Goal: Task Accomplishment & Management: Manage account settings

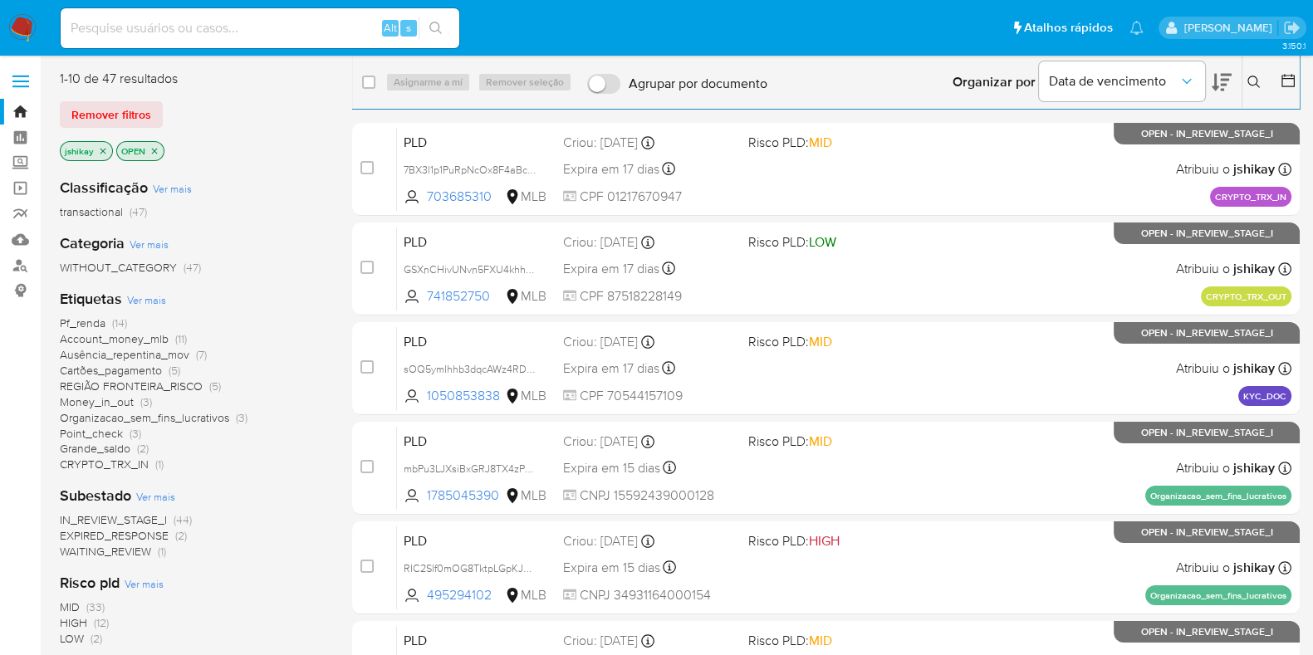
click at [1250, 90] on button at bounding box center [1256, 82] width 27 height 20
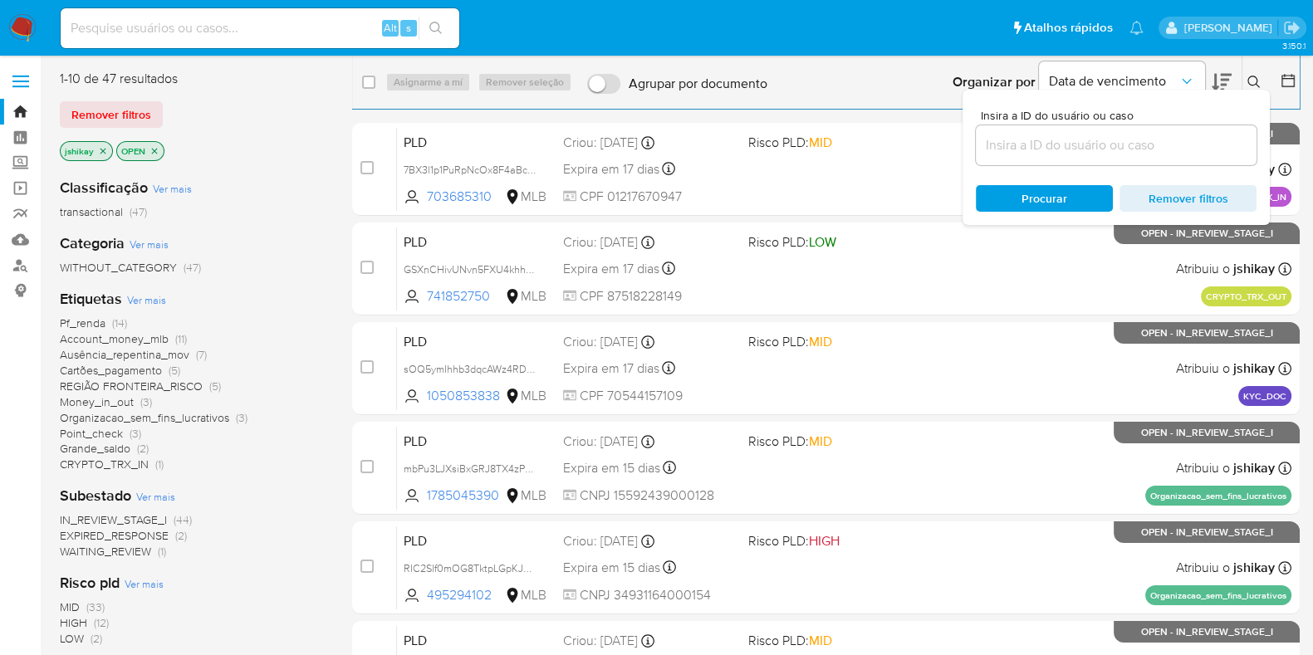
click at [1047, 145] on input at bounding box center [1116, 146] width 281 height 22
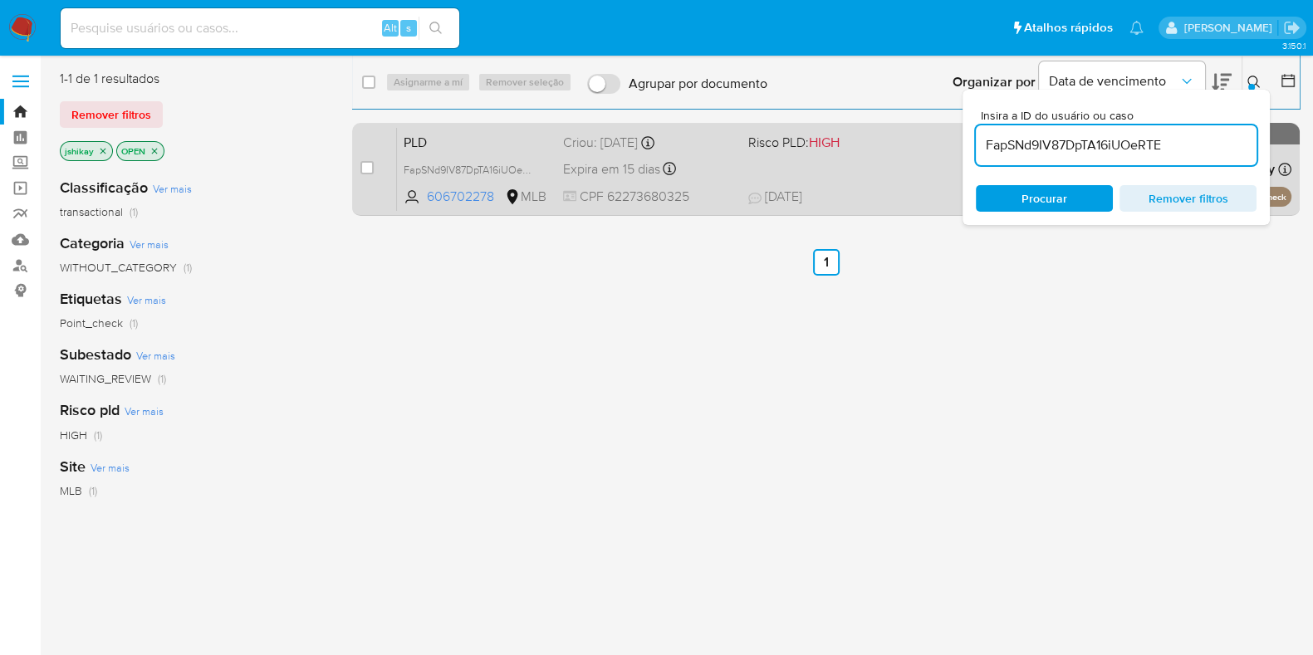
click at [857, 165] on div "PLD FapSNd9IV87DpTA16iUOeRTE 606702278 MLB Risco PLD: HIGH Criou: 12/07/2025 Cr…" at bounding box center [844, 169] width 895 height 84
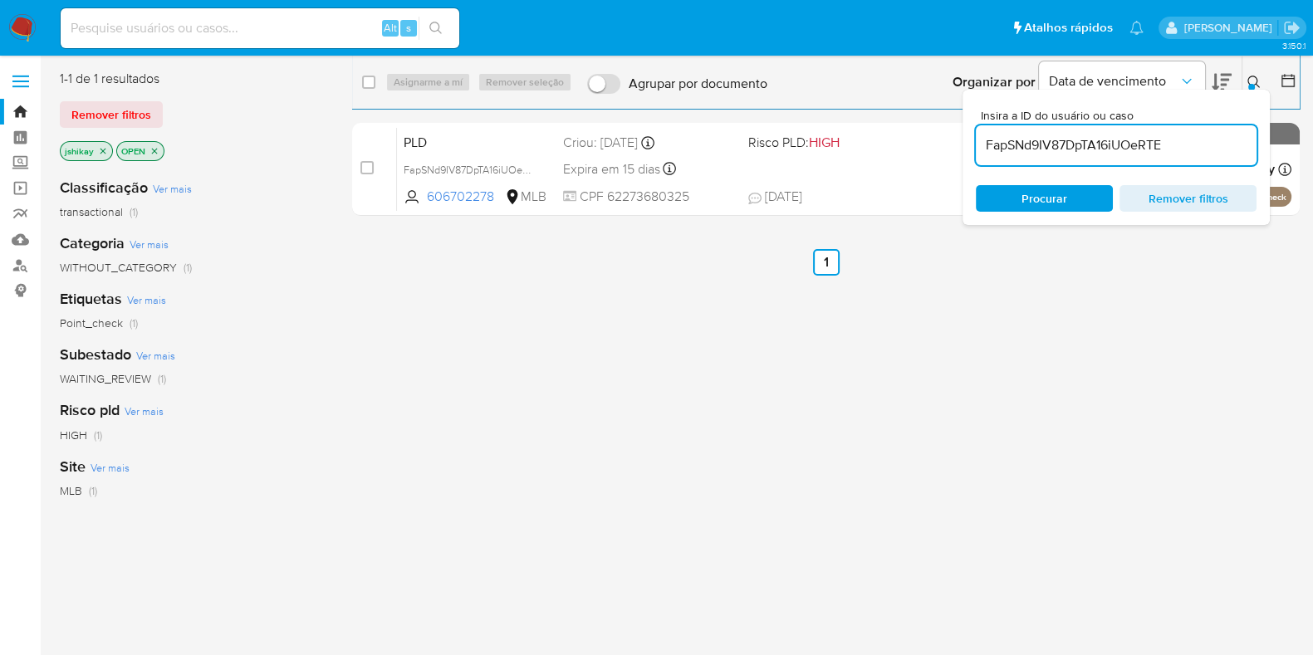
click at [1029, 146] on input "FapSNd9IV87DpTA16iUOeRTE" at bounding box center [1116, 146] width 281 height 22
paste input "oQrCra5851kPzgHzR15uF8GD"
click at [744, 165] on div "PLD oQrCra5851kPzgHzR15uF8GD 1900420889 MLB Risco PLD: MID Criou: 12/07/2025 Cr…" at bounding box center [844, 169] width 895 height 84
click at [1048, 141] on input "oQrCra5851kPzgHzR15uF8GD" at bounding box center [1116, 146] width 281 height 22
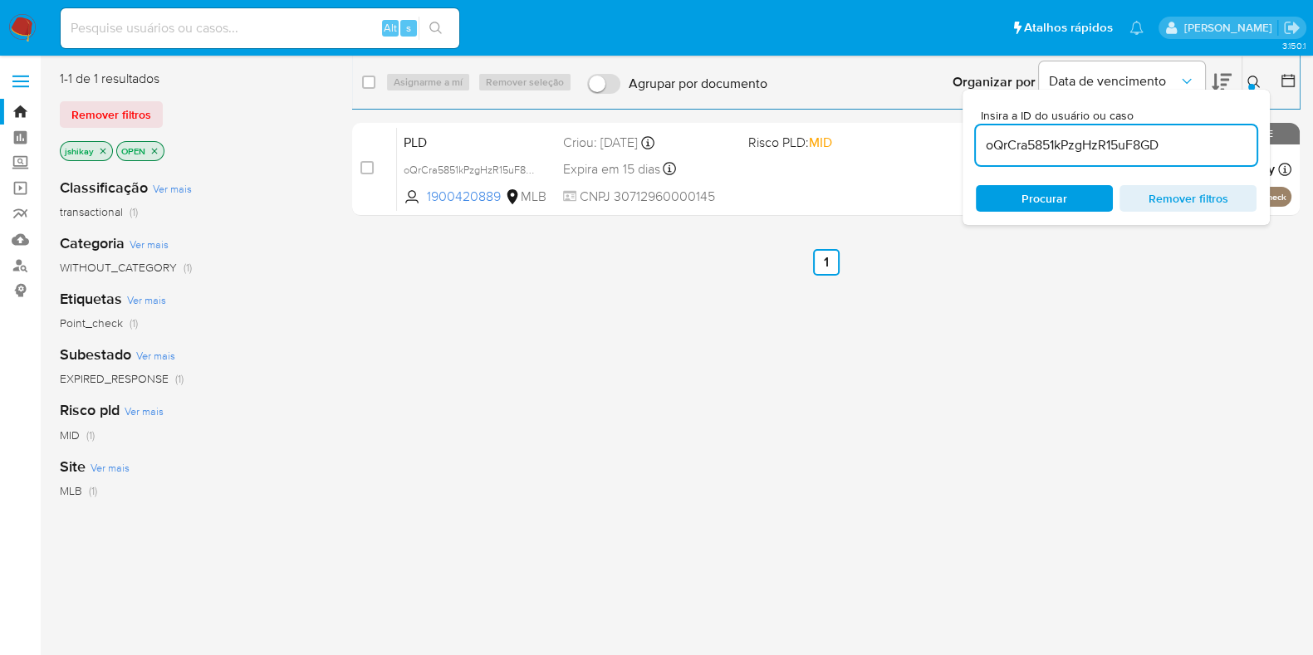
click at [1048, 141] on input "oQrCra5851kPzgHzR15uF8GD" at bounding box center [1116, 146] width 281 height 22
paste input "RoGTuxcpwcharzjWNy4JpCCb"
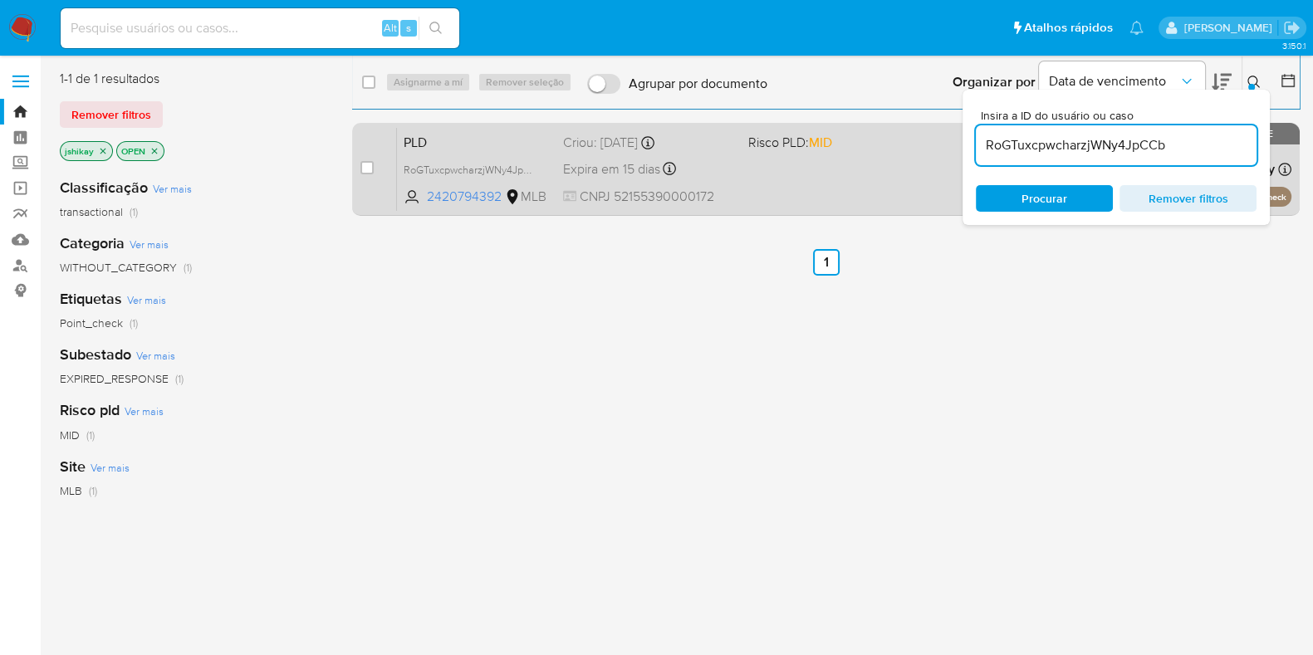
click at [771, 179] on div "PLD RoGTuxcpwcharzjWNy4JpCCb 2420794392 MLB Risco PLD: MID Criou: 12/07/2025 Cr…" at bounding box center [844, 169] width 895 height 84
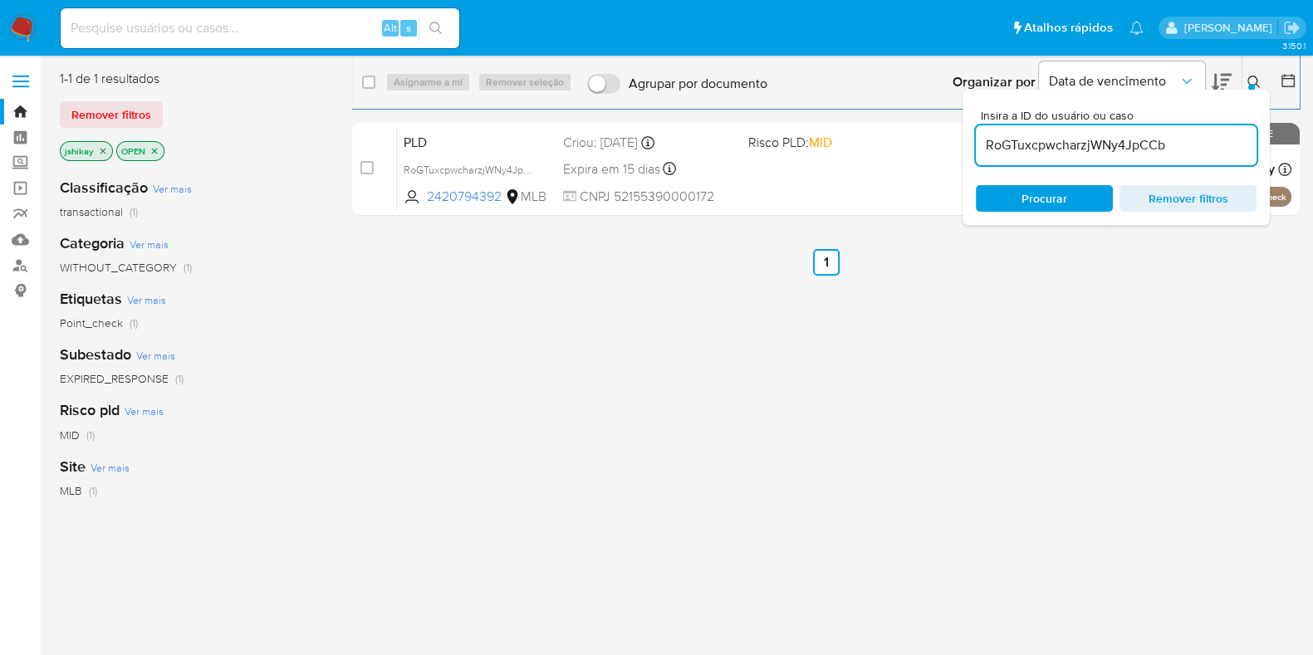
click at [1118, 150] on input "RoGTuxcpwcharzjWNy4JpCCb" at bounding box center [1116, 146] width 281 height 22
paste input "FapSNd9IV87DpTA16iUOeRTE"
type input "FapSNd9IV87DpTA16iUOeRTE"
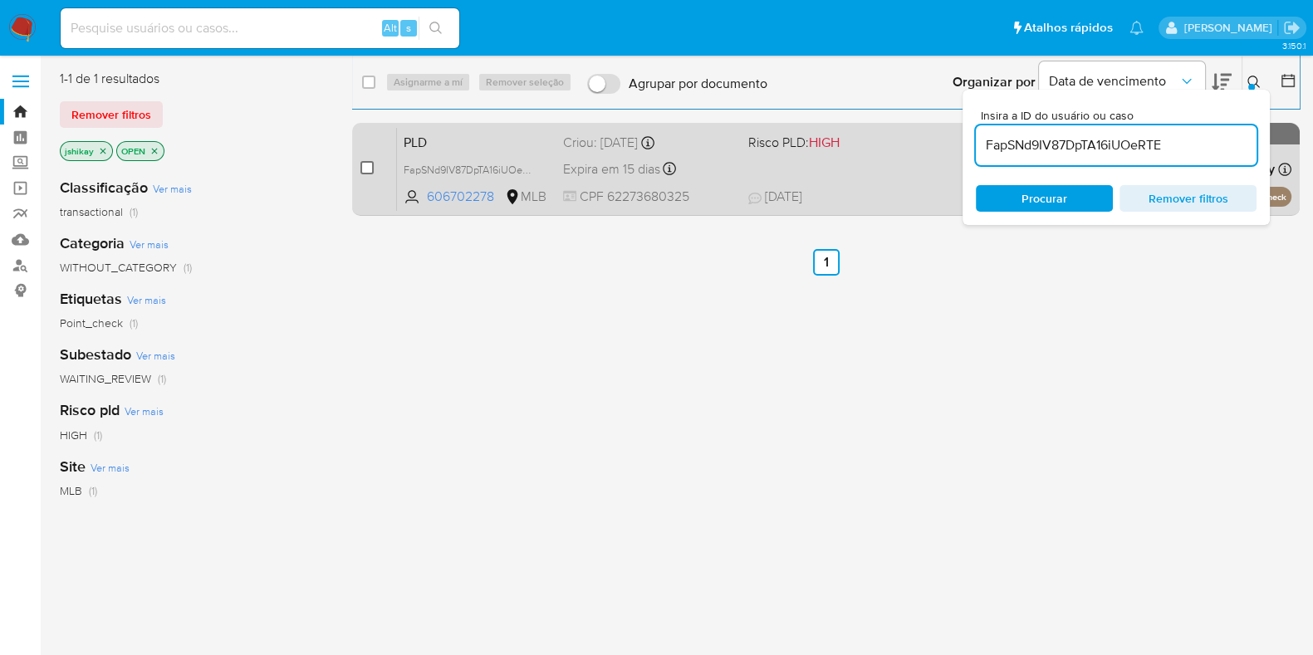
click at [363, 168] on input "checkbox" at bounding box center [366, 167] width 13 height 13
checkbox input "true"
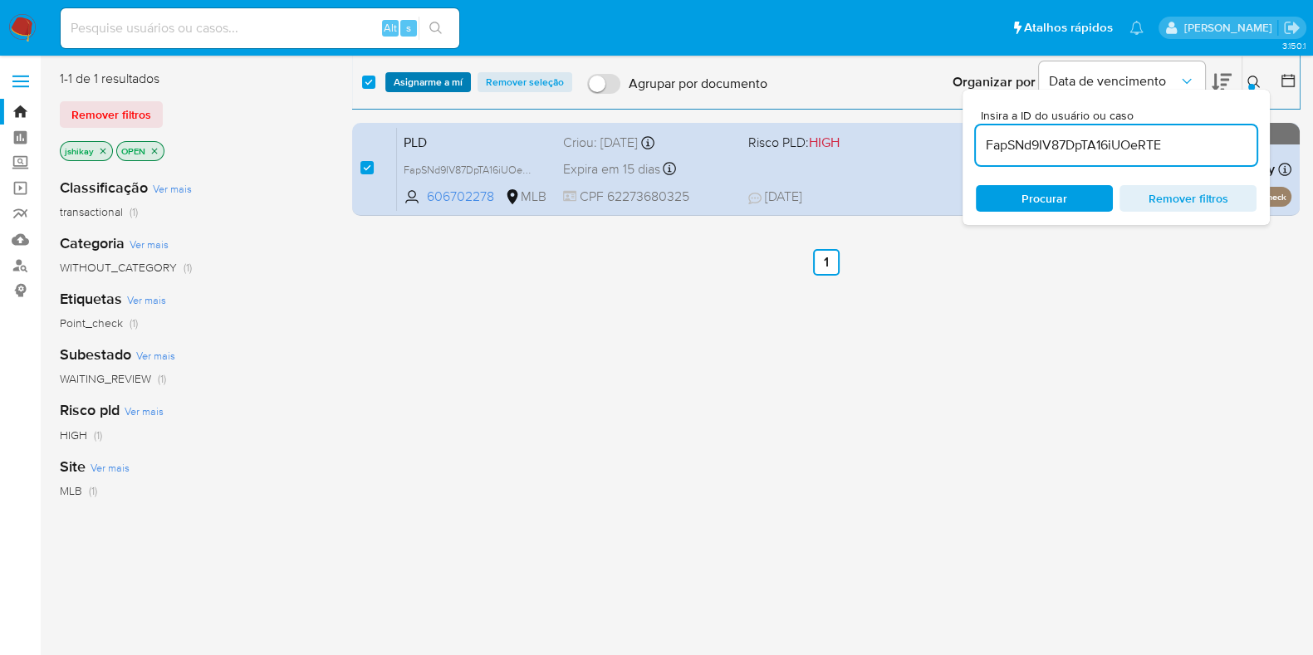
click at [424, 83] on span "Asignarme a mí" at bounding box center [428, 82] width 69 height 17
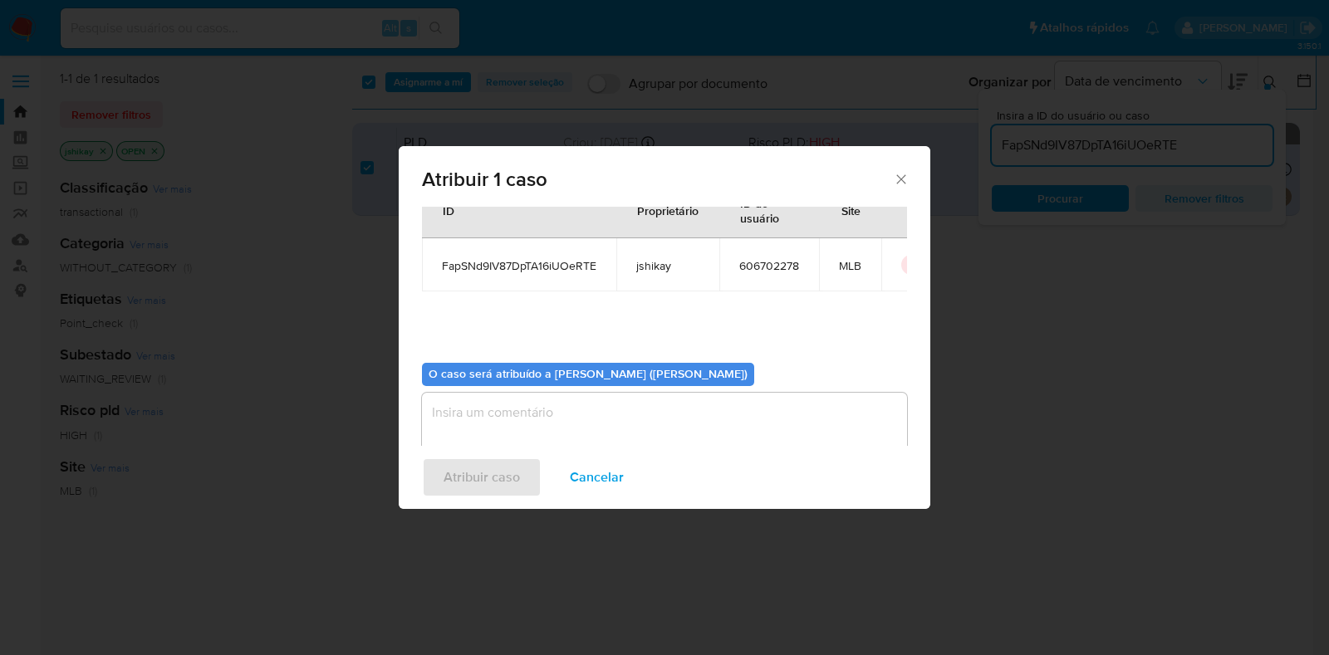
scroll to position [86, 0]
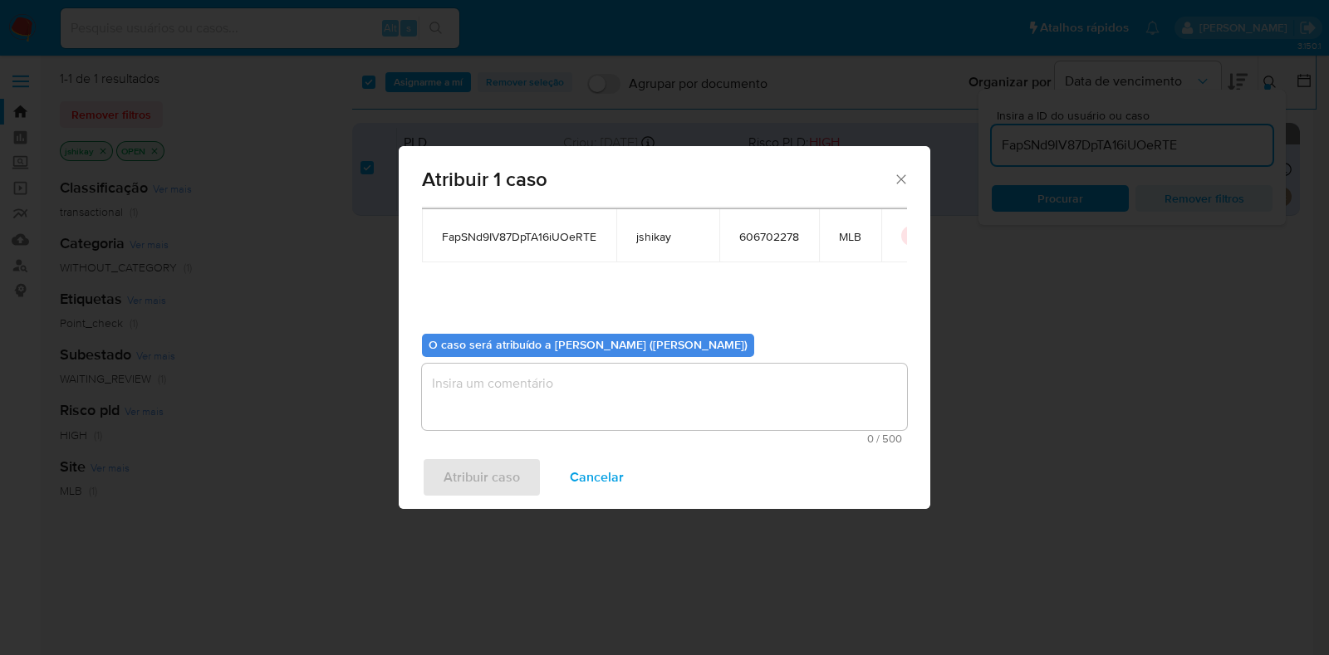
click at [521, 413] on textarea "assign-modal" at bounding box center [664, 397] width 485 height 66
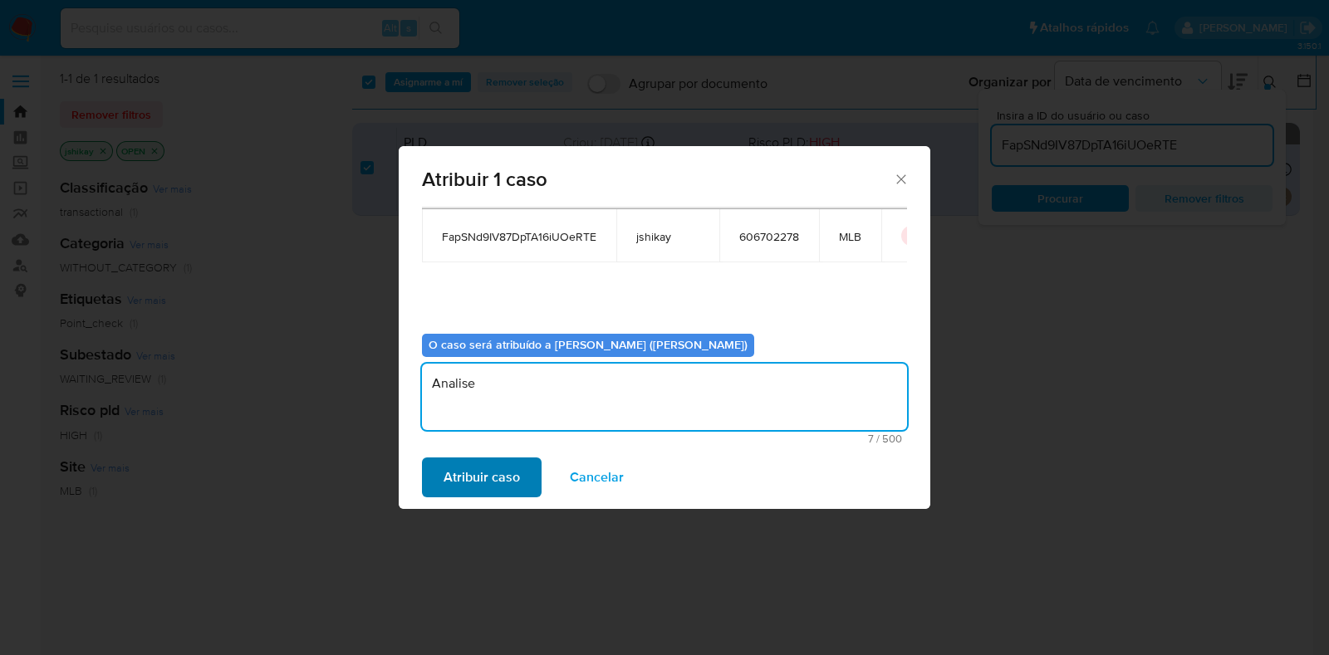
type textarea "Analise"
click at [461, 473] on span "Atribuir caso" at bounding box center [482, 477] width 76 height 37
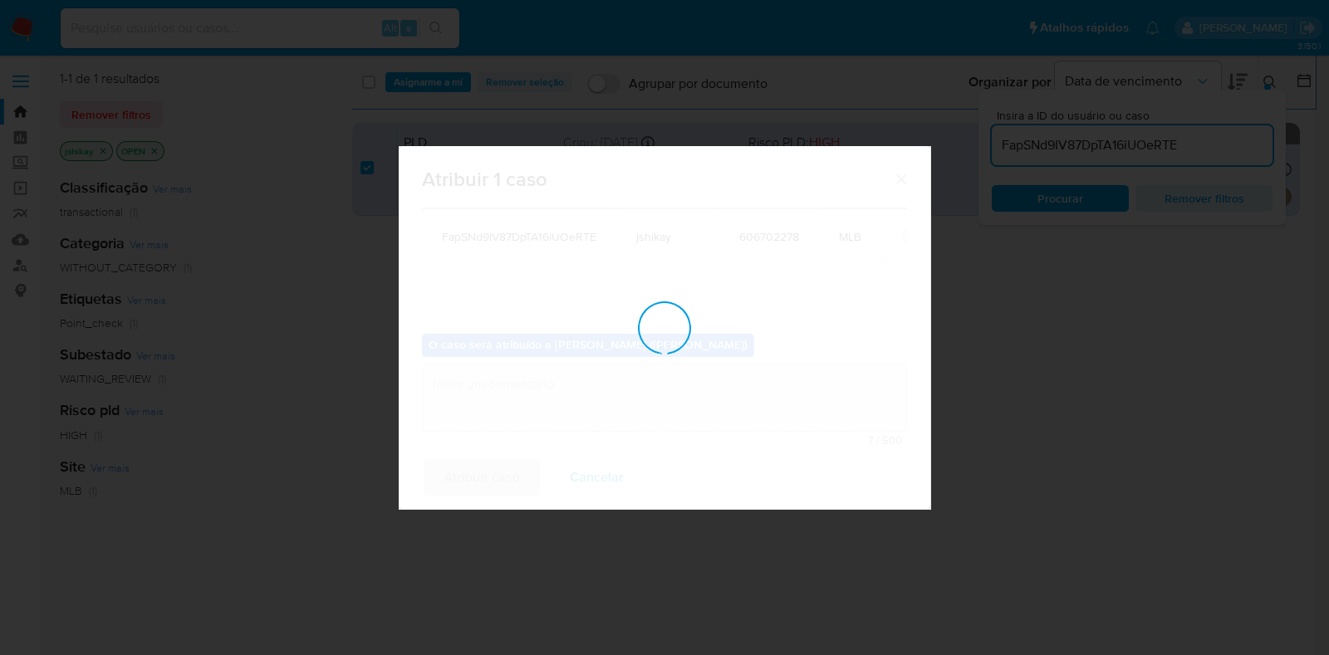
checkbox input "false"
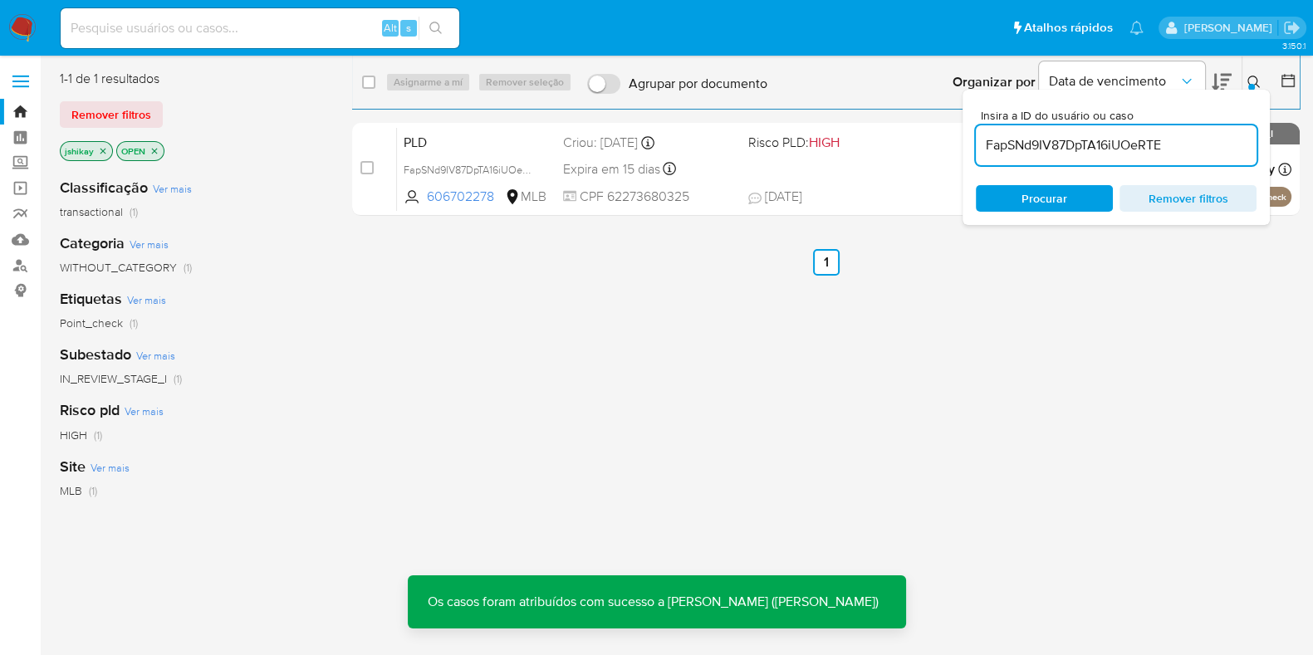
click at [1121, 148] on input "FapSNd9IV87DpTA16iUOeRTE" at bounding box center [1116, 146] width 281 height 22
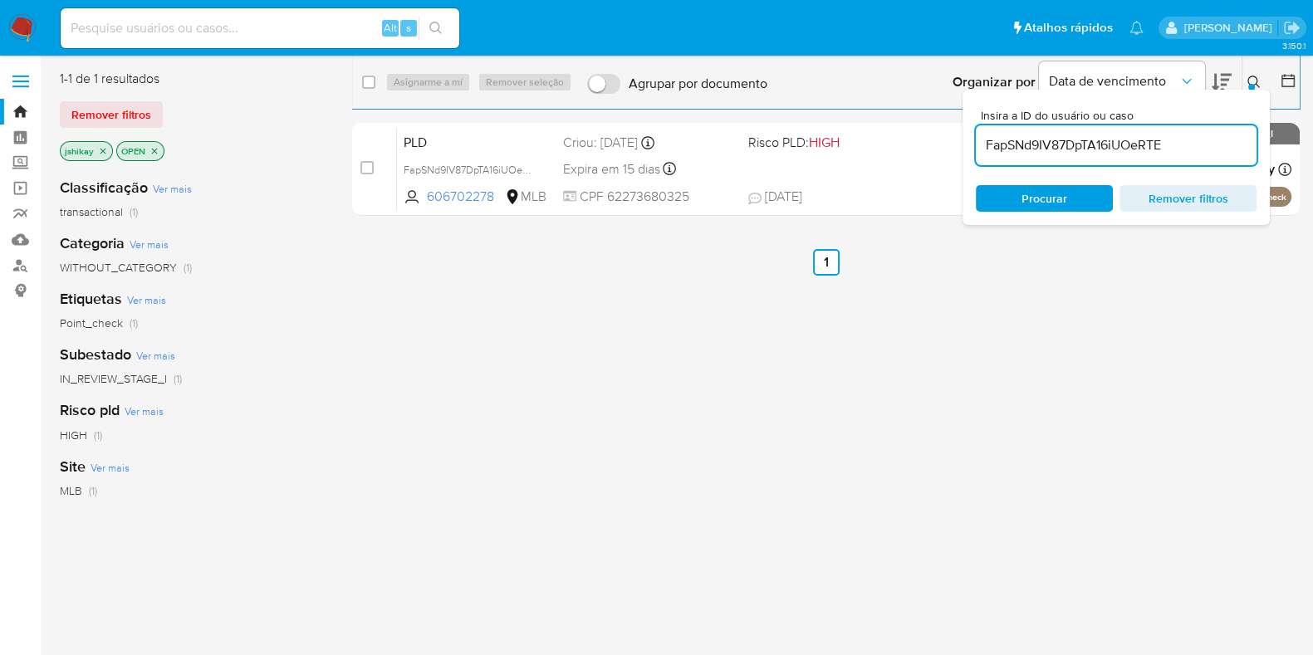
paste input "oQrCra5851kPzgHzR15uF8GD"
type input "oQrCra5851kPzgHzR15uF8GD"
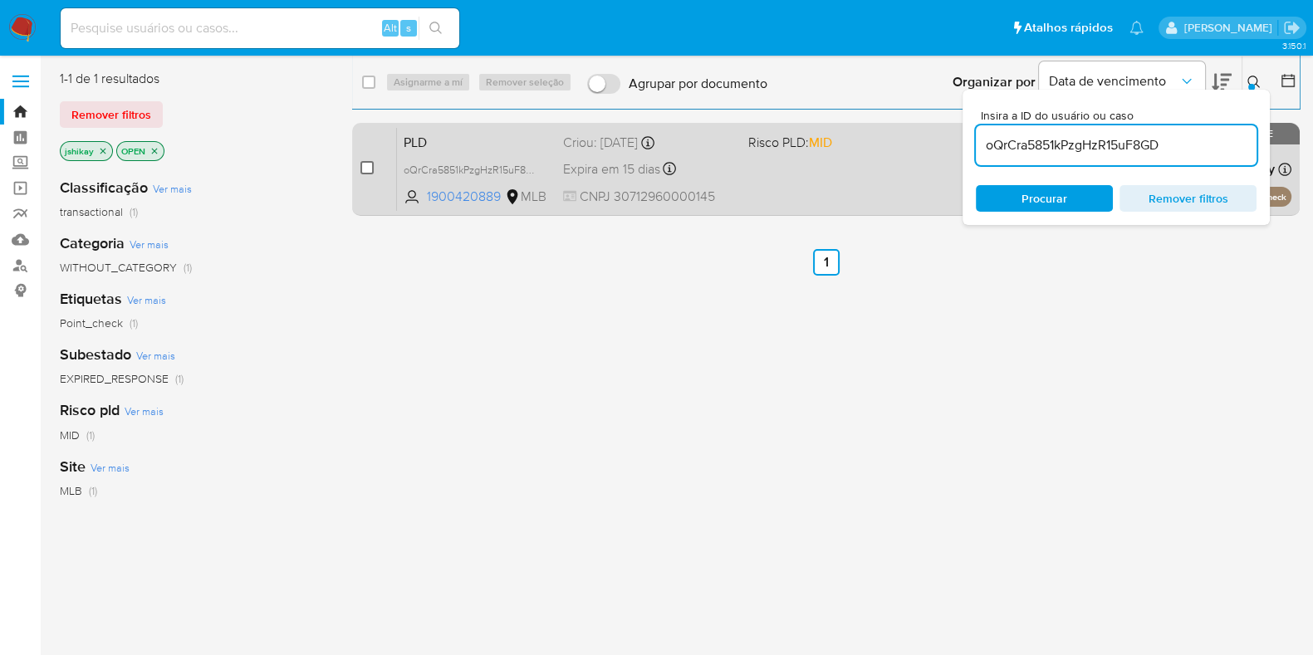
click at [362, 170] on input "checkbox" at bounding box center [366, 167] width 13 height 13
checkbox input "true"
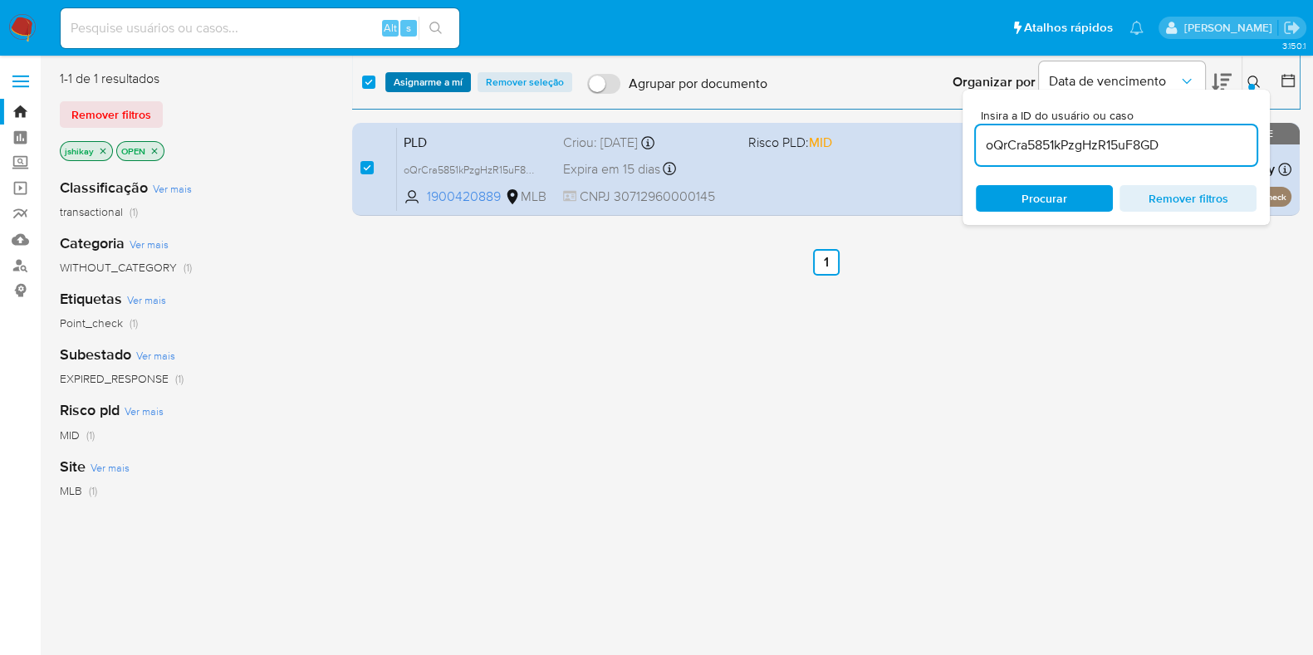
click at [421, 86] on span "Asignarme a mí" at bounding box center [428, 82] width 69 height 17
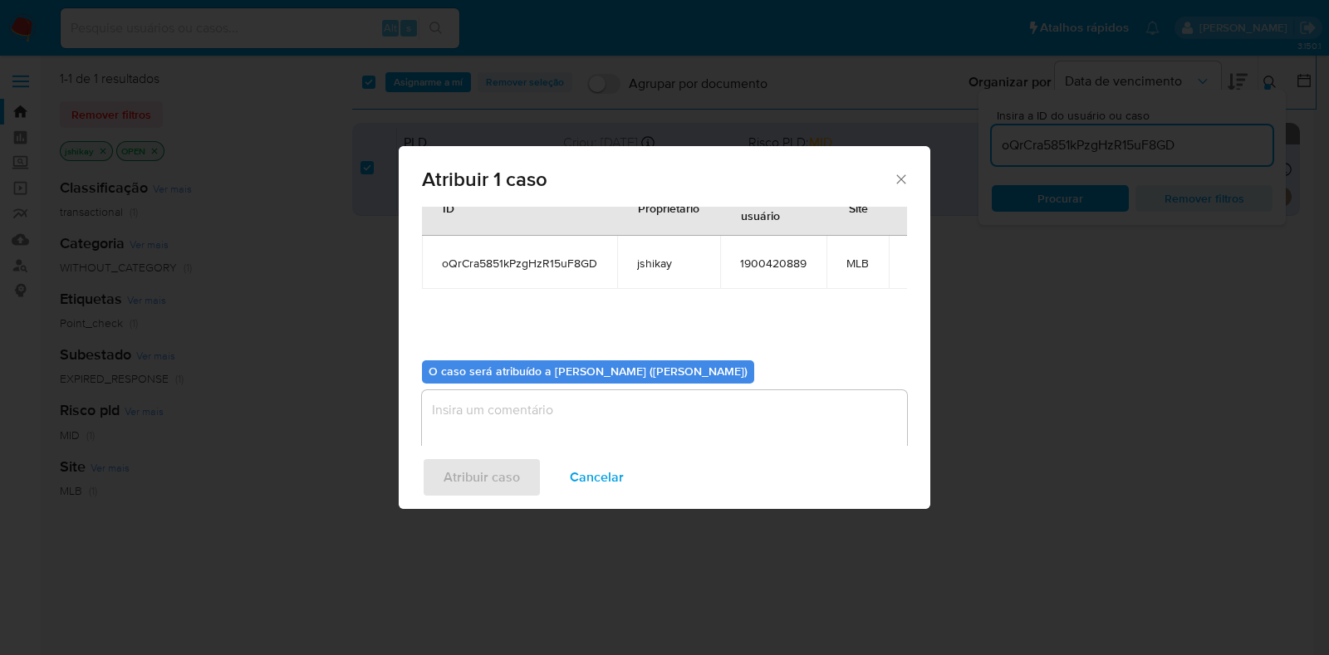
scroll to position [86, 0]
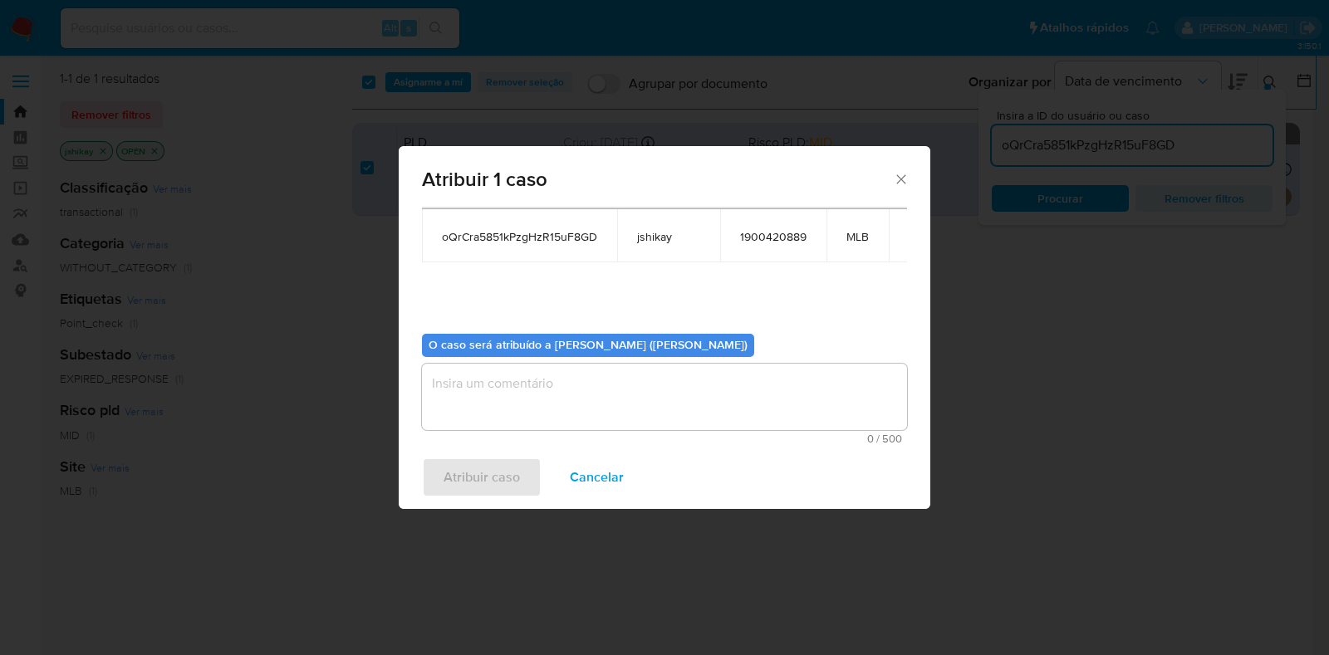
click at [545, 412] on textarea "assign-modal" at bounding box center [664, 397] width 485 height 66
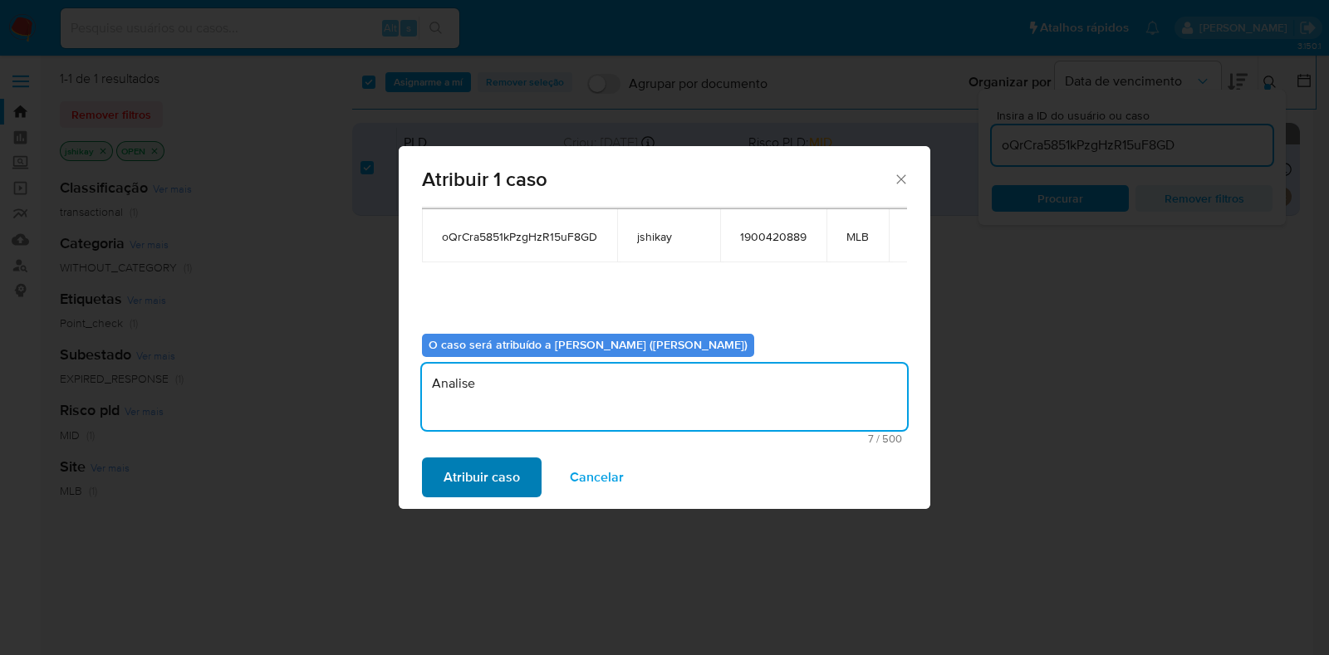
type textarea "Analise"
click at [519, 462] on button "Atribuir caso" at bounding box center [482, 478] width 120 height 40
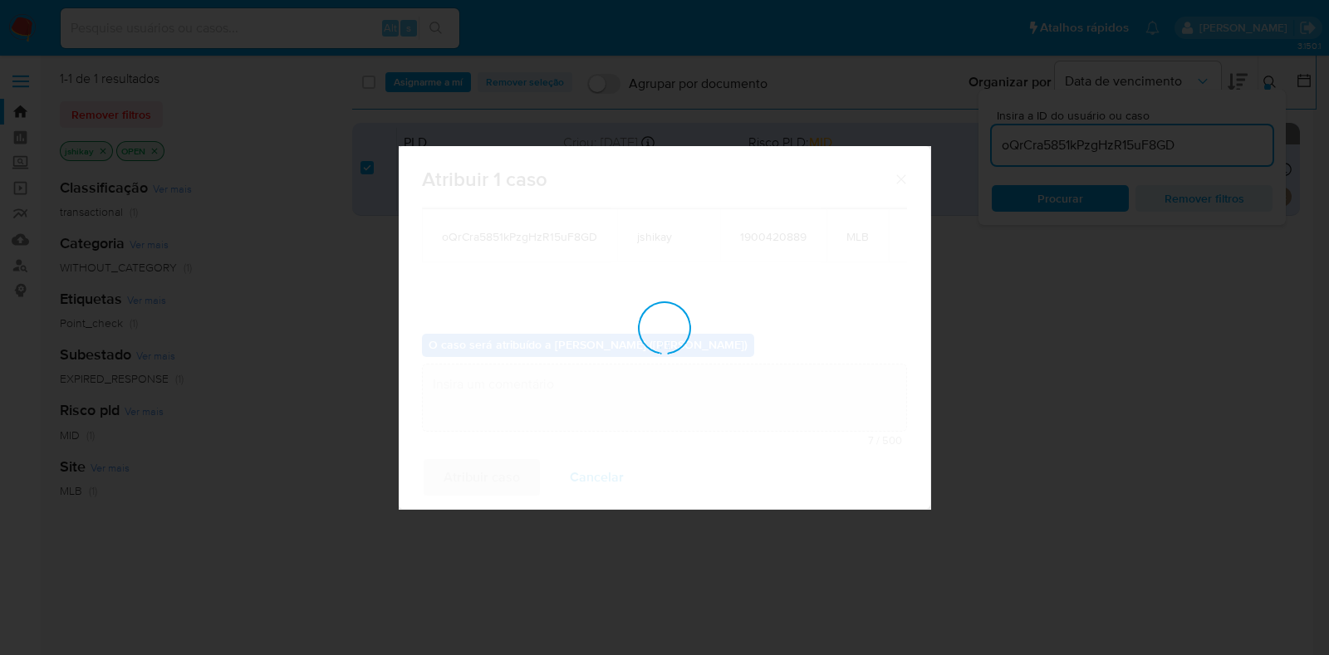
checkbox input "false"
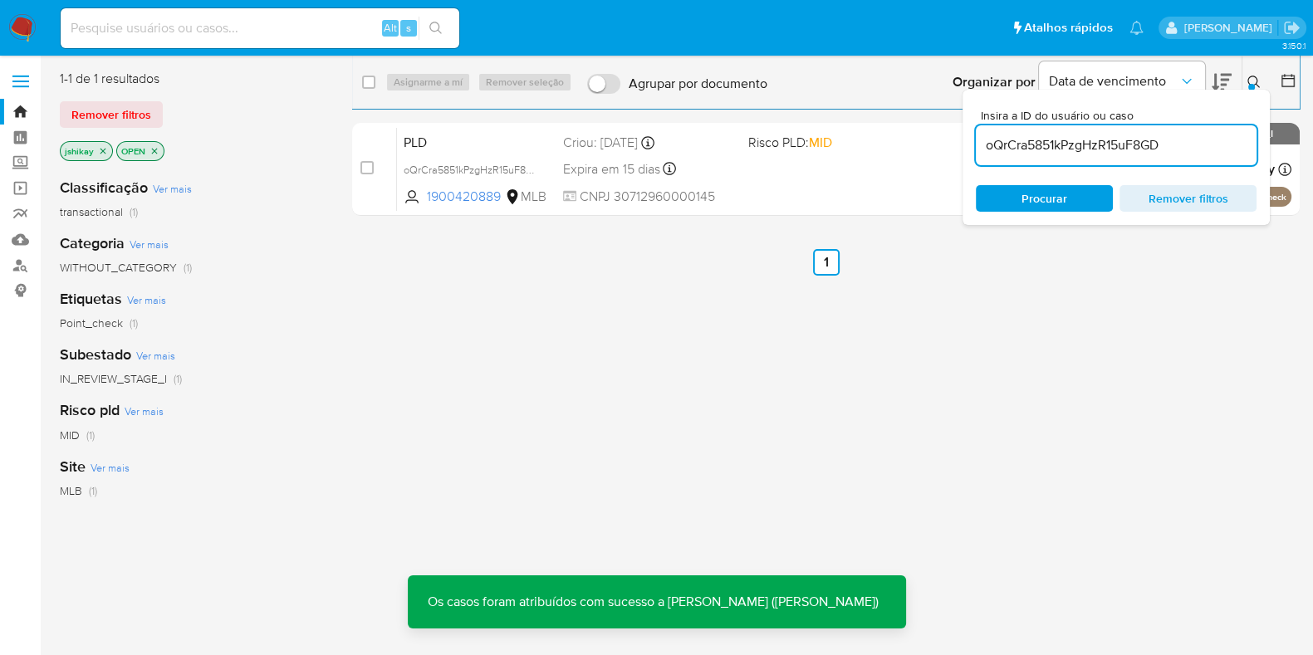
click at [1094, 145] on input "oQrCra5851kPzgHzR15uF8GD" at bounding box center [1116, 146] width 281 height 22
paste input "RoGTuxcpwcharzjWNy4JpCCb"
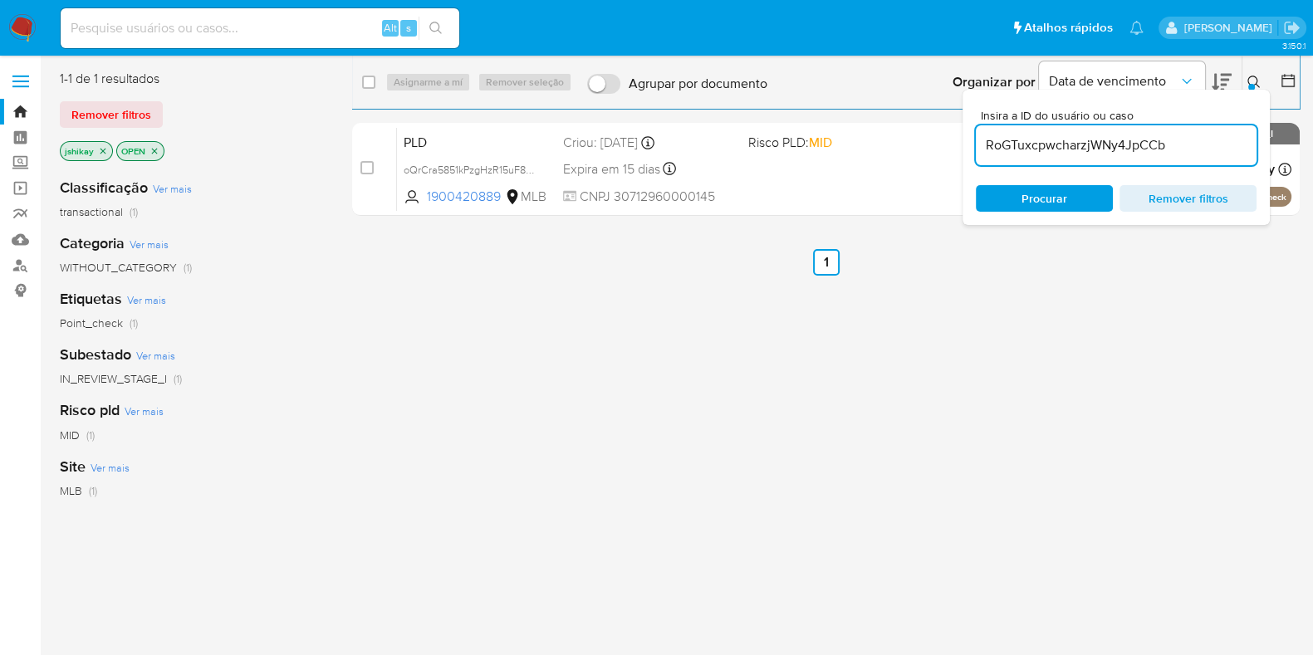
type input "RoGTuxcpwcharzjWNy4JpCCb"
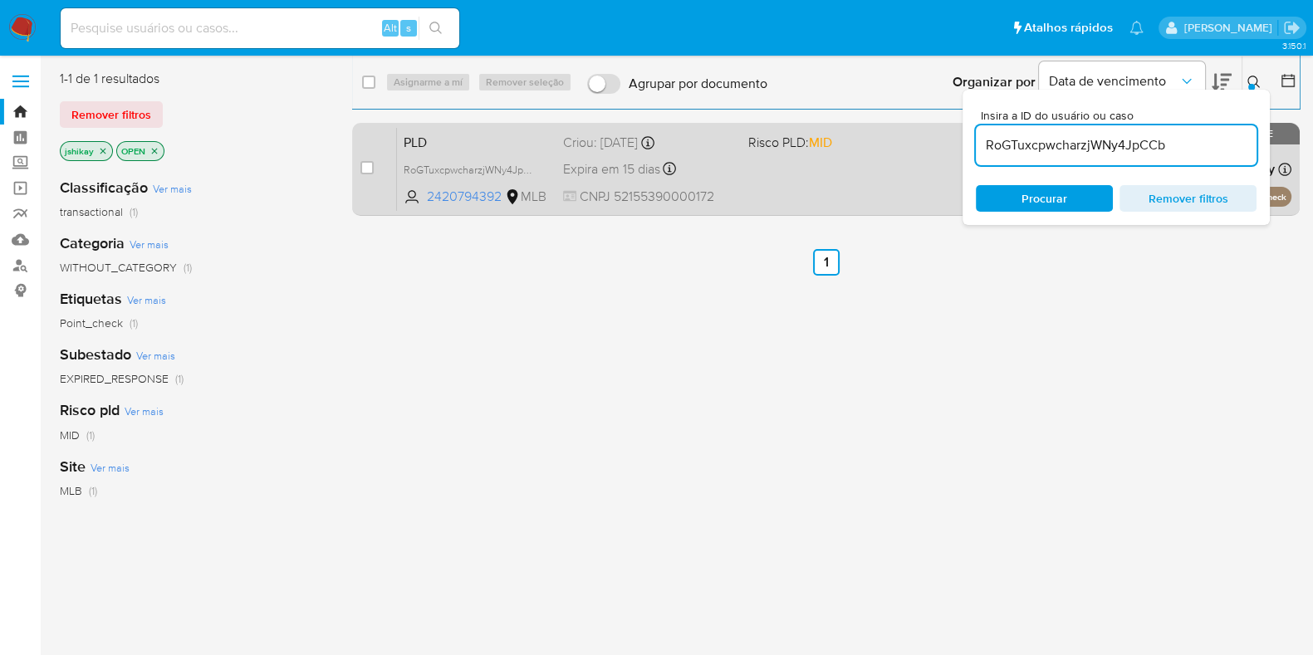
click at [375, 167] on div "case-item-checkbox Incapaz de atribuir o caso" at bounding box center [378, 169] width 37 height 84
click at [370, 168] on input "checkbox" at bounding box center [366, 167] width 13 height 13
checkbox input "true"
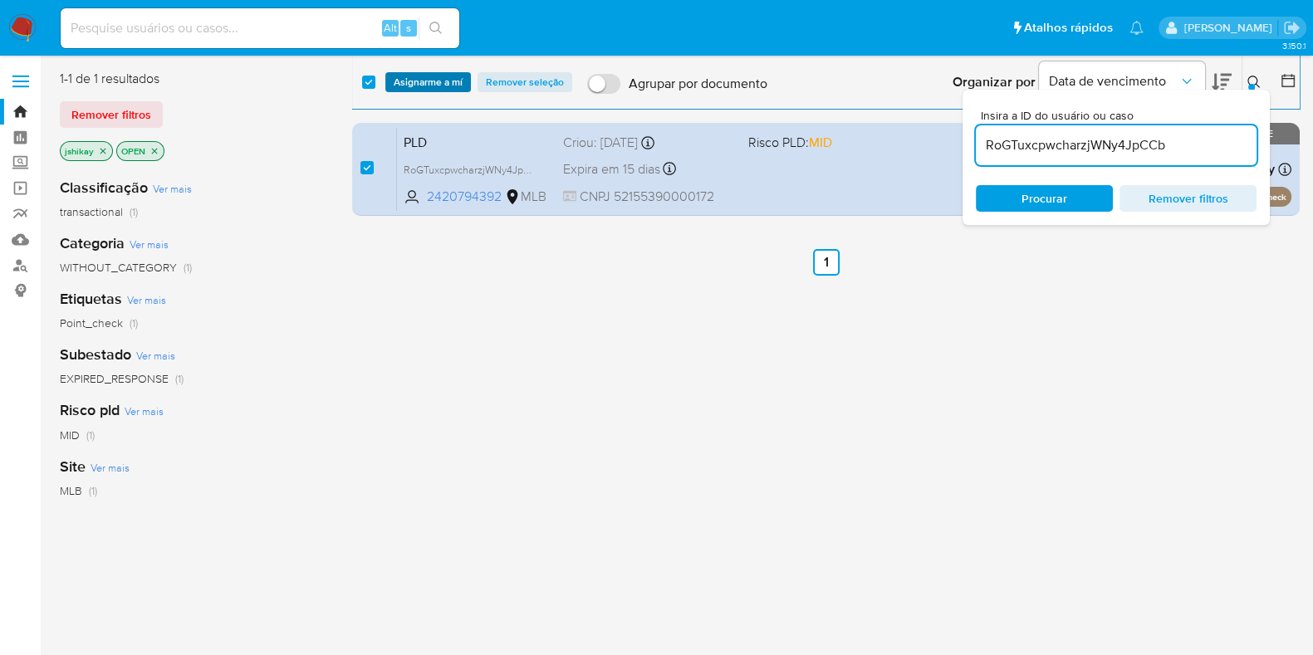
click at [429, 74] on span "Asignarme a mí" at bounding box center [428, 82] width 69 height 17
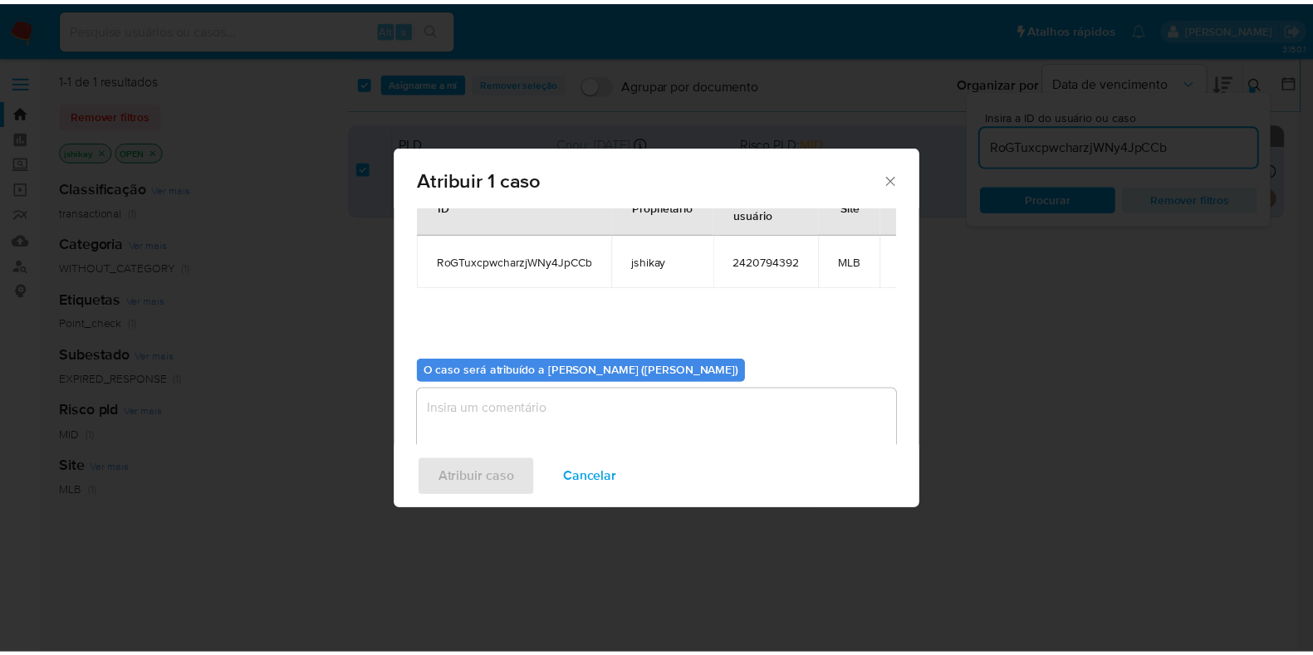
scroll to position [86, 0]
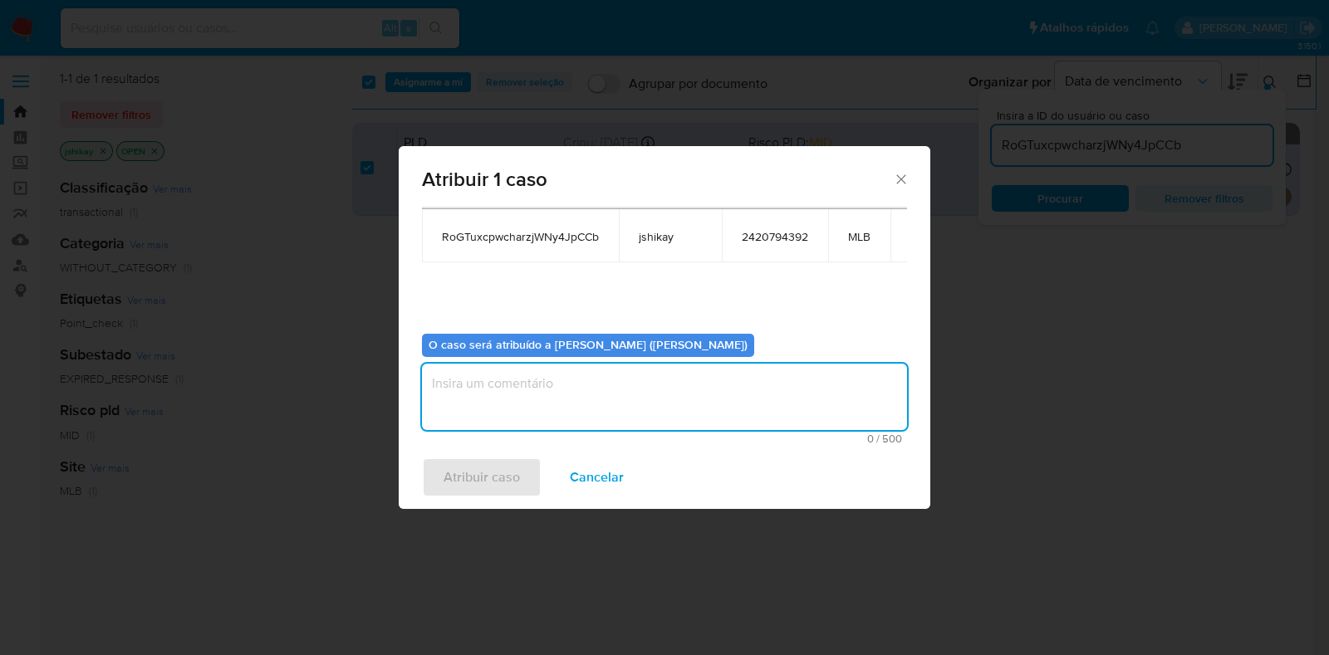
click at [556, 400] on textarea "assign-modal" at bounding box center [664, 397] width 485 height 66
type textarea "Analise"
drag, startPoint x: 556, startPoint y: 400, endPoint x: 507, endPoint y: 474, distance: 88.7
click at [507, 474] on span "Atribuir caso" at bounding box center [482, 477] width 76 height 37
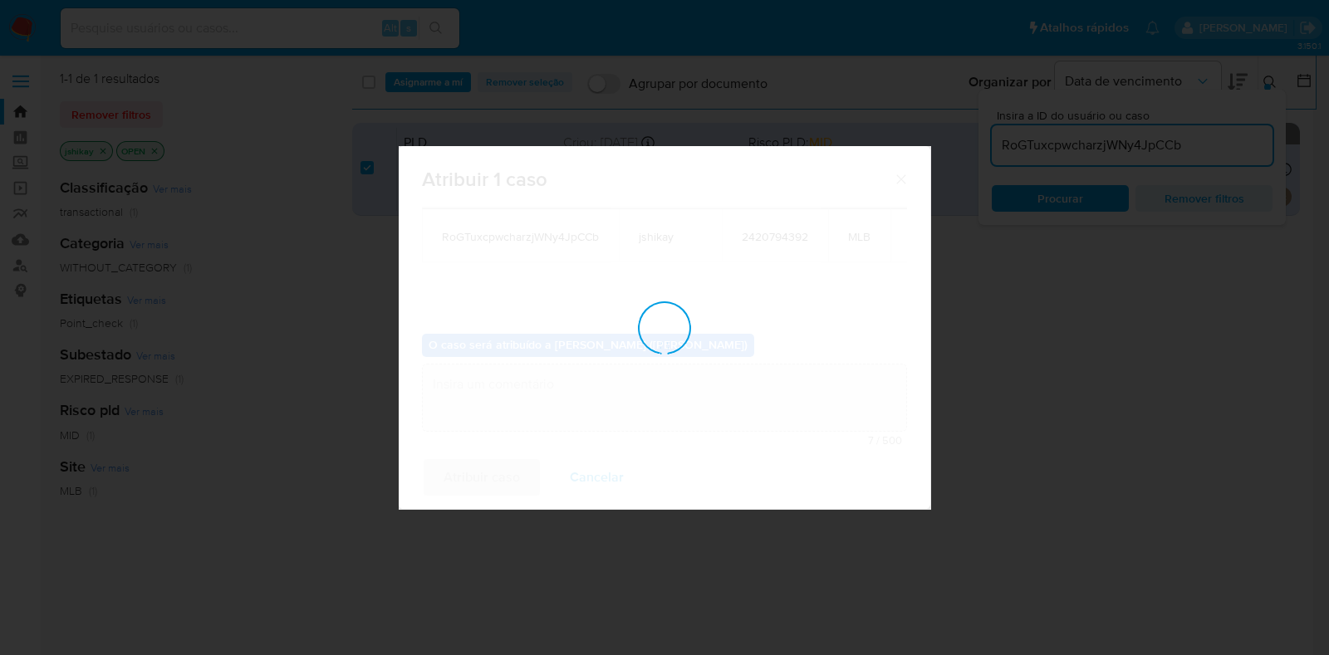
checkbox input "false"
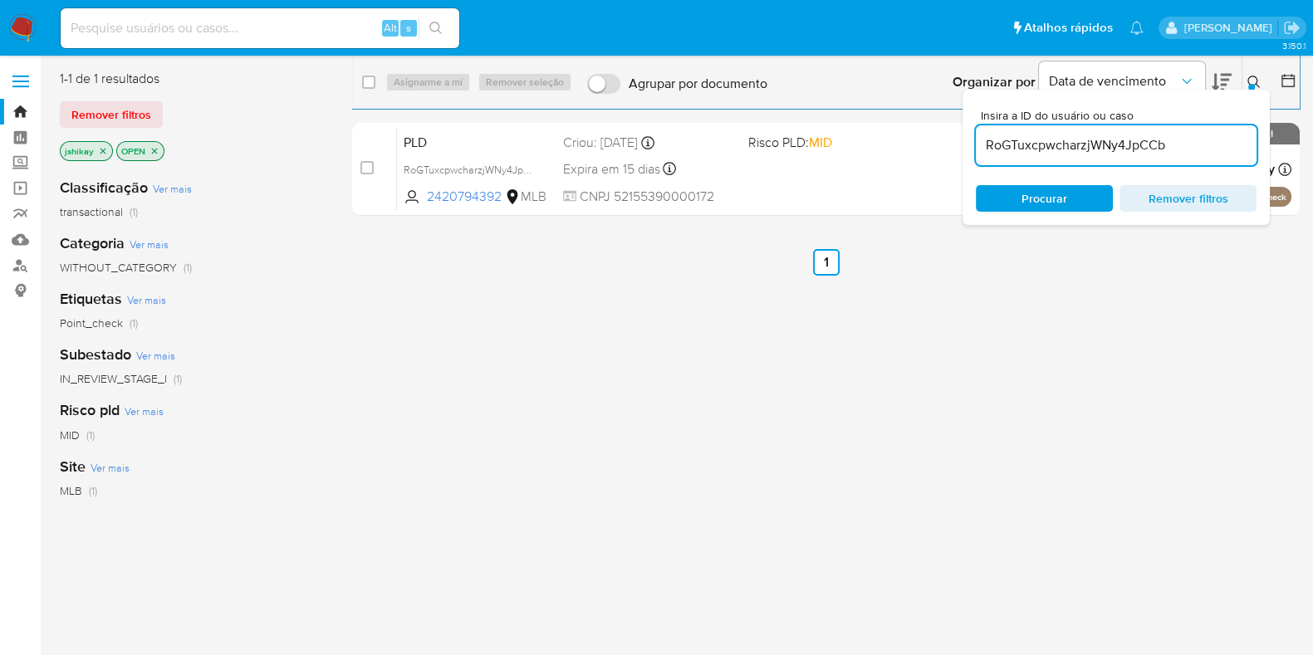
click at [15, 19] on img at bounding box center [22, 28] width 28 height 28
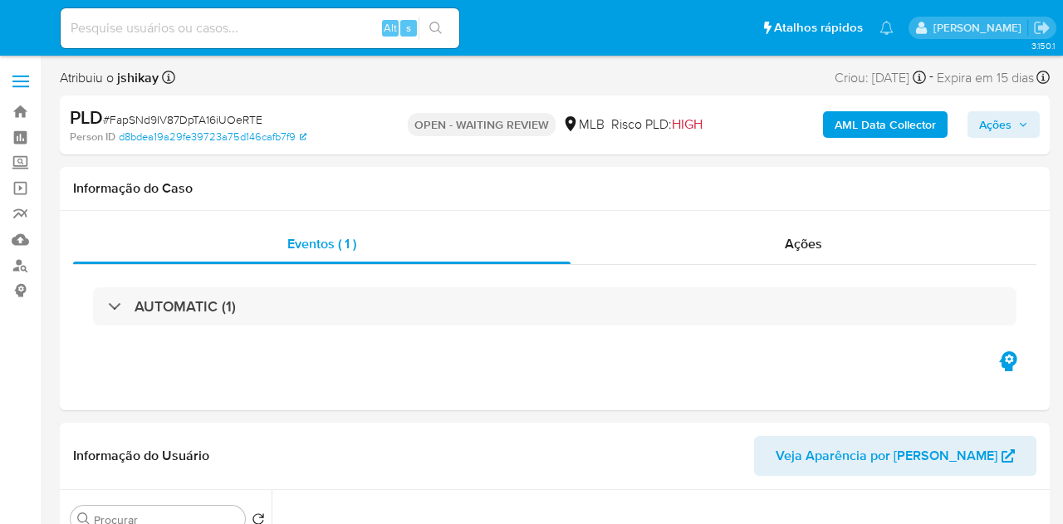
select select "10"
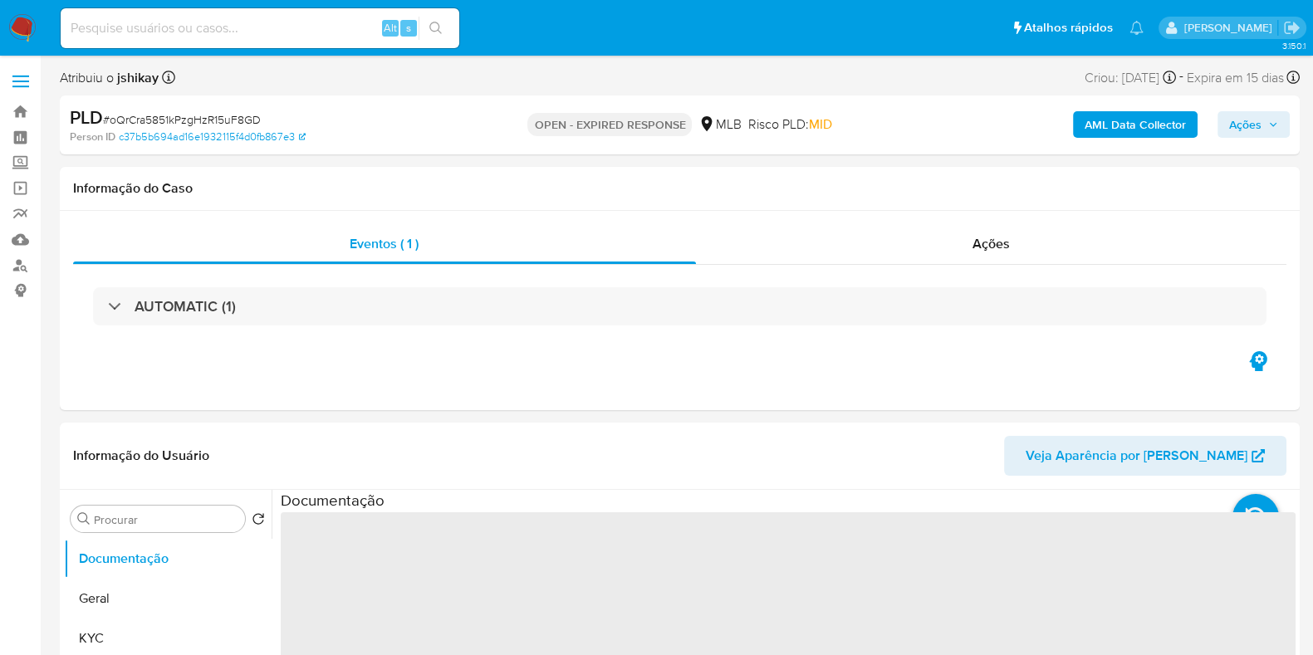
select select "10"
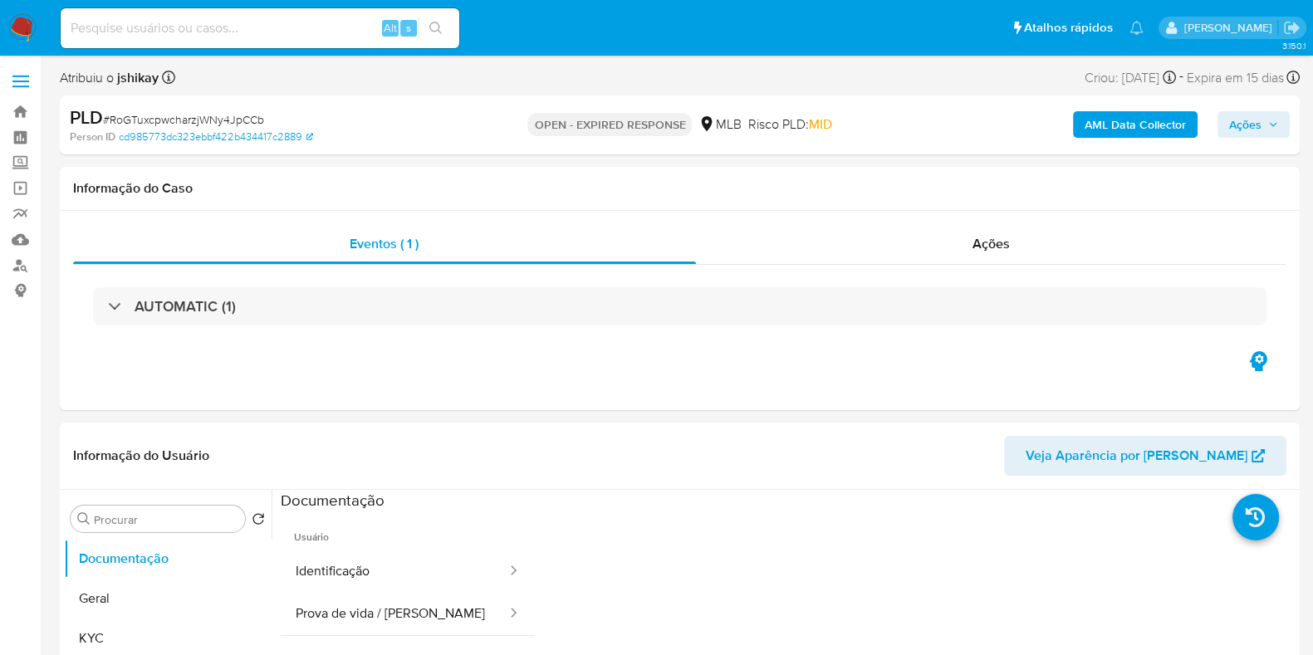
select select "10"
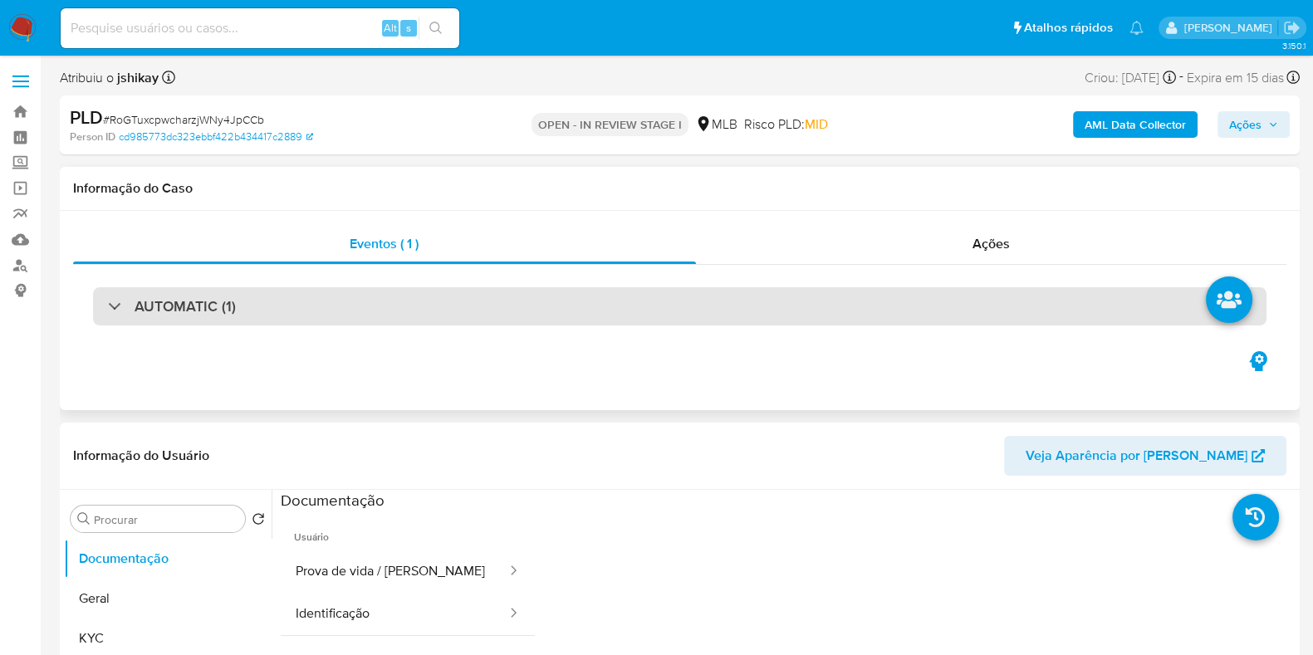
click at [161, 307] on h3 "AUTOMATIC (1)" at bounding box center [185, 306] width 101 height 18
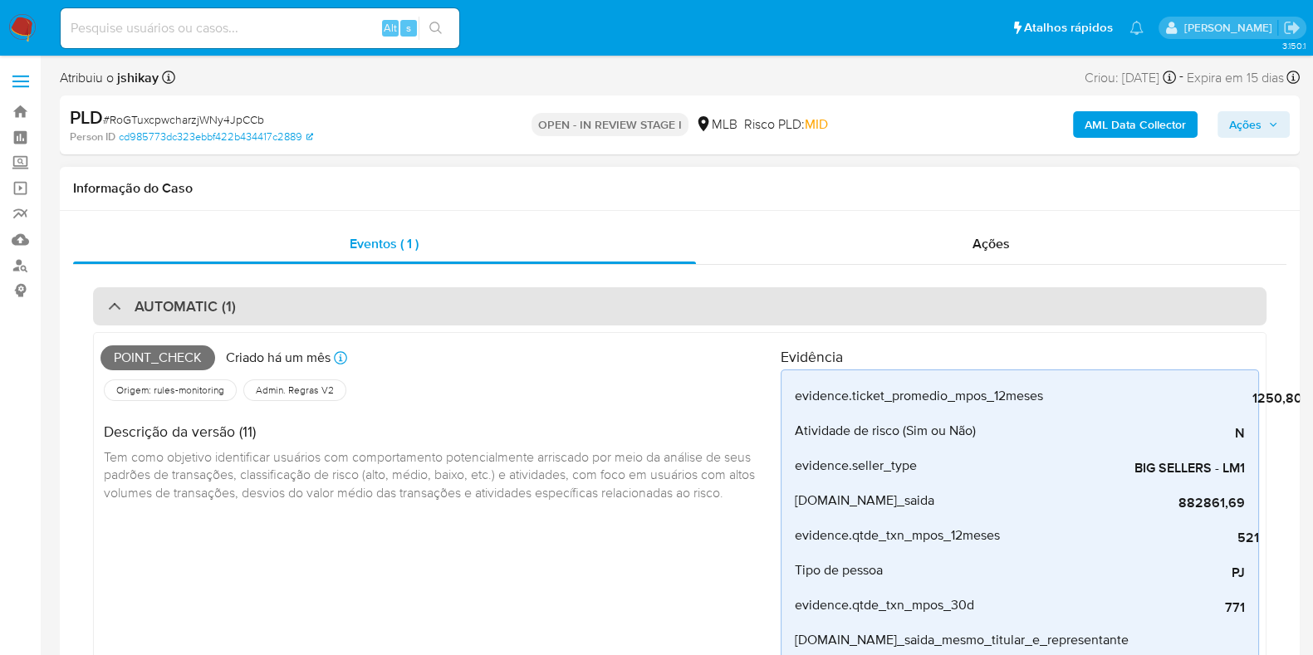
click at [161, 307] on h3 "AUTOMATIC (1)" at bounding box center [185, 306] width 101 height 18
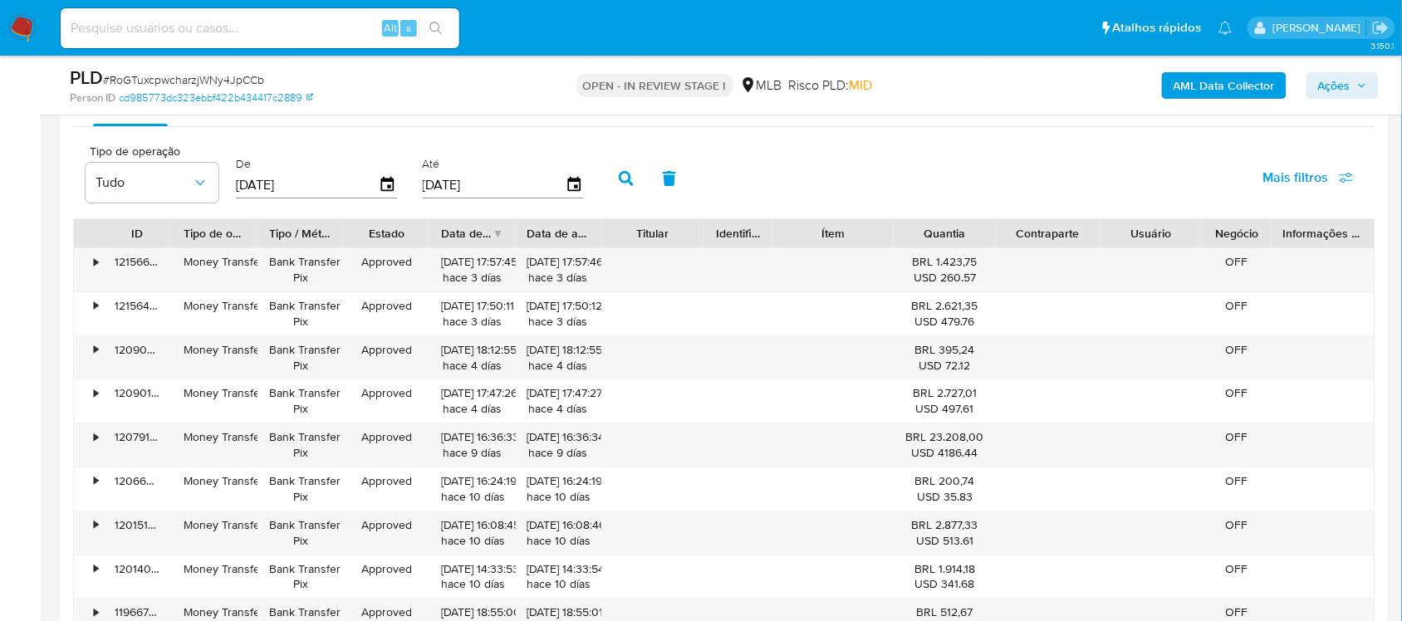
scroll to position [1661, 0]
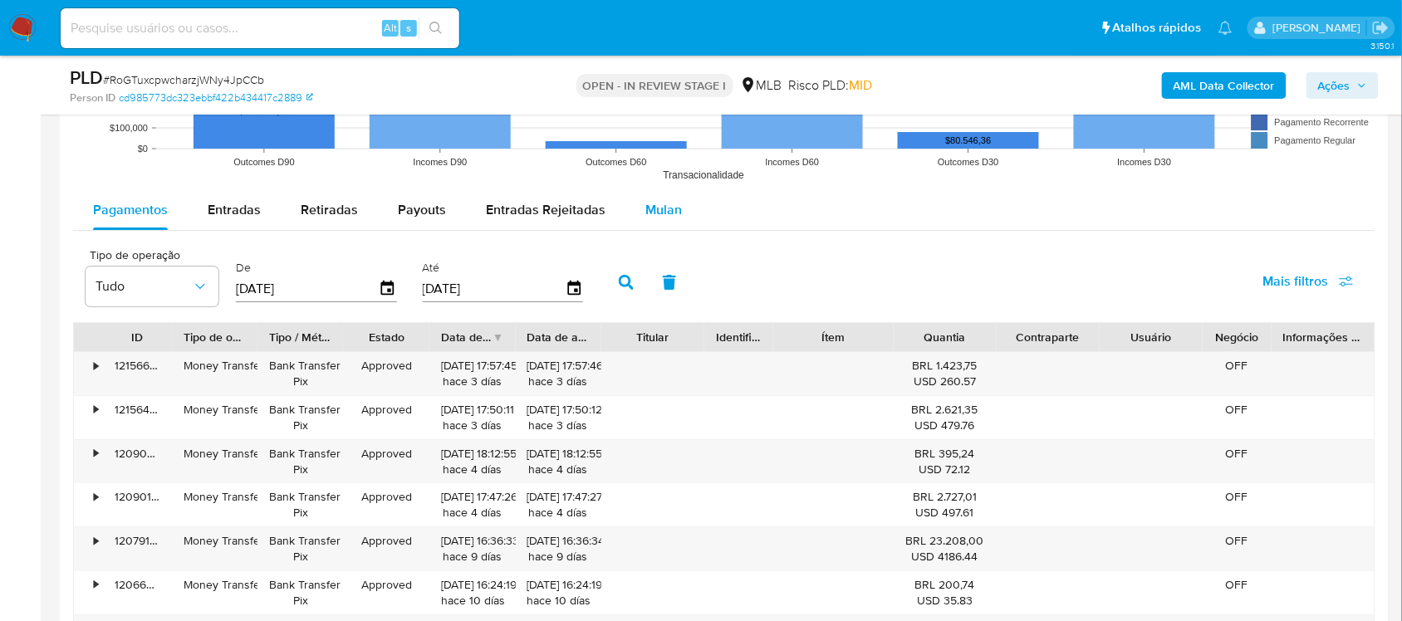
click at [653, 208] on span "Mulan" at bounding box center [663, 209] width 37 height 19
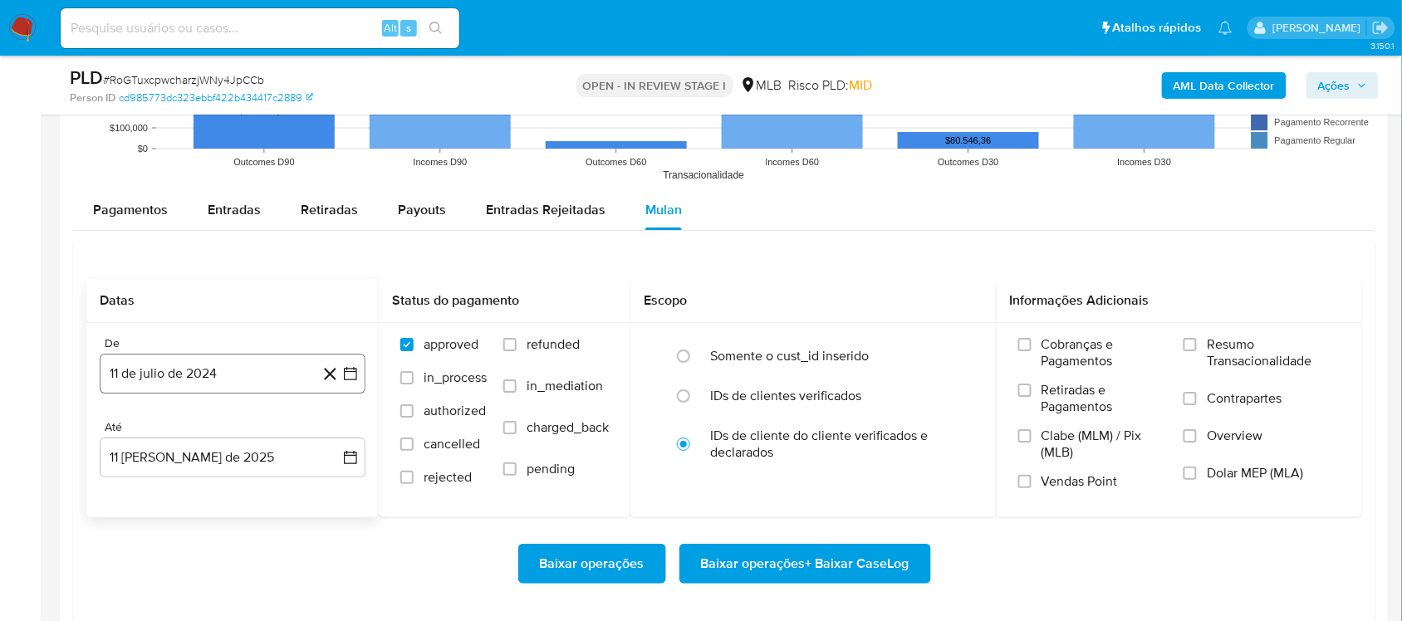
click at [334, 379] on icon at bounding box center [330, 374] width 12 height 12
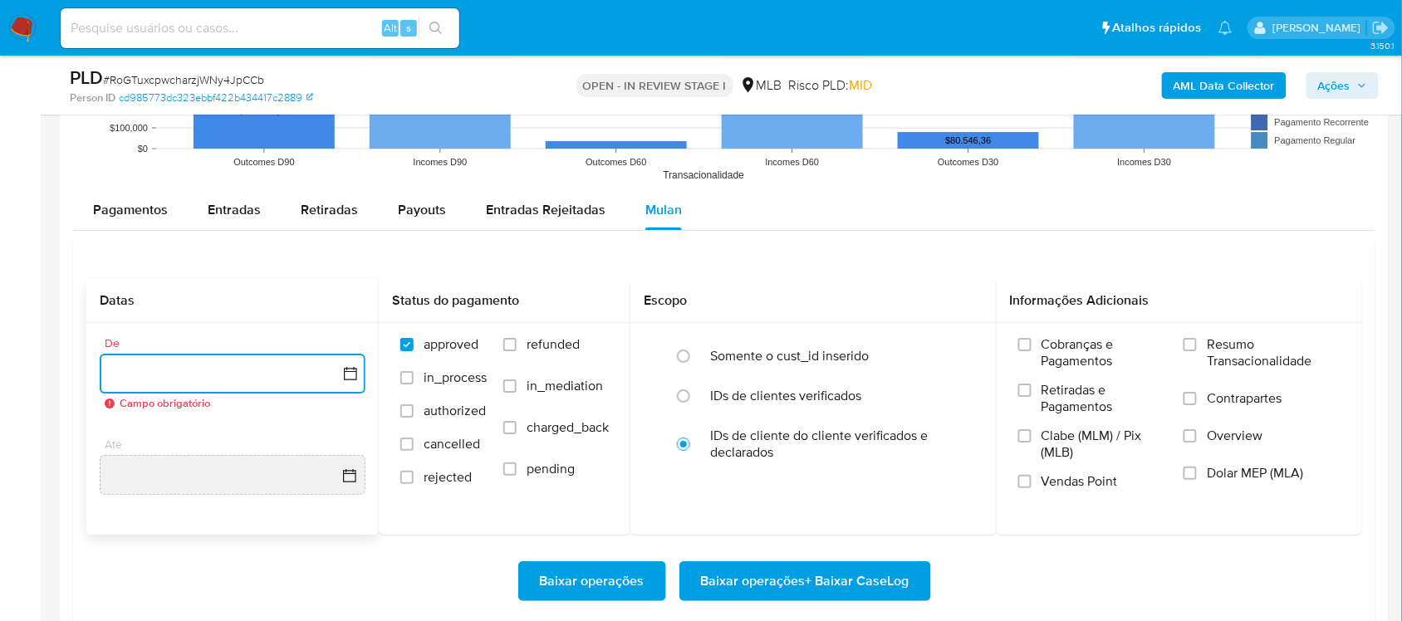
click at [342, 380] on icon "button" at bounding box center [350, 373] width 17 height 17
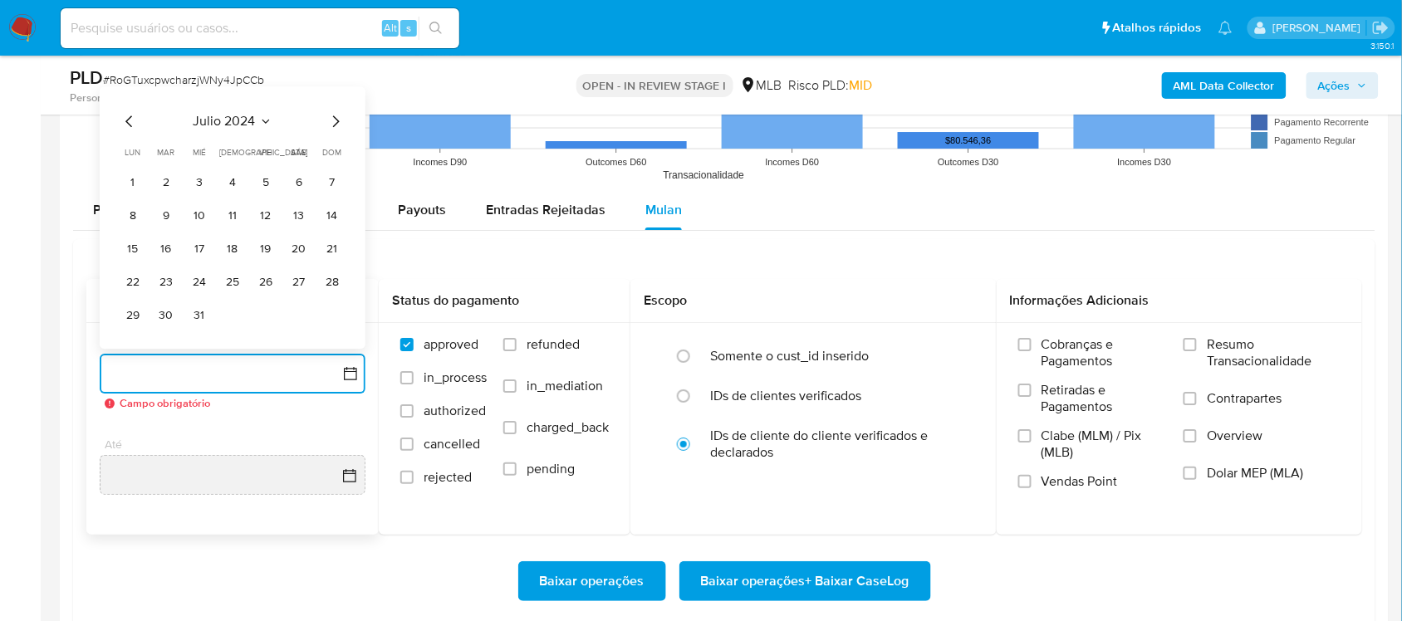
click at [256, 130] on button "julio 2024" at bounding box center [233, 121] width 79 height 17
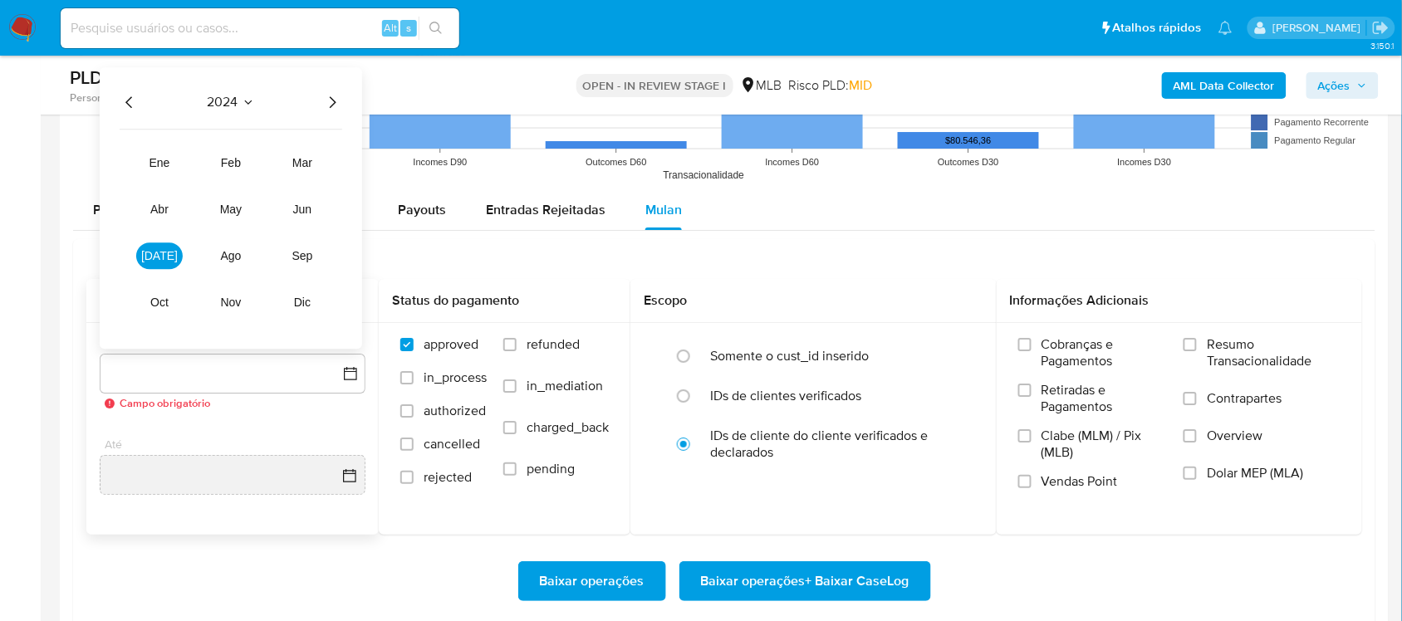
click at [337, 94] on icon "Año siguiente" at bounding box center [332, 102] width 20 height 20
click at [313, 205] on button "jun" at bounding box center [302, 209] width 47 height 27
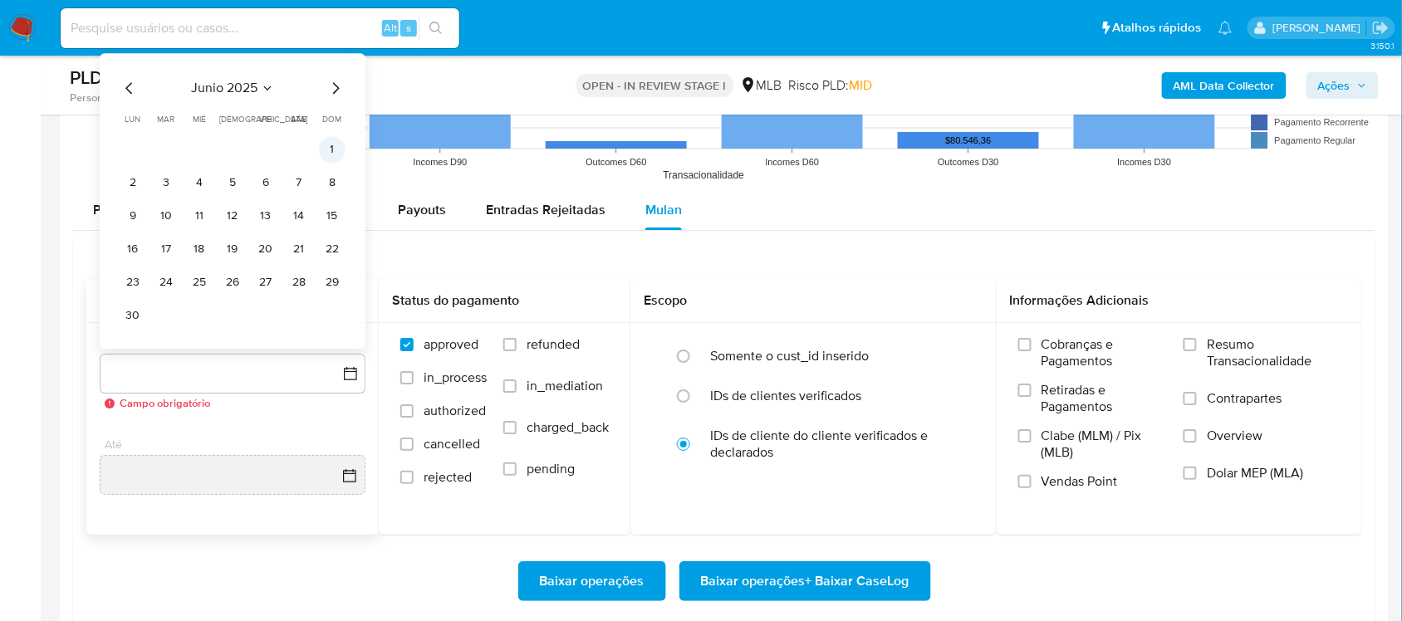
click at [325, 154] on button "1" at bounding box center [332, 149] width 27 height 27
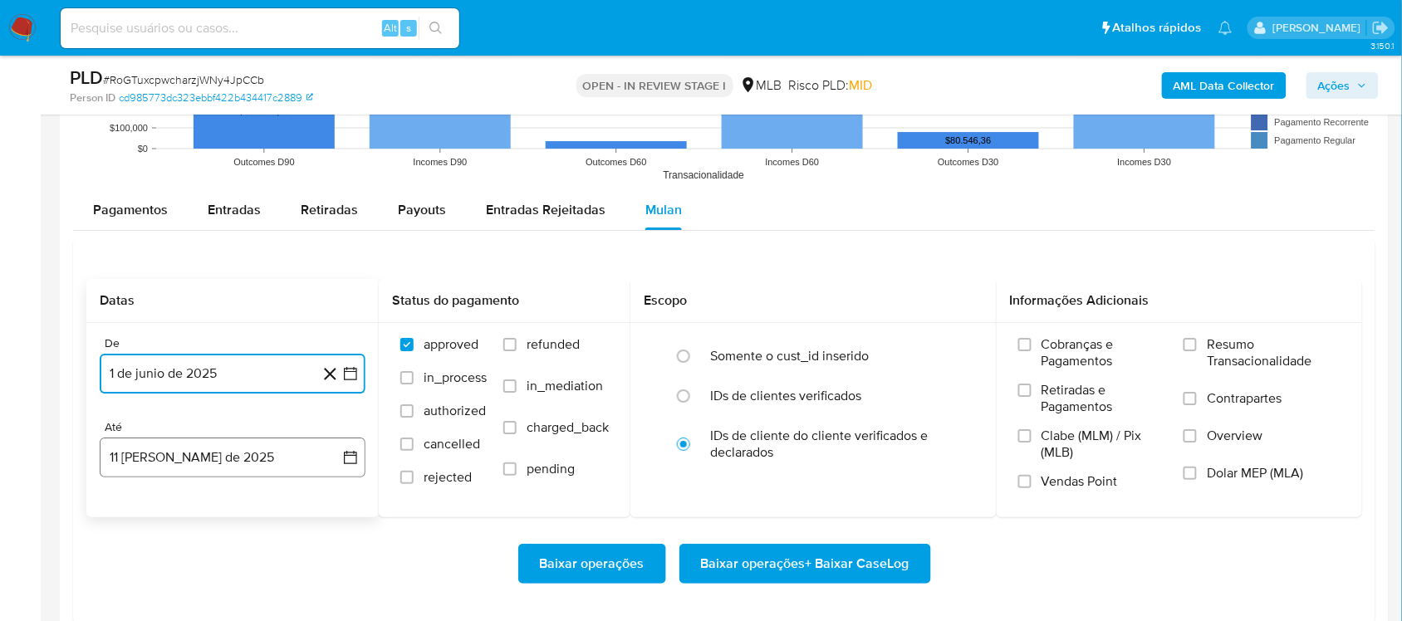
click at [347, 449] on button "11 [PERSON_NAME] de 2025" at bounding box center [233, 458] width 266 height 40
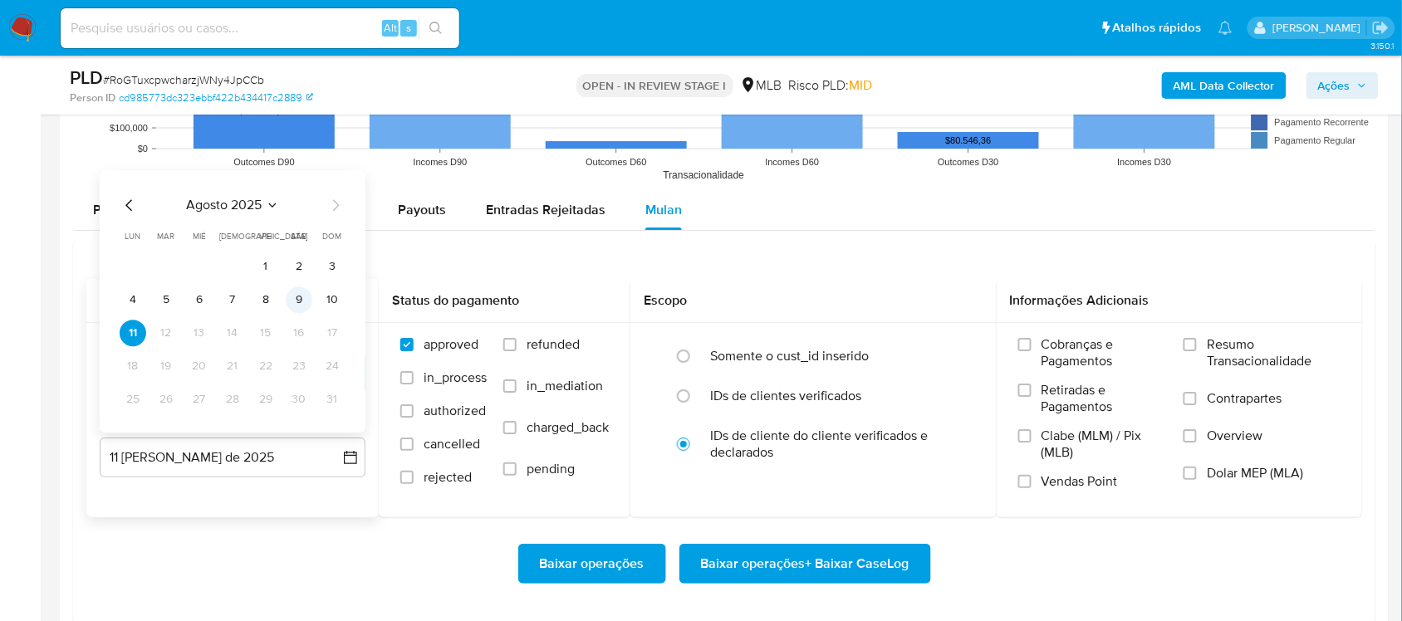
click at [300, 301] on button "9" at bounding box center [299, 300] width 27 height 27
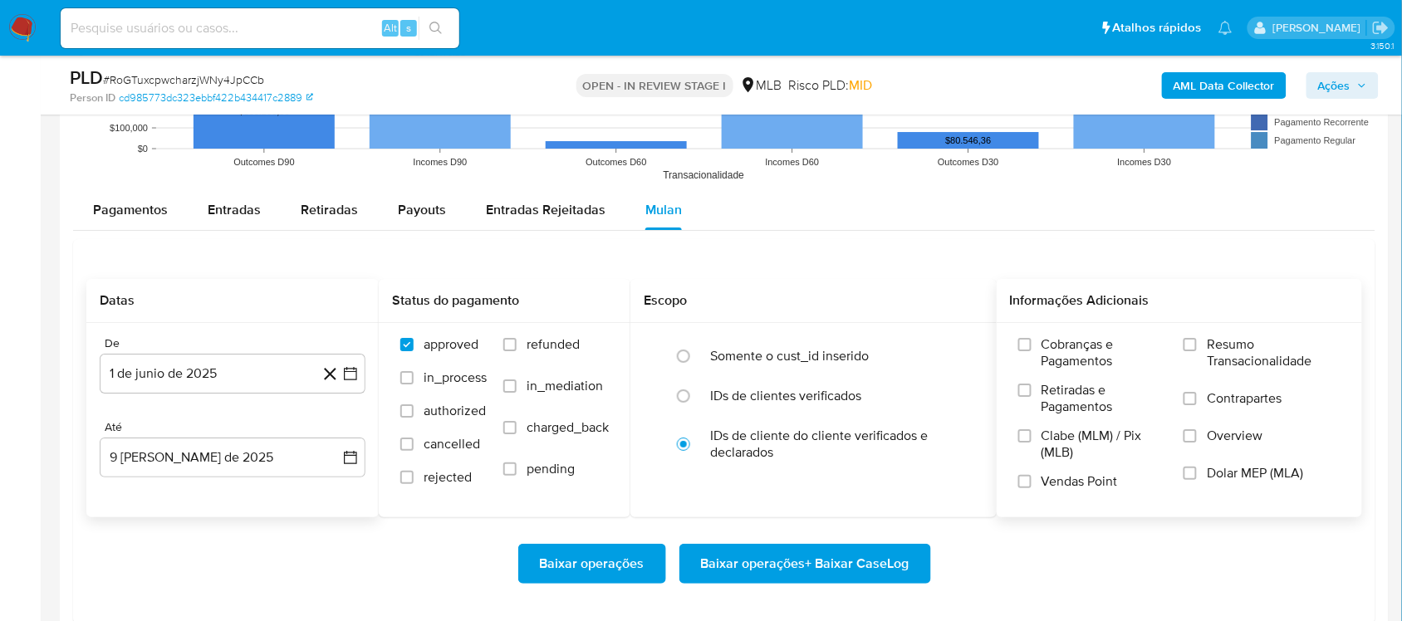
click at [1192, 336] on div "Cobranças e Pagamentos Retiradas e Pagamentos Clabe (MLM) / Pix (MLB) Vendas Po…" at bounding box center [1180, 419] width 366 height 193
click at [1124, 458] on span "Clabe (MLM) / Pix (MLB)" at bounding box center [1105, 444] width 126 height 33
click at [1032, 443] on input "Clabe (MLM) / Pix (MLB)" at bounding box center [1024, 435] width 13 height 13
click at [1197, 350] on span at bounding box center [1190, 344] width 13 height 13
click at [1197, 350] on input "Resumo Transacionalidade" at bounding box center [1190, 344] width 13 height 13
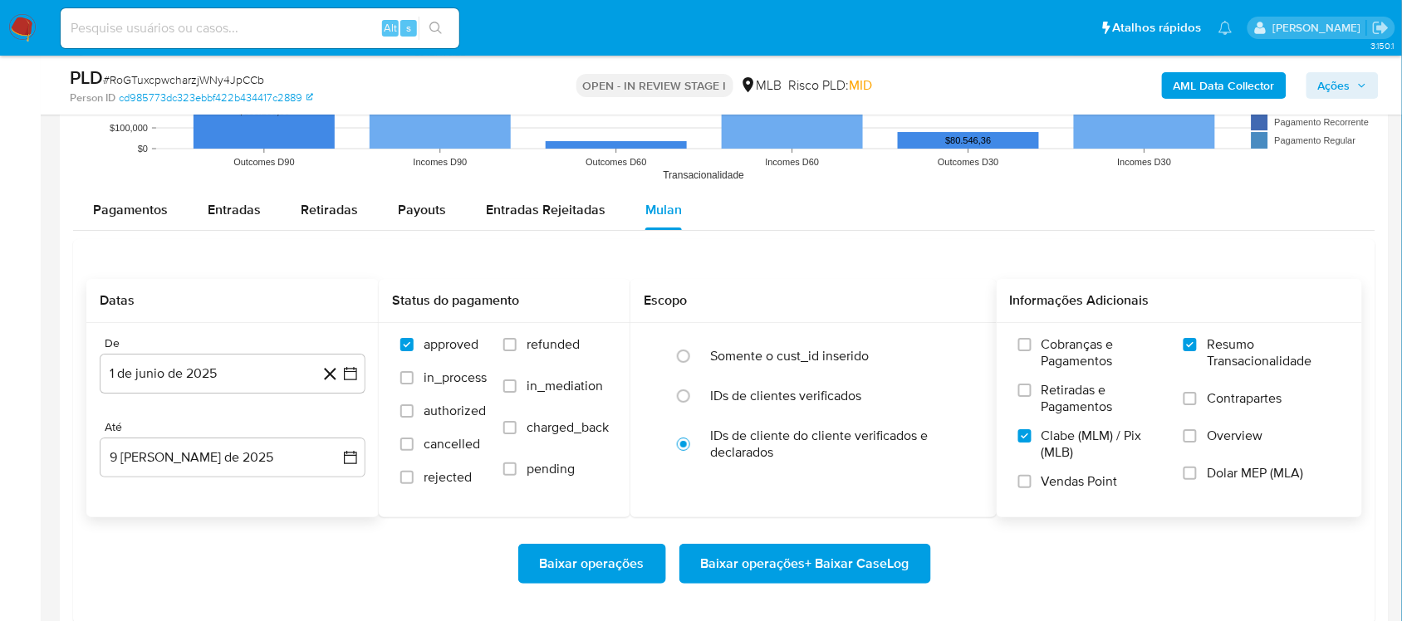
click at [1081, 445] on span "Clabe (MLM) / Pix (MLB)" at bounding box center [1105, 444] width 126 height 33
click at [1032, 443] on input "Clabe (MLM) / Pix (MLB)" at bounding box center [1024, 435] width 13 height 13
click at [1071, 476] on span "Vendas Point" at bounding box center [1080, 481] width 76 height 17
click at [1032, 476] on input "Vendas Point" at bounding box center [1024, 481] width 13 height 13
click at [795, 573] on span "Baixar operações + Baixar CaseLog" at bounding box center [805, 564] width 208 height 37
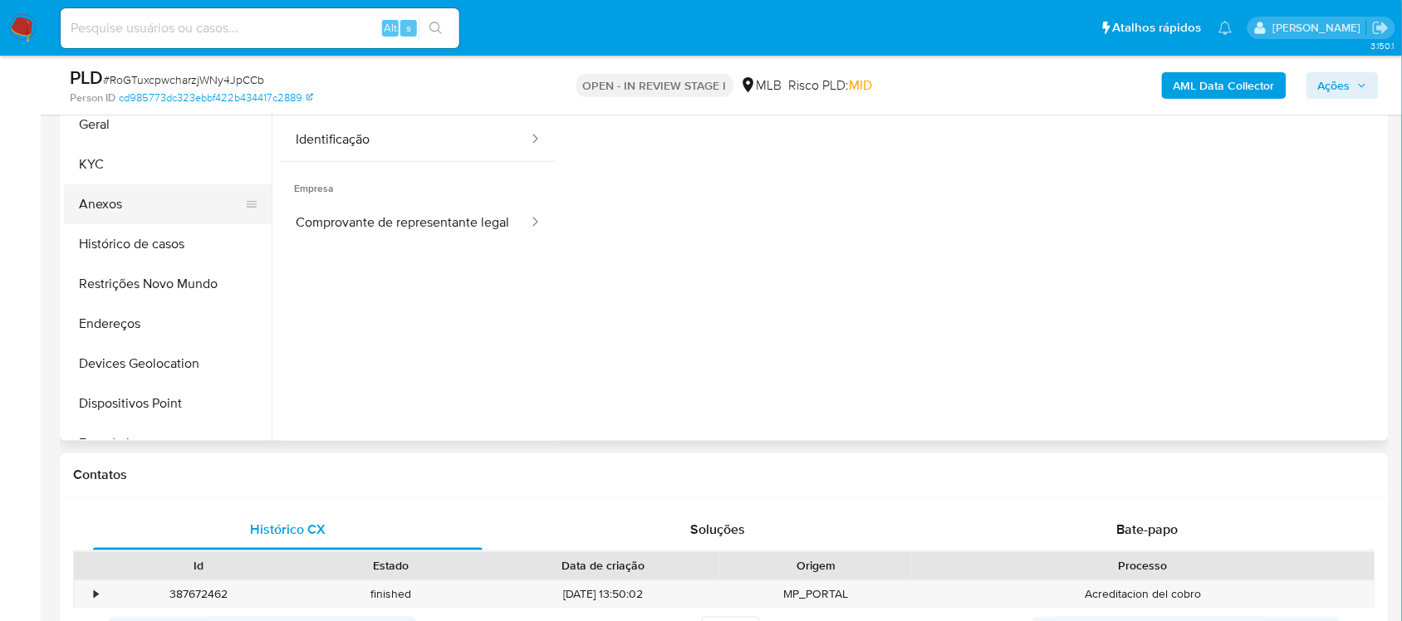
scroll to position [311, 0]
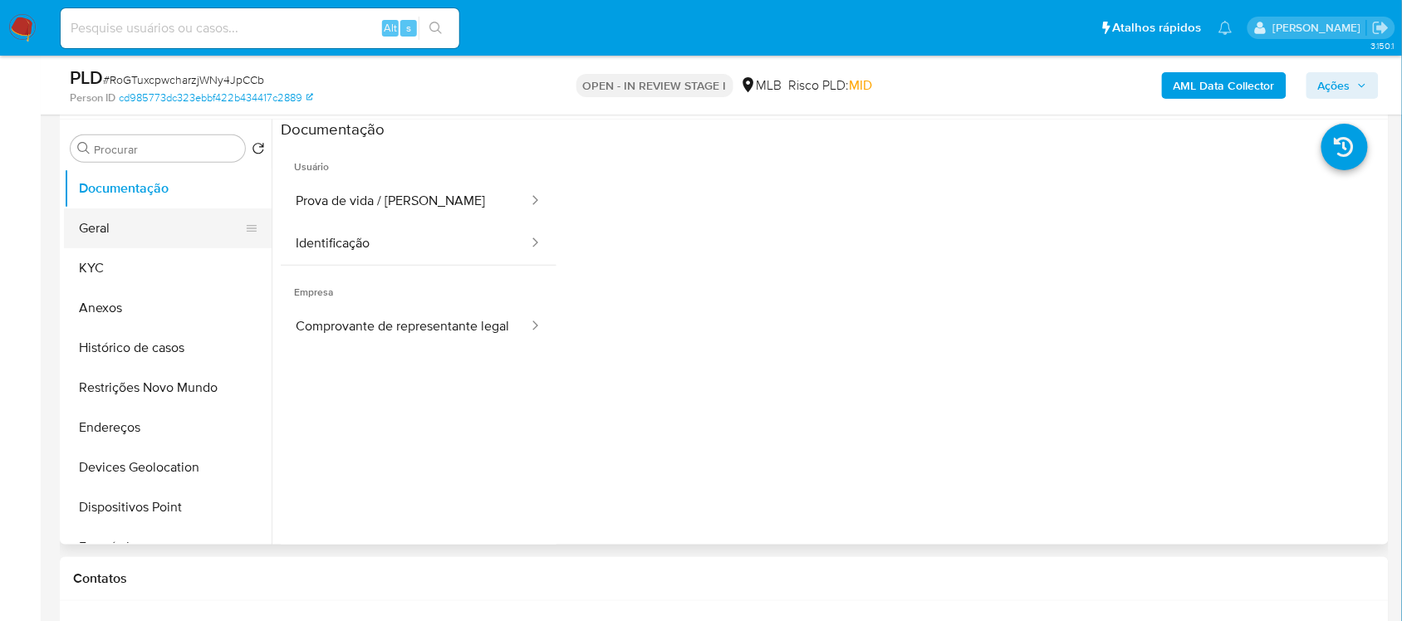
click at [135, 227] on button "Geral" at bounding box center [161, 228] width 194 height 40
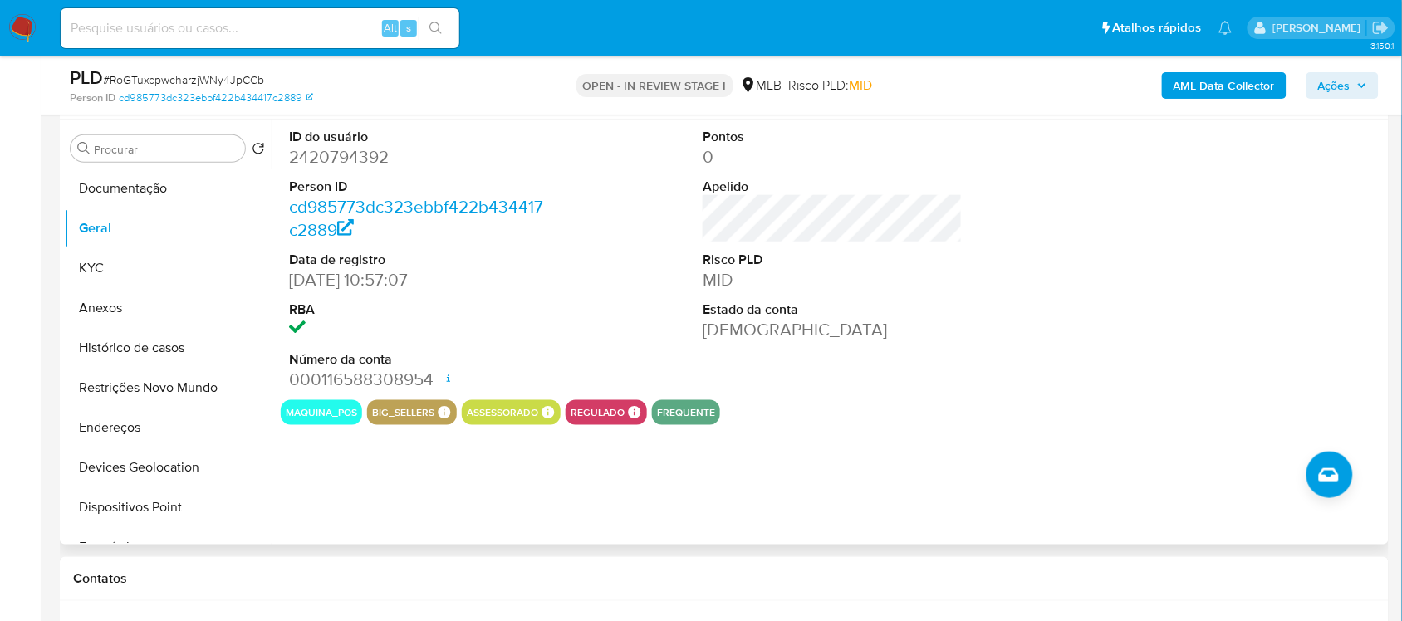
click at [374, 156] on dd "2420794392" at bounding box center [418, 156] width 259 height 23
copy dd "2420794392"
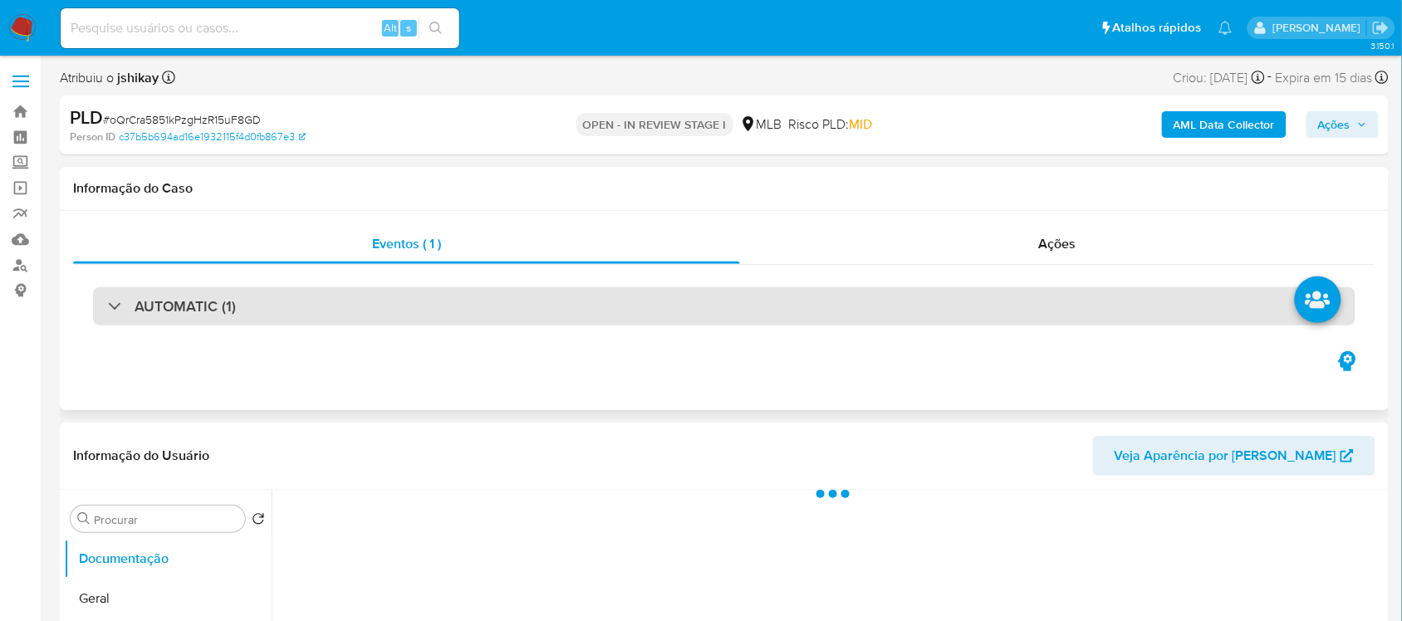
click at [243, 311] on div "AUTOMATIC (1)" at bounding box center [724, 306] width 1262 height 38
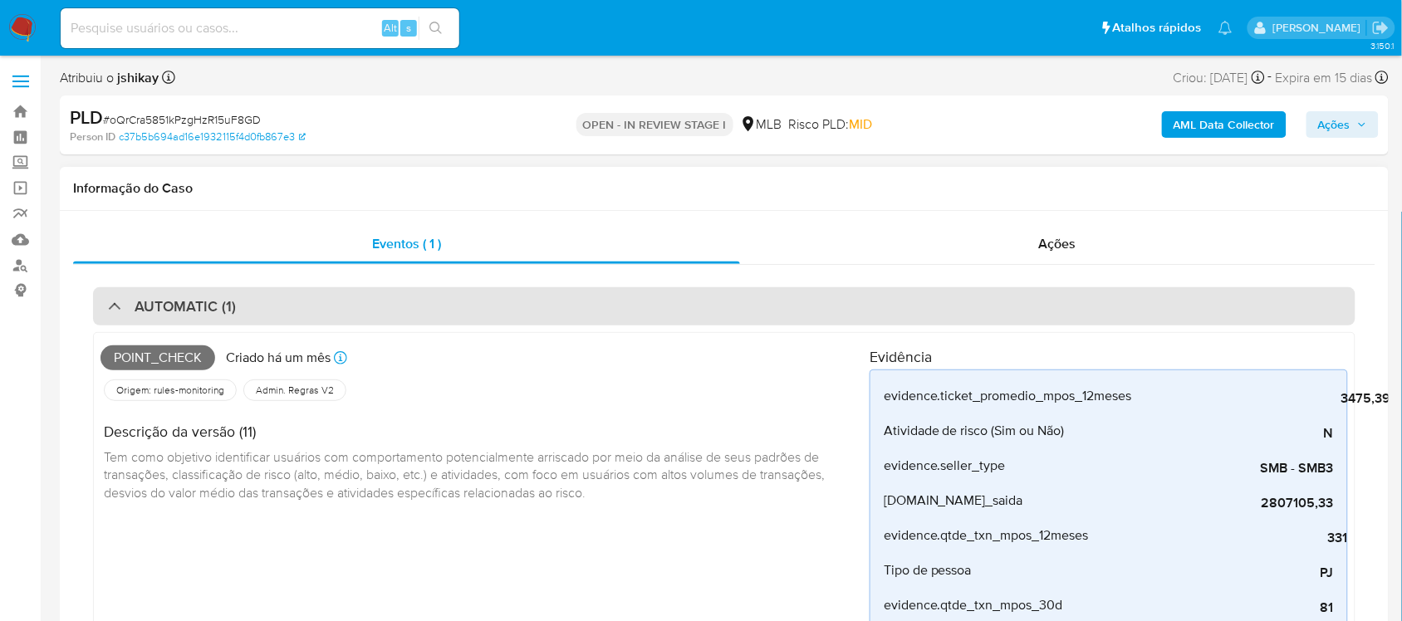
click at [243, 311] on div "AUTOMATIC (1)" at bounding box center [724, 306] width 1262 height 38
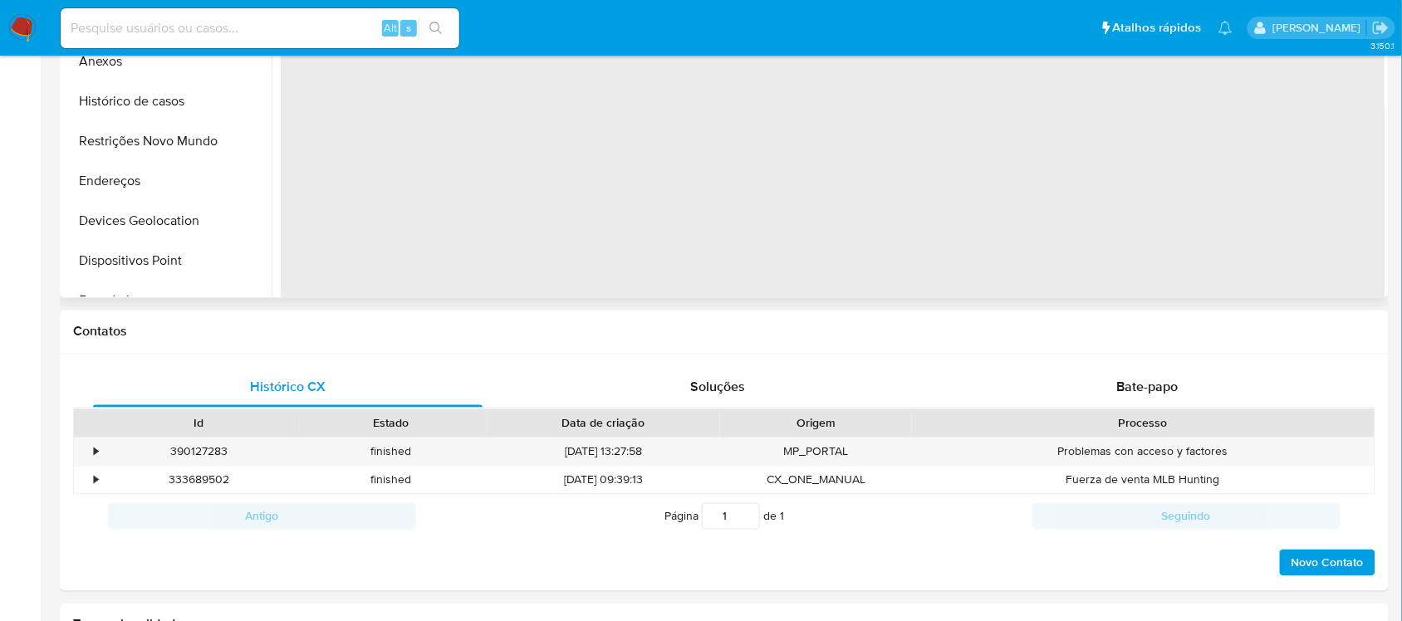
select select "10"
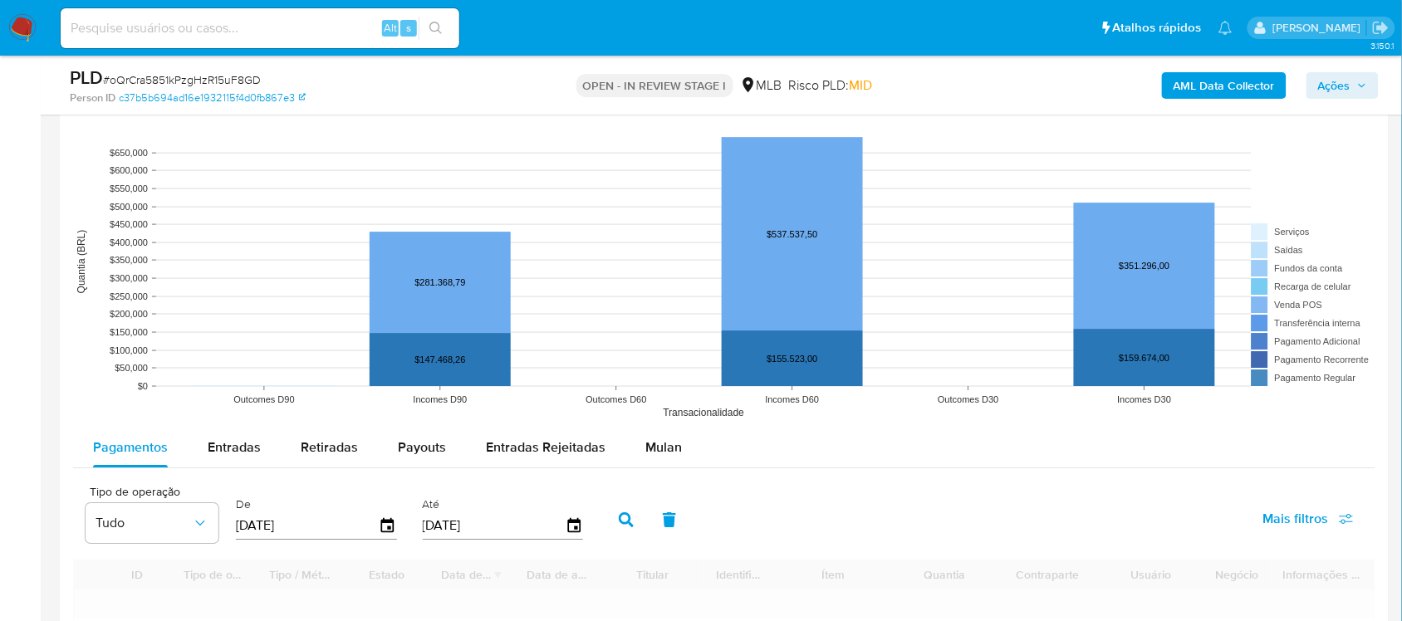
scroll to position [1453, 0]
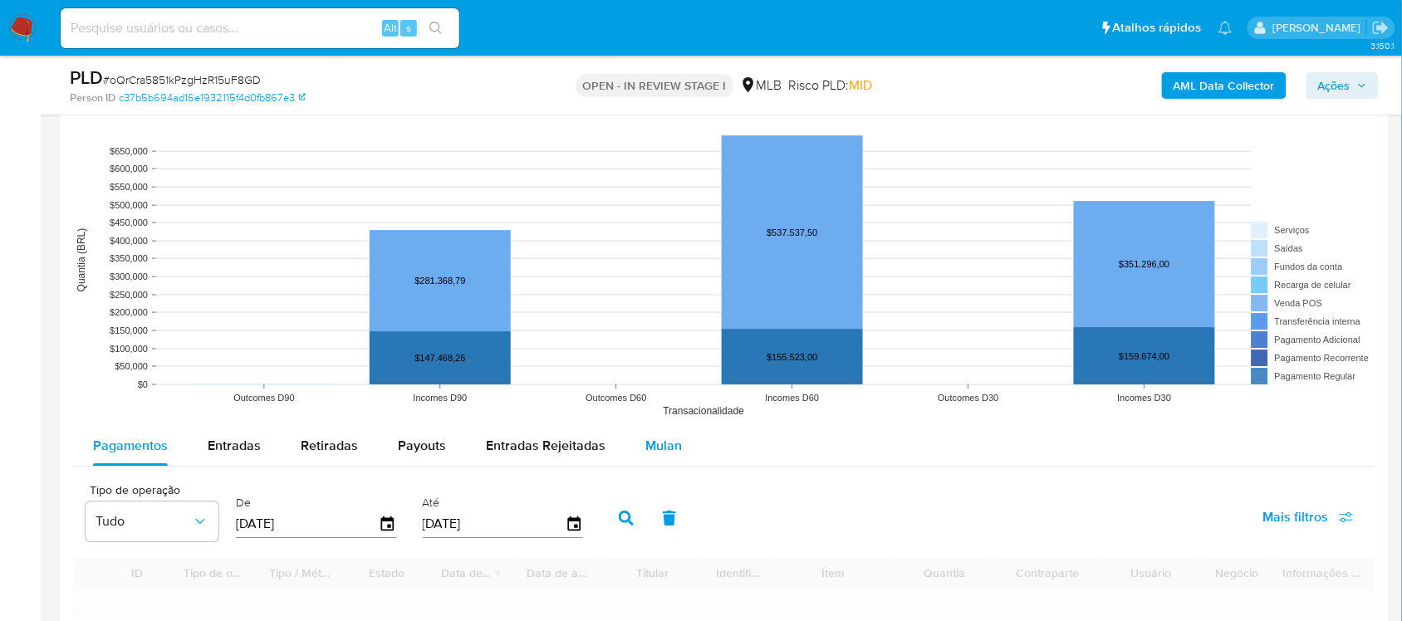
click at [682, 436] on button "Mulan" at bounding box center [663, 446] width 76 height 40
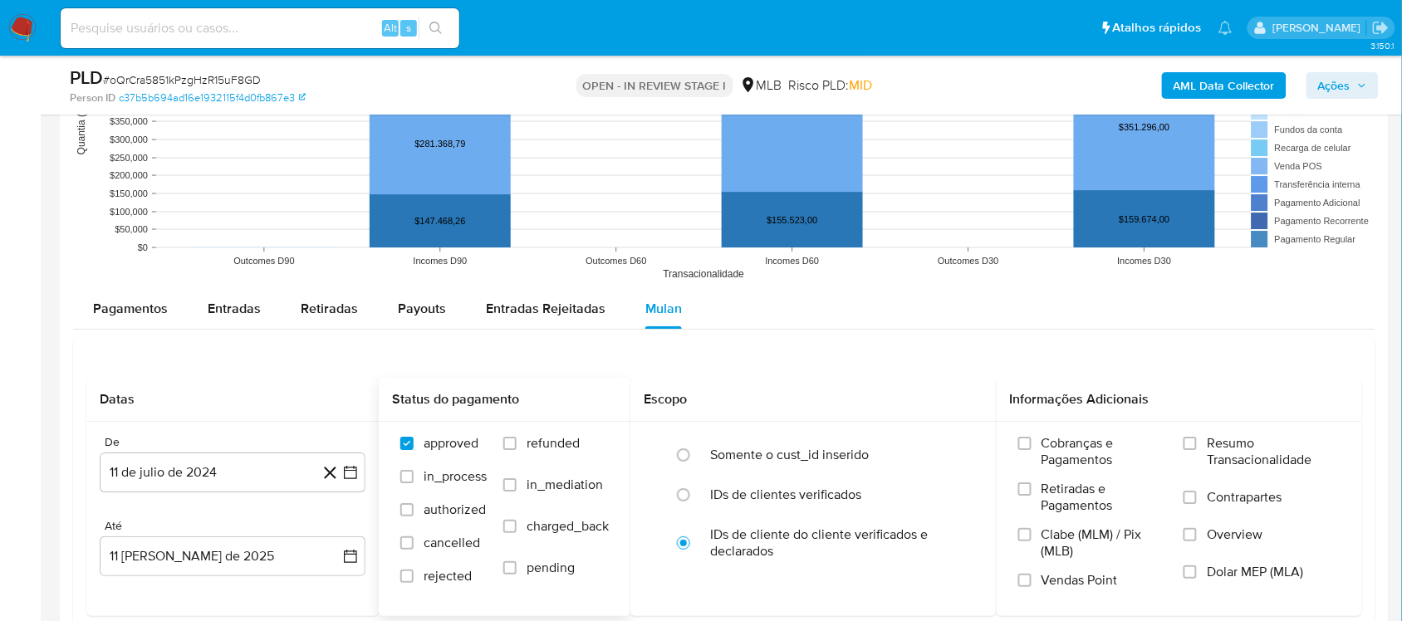
scroll to position [1765, 0]
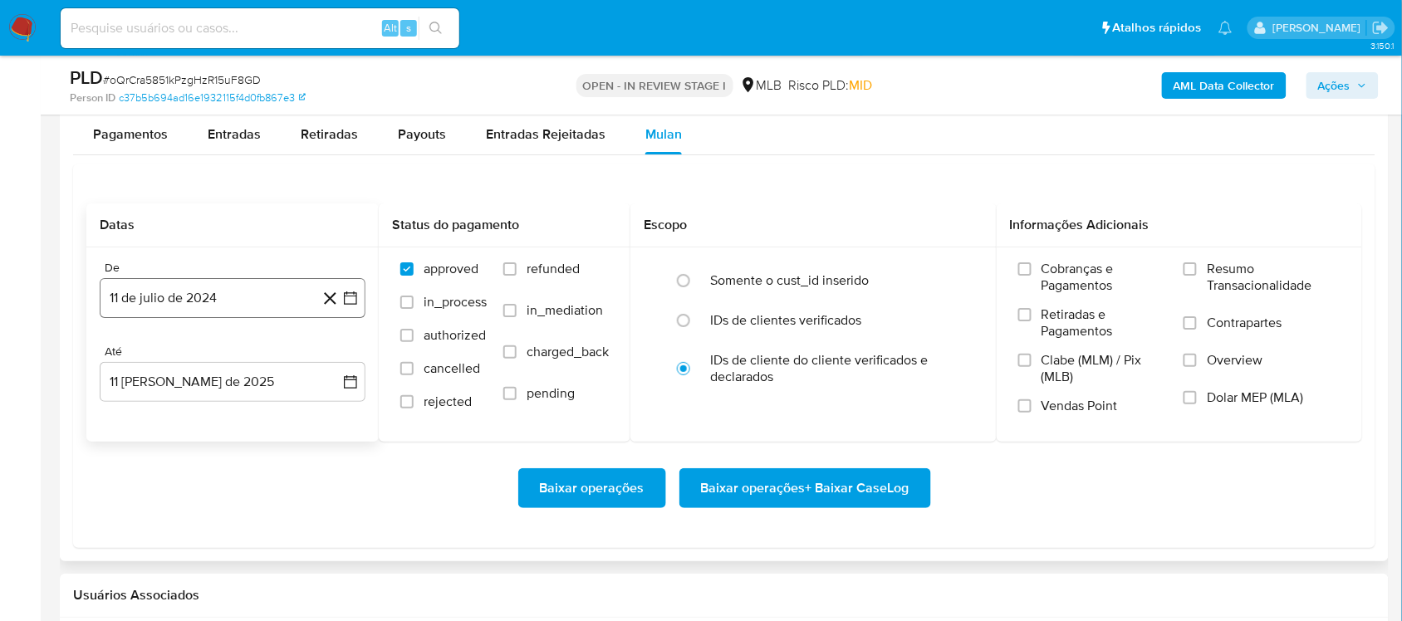
click at [350, 301] on icon "button" at bounding box center [350, 298] width 17 height 17
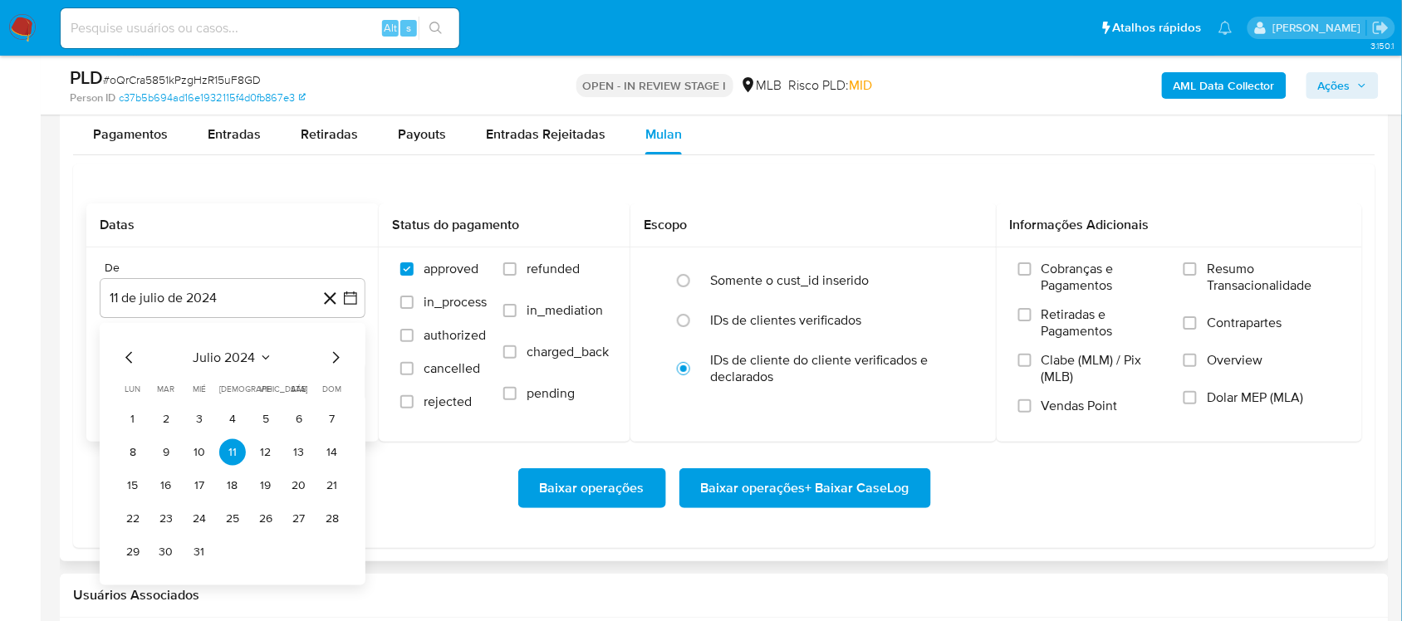
click at [243, 374] on div "julio 2024 julio 2024 lun lunes mar martes mié miércoles jue jueves vie viernes…" at bounding box center [233, 457] width 226 height 218
click at [243, 364] on span "julio 2024" at bounding box center [225, 358] width 62 height 17
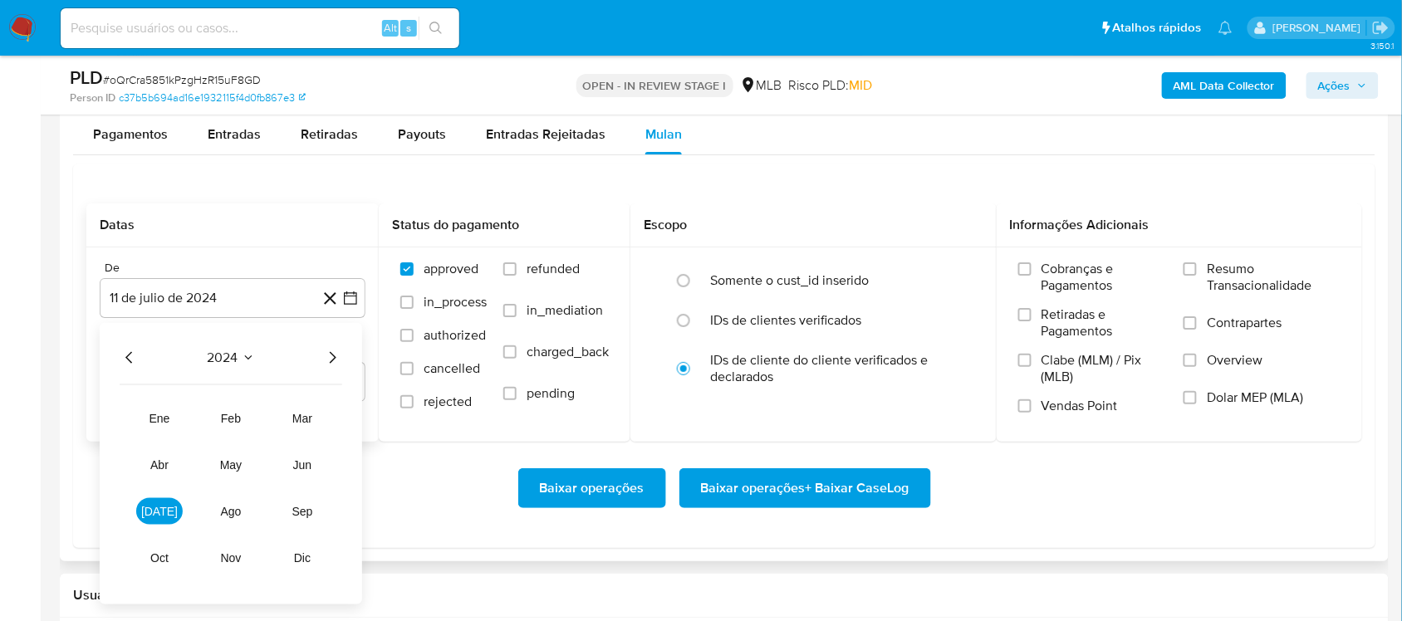
click at [332, 359] on icon "Año siguiente" at bounding box center [332, 358] width 20 height 20
click at [316, 453] on button "jun" at bounding box center [302, 465] width 47 height 27
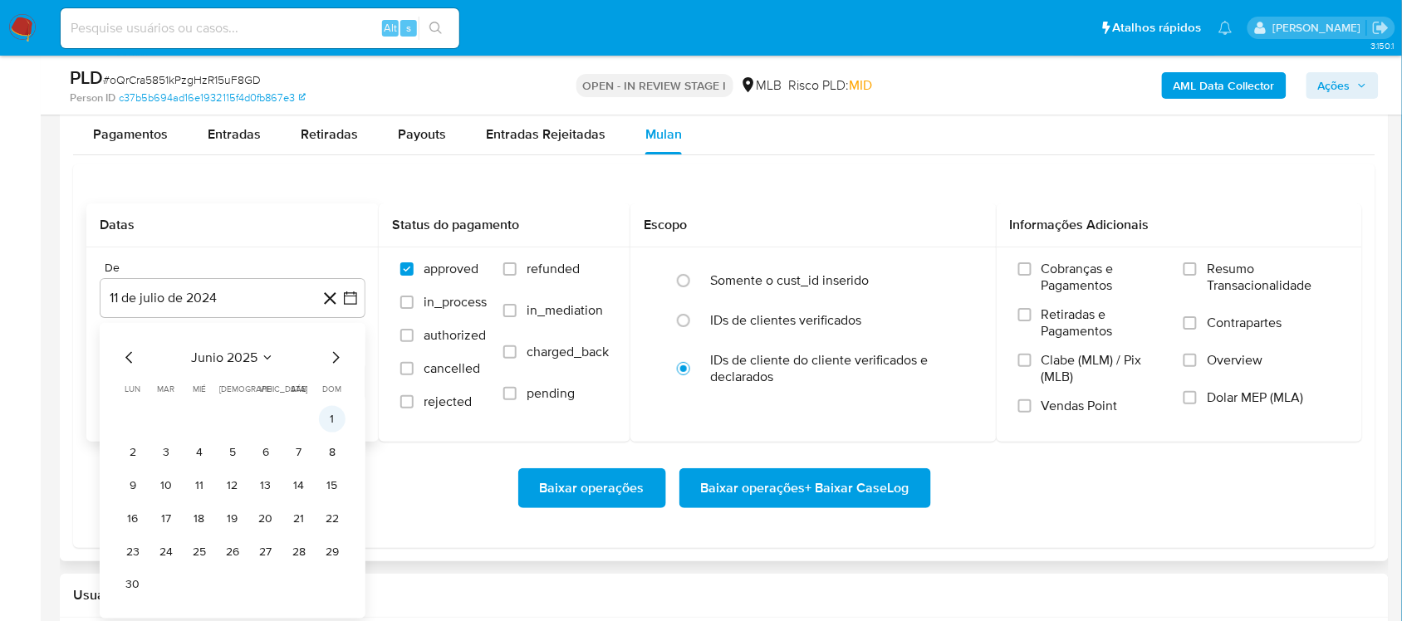
click at [328, 433] on button "1" at bounding box center [332, 419] width 27 height 27
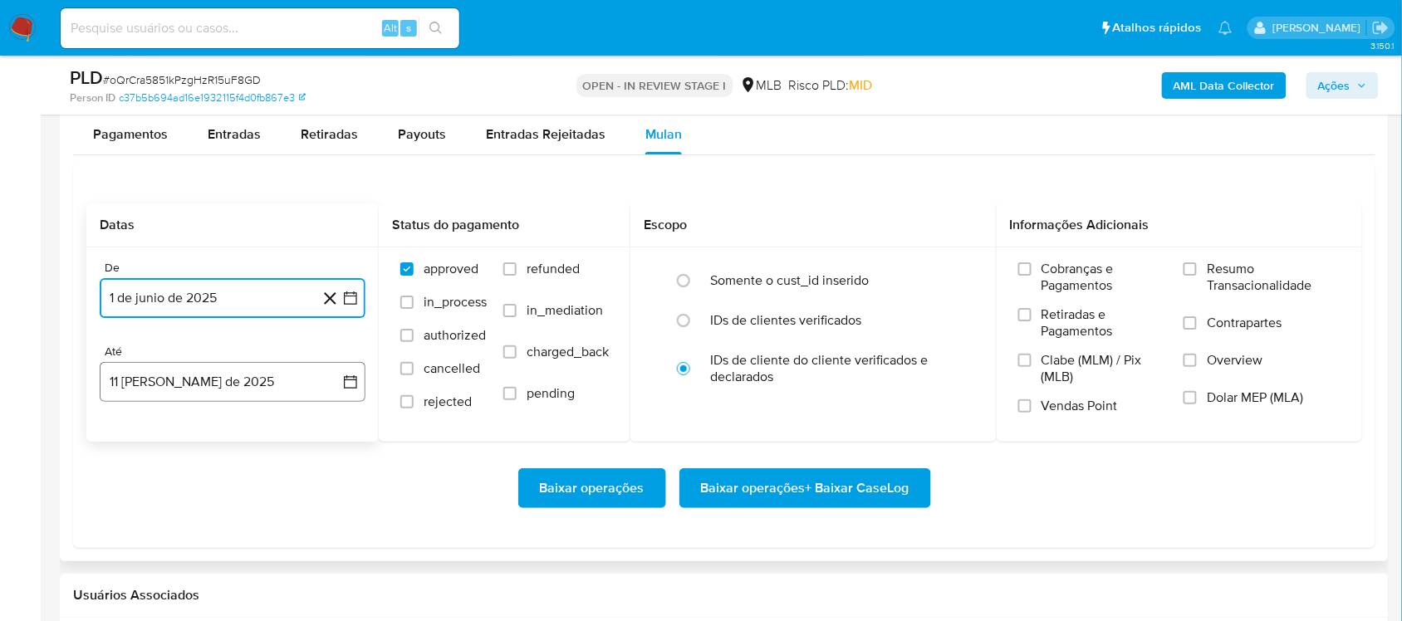
click at [346, 392] on button "11 [PERSON_NAME] de 2025" at bounding box center [233, 382] width 266 height 40
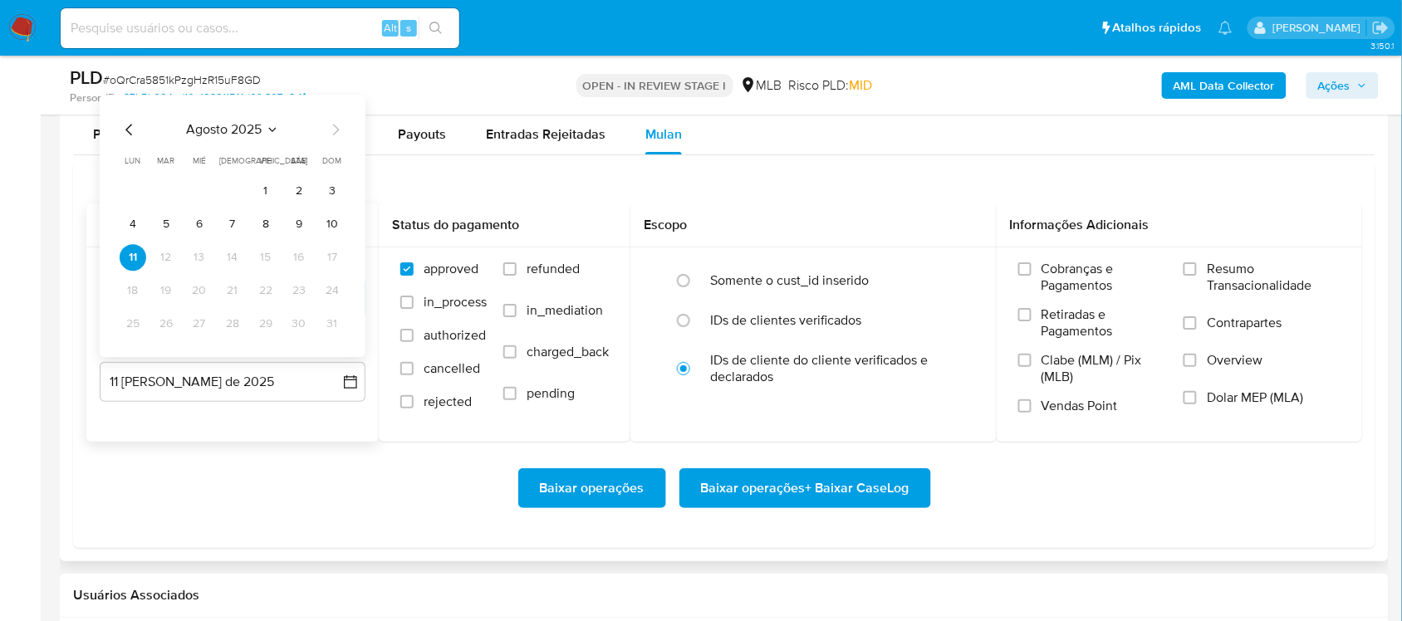
drag, startPoint x: 299, startPoint y: 233, endPoint x: 297, endPoint y: 242, distance: 9.5
click at [297, 235] on button "9" at bounding box center [299, 224] width 27 height 27
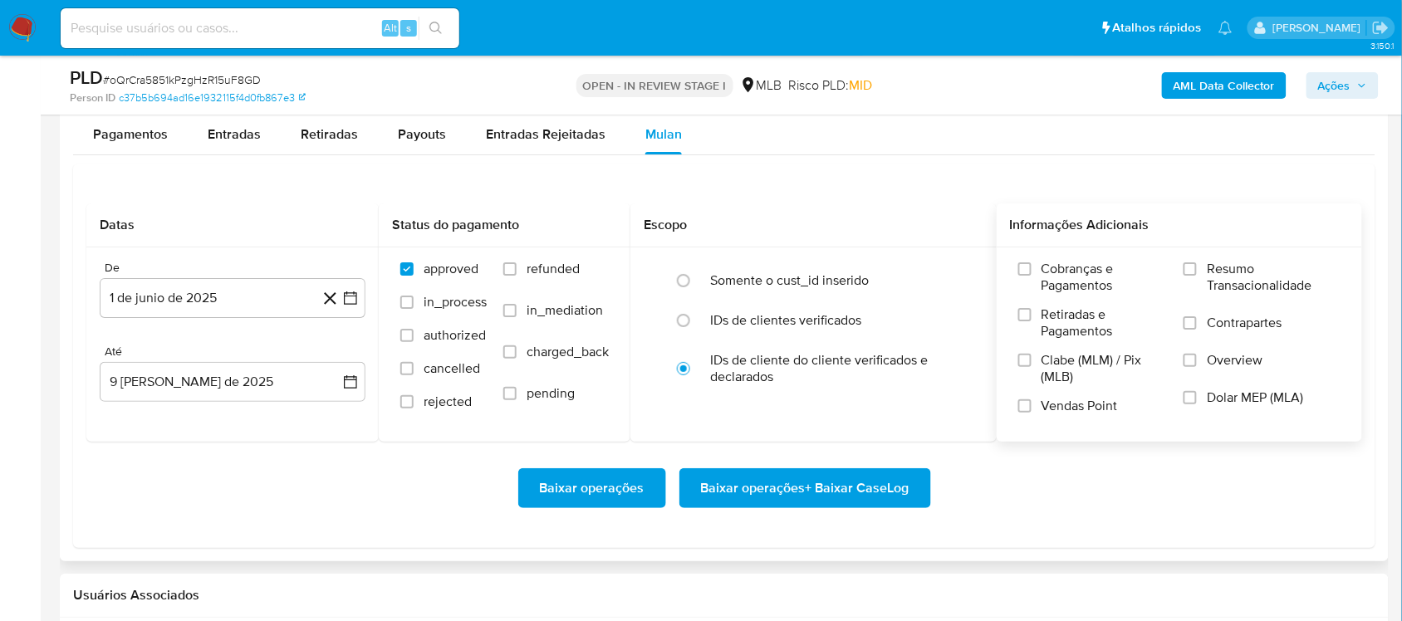
click at [1228, 274] on span "Resumo Transacionalidade" at bounding box center [1274, 277] width 134 height 33
click at [1197, 274] on input "Resumo Transacionalidade" at bounding box center [1190, 268] width 13 height 13
click at [1077, 401] on span "Vendas Point" at bounding box center [1080, 406] width 76 height 17
click at [1032, 401] on input "Vendas Point" at bounding box center [1024, 405] width 13 height 13
click at [860, 484] on span "Baixar operações + Baixar CaseLog" at bounding box center [805, 488] width 208 height 37
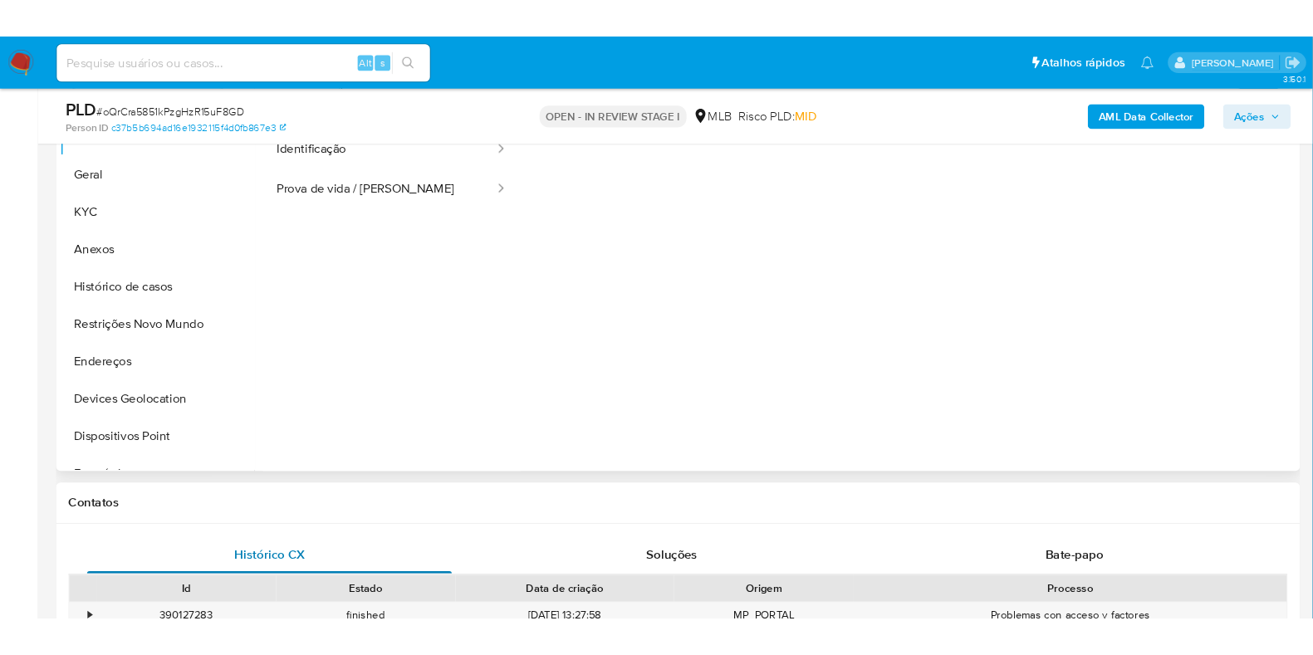
scroll to position [311, 0]
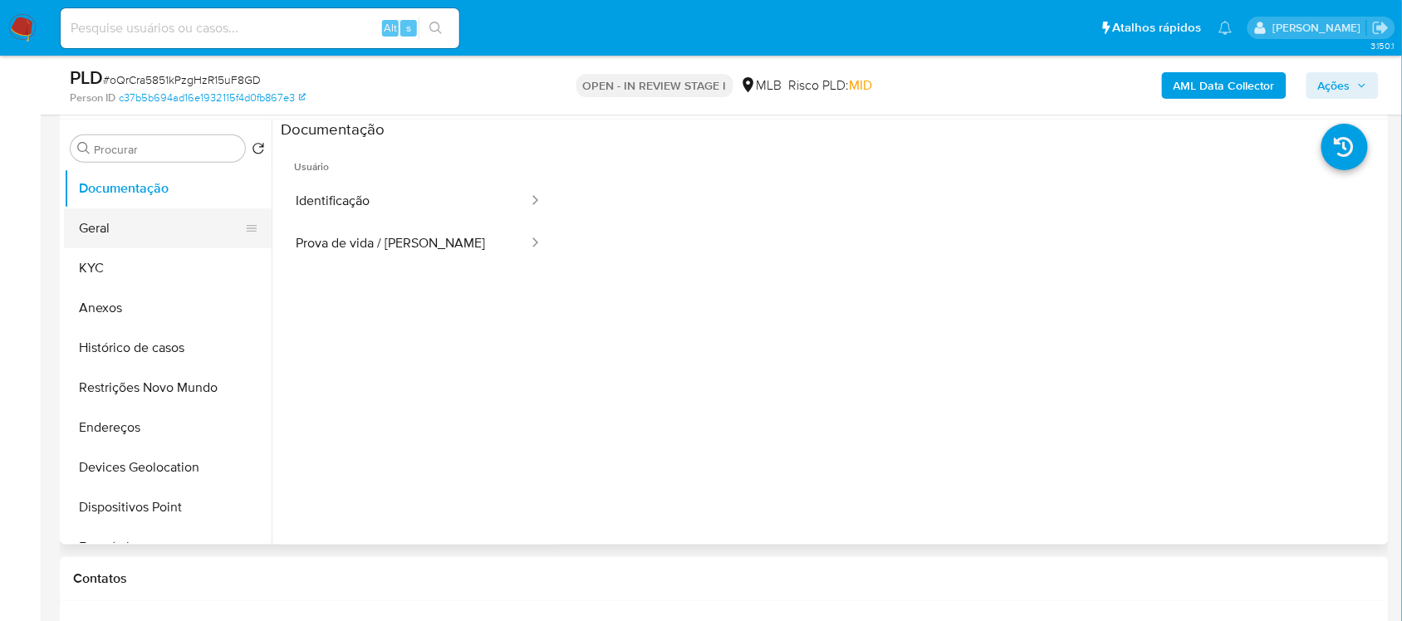
click at [138, 234] on button "Geral" at bounding box center [161, 228] width 194 height 40
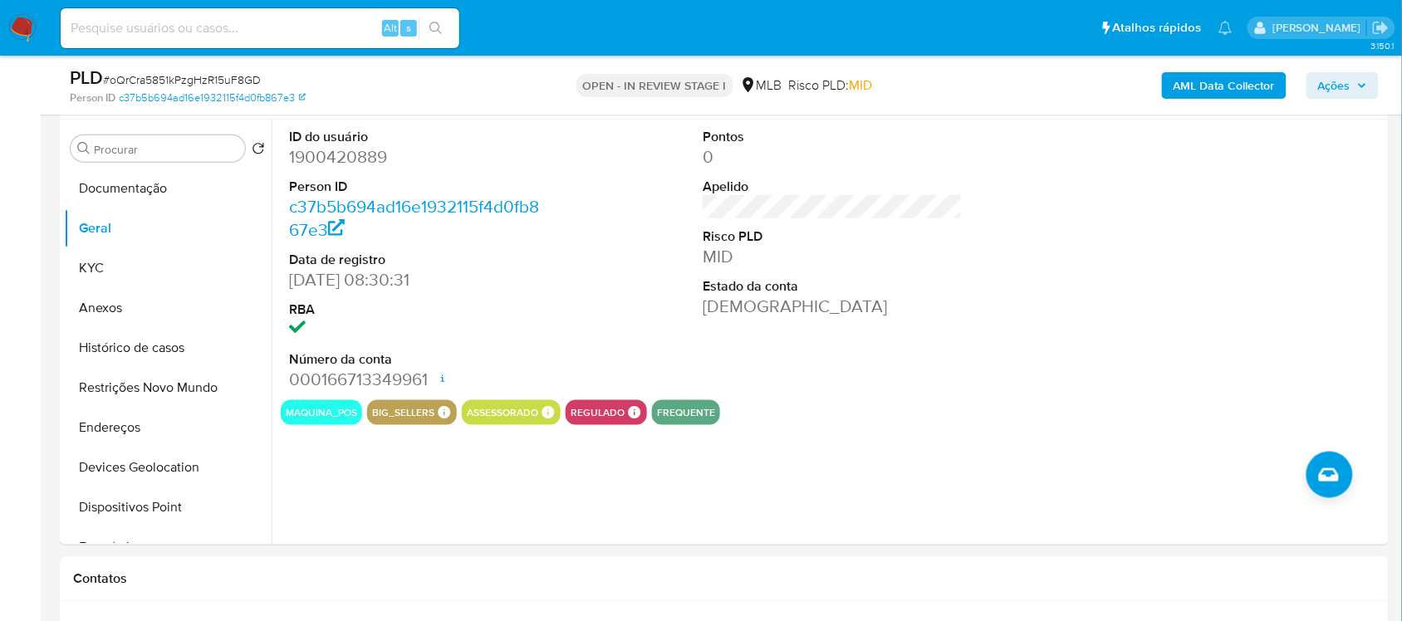
click at [314, 166] on dd "1900420889" at bounding box center [418, 156] width 259 height 23
copy dd "1900420889"
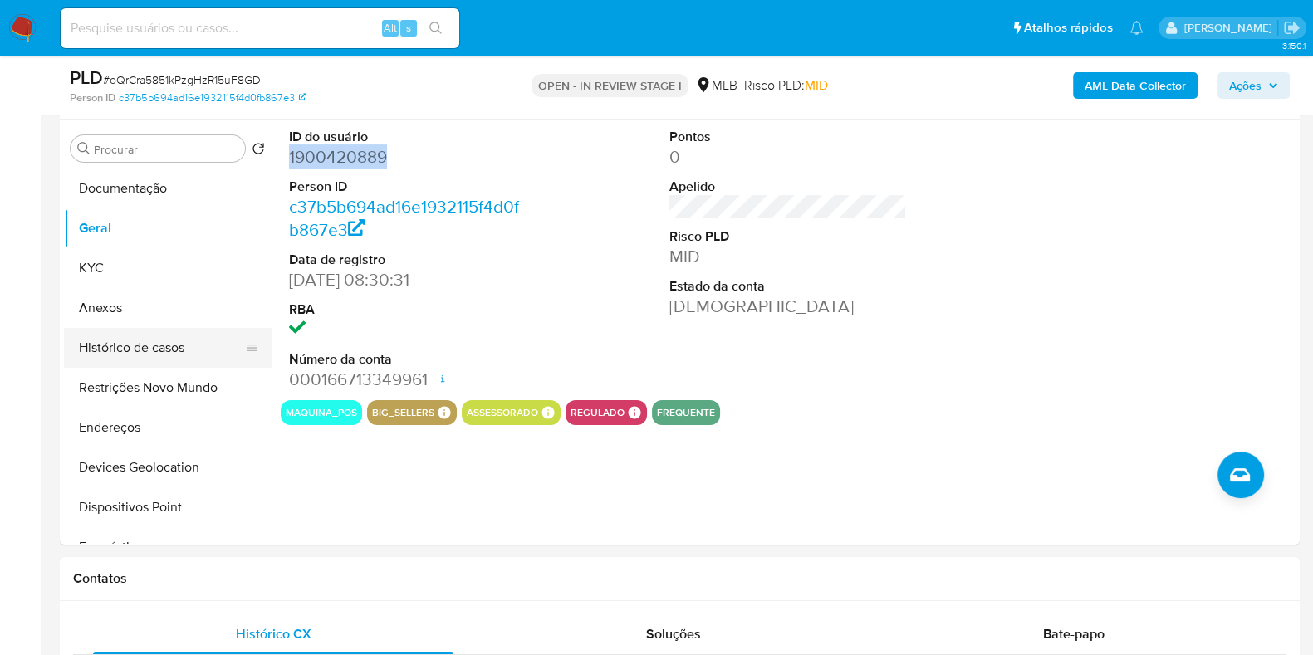
click at [150, 348] on button "Histórico de casos" at bounding box center [161, 348] width 194 height 40
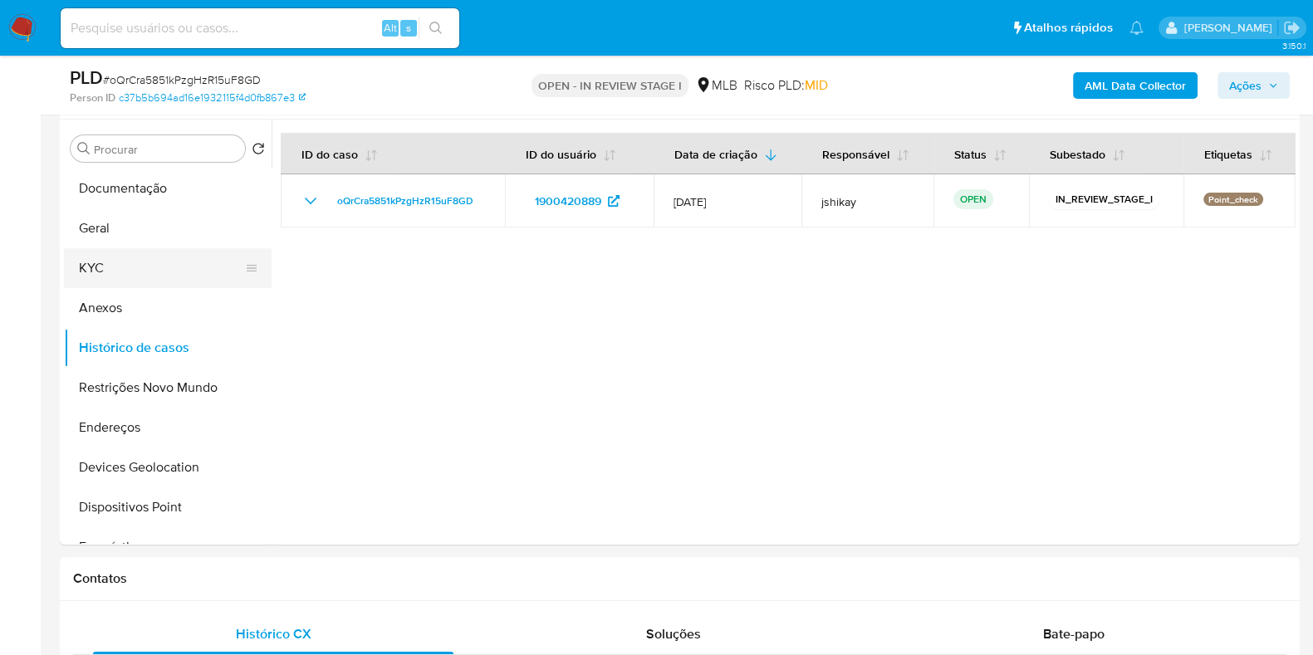
click at [141, 267] on button "KYC" at bounding box center [161, 268] width 194 height 40
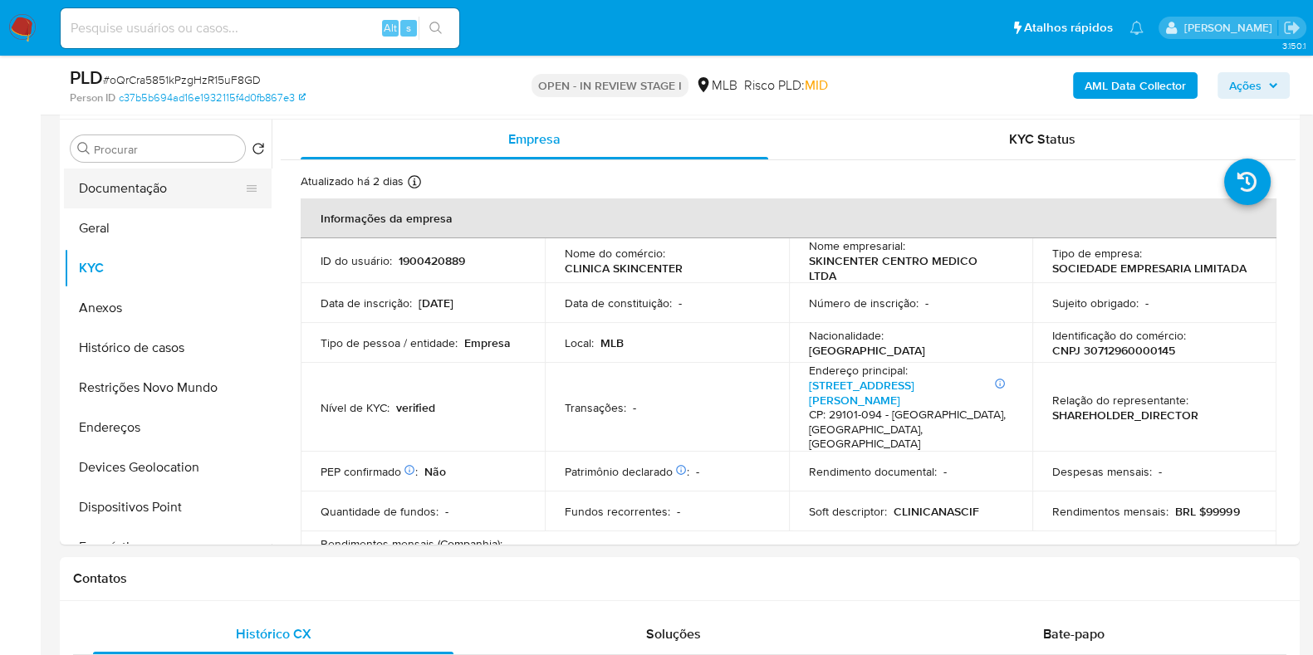
click at [177, 199] on button "Documentação" at bounding box center [161, 189] width 194 height 40
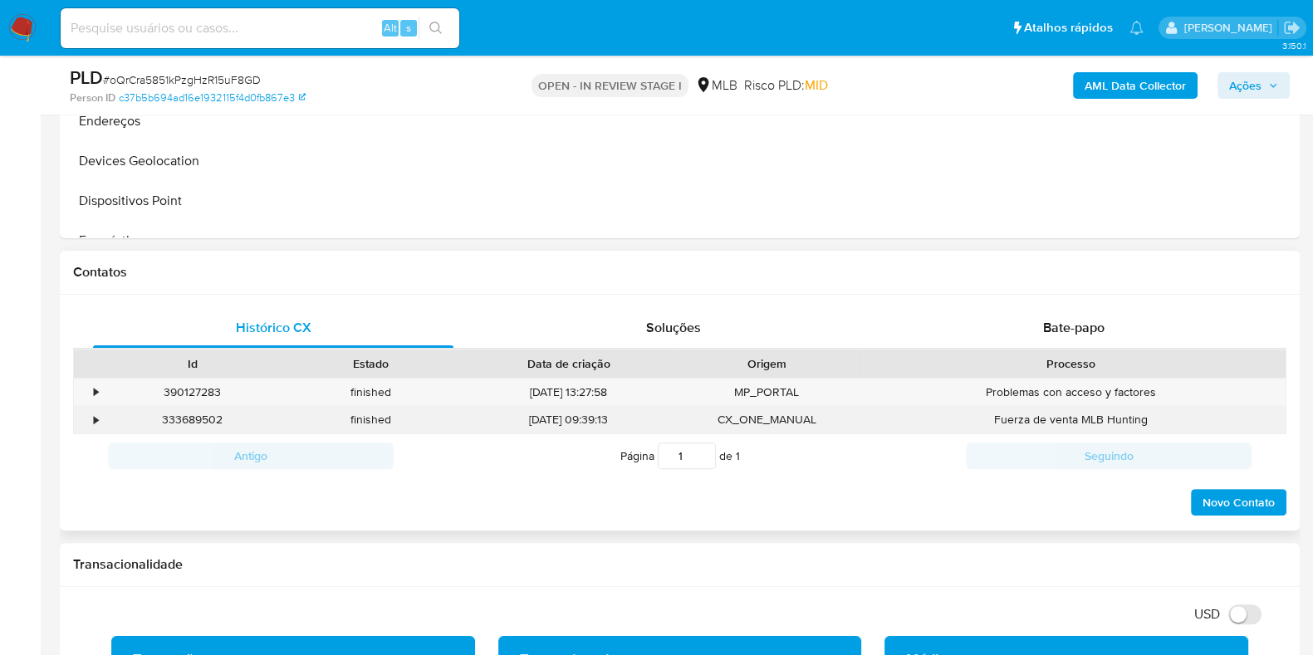
scroll to position [623, 0]
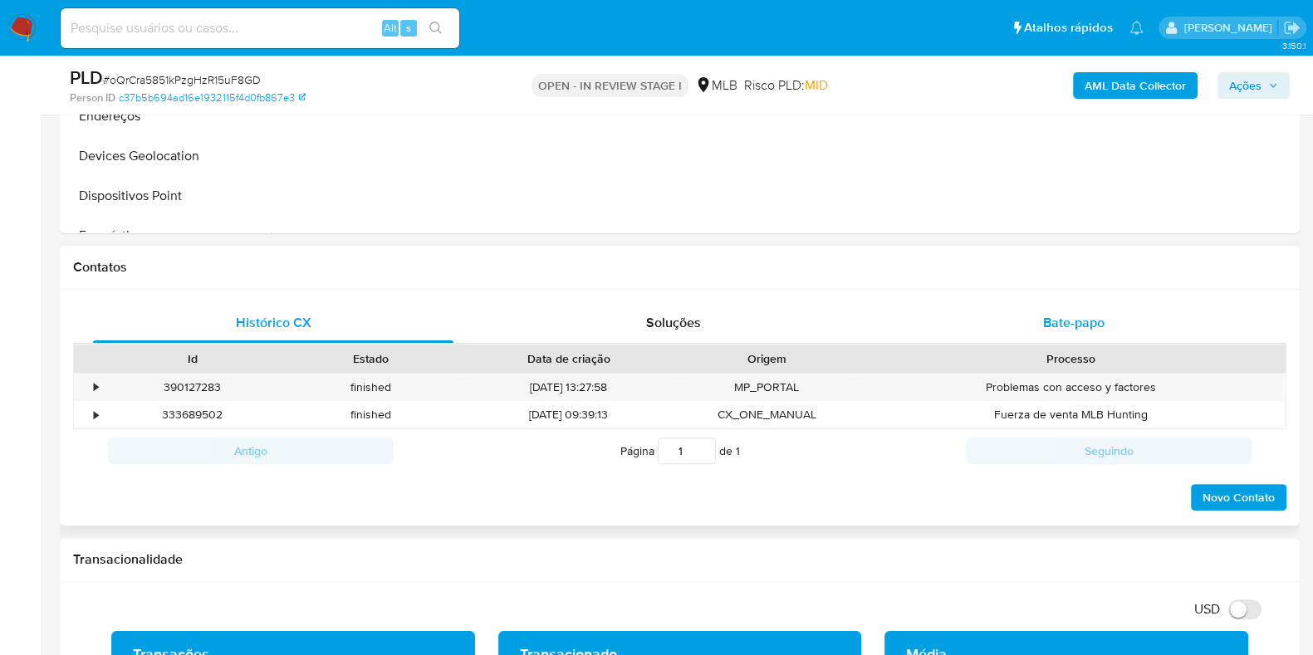
click at [1040, 311] on div "Bate-papo" at bounding box center [1074, 323] width 360 height 40
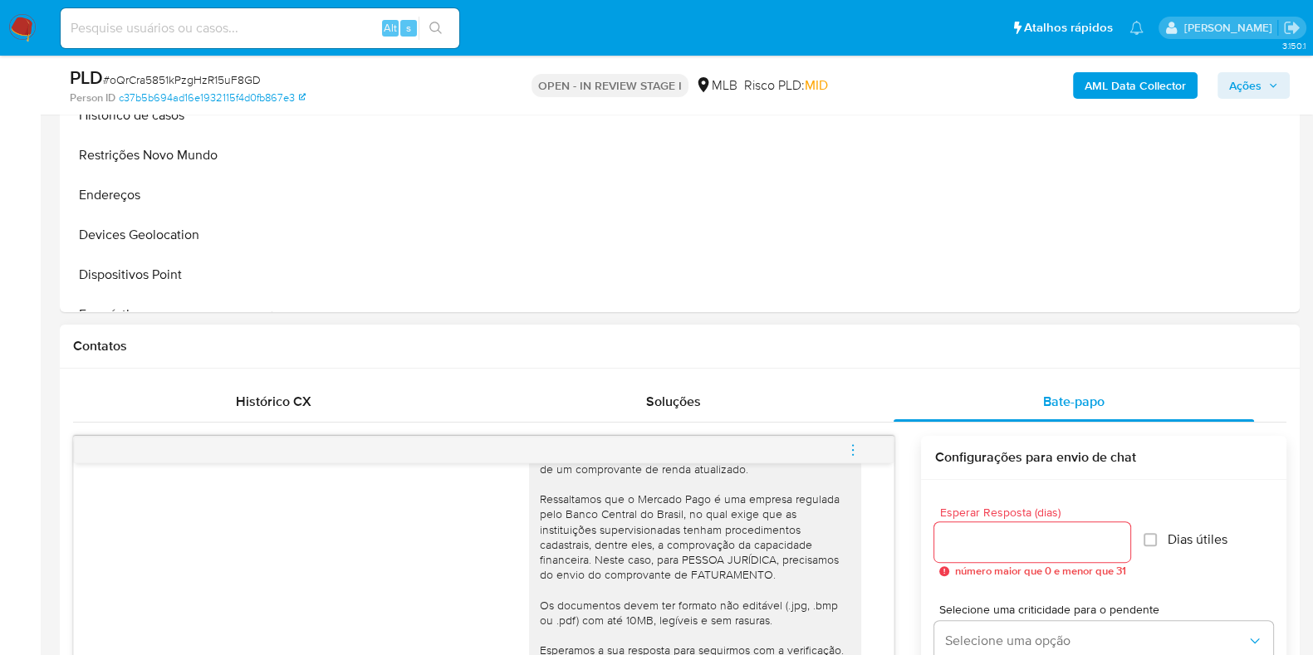
scroll to position [311, 0]
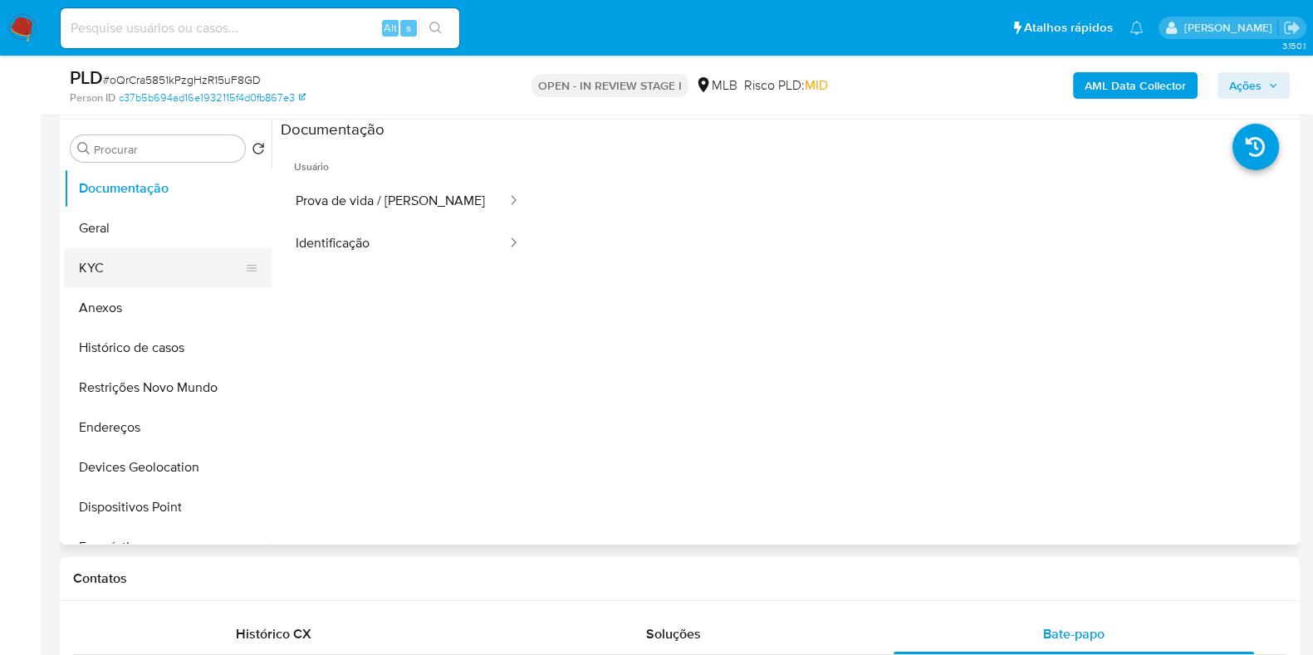
click at [95, 282] on button "KYC" at bounding box center [161, 268] width 194 height 40
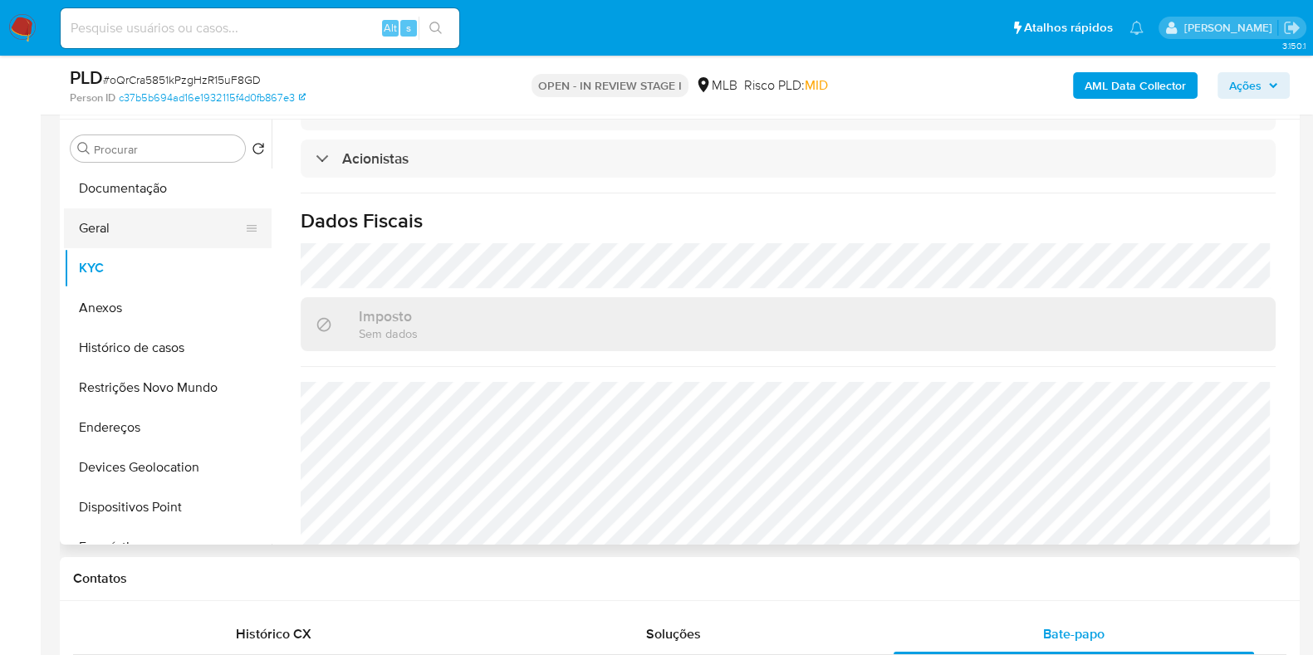
click at [107, 212] on button "Geral" at bounding box center [161, 228] width 194 height 40
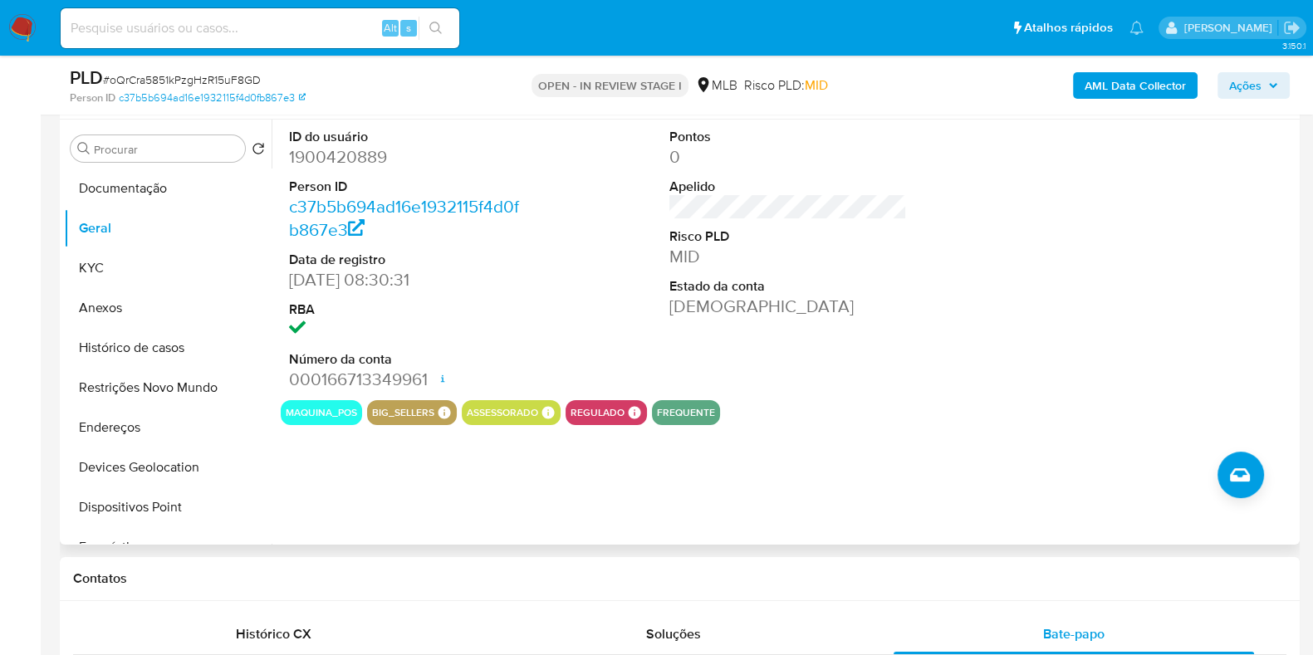
drag, startPoint x: 633, startPoint y: 613, endPoint x: 556, endPoint y: 497, distance: 139.1
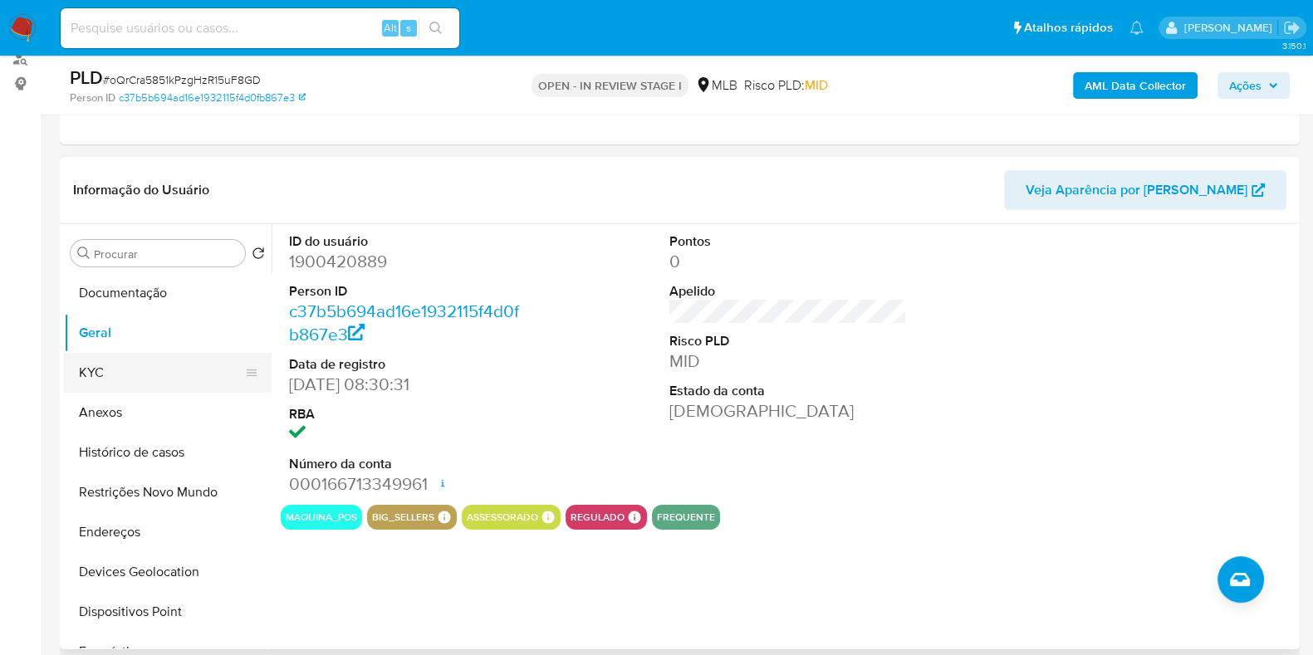
click at [94, 371] on button "KYC" at bounding box center [161, 373] width 194 height 40
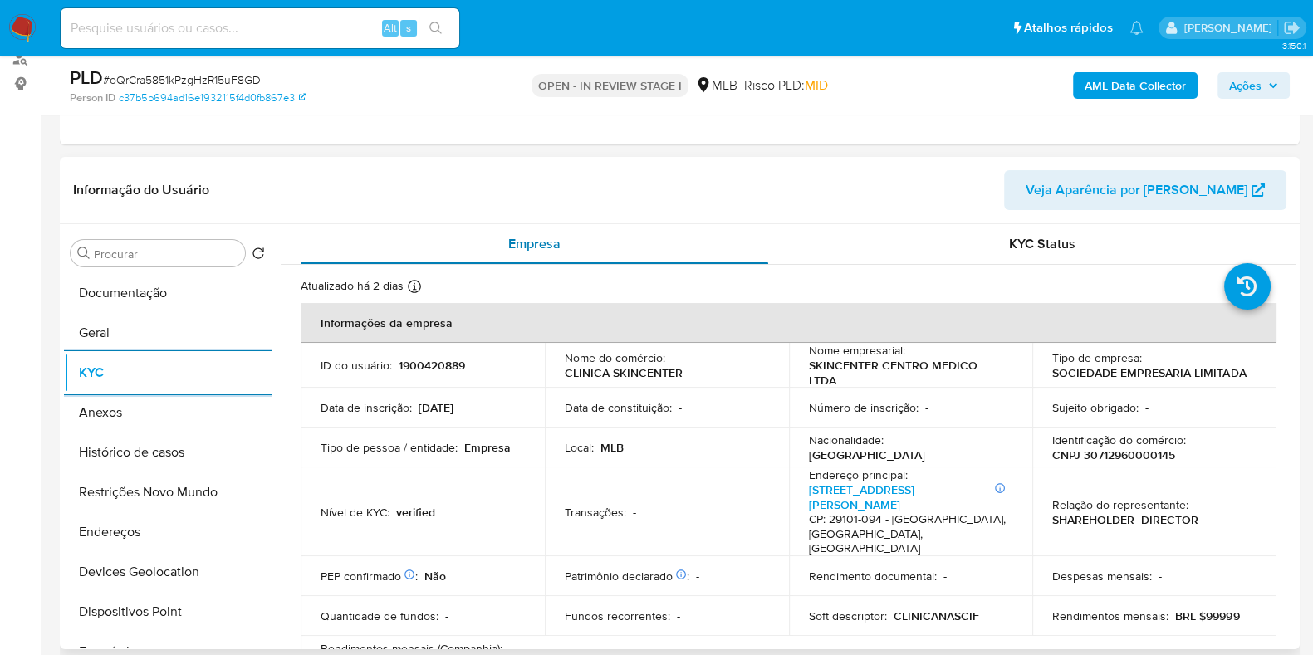
scroll to position [103, 0]
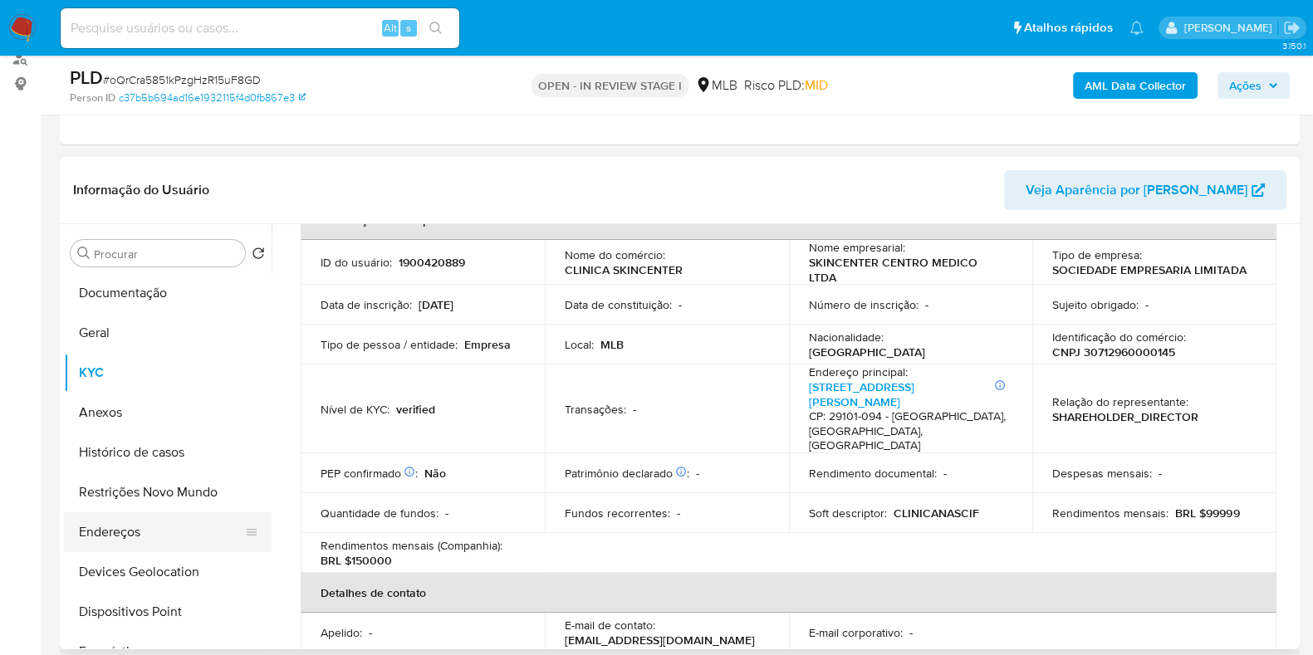
click at [120, 532] on button "Endereços" at bounding box center [161, 532] width 194 height 40
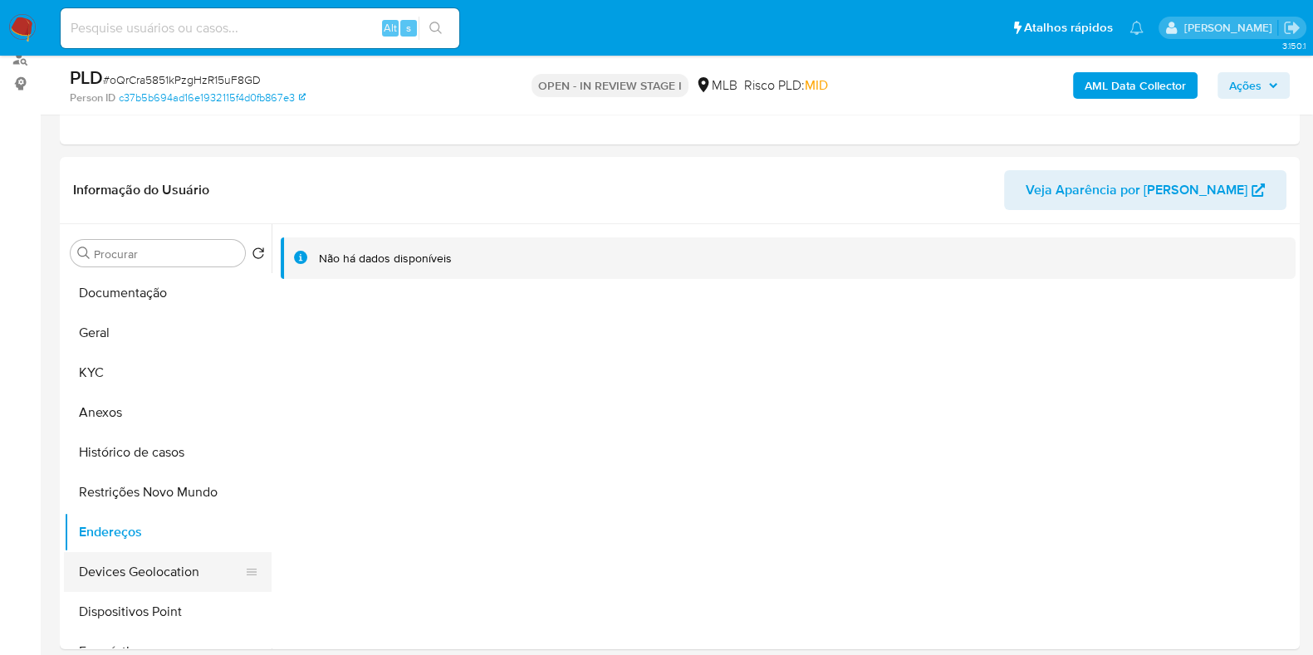
click at [172, 572] on button "Devices Geolocation" at bounding box center [161, 572] width 194 height 40
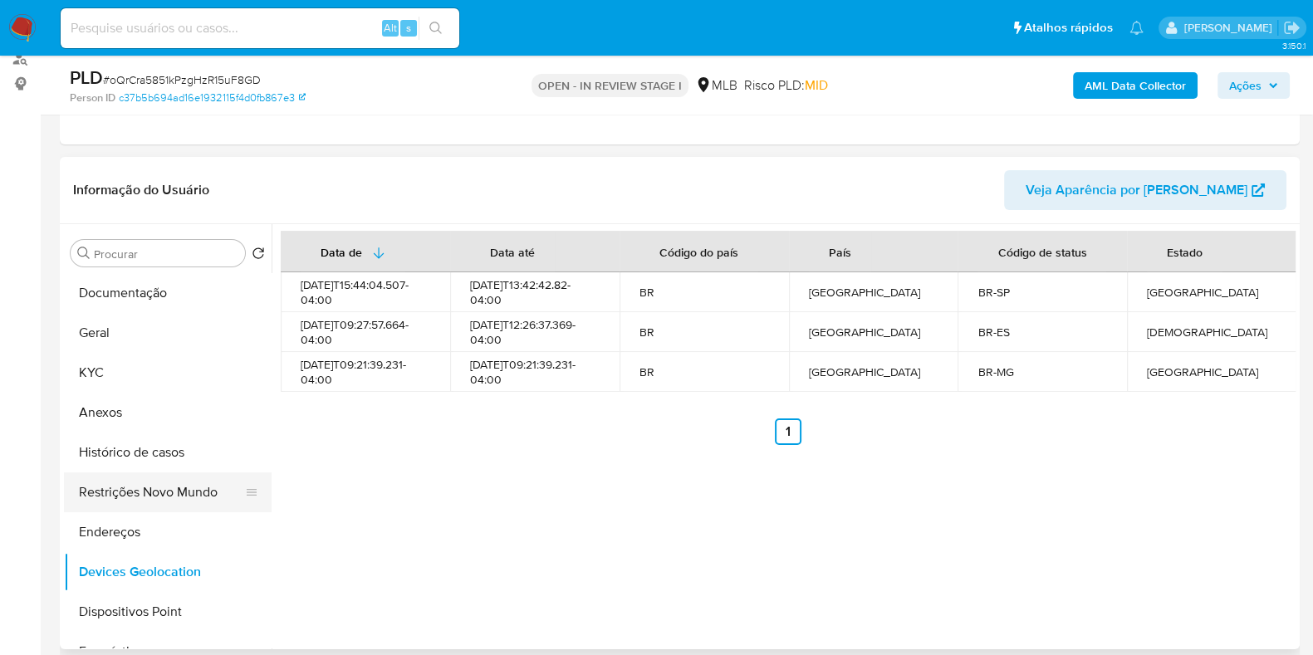
click at [140, 493] on button "Restrições Novo Mundo" at bounding box center [161, 493] width 194 height 40
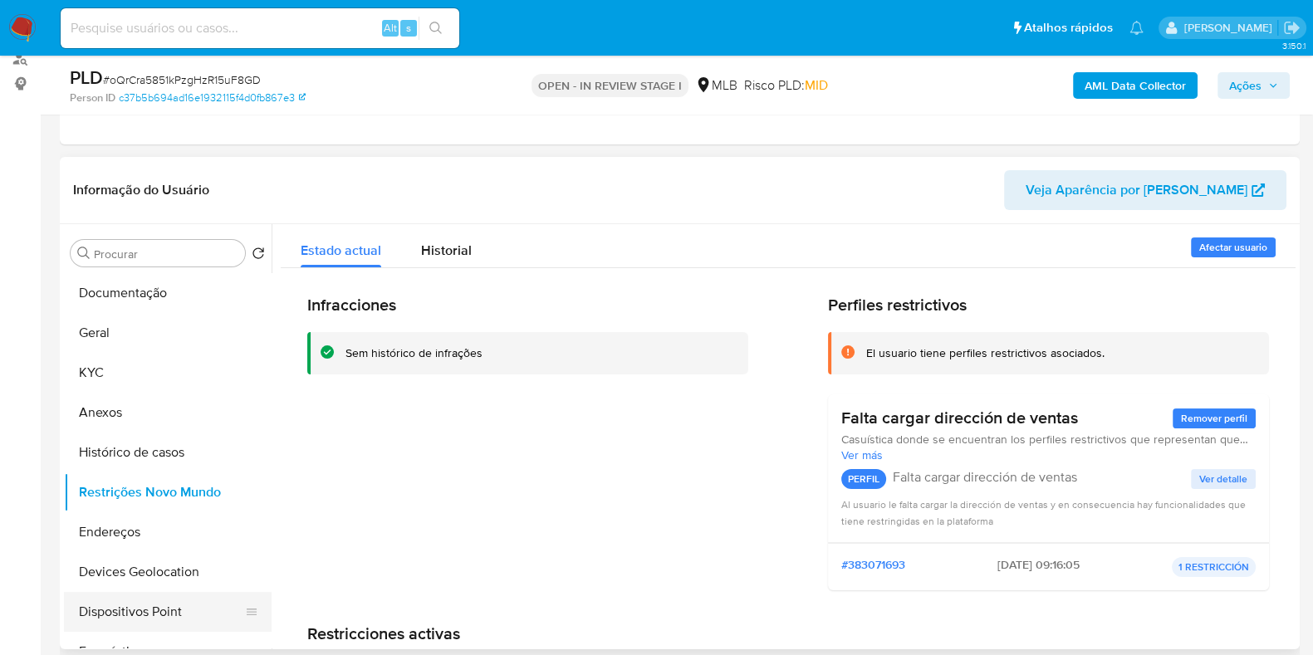
click at [142, 602] on button "Dispositivos Point" at bounding box center [161, 612] width 194 height 40
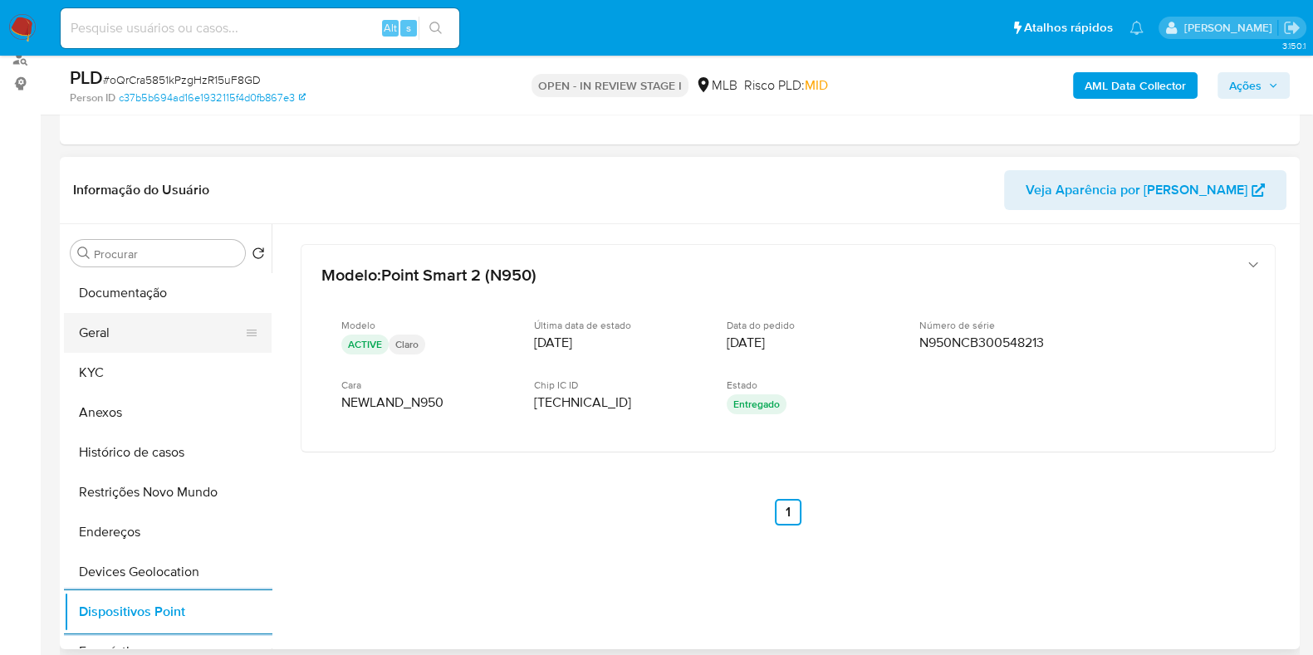
click at [124, 334] on button "Geral" at bounding box center [161, 333] width 194 height 40
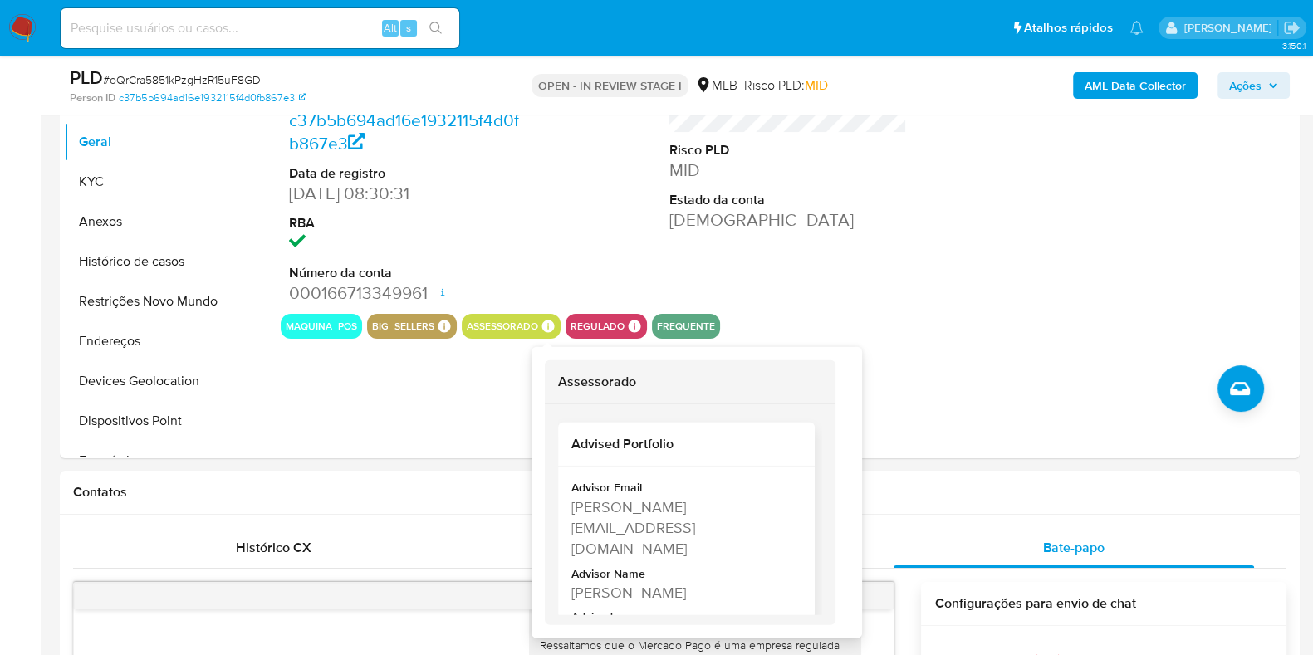
scroll to position [414, 0]
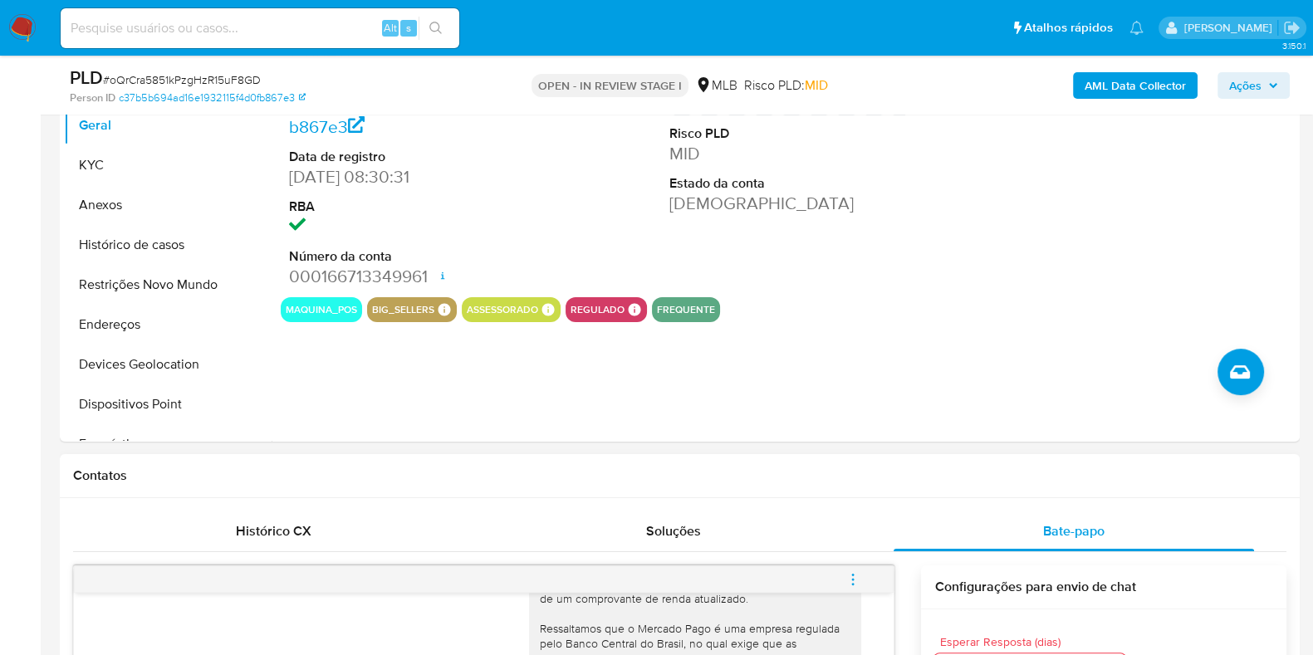
drag, startPoint x: 574, startPoint y: 488, endPoint x: 608, endPoint y: 504, distance: 37.5
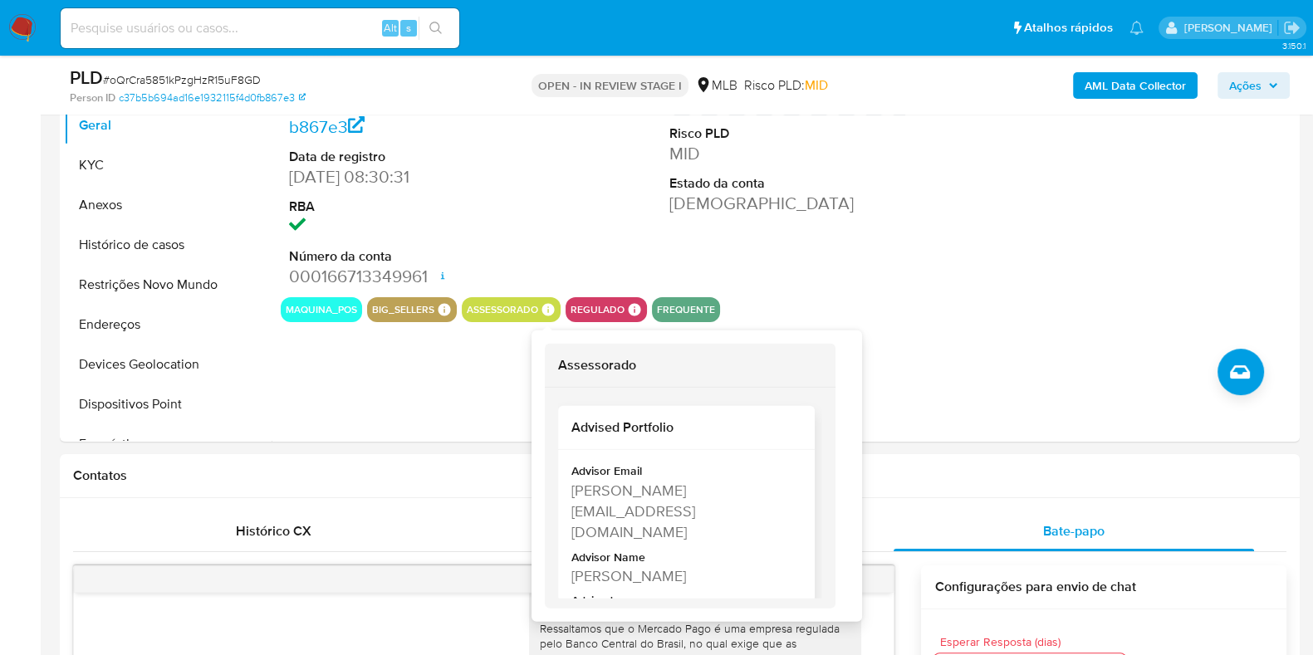
scroll to position [56, 0]
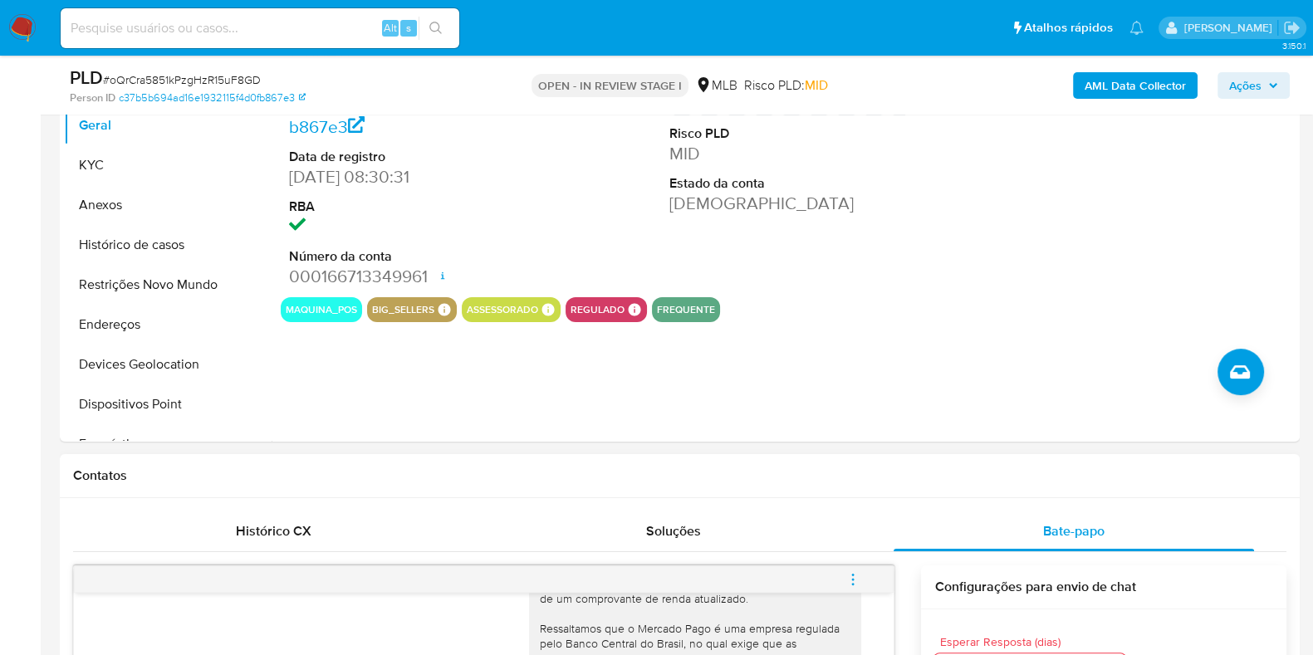
drag, startPoint x: 617, startPoint y: 519, endPoint x: 595, endPoint y: 504, distance: 27.0
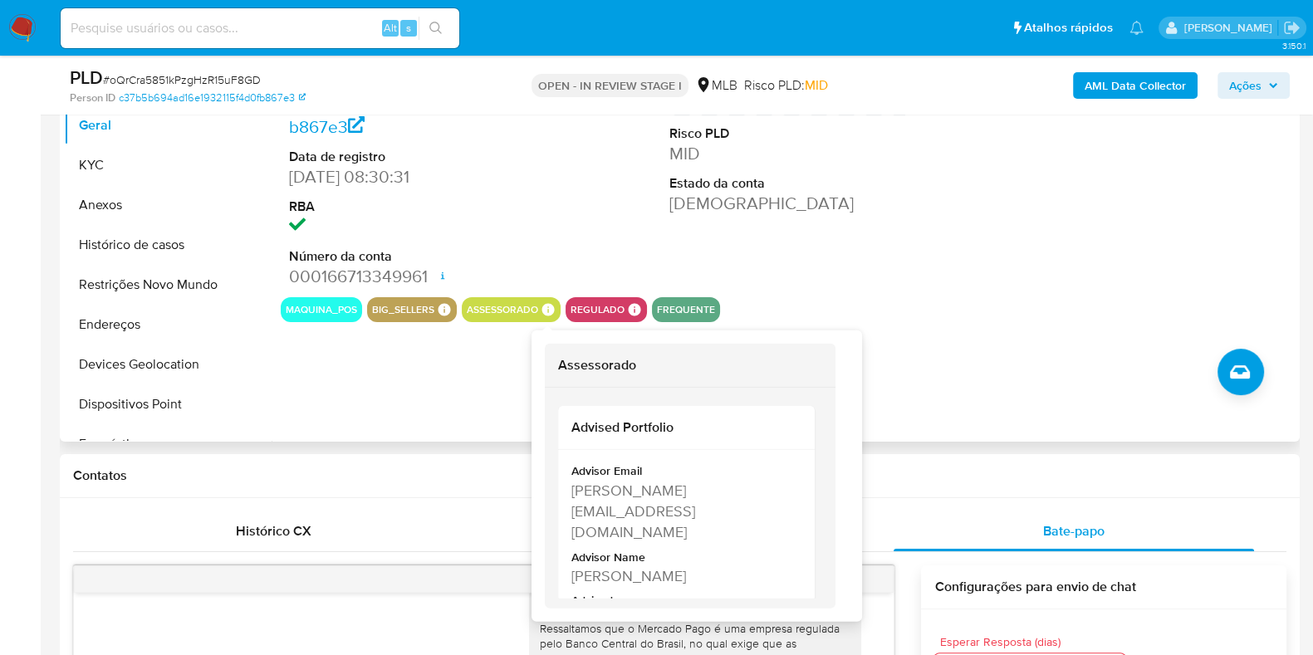
click at [551, 305] on icon at bounding box center [548, 309] width 15 height 15
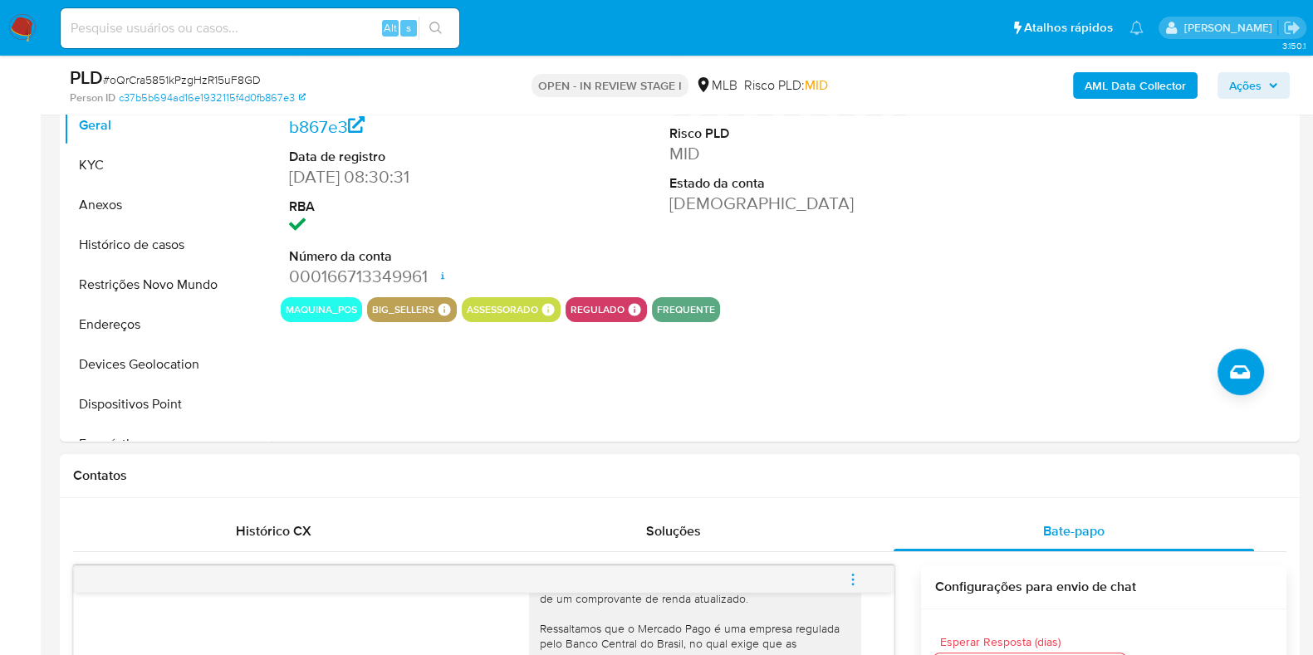
drag, startPoint x: 629, startPoint y: 508, endPoint x: 599, endPoint y: 497, distance: 32.1
drag, startPoint x: 572, startPoint y: 485, endPoint x: 587, endPoint y: 492, distance: 16.4
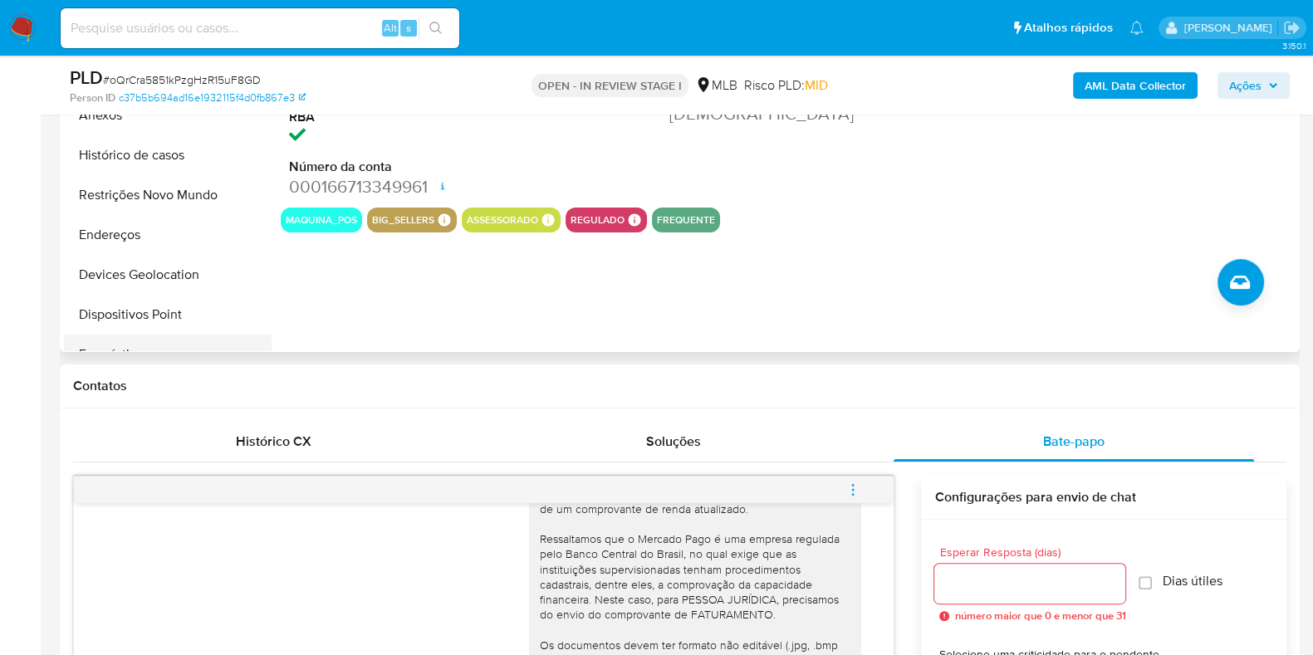
scroll to position [311, 0]
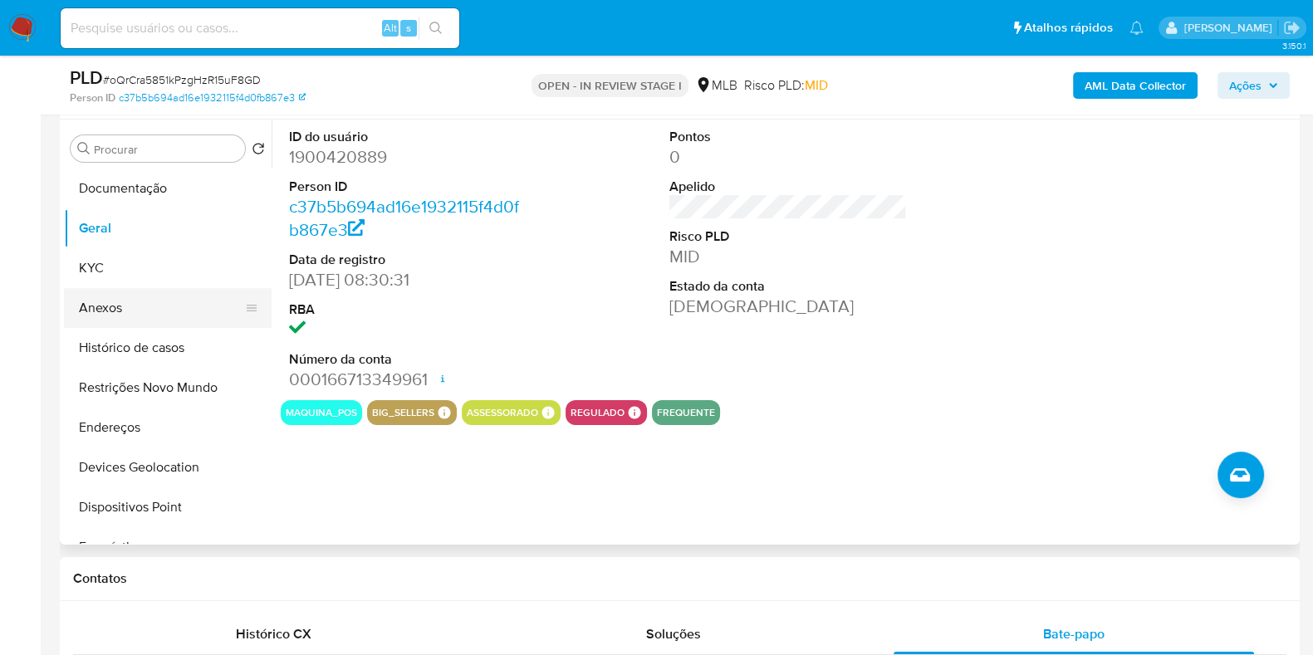
click at [145, 296] on button "Anexos" at bounding box center [161, 308] width 194 height 40
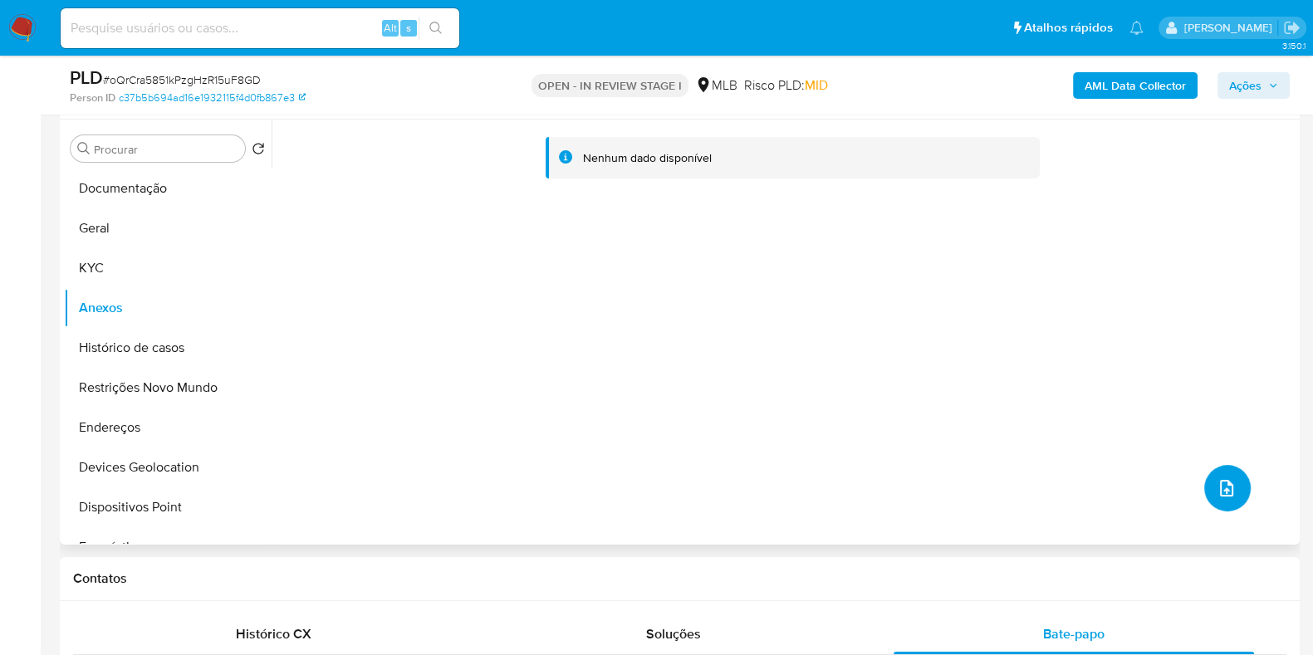
click at [1204, 486] on button "upload-file" at bounding box center [1227, 488] width 47 height 47
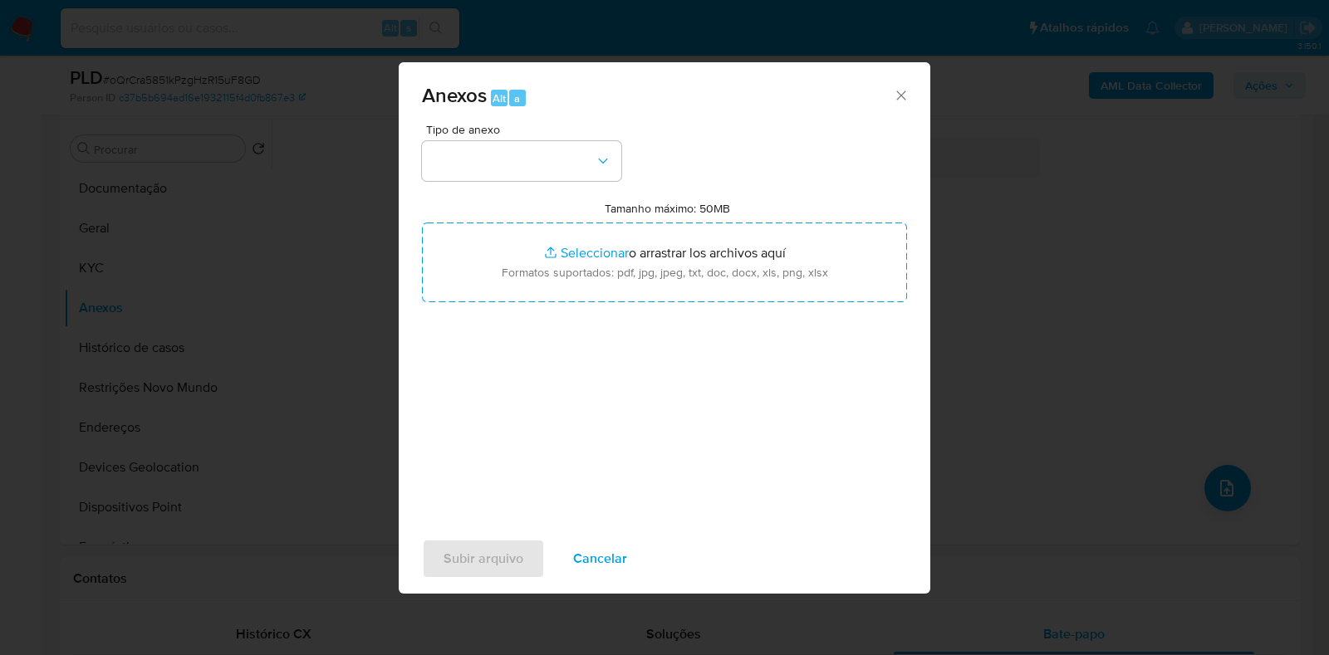
click at [548, 150] on button "button" at bounding box center [521, 161] width 199 height 40
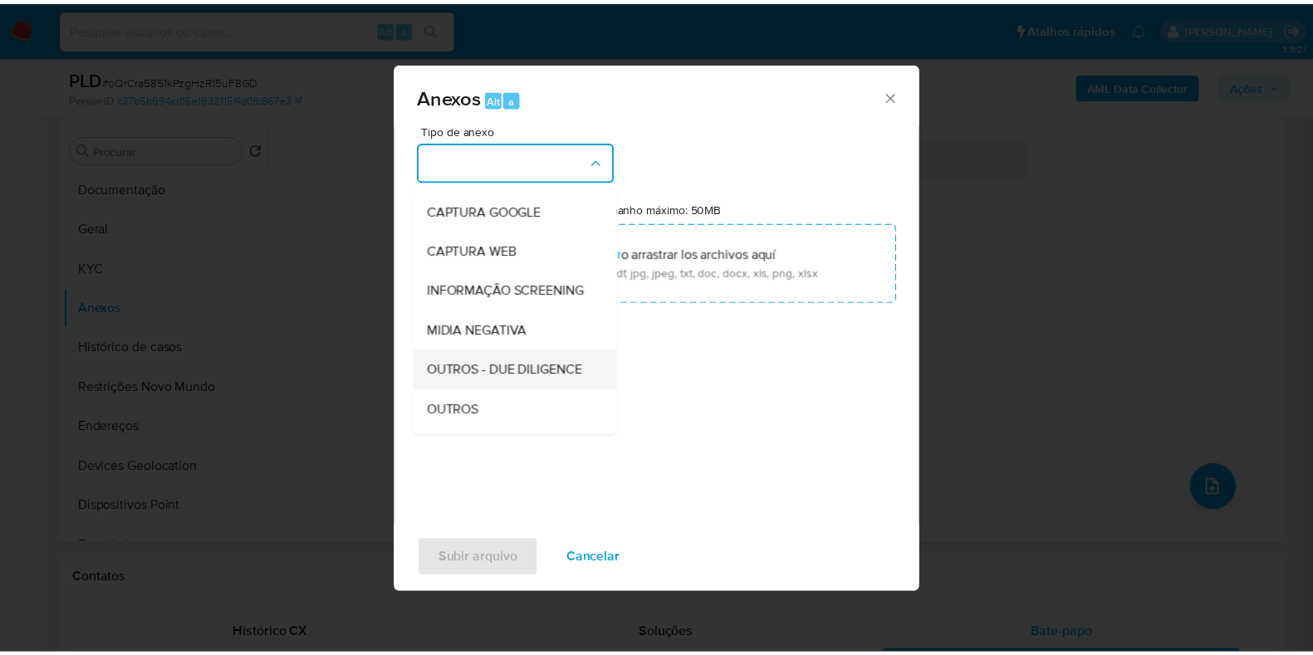
scroll to position [103, 0]
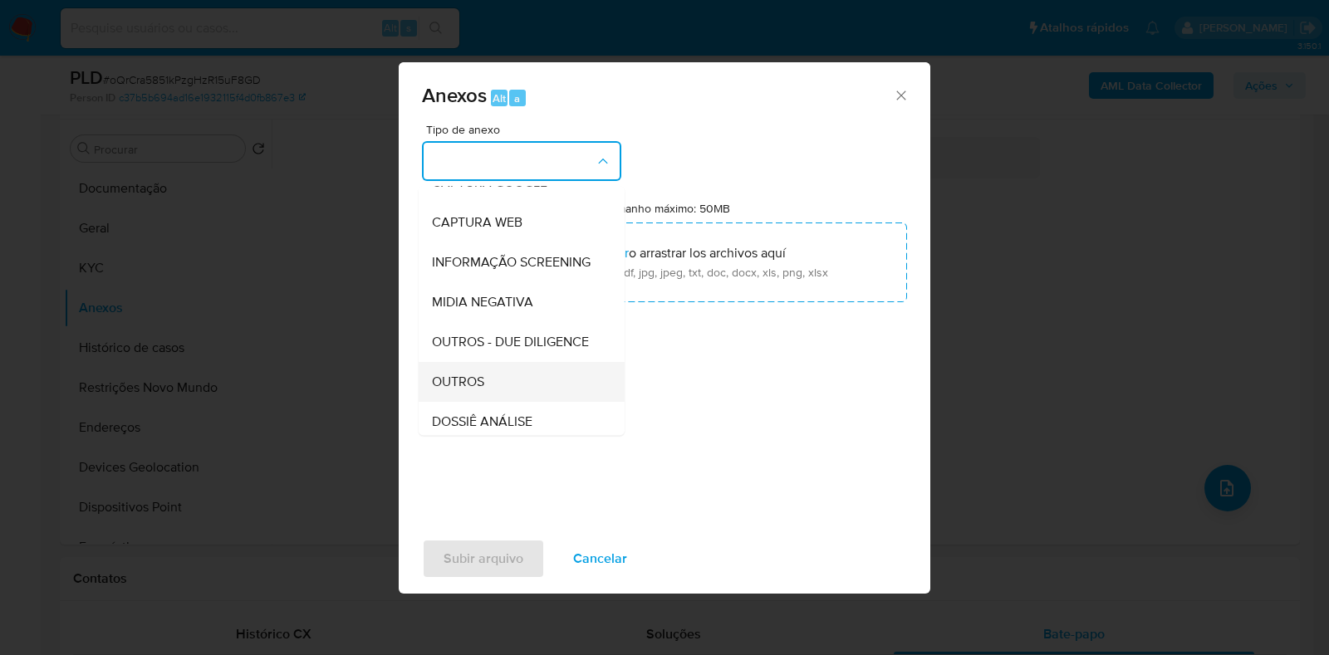
click at [470, 390] on span "OUTROS" at bounding box center [458, 382] width 52 height 17
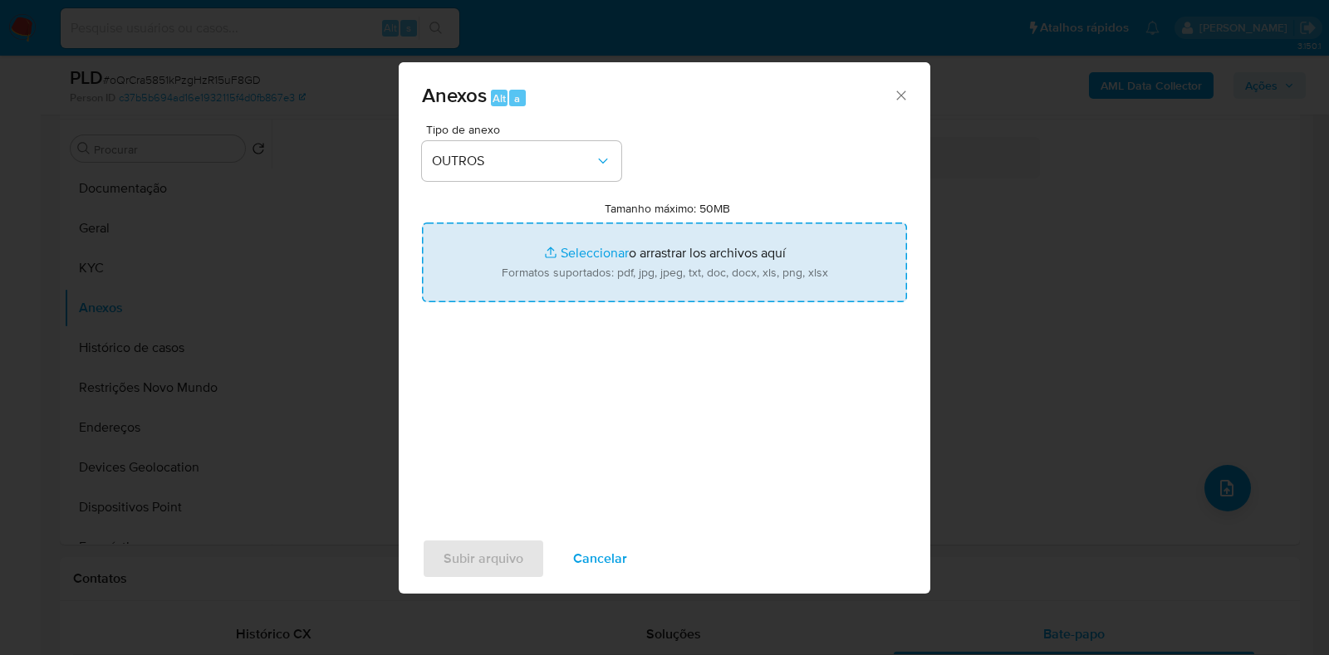
click at [517, 296] on input "Tamanho máximo: 50MB Seleccionar archivos" at bounding box center [664, 263] width 485 height 80
type input "C:\fakepath\Mulan 1900420889_2025_08_11_08_27_52 - Resumen TX.pdf"
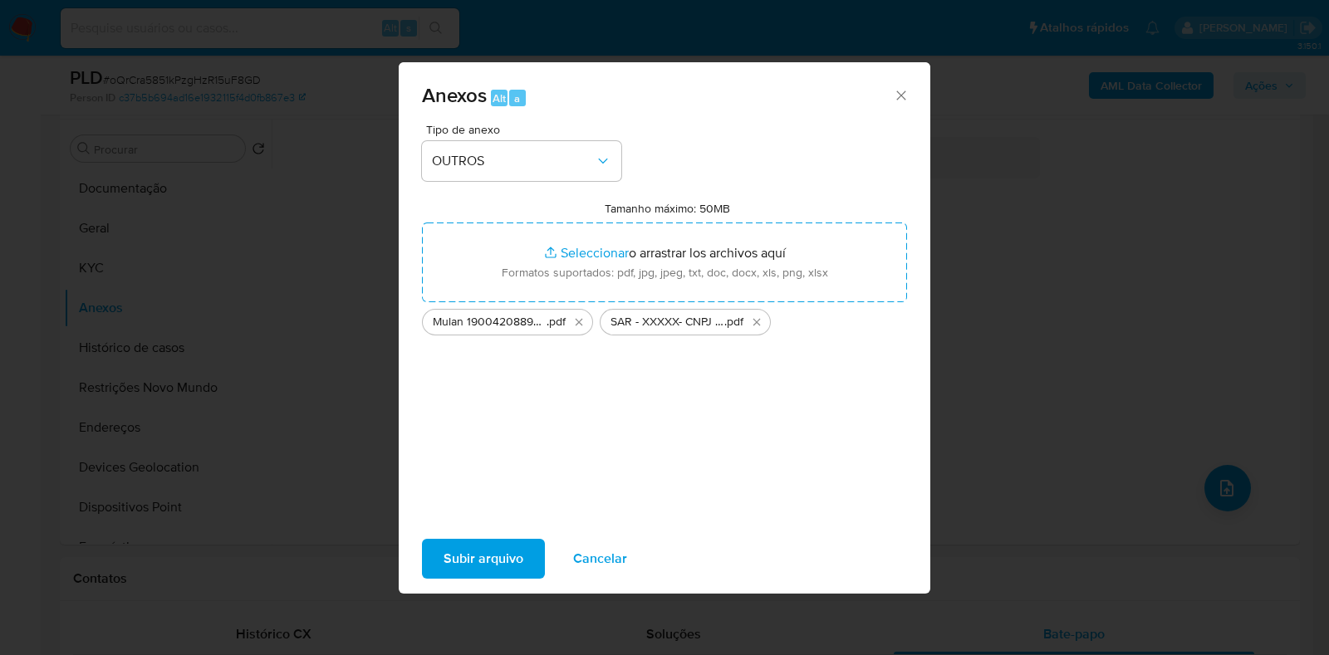
click at [480, 571] on span "Subir arquivo" at bounding box center [484, 559] width 80 height 37
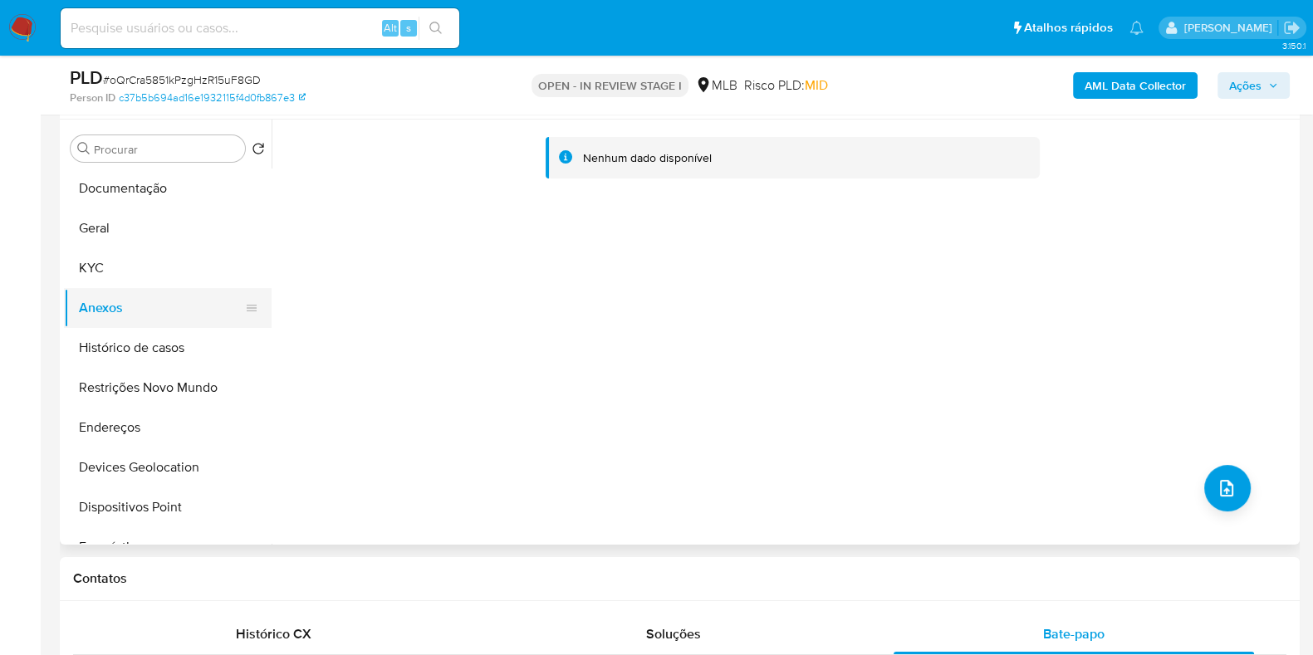
drag, startPoint x: 158, startPoint y: 274, endPoint x: 150, endPoint y: 288, distance: 16.4
click at [158, 274] on button "KYC" at bounding box center [168, 268] width 208 height 40
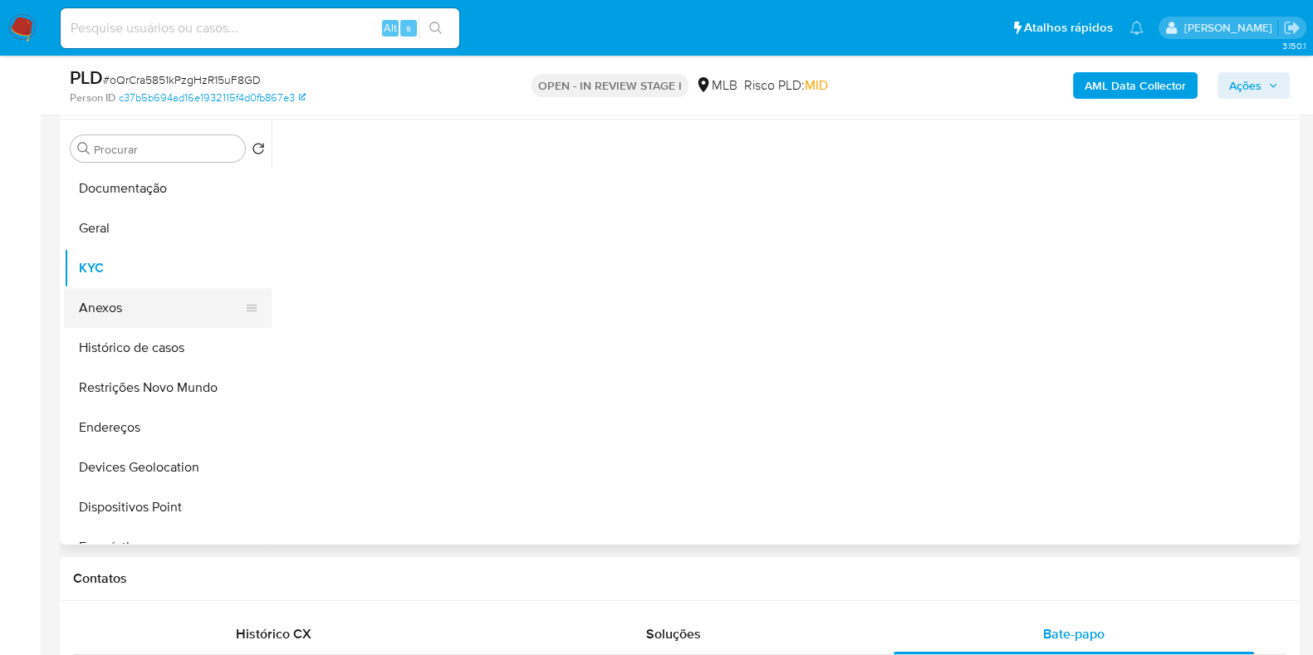
click at [139, 318] on button "Anexos" at bounding box center [161, 308] width 194 height 40
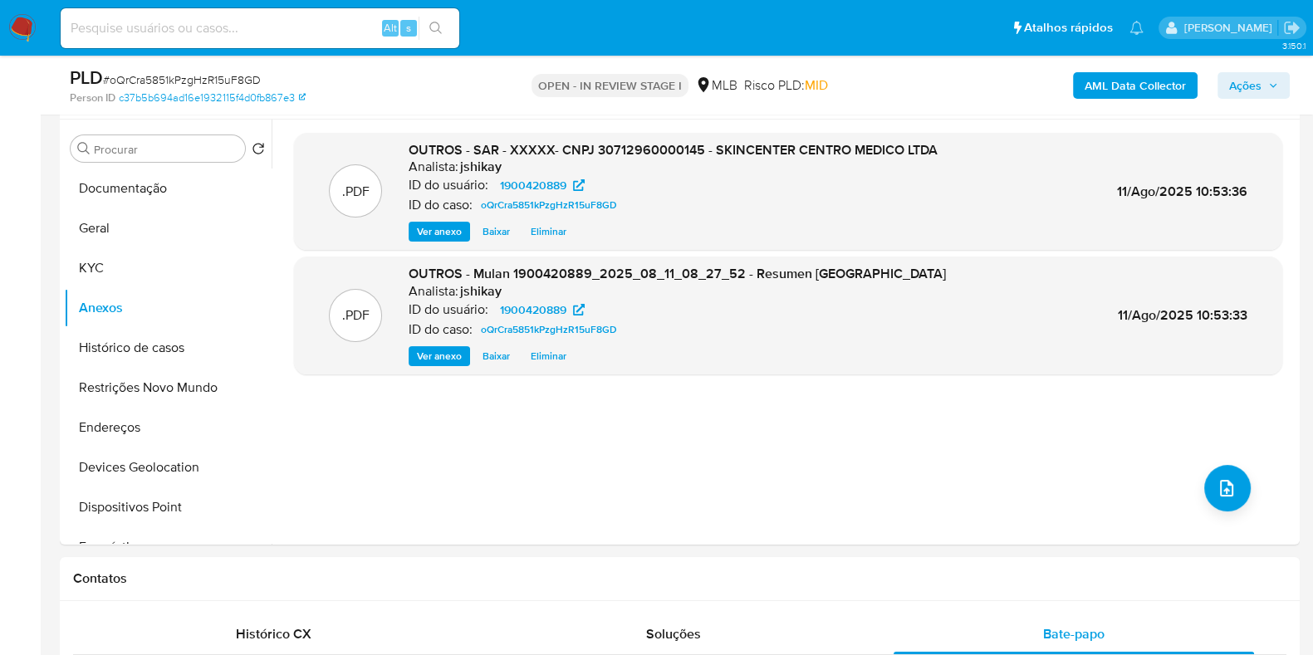
click at [1252, 89] on span "Ações" at bounding box center [1245, 85] width 32 height 27
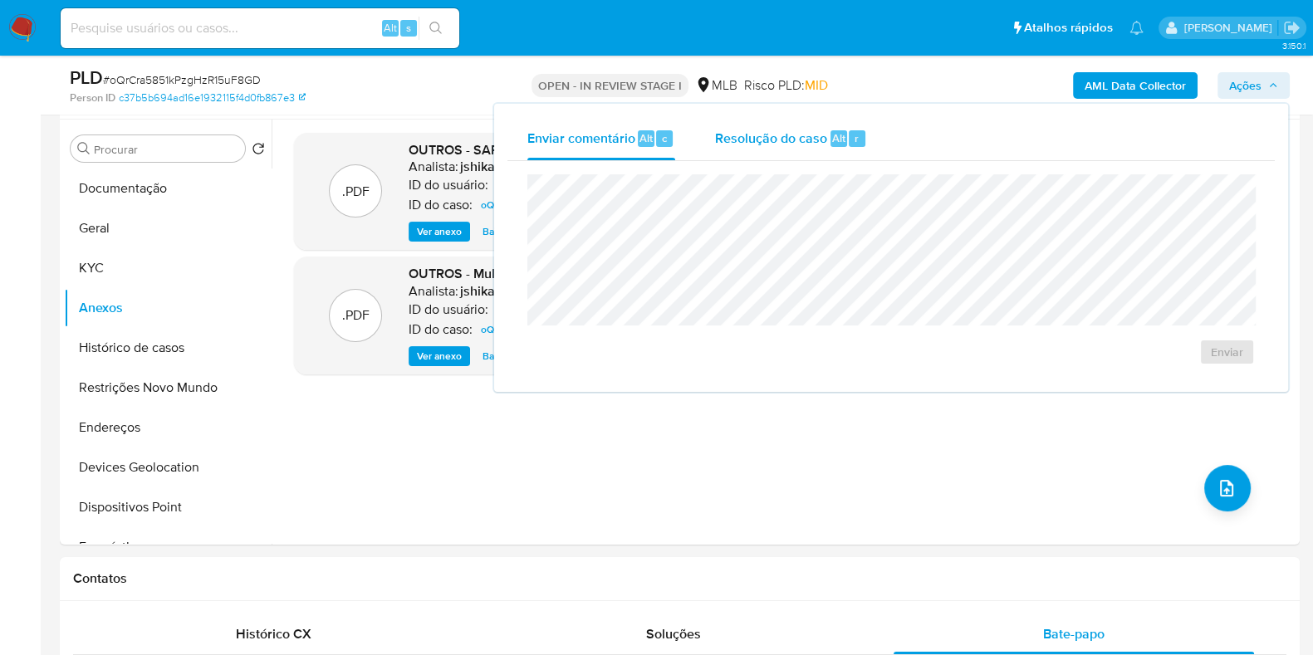
click at [725, 140] on span "Resolução do caso" at bounding box center [771, 137] width 112 height 19
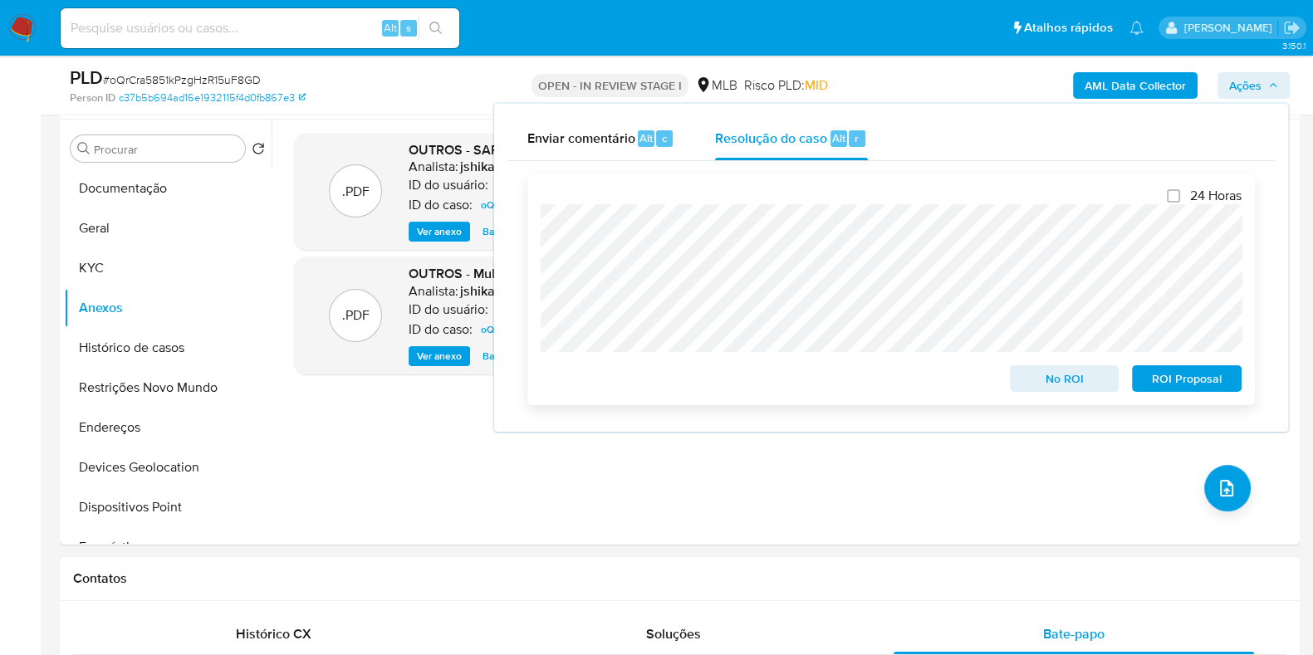
click at [1179, 385] on span "ROI Proposal" at bounding box center [1187, 378] width 86 height 23
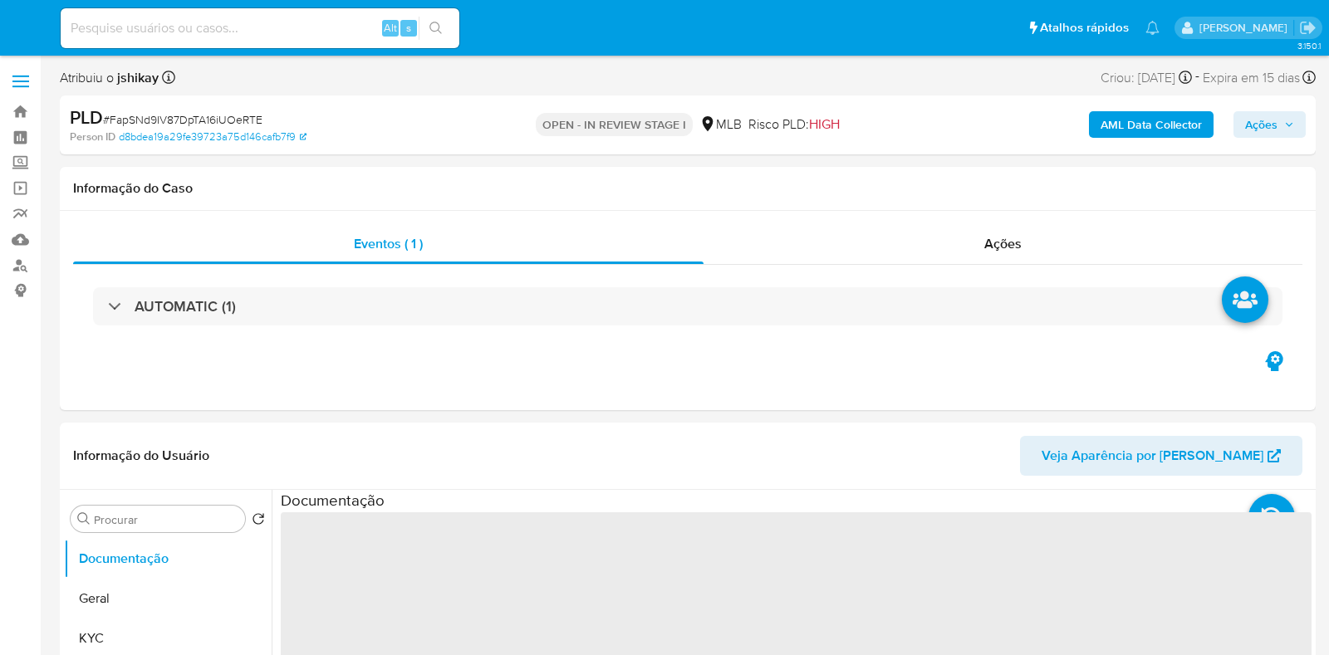
select select "10"
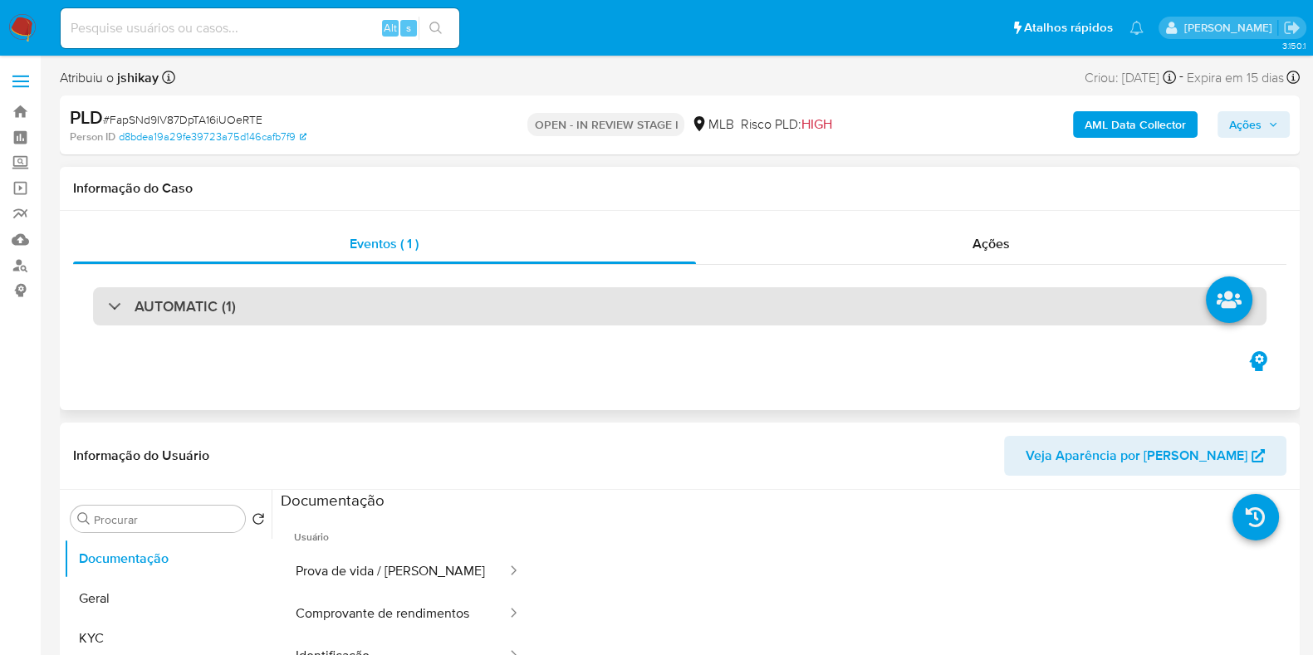
click at [268, 317] on div "AUTOMATIC (1)" at bounding box center [680, 306] width 1174 height 38
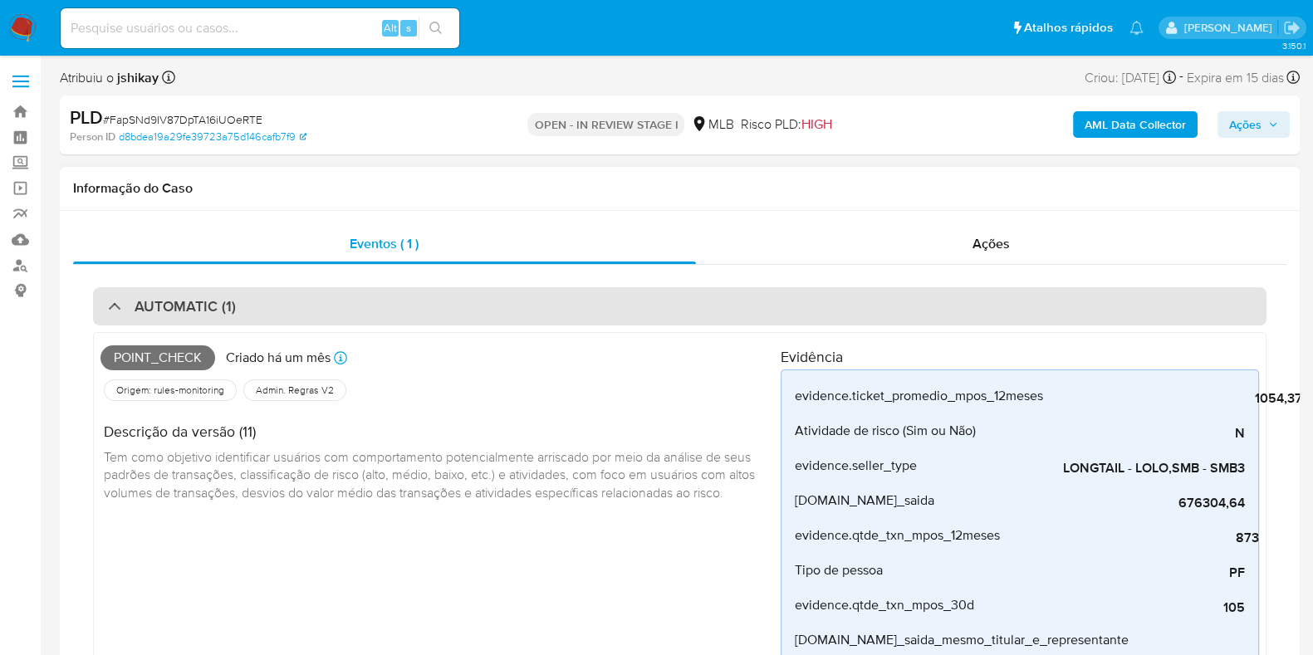
click at [268, 317] on div "AUTOMATIC (1)" at bounding box center [680, 306] width 1174 height 38
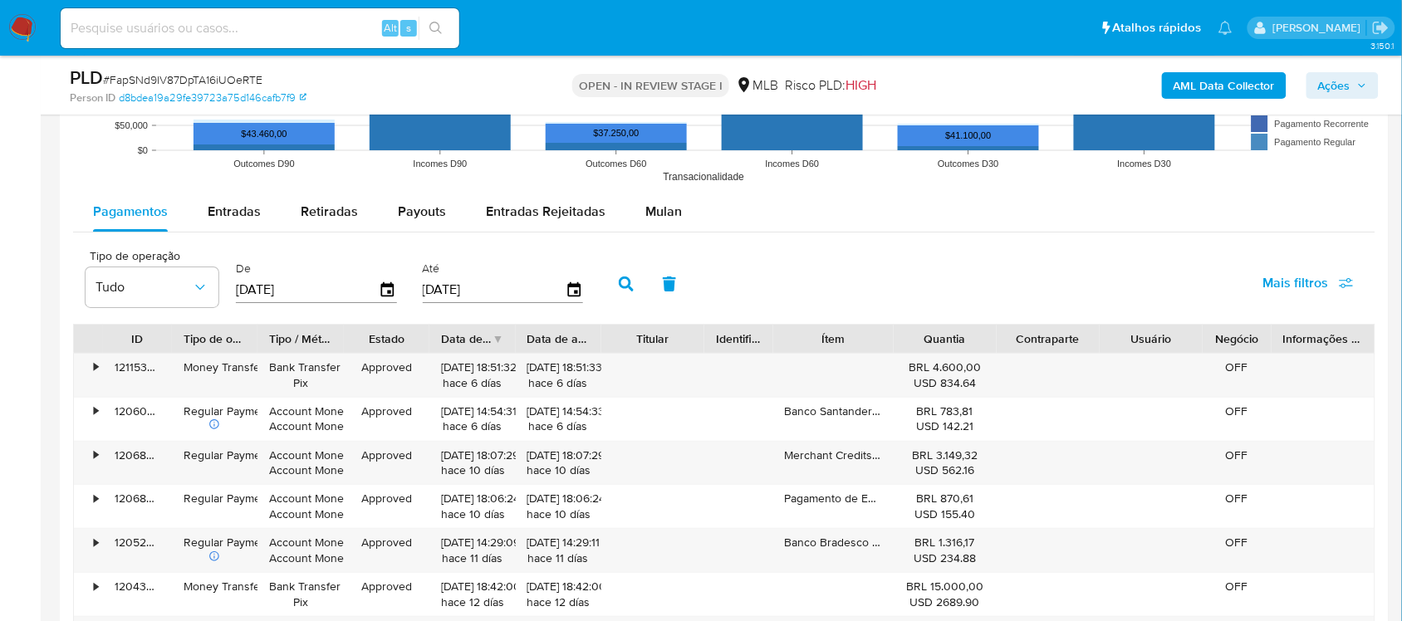
scroll to position [1765, 0]
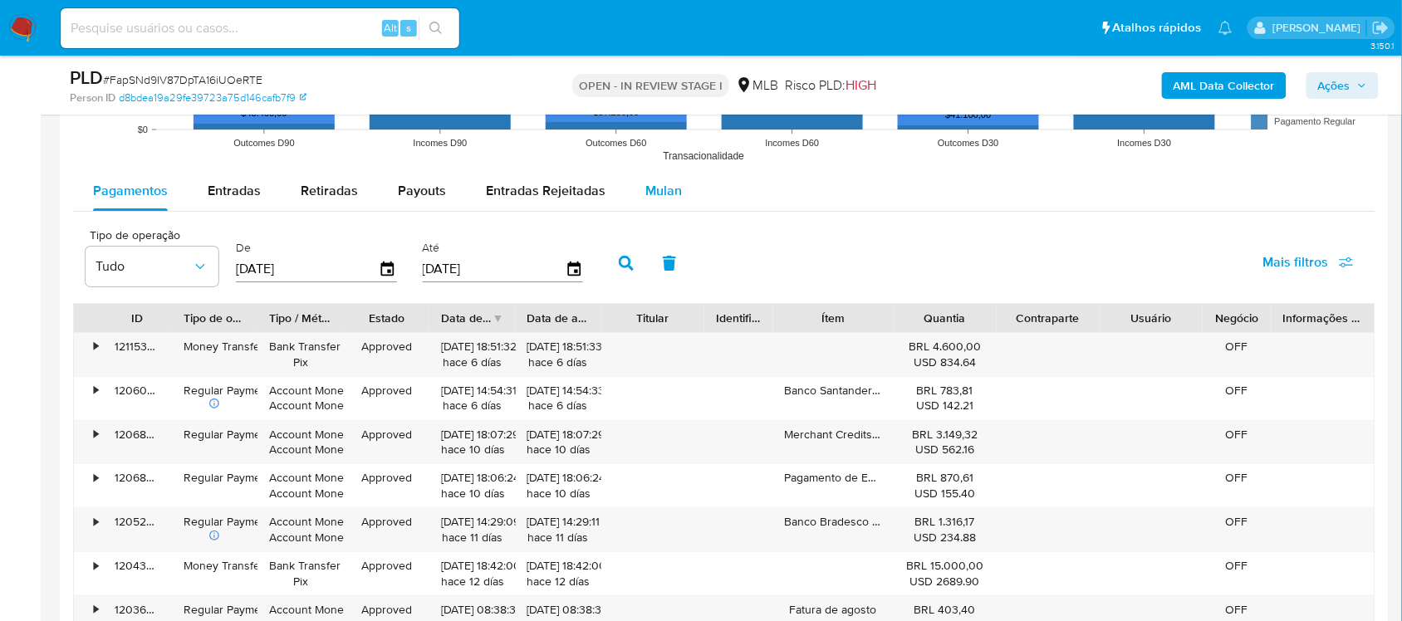
click at [679, 189] on button "Mulan" at bounding box center [663, 191] width 76 height 40
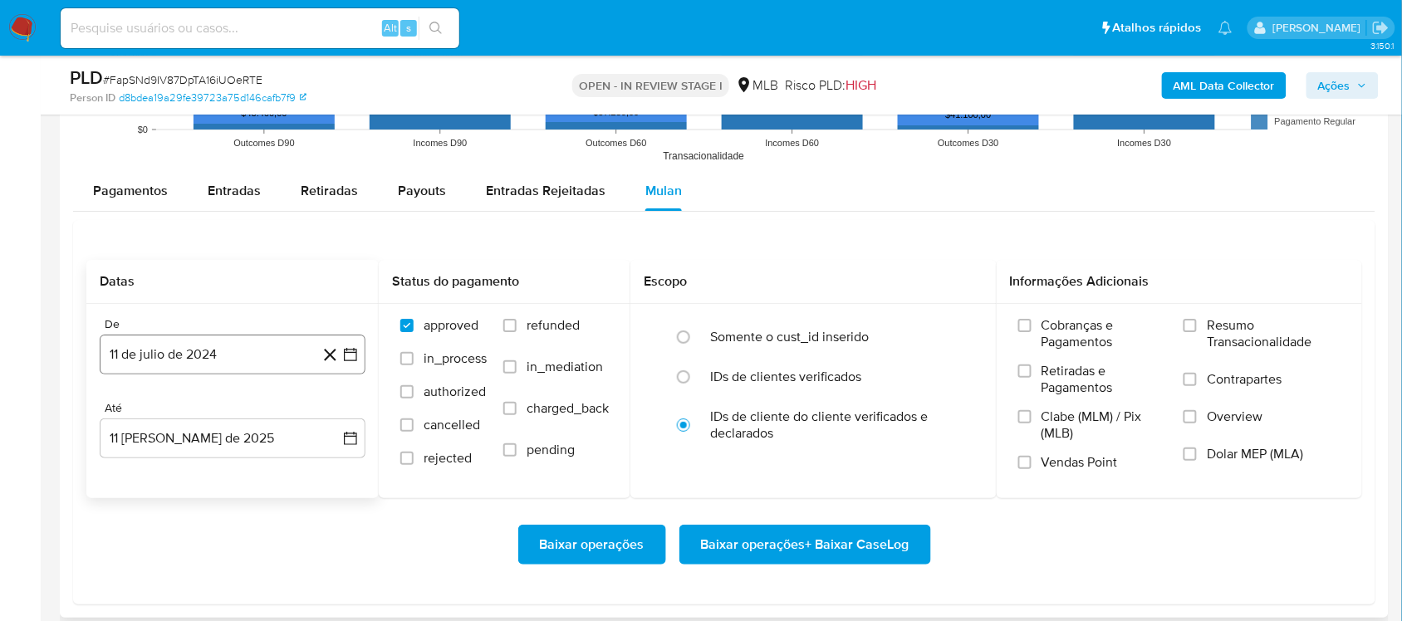
click at [346, 360] on icon "button" at bounding box center [350, 354] width 17 height 17
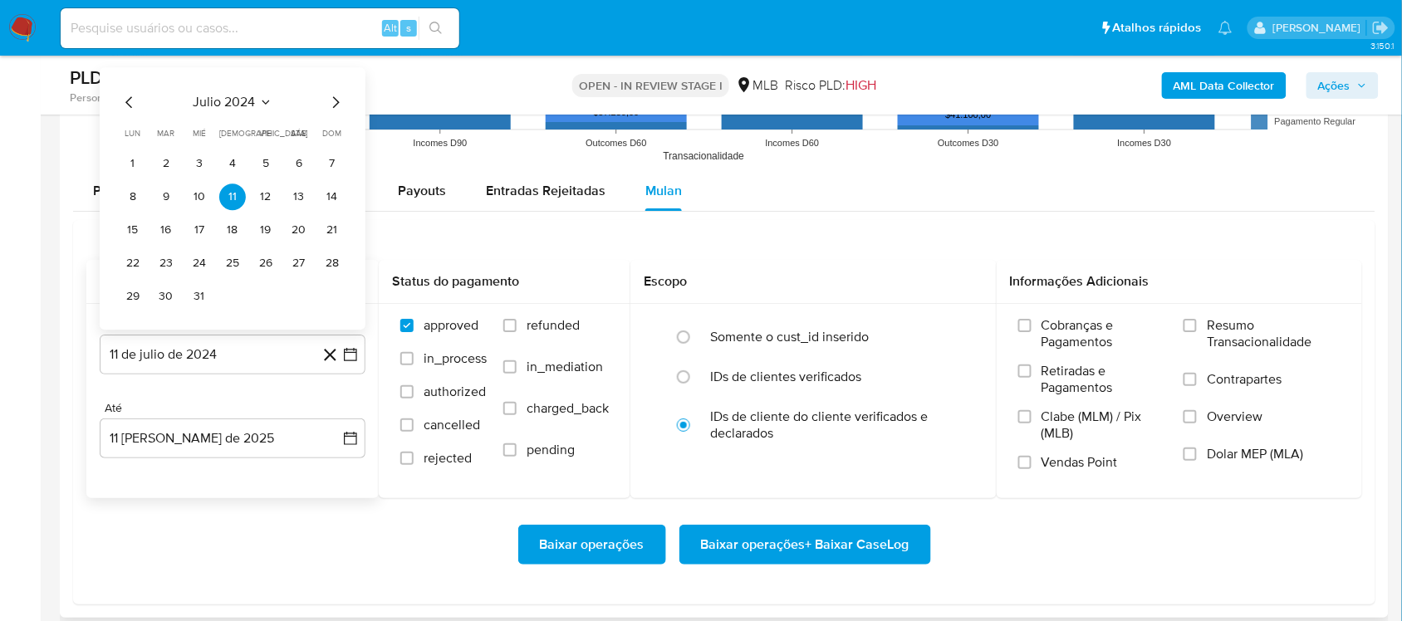
click at [252, 104] on span "julio 2024" at bounding box center [225, 102] width 62 height 17
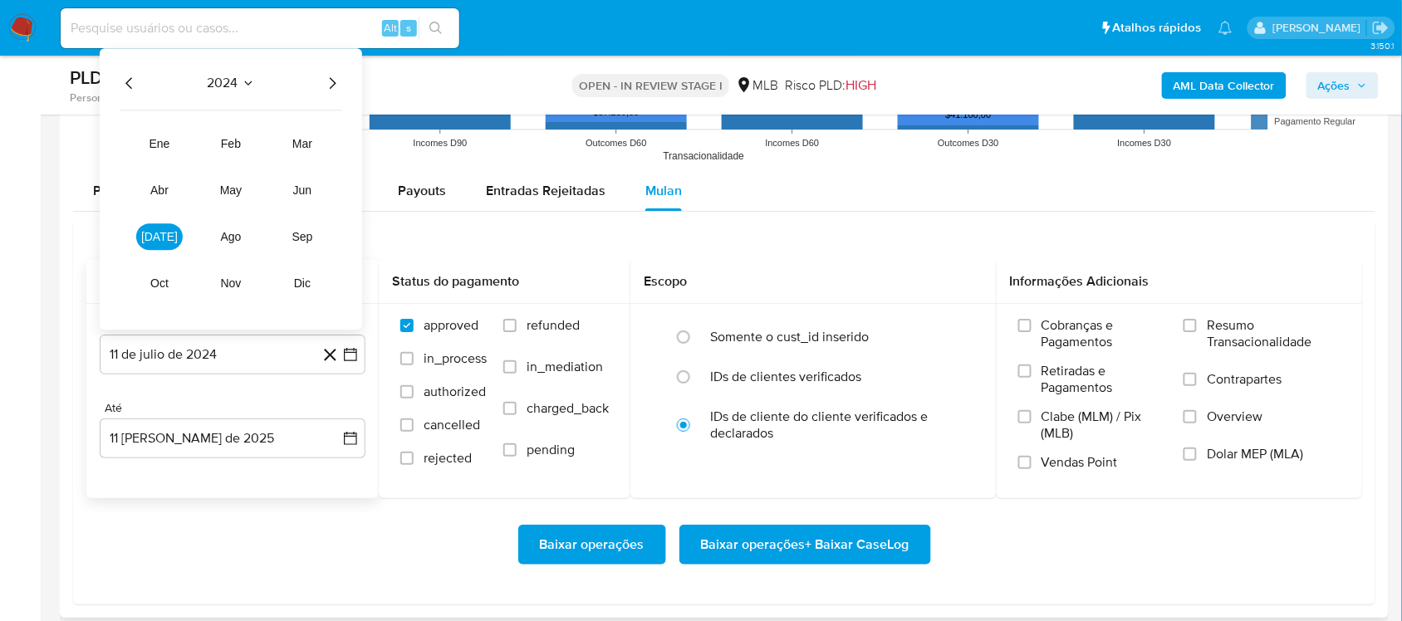
click at [336, 93] on icon "Año siguiente" at bounding box center [332, 83] width 20 height 20
click at [312, 195] on button "jun" at bounding box center [302, 190] width 47 height 27
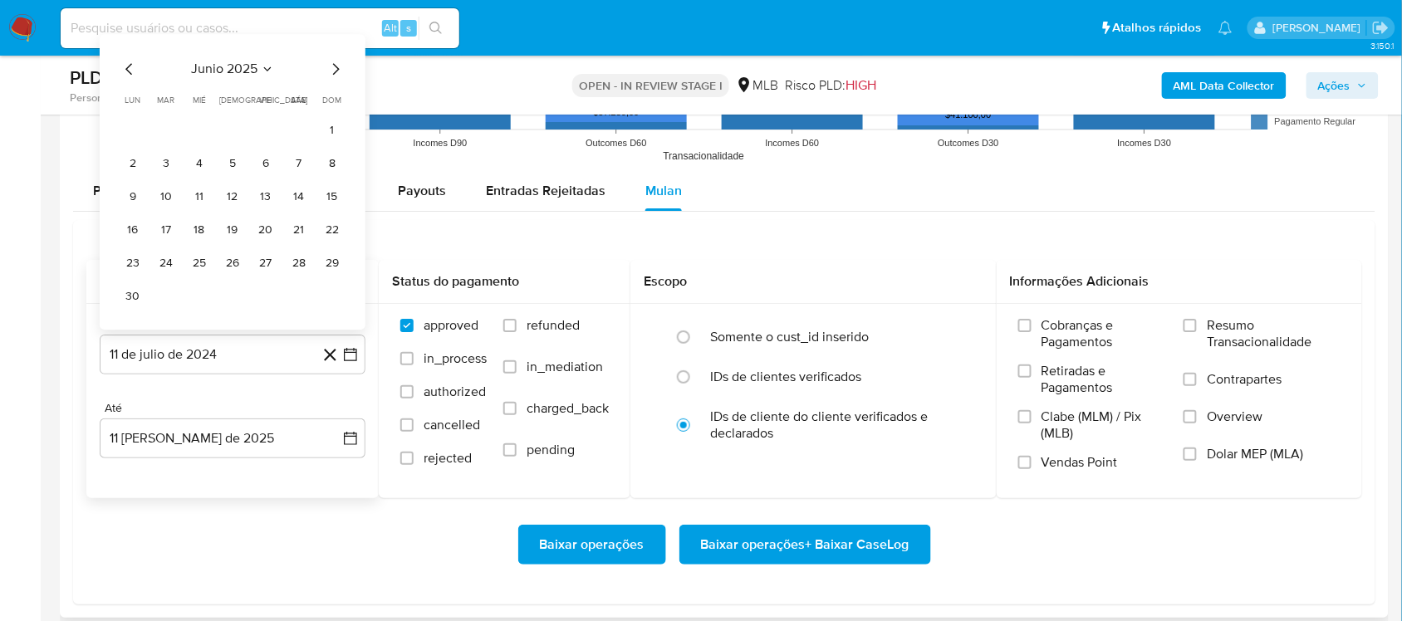
click at [328, 142] on button "1" at bounding box center [332, 130] width 27 height 27
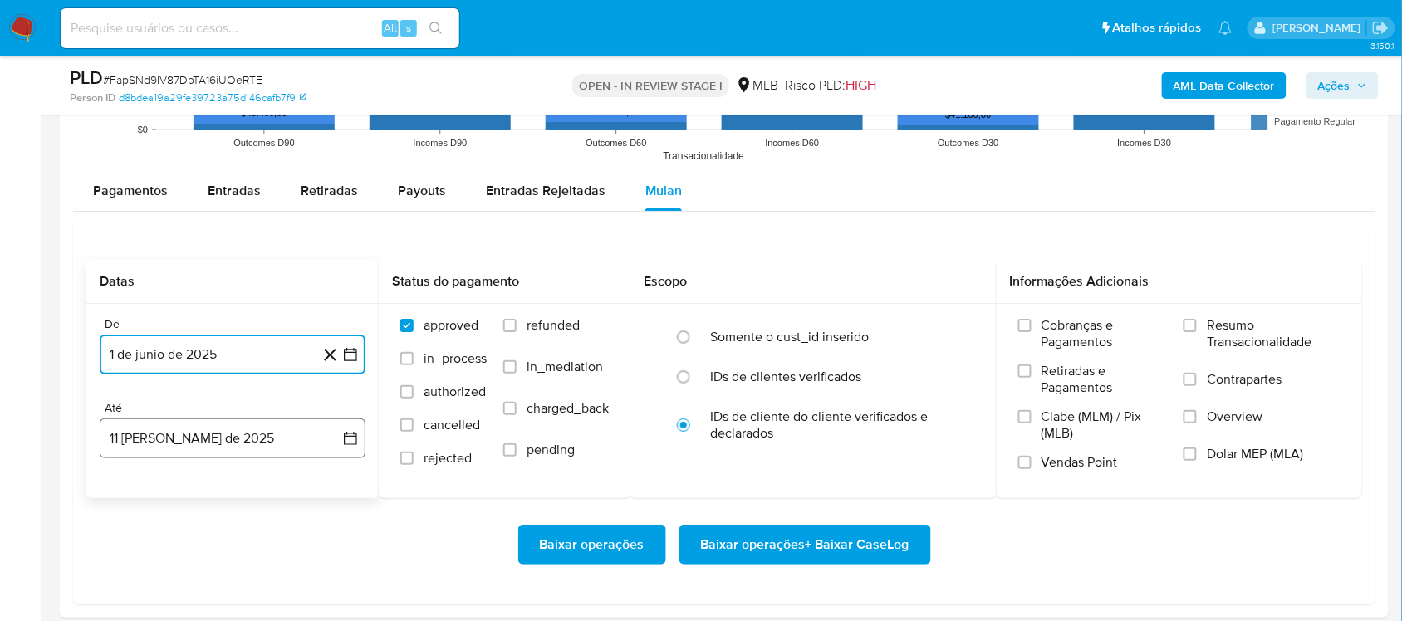
click at [357, 441] on icon "button" at bounding box center [350, 438] width 17 height 17
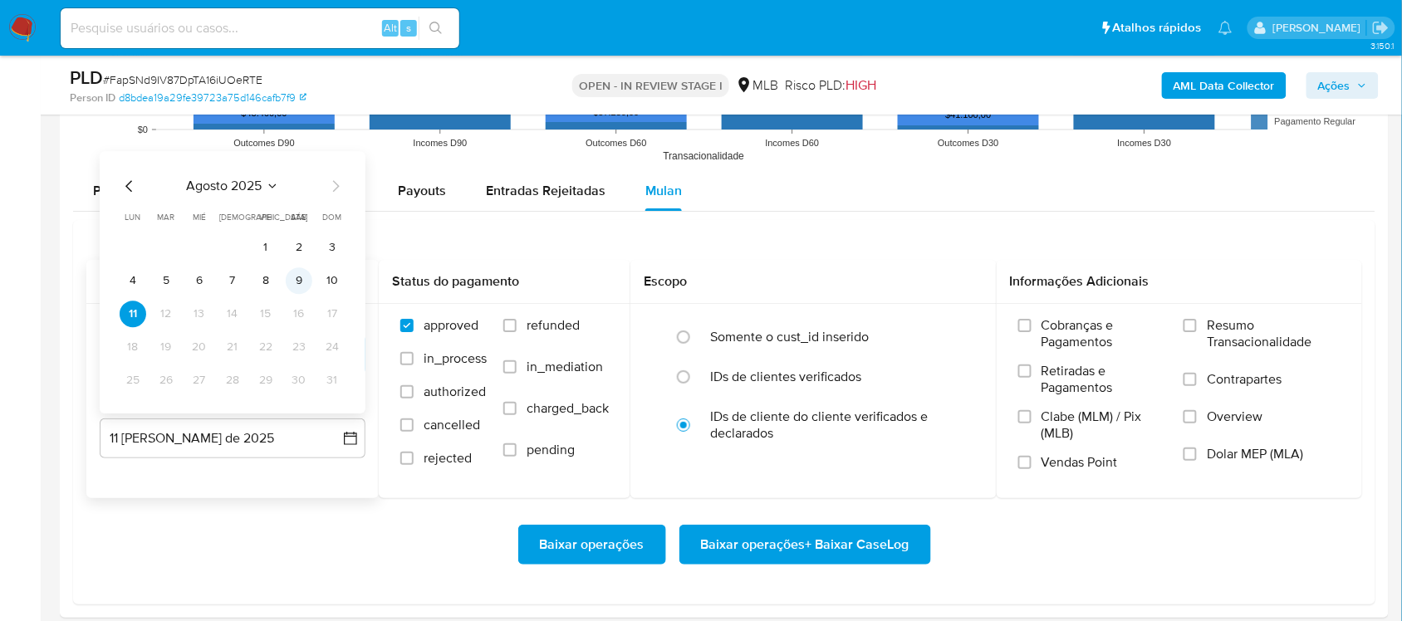
click at [300, 285] on button "9" at bounding box center [299, 280] width 27 height 27
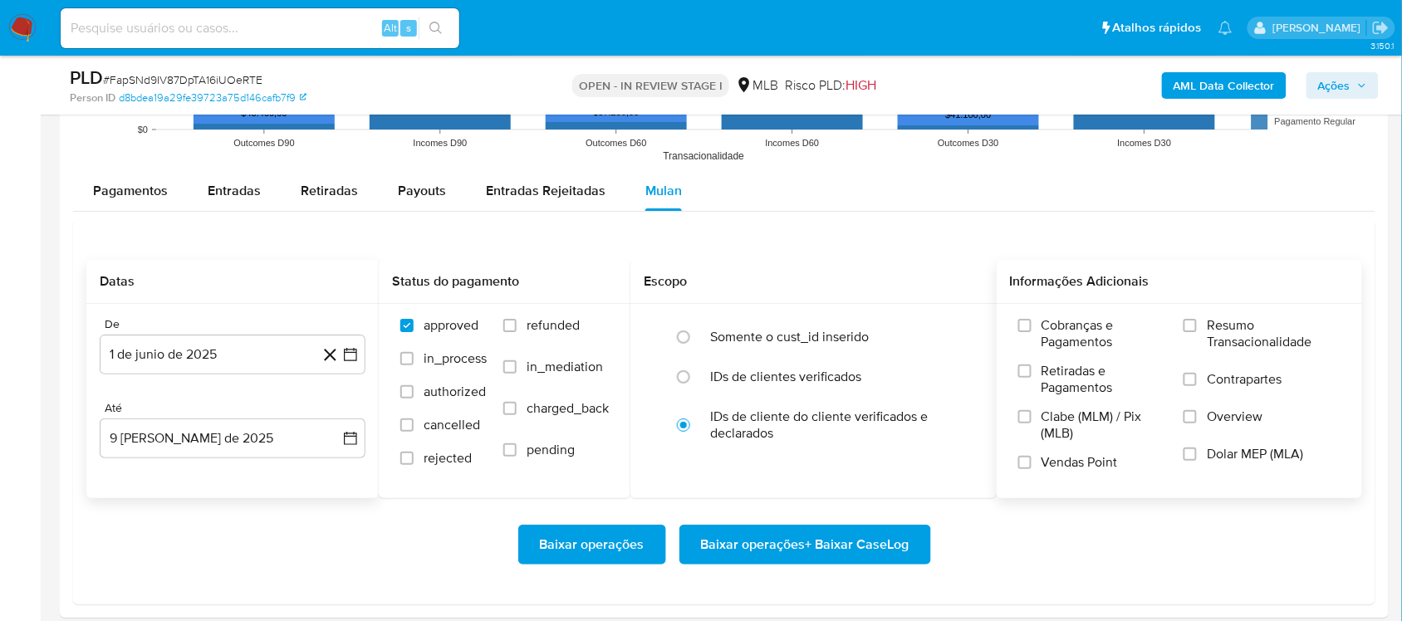
click at [1289, 354] on label "Resumo Transacionalidade" at bounding box center [1262, 344] width 157 height 54
click at [1197, 332] on input "Resumo Transacionalidade" at bounding box center [1190, 325] width 13 height 13
click at [1061, 455] on span "Vendas Point" at bounding box center [1080, 462] width 76 height 17
click at [1032, 456] on input "Vendas Point" at bounding box center [1024, 462] width 13 height 13
click at [819, 536] on span "Baixar operações + Baixar CaseLog" at bounding box center [805, 545] width 208 height 37
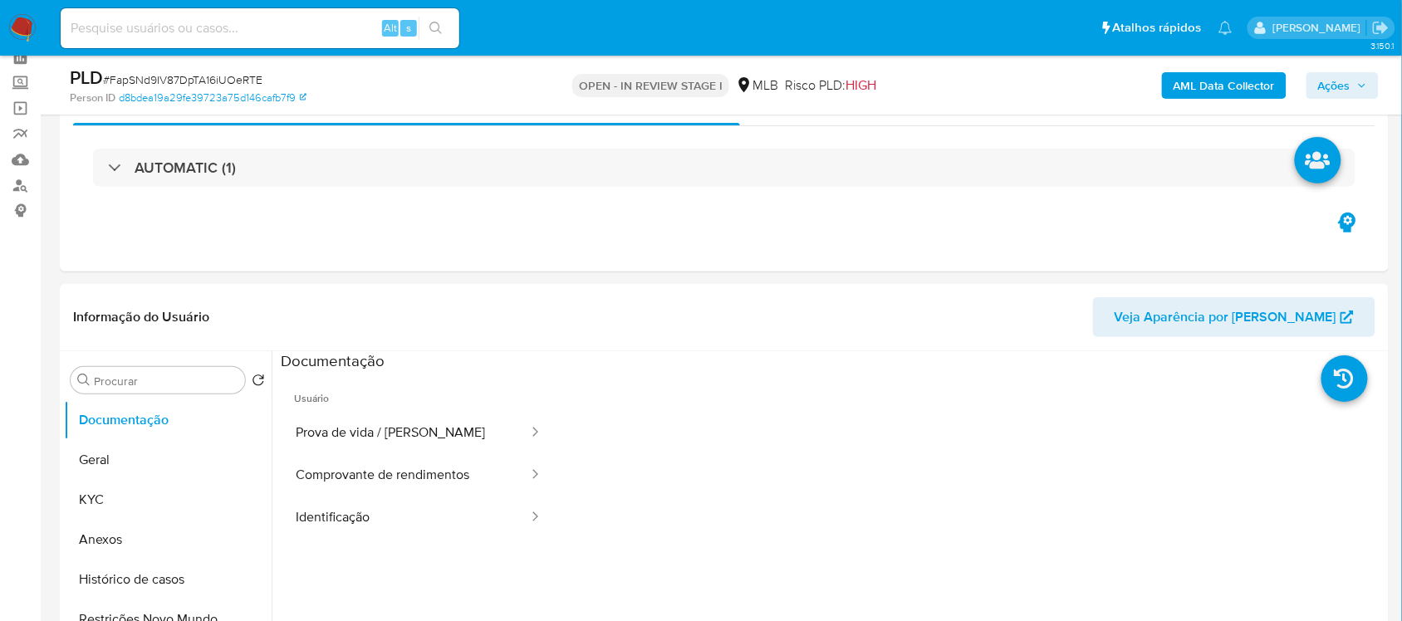
scroll to position [104, 0]
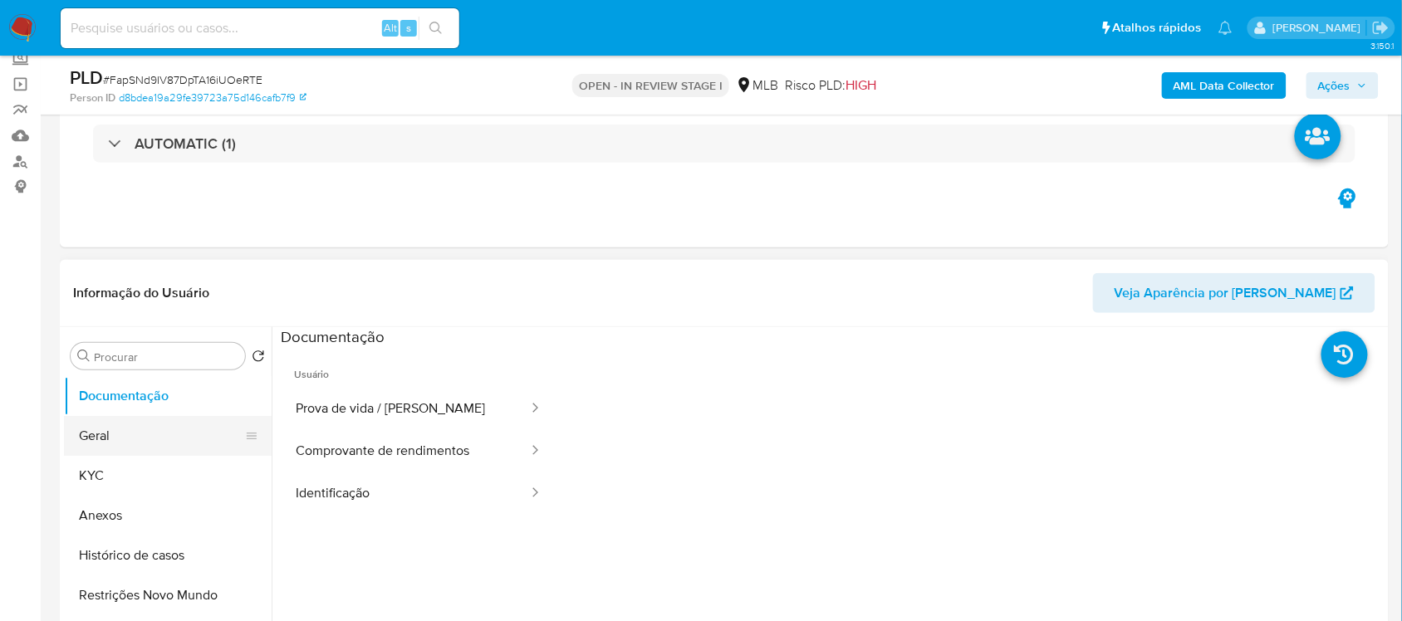
click at [135, 438] on button "Geral" at bounding box center [161, 436] width 194 height 40
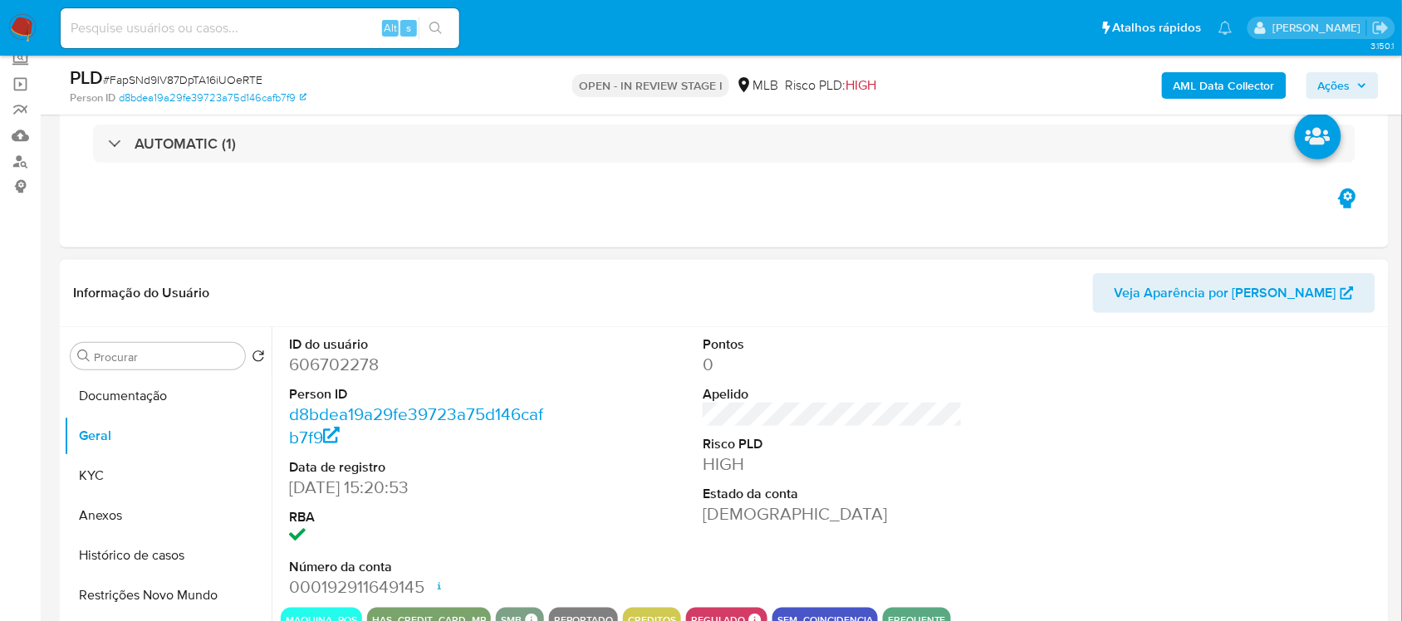
click at [363, 371] on dd "606702278" at bounding box center [418, 364] width 259 height 23
copy dd "606702278"
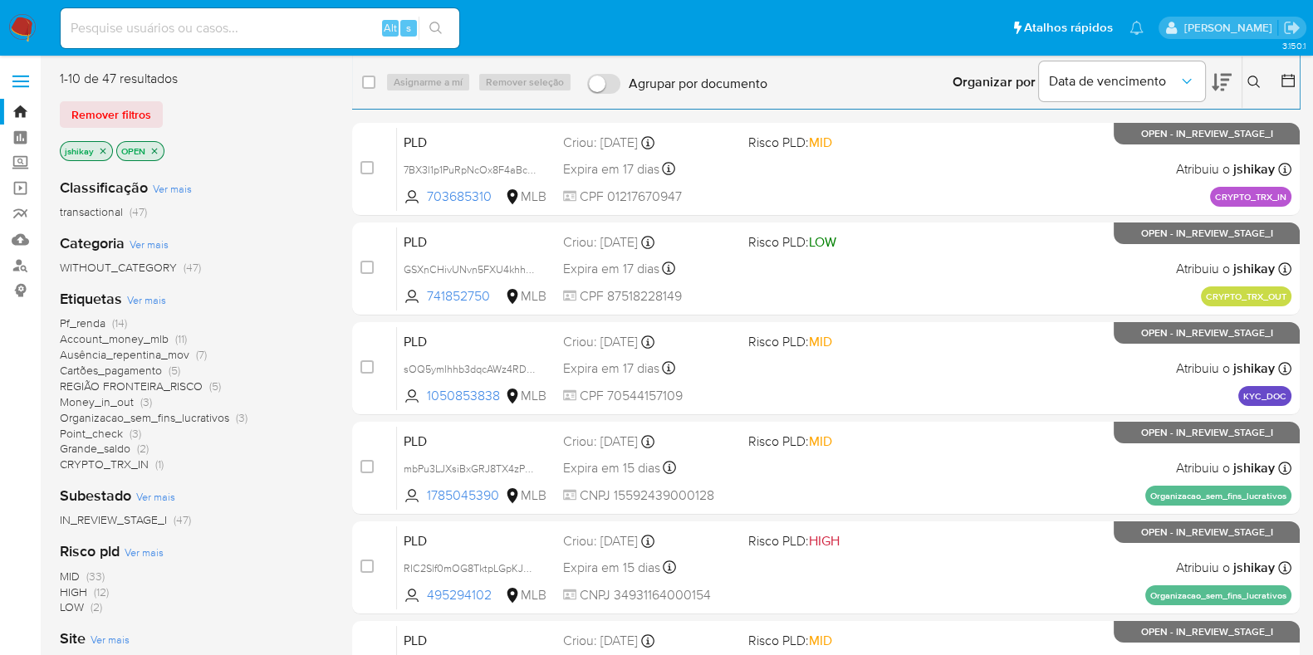
click at [154, 297] on span "Ver mais" at bounding box center [146, 299] width 39 height 15
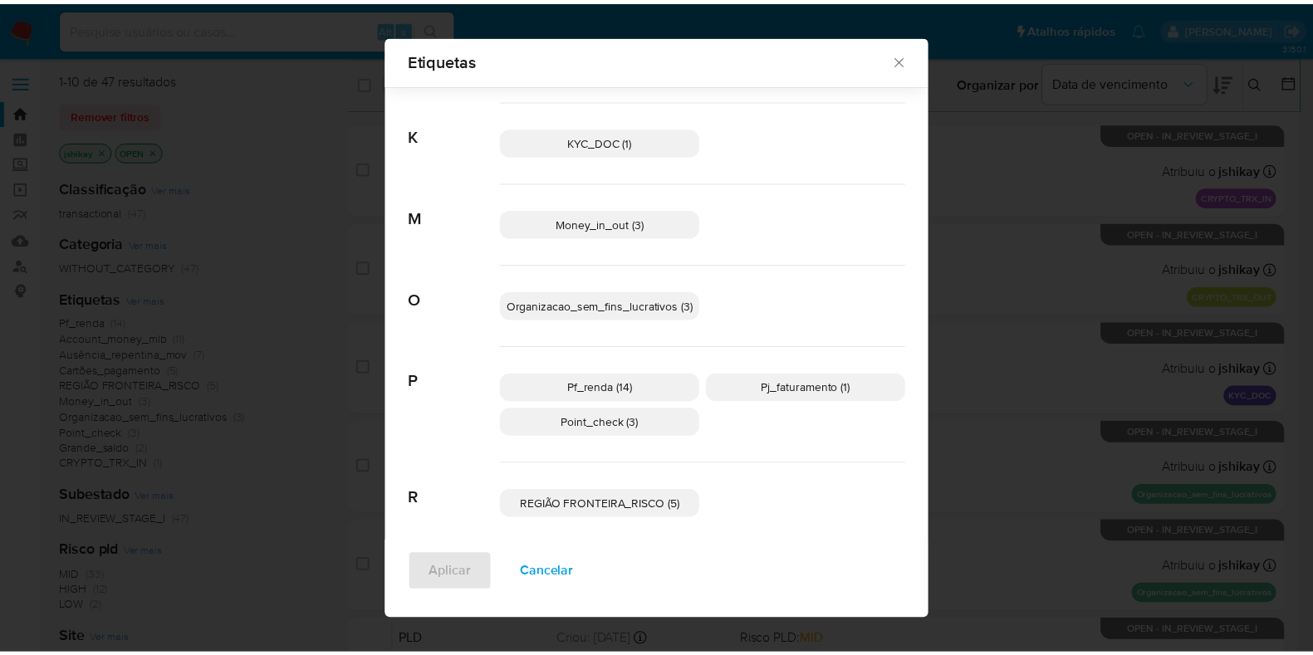
scroll to position [306, 0]
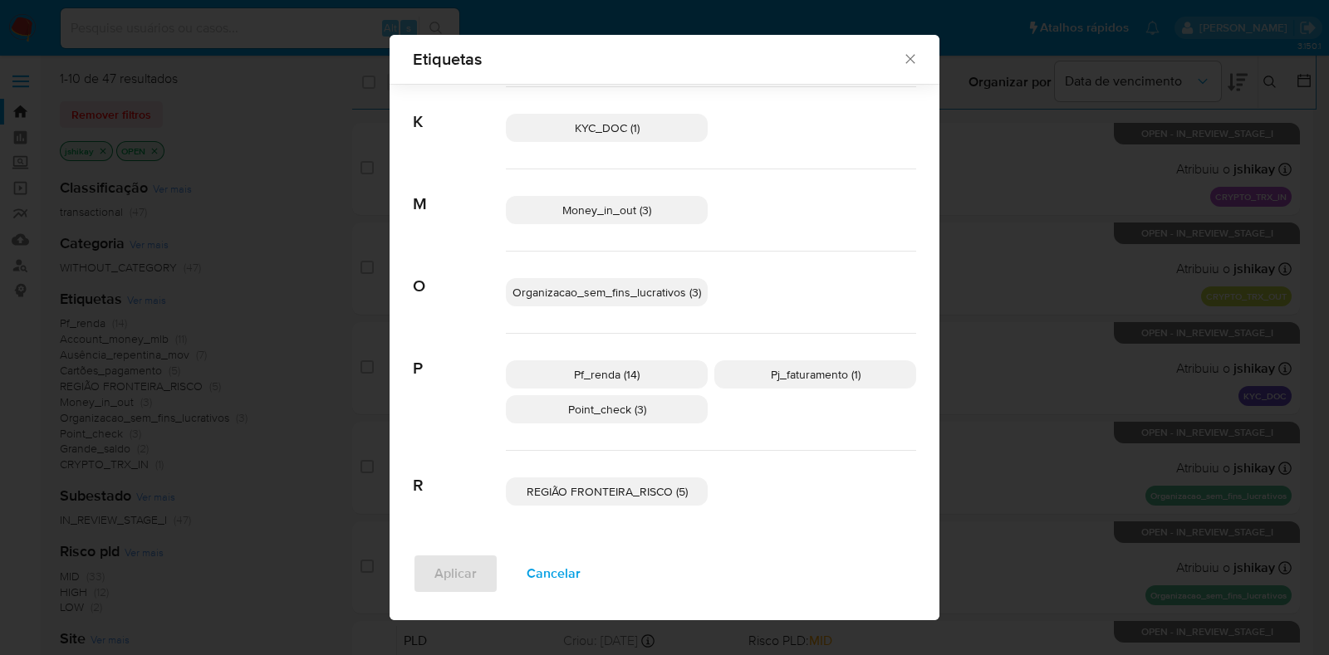
click at [649, 374] on p "Pf_renda (14)" at bounding box center [607, 374] width 202 height 28
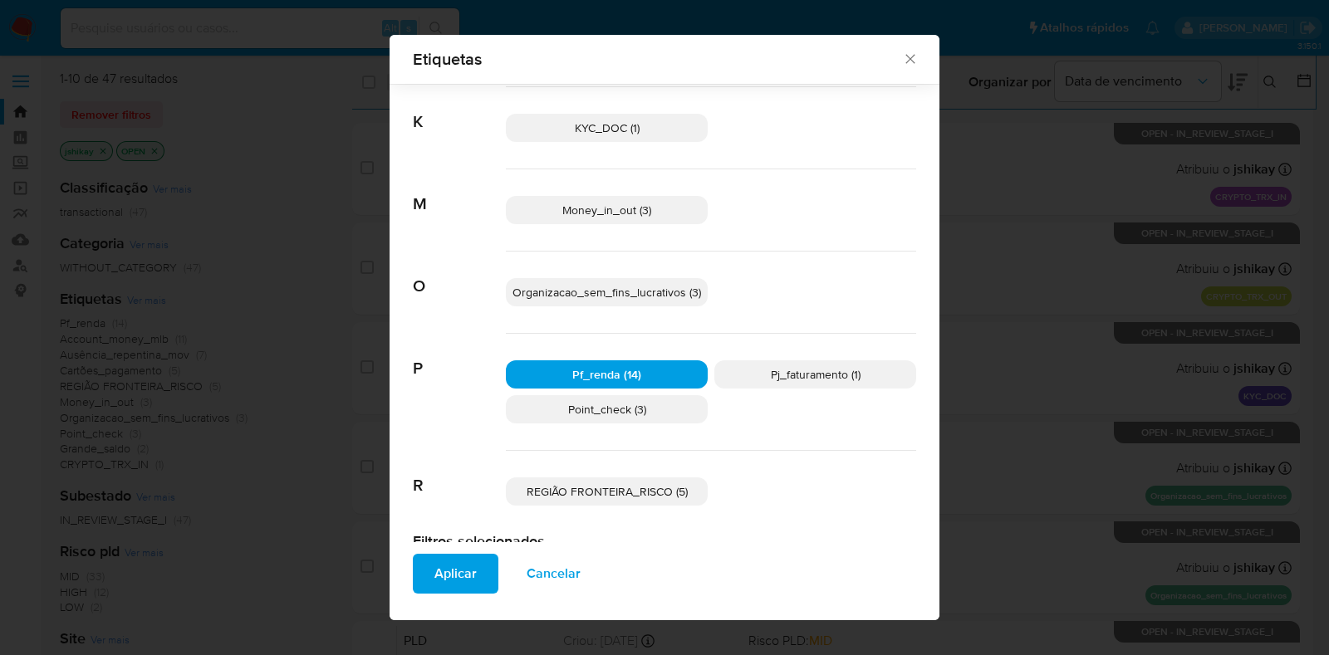
click at [461, 581] on span "Aplicar" at bounding box center [455, 574] width 42 height 37
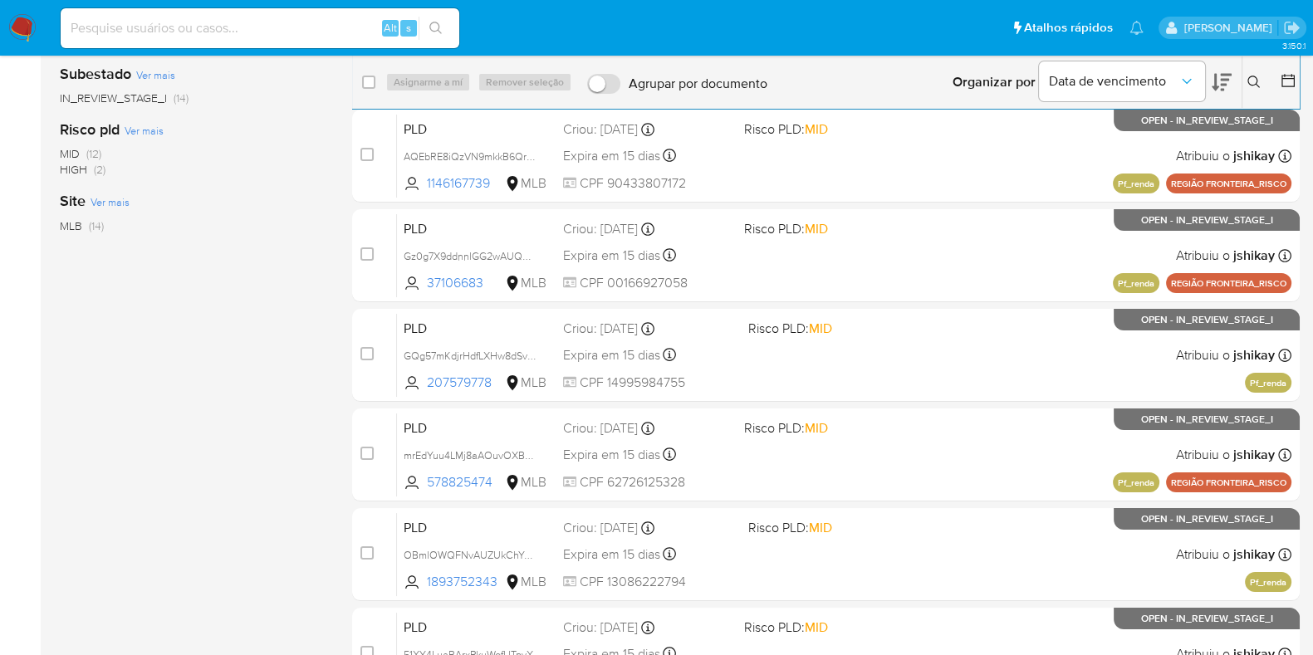
scroll to position [527, 0]
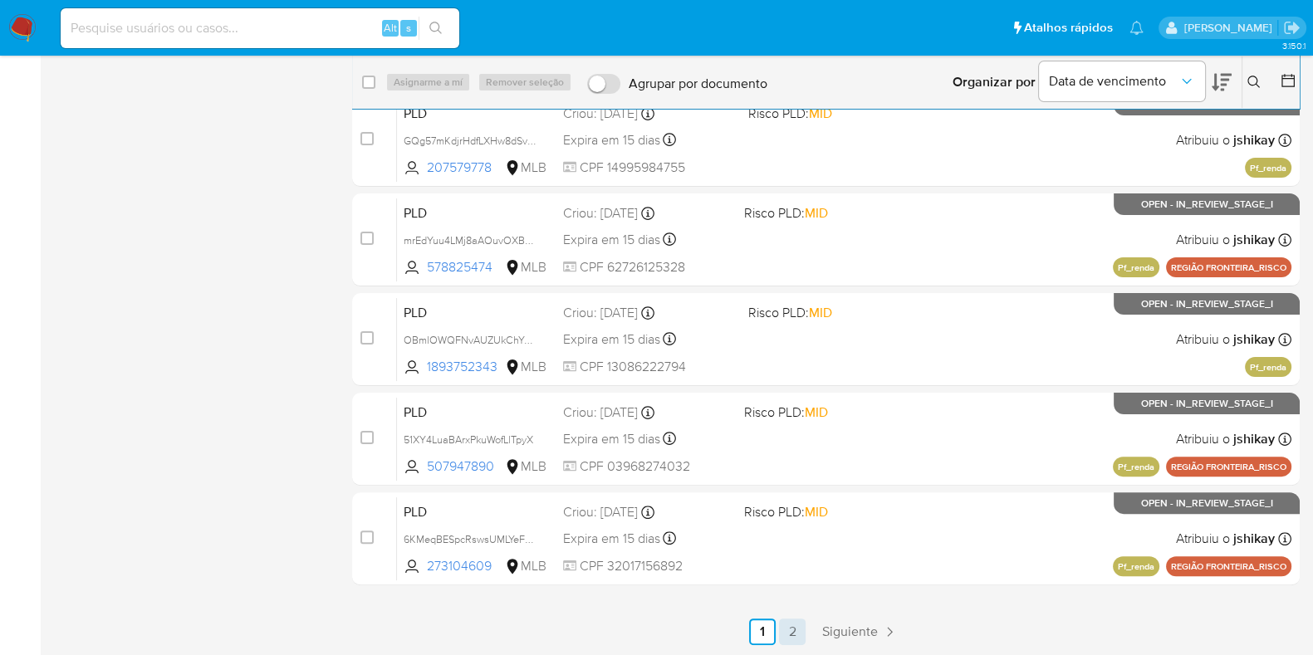
click at [797, 630] on link "2" at bounding box center [792, 632] width 27 height 27
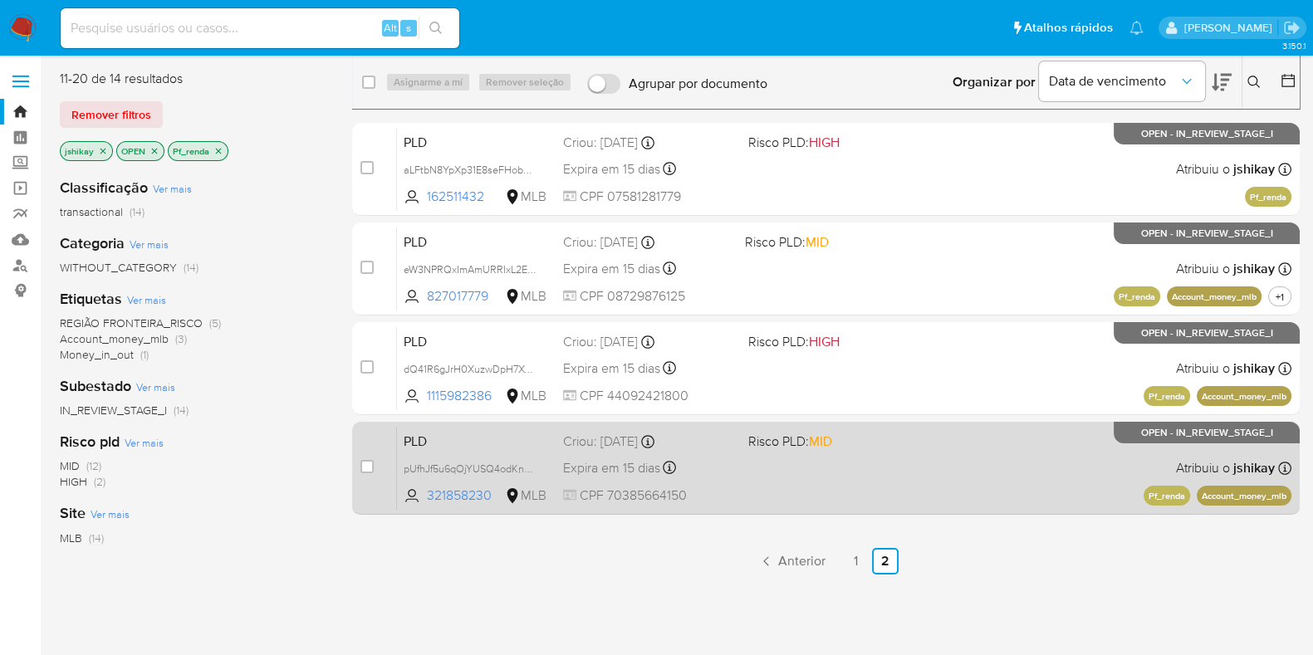
click at [839, 466] on div "PLD pUfhJf5u6qOjYUSQ4odKnNFD 321858230 MLB Risco PLD: MID Criou: 12/07/2025 Cri…" at bounding box center [844, 468] width 895 height 84
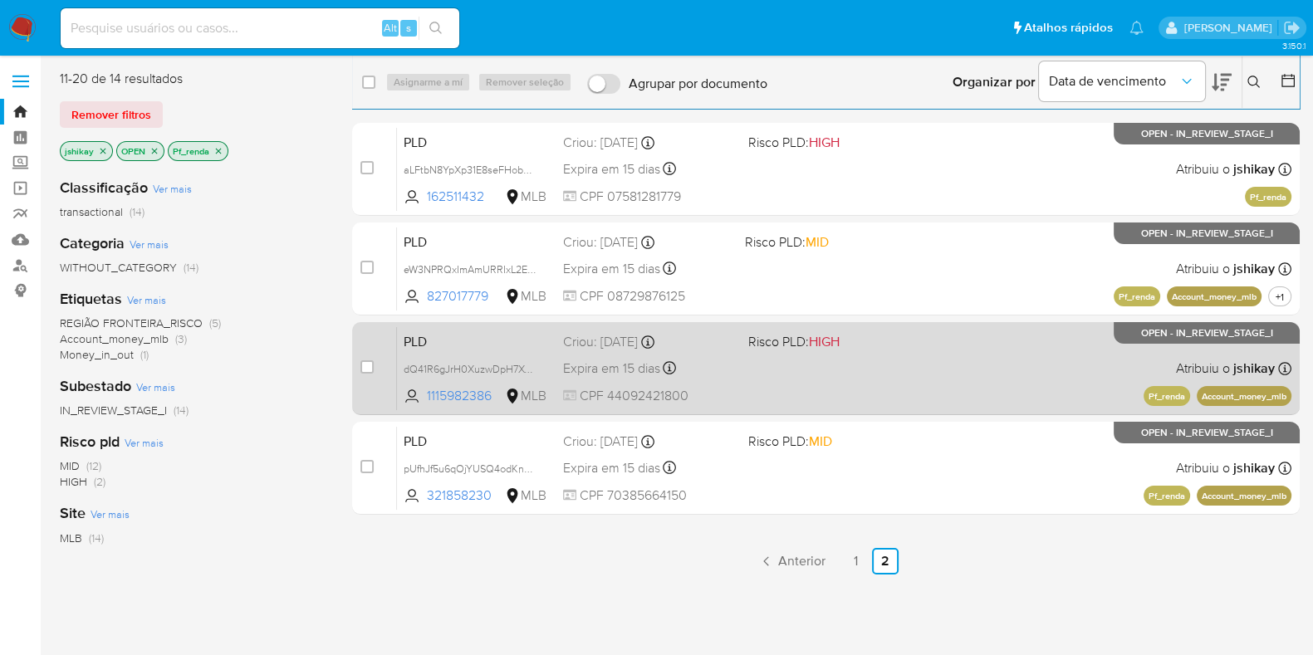
click at [872, 354] on div "PLD dQ41R6gJrH0XuzwDpH7XwW7x 1115982386 MLB Risco PLD: HIGH Criou: 12/07/2025 C…" at bounding box center [844, 368] width 895 height 84
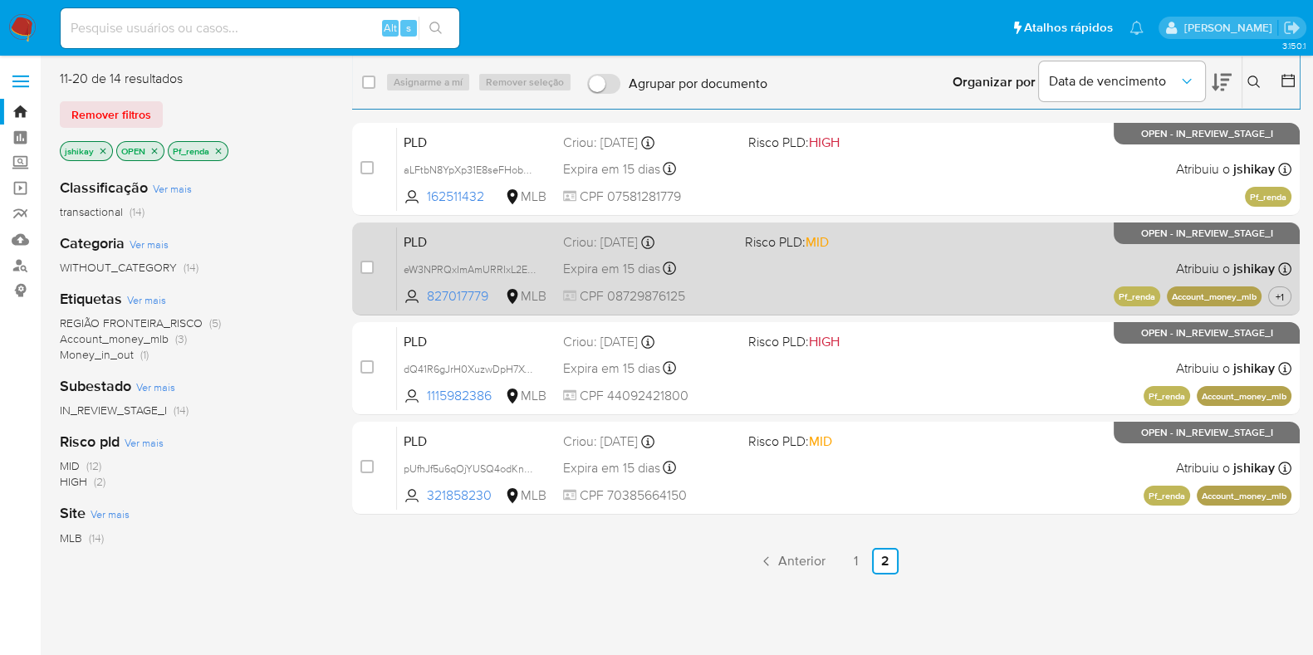
click at [886, 257] on div "PLD eW3NPRQxImAmURRIxL2ECFpQ 827017779 MLB Risco PLD: MID Criou: 12/07/2025 Cri…" at bounding box center [844, 269] width 895 height 84
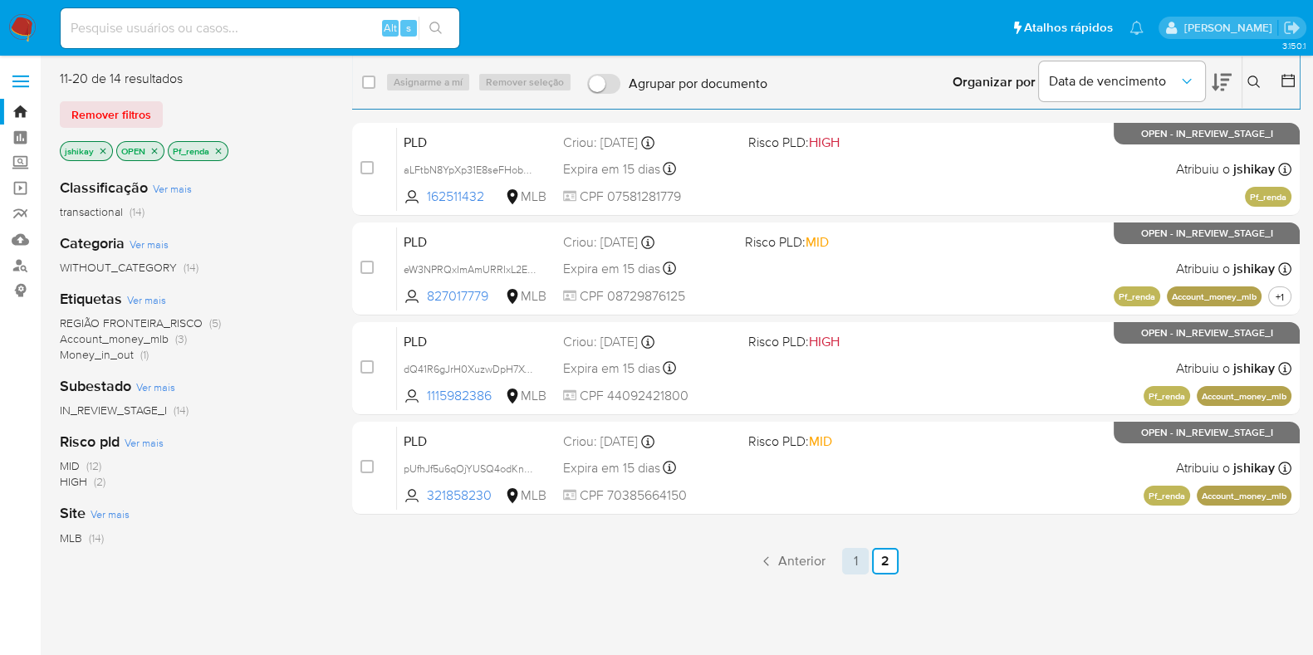
click at [857, 558] on link "1" at bounding box center [855, 561] width 27 height 27
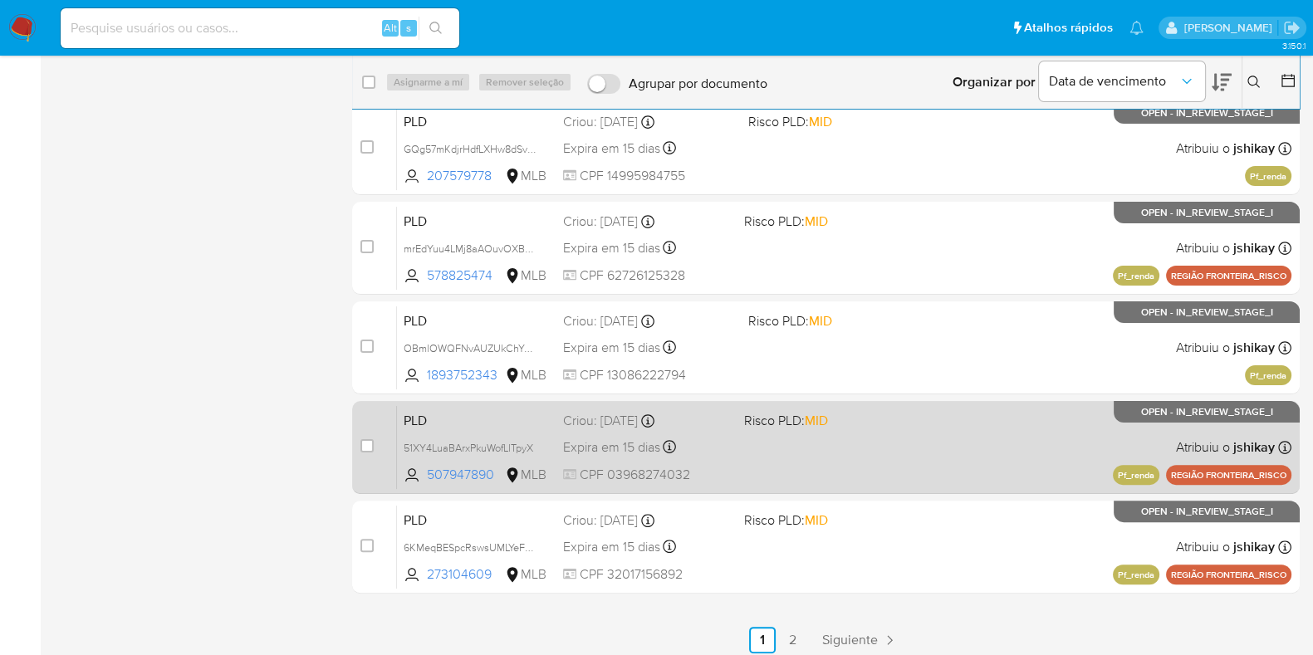
scroll to position [527, 0]
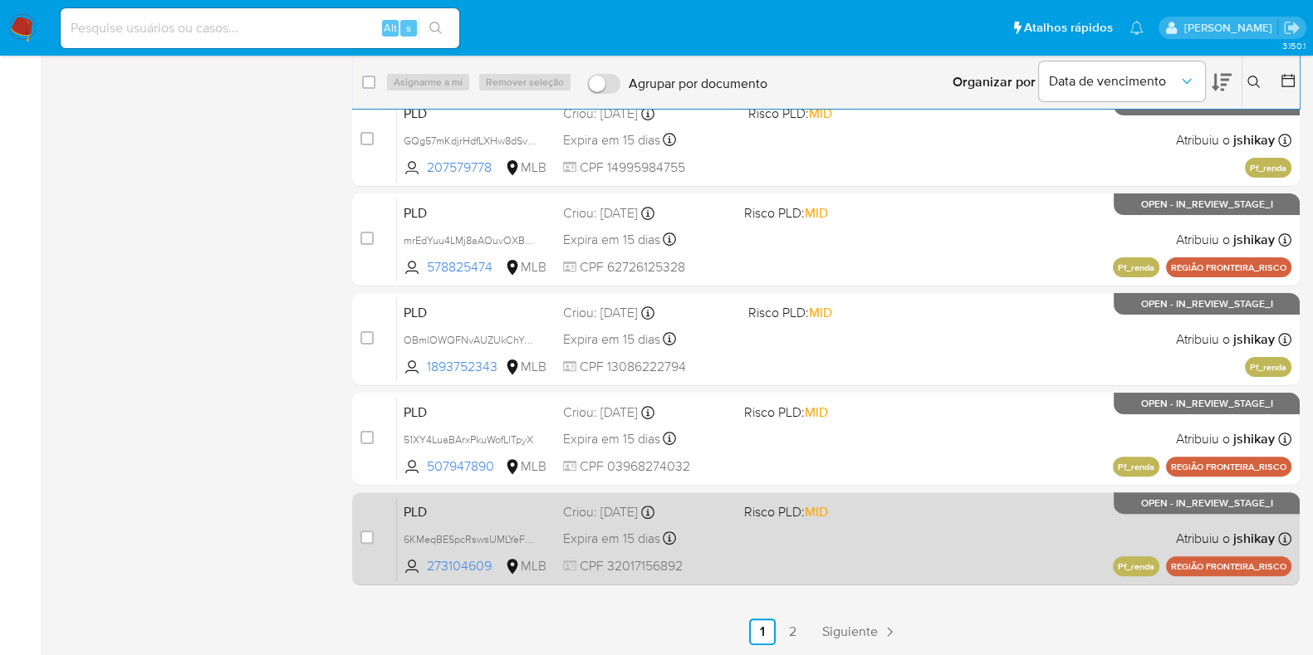
click at [901, 546] on div "PLD 6KMeqBESpcRswsUMLYeFzh0s 273104609 MLB Risco PLD: MID Criou: 12/07/2025 Cri…" at bounding box center [844, 539] width 895 height 84
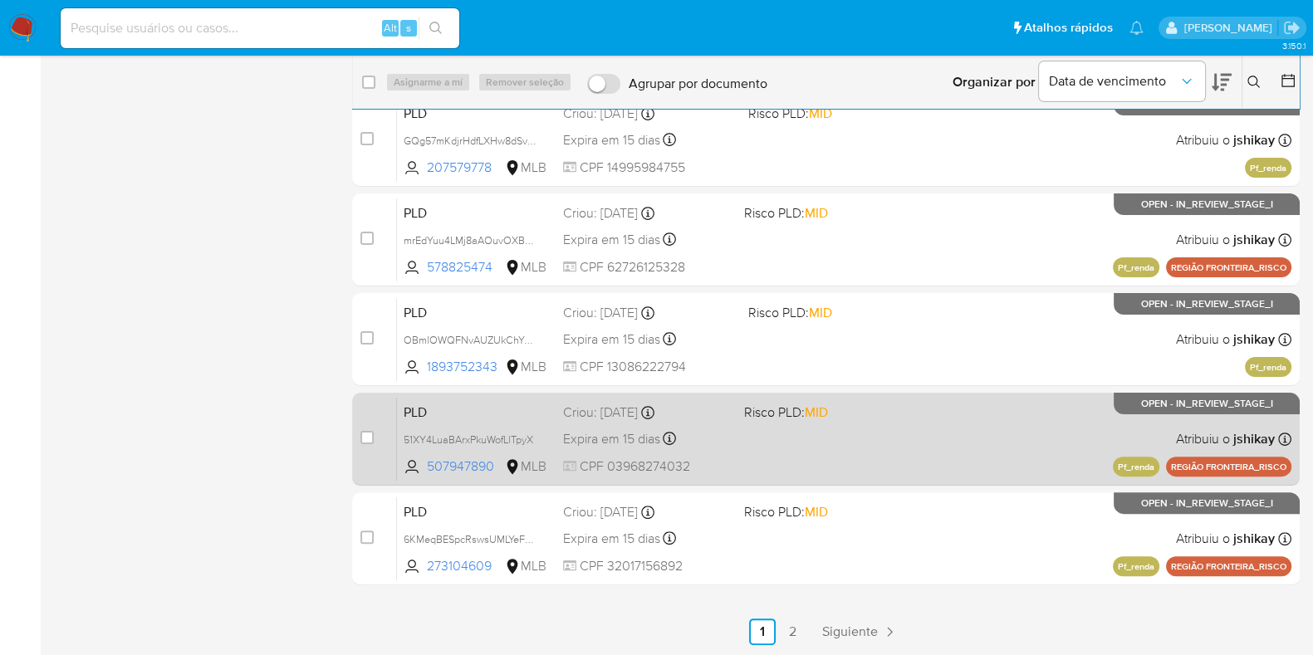
click at [899, 458] on div "PLD 51XY4LuaBArxPkuWofLlTpyX 507947890 MLB Risco PLD: MID Criou: 12/07/2025 Cri…" at bounding box center [844, 439] width 895 height 84
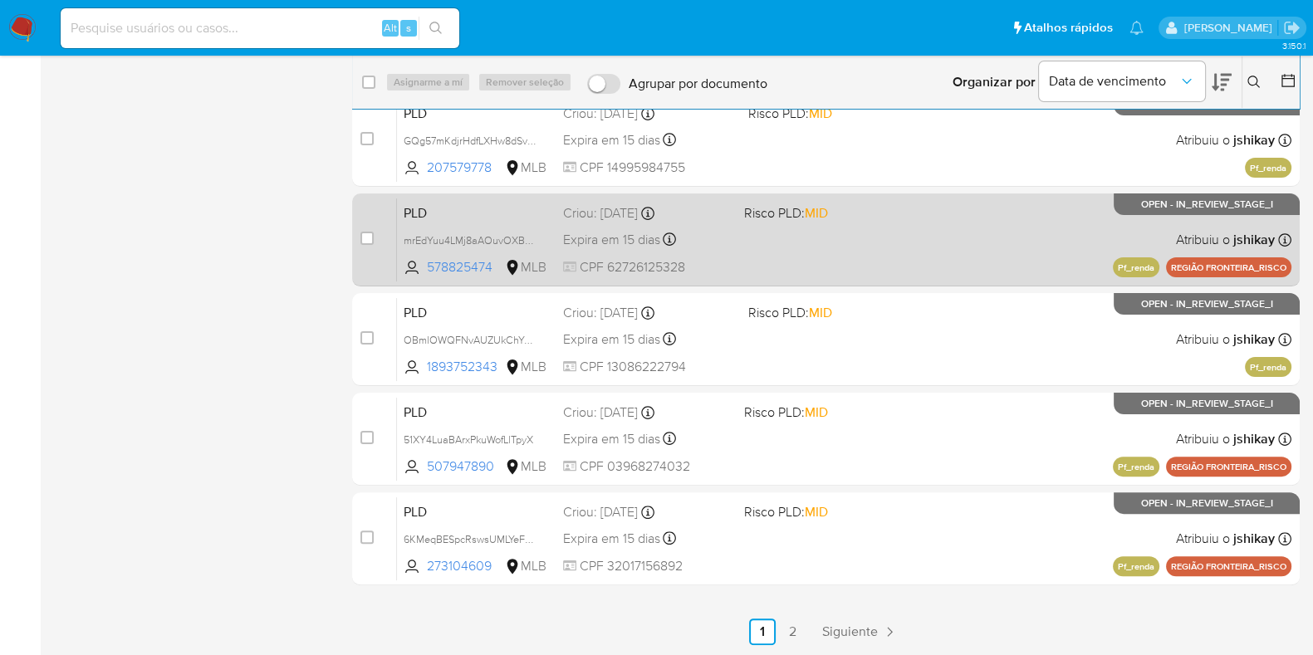
click at [907, 258] on div "PLD mrEdYuu4LMj8aAOuvOXBBc0J 578825474 MLB Risco PLD: MID Criou: 12/07/2025 Cri…" at bounding box center [844, 240] width 895 height 84
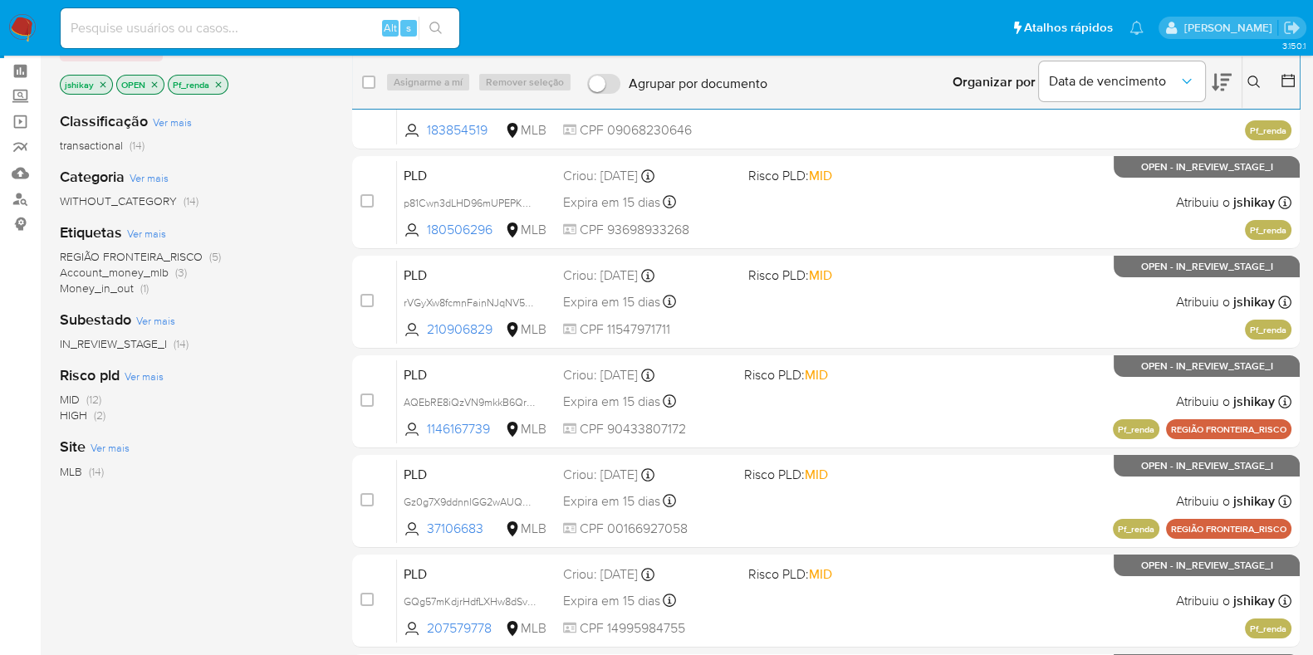
scroll to position [0, 0]
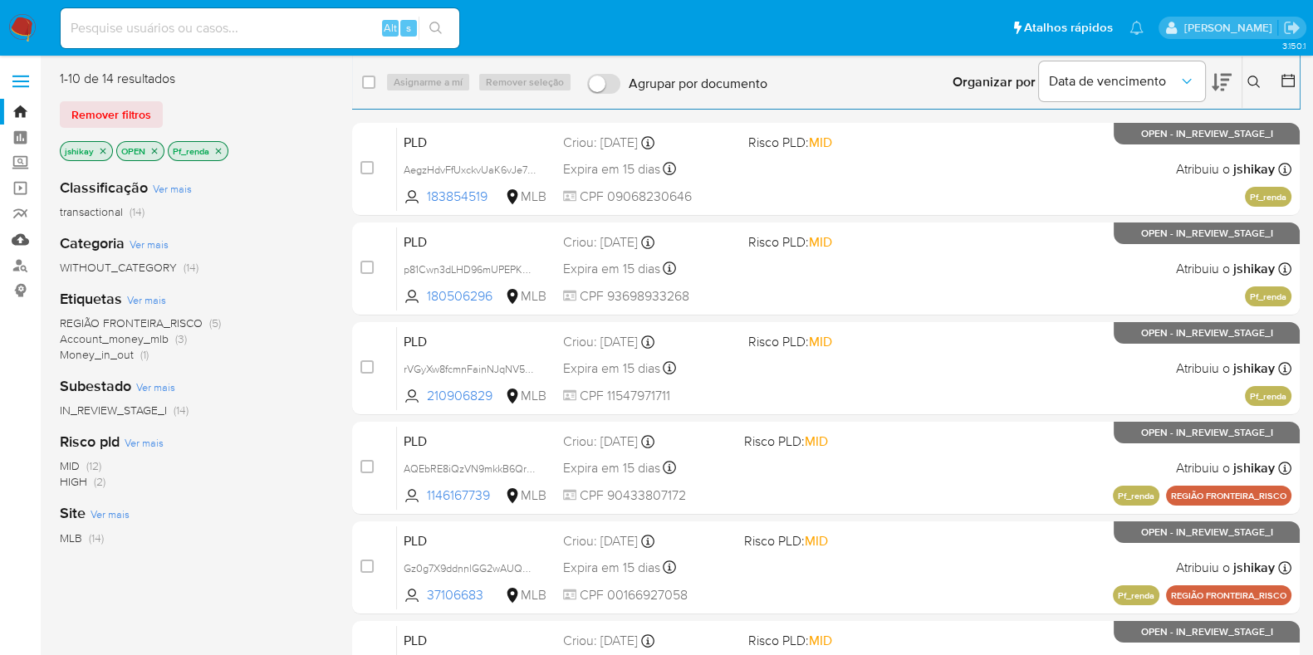
click at [20, 241] on link "Mulan" at bounding box center [99, 240] width 198 height 26
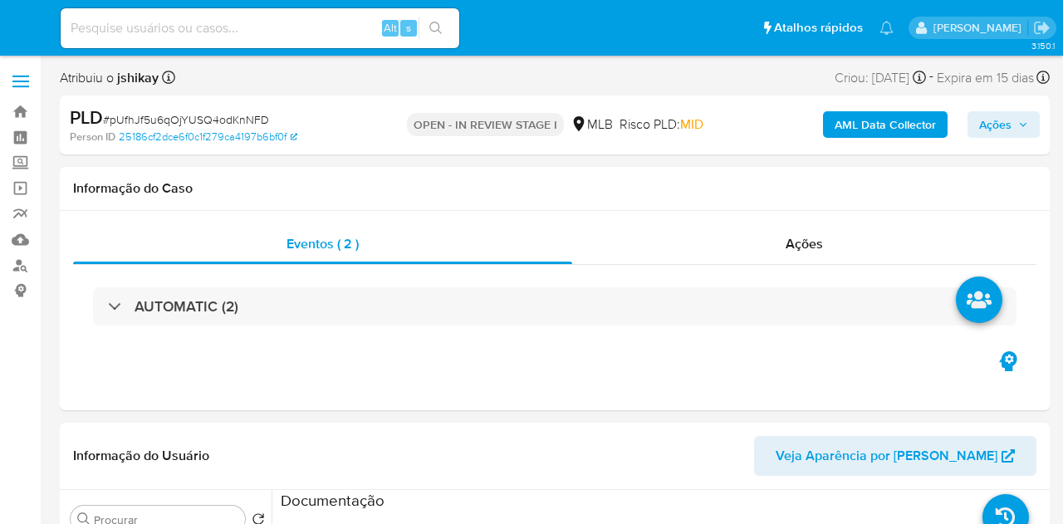
select select "10"
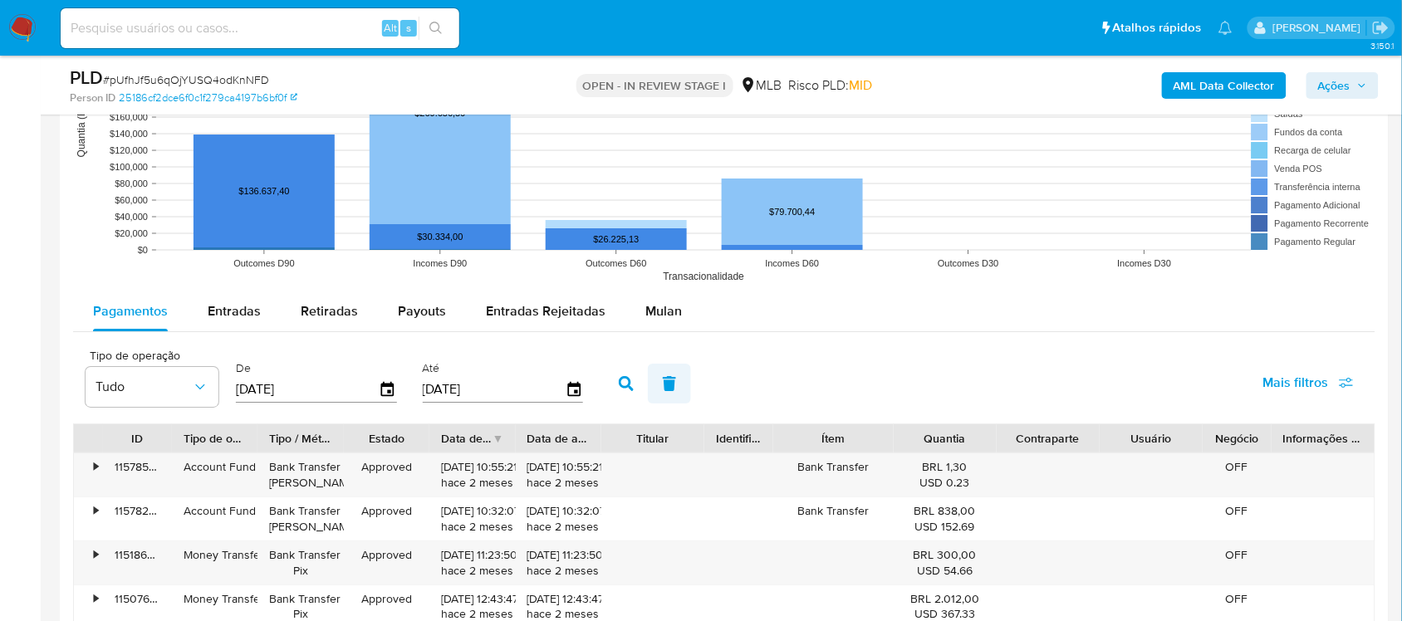
scroll to position [1661, 0]
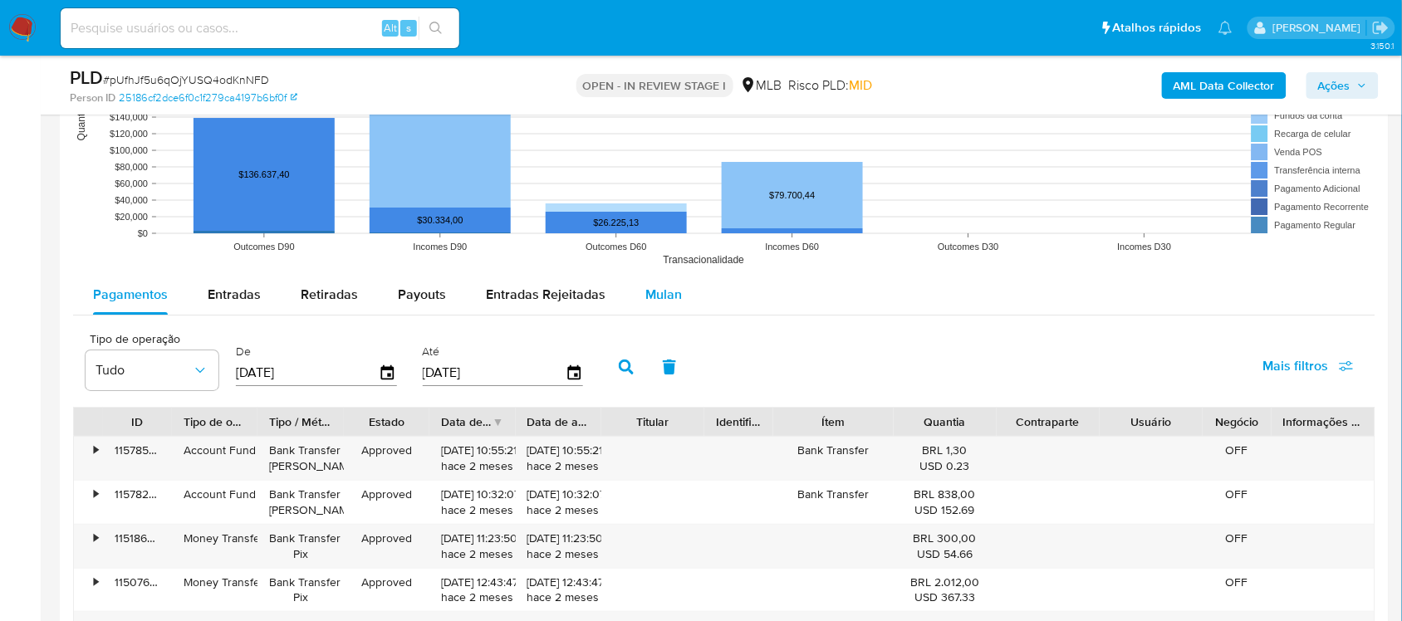
click at [645, 283] on div "Mulan" at bounding box center [663, 295] width 37 height 40
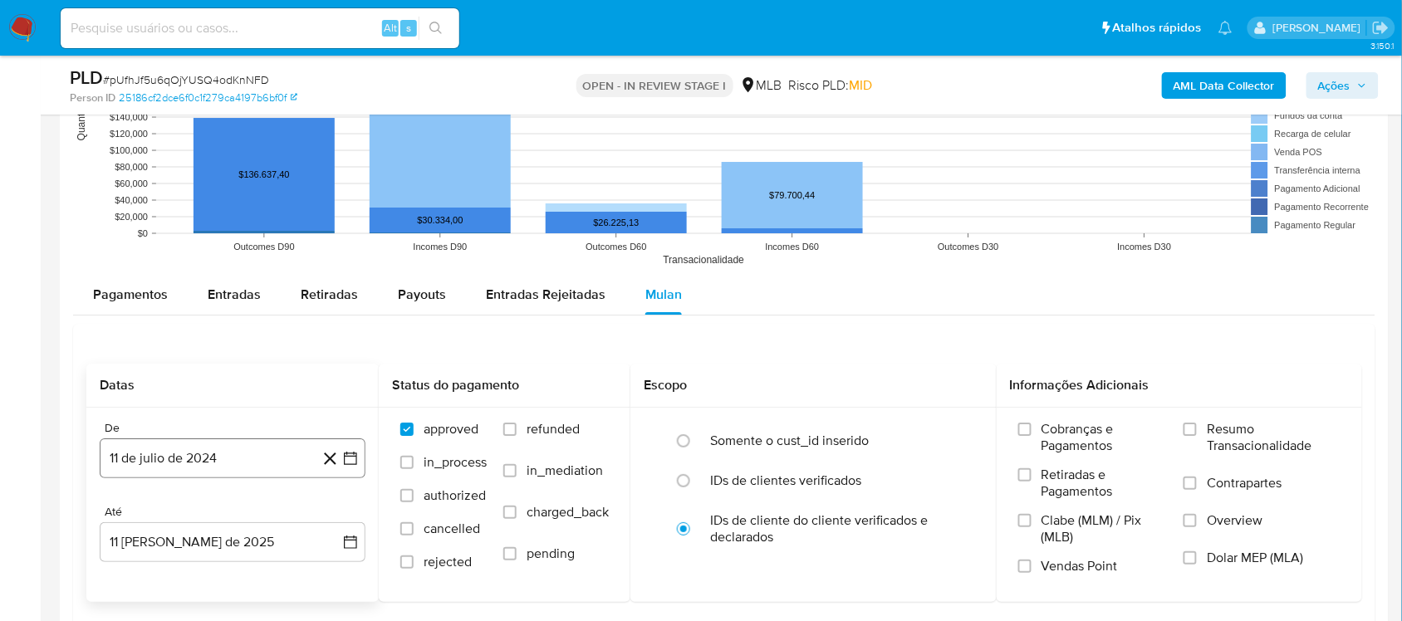
click at [342, 457] on icon "button" at bounding box center [350, 458] width 17 height 17
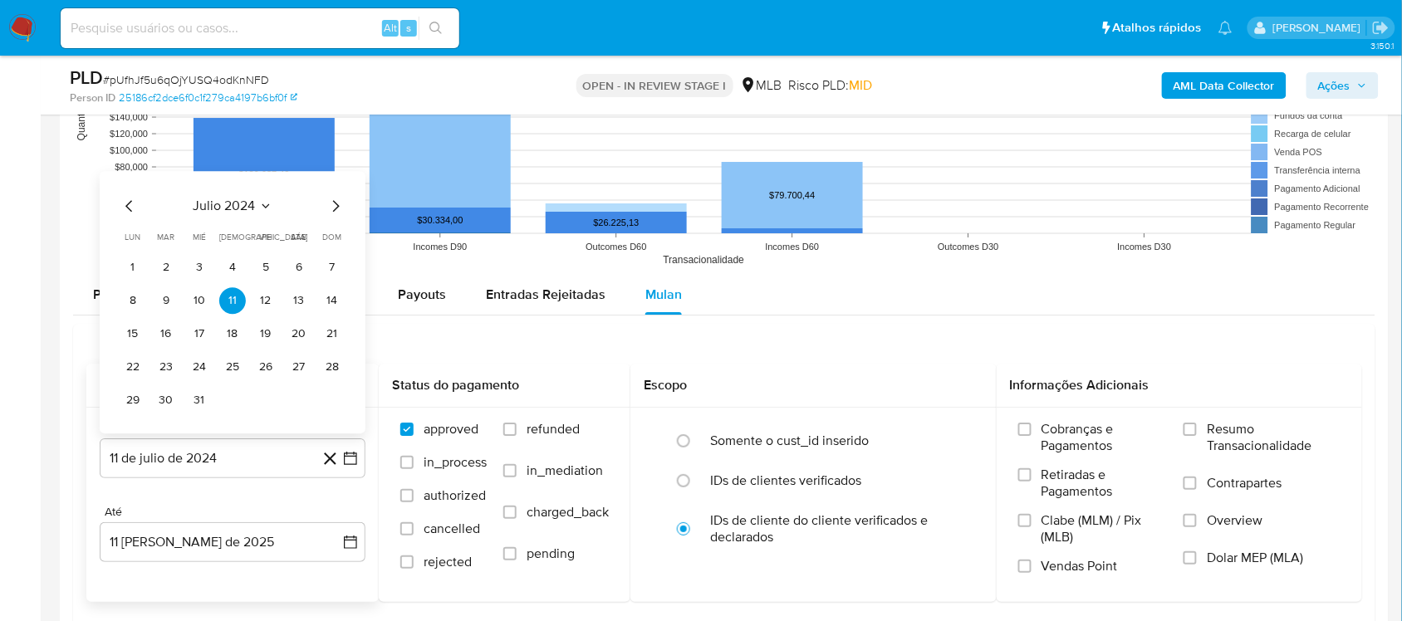
click at [238, 199] on span "julio 2024" at bounding box center [225, 206] width 62 height 17
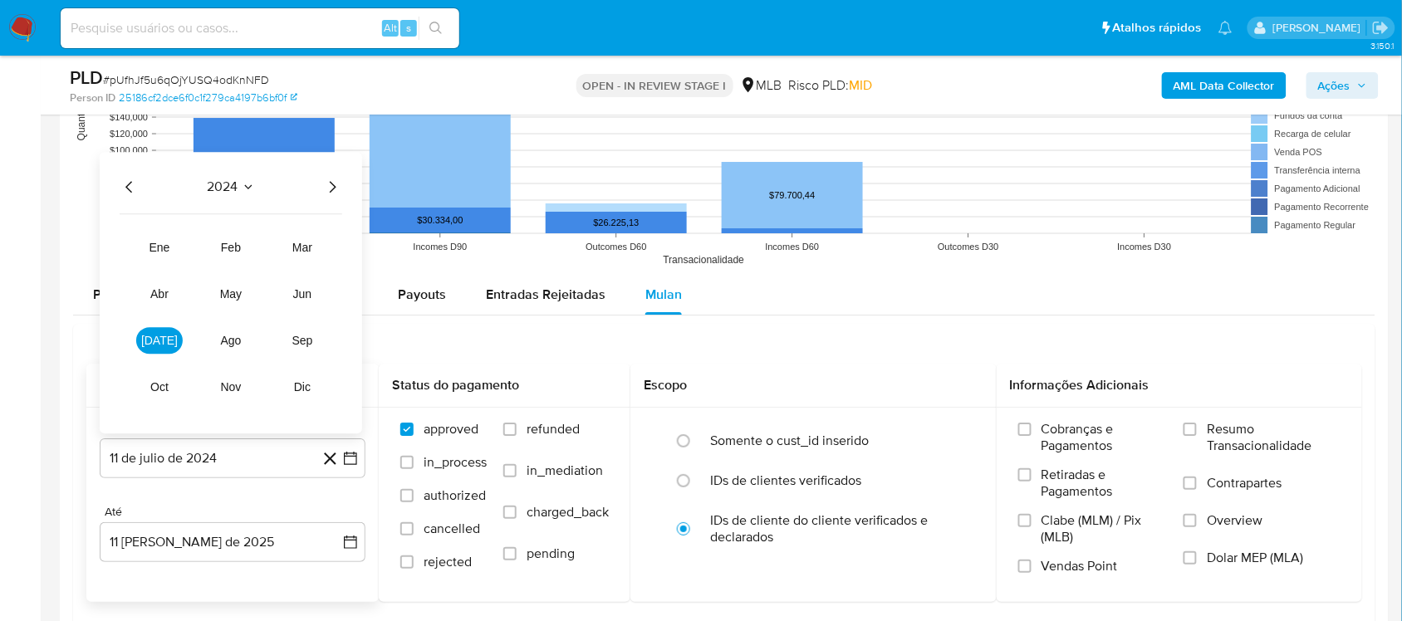
click at [329, 194] on icon "Año siguiente" at bounding box center [332, 187] width 20 height 20
click at [316, 297] on button "jun" at bounding box center [302, 294] width 47 height 27
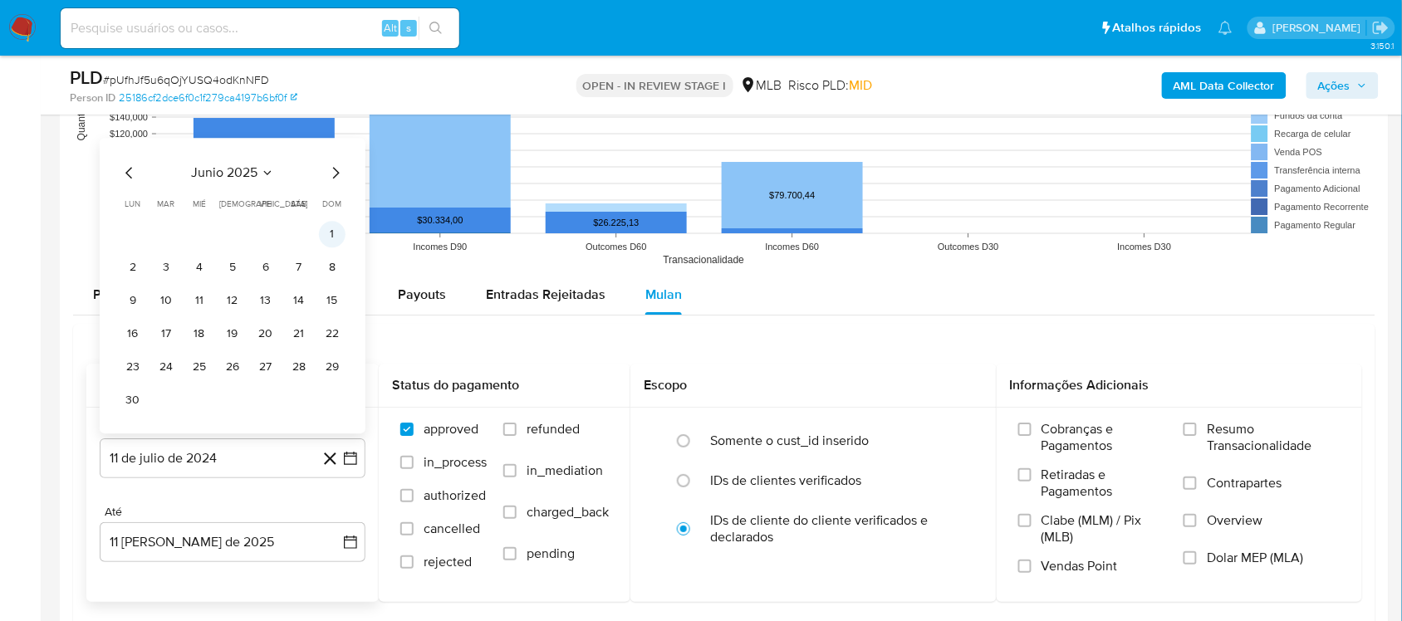
click at [331, 243] on button "1" at bounding box center [332, 234] width 27 height 27
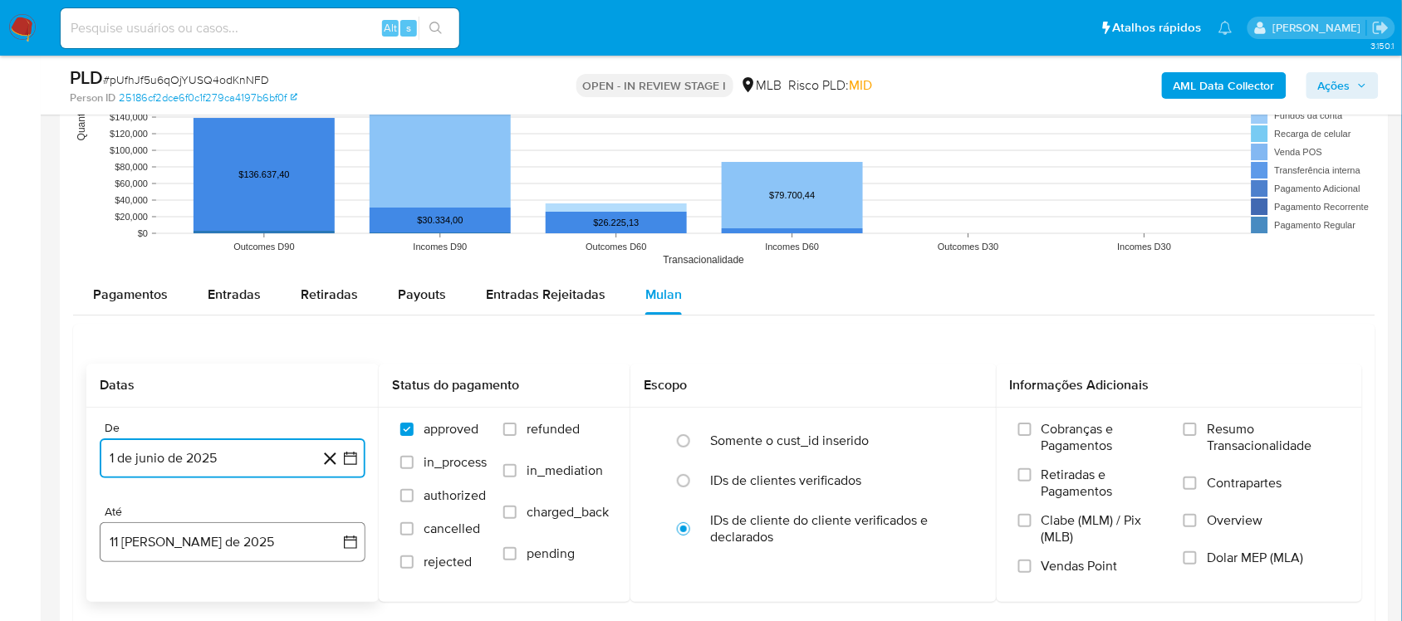
click at [353, 523] on icon "button" at bounding box center [350, 542] width 17 height 17
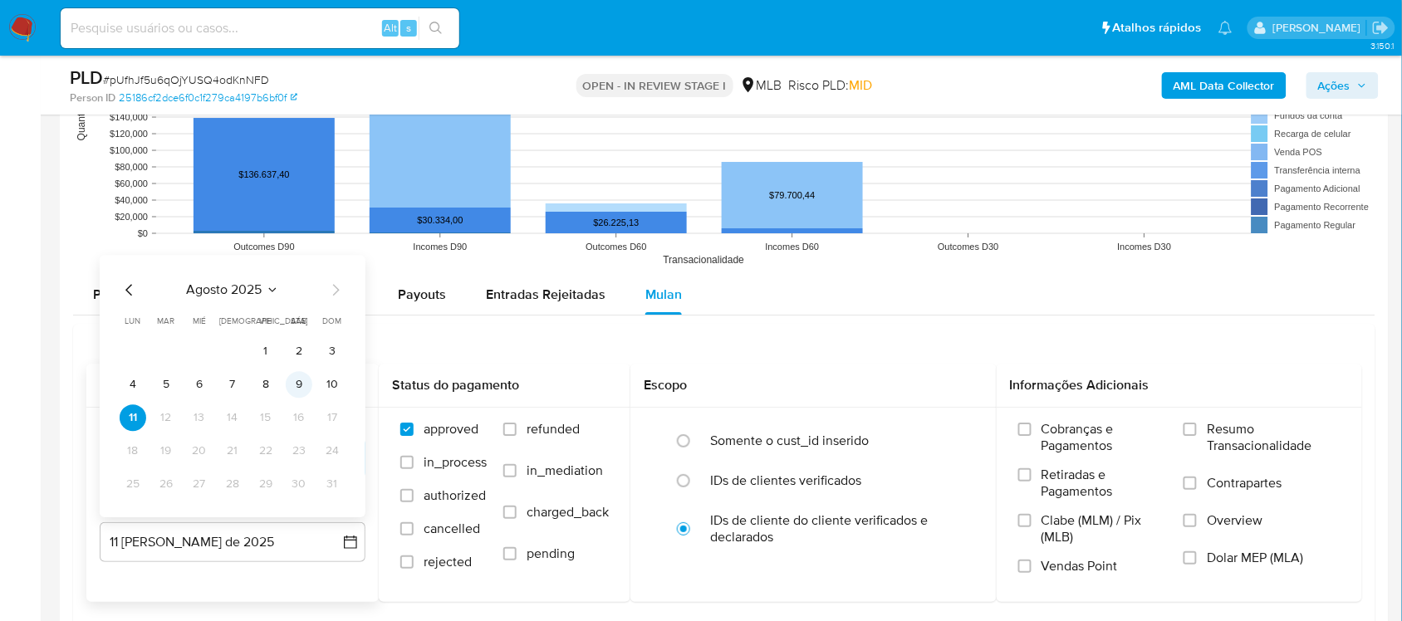
click at [296, 396] on button "9" at bounding box center [299, 384] width 27 height 27
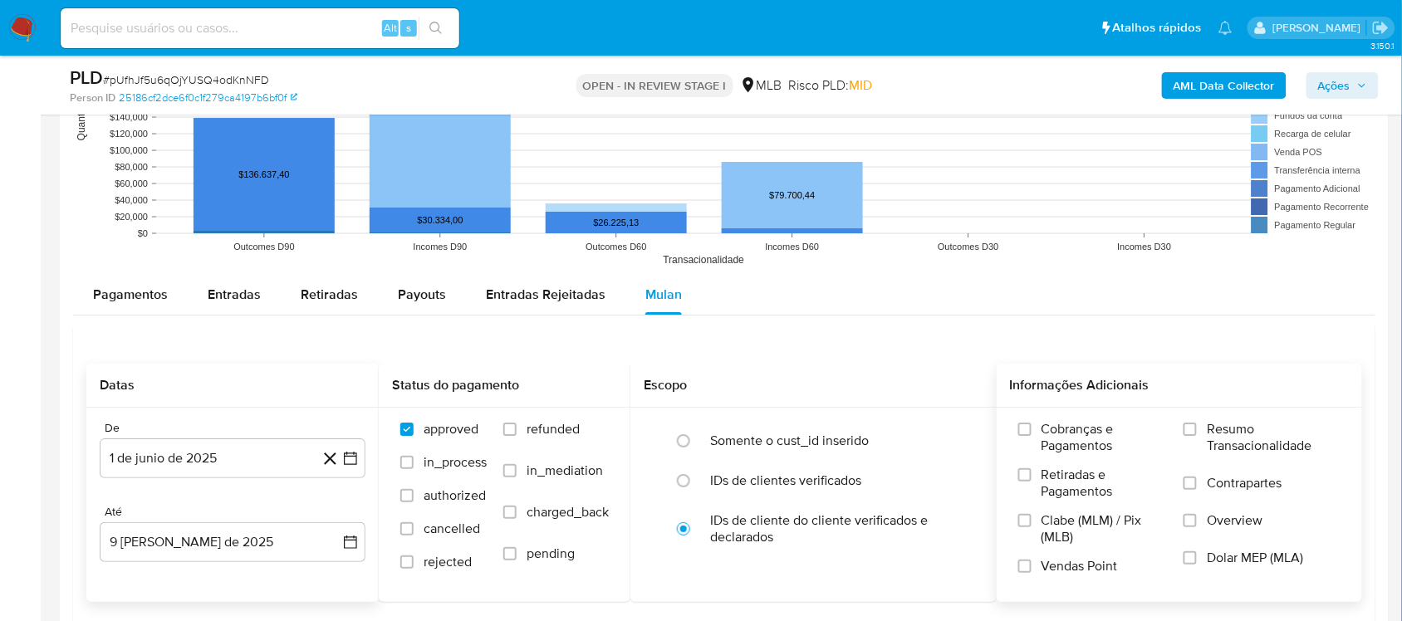
click at [1062, 441] on span "Resumo Transacionalidade" at bounding box center [1274, 437] width 134 height 33
click at [1062, 436] on input "Resumo Transacionalidade" at bounding box center [1190, 429] width 13 height 13
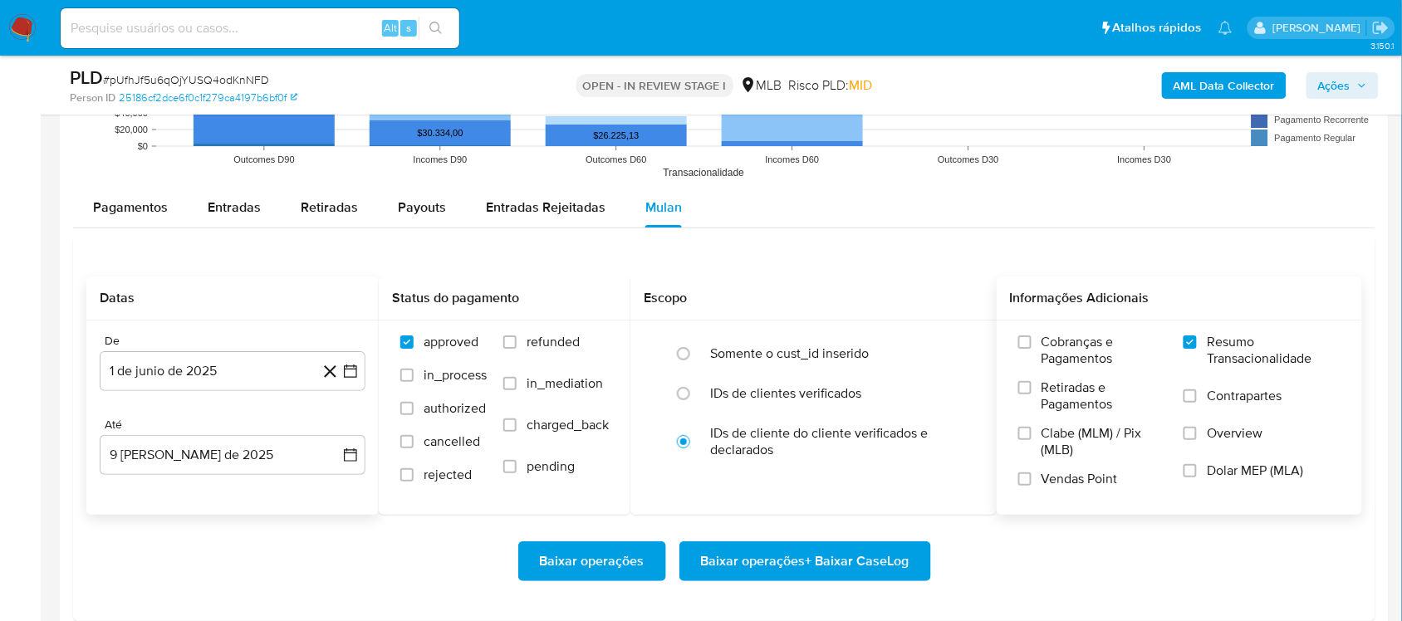
scroll to position [1869, 0]
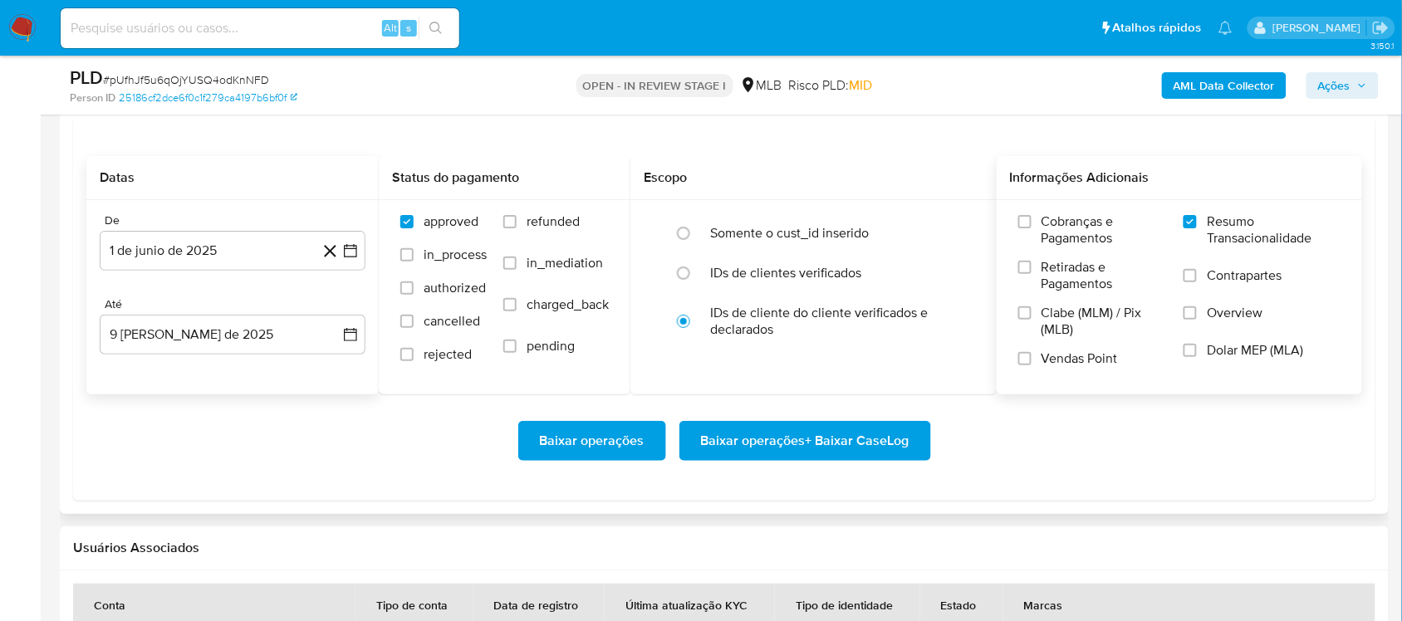
click at [831, 451] on span "Baixar operações + Baixar CaseLog" at bounding box center [805, 441] width 208 height 37
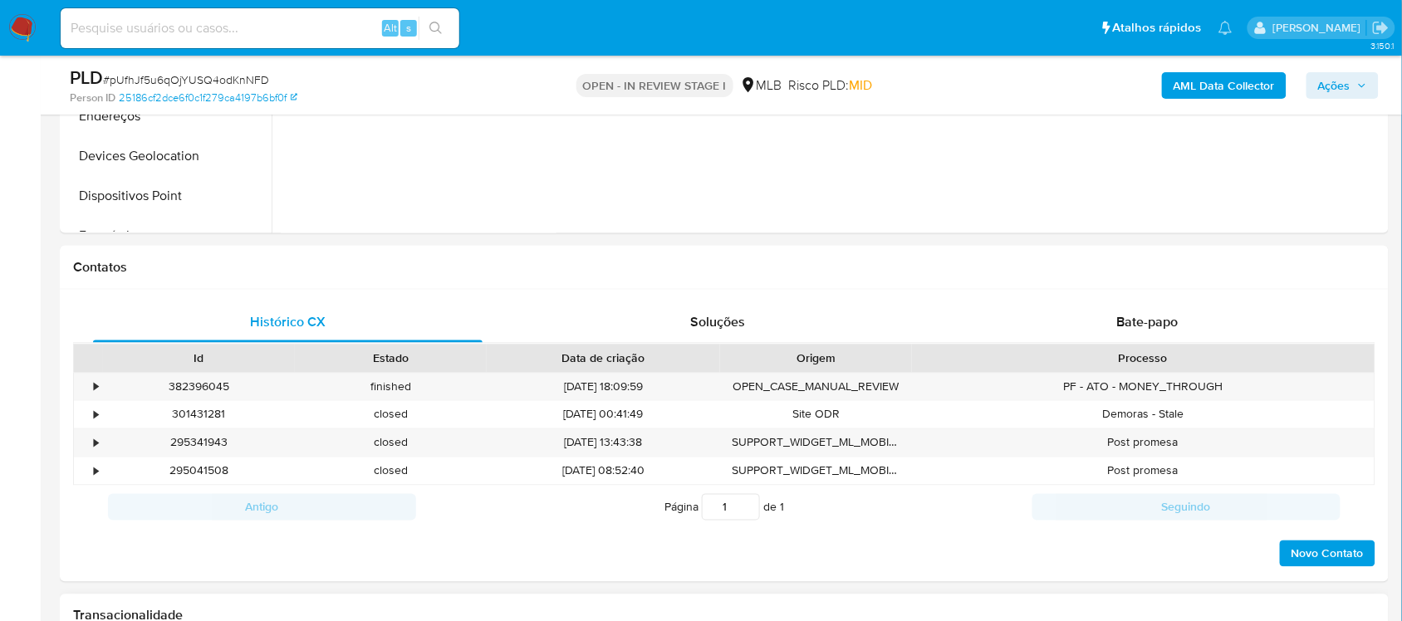
scroll to position [208, 0]
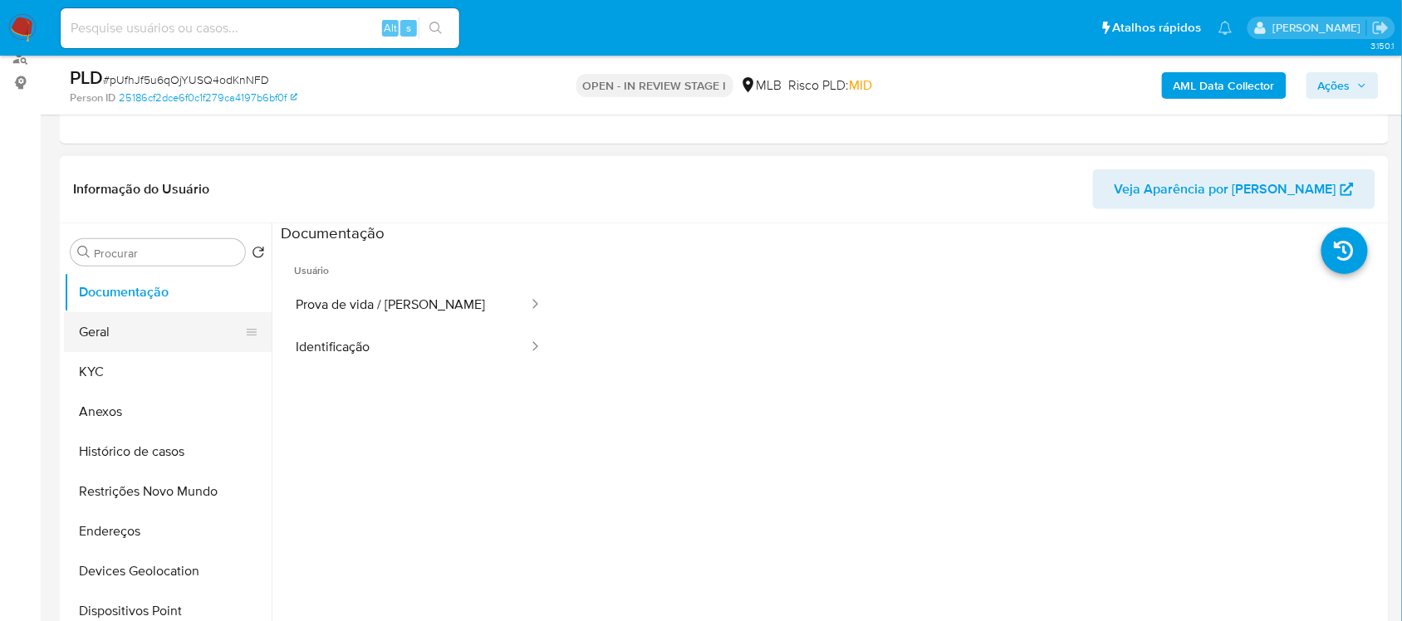
click at [89, 336] on button "Geral" at bounding box center [161, 332] width 194 height 40
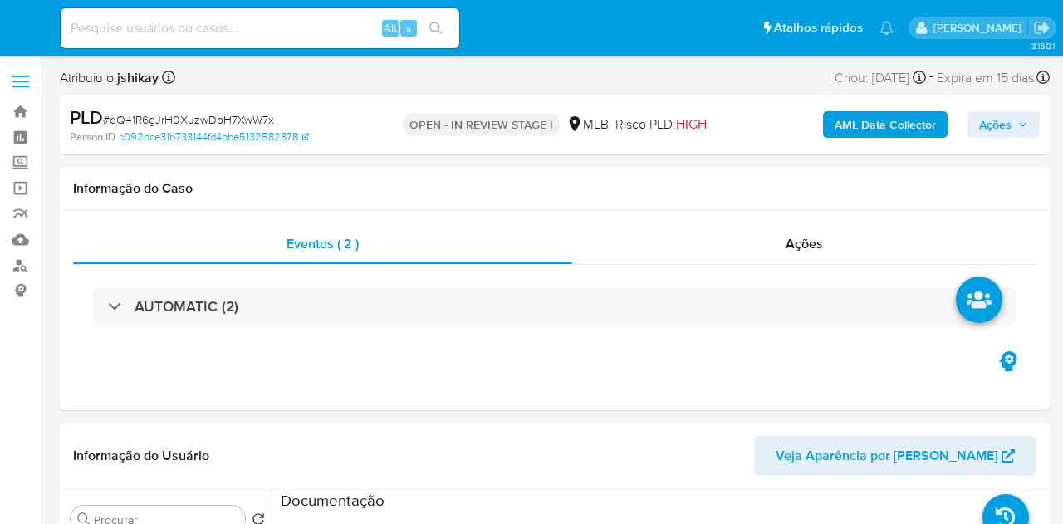
select select "10"
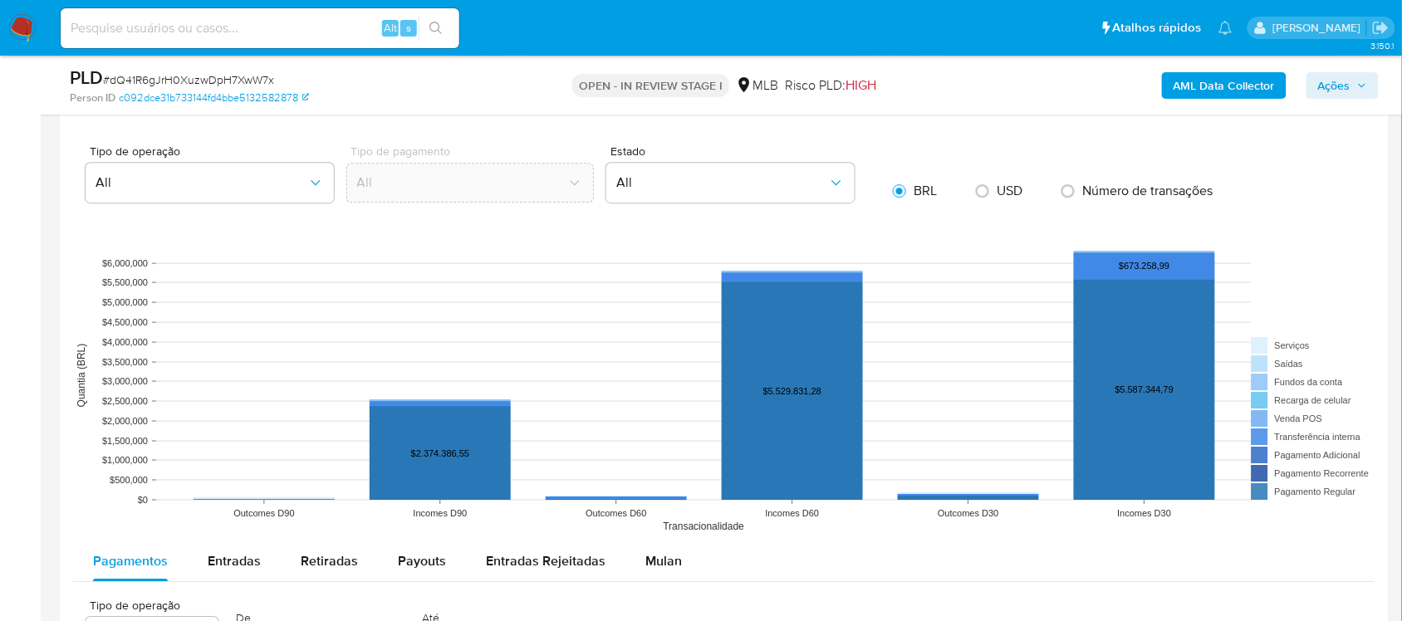
scroll to position [1661, 0]
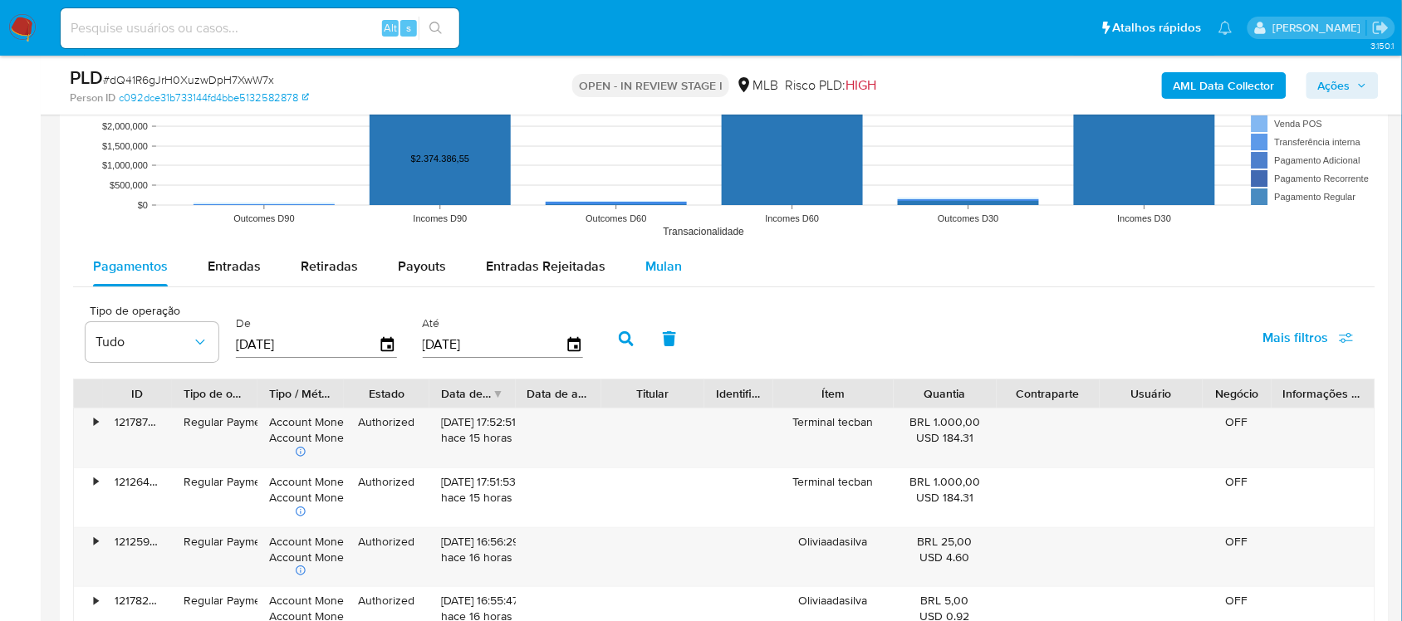
click at [666, 276] on span "Mulan" at bounding box center [663, 266] width 37 height 19
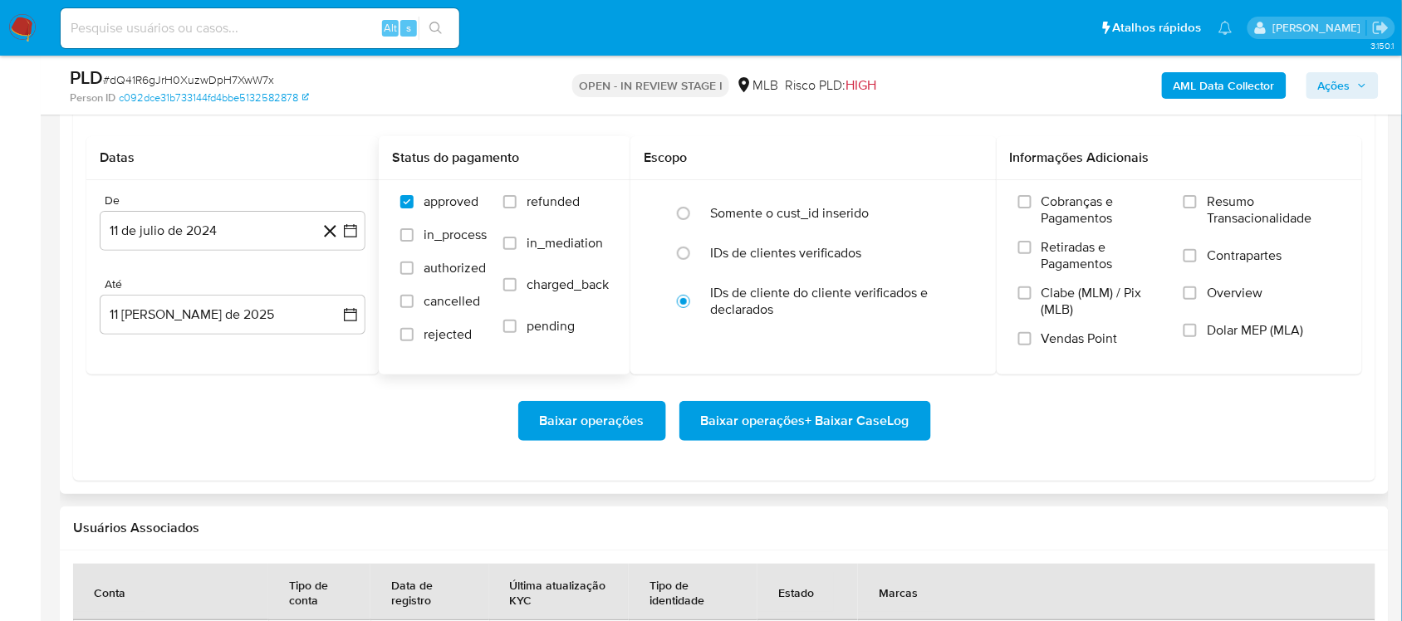
scroll to position [1869, 0]
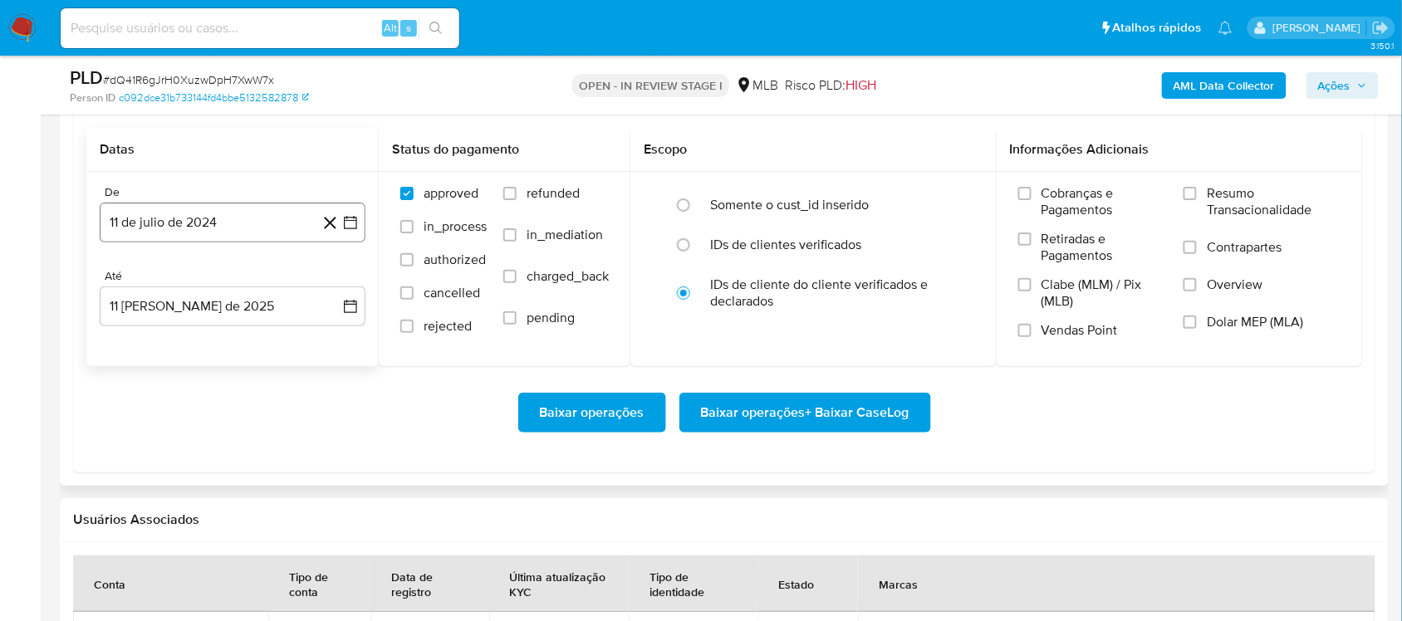
click at [357, 218] on icon "button" at bounding box center [350, 222] width 17 height 17
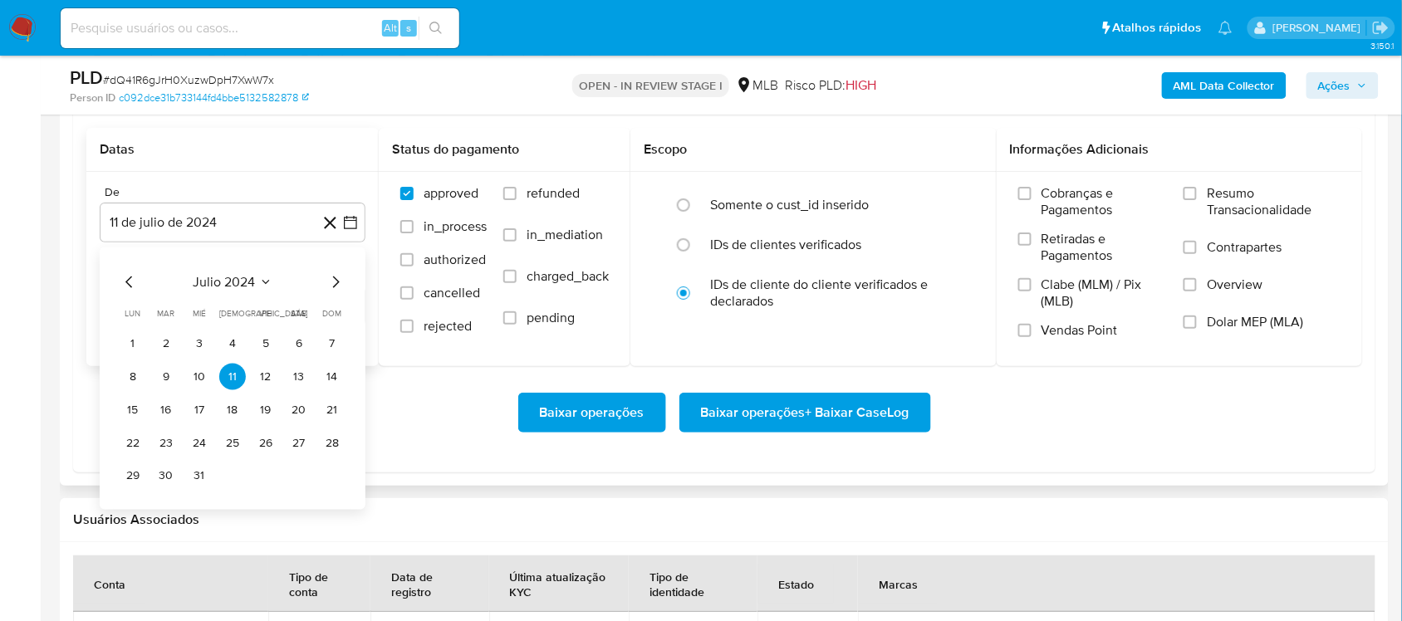
click at [256, 283] on button "julio 2024" at bounding box center [233, 282] width 79 height 17
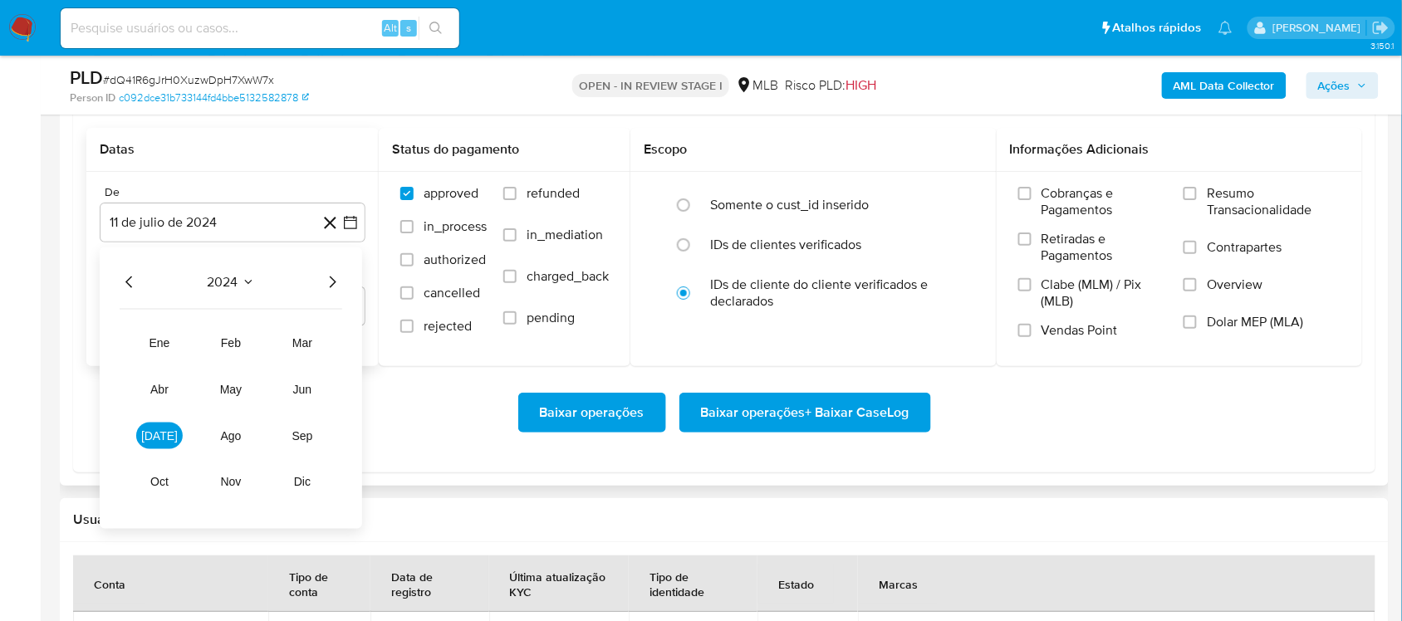
click at [336, 277] on icon "Año siguiente" at bounding box center [332, 282] width 20 height 20
click at [307, 399] on button "jun" at bounding box center [302, 389] width 47 height 27
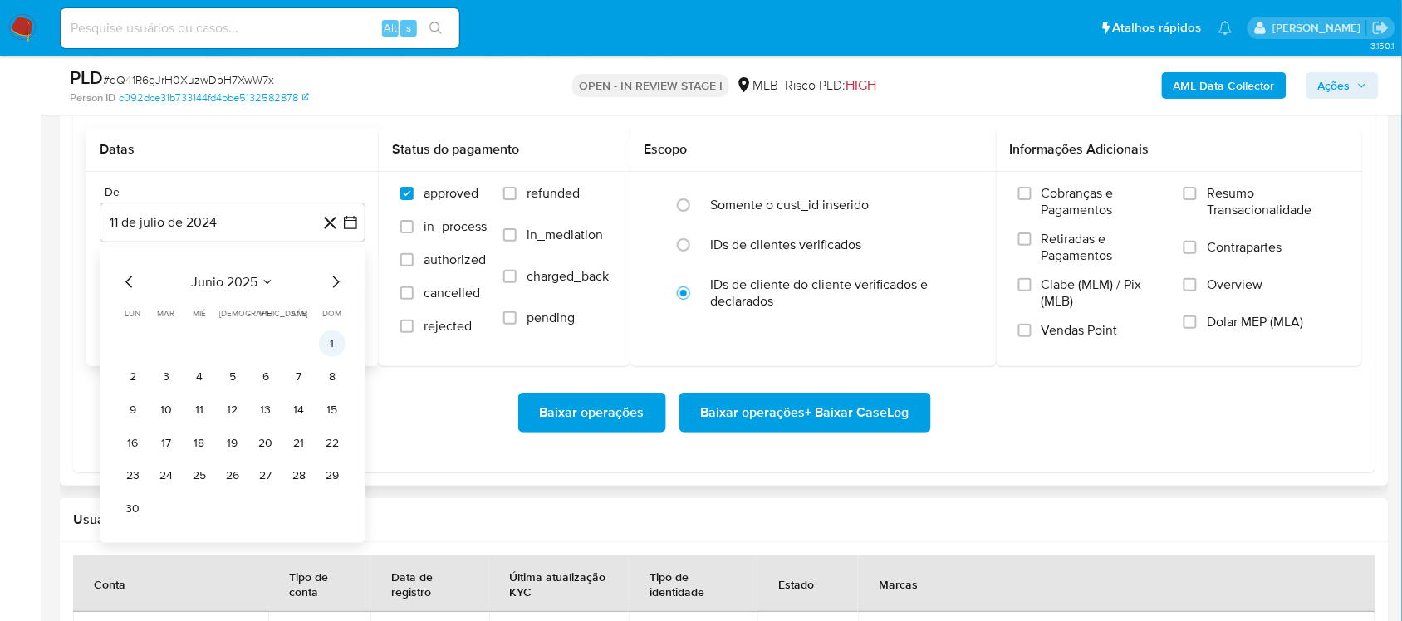
click at [326, 350] on button "1" at bounding box center [332, 344] width 27 height 27
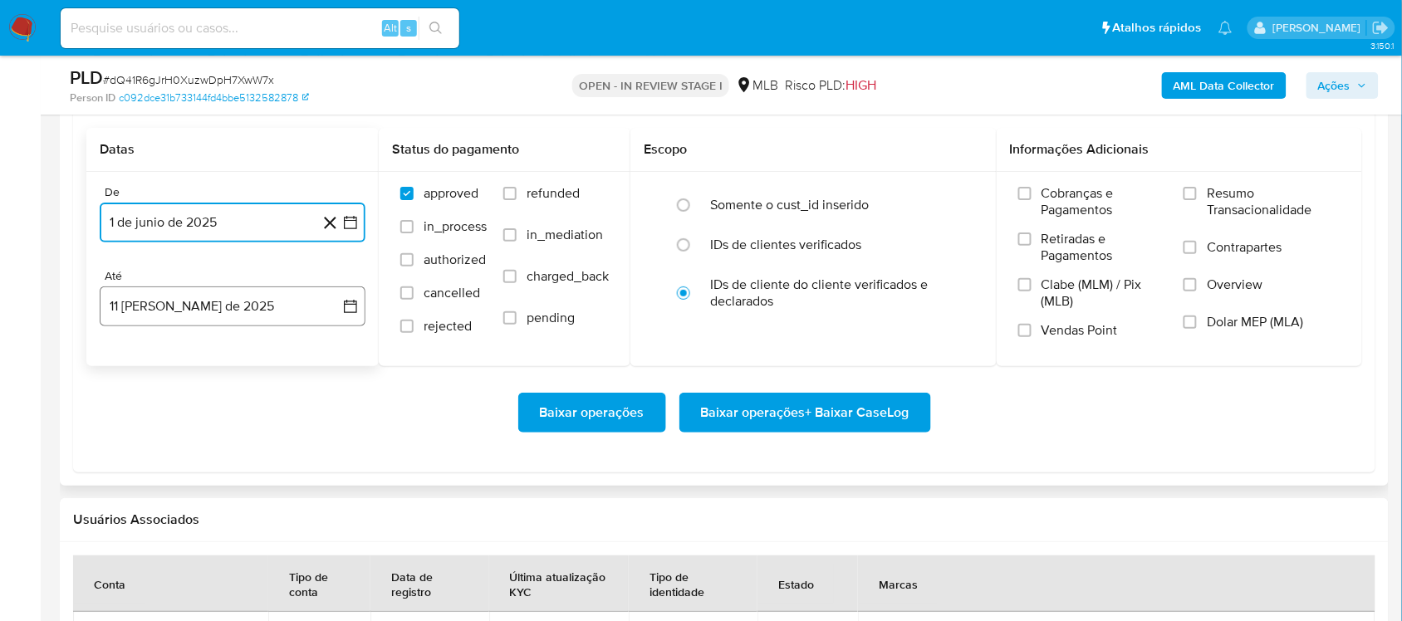
click at [341, 316] on button "11 [PERSON_NAME] de 2025" at bounding box center [233, 307] width 266 height 40
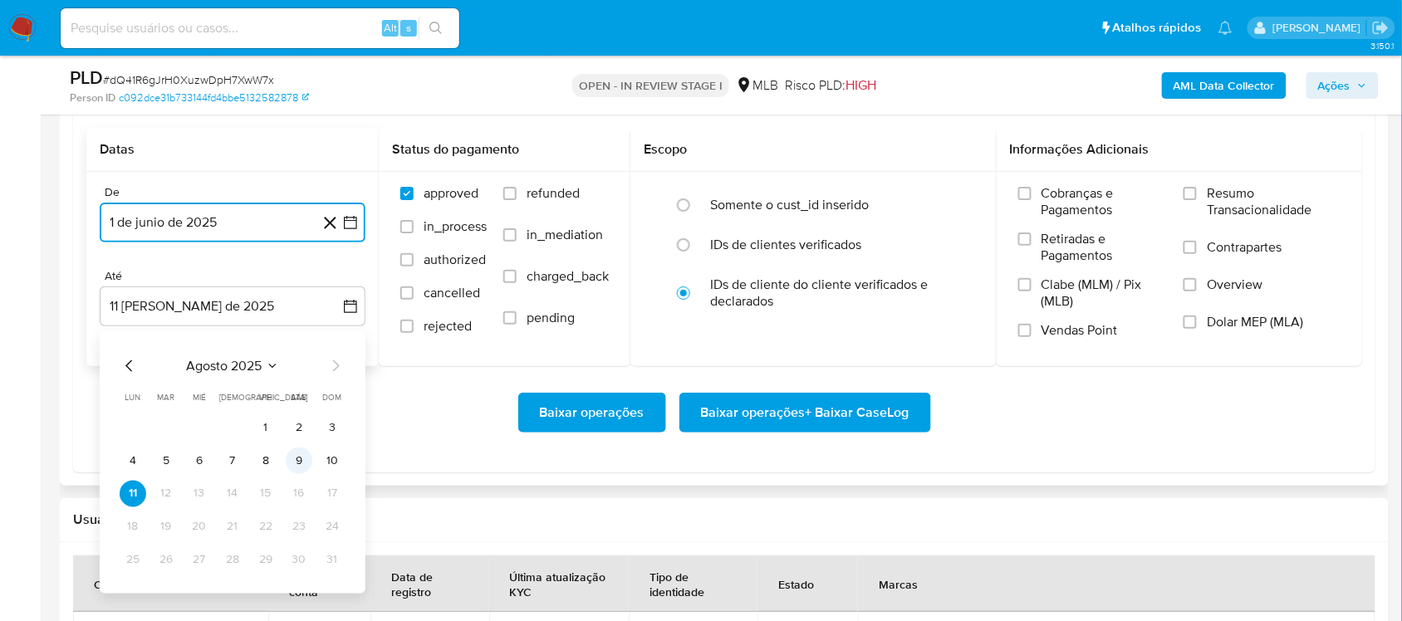
click at [306, 461] on button "9" at bounding box center [299, 461] width 27 height 27
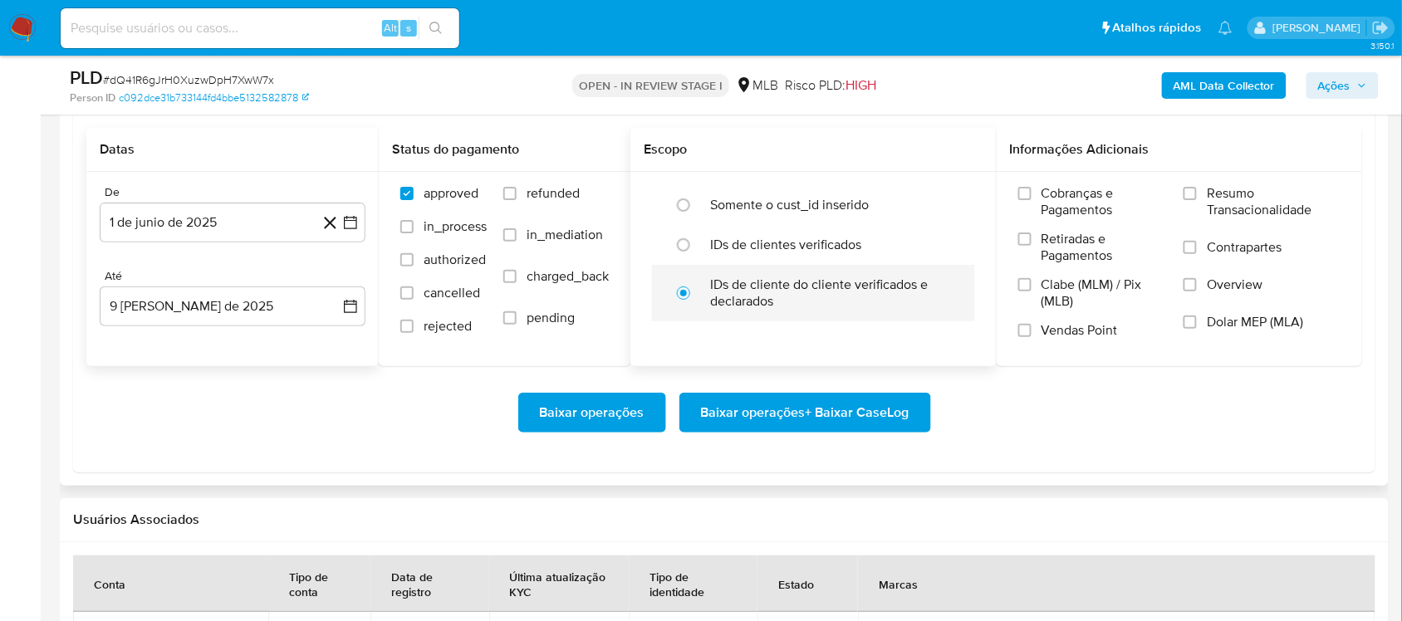
drag, startPoint x: 1198, startPoint y: 198, endPoint x: 955, endPoint y: 312, distance: 269.0
click at [1062, 200] on label "Resumo Transacionalidade" at bounding box center [1262, 212] width 157 height 54
click at [1062, 200] on input "Resumo Transacionalidade" at bounding box center [1190, 193] width 13 height 13
click at [765, 415] on span "Baixar operações + Baixar CaseLog" at bounding box center [805, 413] width 208 height 37
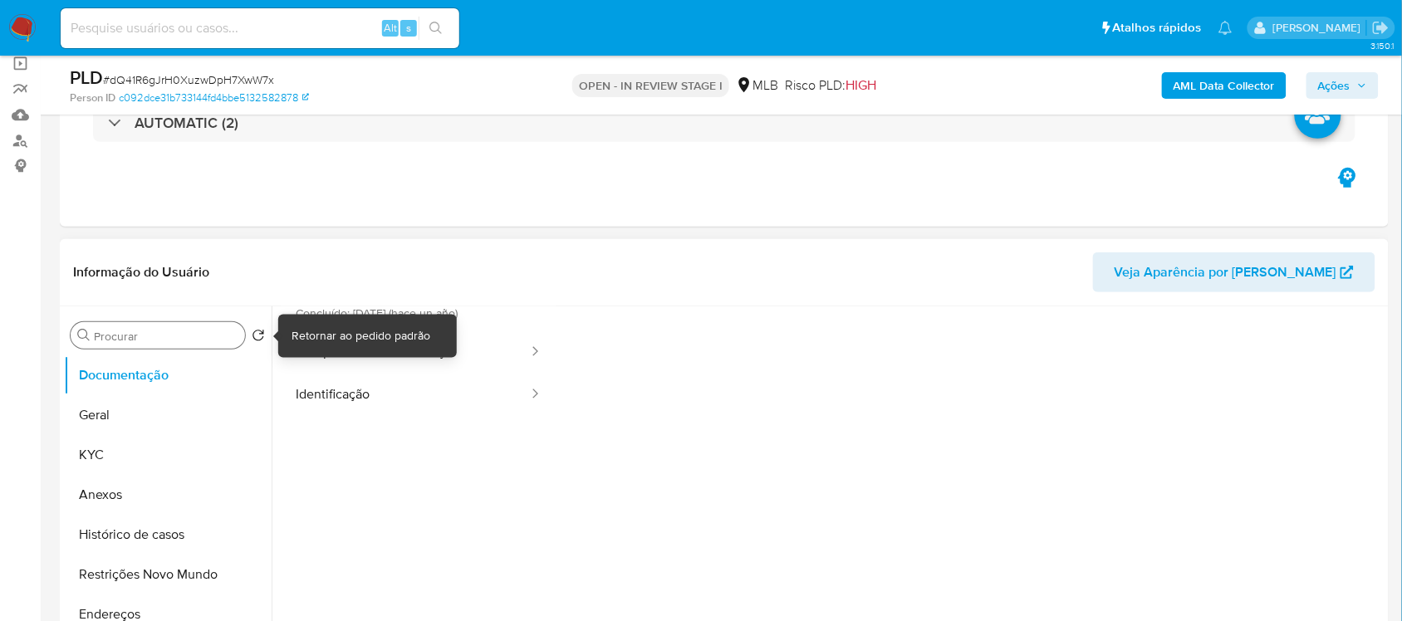
scroll to position [104, 0]
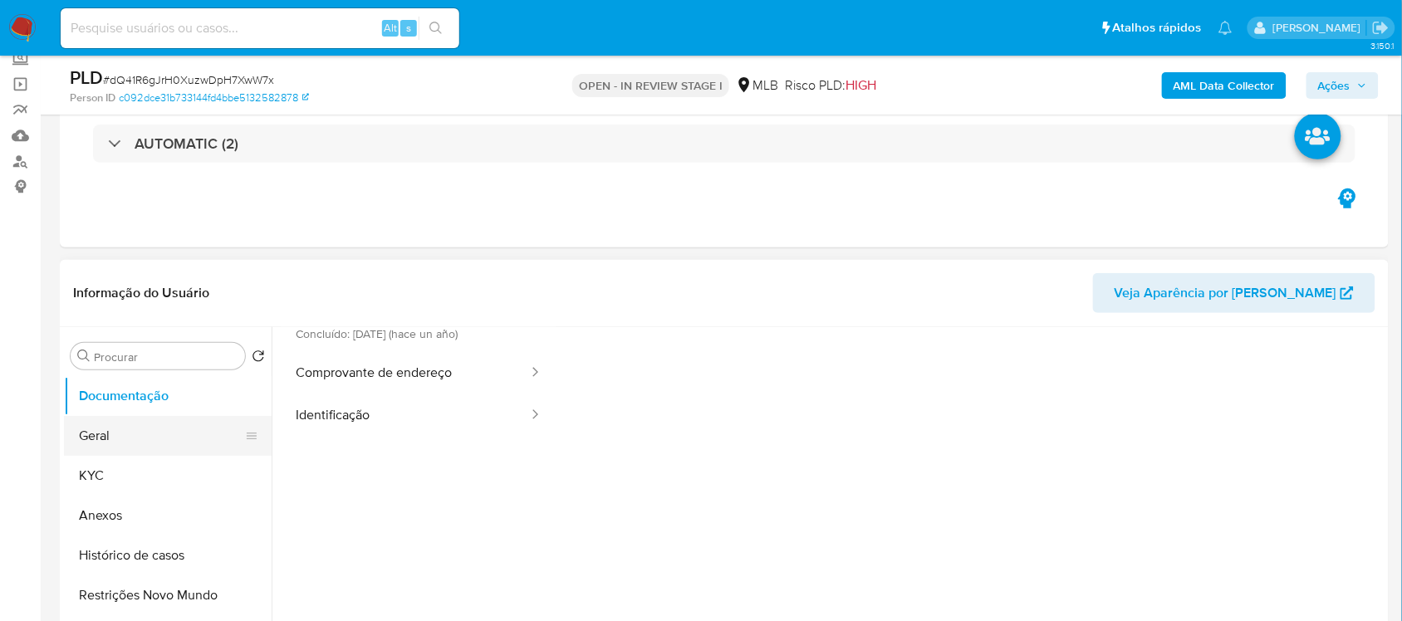
click at [163, 441] on button "Geral" at bounding box center [161, 436] width 194 height 40
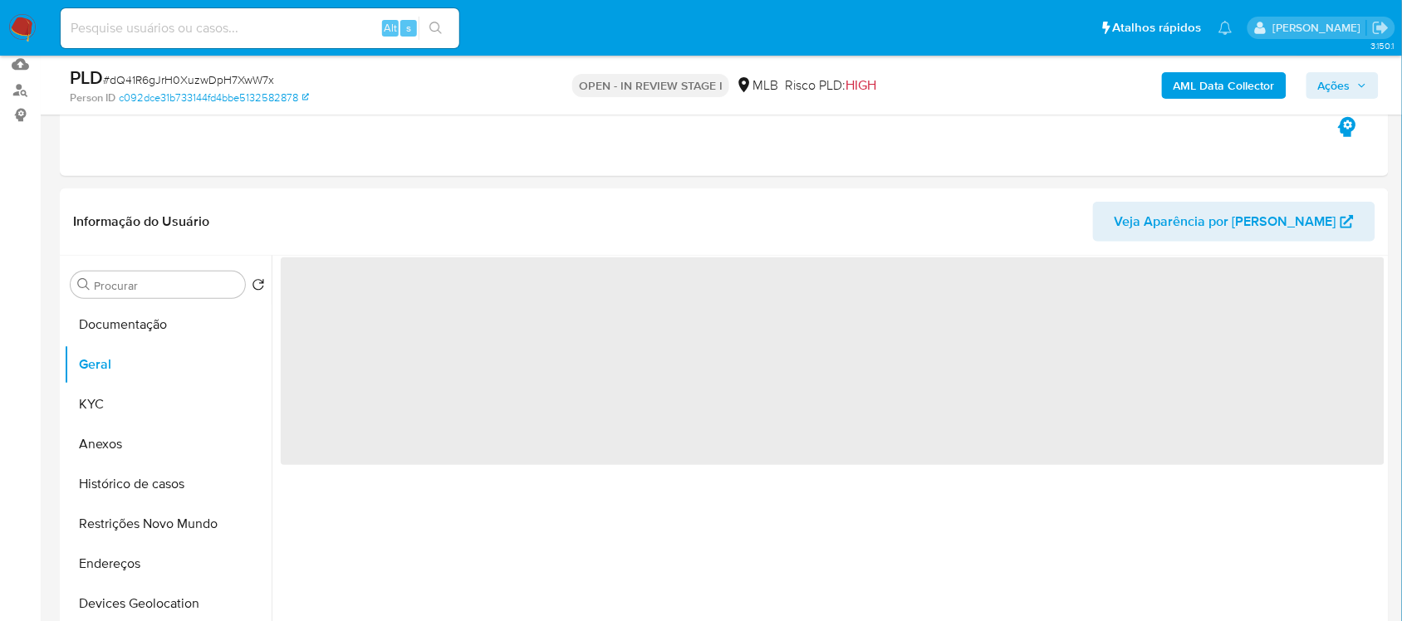
scroll to position [415, 0]
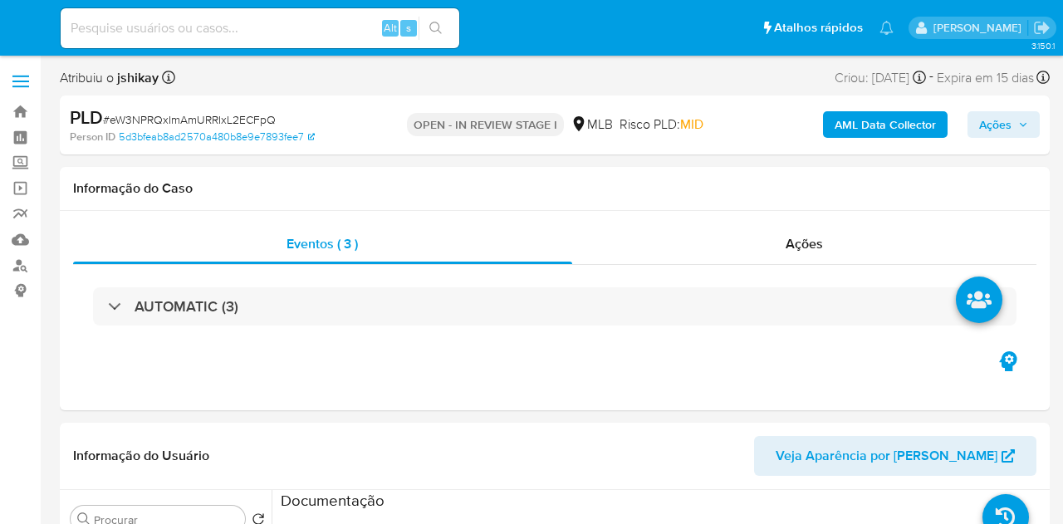
select select "10"
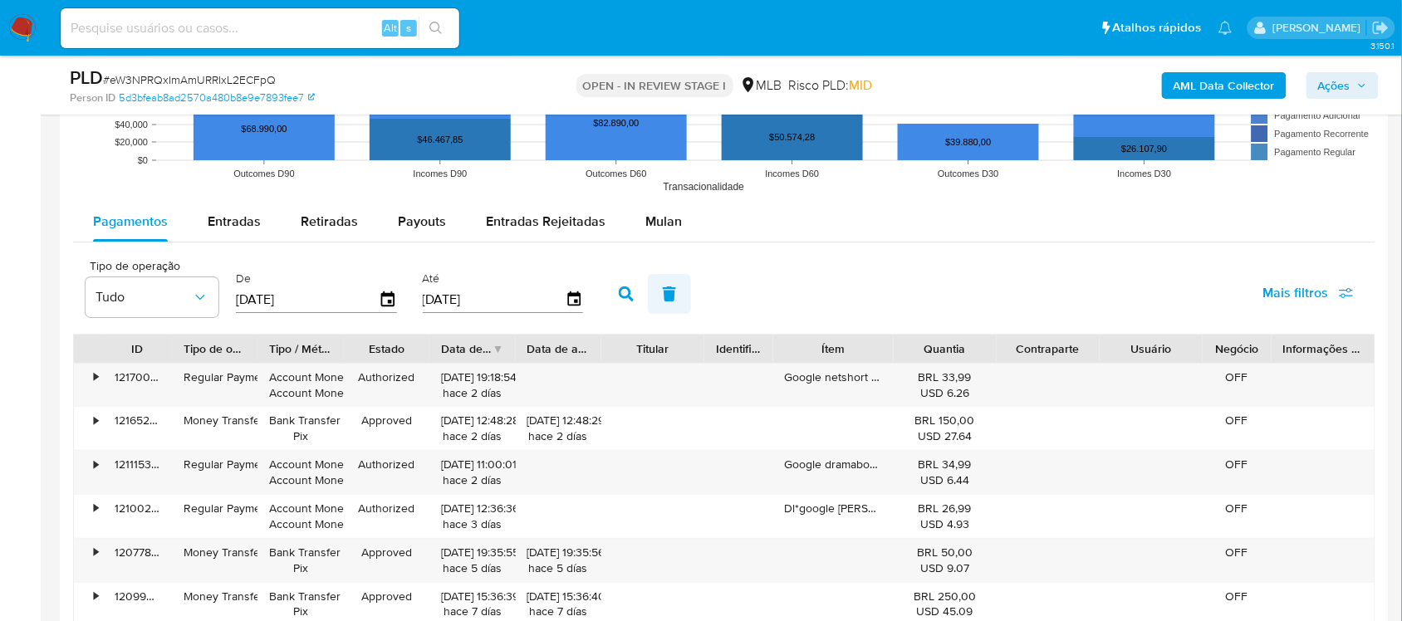
scroll to position [1765, 0]
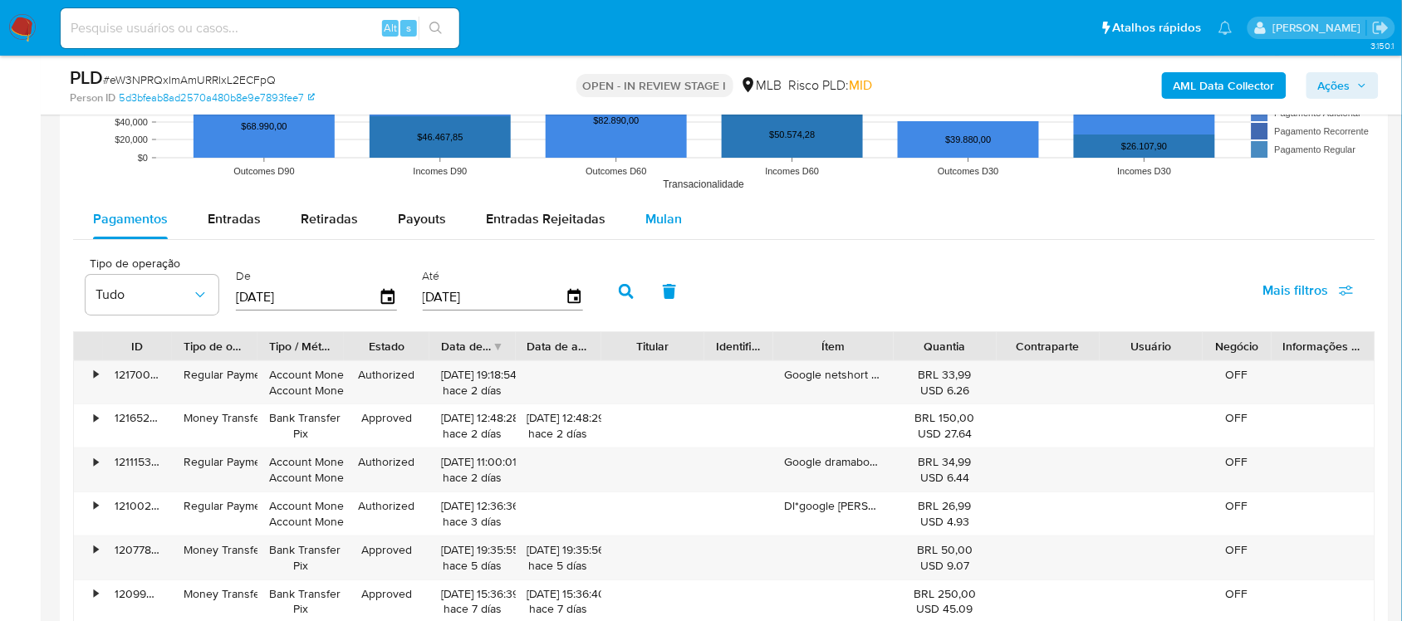
click at [657, 228] on span "Mulan" at bounding box center [663, 218] width 37 height 19
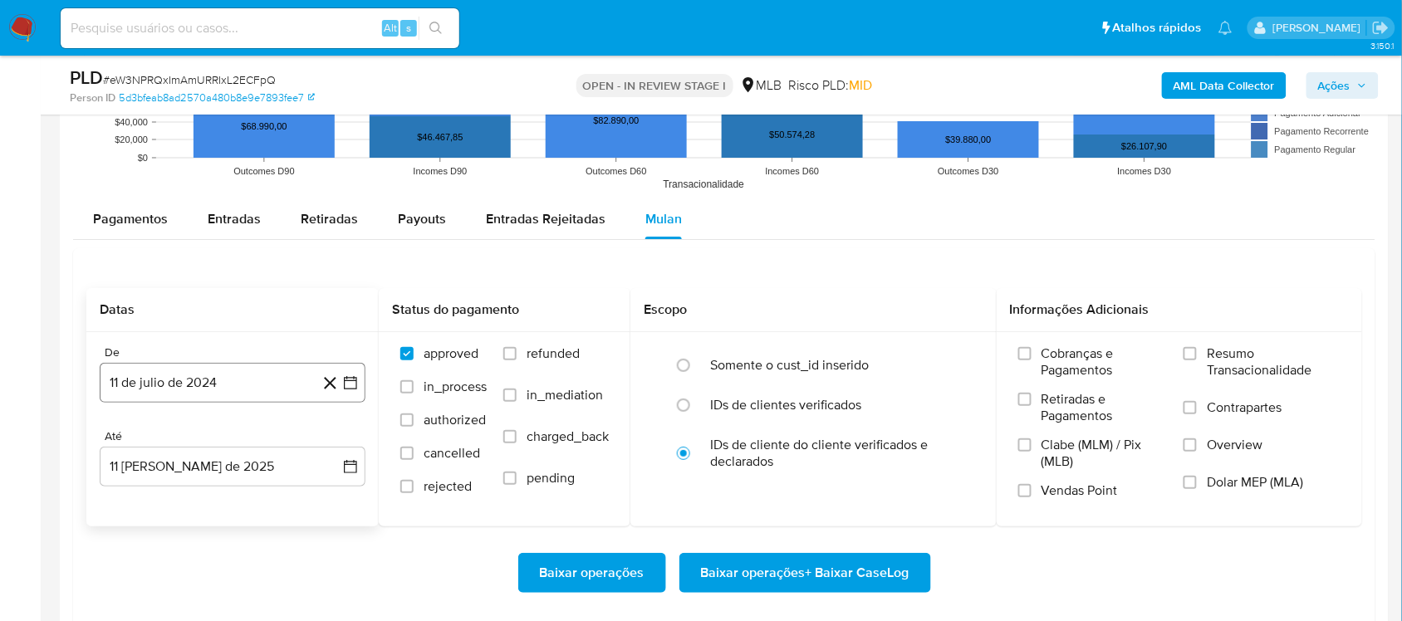
click at [353, 380] on icon "button" at bounding box center [350, 383] width 17 height 17
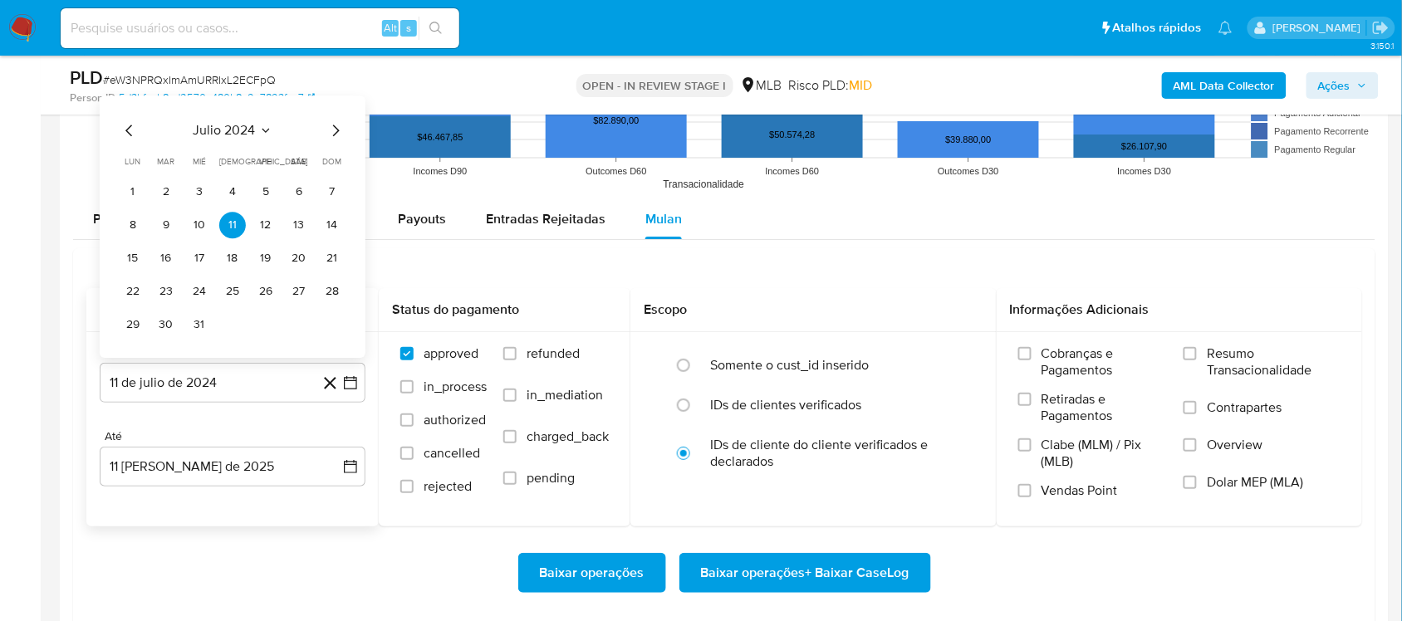
click at [256, 125] on button "julio 2024" at bounding box center [233, 130] width 79 height 17
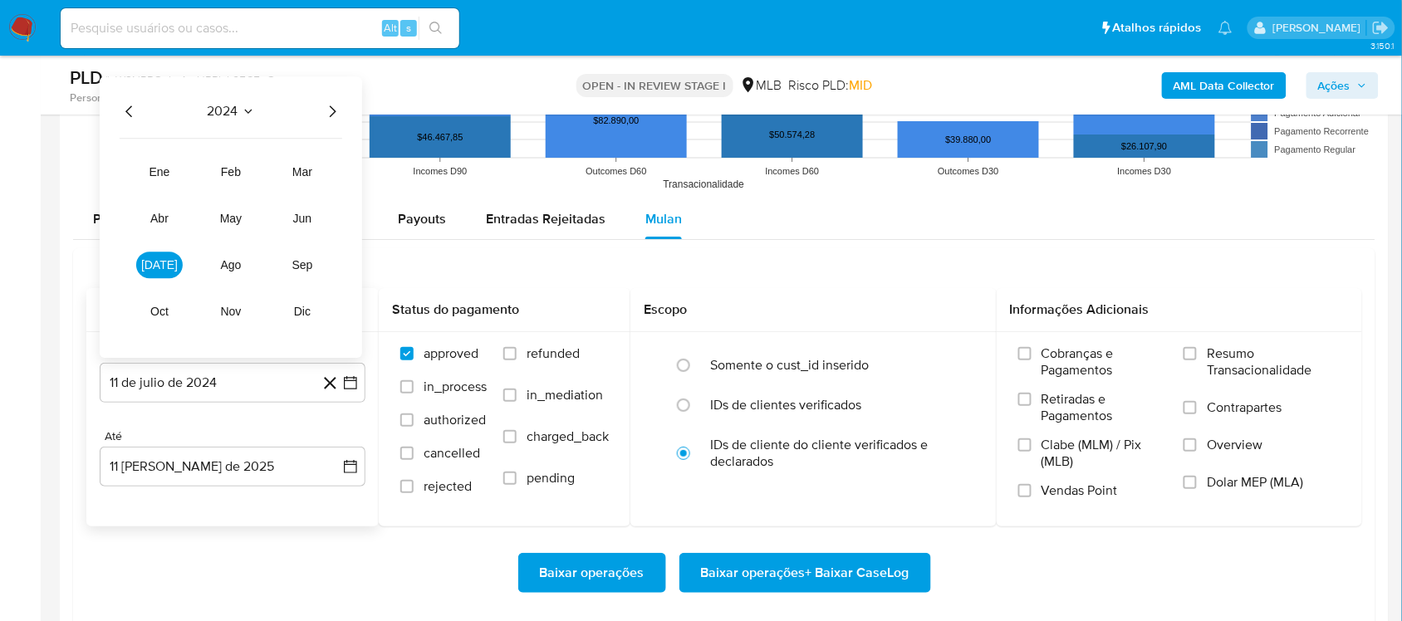
click at [326, 123] on div "2024 2024 ene feb mar abr may jun [DATE] ago sep oct nov dic" at bounding box center [231, 217] width 262 height 282
click at [331, 100] on div "2024 2024 ene feb mar abr may jun [DATE] ago sep oct nov dic" at bounding box center [231, 217] width 262 height 282
click at [333, 119] on icon "Año siguiente" at bounding box center [332, 111] width 20 height 20
click at [308, 218] on span "jun" at bounding box center [302, 218] width 19 height 13
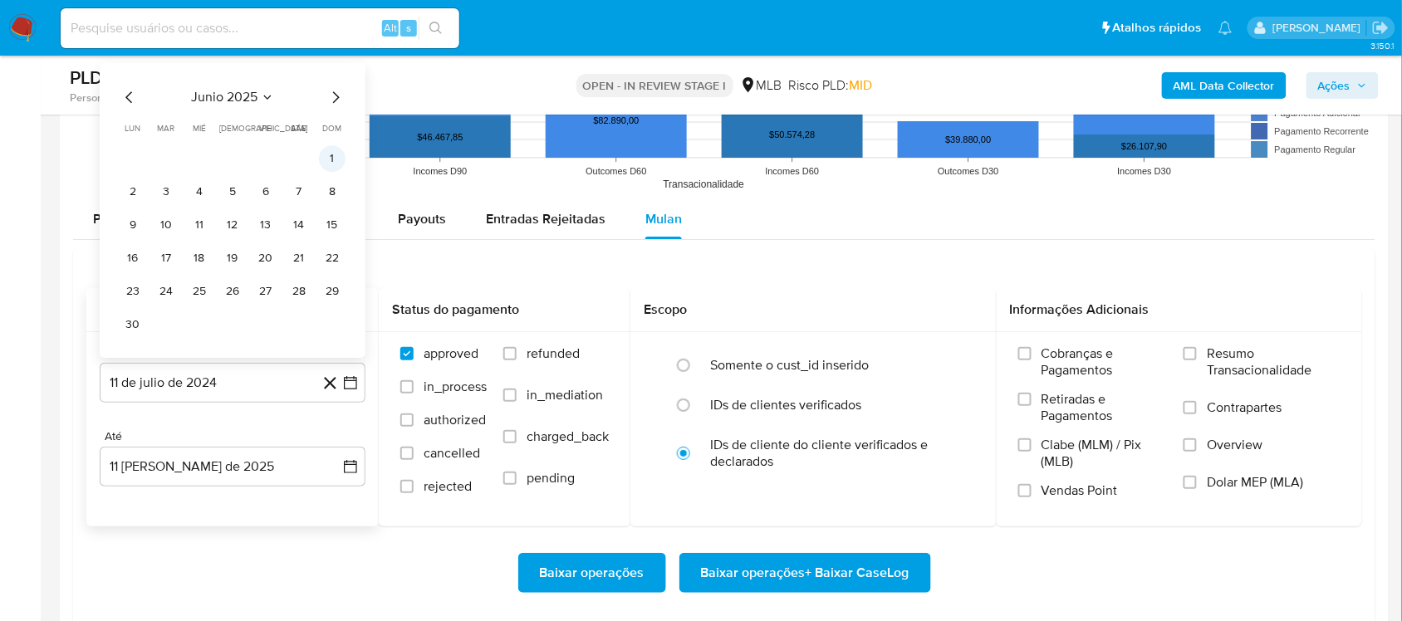
click at [329, 164] on button "1" at bounding box center [332, 158] width 27 height 27
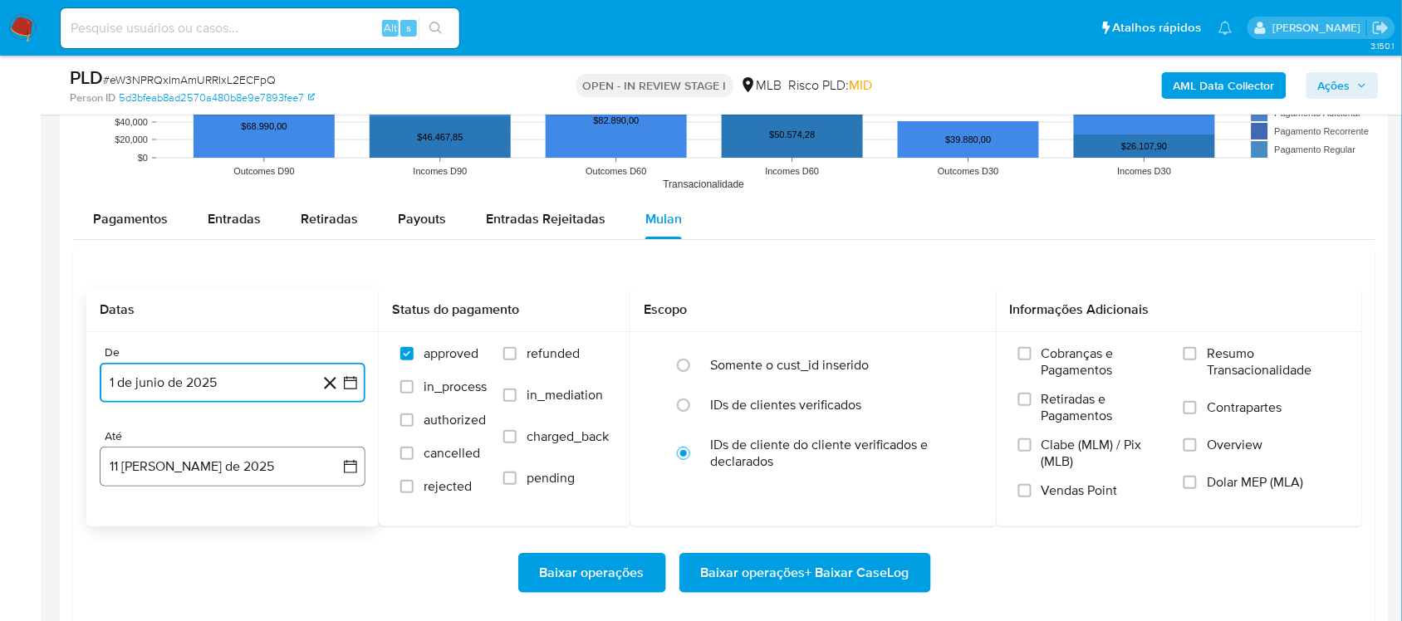
click at [351, 461] on icon "button" at bounding box center [350, 466] width 17 height 17
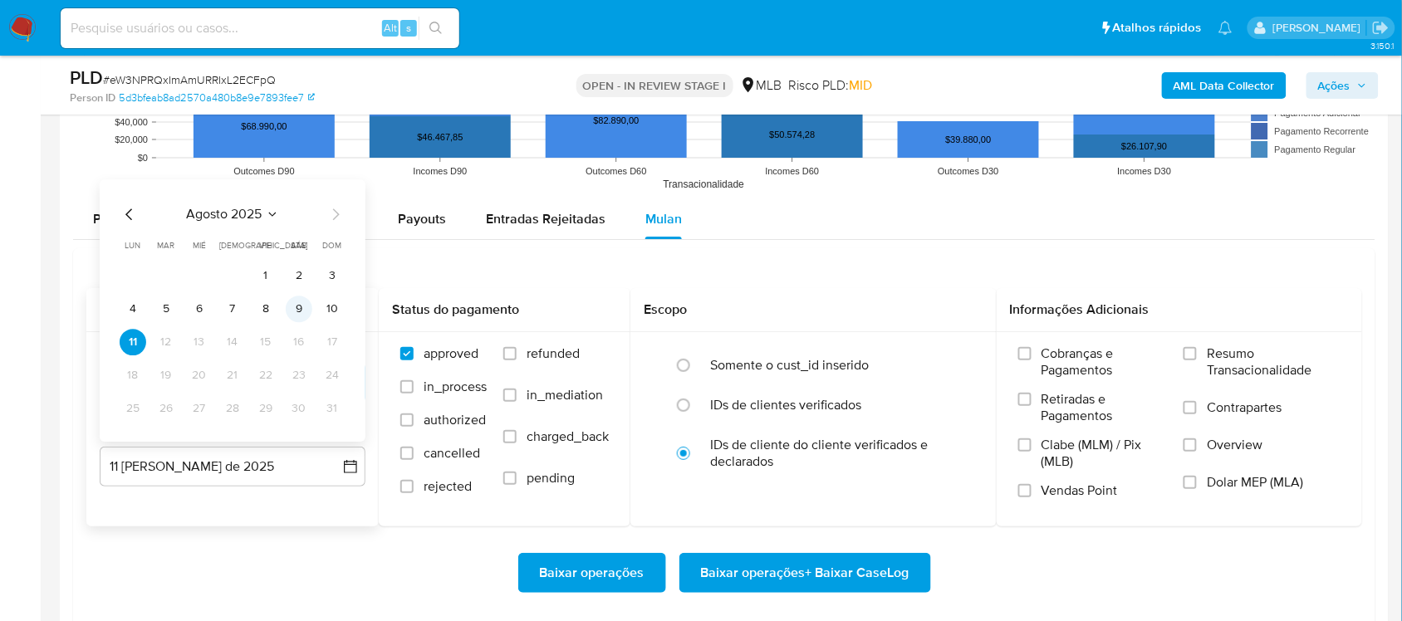
click at [301, 310] on button "9" at bounding box center [299, 309] width 27 height 27
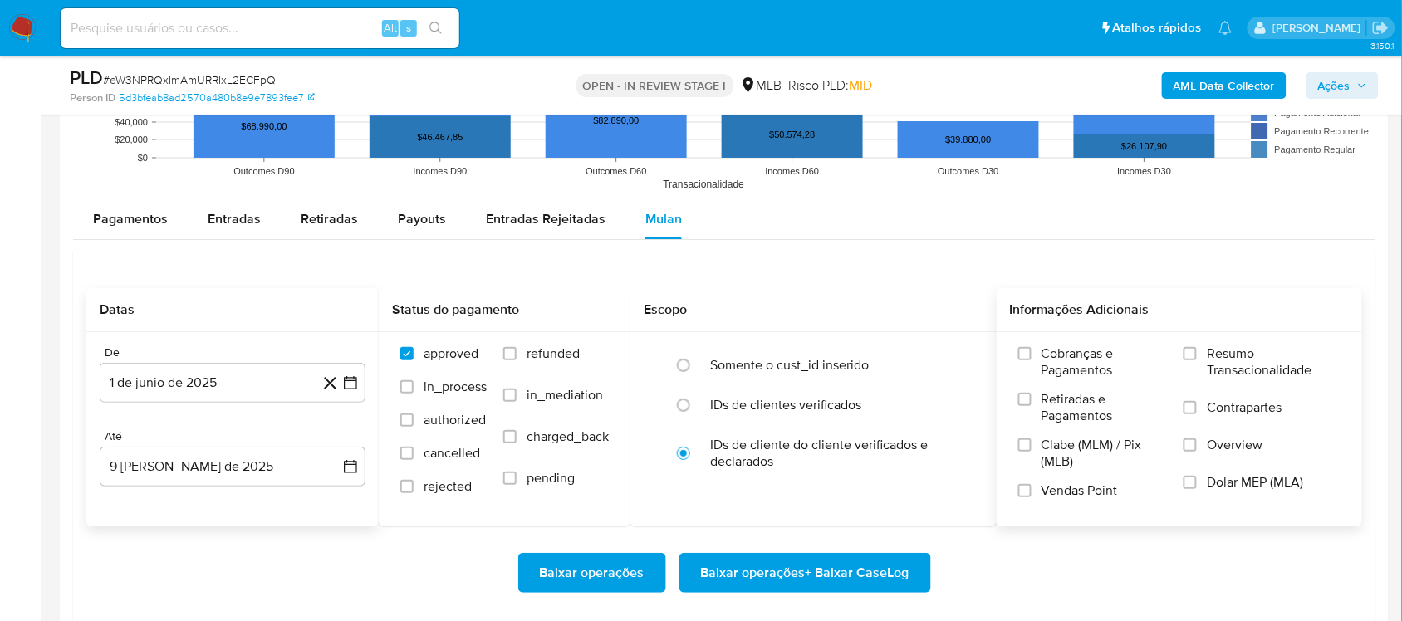
click at [1062, 375] on span "Resumo Transacionalidade" at bounding box center [1274, 362] width 134 height 33
click at [1062, 360] on input "Resumo Transacionalidade" at bounding box center [1190, 353] width 13 height 13
click at [790, 523] on span "Baixar operações + Baixar CaseLog" at bounding box center [805, 573] width 208 height 37
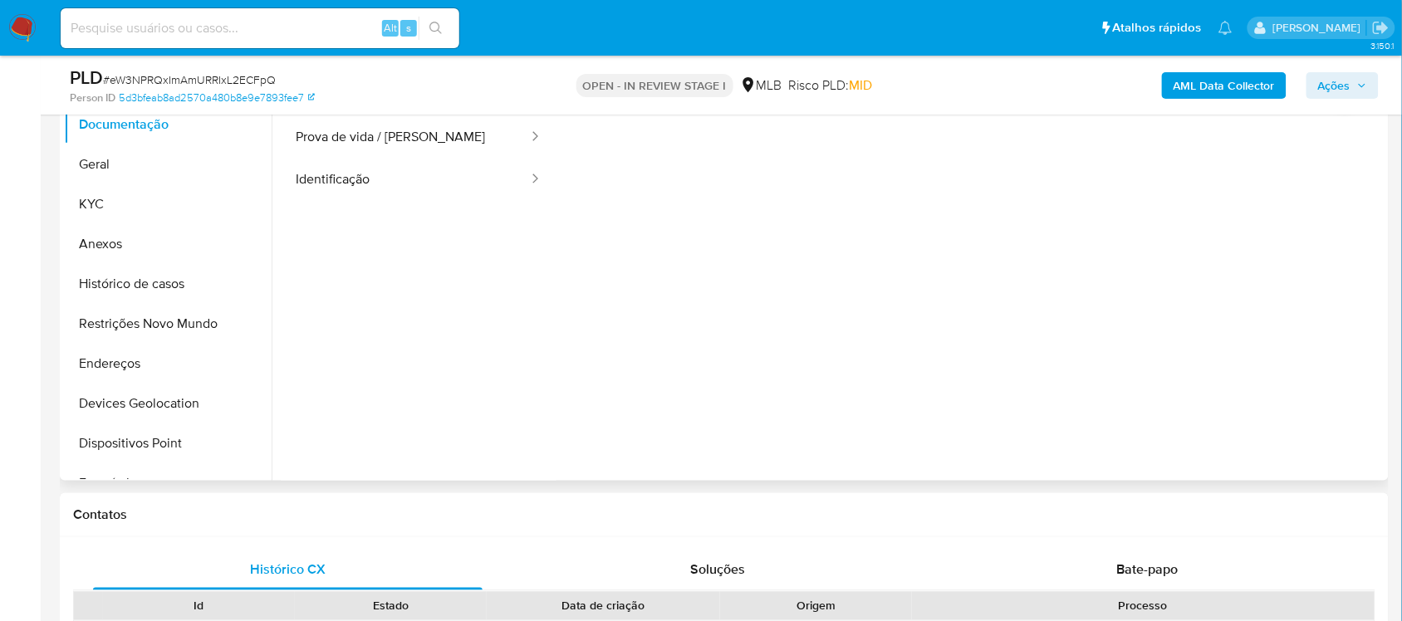
scroll to position [104, 0]
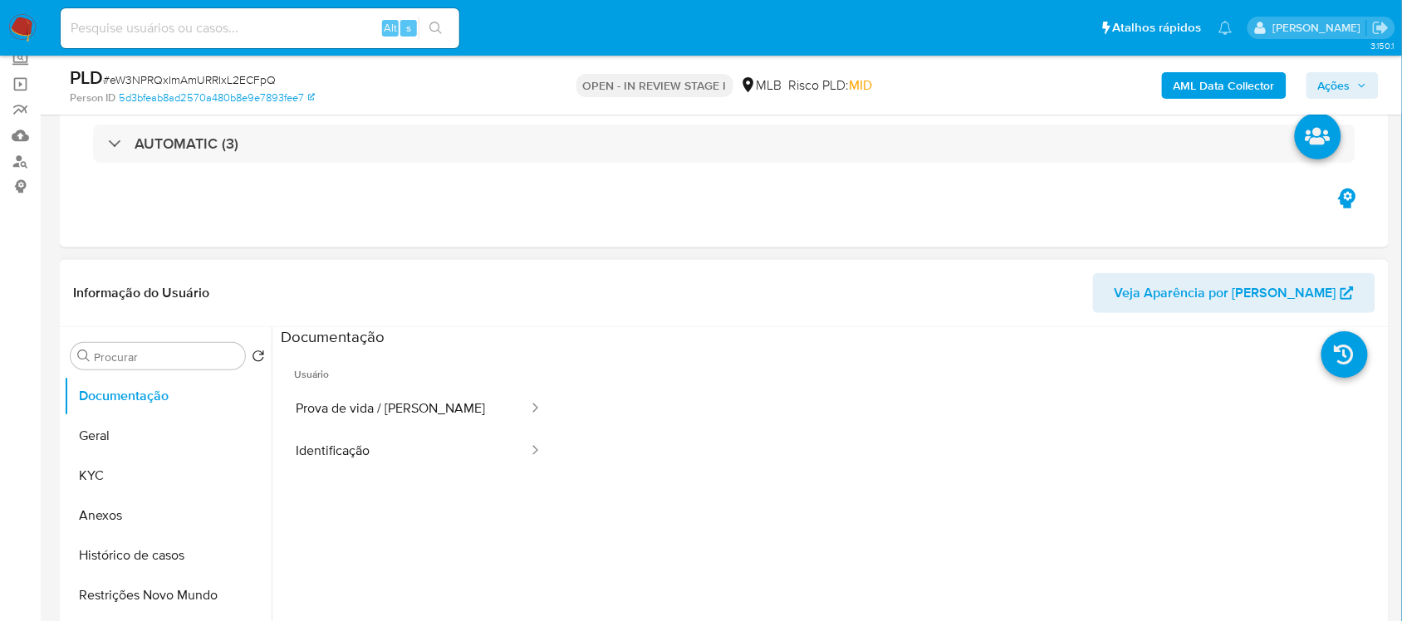
drag, startPoint x: 169, startPoint y: 430, endPoint x: 234, endPoint y: 326, distance: 122.8
click at [170, 430] on button "Geral" at bounding box center [168, 436] width 208 height 40
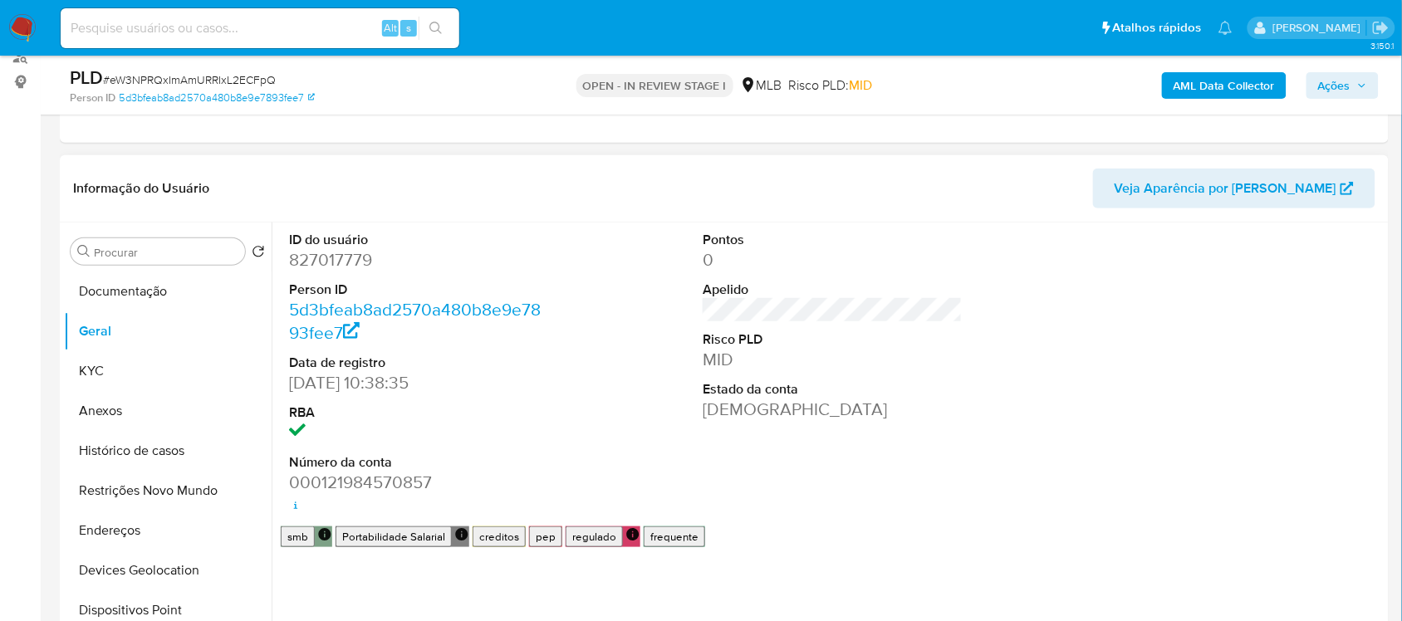
scroll to position [208, 0]
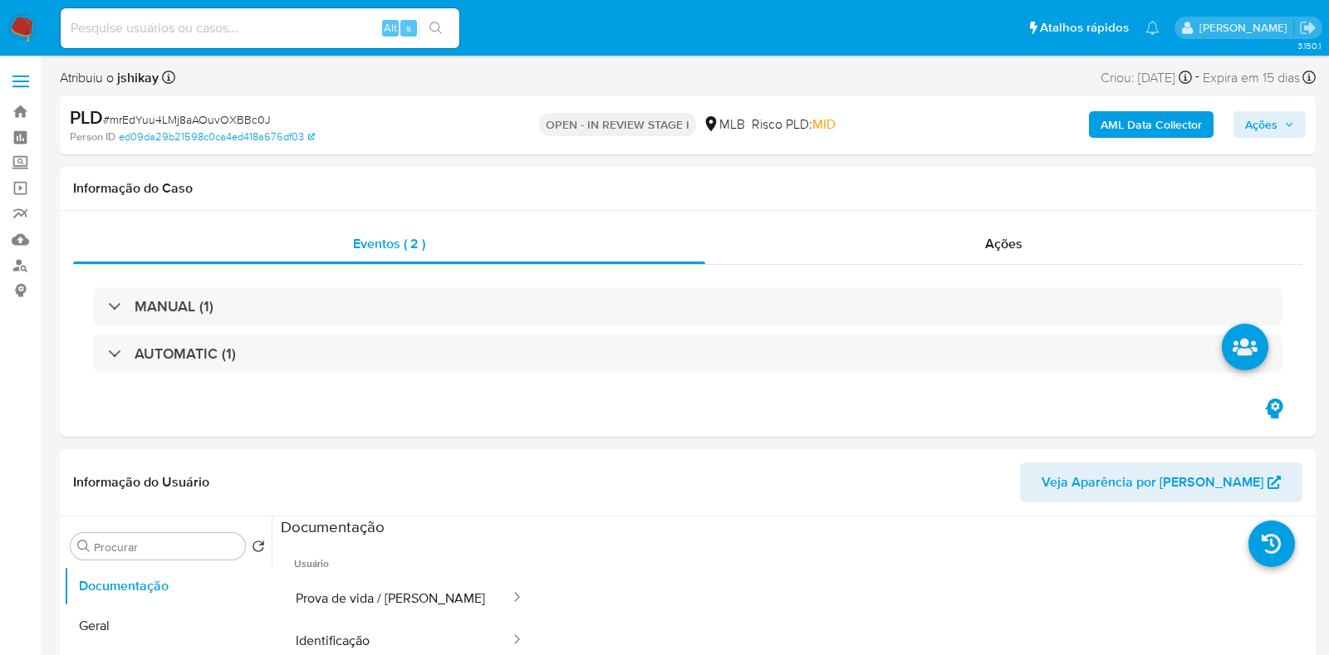
select select "10"
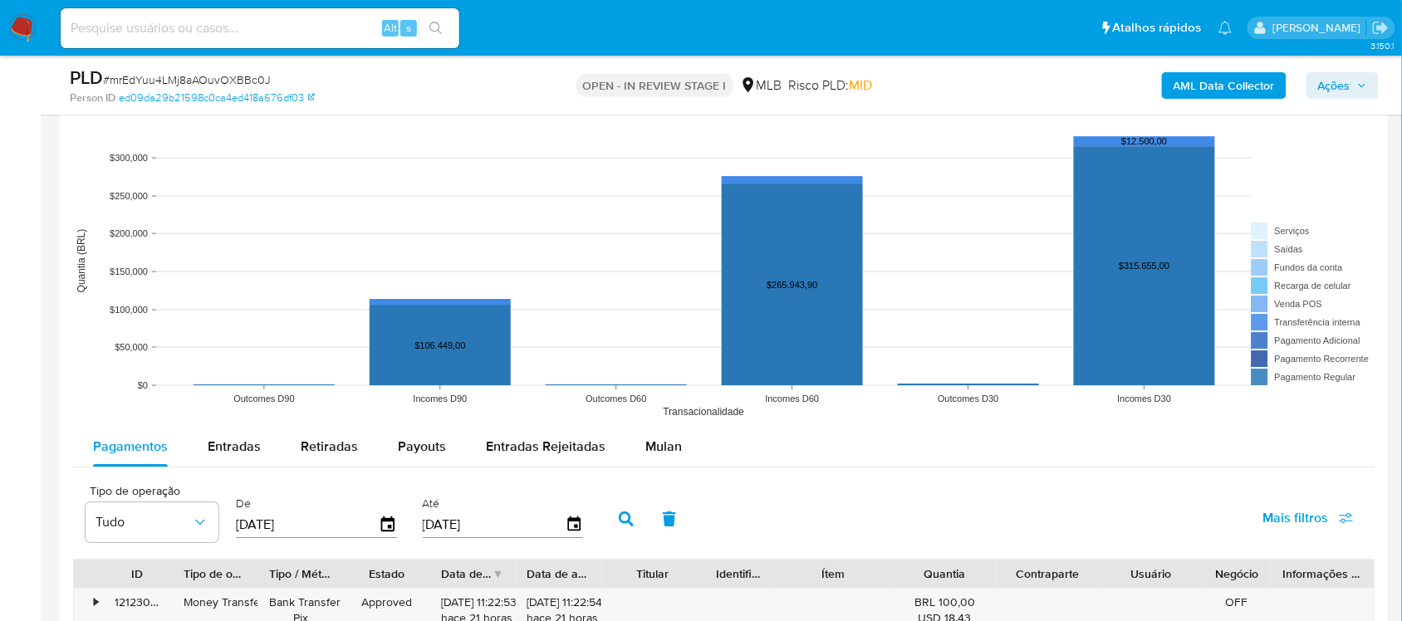
scroll to position [1661, 0]
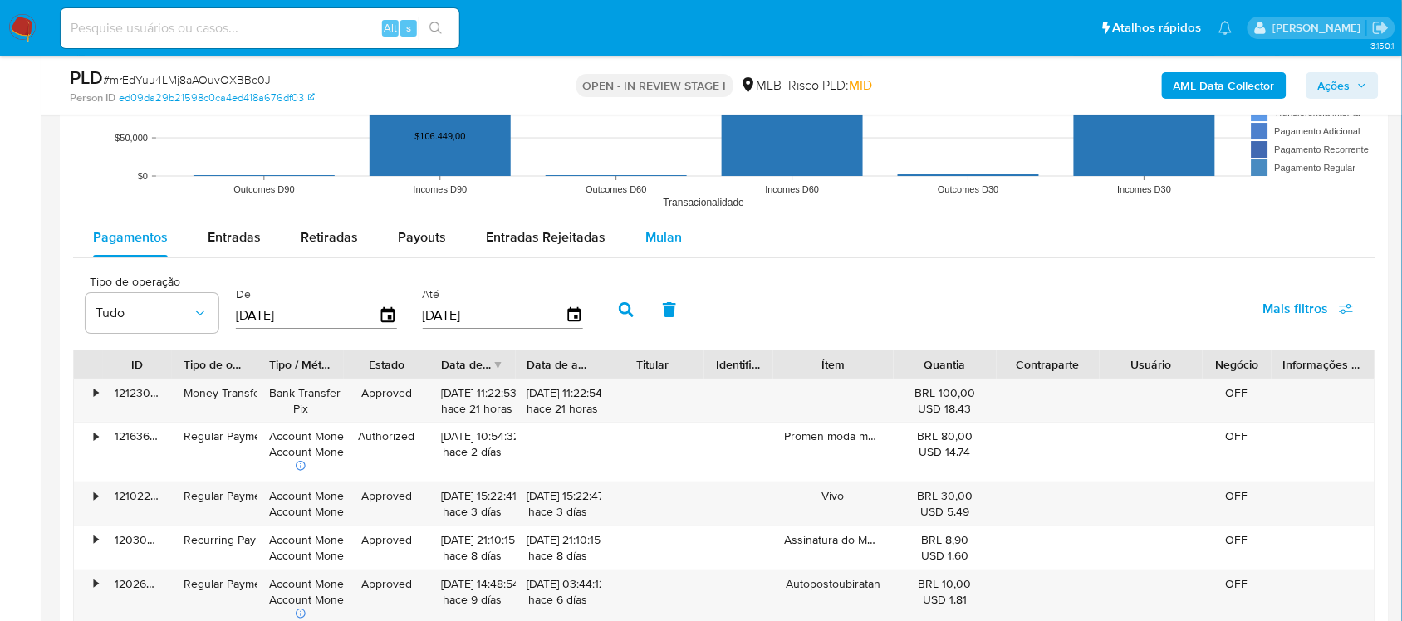
click at [669, 239] on span "Mulan" at bounding box center [663, 237] width 37 height 19
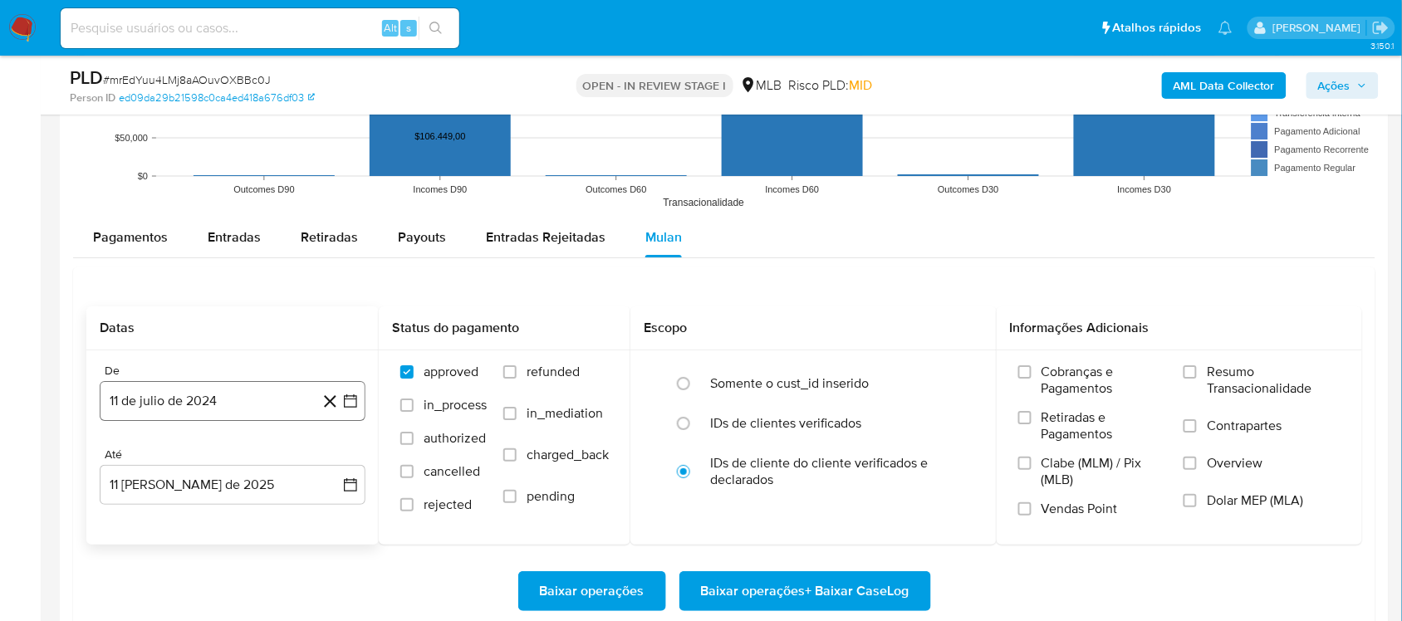
click at [355, 399] on icon "button" at bounding box center [350, 401] width 13 height 13
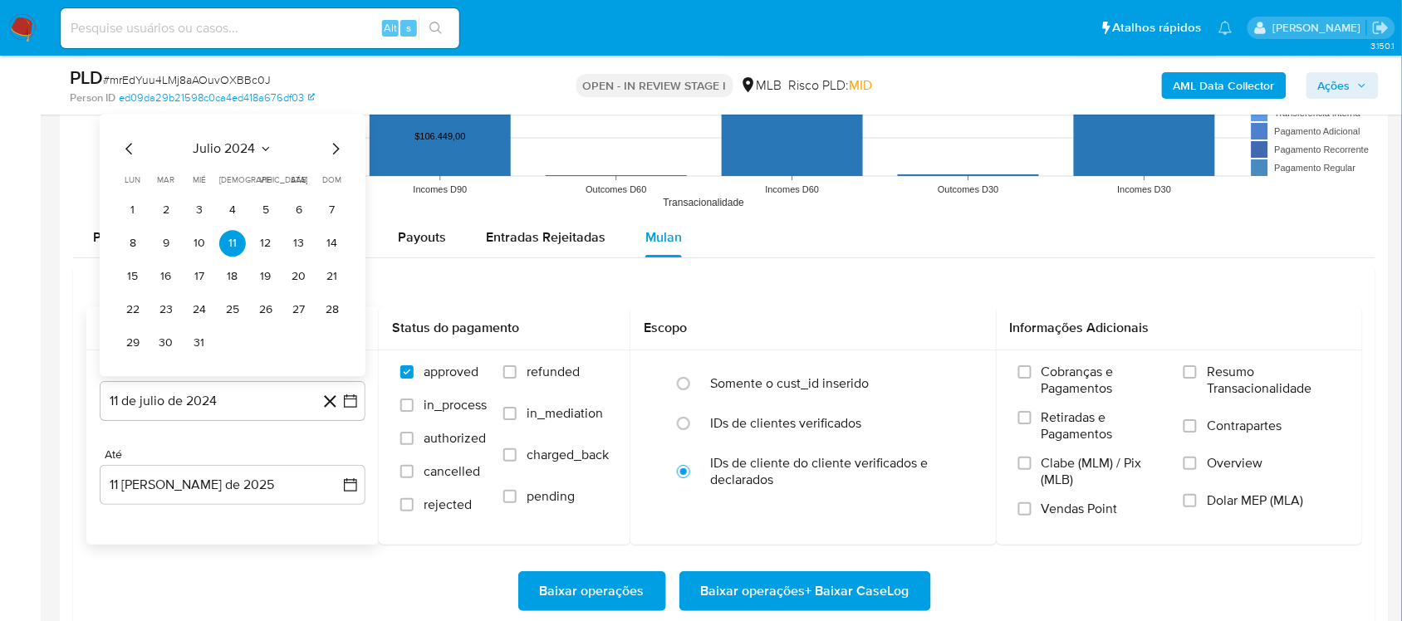
click at [237, 167] on div "julio 2024 julio 2024 lun lunes mar martes mié miércoles jue jueves vie viernes…" at bounding box center [233, 248] width 226 height 218
click at [253, 154] on span "julio 2024" at bounding box center [225, 148] width 62 height 17
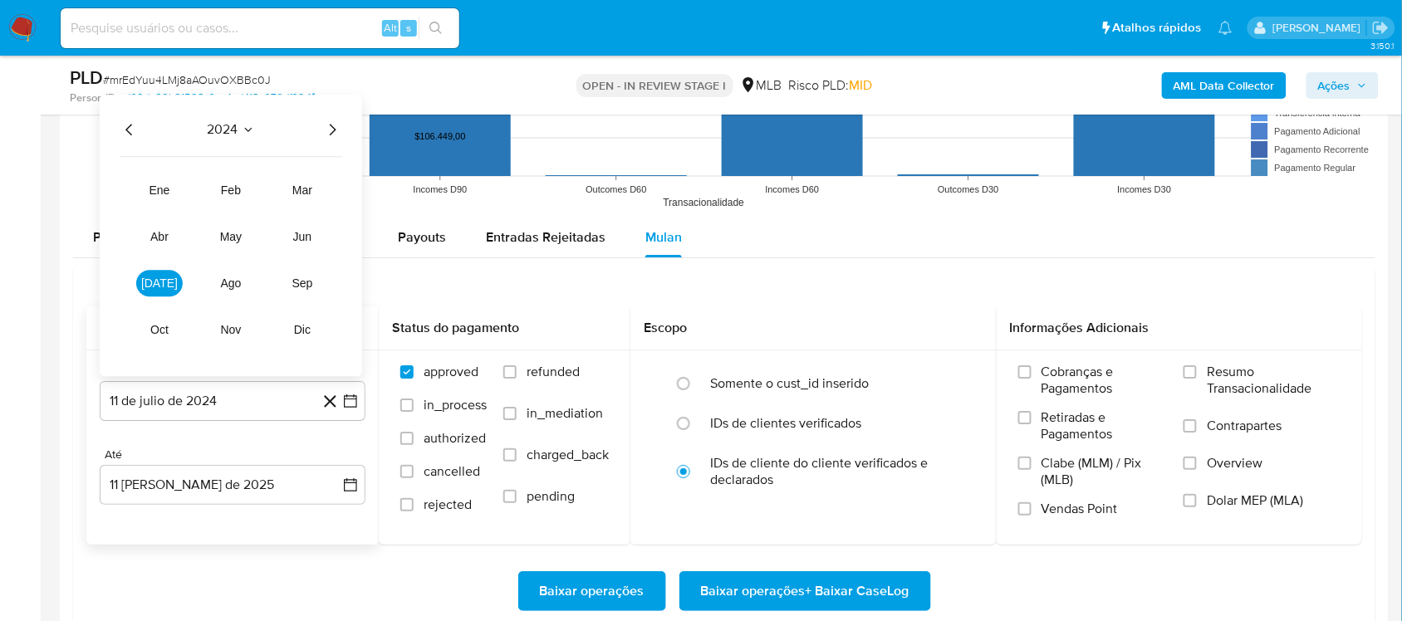
click at [329, 134] on icon "Año siguiente" at bounding box center [332, 130] width 20 height 20
click at [310, 239] on span "jun" at bounding box center [302, 236] width 19 height 13
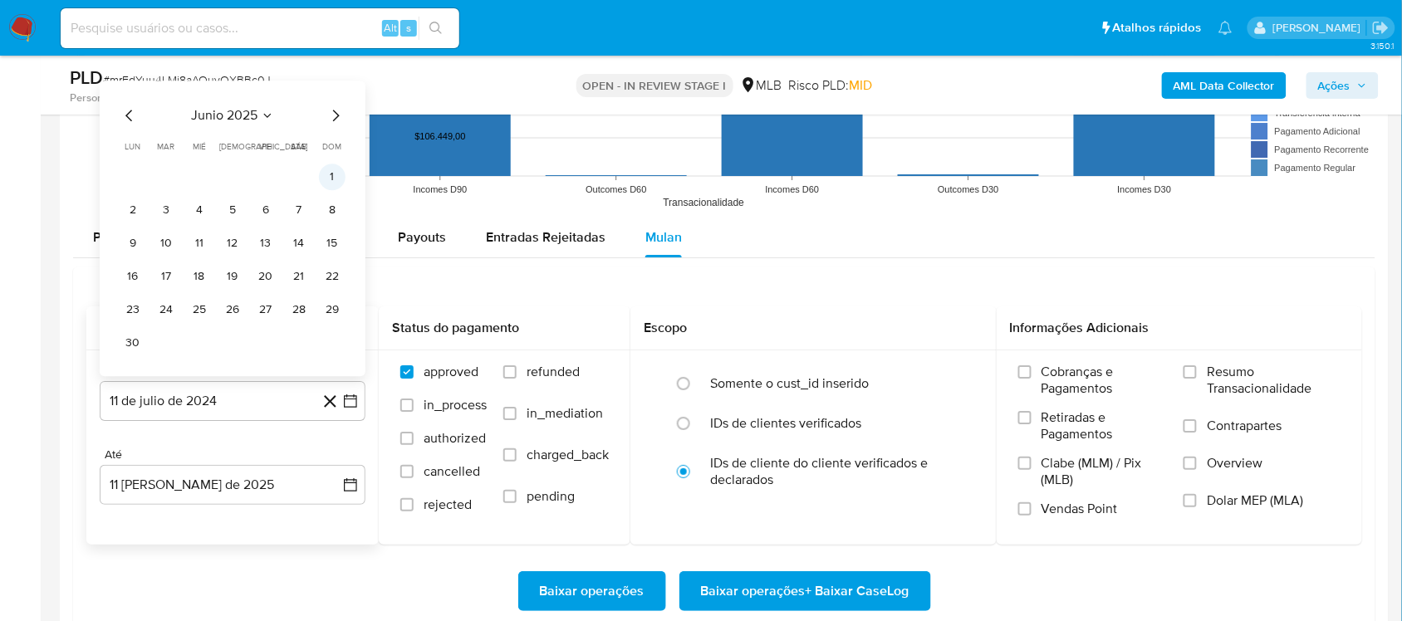
click at [335, 187] on button "1" at bounding box center [332, 177] width 27 height 27
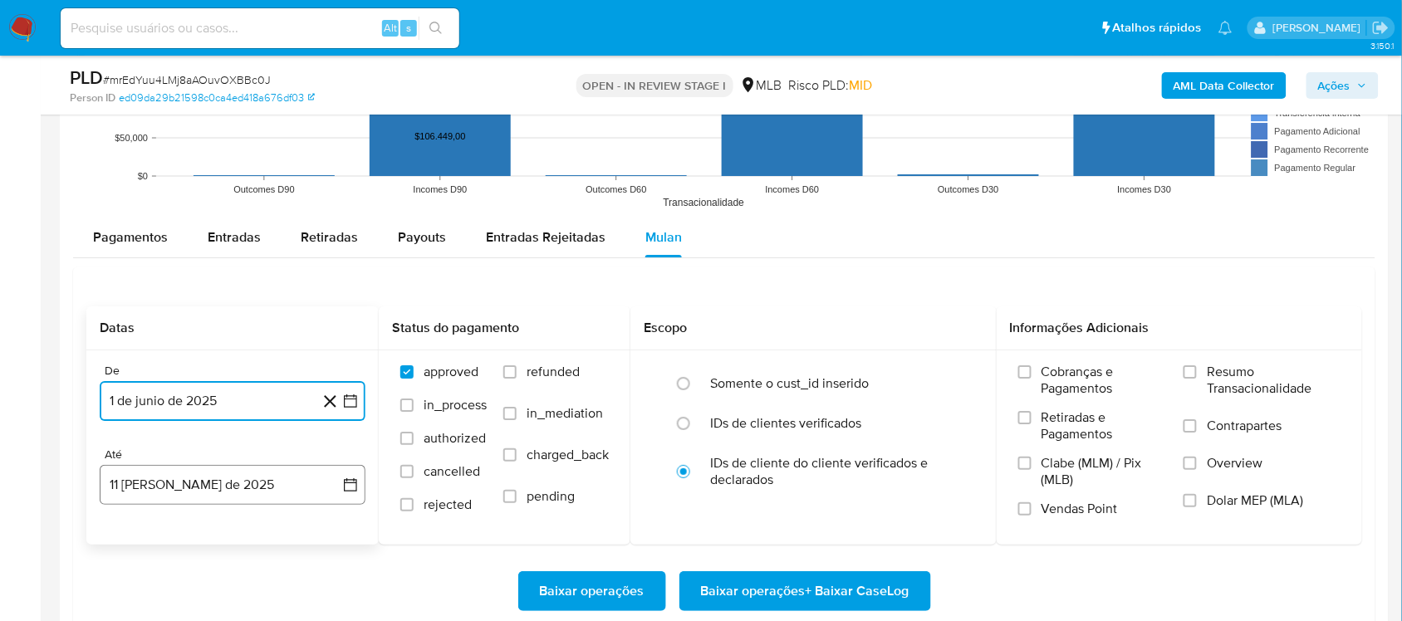
click at [346, 496] on button "11 [PERSON_NAME] de 2025" at bounding box center [233, 485] width 266 height 40
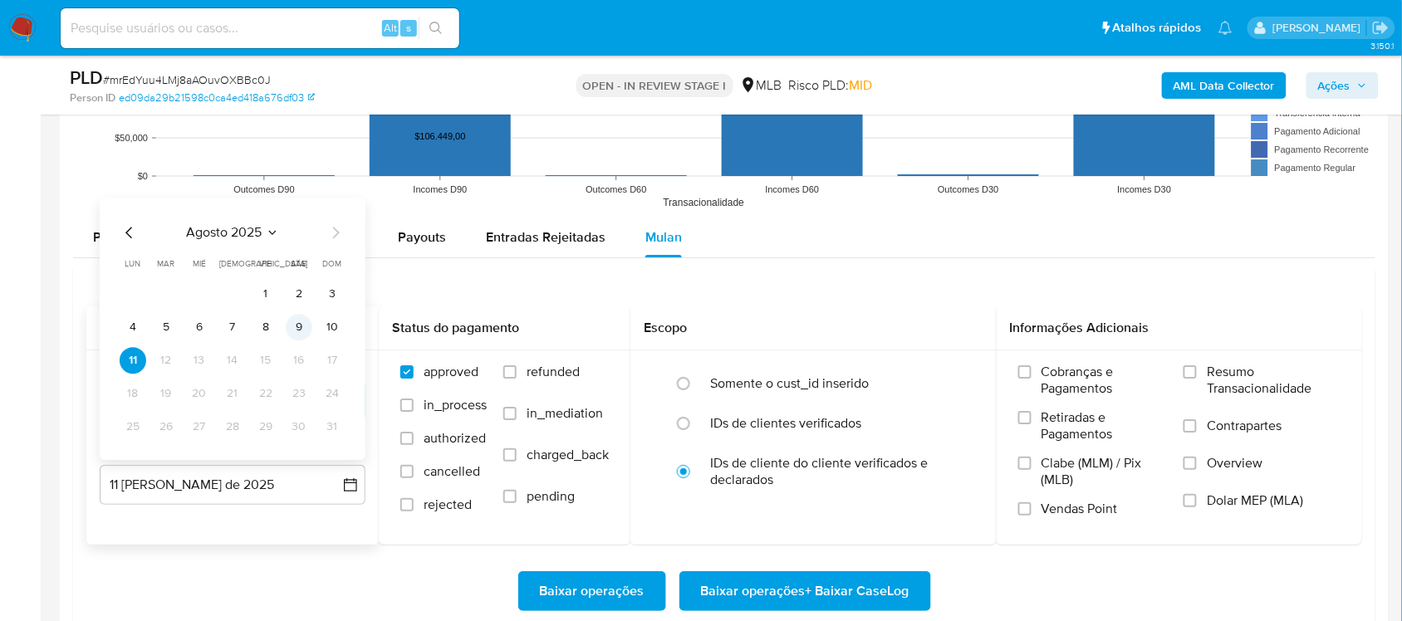
click at [299, 329] on button "9" at bounding box center [299, 327] width 27 height 27
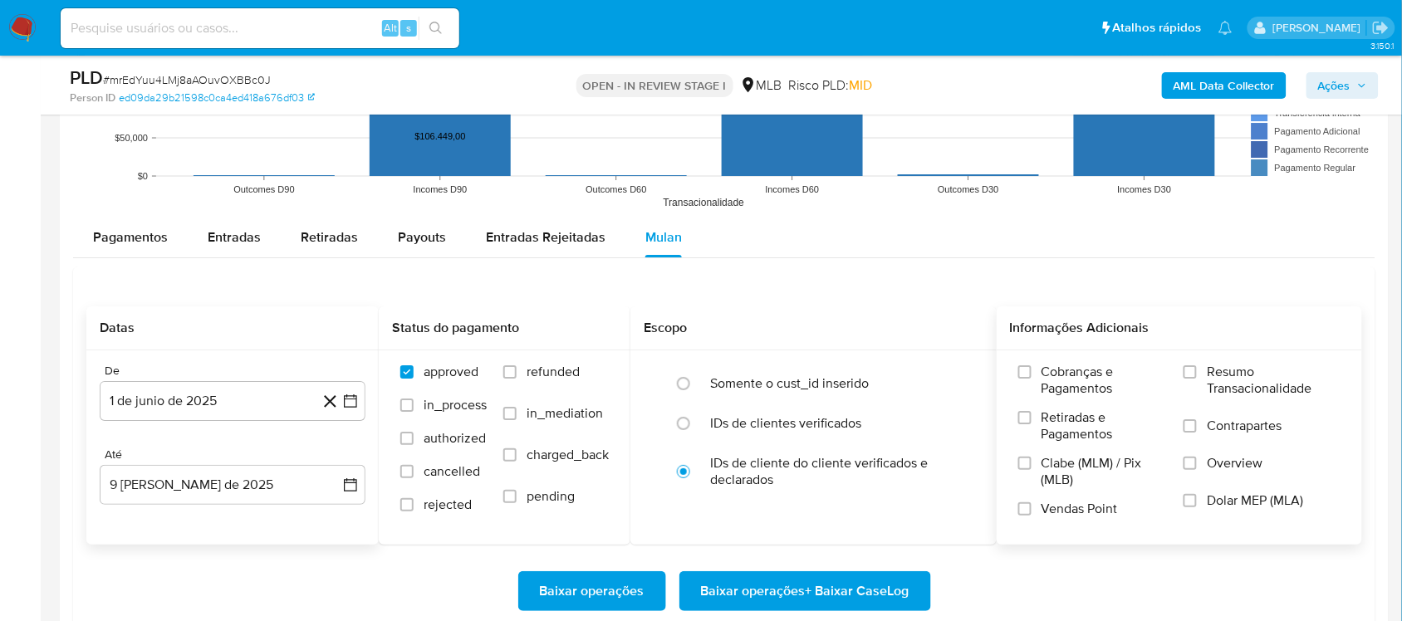
click at [1233, 391] on span "Resumo Transacionalidade" at bounding box center [1274, 380] width 134 height 33
click at [1197, 379] on input "Resumo Transacionalidade" at bounding box center [1190, 371] width 13 height 13
click at [853, 591] on span "Baixar operações + Baixar CaseLog" at bounding box center [805, 591] width 208 height 37
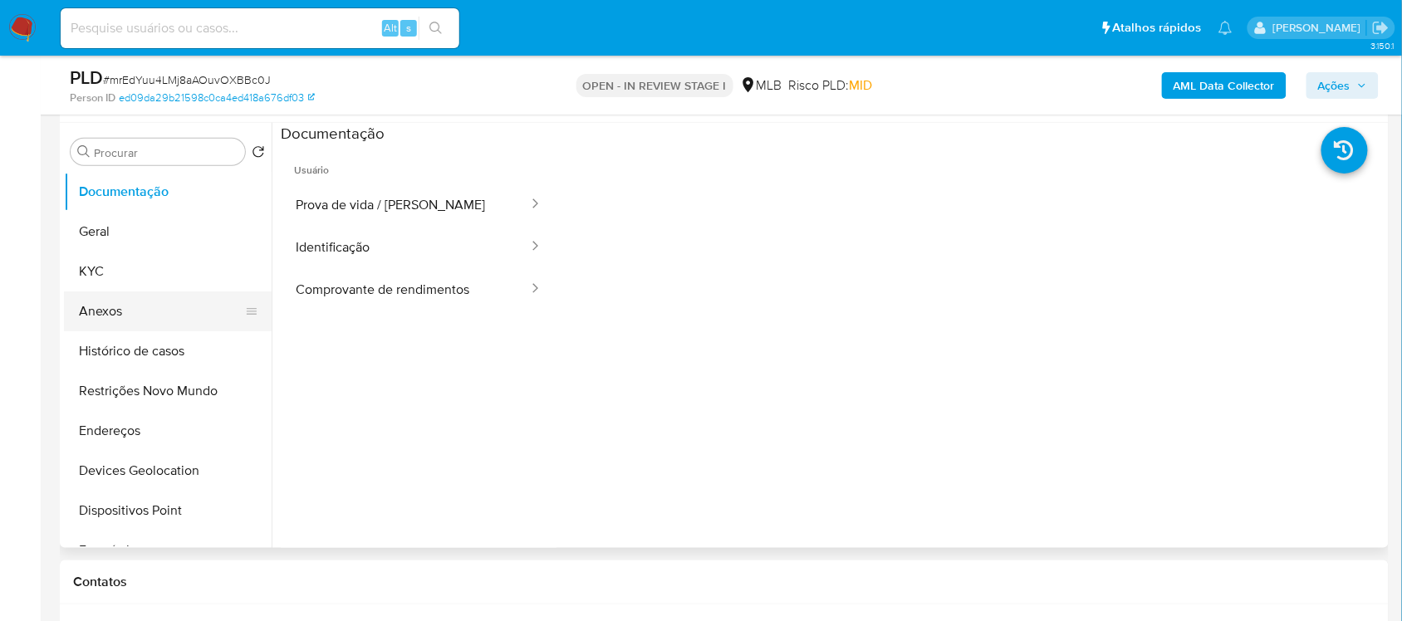
scroll to position [208, 0]
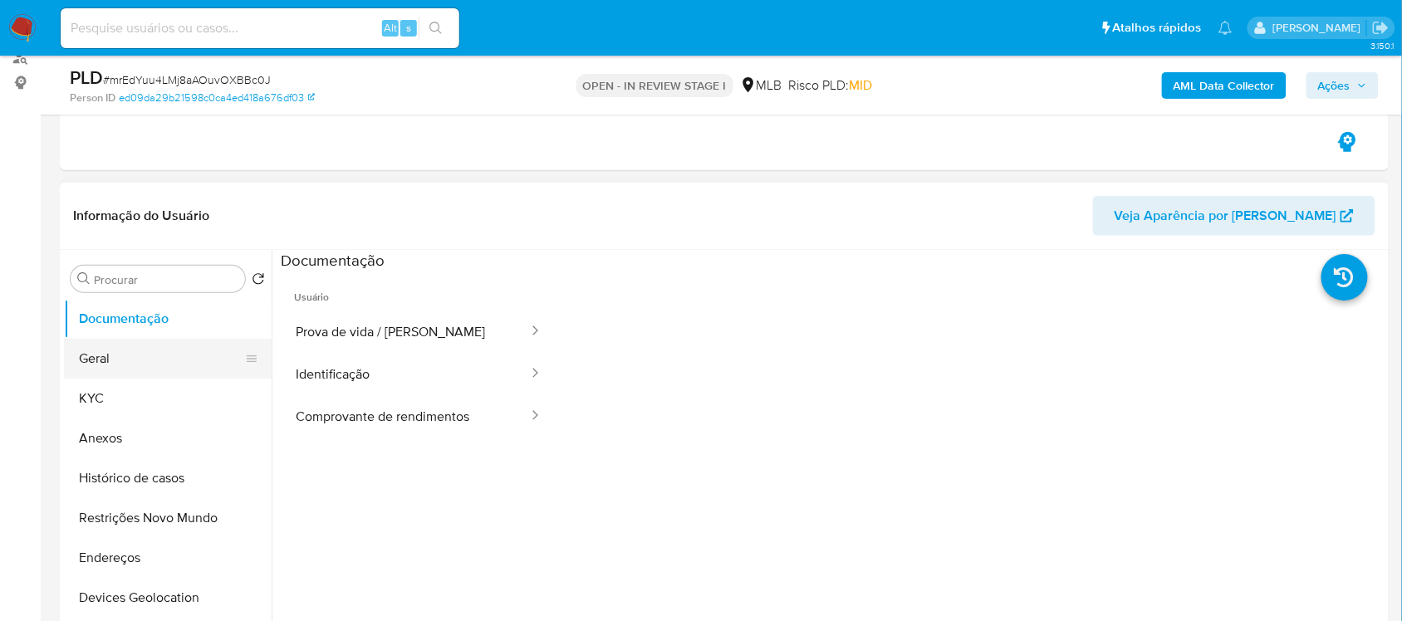
click at [150, 360] on button "Geral" at bounding box center [161, 359] width 194 height 40
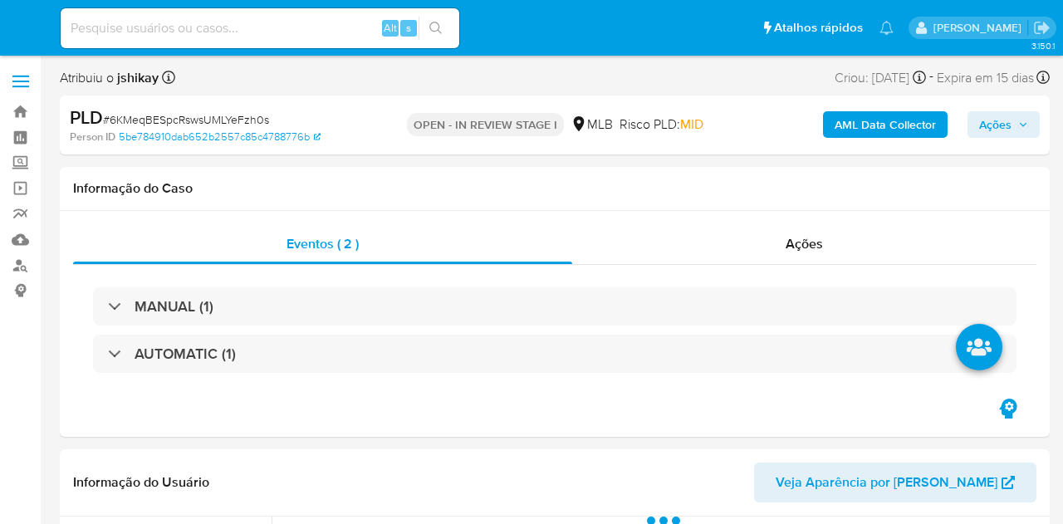
select select "10"
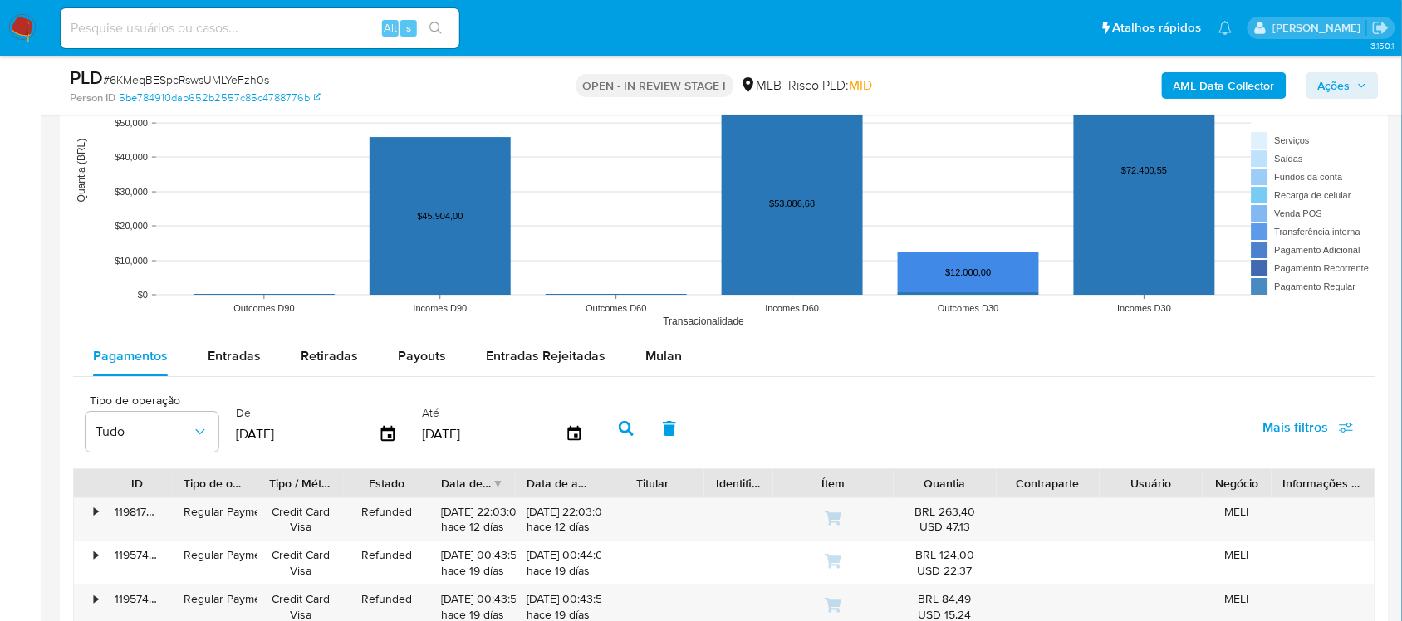
scroll to position [1765, 0]
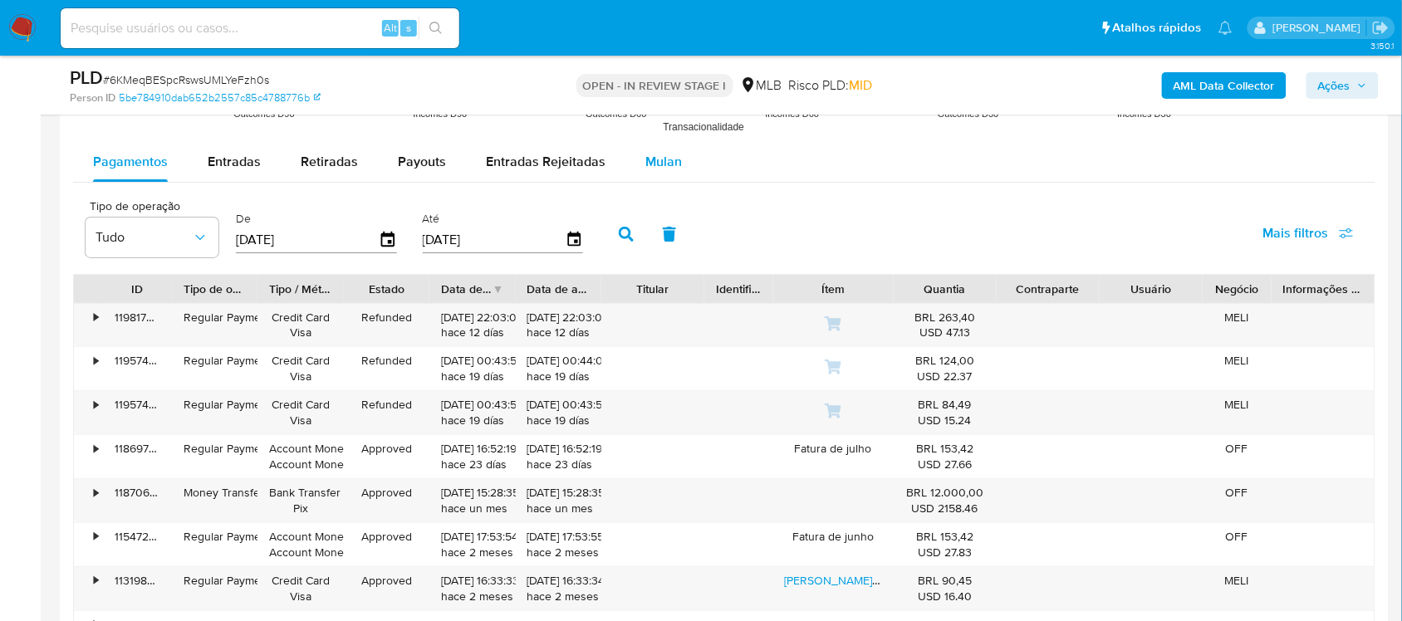
click at [671, 160] on span "Mulan" at bounding box center [663, 161] width 37 height 19
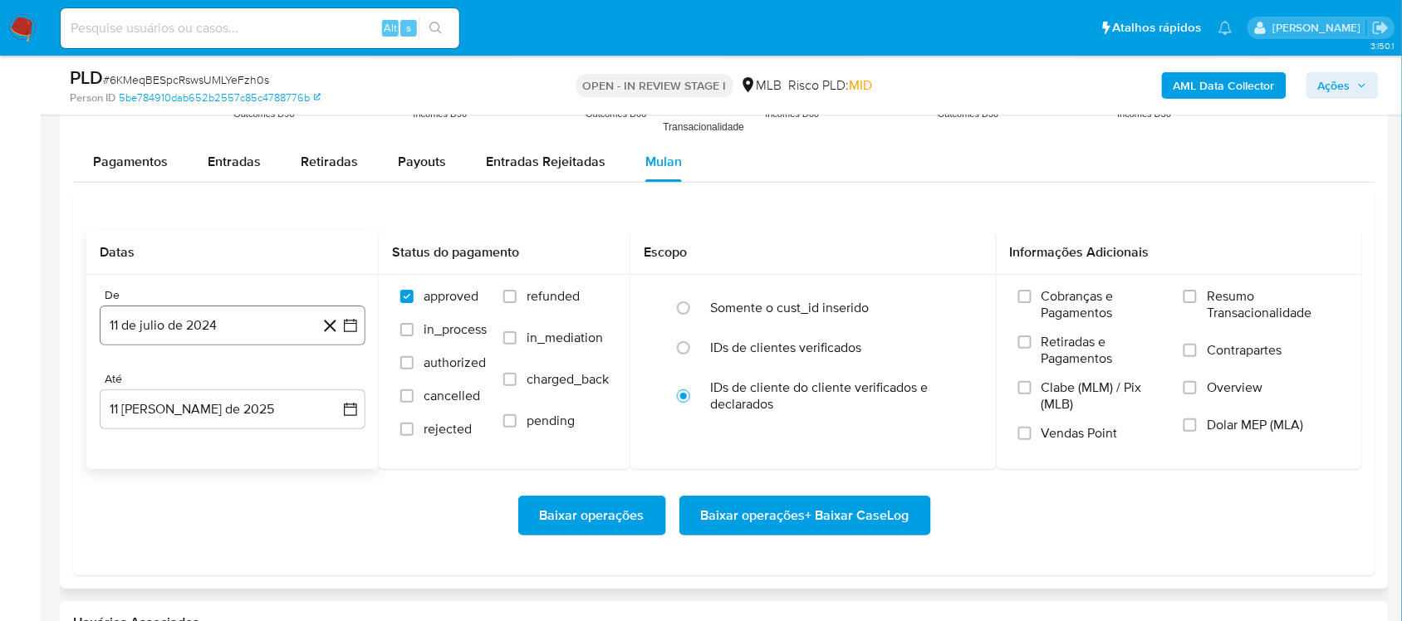
click at [349, 316] on button "11 de julio de 2024" at bounding box center [233, 326] width 266 height 40
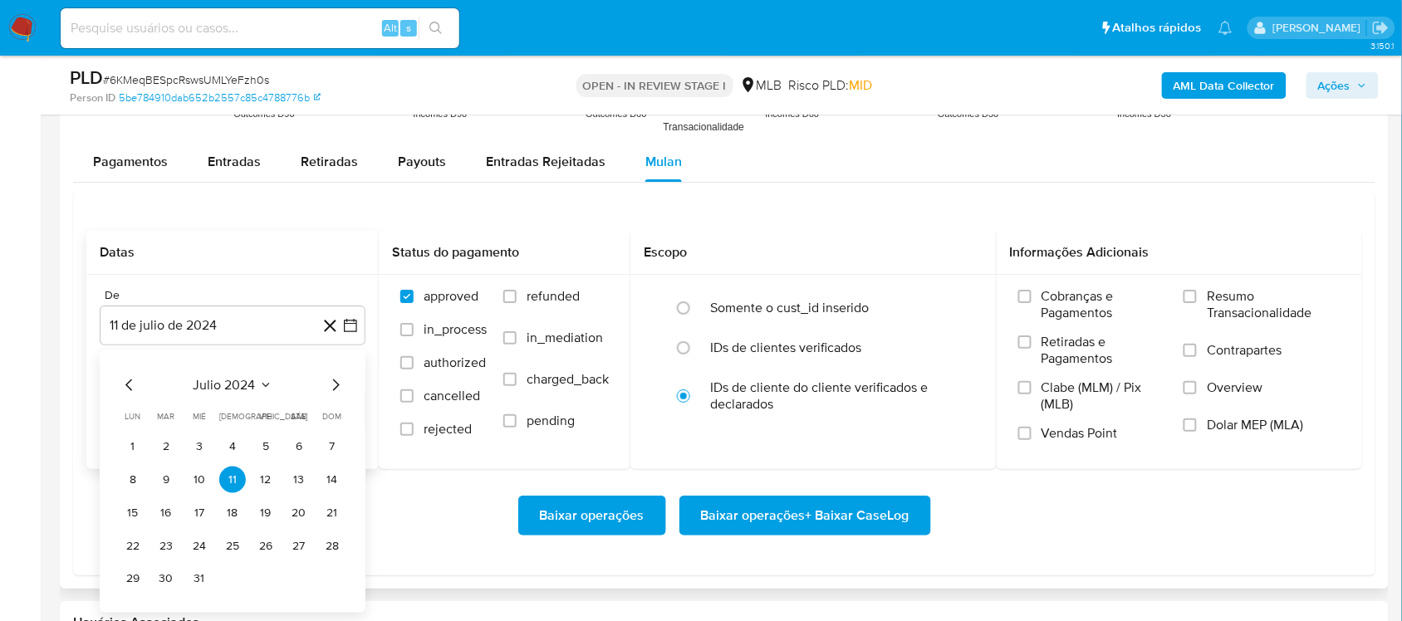
drag, startPoint x: 243, startPoint y: 380, endPoint x: 258, endPoint y: 380, distance: 15.0
click at [258, 380] on button "julio 2024" at bounding box center [233, 384] width 79 height 17
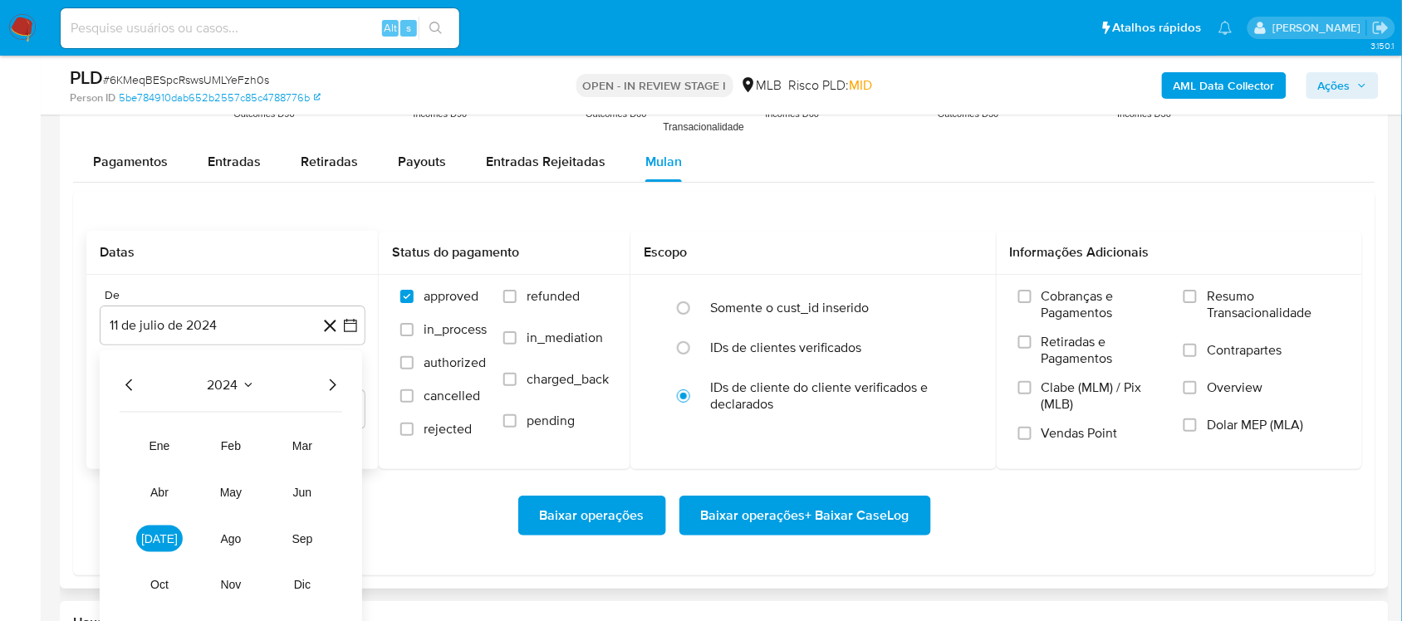
drag, startPoint x: 326, startPoint y: 375, endPoint x: 326, endPoint y: 390, distance: 15.0
click at [326, 378] on icon "Año siguiente" at bounding box center [332, 385] width 20 height 20
click at [311, 495] on span "jun" at bounding box center [302, 491] width 19 height 13
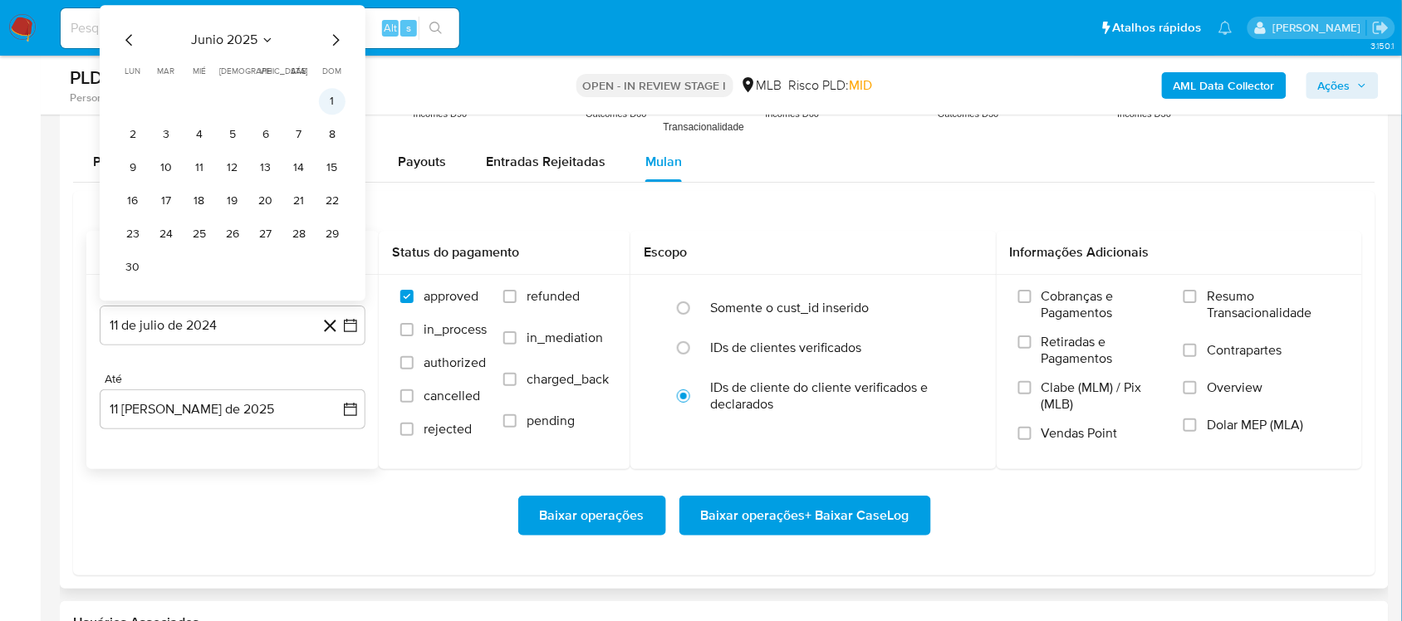
click at [337, 115] on button "1" at bounding box center [332, 101] width 27 height 27
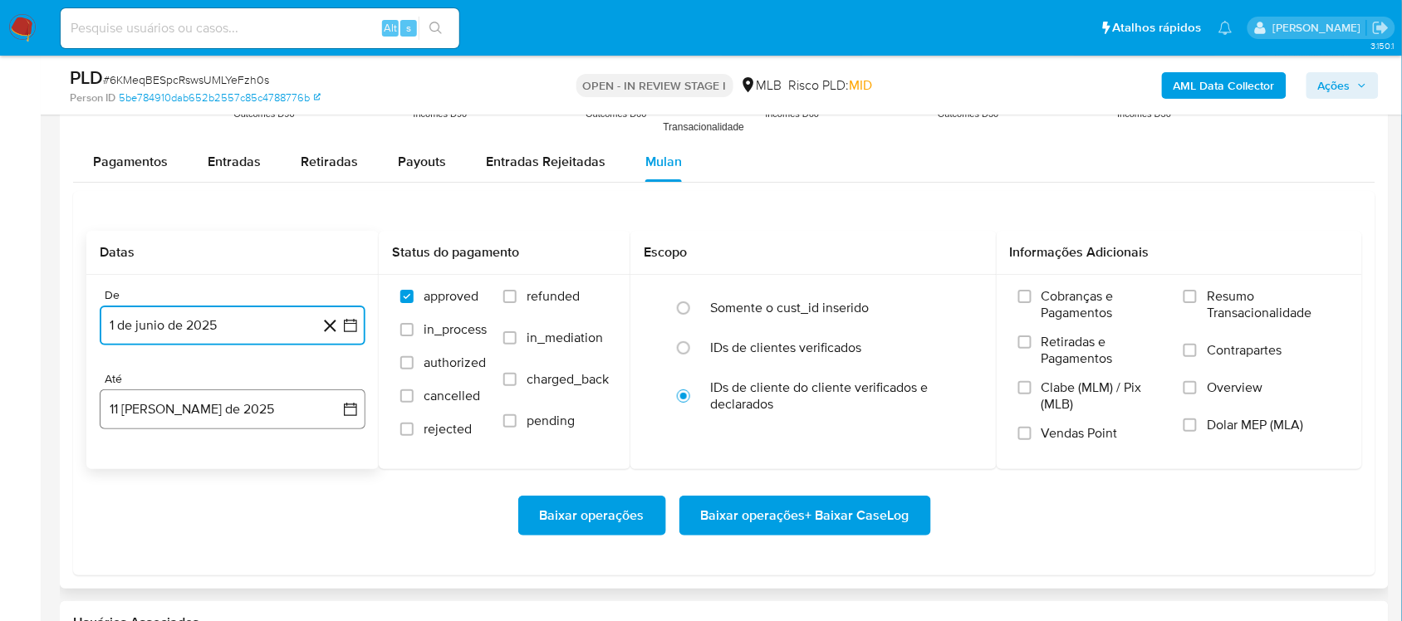
click at [354, 404] on icon "button" at bounding box center [350, 409] width 13 height 13
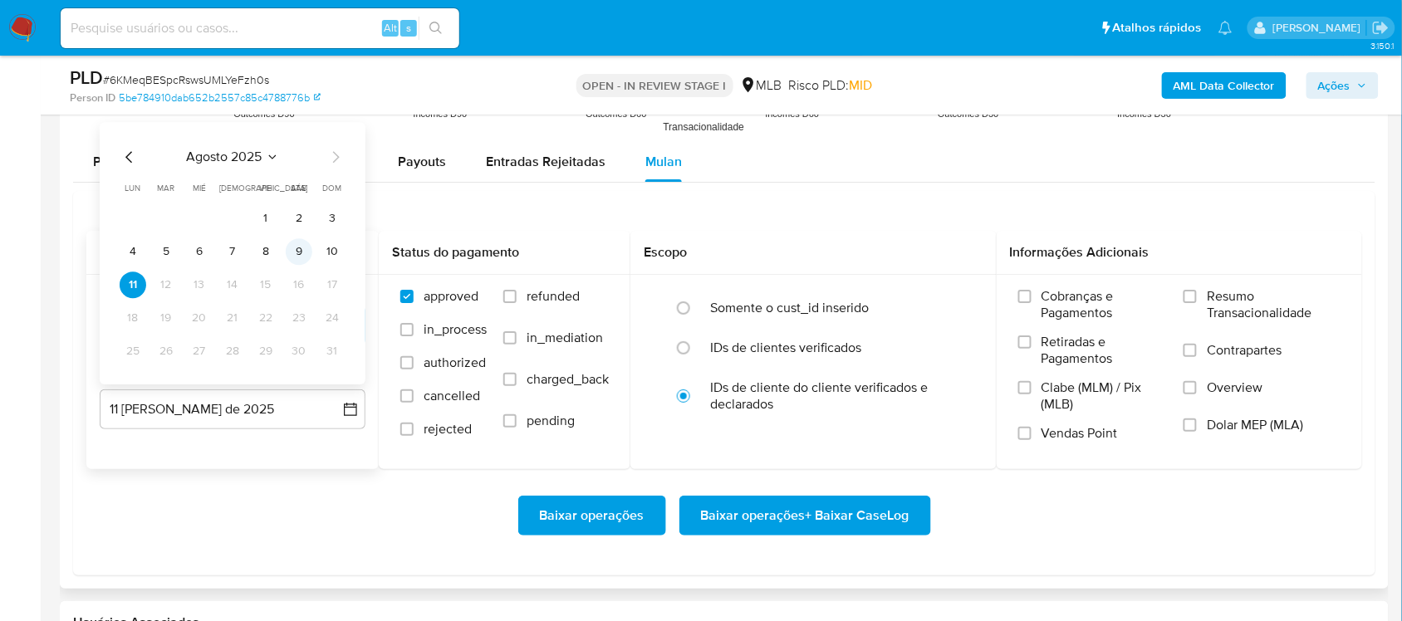
click at [299, 252] on button "9" at bounding box center [299, 251] width 27 height 27
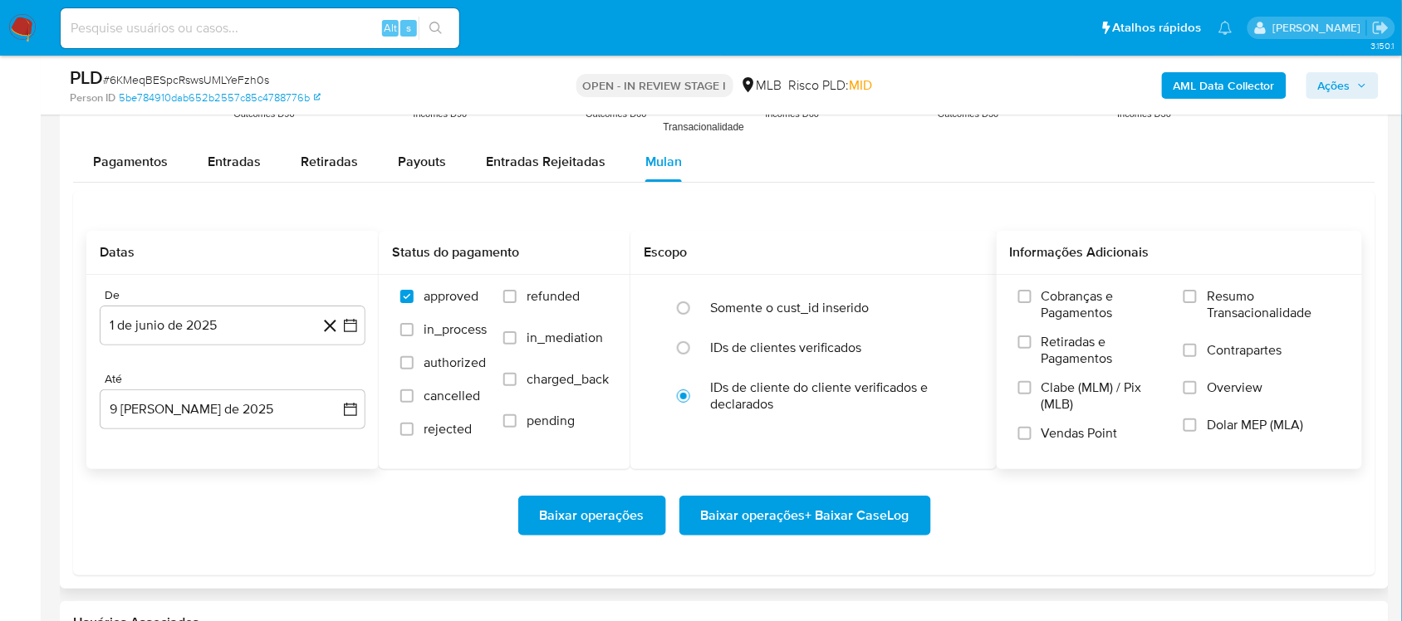
click at [1062, 305] on span "Resumo Transacionalidade" at bounding box center [1274, 304] width 134 height 33
click at [1062, 303] on input "Resumo Transacionalidade" at bounding box center [1190, 296] width 13 height 13
click at [749, 523] on span "Baixar operações + Baixar CaseLog" at bounding box center [805, 516] width 208 height 37
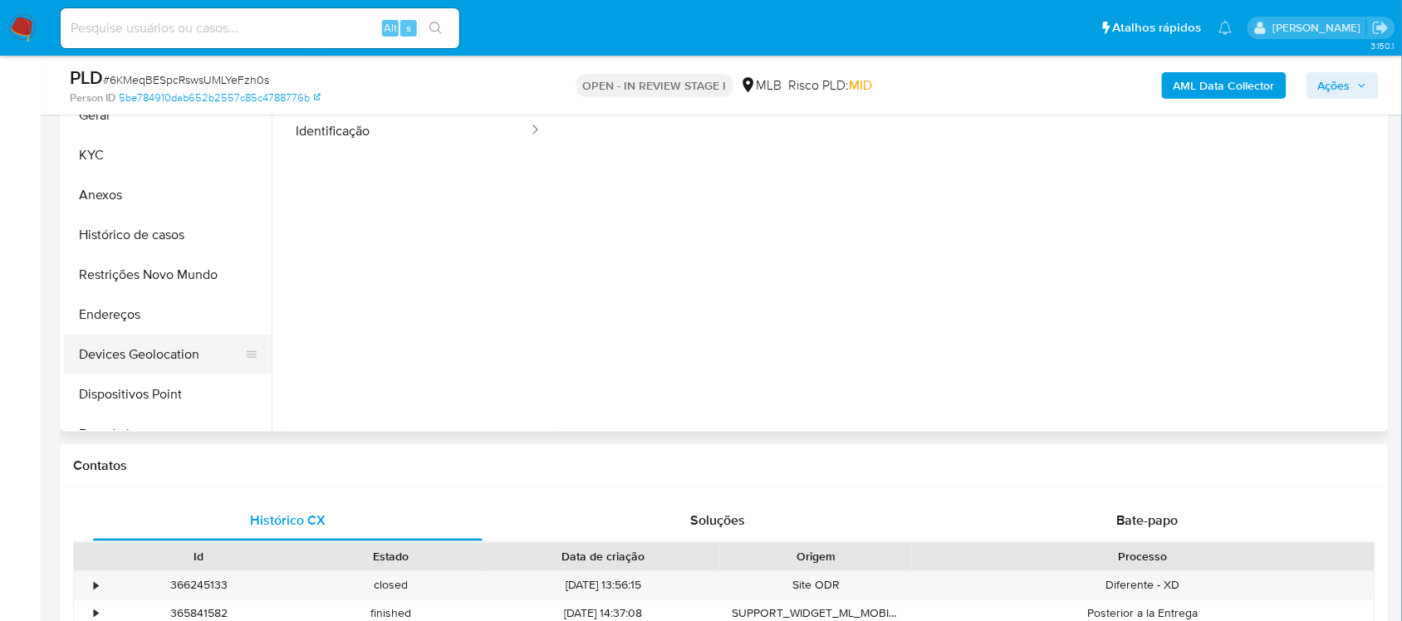
scroll to position [415, 0]
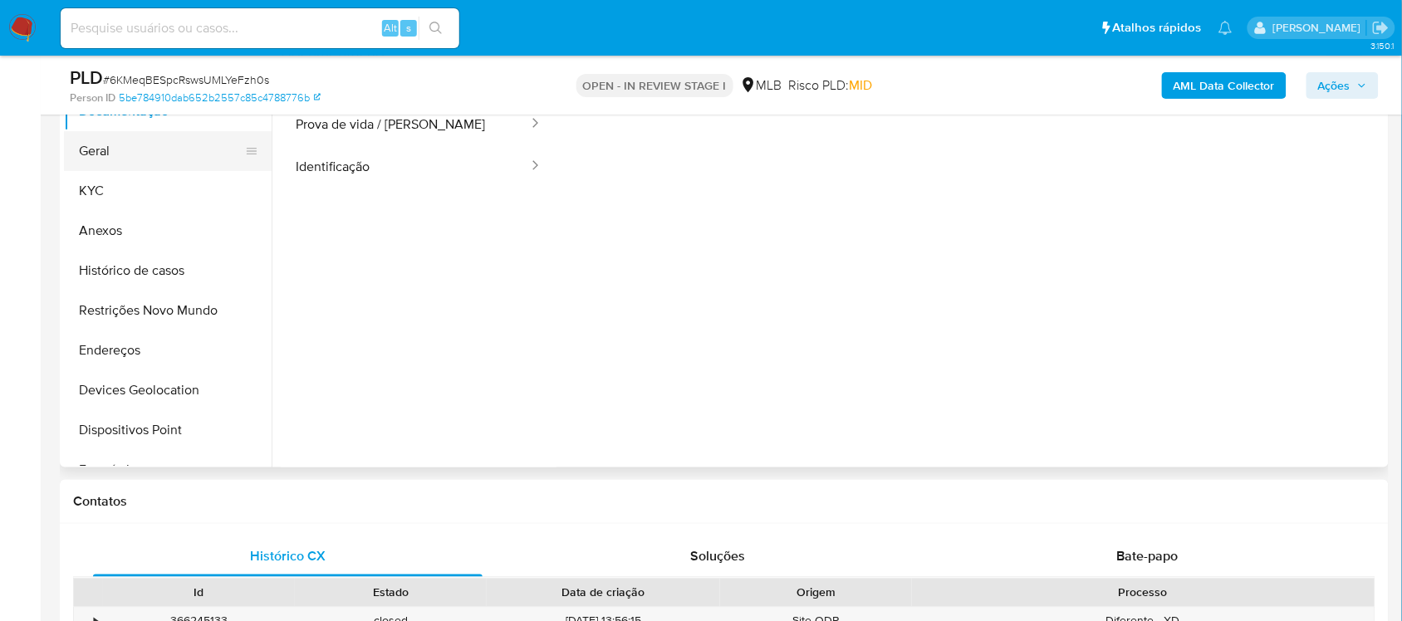
click at [148, 145] on button "Geral" at bounding box center [161, 151] width 194 height 40
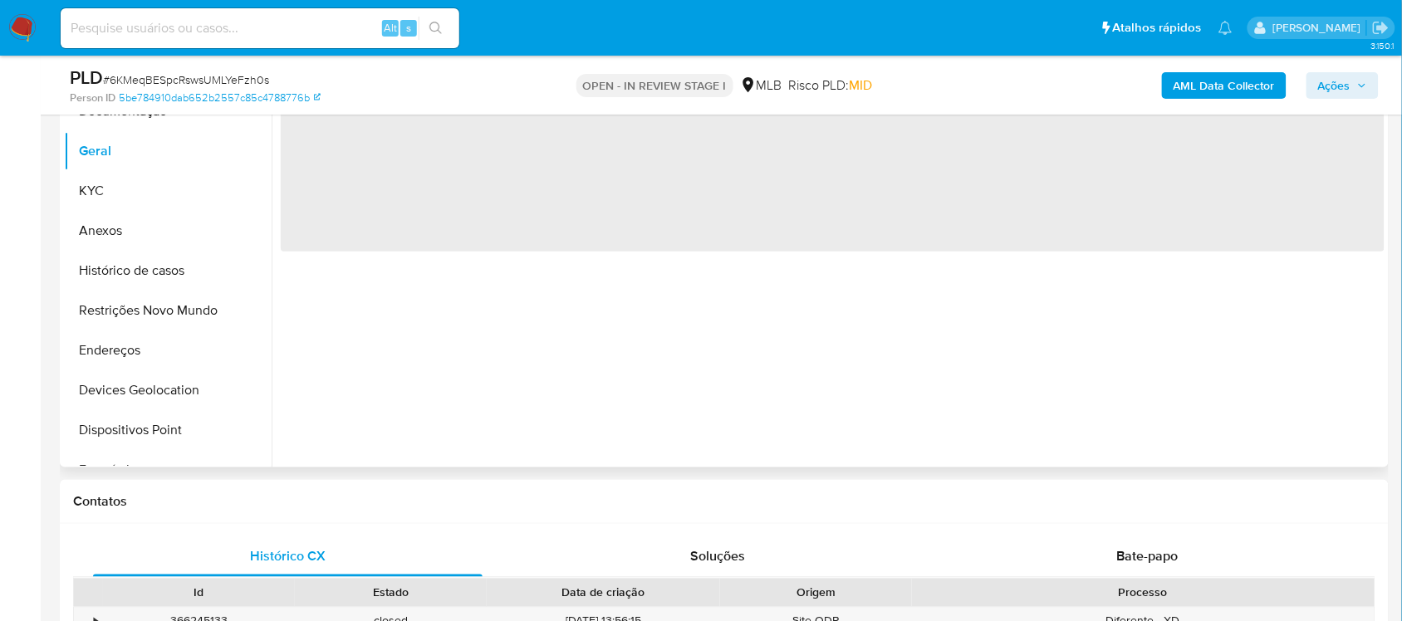
scroll to position [311, 0]
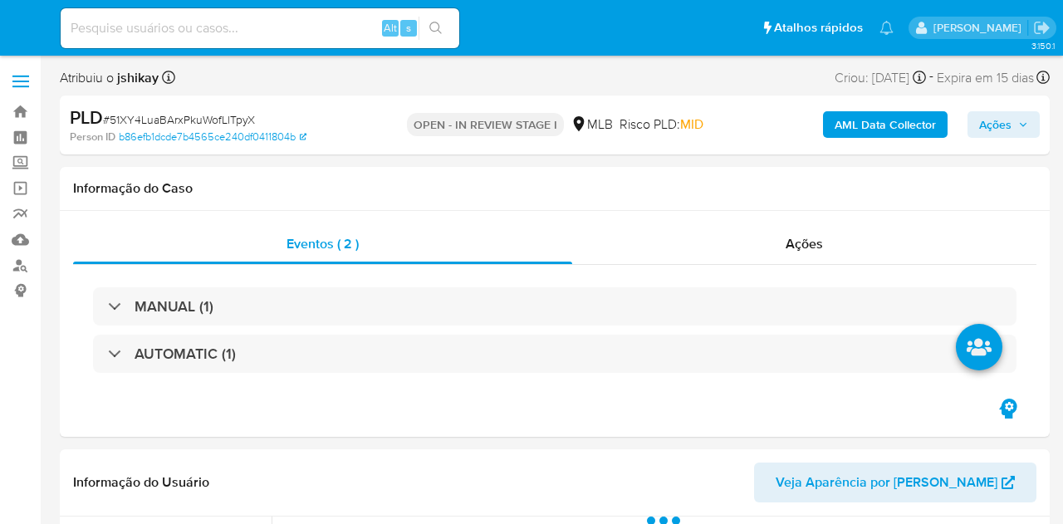
select select "10"
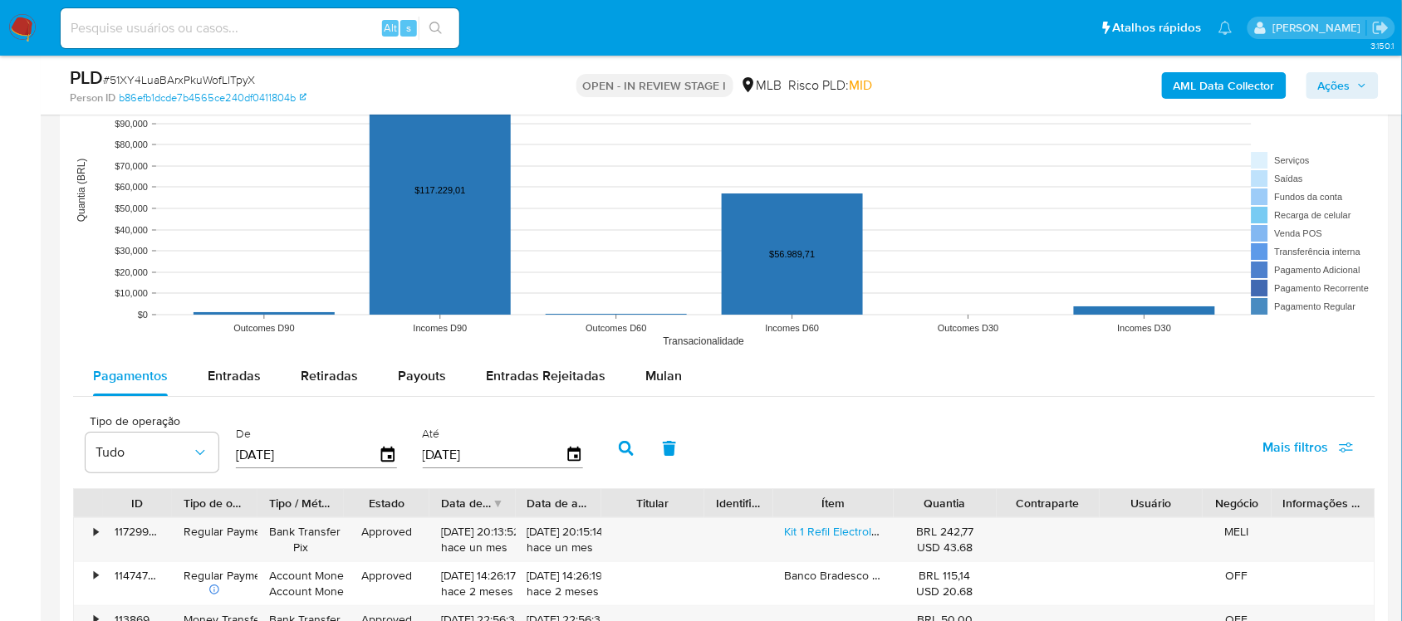
scroll to position [1661, 0]
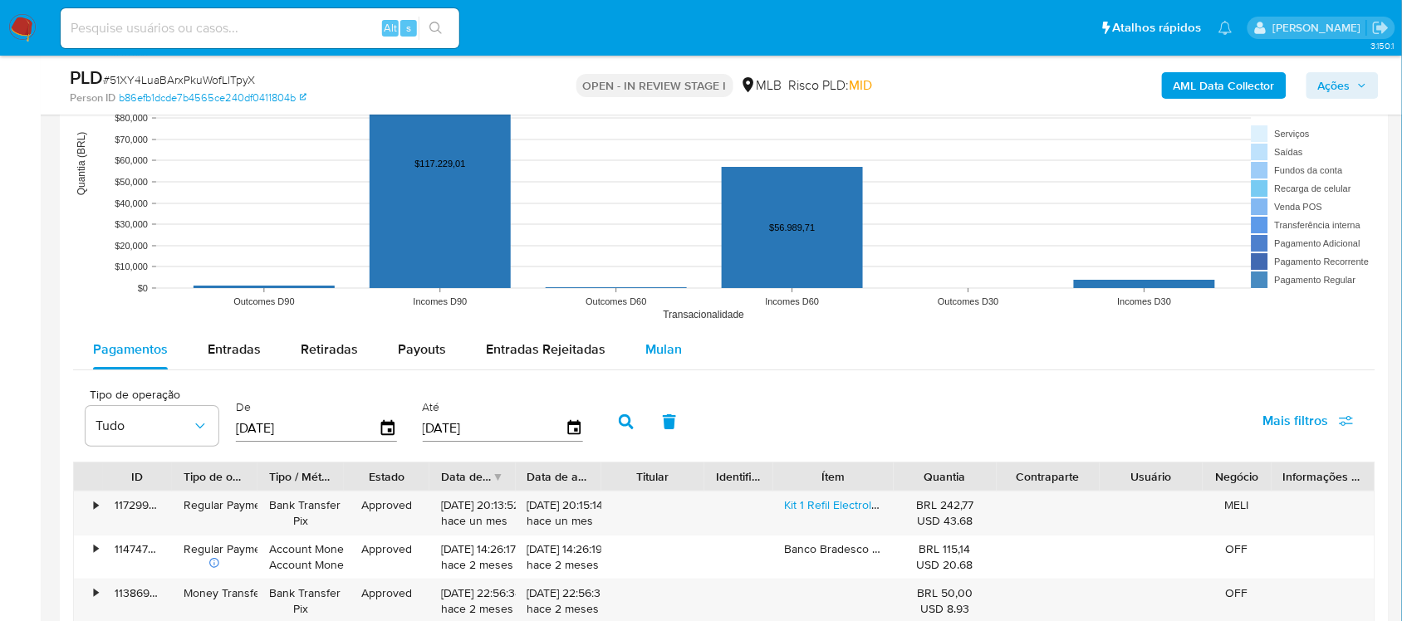
click at [664, 346] on span "Mulan" at bounding box center [663, 349] width 37 height 19
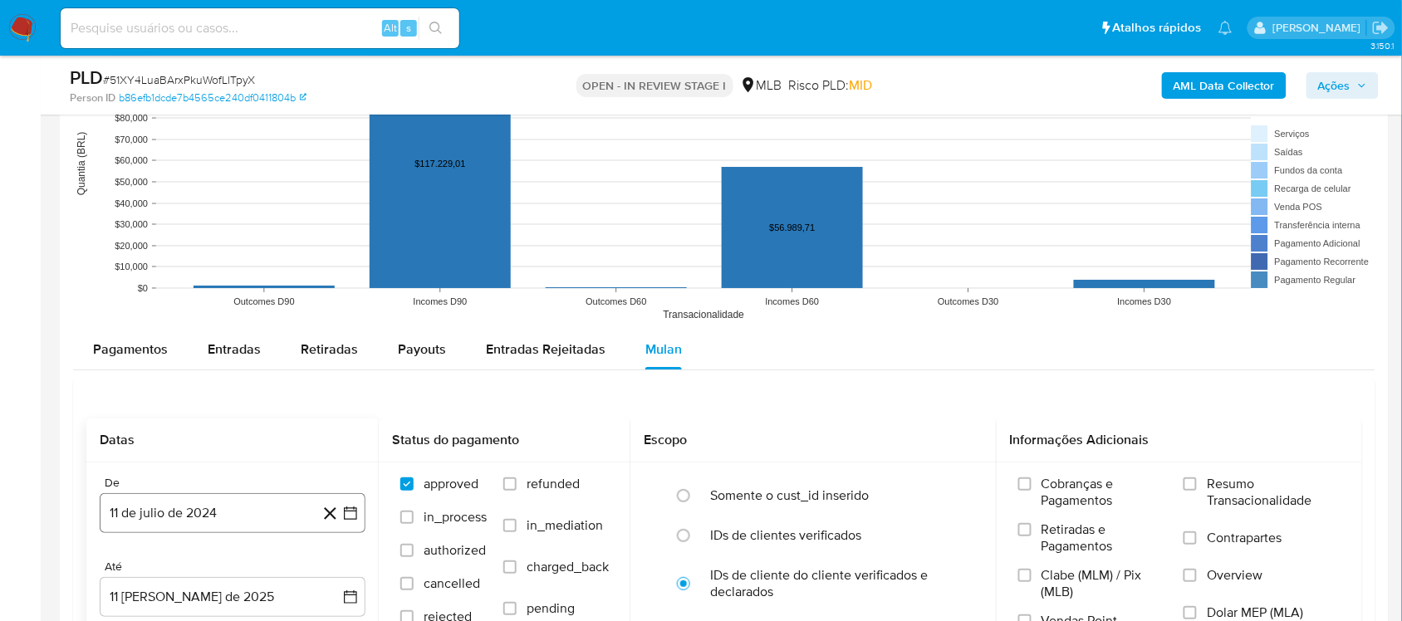
click at [351, 522] on icon "button" at bounding box center [350, 513] width 17 height 17
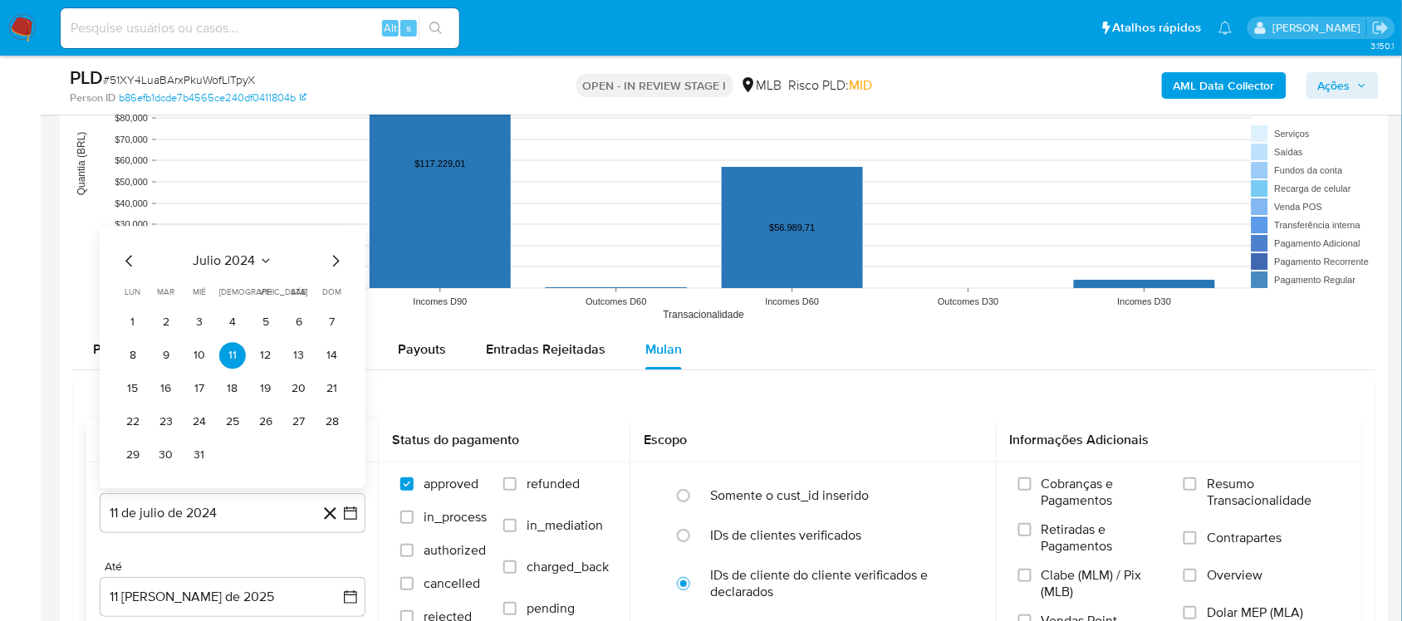
click at [231, 268] on span "julio 2024" at bounding box center [225, 260] width 62 height 17
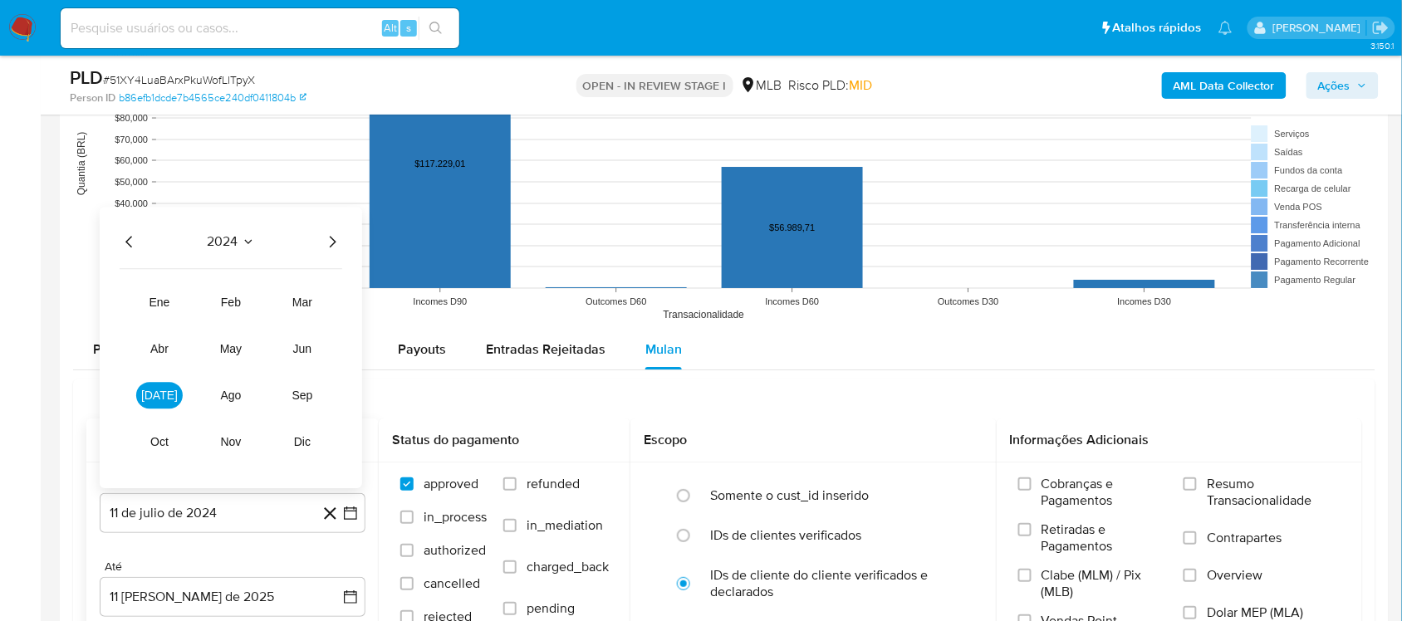
click at [337, 245] on icon "Año siguiente" at bounding box center [332, 242] width 20 height 20
click at [317, 357] on button "jun" at bounding box center [302, 349] width 47 height 27
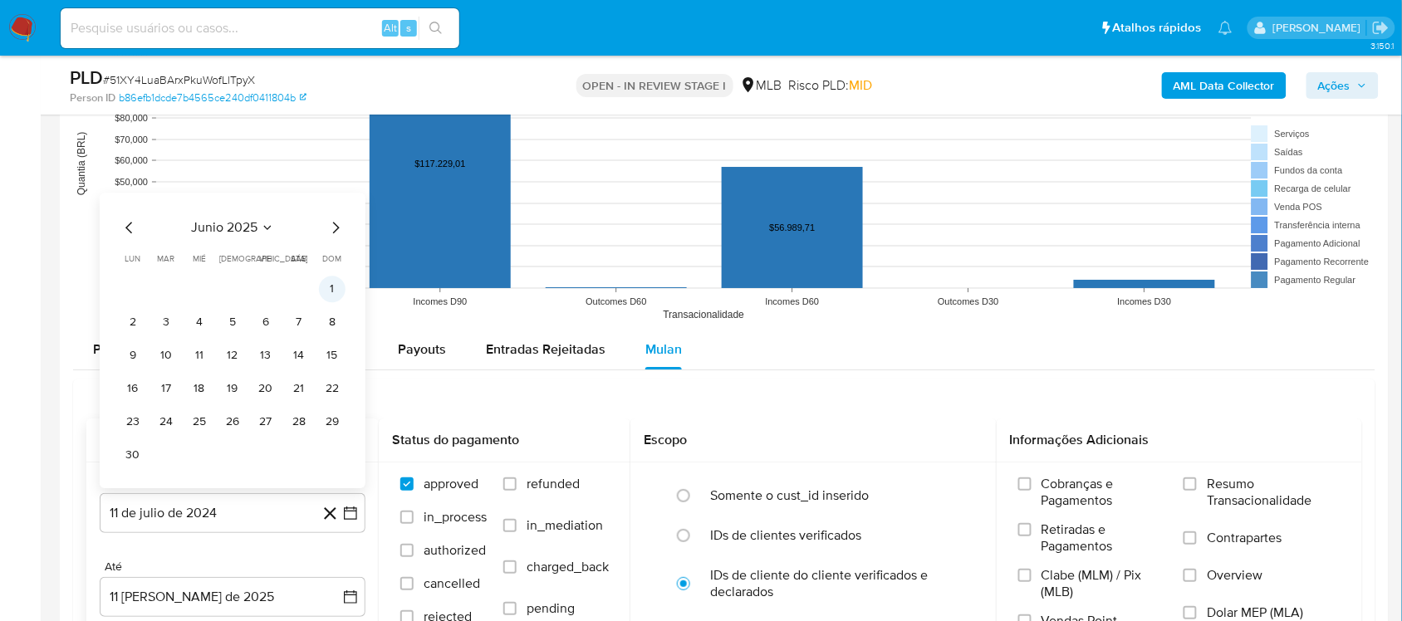
click at [328, 302] on button "1" at bounding box center [332, 289] width 27 height 27
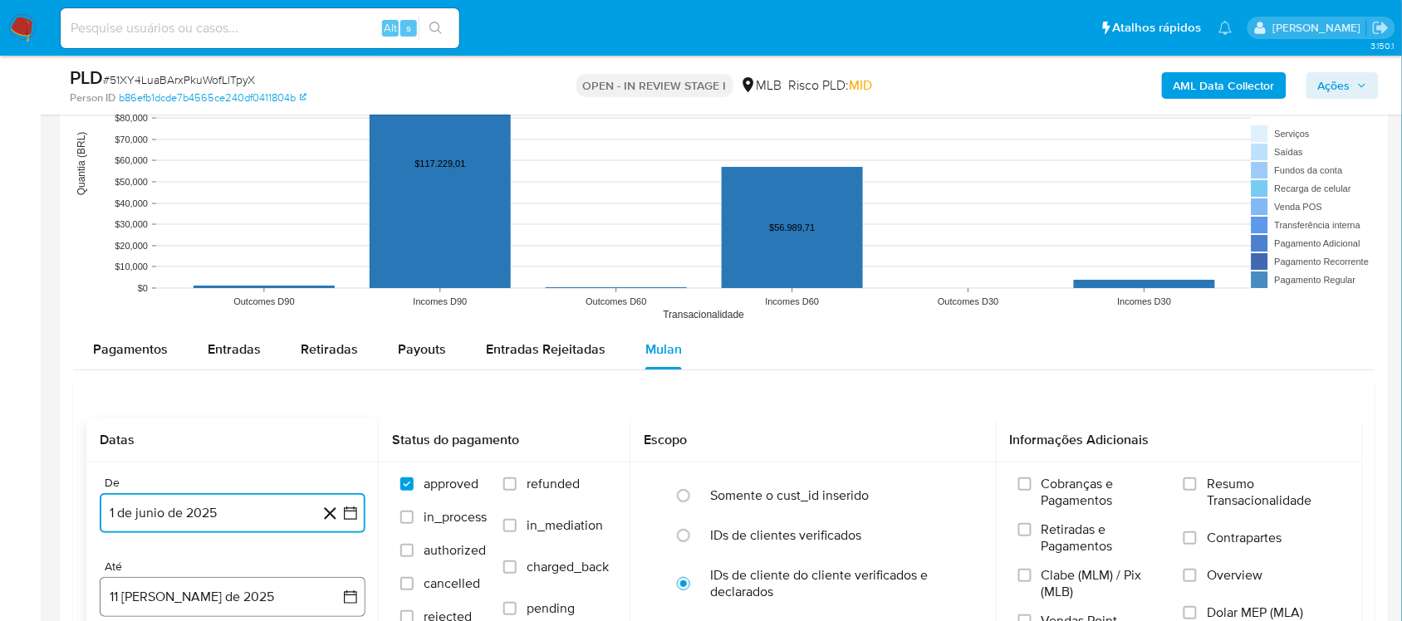
click at [355, 523] on button "11 [PERSON_NAME] de 2025" at bounding box center [233, 597] width 266 height 40
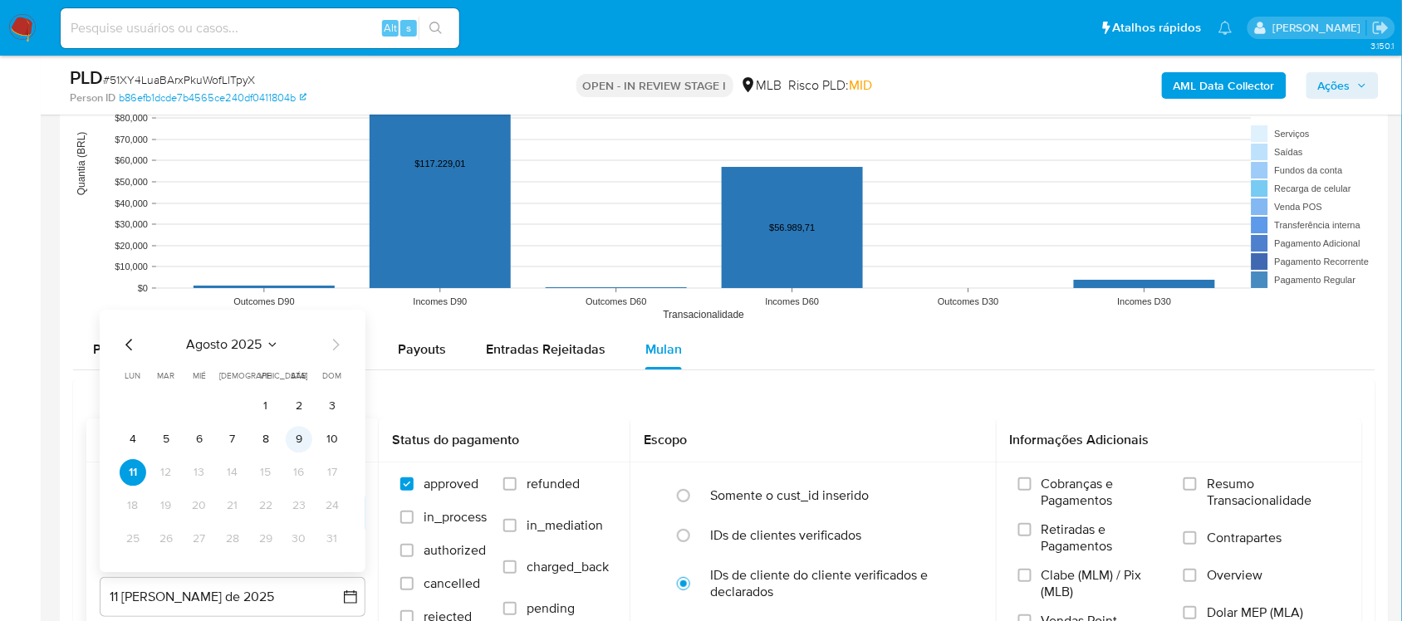
click at [304, 445] on button "9" at bounding box center [299, 439] width 27 height 27
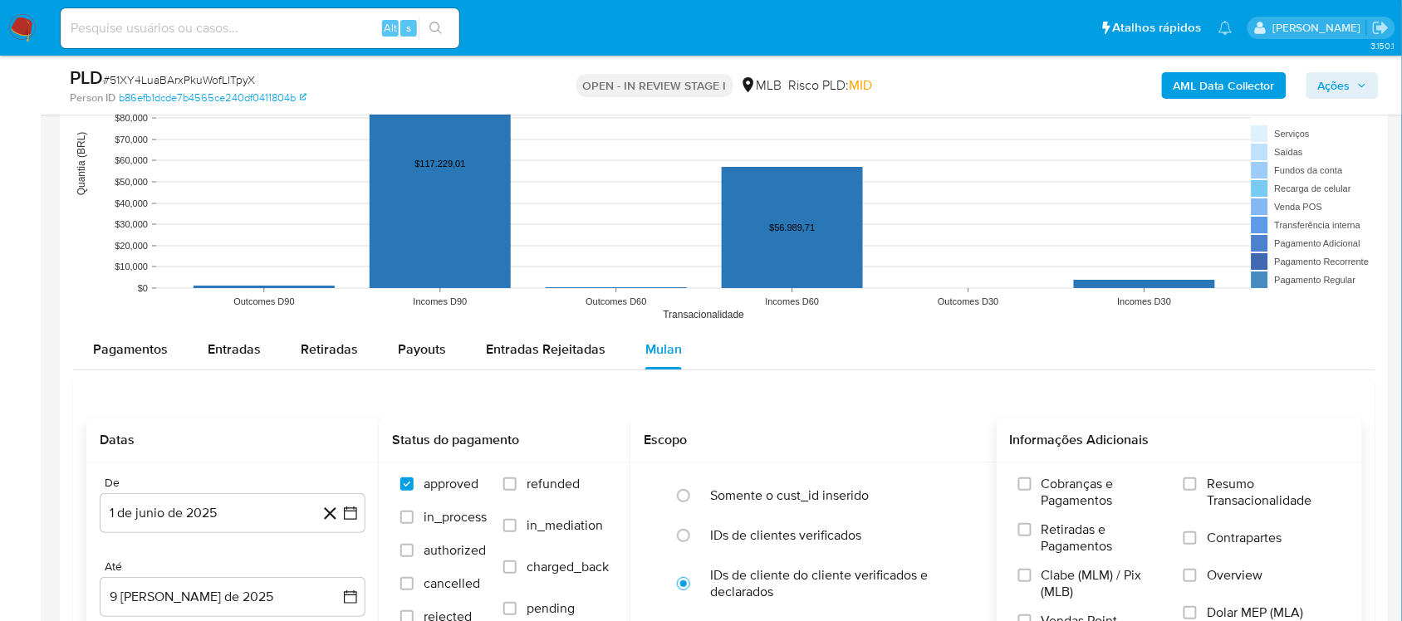
drag, startPoint x: 1223, startPoint y: 472, endPoint x: 1037, endPoint y: 444, distance: 188.1
click at [1062, 471] on div "Cobranças e Pagamentos Retiradas e Pagamentos Clabe (MLM) / Pix (MLB) Vendas Po…" at bounding box center [1180, 559] width 366 height 193
click at [1062, 493] on label "Resumo Transacionalidade" at bounding box center [1262, 503] width 157 height 54
click at [1062, 491] on input "Resumo Transacionalidade" at bounding box center [1190, 484] width 13 height 13
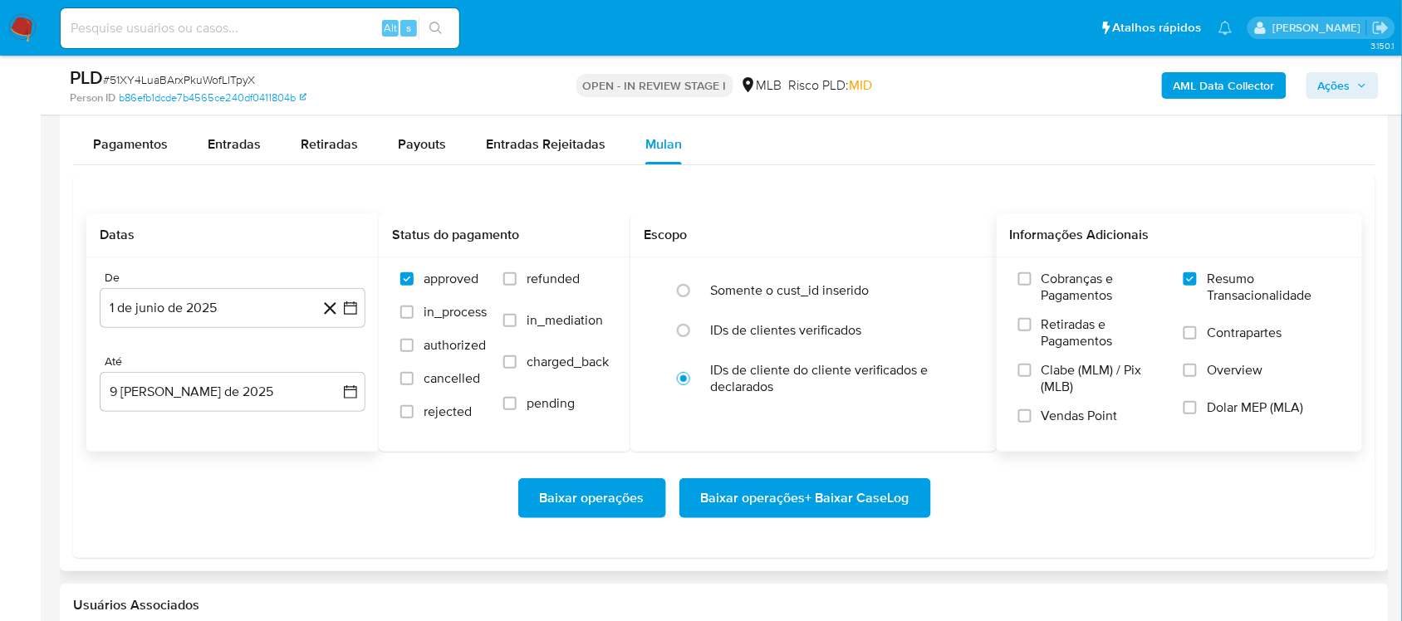
scroll to position [1869, 0]
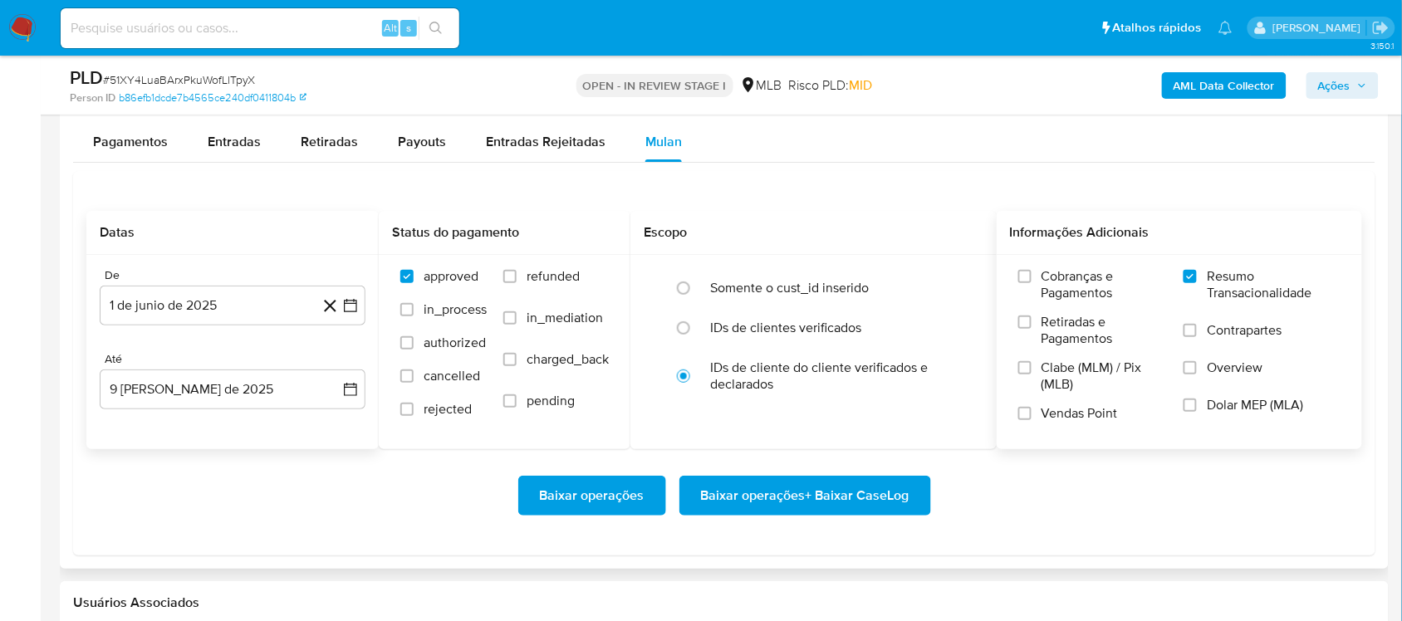
click at [797, 501] on span "Baixar operações + Baixar CaseLog" at bounding box center [805, 496] width 208 height 37
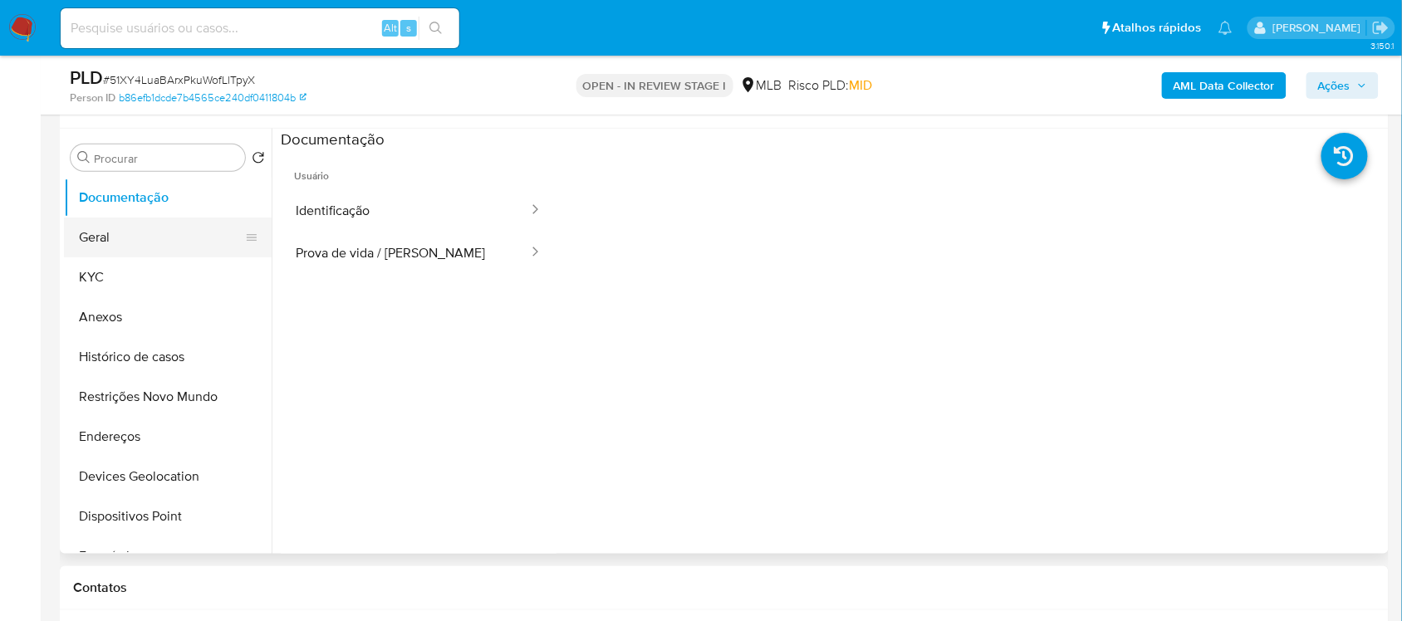
scroll to position [311, 0]
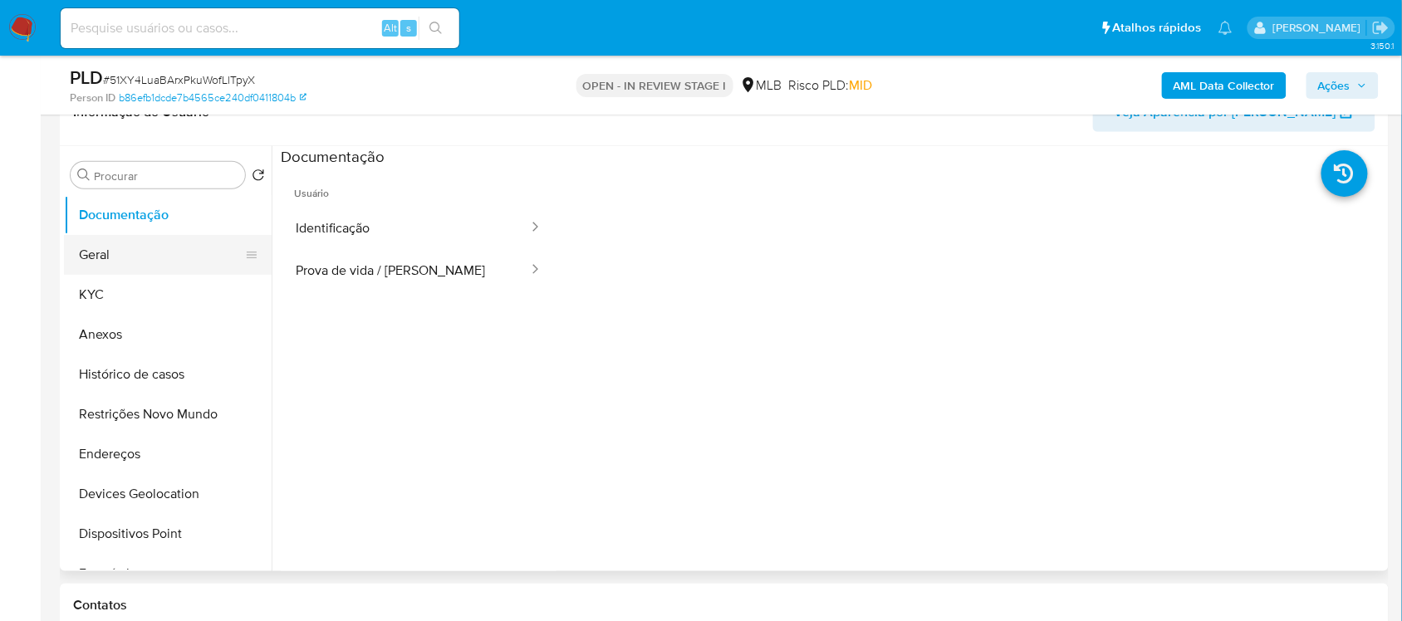
click at [138, 241] on button "Geral" at bounding box center [161, 255] width 194 height 40
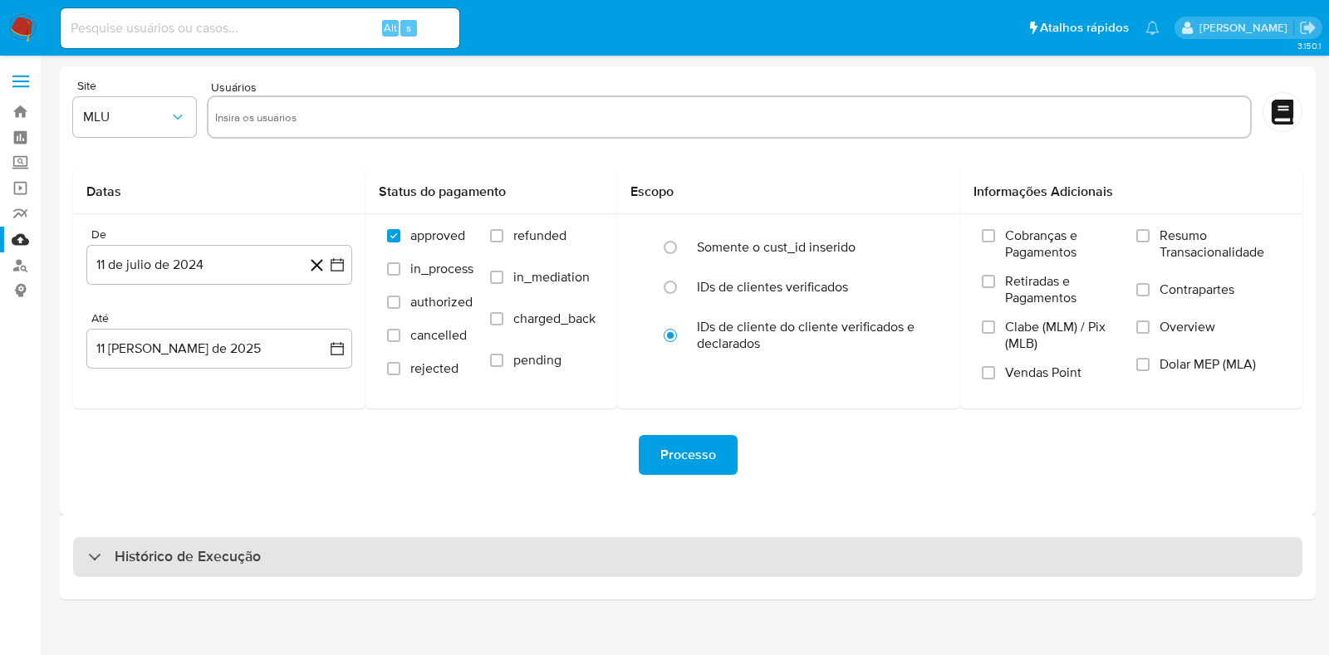
click at [226, 537] on div "Histórico de Execução" at bounding box center [687, 557] width 1229 height 40
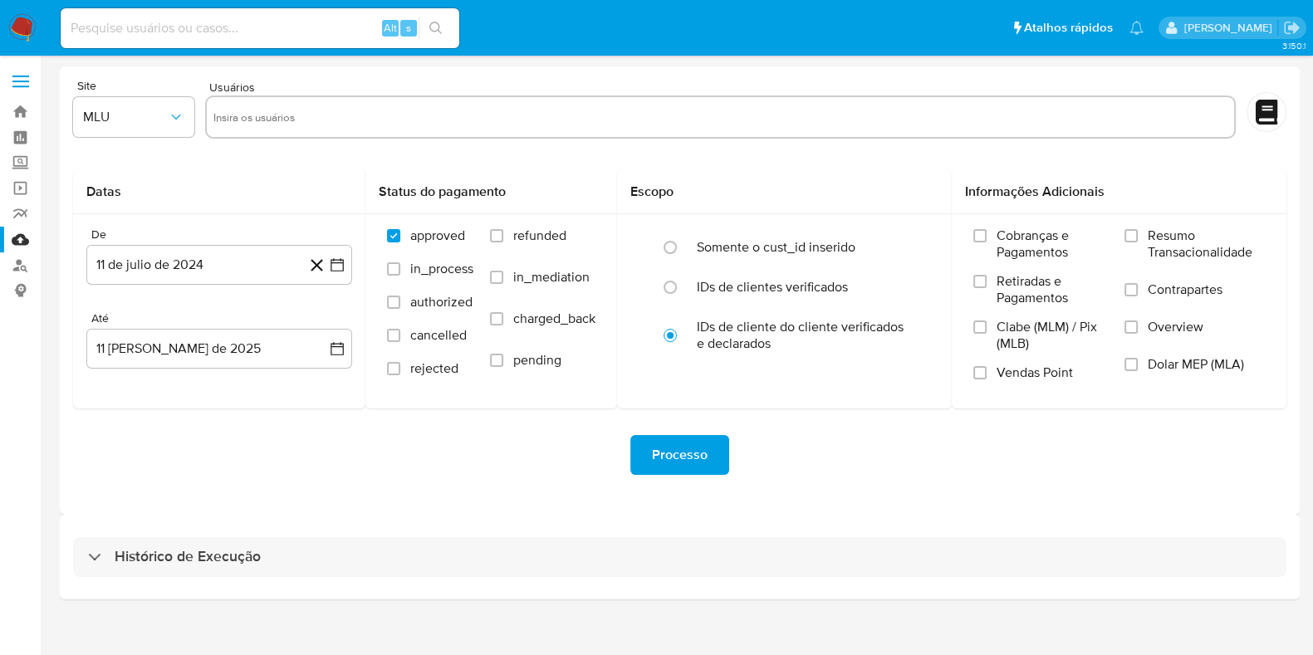
select select "10"
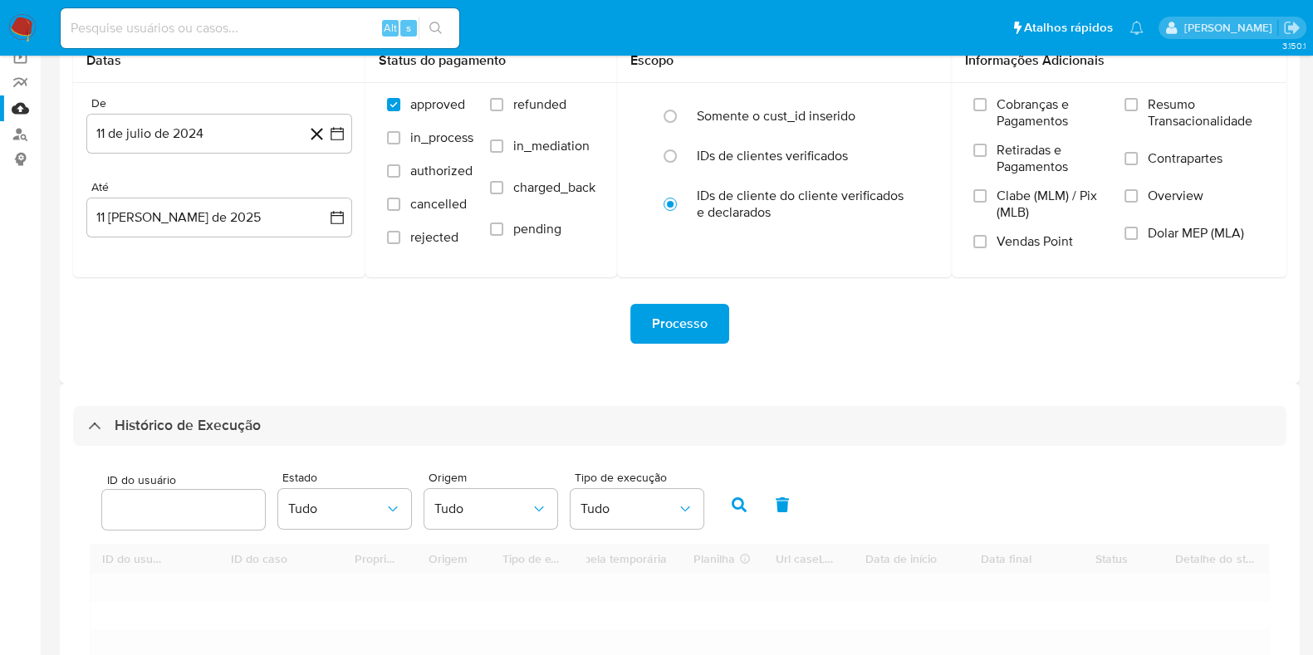
scroll to position [207, 0]
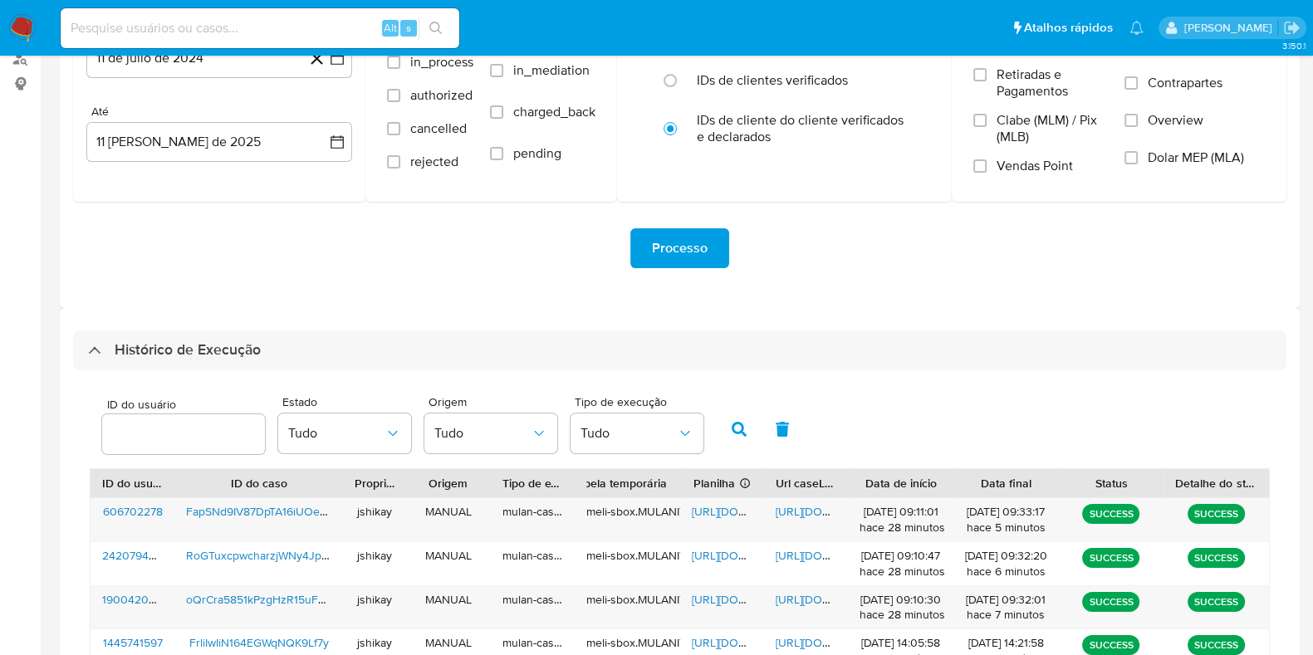
click at [899, 407] on div "ID do usuário Estado Tudo Origem Tudo Tipo de execução Tudo" at bounding box center [680, 427] width 1180 height 81
click at [727, 600] on span "[URL][DOMAIN_NAME]" at bounding box center [749, 599] width 115 height 17
click at [815, 597] on span "[URL][DOMAIN_NAME]" at bounding box center [833, 599] width 115 height 17
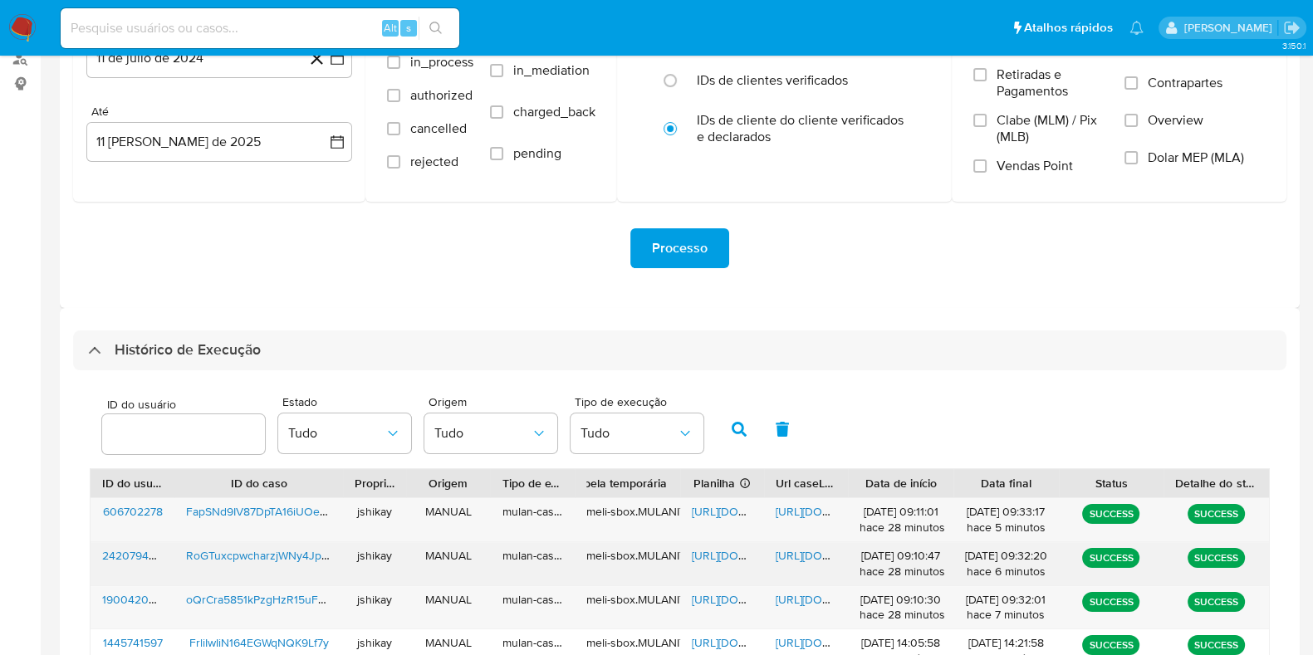
click at [728, 551] on span "[URL][DOMAIN_NAME]" at bounding box center [749, 555] width 115 height 17
click at [799, 545] on div "[URL][DOMAIN_NAME]" at bounding box center [806, 563] width 84 height 43
click at [799, 548] on span "[URL][DOMAIN_NAME]" at bounding box center [833, 555] width 115 height 17
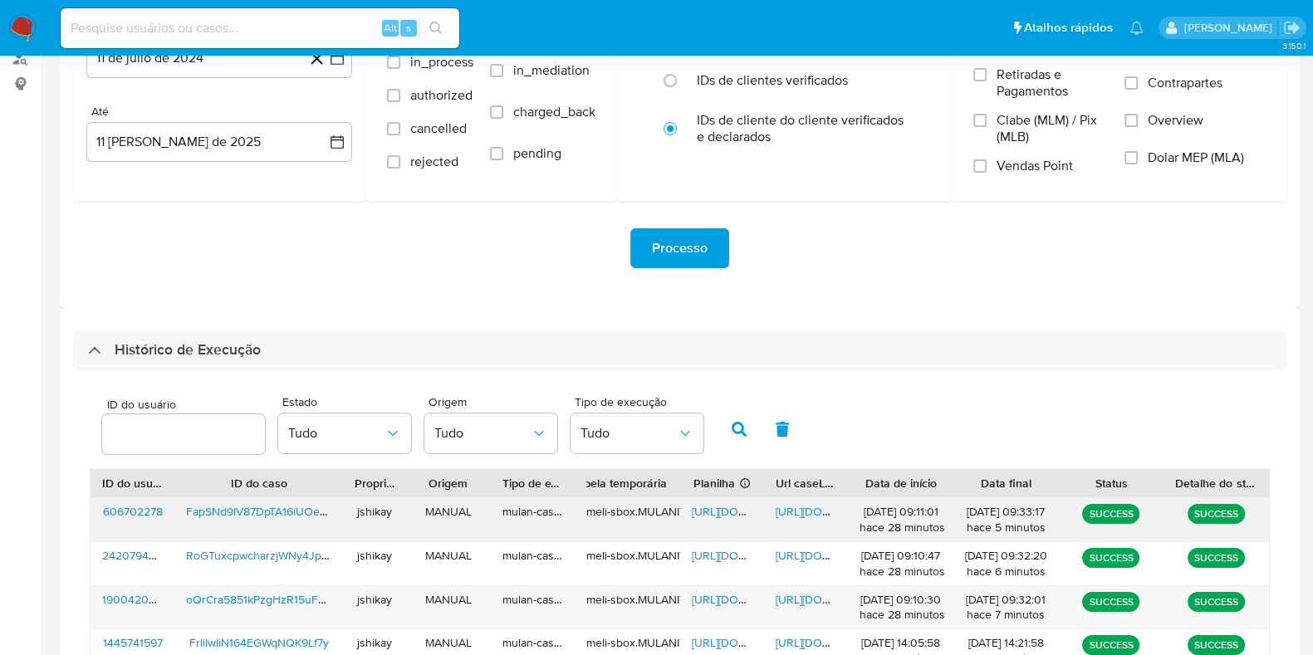
click at [719, 517] on span "[URL][DOMAIN_NAME]" at bounding box center [749, 511] width 115 height 17
click at [783, 517] on div "[URL][DOMAIN_NAME]" at bounding box center [806, 519] width 84 height 43
click at [797, 498] on div "https://docs.google.com/document/d/1PTW7y_wLYglS7OLigU4O_LnHBxVT10XXoJjDXo1B7Rc…" at bounding box center [806, 519] width 84 height 43
click at [796, 509] on span "https://docs.google.com/document/d/1PTW7y_wLYglS7OLigU4O_LnHBxVT10XXoJjDXo1B7Rc…" at bounding box center [833, 511] width 115 height 17
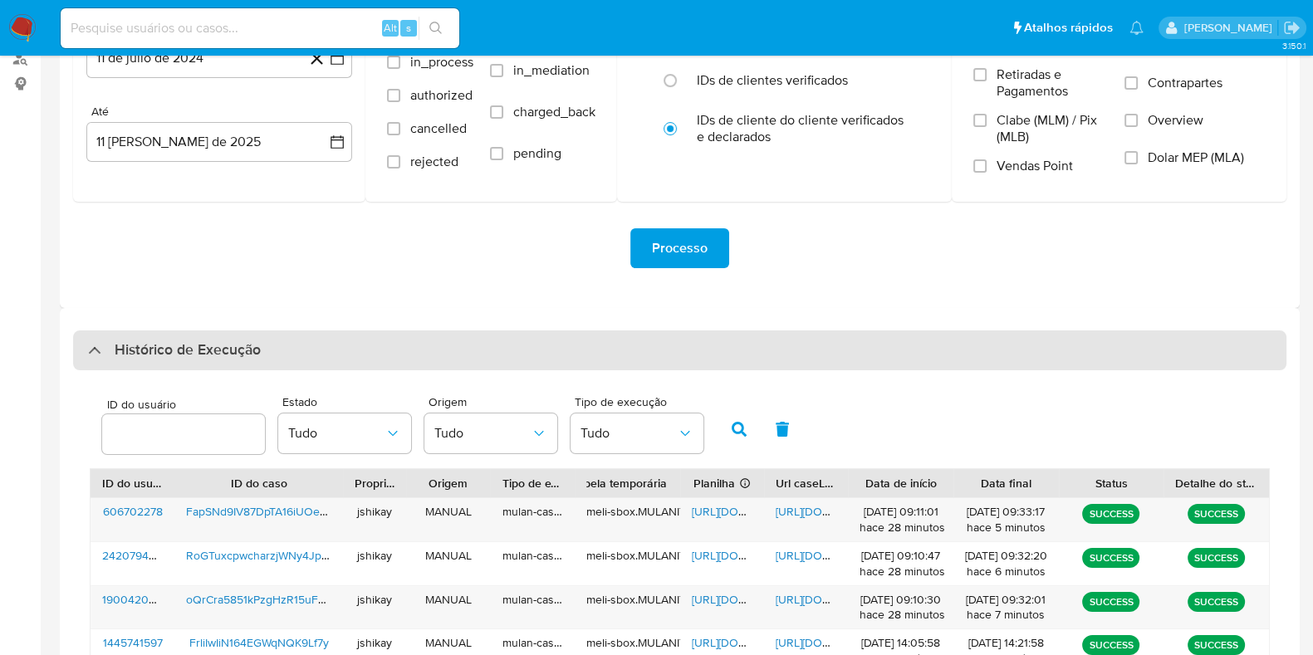
click at [145, 352] on h3 "Histórico de Execução" at bounding box center [188, 351] width 146 height 20
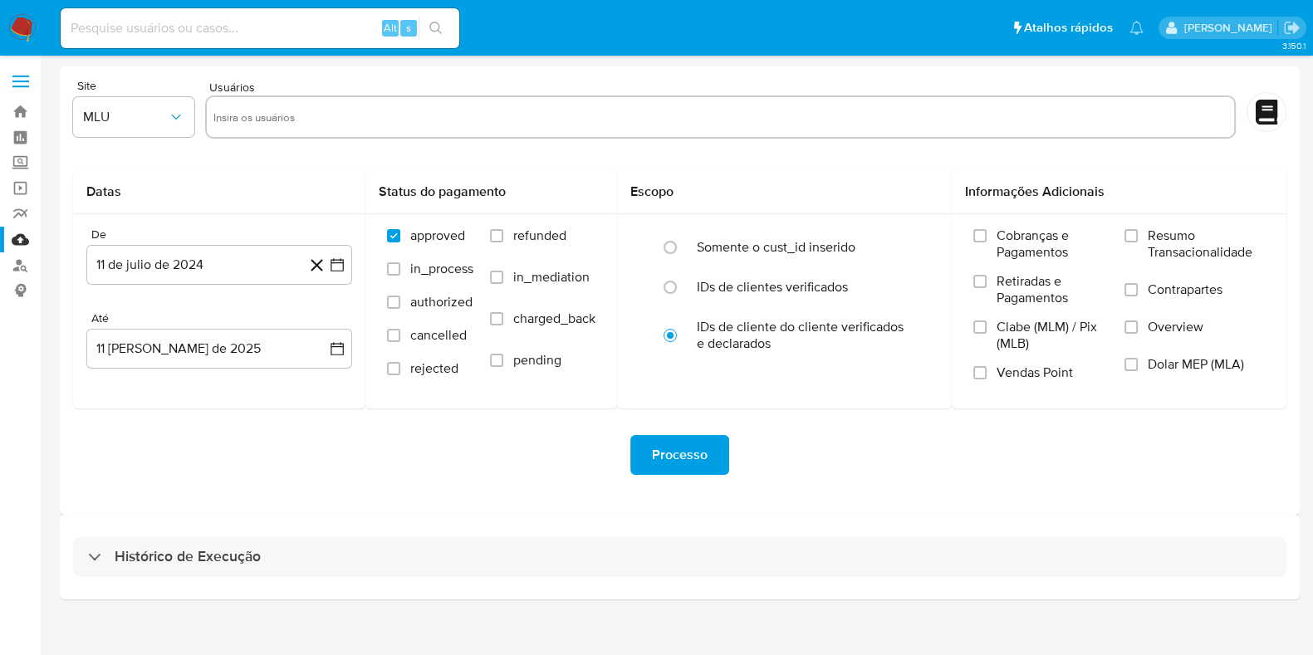
scroll to position [0, 0]
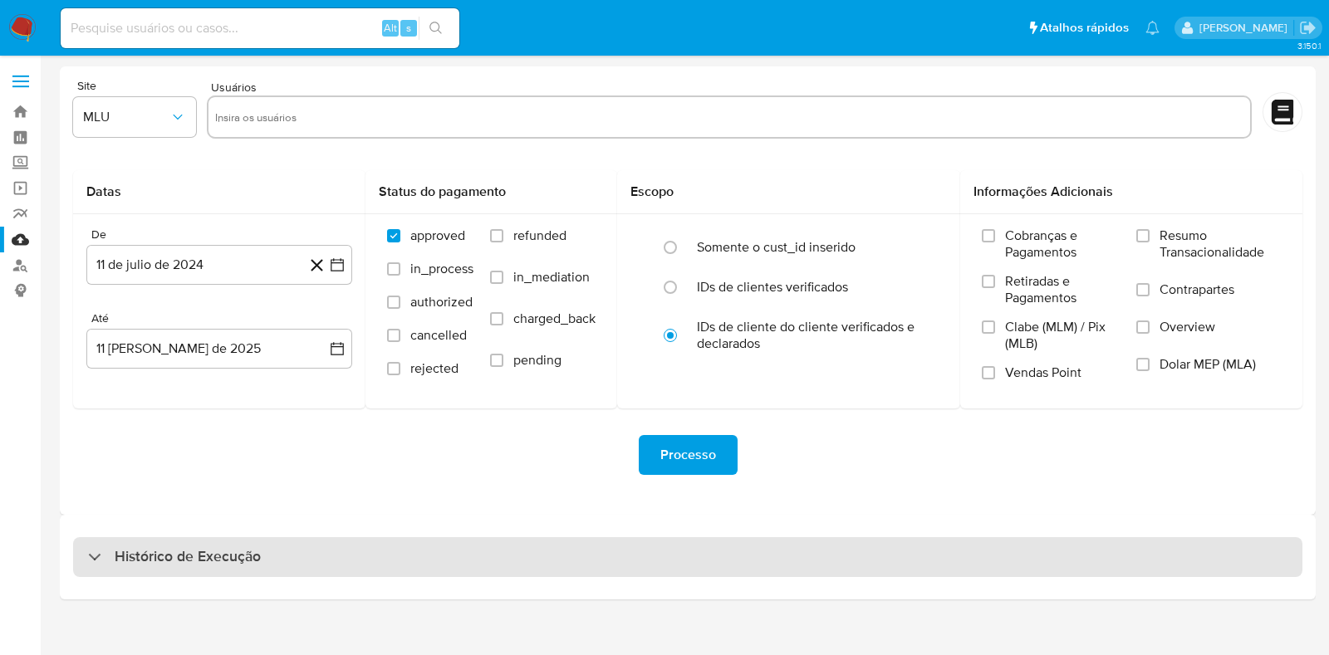
click at [153, 554] on h3 "Histórico de Execução" at bounding box center [188, 557] width 146 height 20
select select "10"
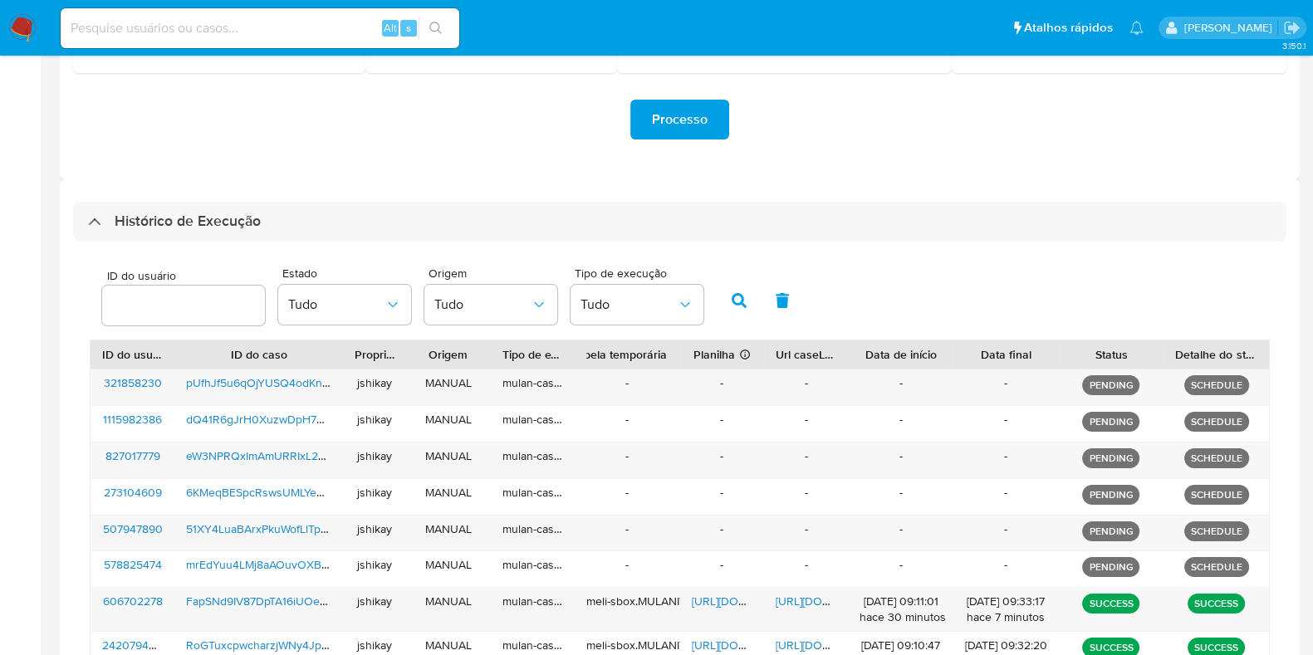
scroll to position [519, 0]
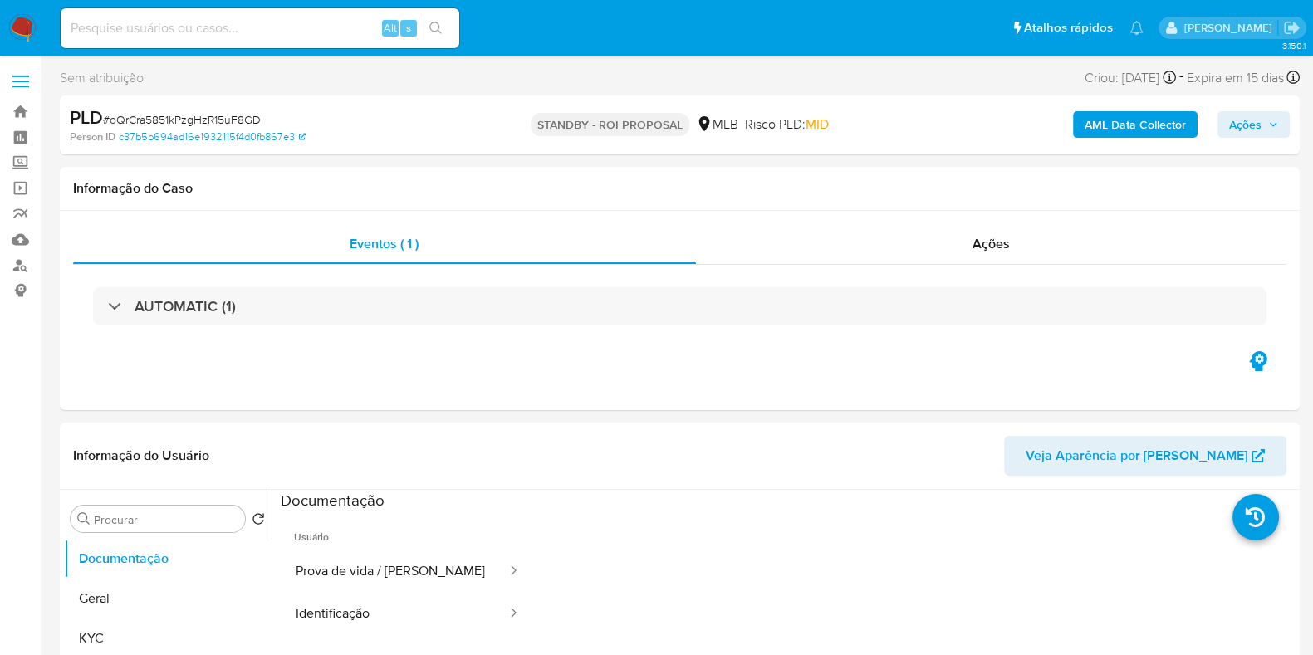
select select "10"
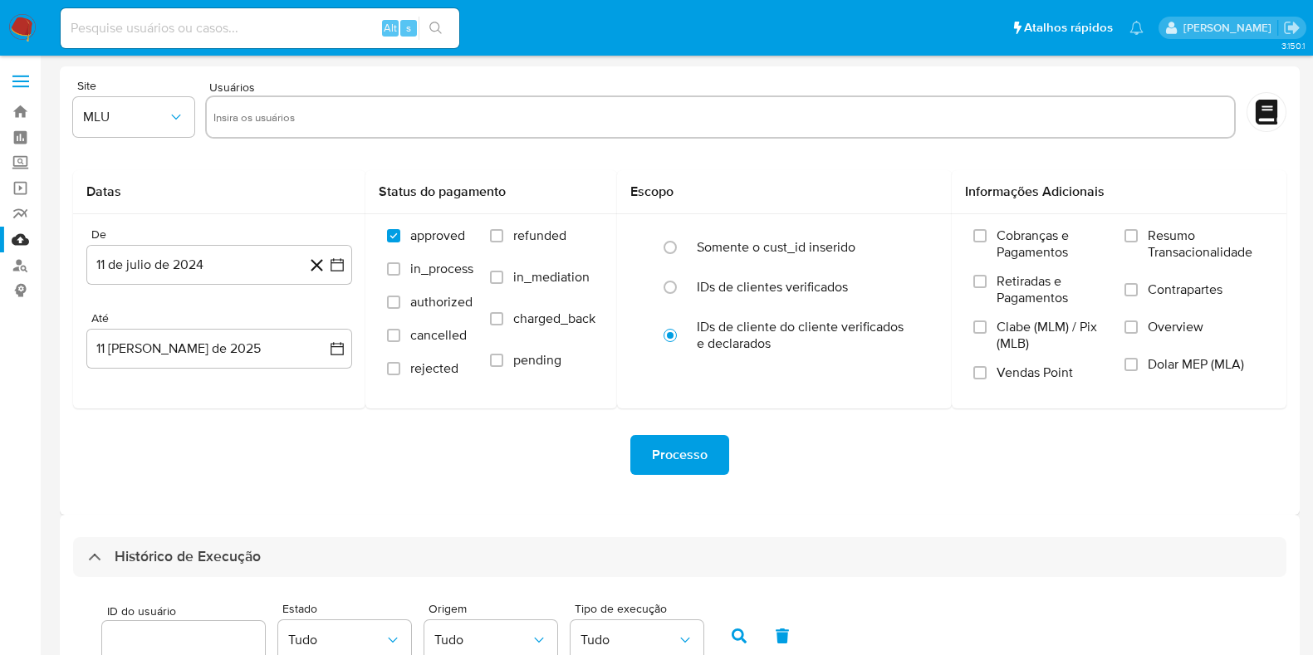
select select "10"
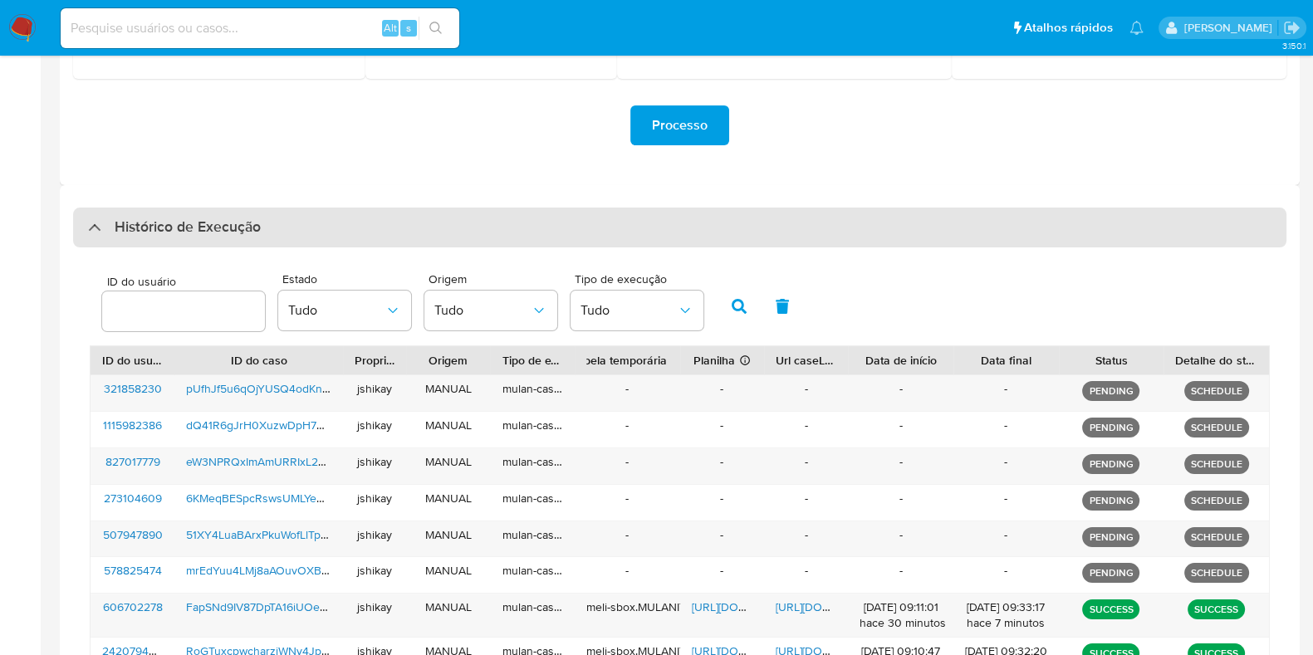
scroll to position [311, 0]
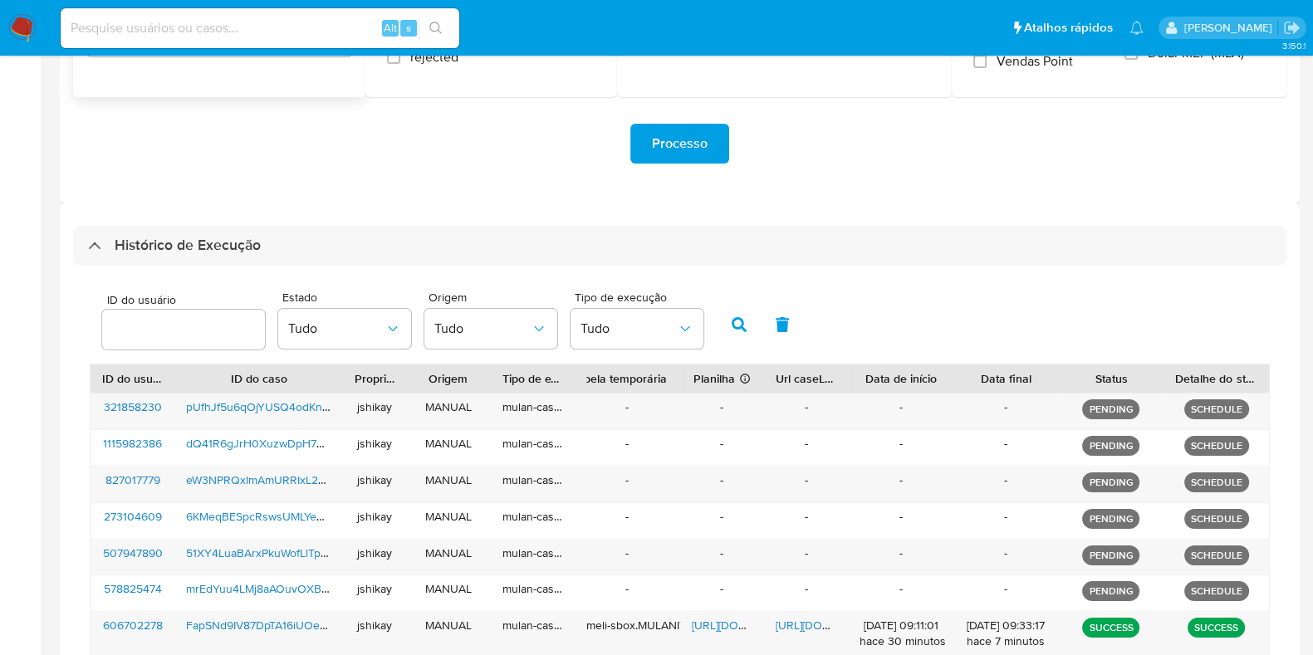
drag, startPoint x: 156, startPoint y: 248, endPoint x: 141, endPoint y: 287, distance: 41.8
click at [154, 251] on h3 "Histórico de Execução" at bounding box center [188, 246] width 146 height 20
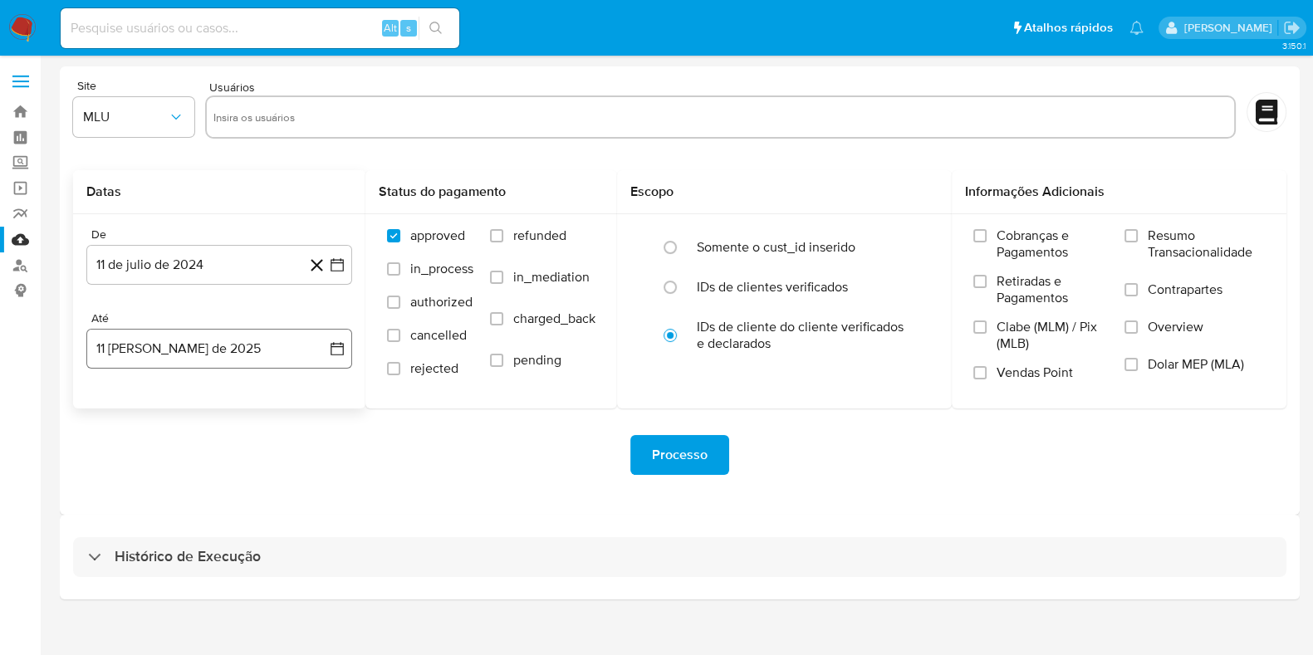
scroll to position [0, 0]
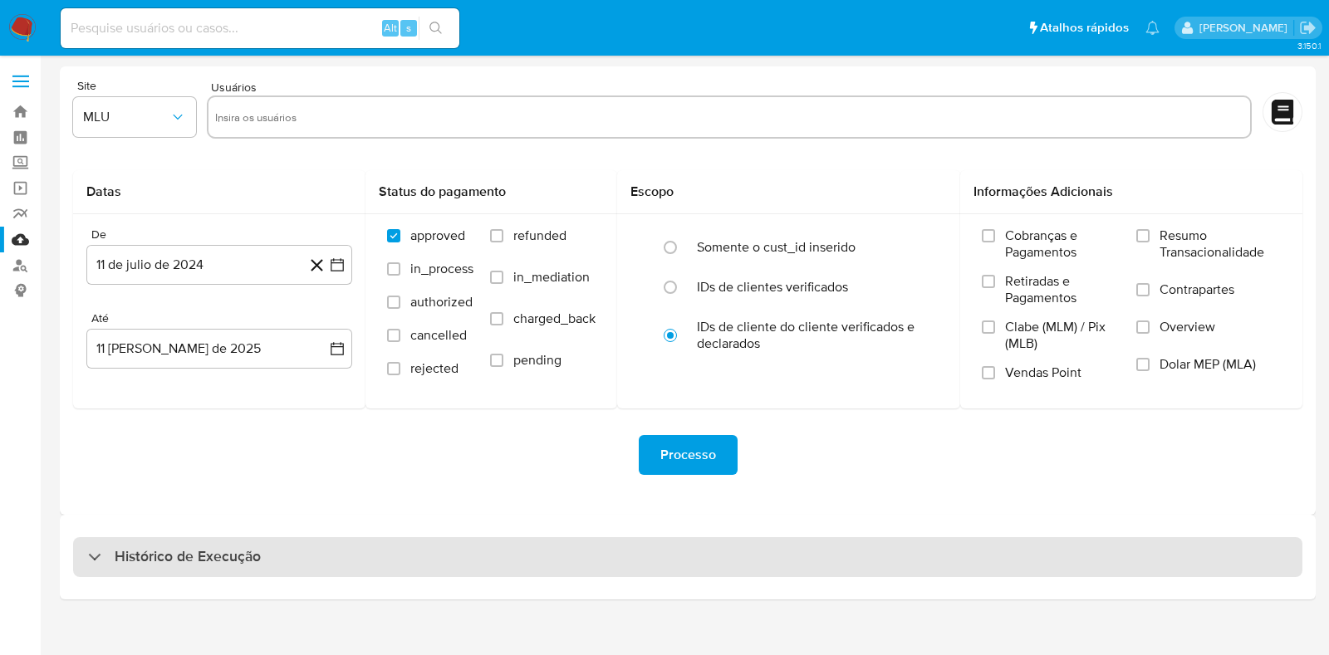
click at [125, 556] on h3 "Histórico de Execução" at bounding box center [188, 557] width 146 height 20
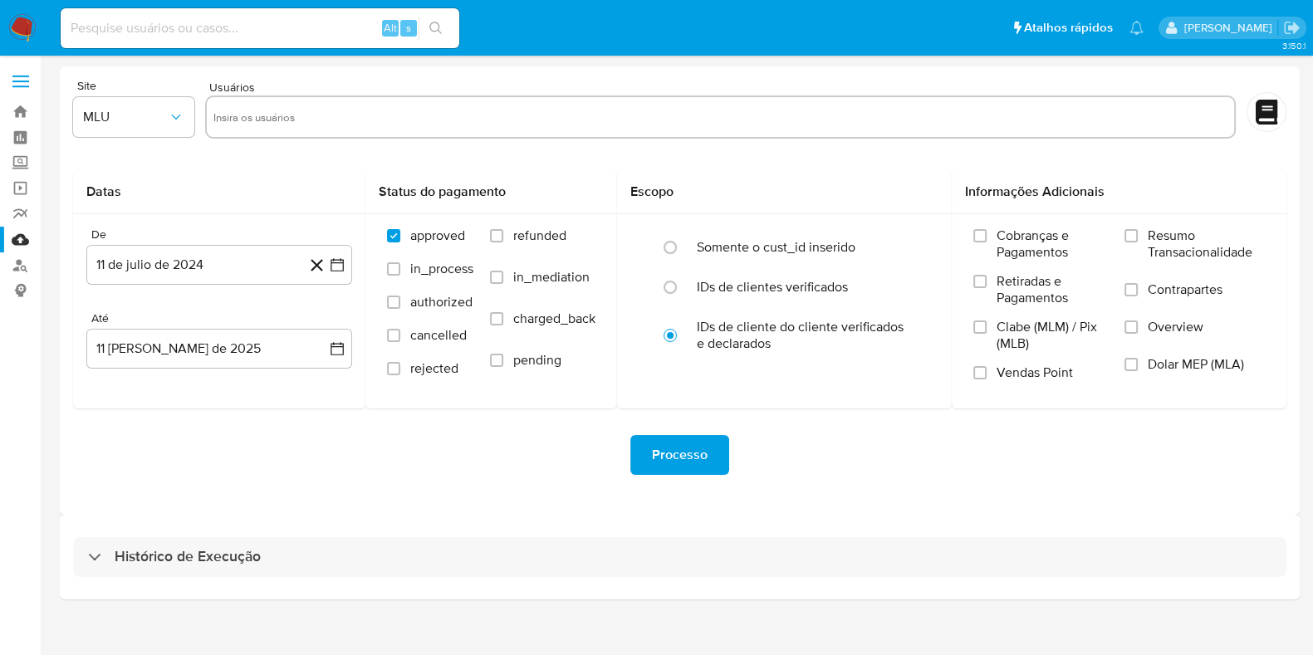
select select "10"
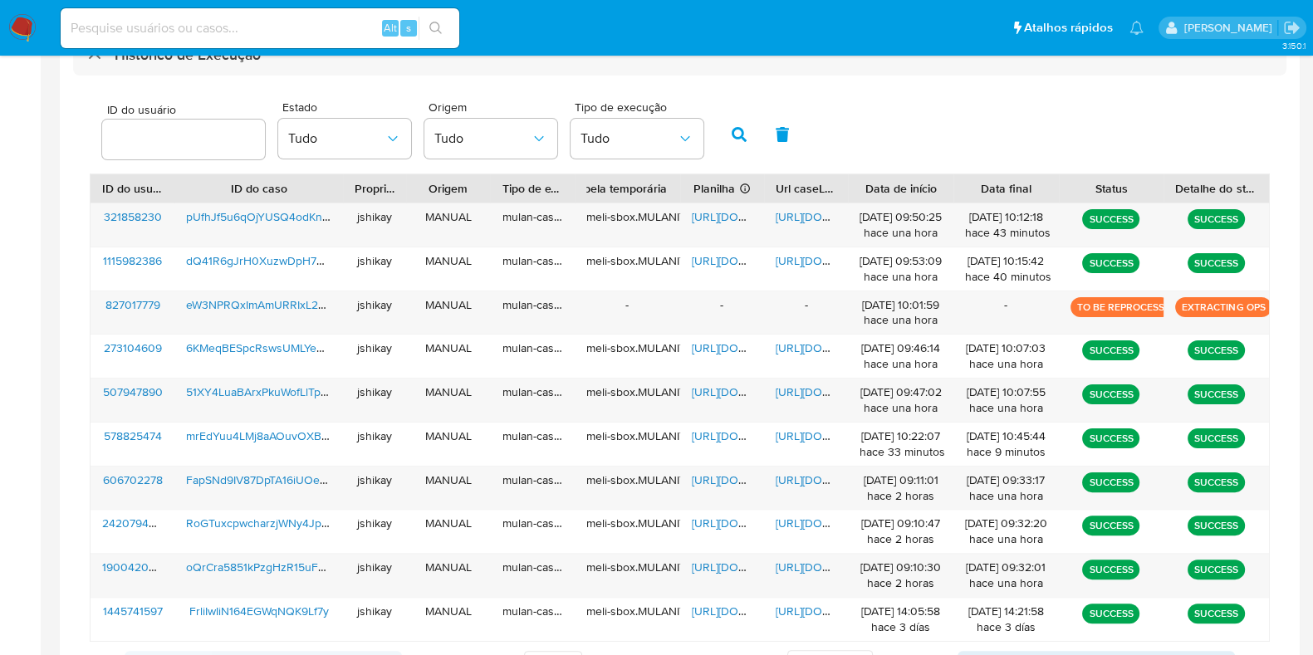
scroll to position [475, 0]
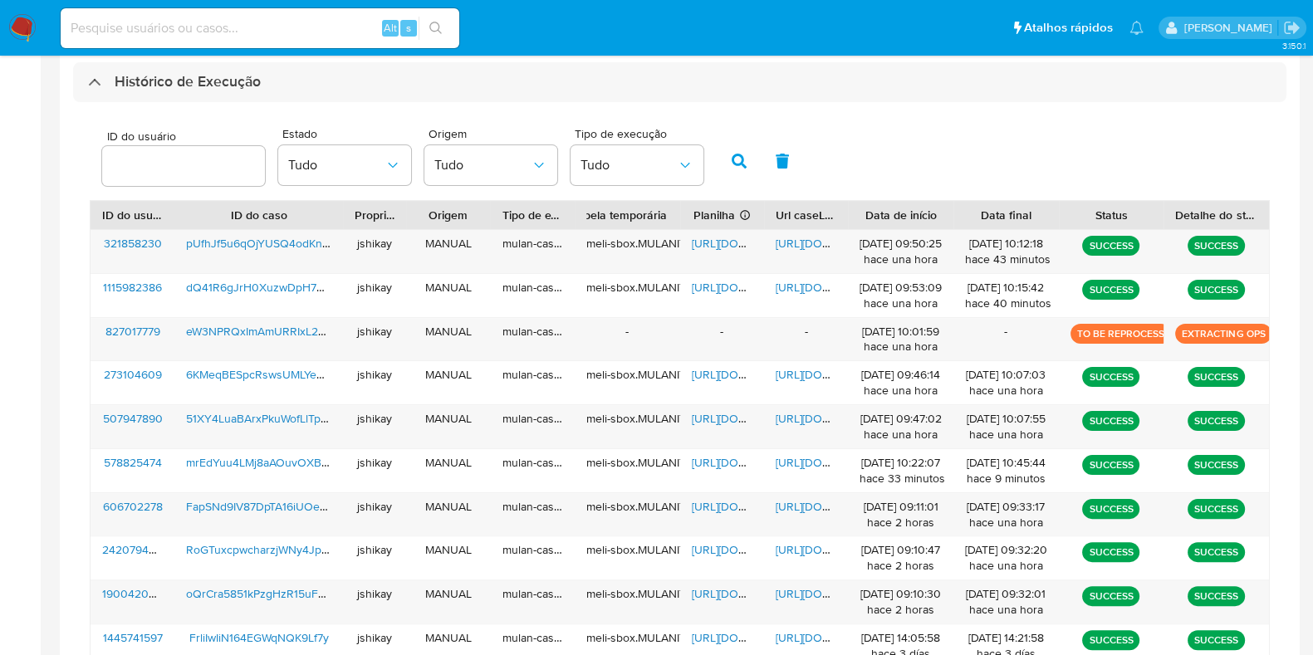
click at [250, 10] on div "Alt s" at bounding box center [260, 28] width 399 height 40
paste input "1824705051"
click at [250, 27] on input "1824705051" at bounding box center [260, 28] width 399 height 22
type input "1824705051"
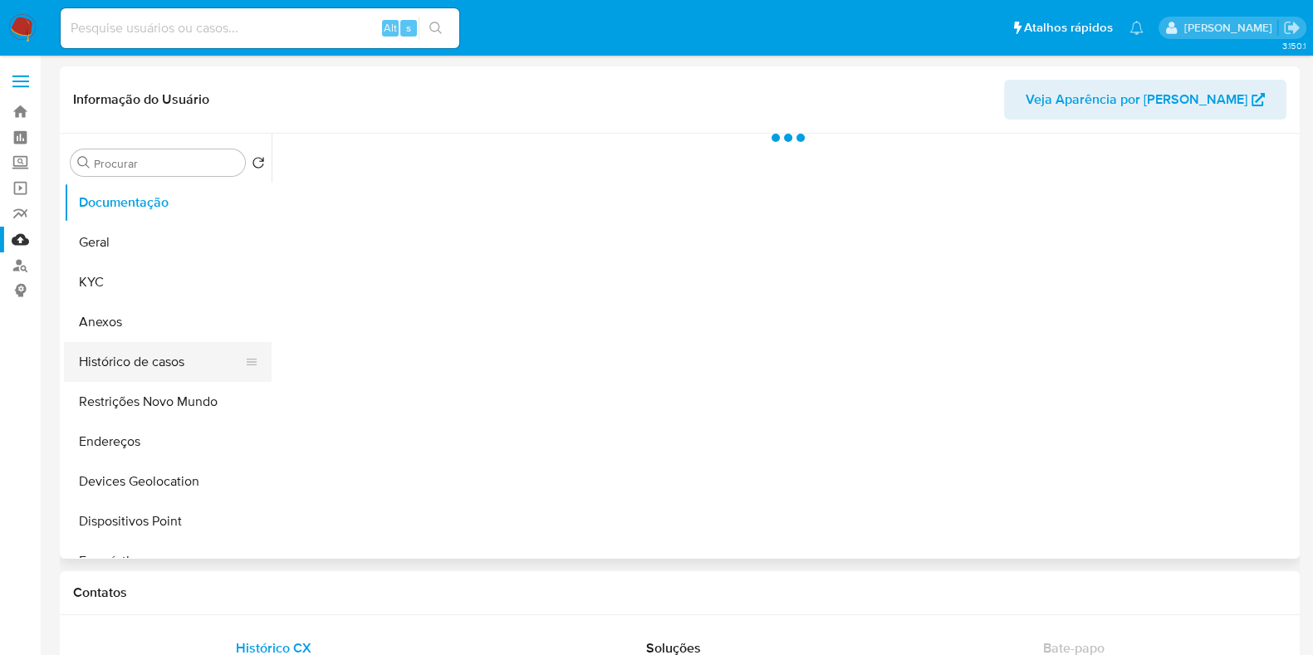
click at [137, 355] on button "Histórico de casos" at bounding box center [161, 362] width 194 height 40
select select "10"
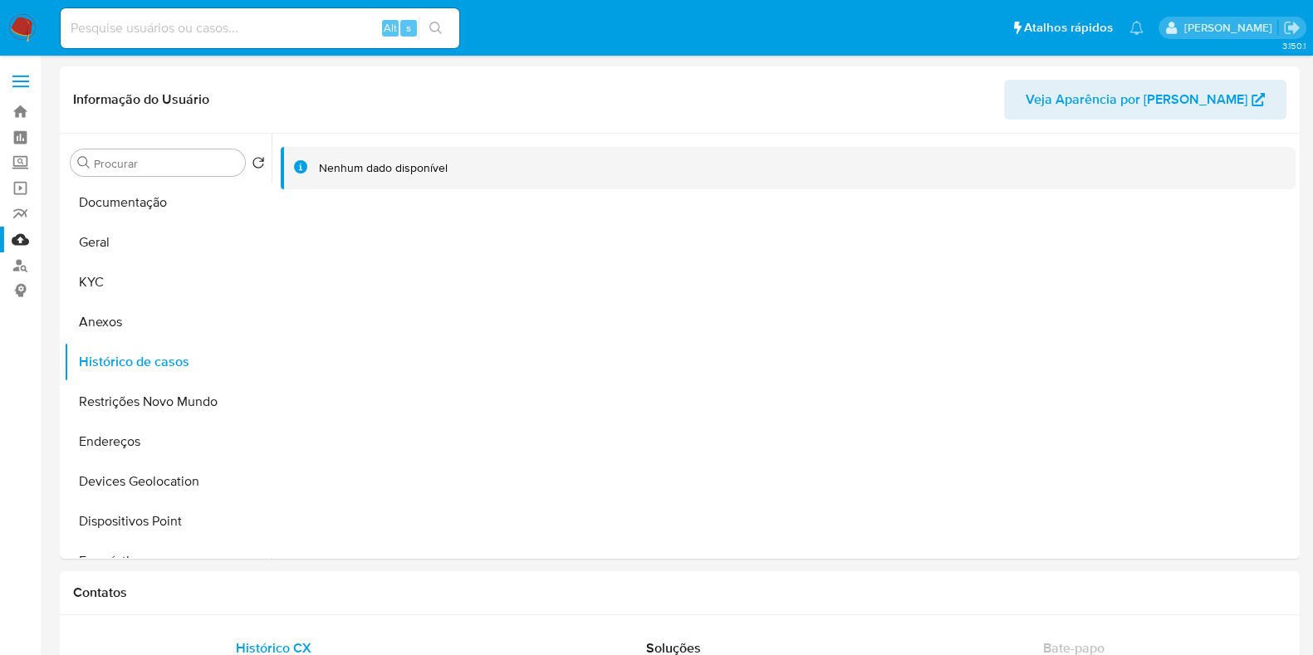
click at [291, 10] on div "Alt s" at bounding box center [260, 28] width 399 height 40
click at [263, 34] on input at bounding box center [260, 28] width 399 height 22
paste input "1460155137"
type input "1460155137"
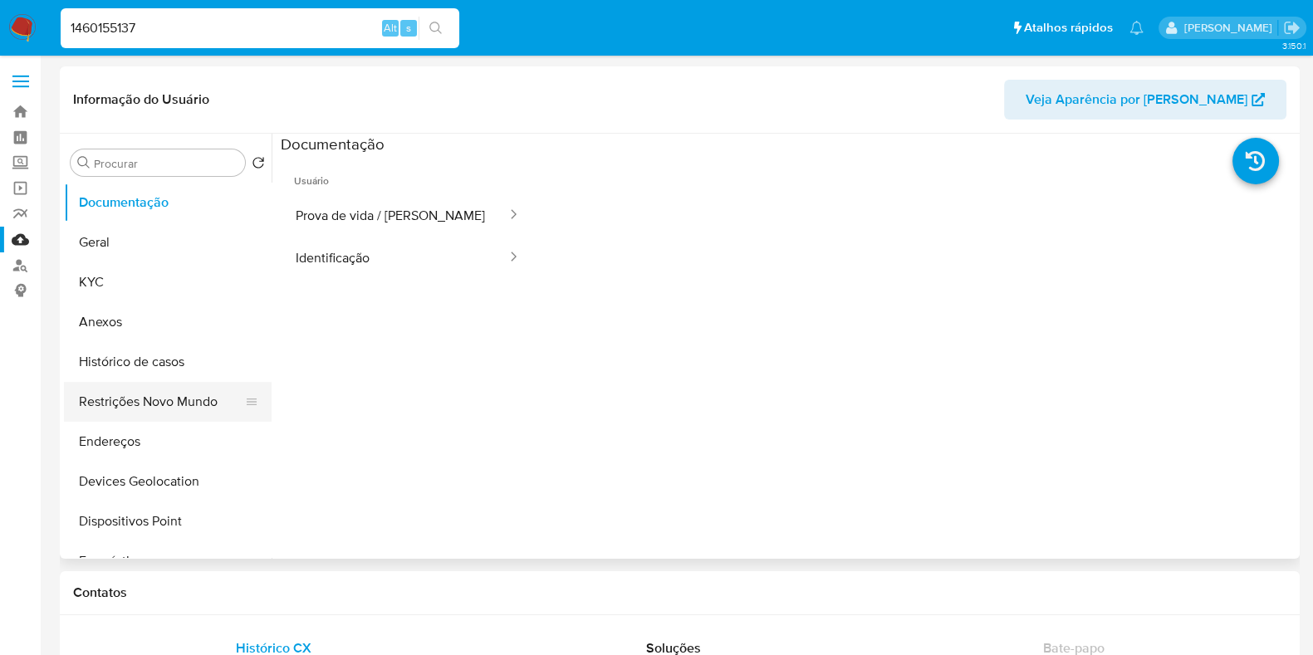
click at [147, 385] on button "Restrições Novo Mundo" at bounding box center [161, 402] width 194 height 40
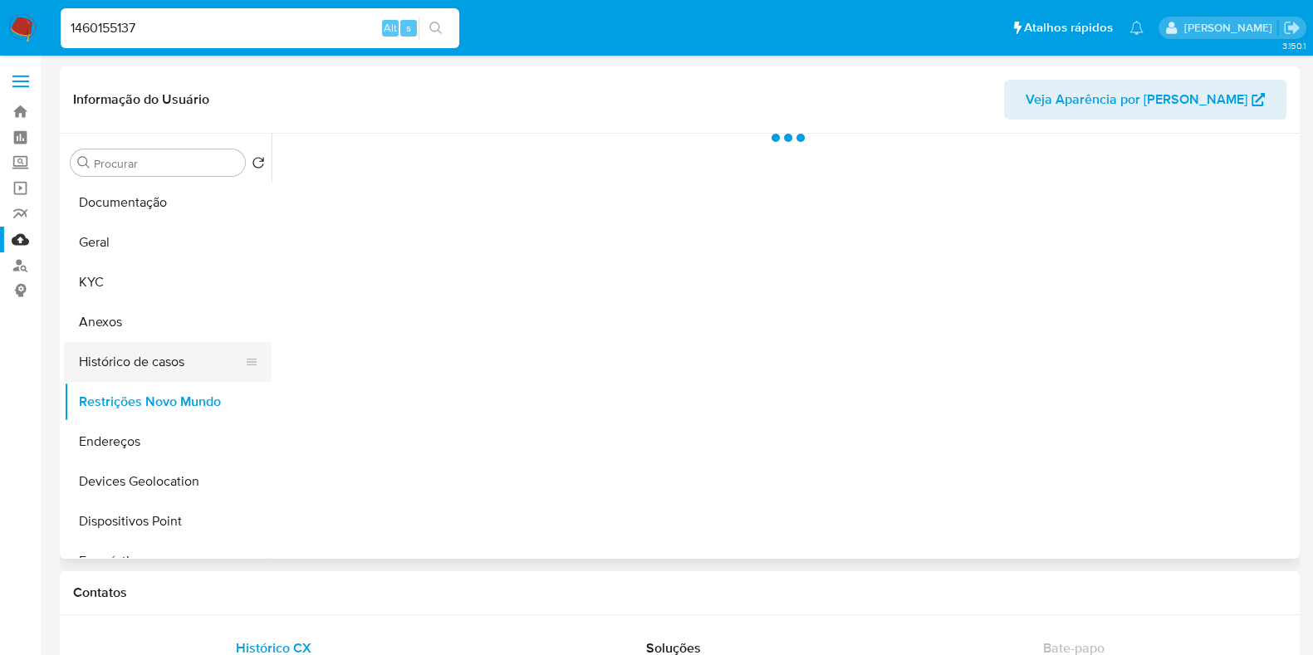
click at [145, 361] on button "Histórico de casos" at bounding box center [161, 362] width 194 height 40
select select "10"
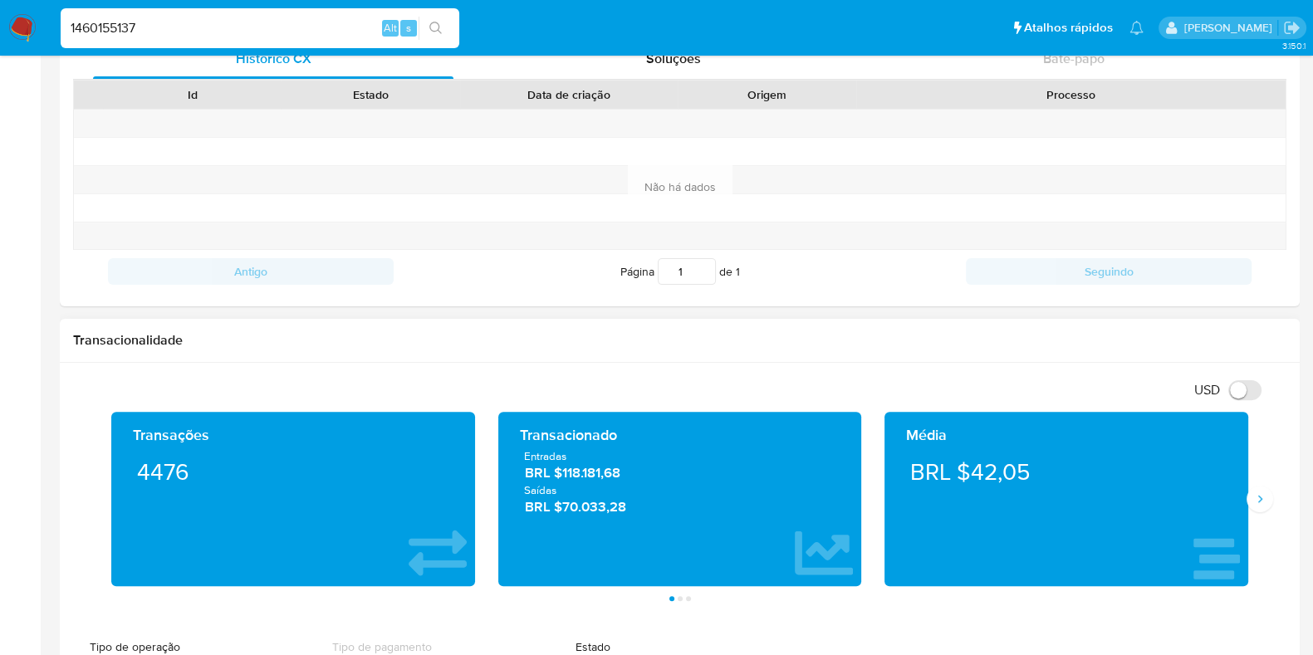
scroll to position [623, 0]
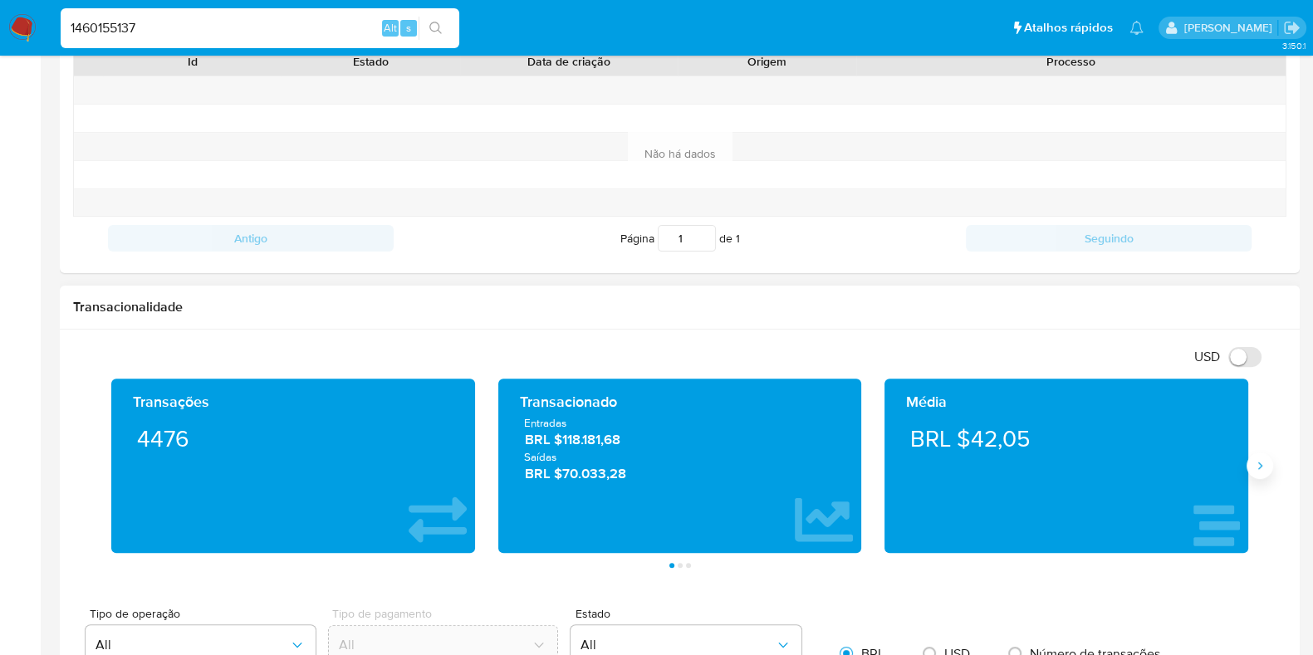
click at [1261, 463] on icon "Siguiente" at bounding box center [1259, 465] width 13 height 13
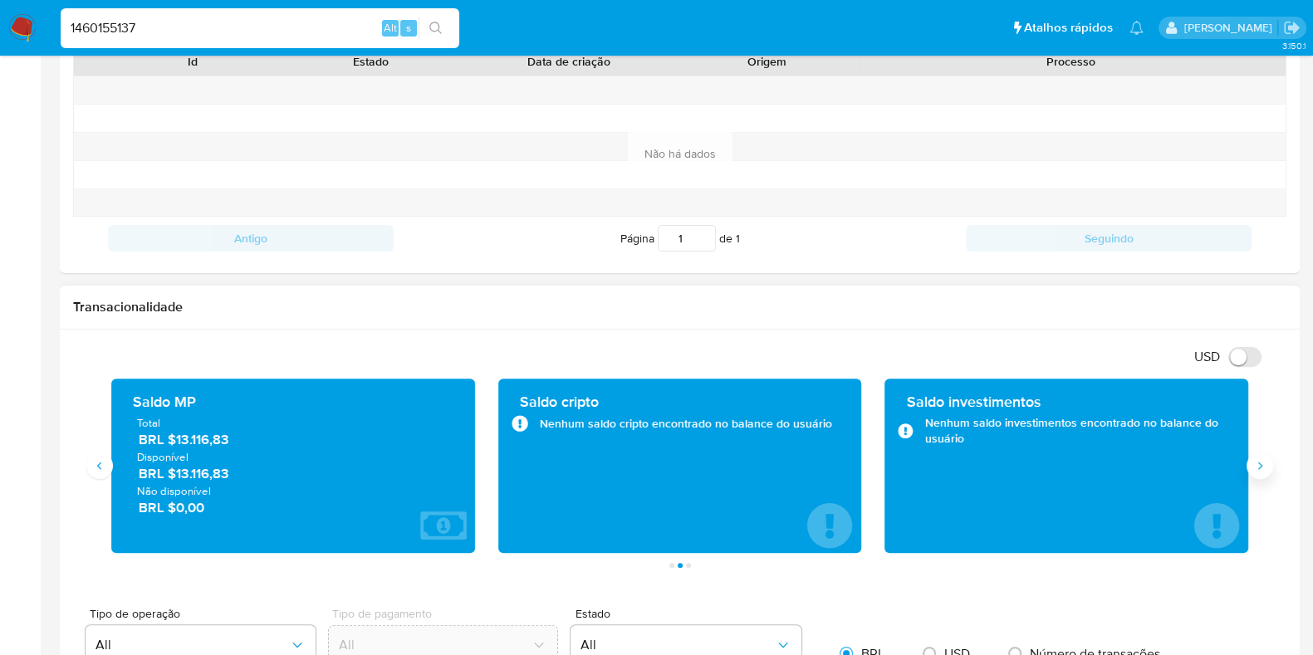
click at [1261, 463] on icon "Siguiente" at bounding box center [1259, 465] width 13 height 13
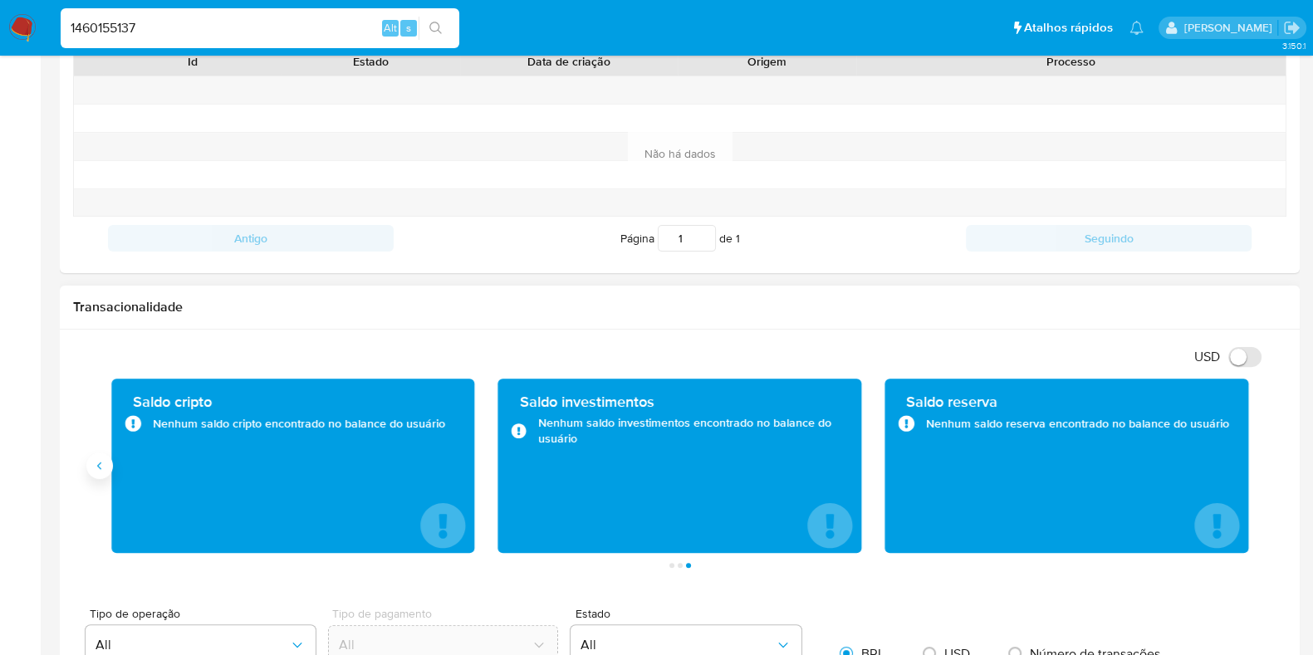
click at [96, 468] on icon "Anterior" at bounding box center [99, 465] width 13 height 13
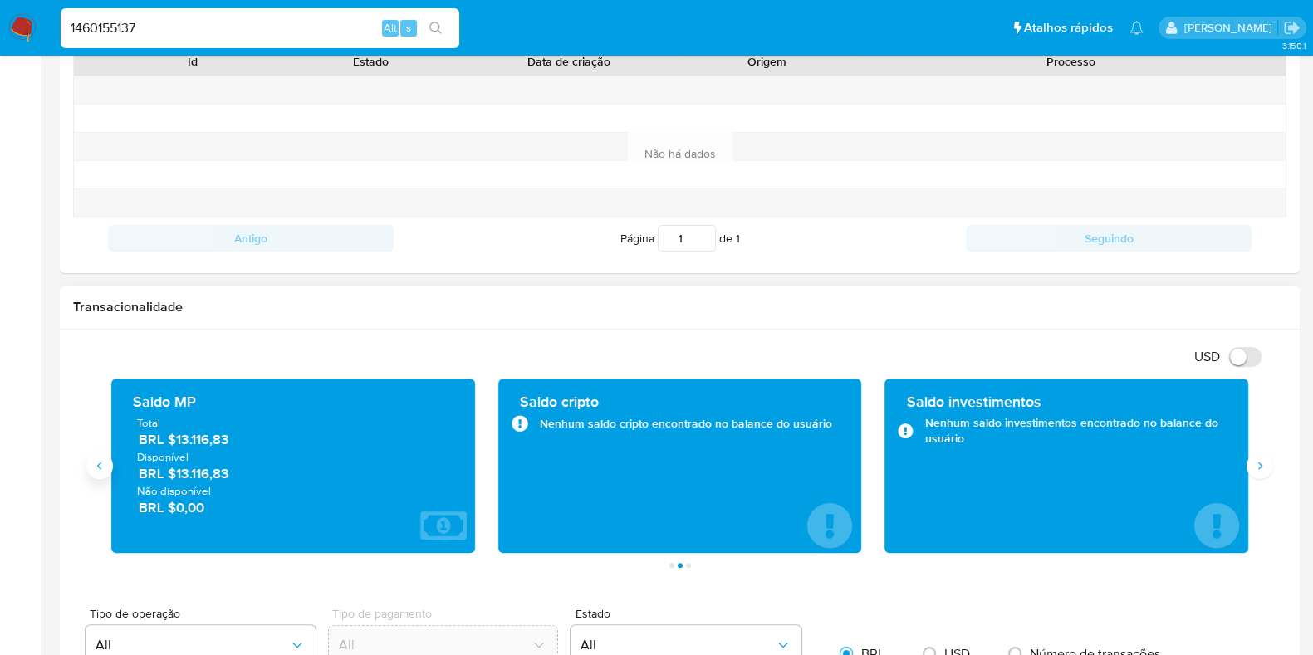
click at [96, 468] on icon "Anterior" at bounding box center [99, 465] width 13 height 13
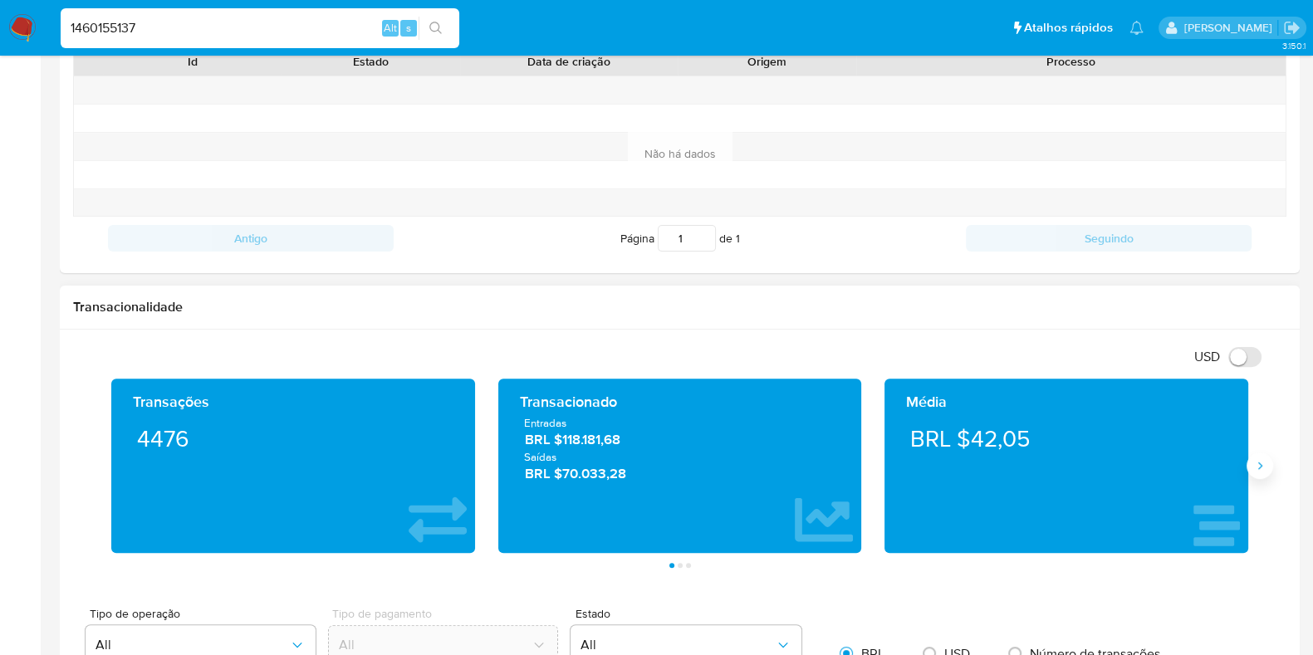
click at [1258, 466] on icon "Siguiente" at bounding box center [1259, 465] width 13 height 13
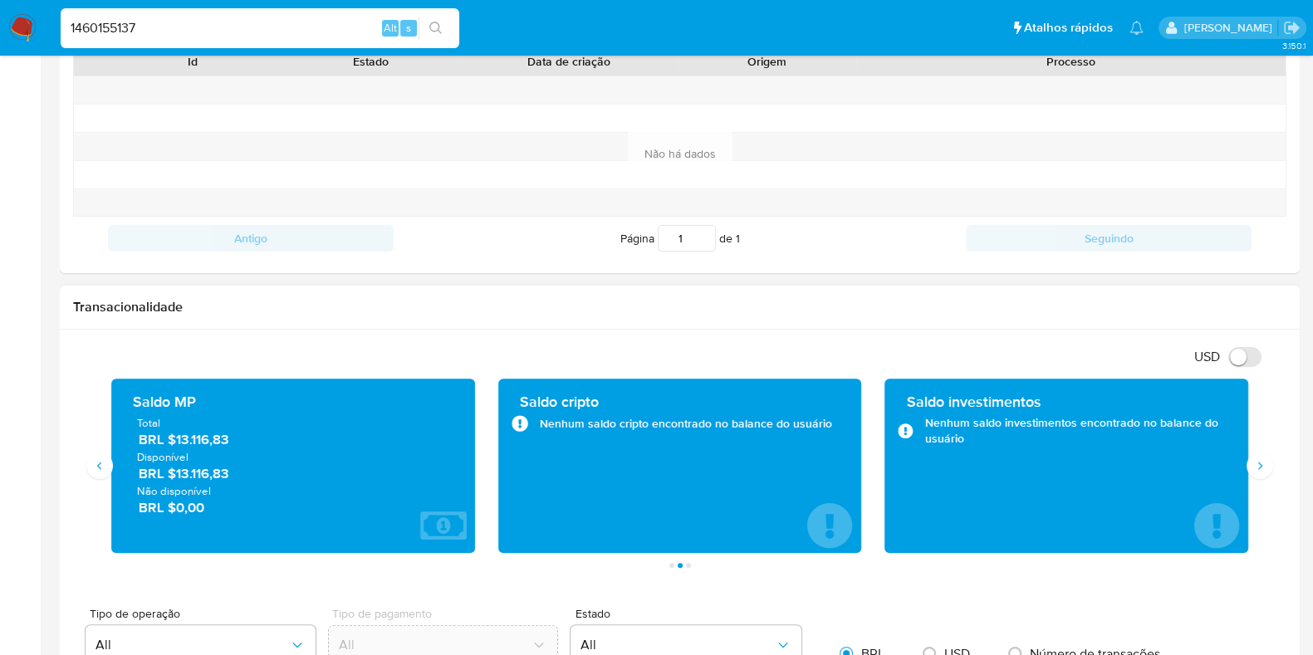
drag, startPoint x: 228, startPoint y: 478, endPoint x: 179, endPoint y: 479, distance: 49.9
click at [179, 479] on span "BRL $13.116,83" at bounding box center [294, 473] width 311 height 19
click at [226, 37] on input "1460155137" at bounding box center [260, 28] width 399 height 22
click at [225, 37] on input "1460155137" at bounding box center [260, 28] width 399 height 22
paste input "37909264"
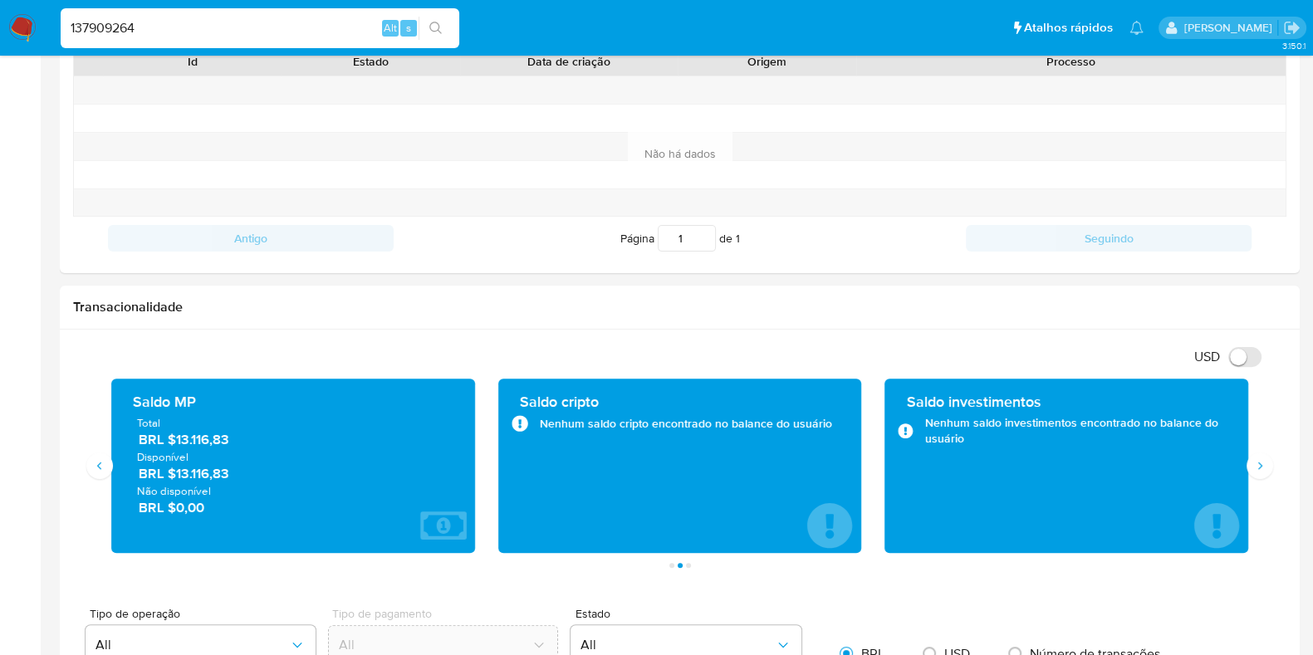
type input "137909264"
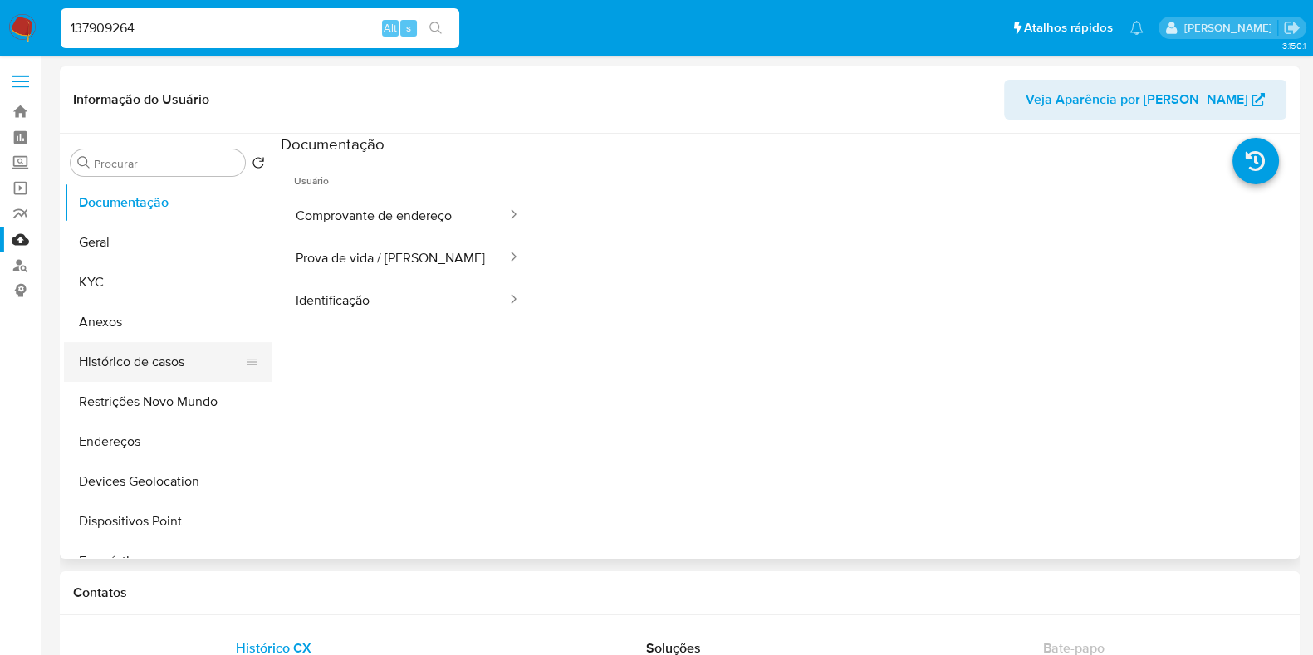
click at [109, 370] on button "Histórico de casos" at bounding box center [161, 362] width 194 height 40
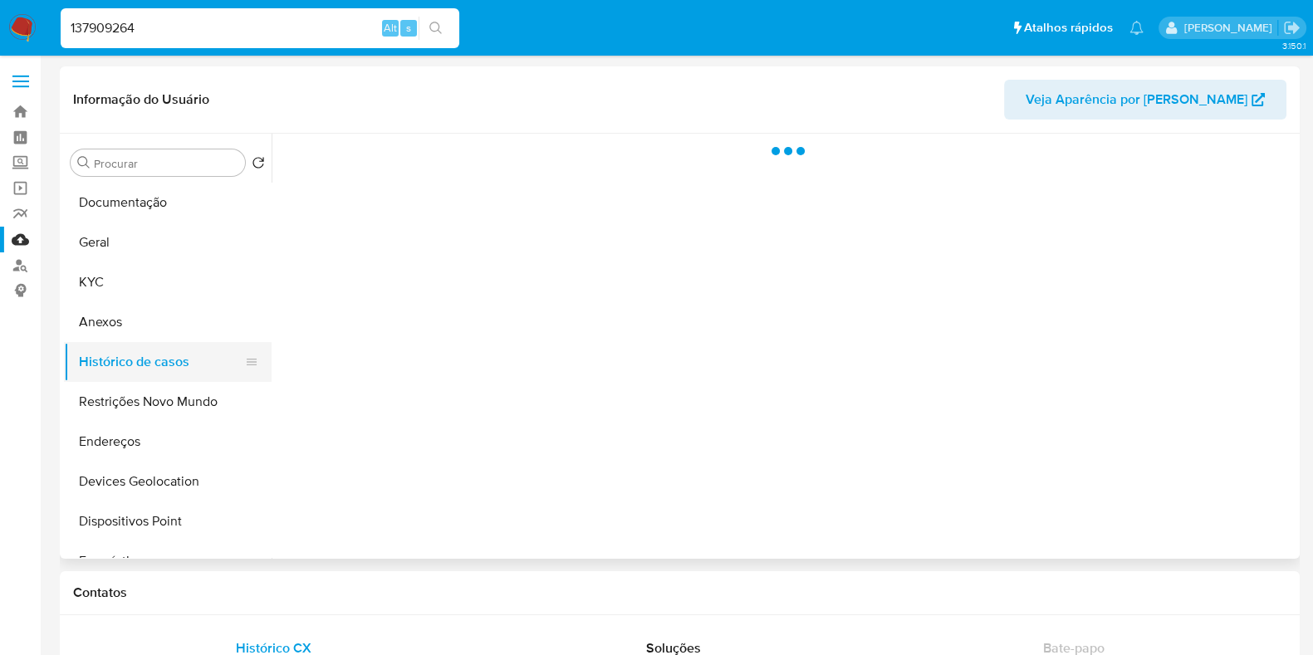
select select "10"
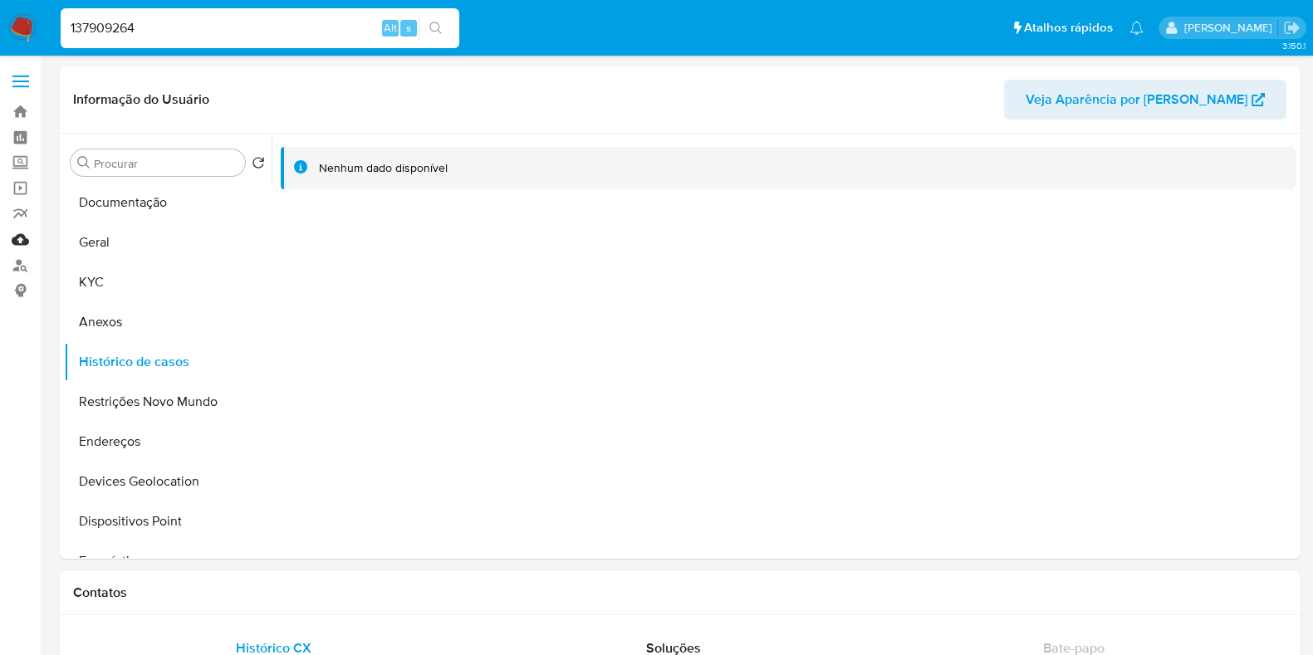
click at [24, 243] on link "Mulan" at bounding box center [99, 240] width 198 height 26
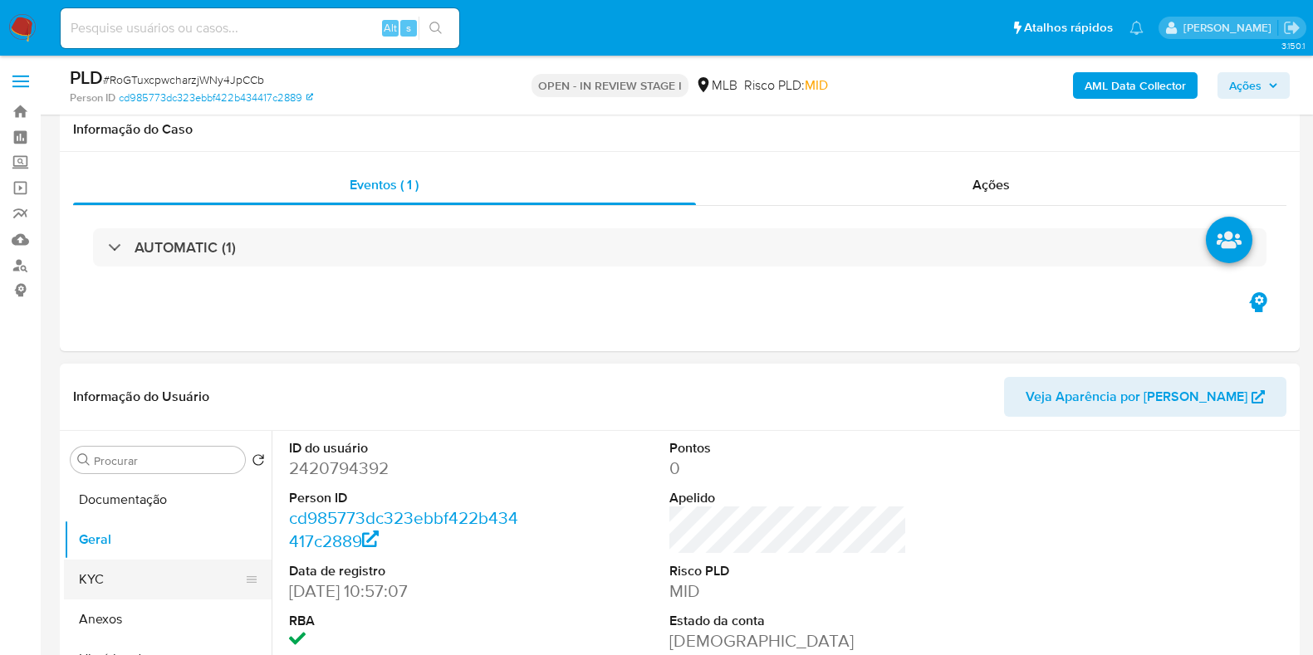
scroll to position [311, 0]
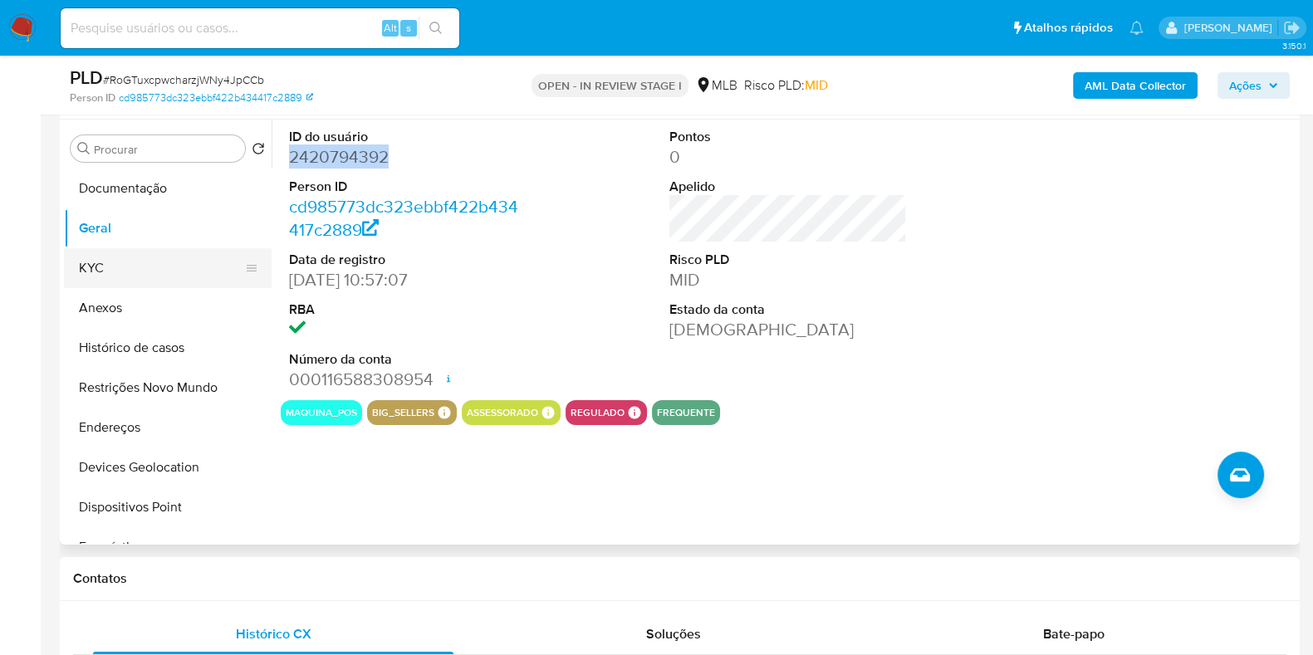
click at [104, 268] on button "KYC" at bounding box center [161, 268] width 194 height 40
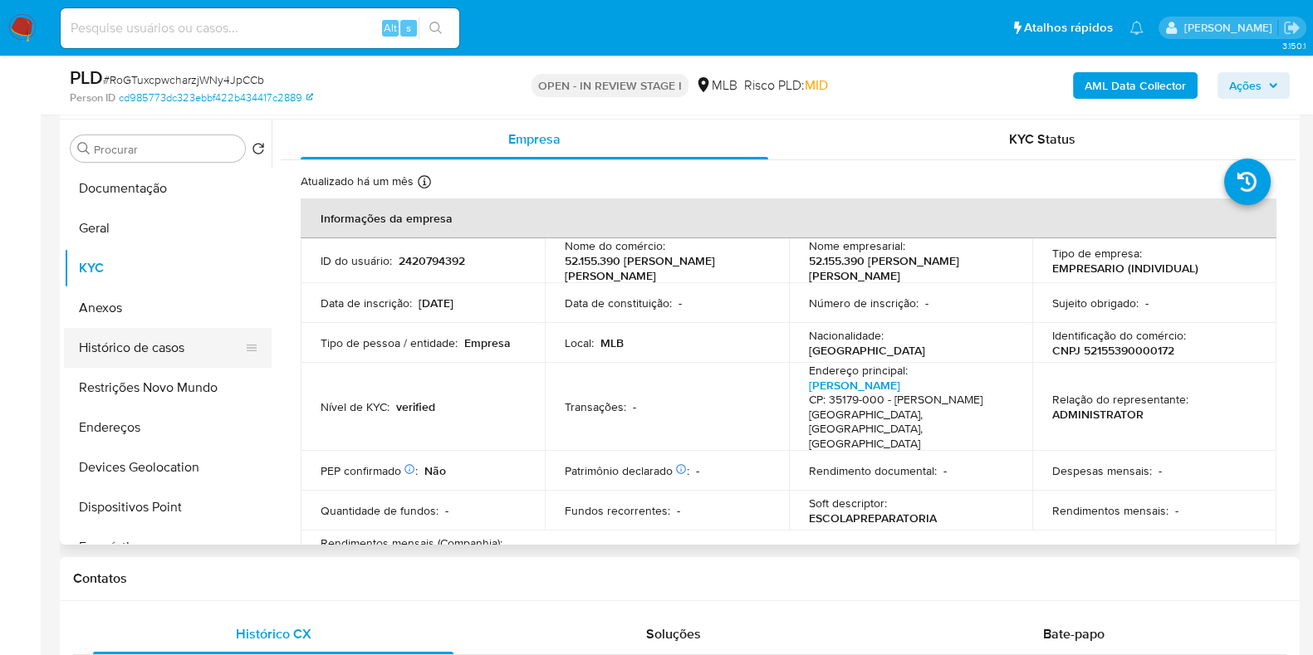
click at [144, 330] on button "Histórico de casos" at bounding box center [161, 348] width 194 height 40
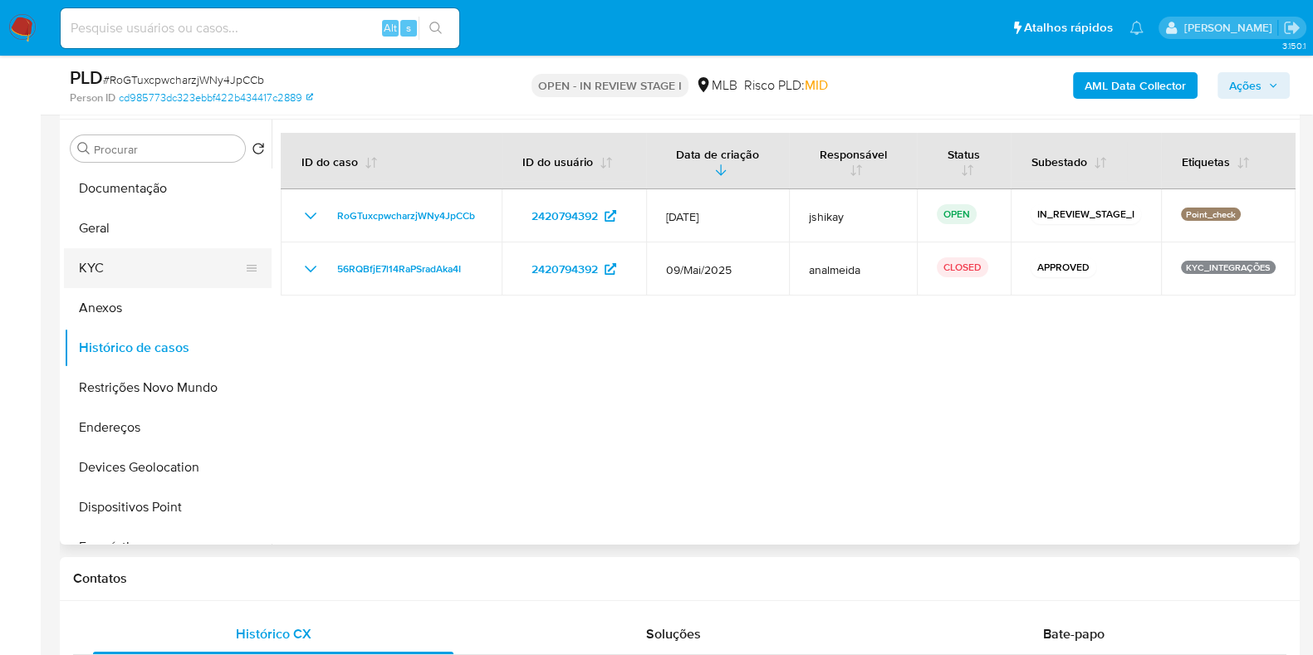
click at [120, 261] on button "KYC" at bounding box center [161, 268] width 194 height 40
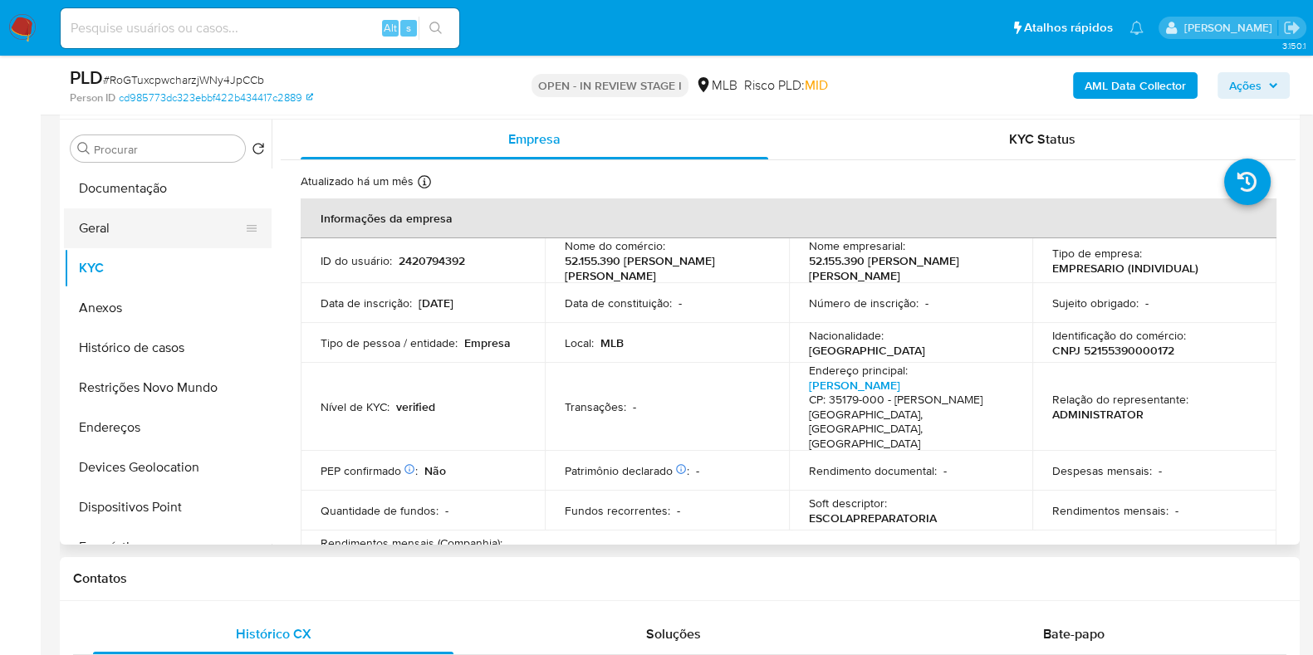
click at [145, 211] on button "Geral" at bounding box center [161, 228] width 194 height 40
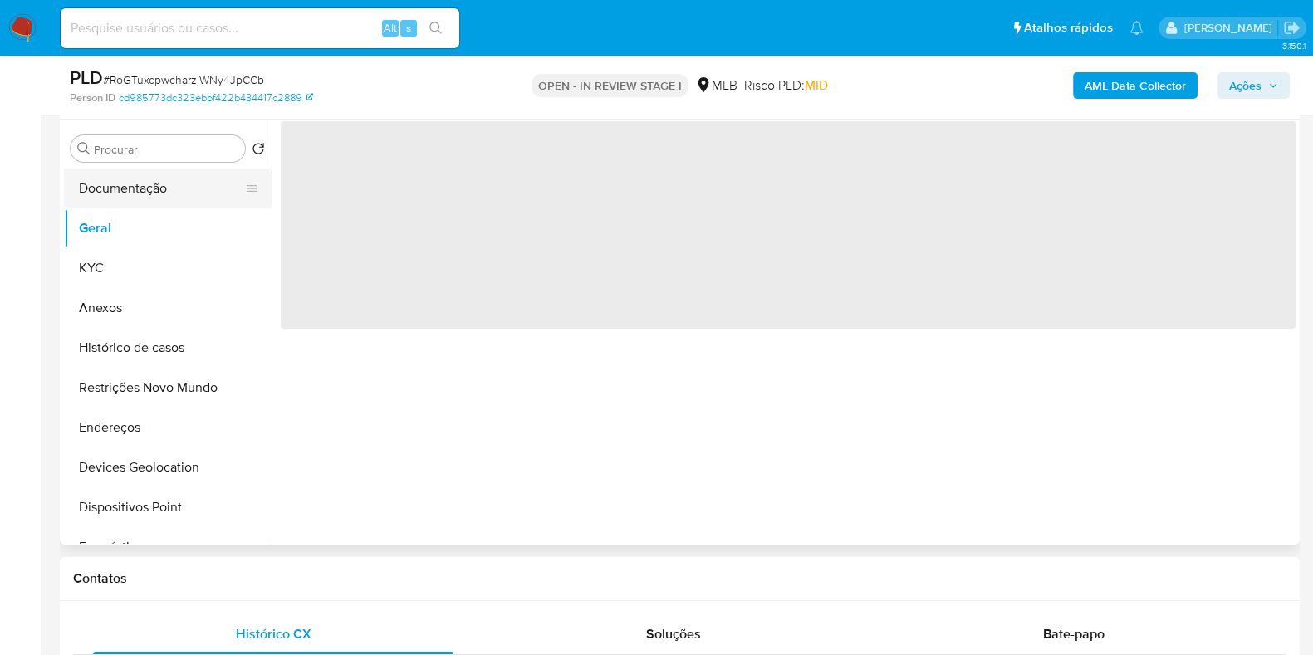
click at [140, 191] on button "Documentação" at bounding box center [161, 189] width 194 height 40
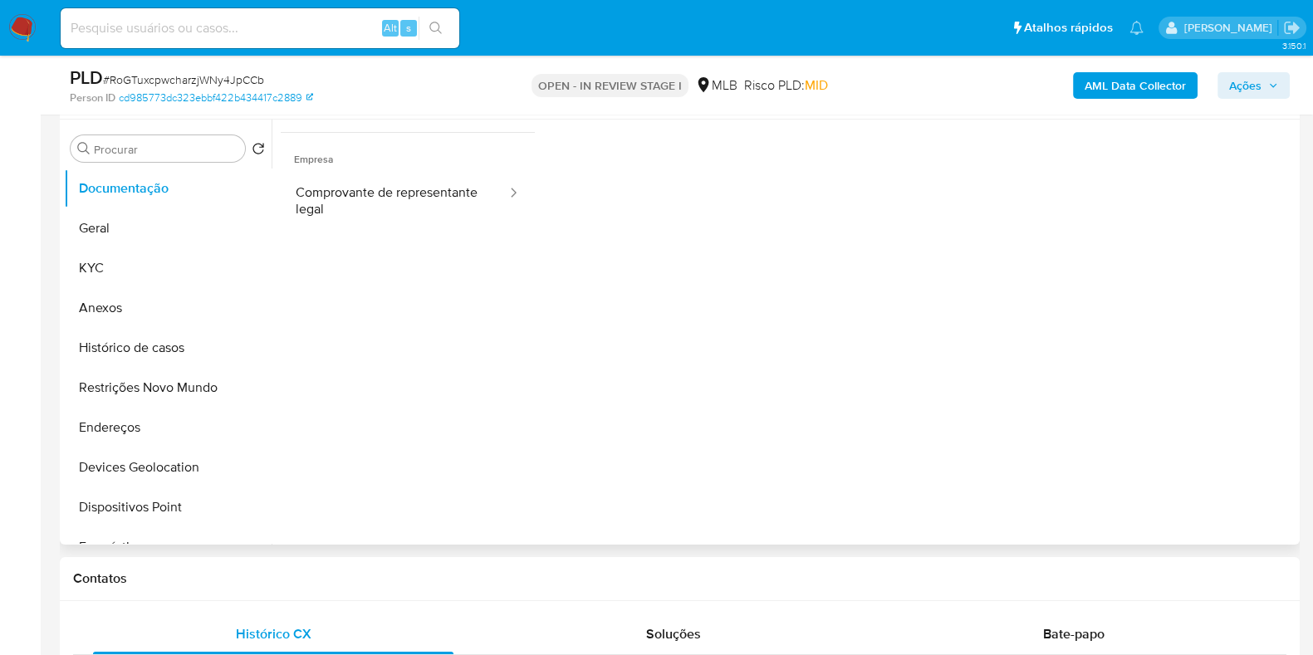
scroll to position [135, 0]
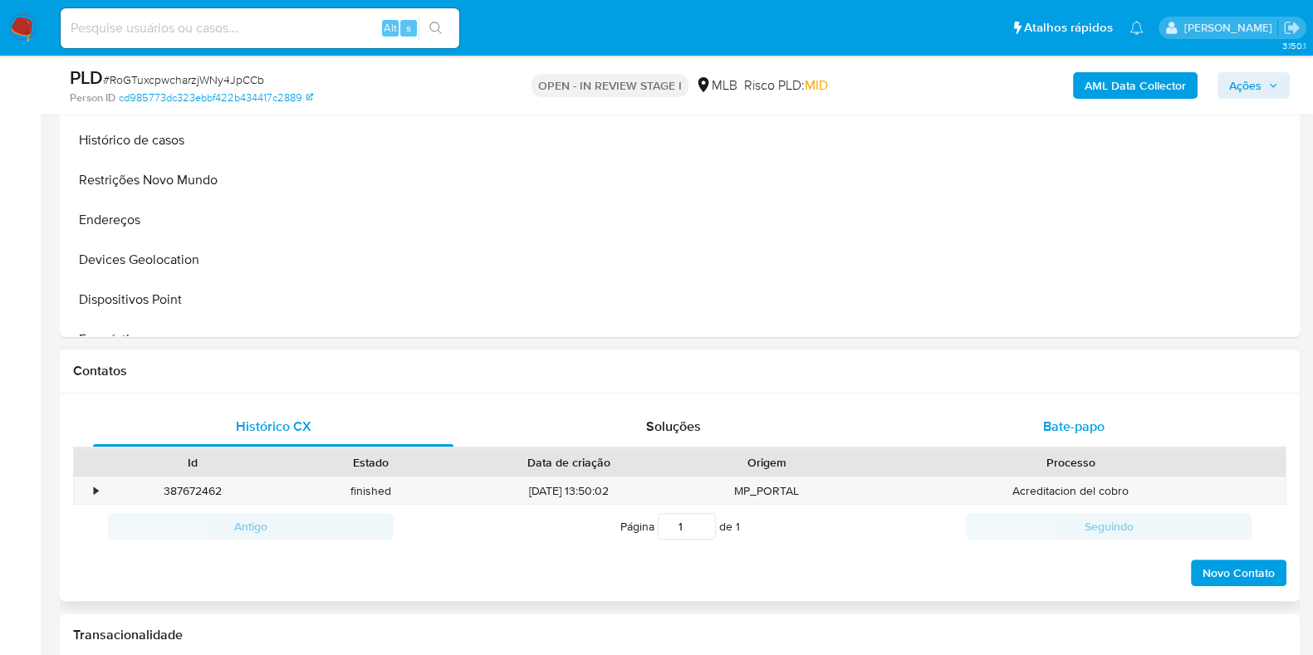
click at [1030, 429] on div "Bate-papo" at bounding box center [1074, 427] width 360 height 40
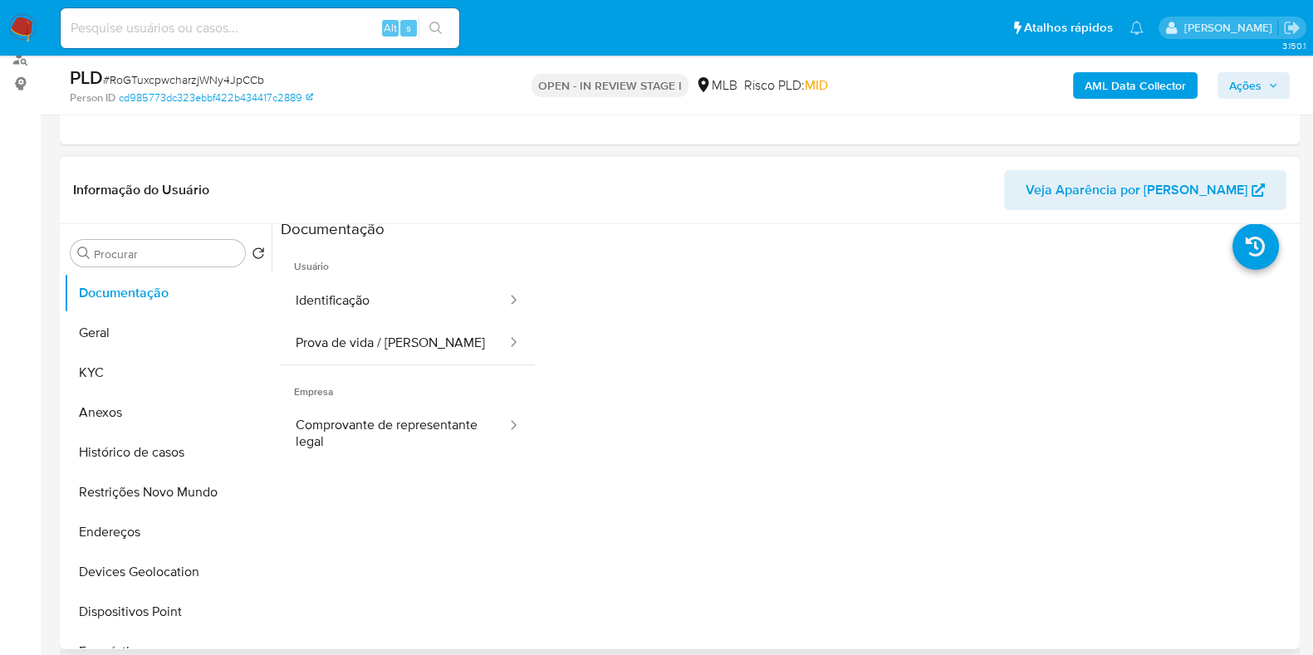
scroll to position [0, 0]
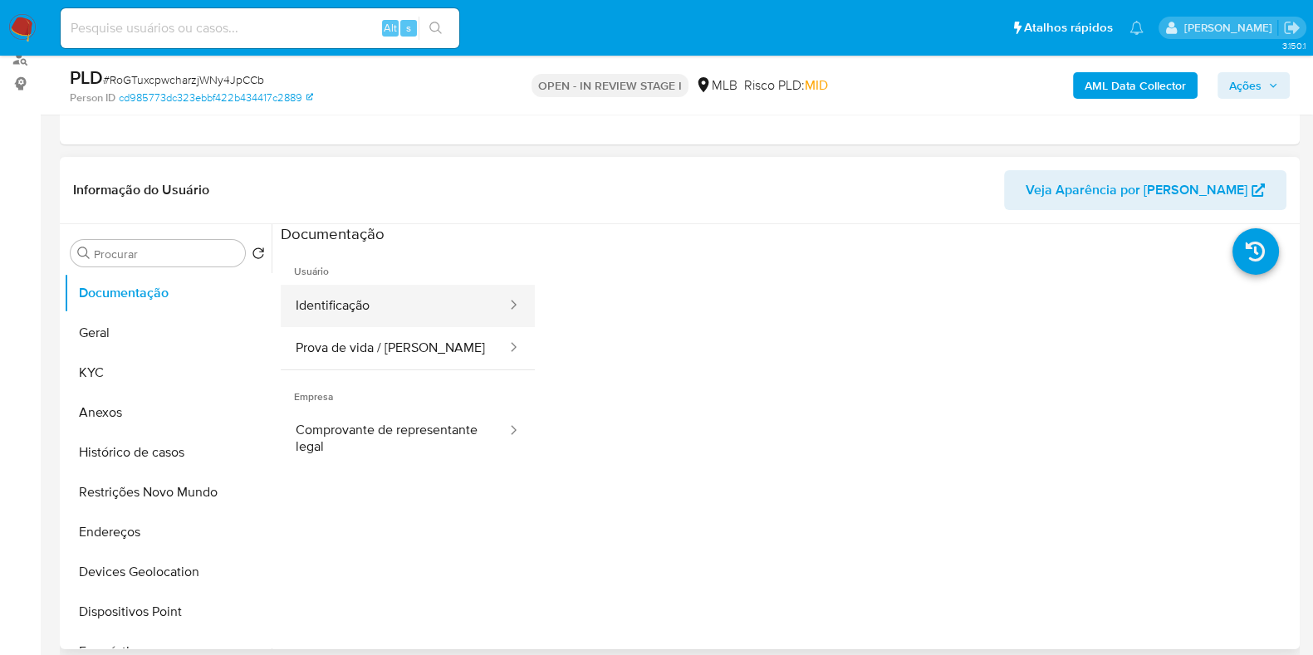
click at [399, 304] on button "Identificação" at bounding box center [395, 306] width 228 height 42
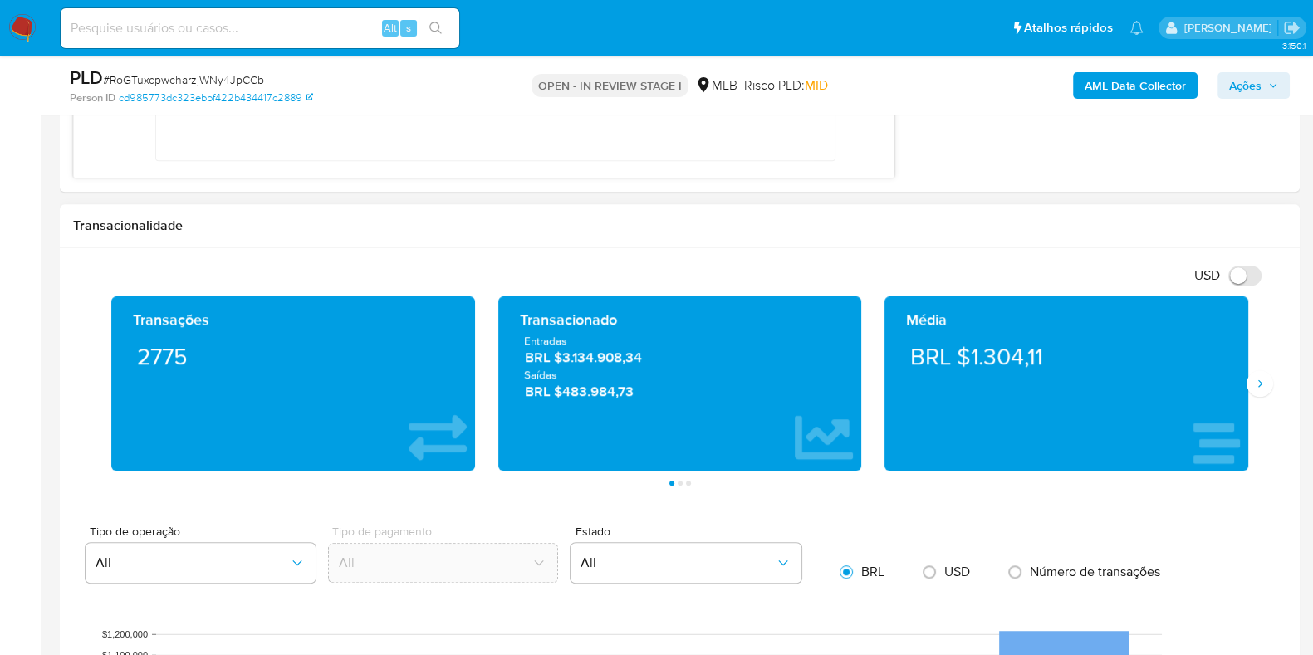
scroll to position [1349, 0]
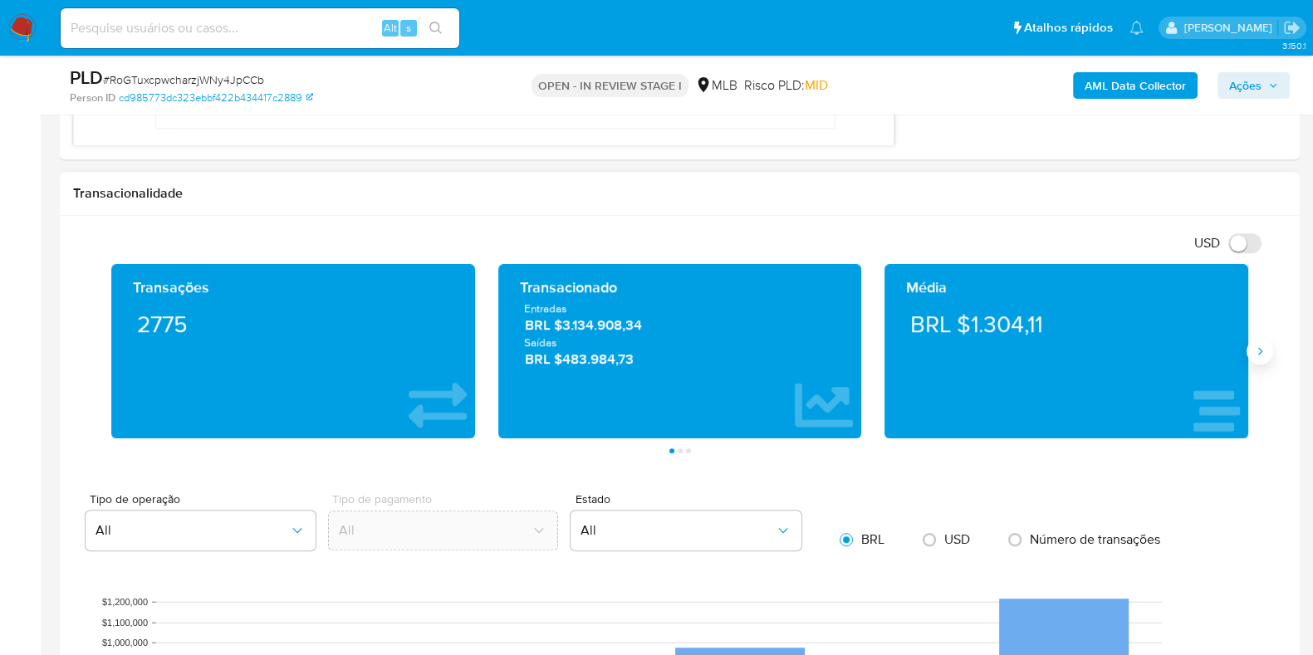
click at [1264, 359] on button "Siguiente" at bounding box center [1260, 351] width 27 height 27
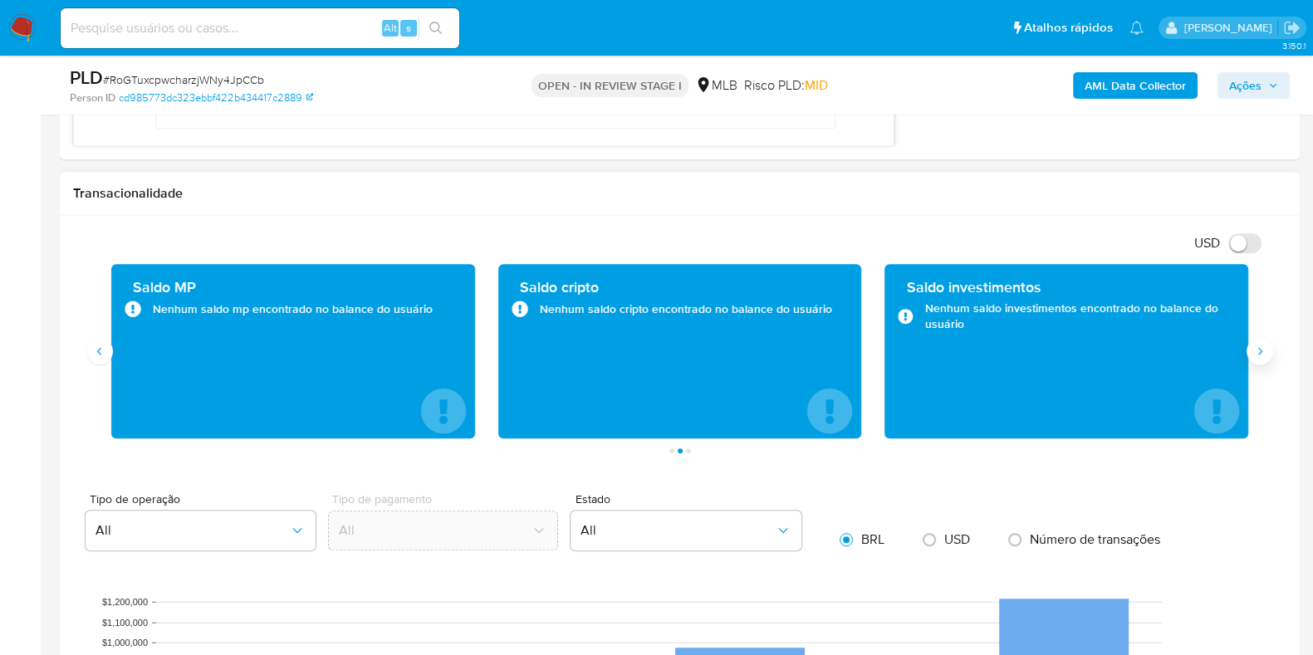
click at [1267, 350] on button "Siguiente" at bounding box center [1260, 351] width 27 height 27
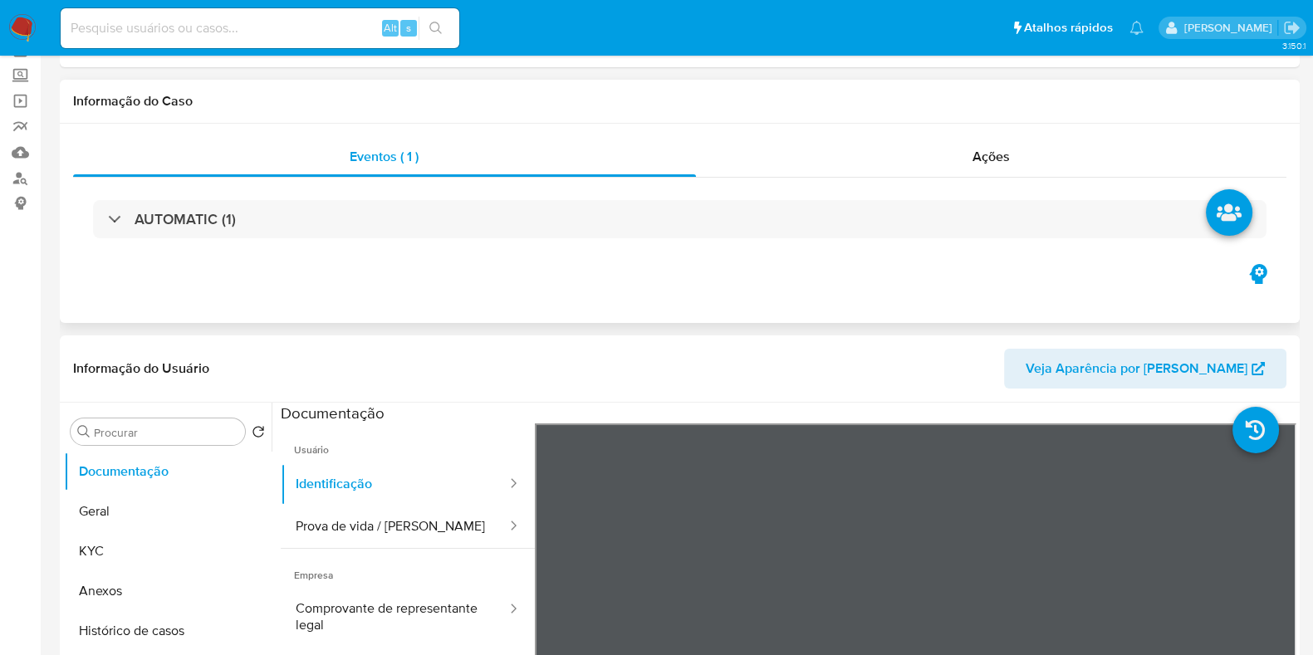
scroll to position [207, 0]
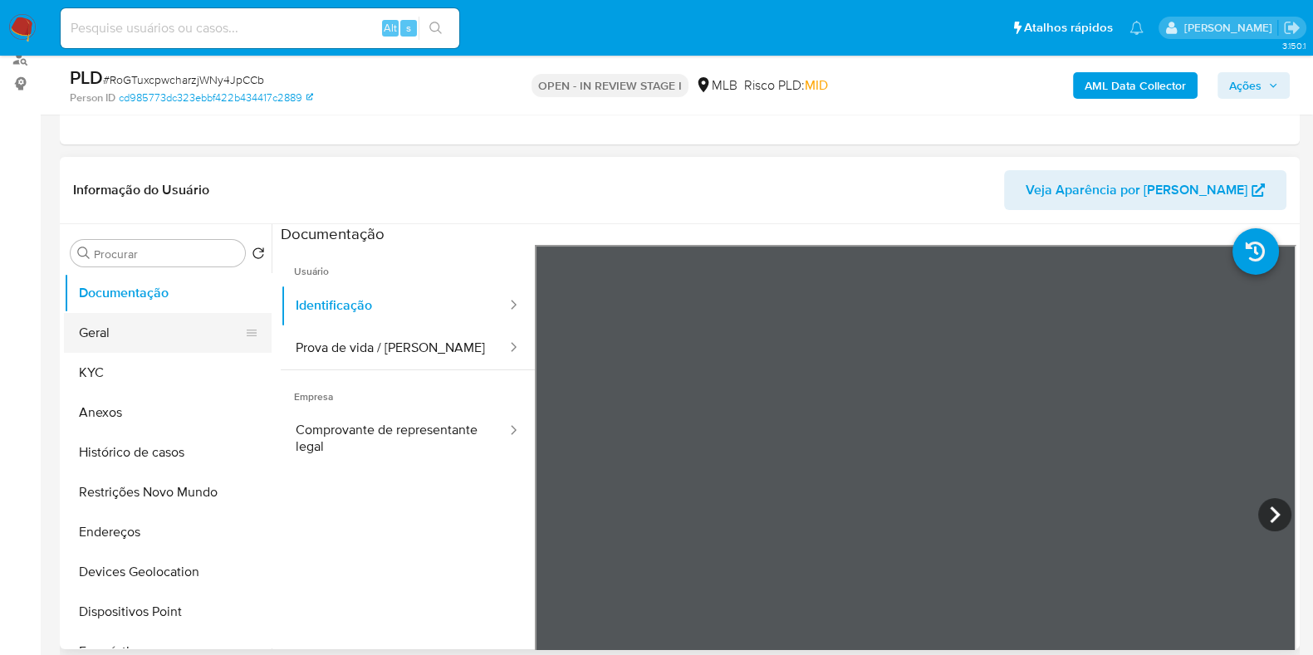
click at [109, 342] on button "Geral" at bounding box center [161, 333] width 194 height 40
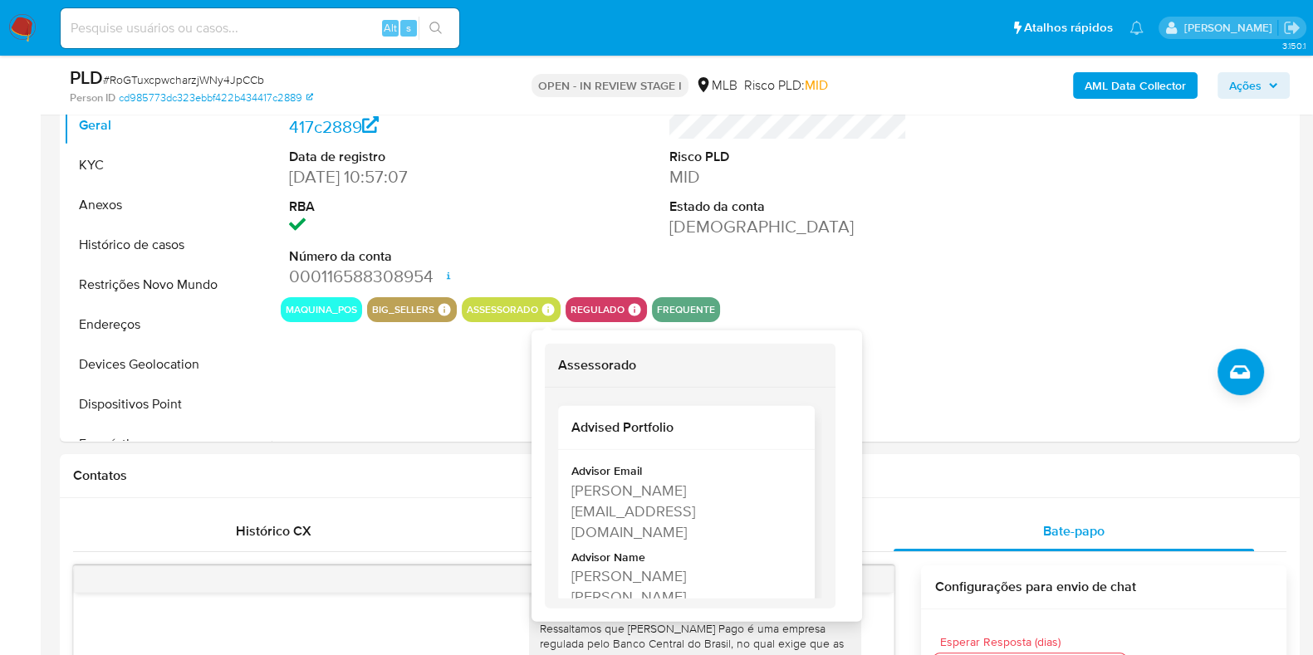
scroll to position [34, 0]
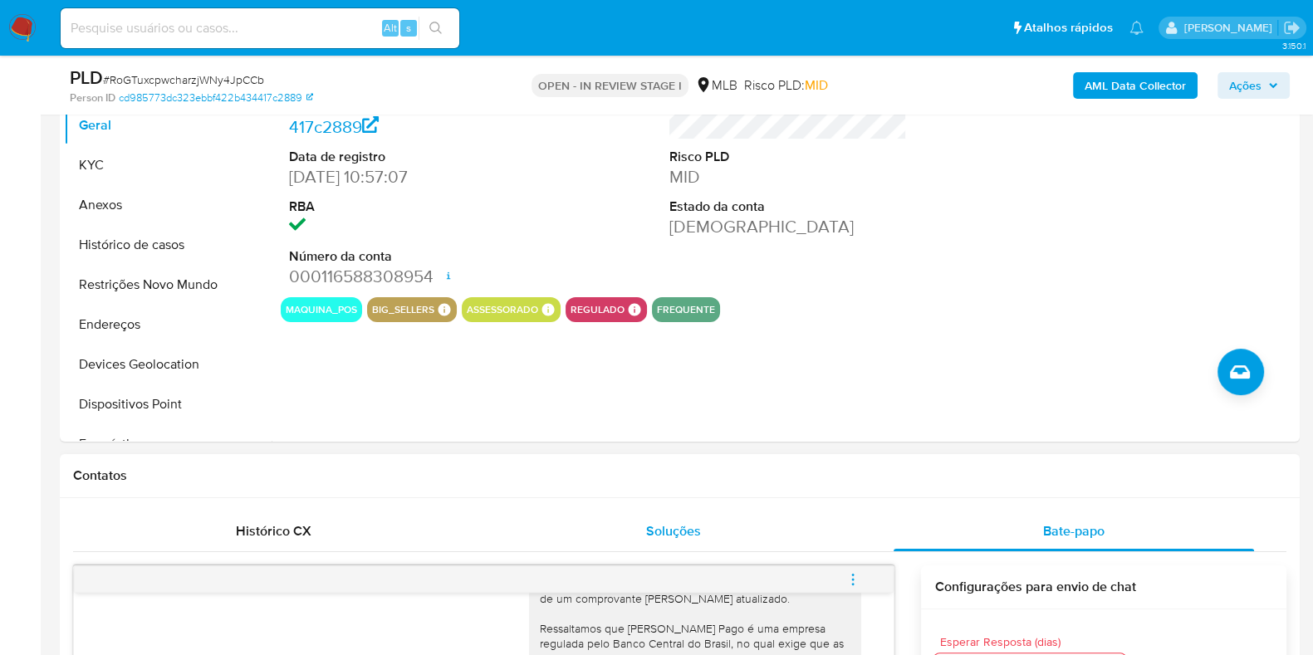
drag, startPoint x: 580, startPoint y: 515, endPoint x: 605, endPoint y: 517, distance: 25.0
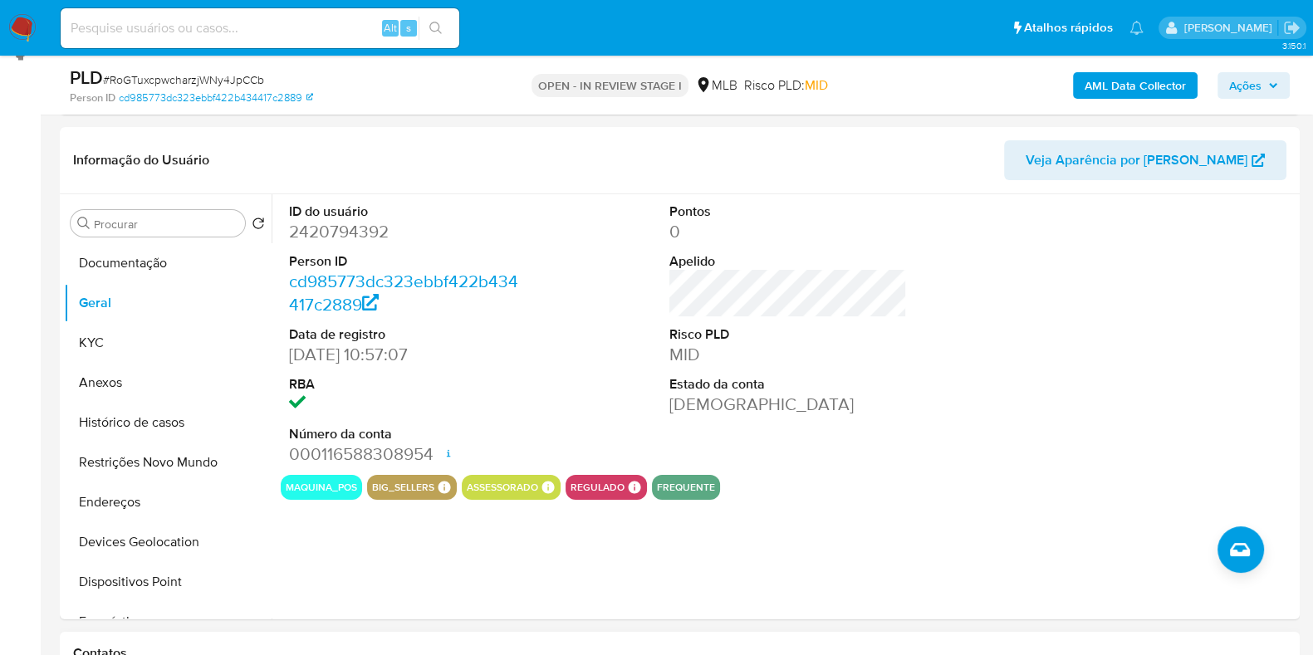
scroll to position [207, 0]
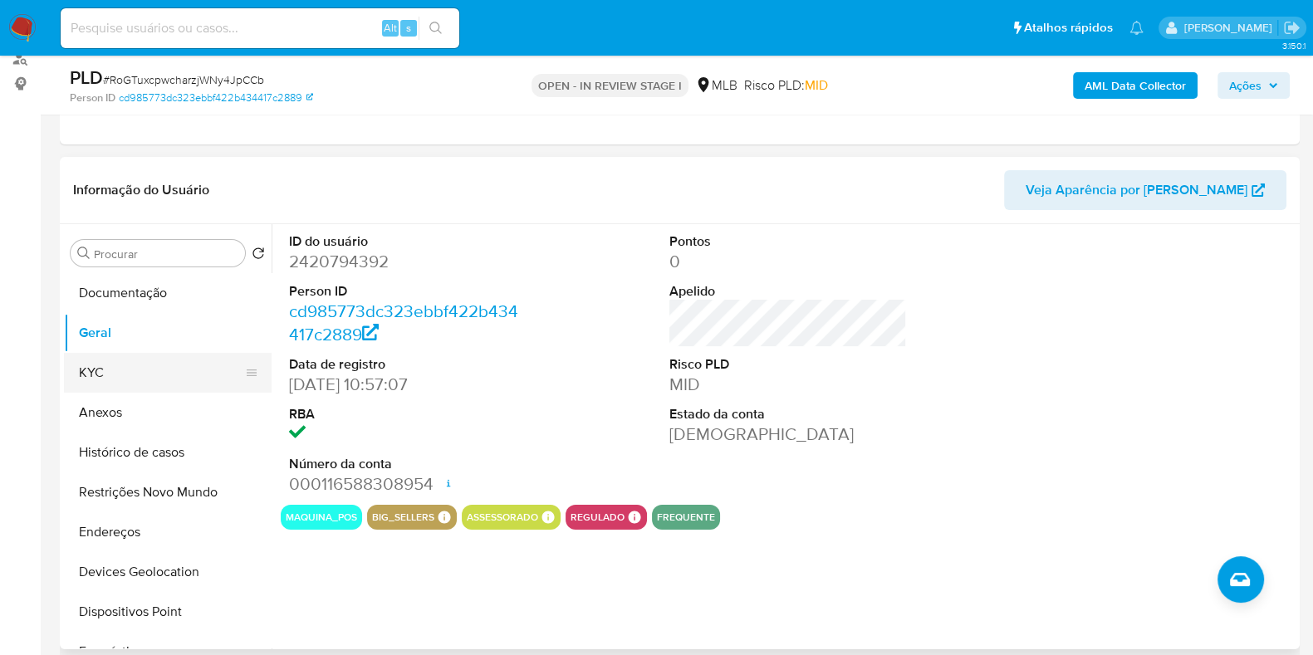
click at [158, 365] on button "KYC" at bounding box center [161, 373] width 194 height 40
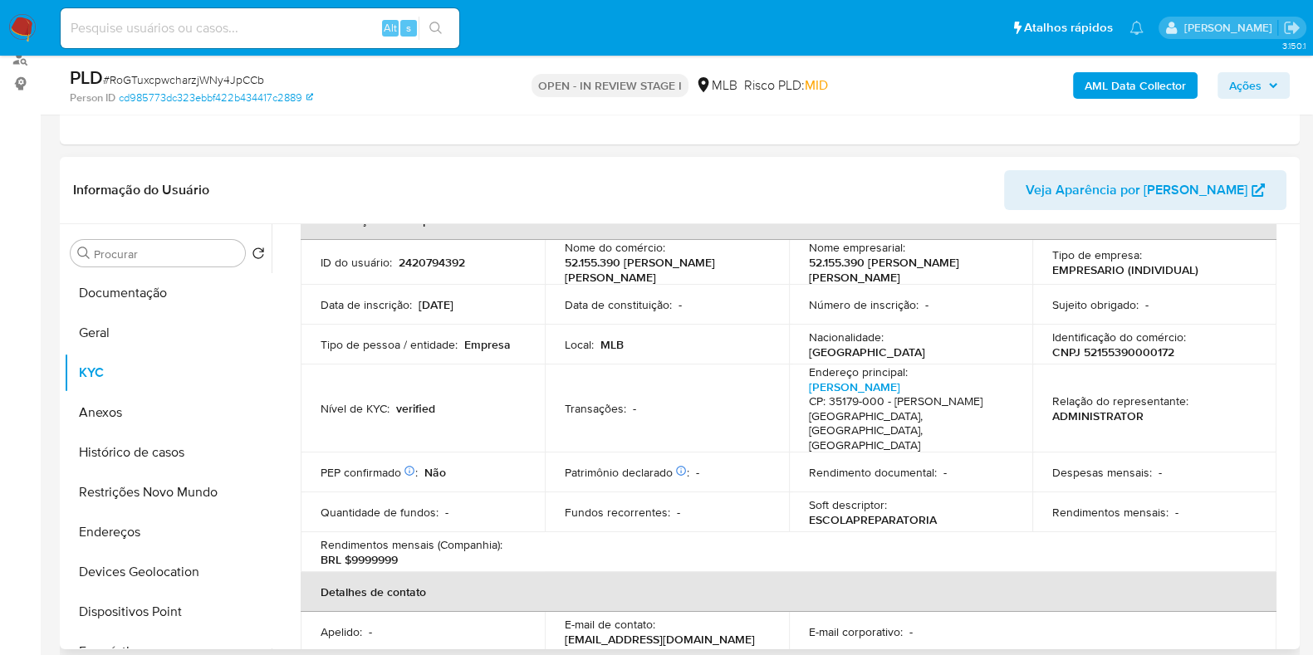
scroll to position [0, 0]
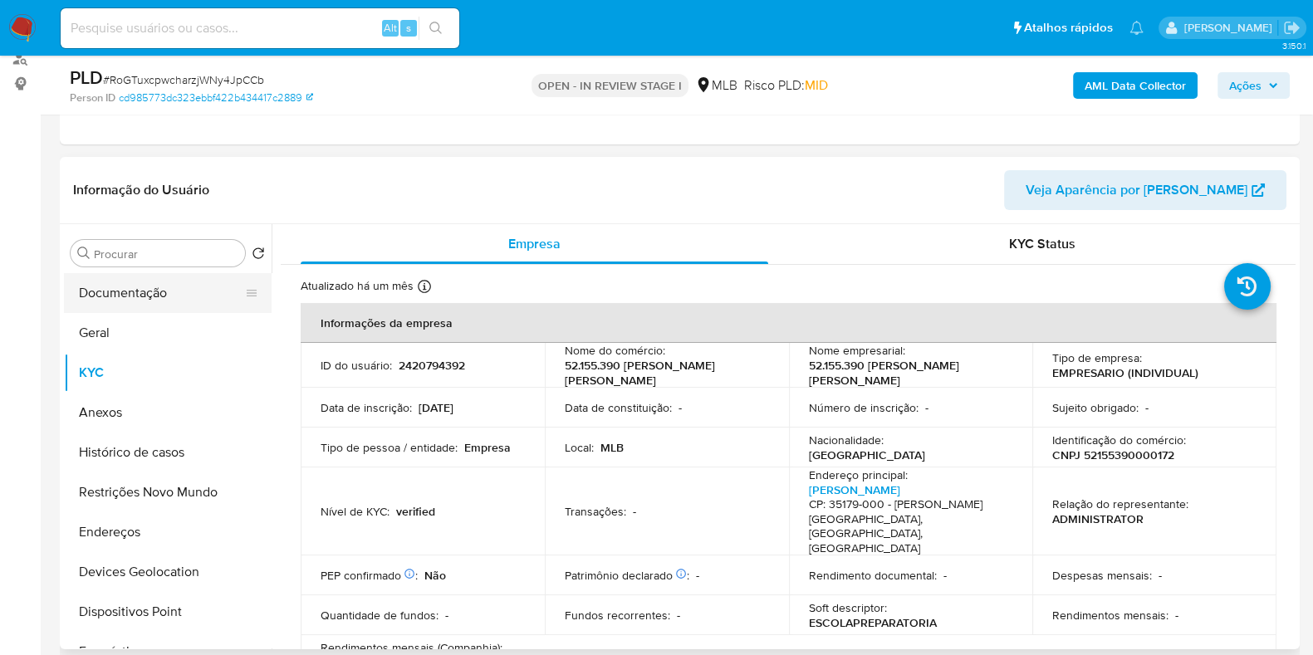
click at [127, 294] on button "Documentação" at bounding box center [161, 293] width 194 height 40
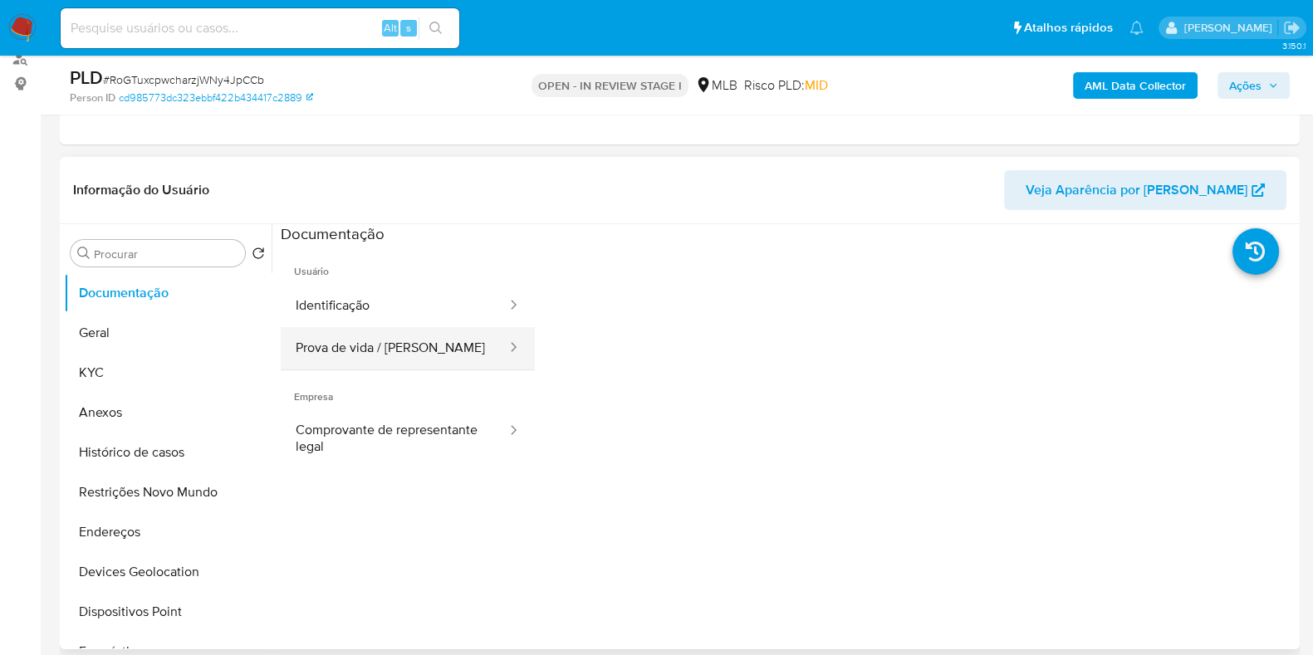
click at [399, 359] on button "Prova de vida / Selfie" at bounding box center [395, 348] width 228 height 42
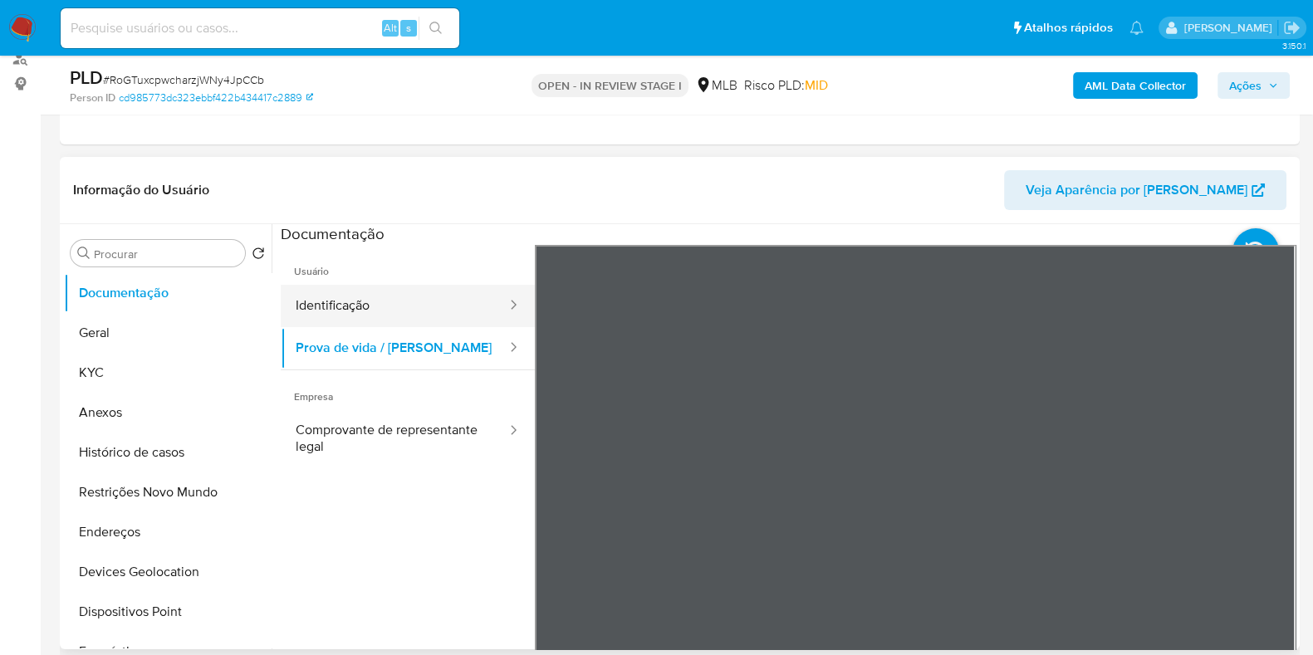
click at [439, 301] on button "Identificação" at bounding box center [395, 306] width 228 height 42
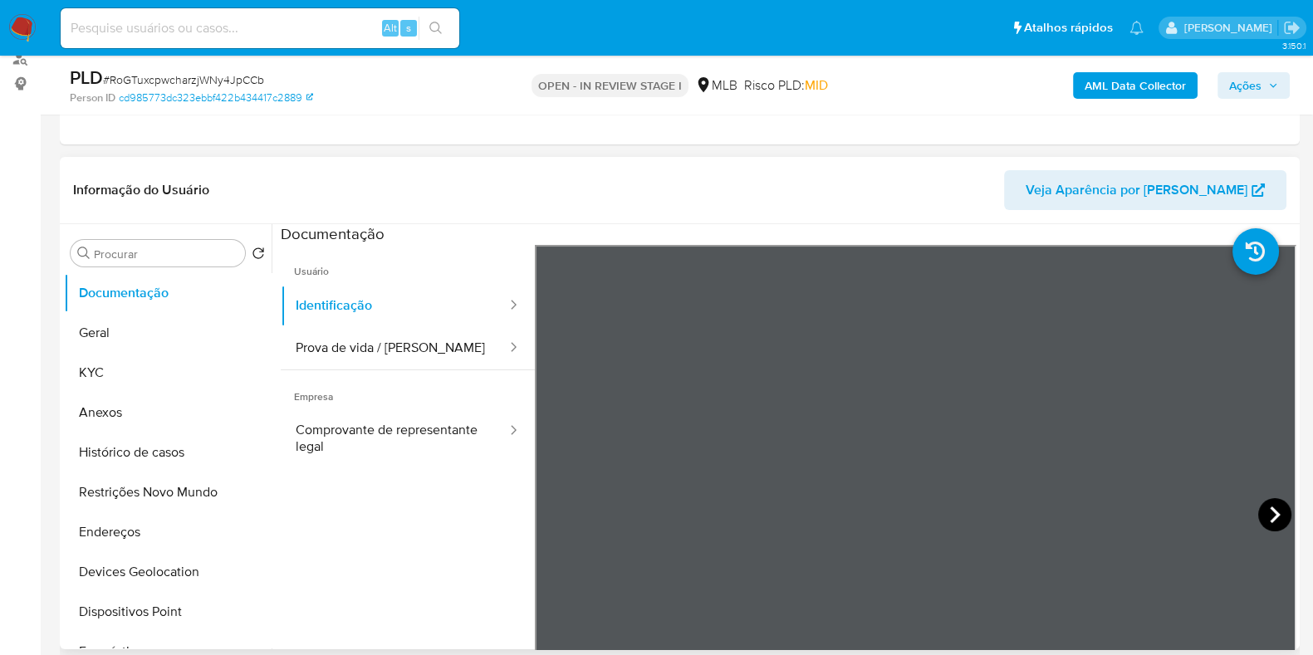
click at [1271, 517] on icon at bounding box center [1274, 514] width 33 height 33
click at [135, 548] on button "Endereços" at bounding box center [161, 532] width 194 height 40
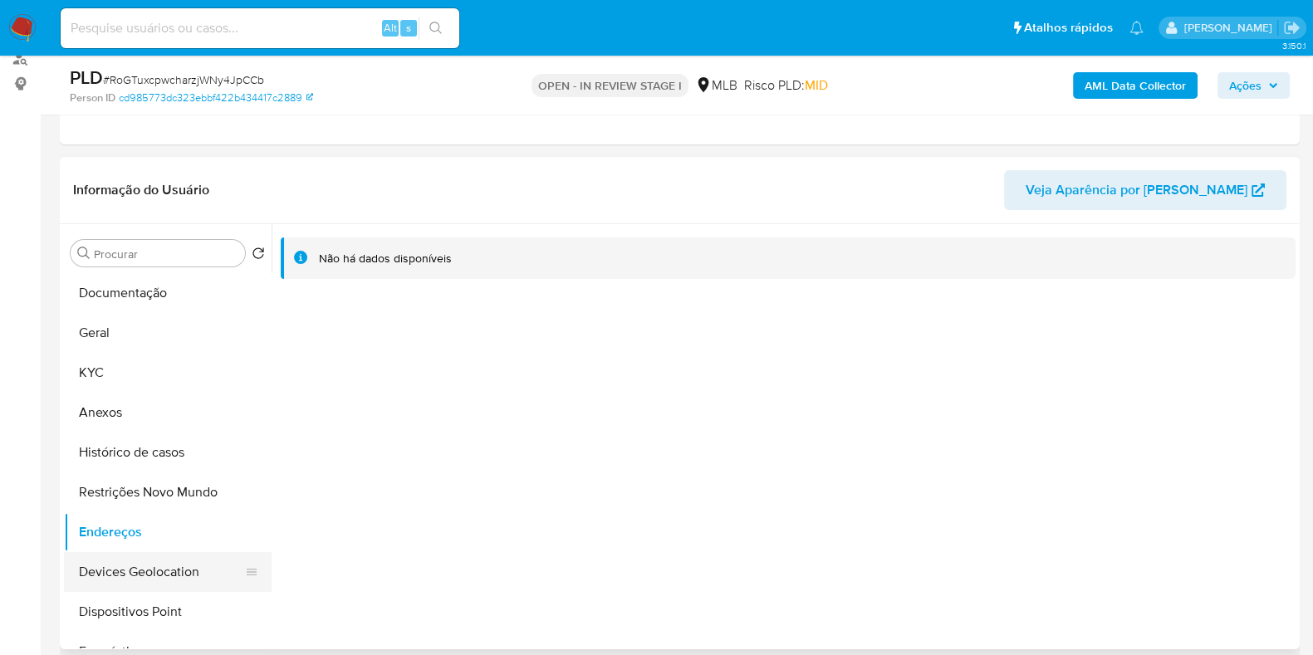
click at [184, 566] on button "Devices Geolocation" at bounding box center [161, 572] width 194 height 40
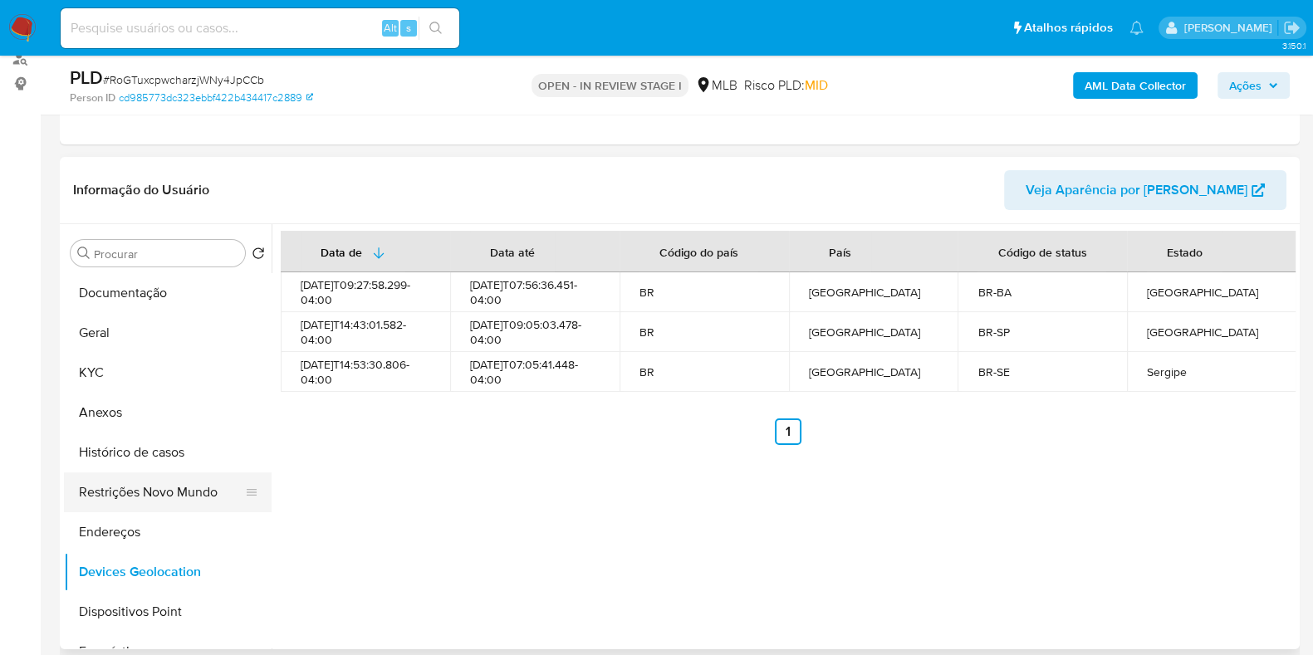
click at [156, 510] on button "Restrições Novo Mundo" at bounding box center [161, 493] width 194 height 40
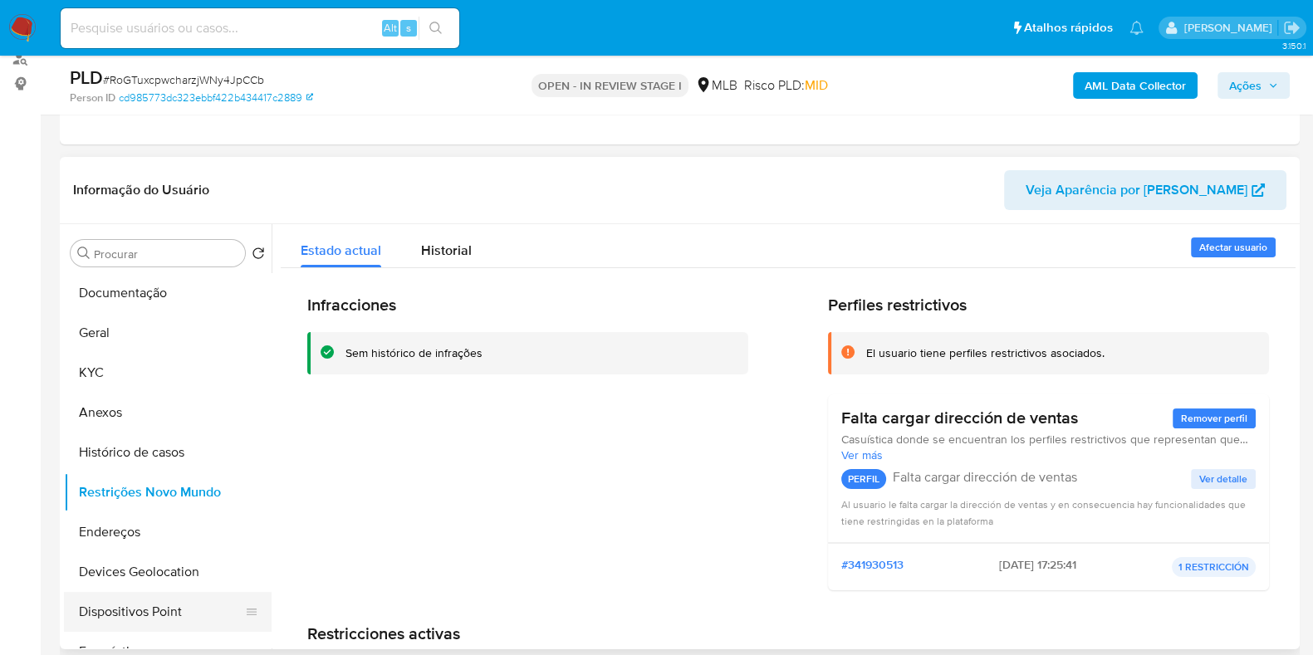
click at [165, 621] on button "Dispositivos Point" at bounding box center [161, 612] width 194 height 40
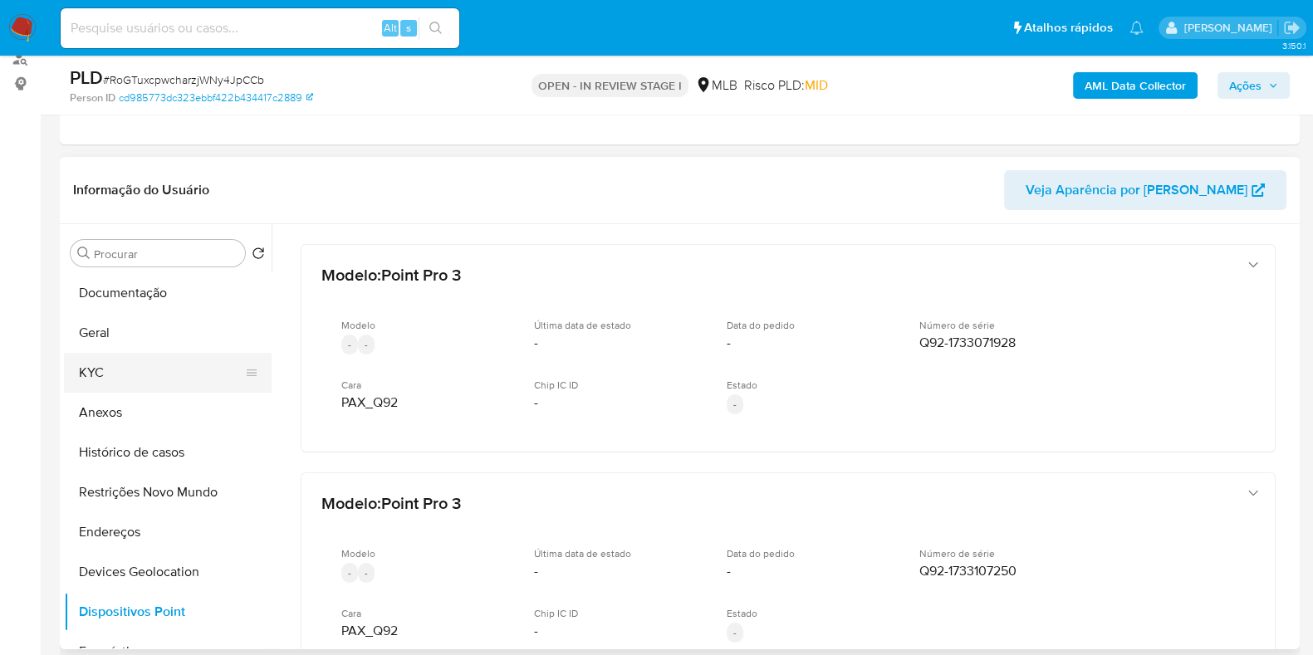
click at [95, 372] on button "KYC" at bounding box center [161, 373] width 194 height 40
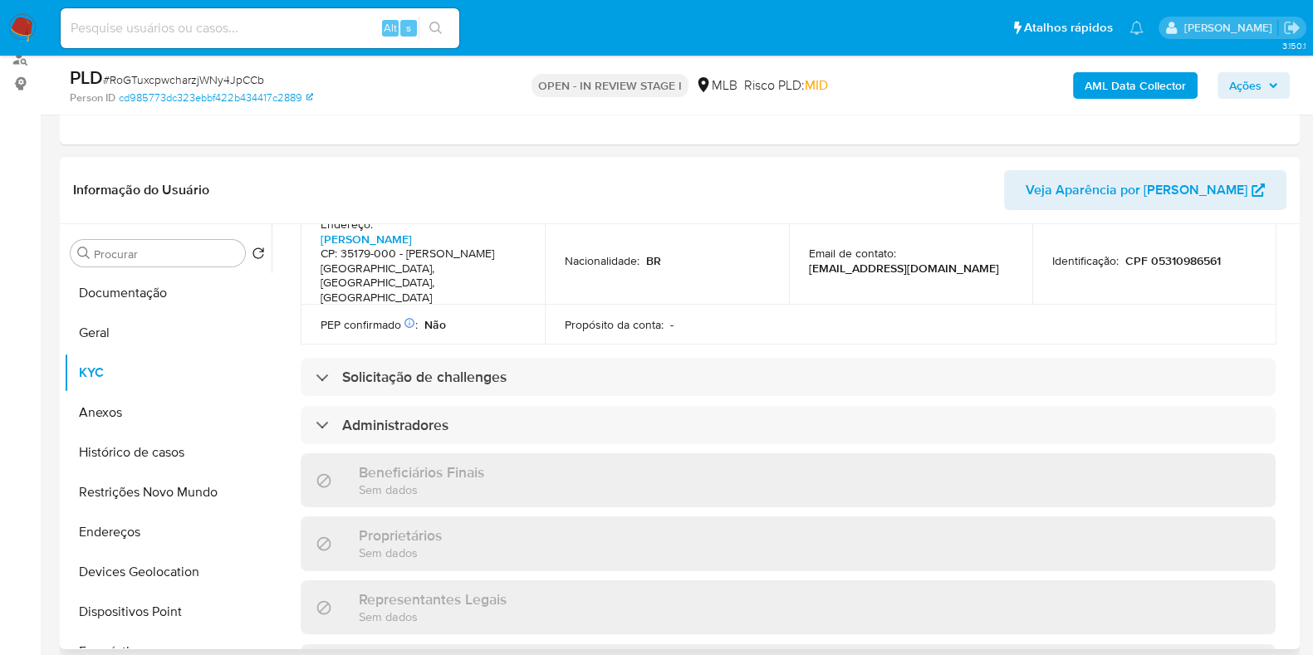
scroll to position [939, 0]
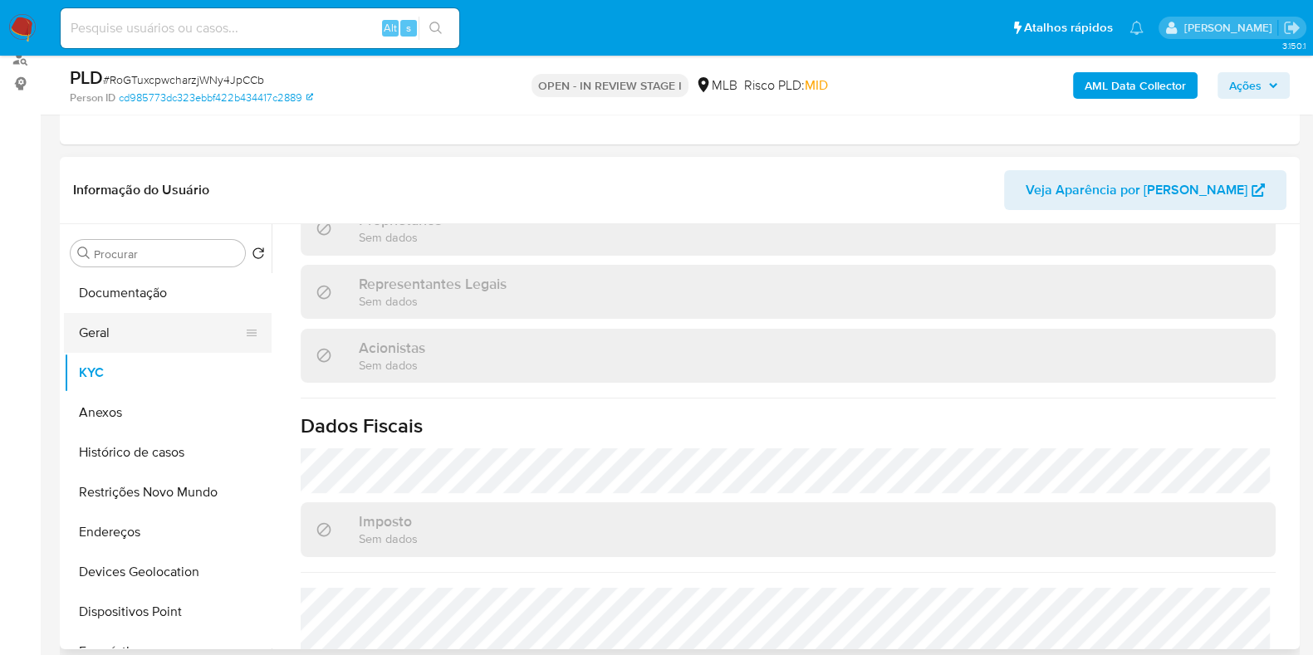
click at [120, 328] on button "Geral" at bounding box center [161, 333] width 194 height 40
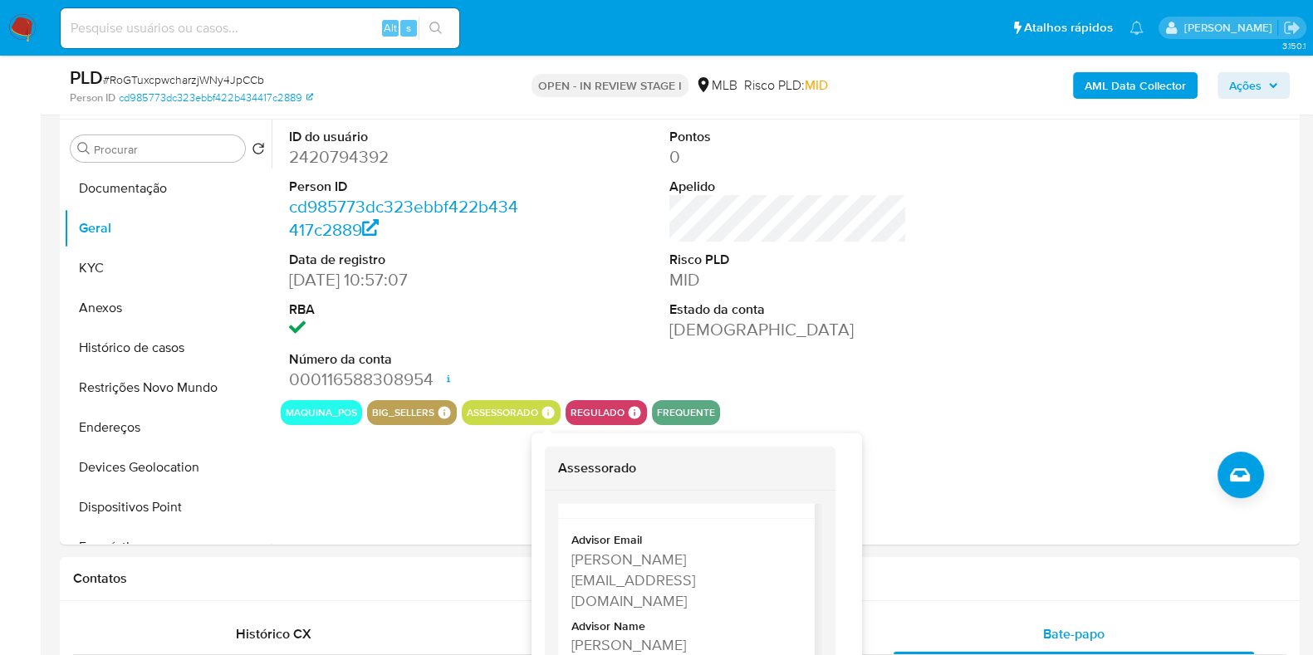
scroll to position [414, 0]
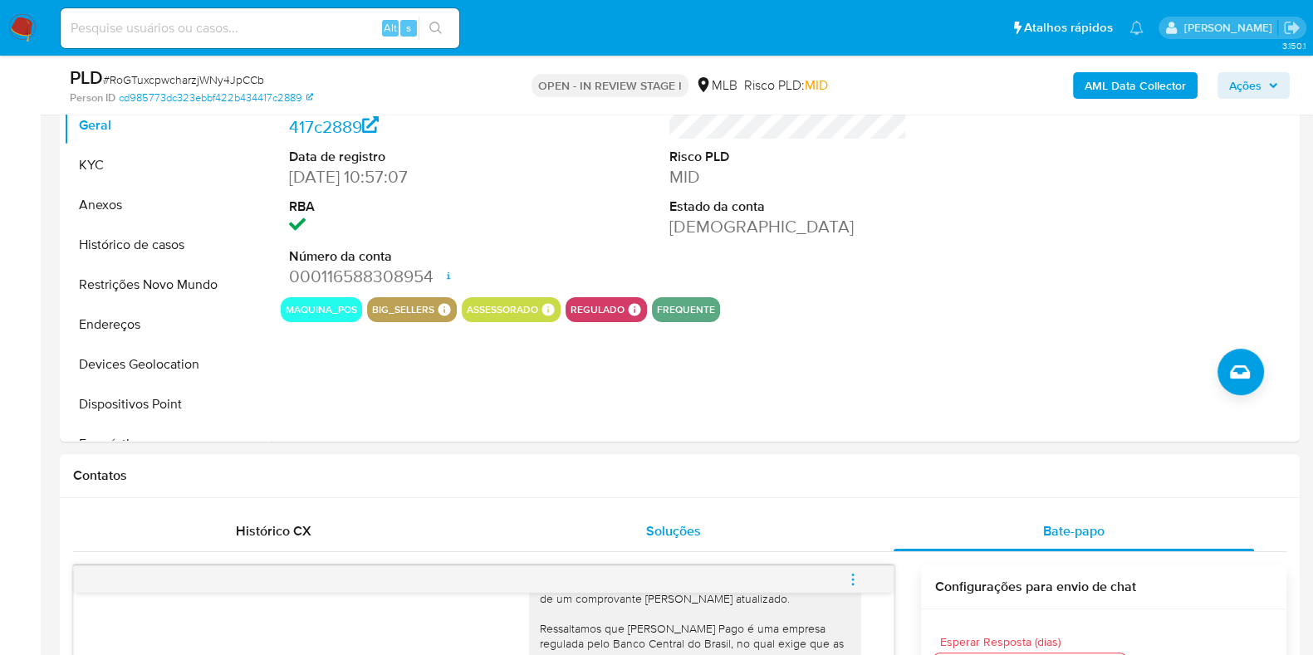
drag, startPoint x: 760, startPoint y: 520, endPoint x: 717, endPoint y: 525, distance: 43.5
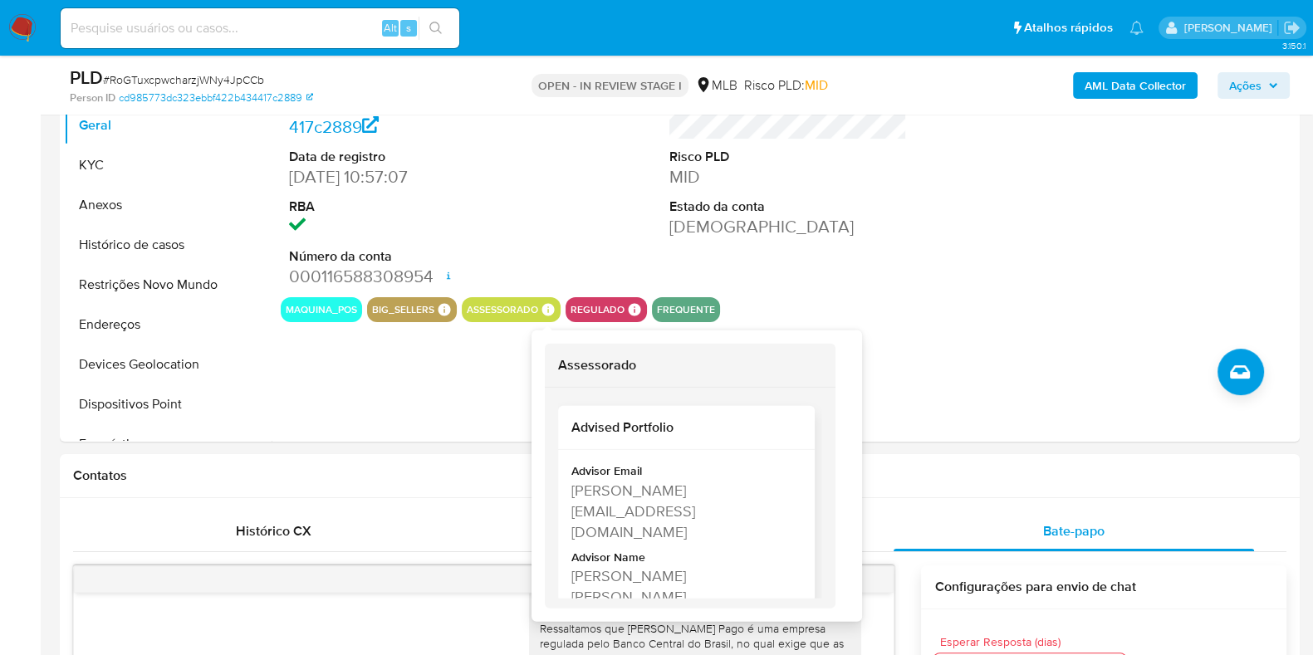
scroll to position [34, 0]
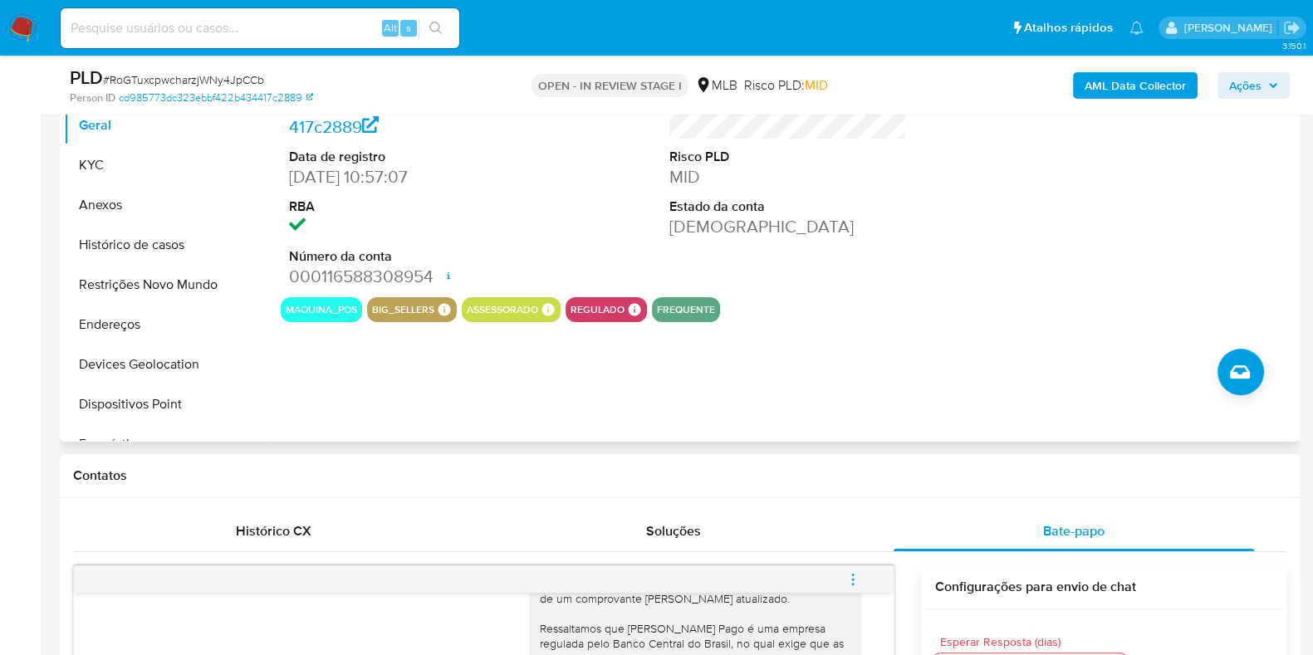
drag, startPoint x: 573, startPoint y: 518, endPoint x: 641, endPoint y: 421, distance: 118.7
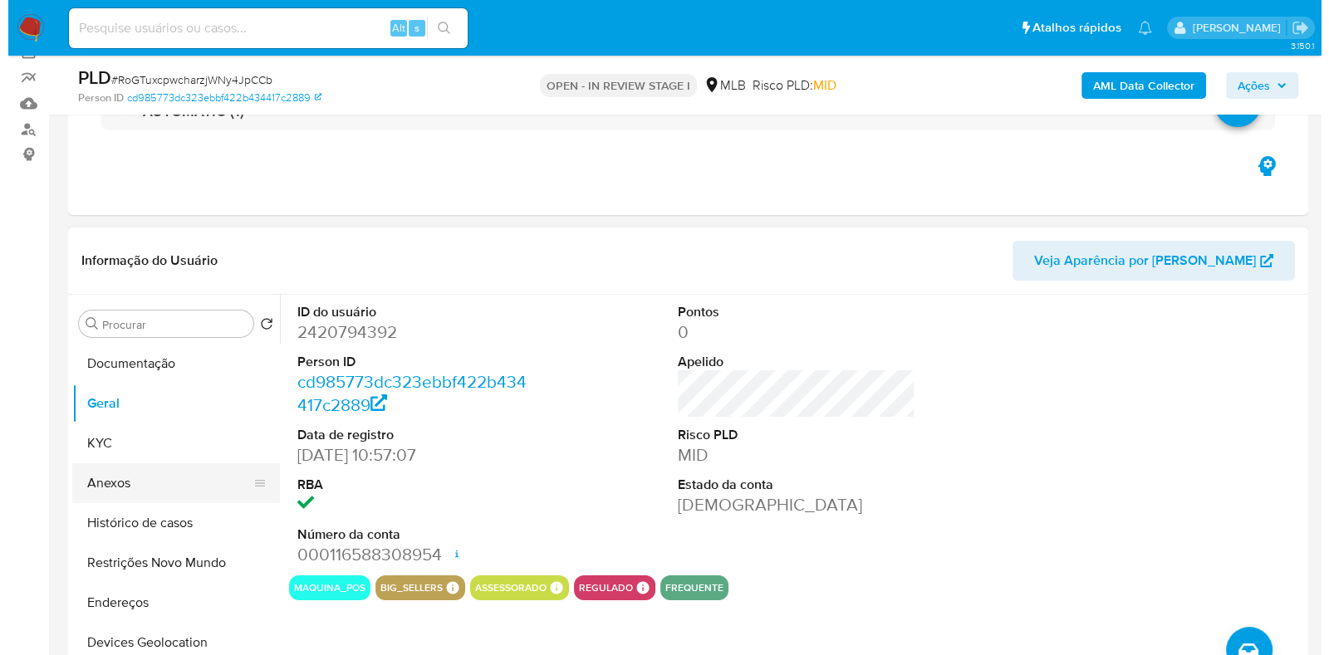
scroll to position [207, 0]
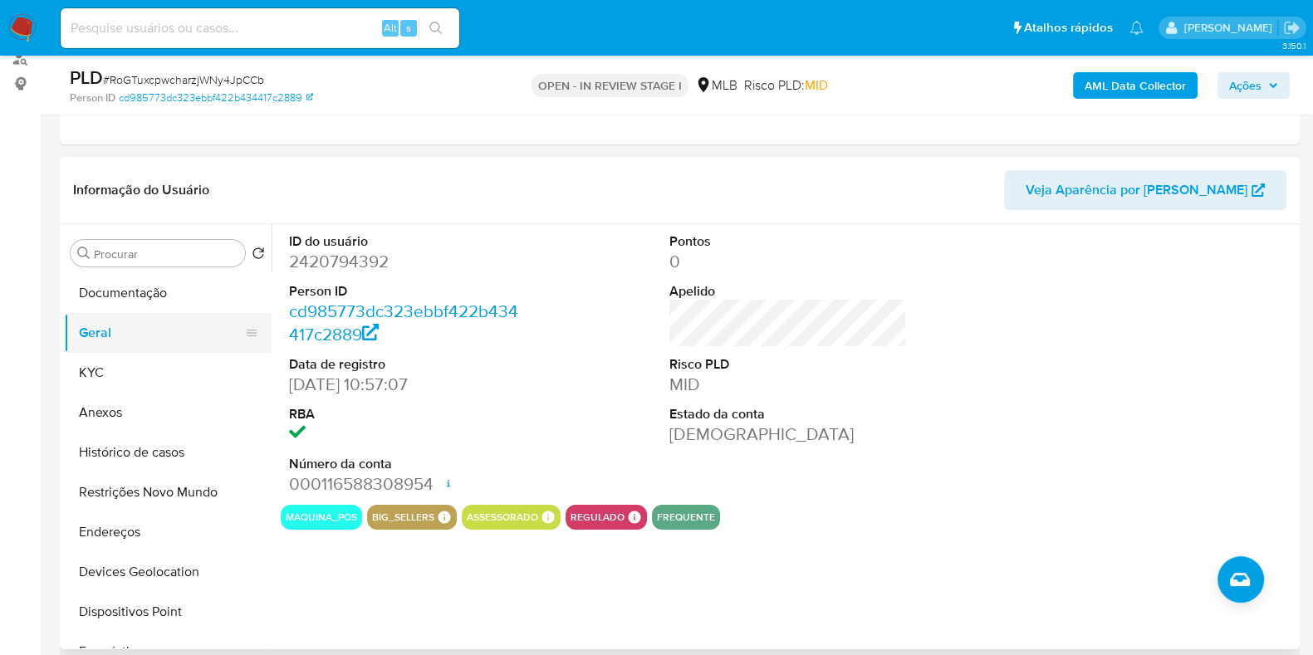
drag, startPoint x: 144, startPoint y: 378, endPoint x: 262, endPoint y: 317, distance: 132.6
click at [142, 378] on button "KYC" at bounding box center [168, 373] width 208 height 40
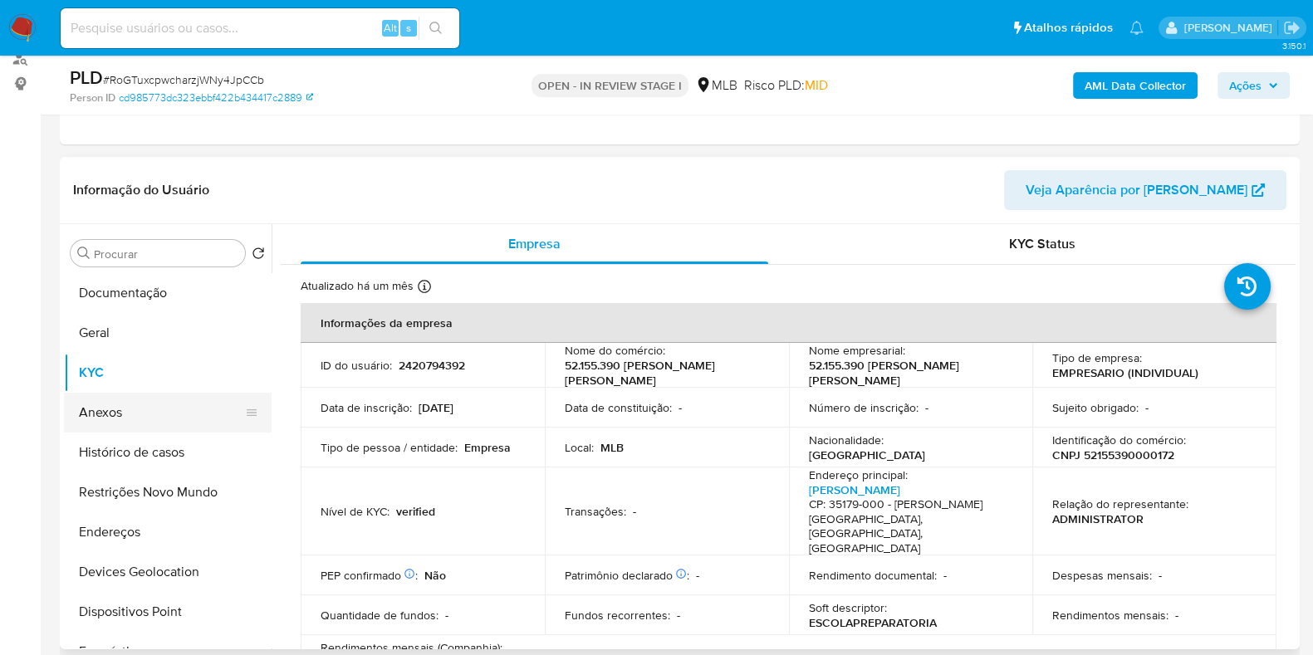
click at [135, 414] on button "Anexos" at bounding box center [161, 413] width 194 height 40
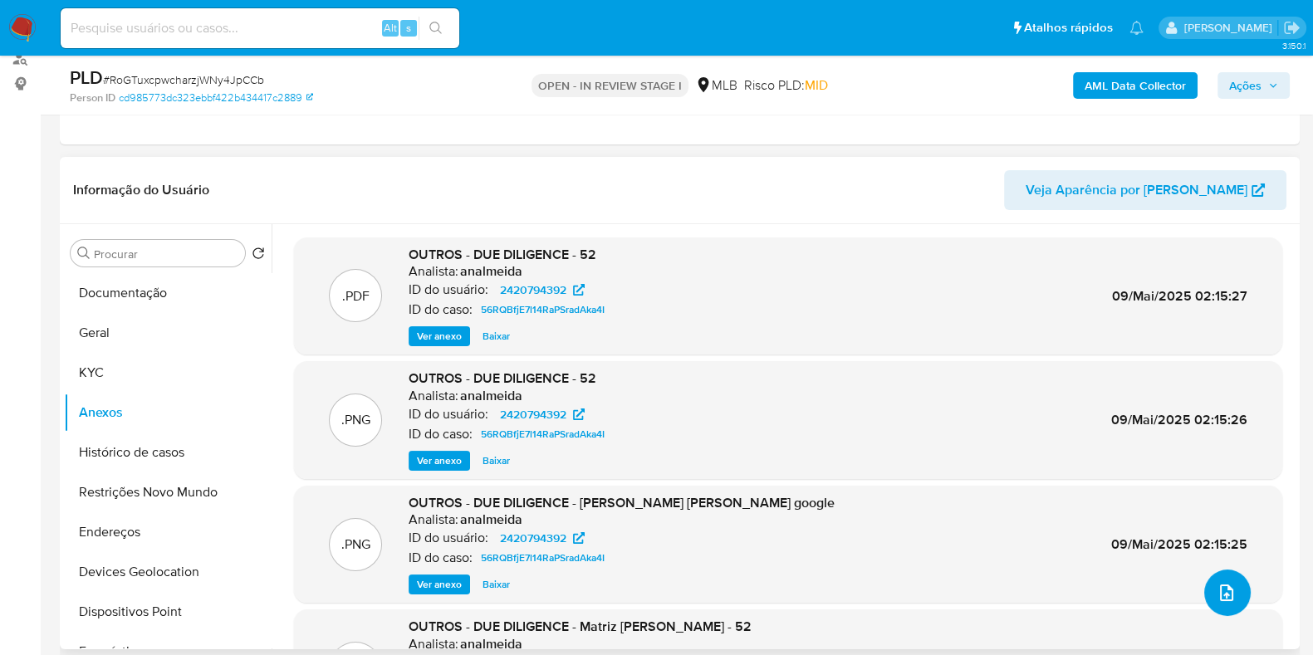
click at [1220, 592] on icon "upload-file" at bounding box center [1226, 593] width 13 height 17
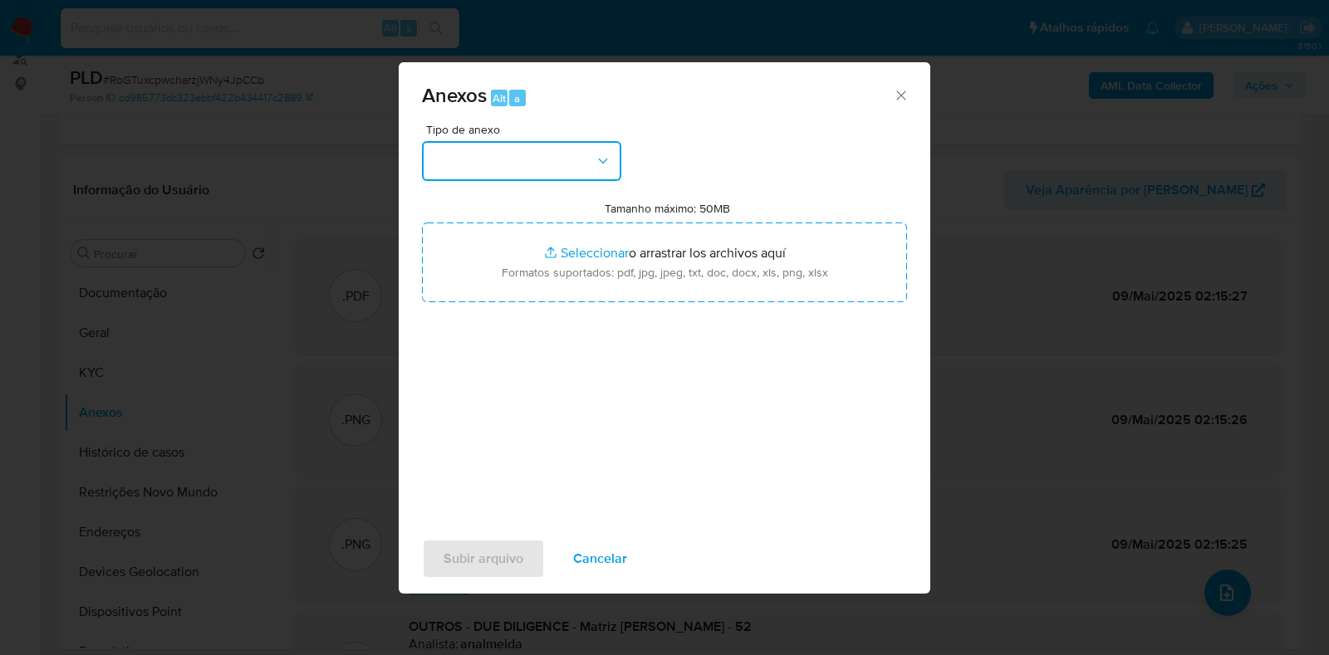
click at [487, 159] on button "button" at bounding box center [521, 161] width 199 height 40
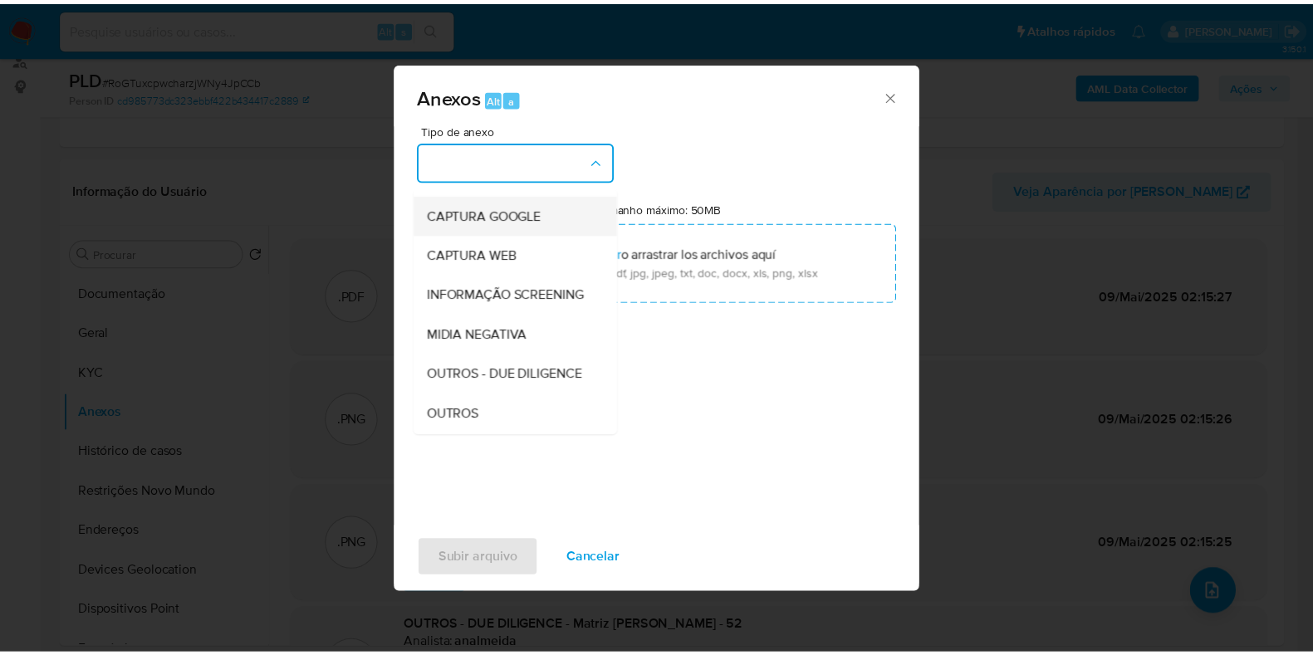
scroll to position [103, 0]
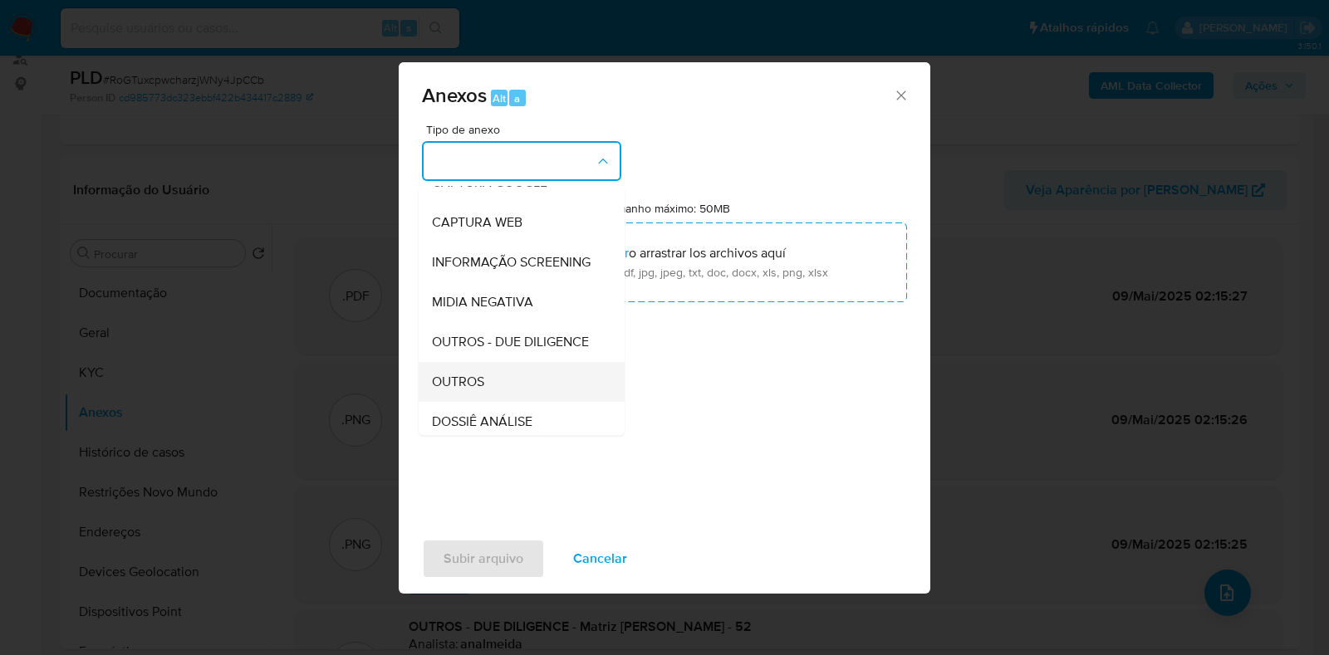
click at [477, 402] on div "OUTROS" at bounding box center [516, 382] width 169 height 40
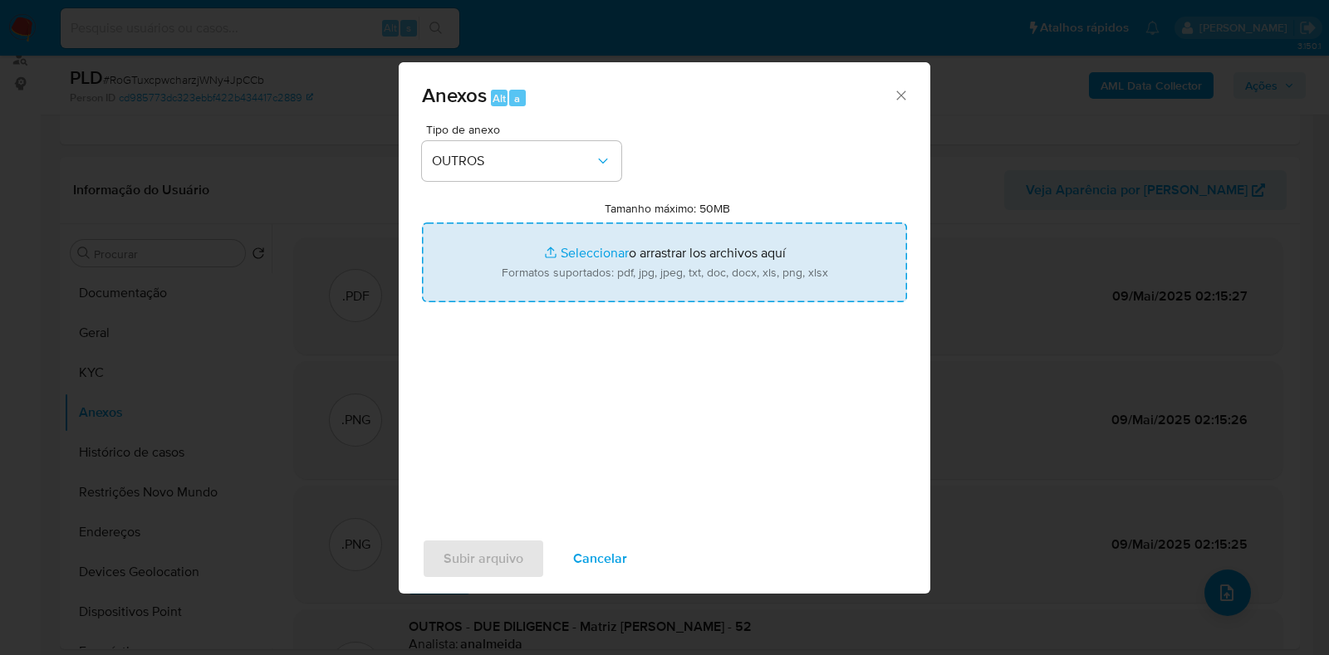
click at [589, 264] on input "Tamanho máximo: 50MB Seleccionar archivos" at bounding box center [664, 263] width 485 height 80
type input "C:\fakepath\Mulan 2420794392_2025_08_11_08_28_30 - Resumen TX.pdf"
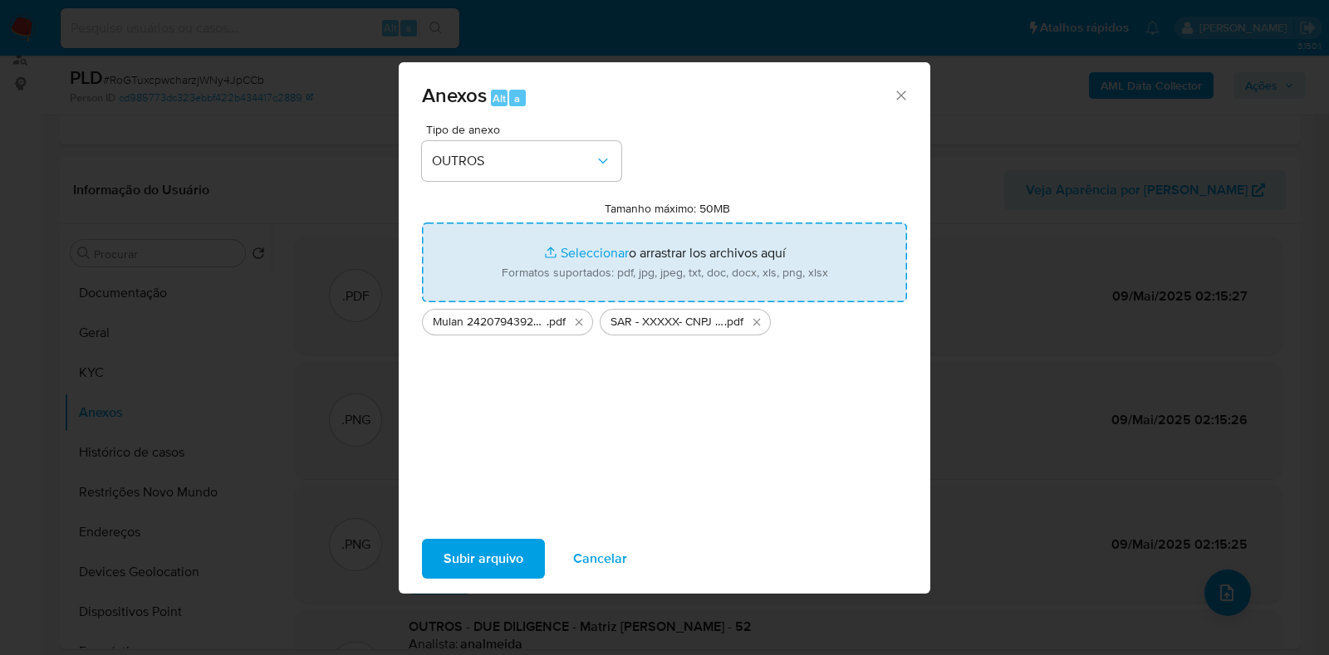
click at [490, 563] on span "Subir arquivo" at bounding box center [484, 559] width 80 height 37
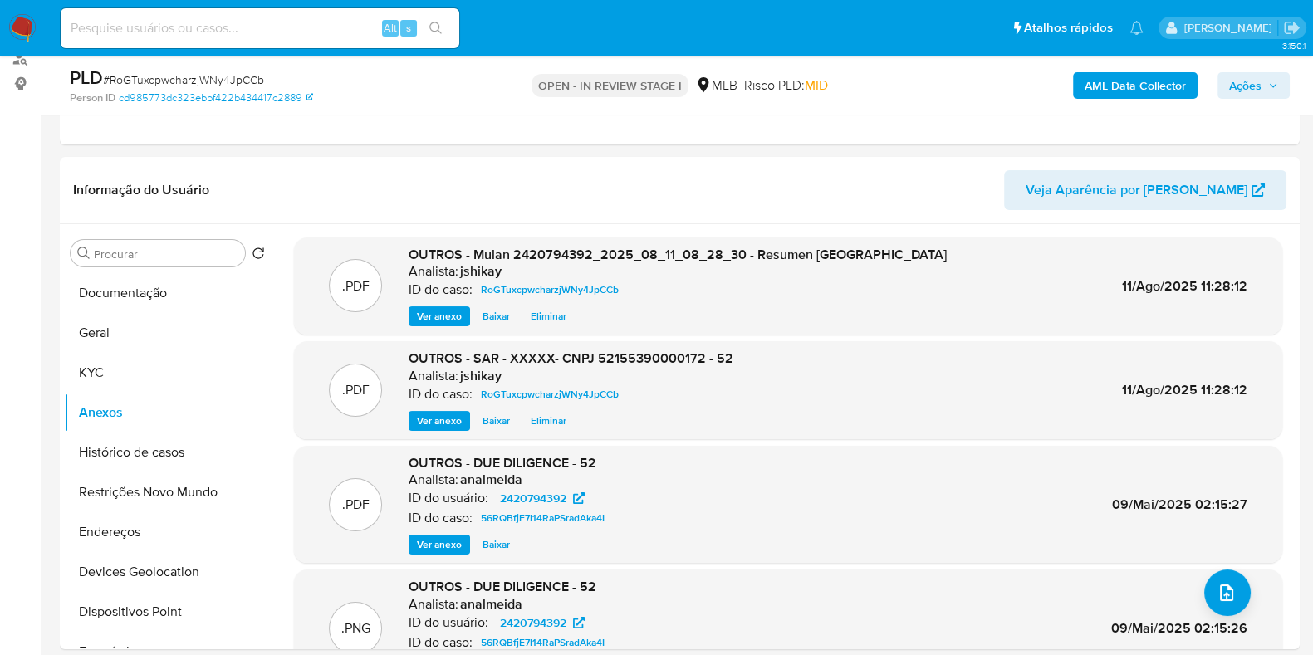
click at [1257, 81] on span "Ações" at bounding box center [1245, 85] width 32 height 27
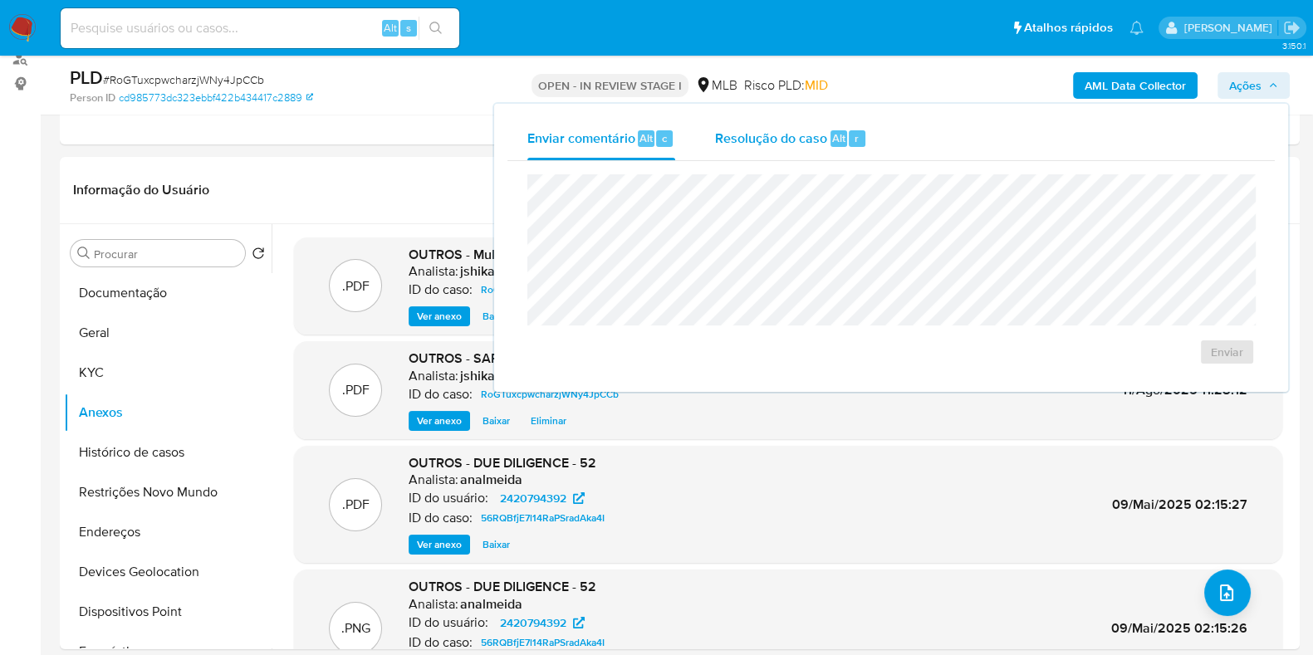
click at [779, 133] on span "Resolução do caso" at bounding box center [771, 137] width 112 height 19
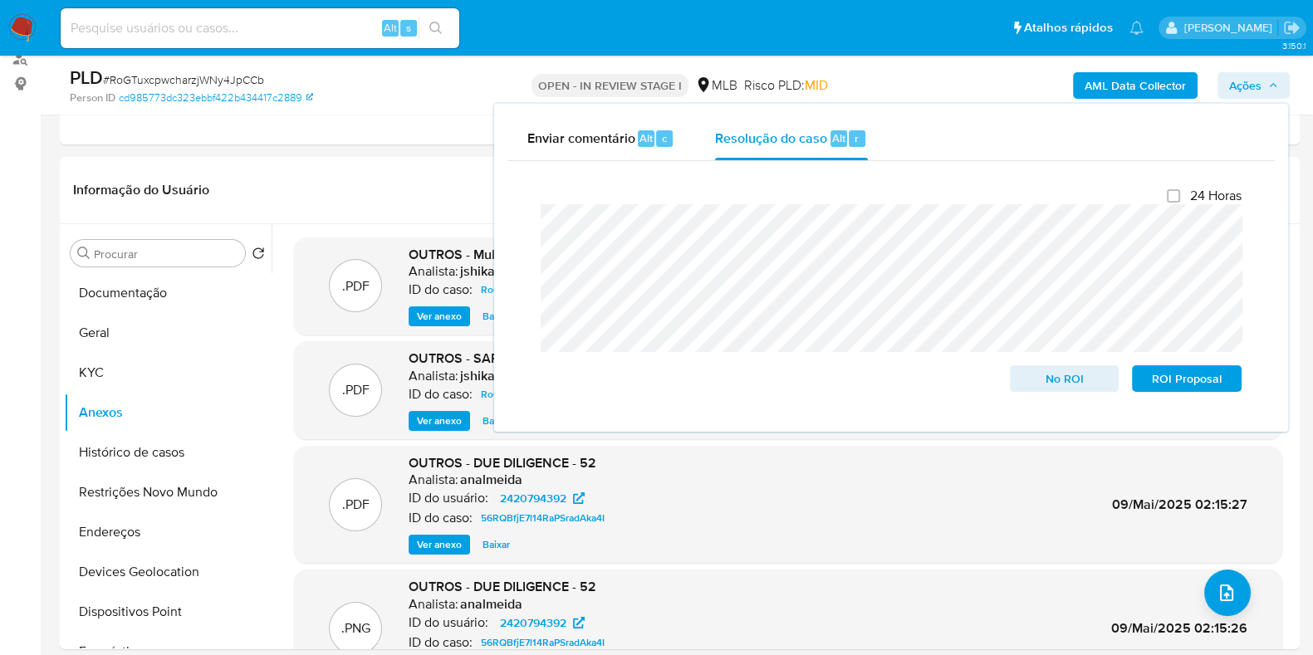
scroll to position [311, 0]
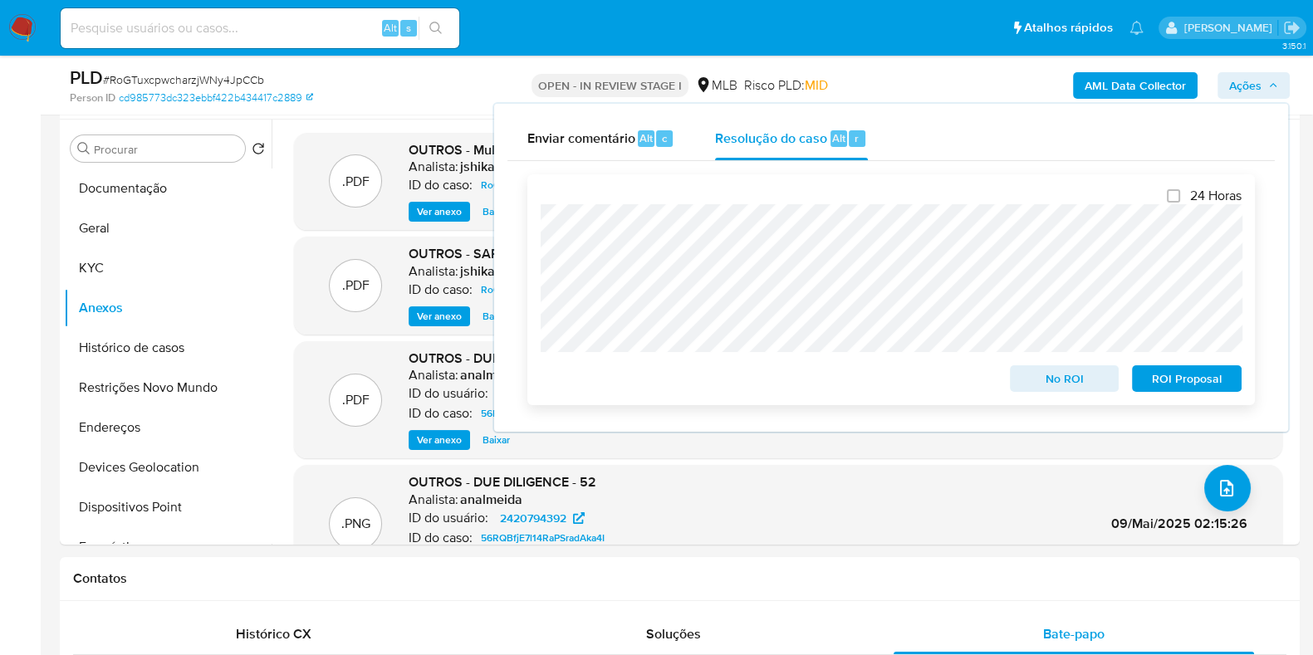
click at [1175, 387] on span "ROI Proposal" at bounding box center [1187, 378] width 86 height 23
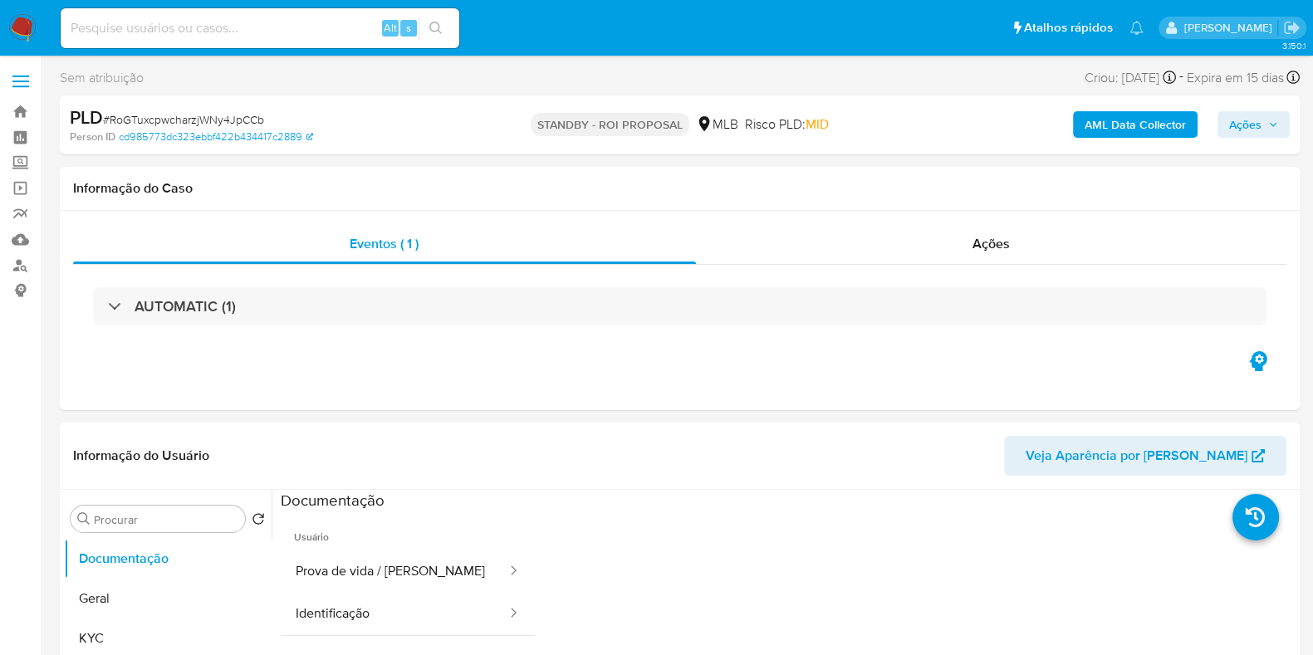
select select "10"
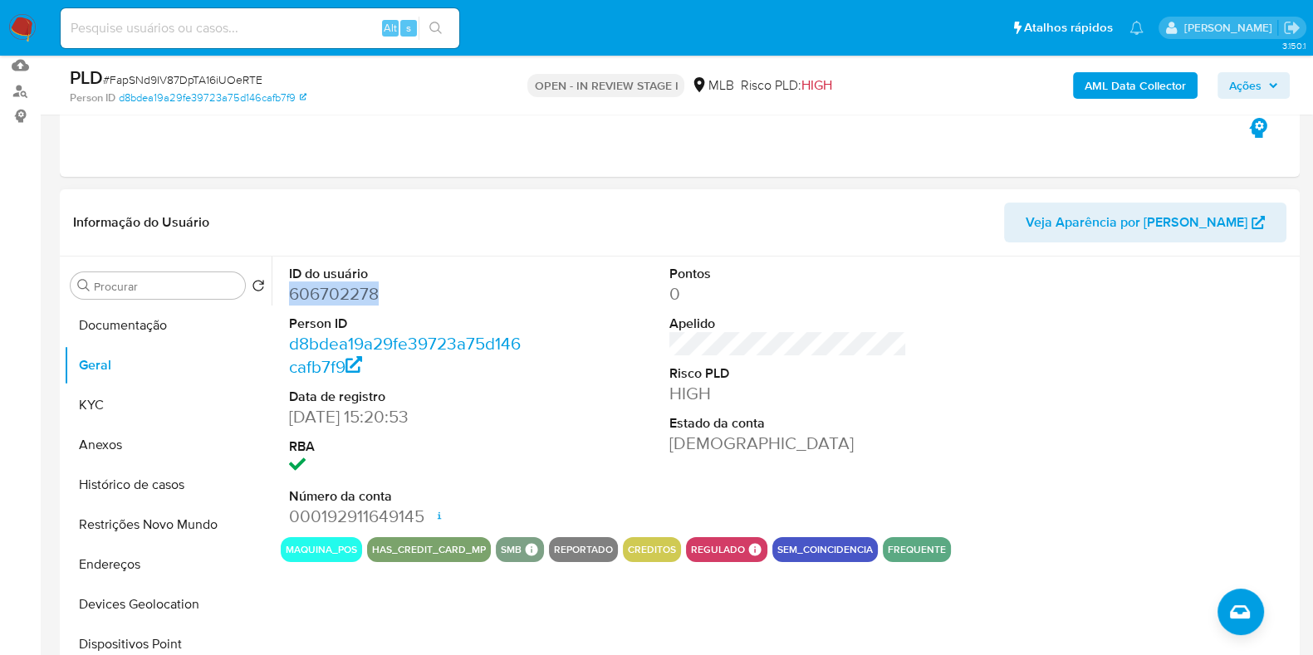
scroll to position [207, 0]
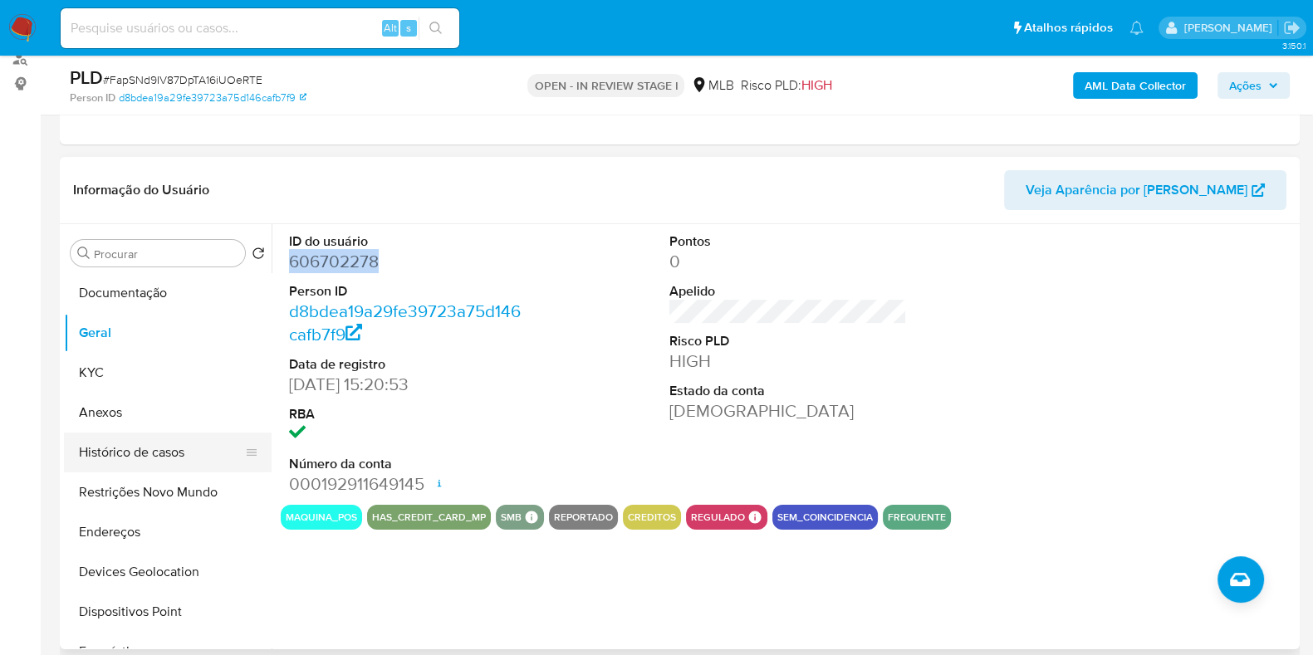
click at [96, 446] on button "Histórico de casos" at bounding box center [161, 453] width 194 height 40
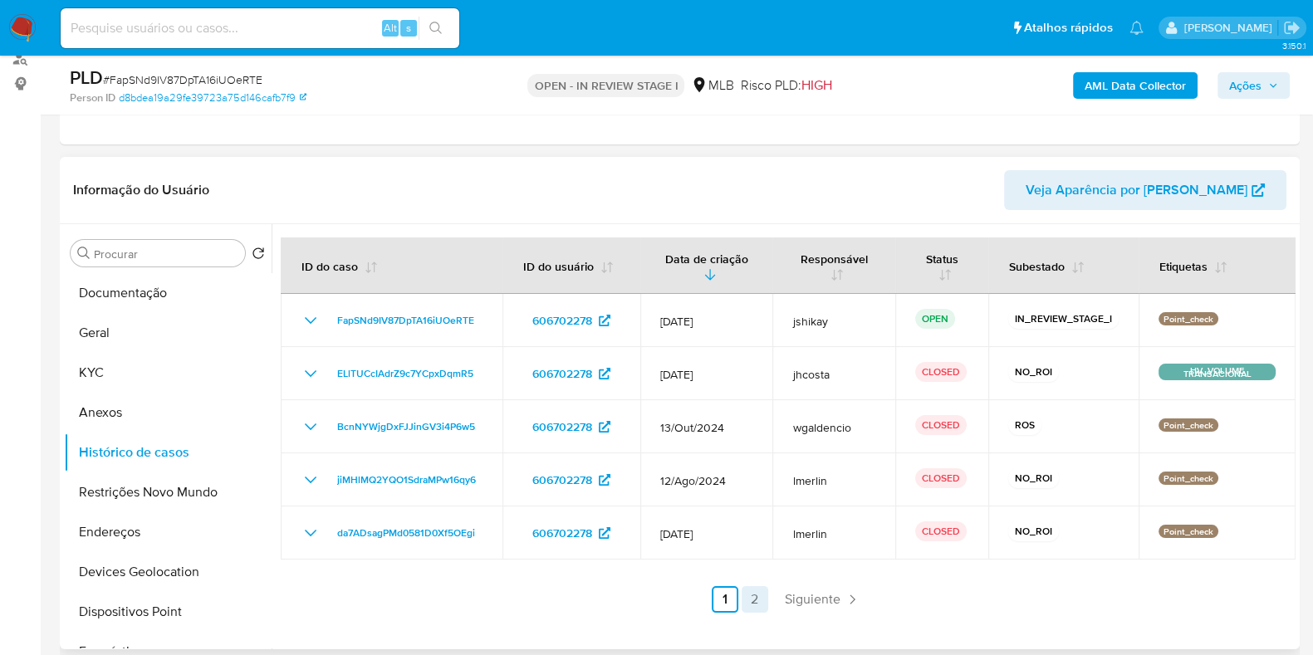
click at [744, 591] on link "2" at bounding box center [755, 599] width 27 height 27
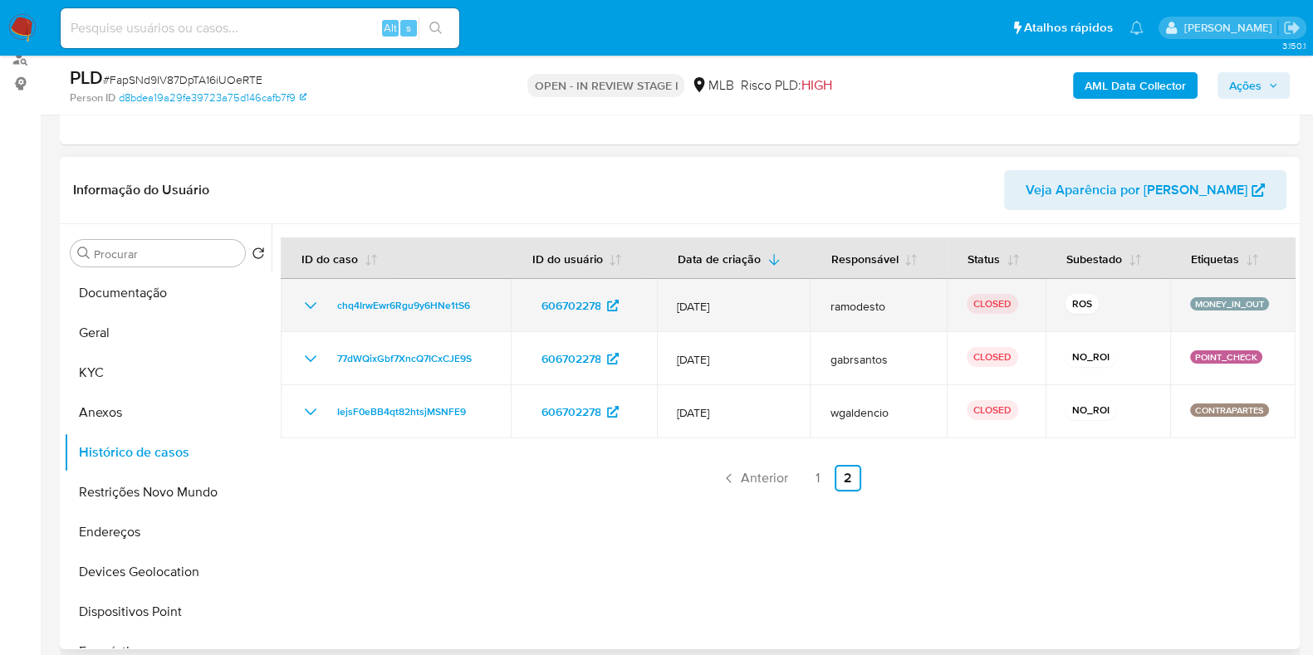
click at [316, 304] on icon "Mostrar/Ocultar" at bounding box center [311, 306] width 20 height 20
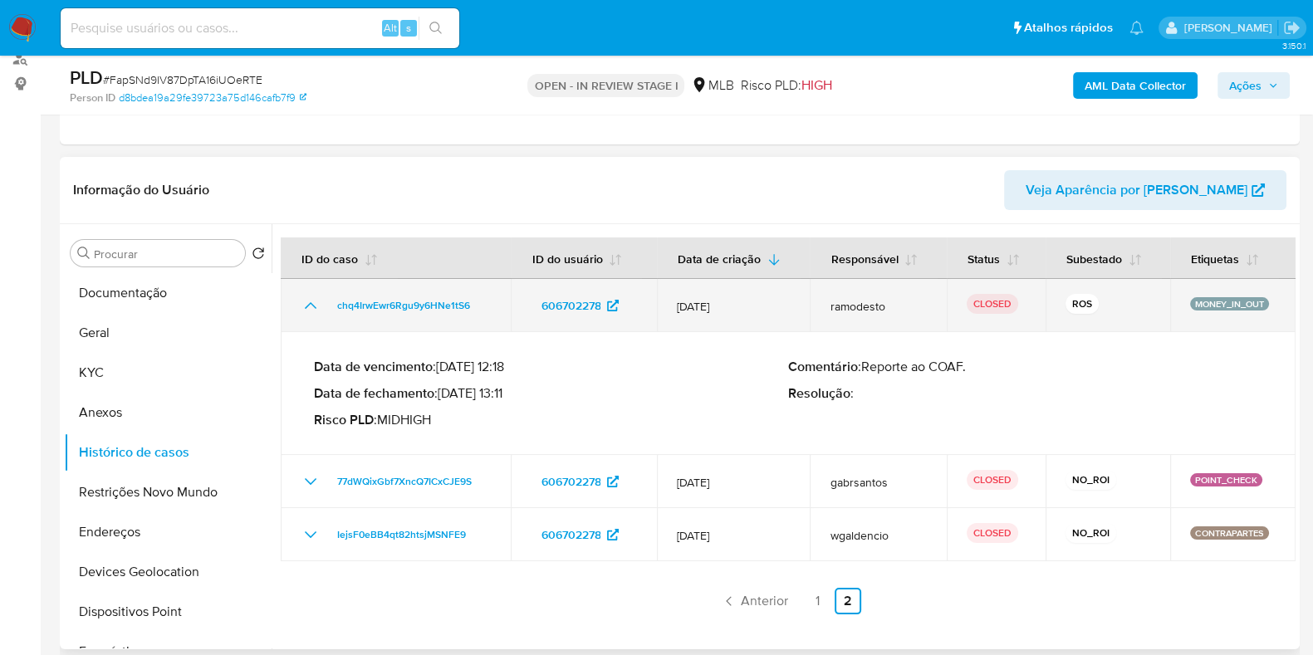
click at [316, 304] on icon "Mostrar/Ocultar" at bounding box center [311, 306] width 20 height 20
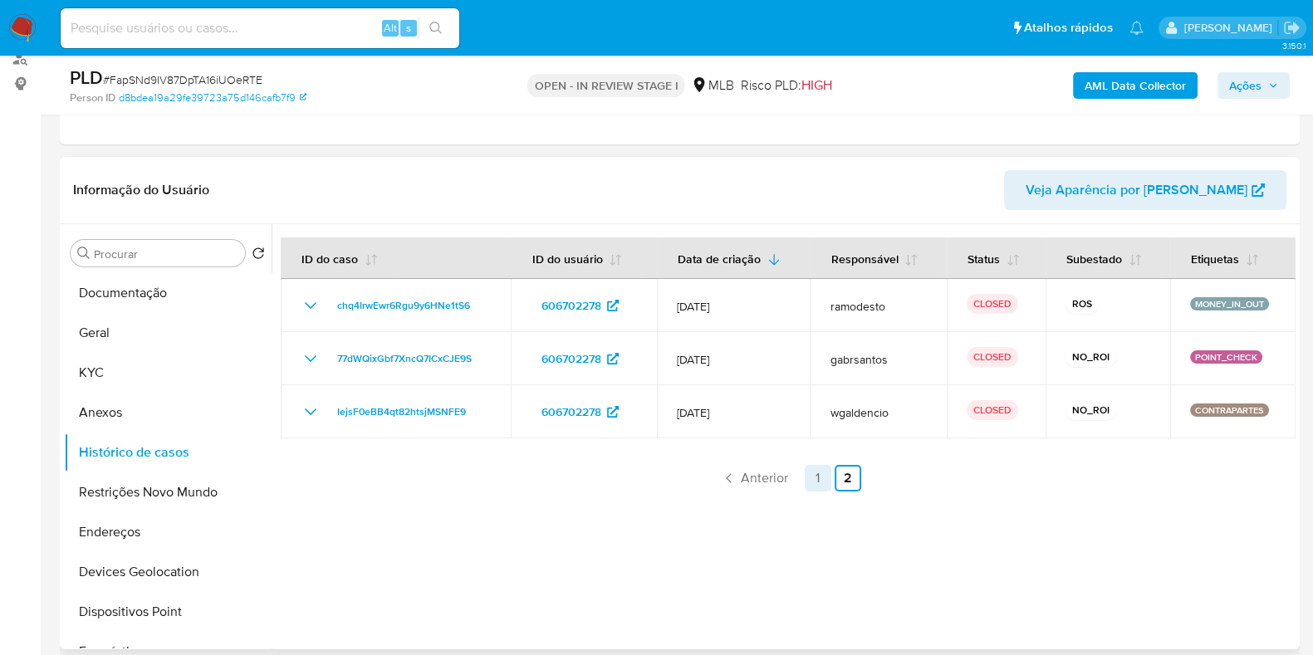
click at [807, 478] on link "1" at bounding box center [818, 478] width 27 height 27
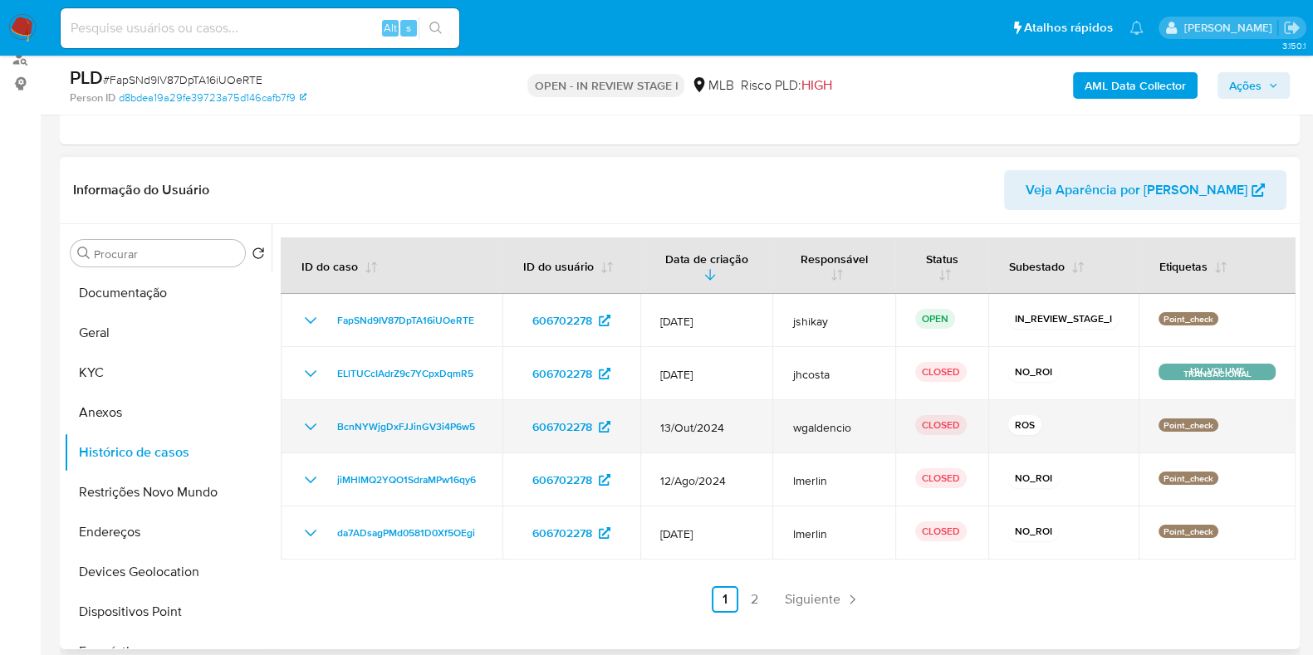
click at [312, 419] on icon "Mostrar/Ocultar" at bounding box center [311, 427] width 20 height 20
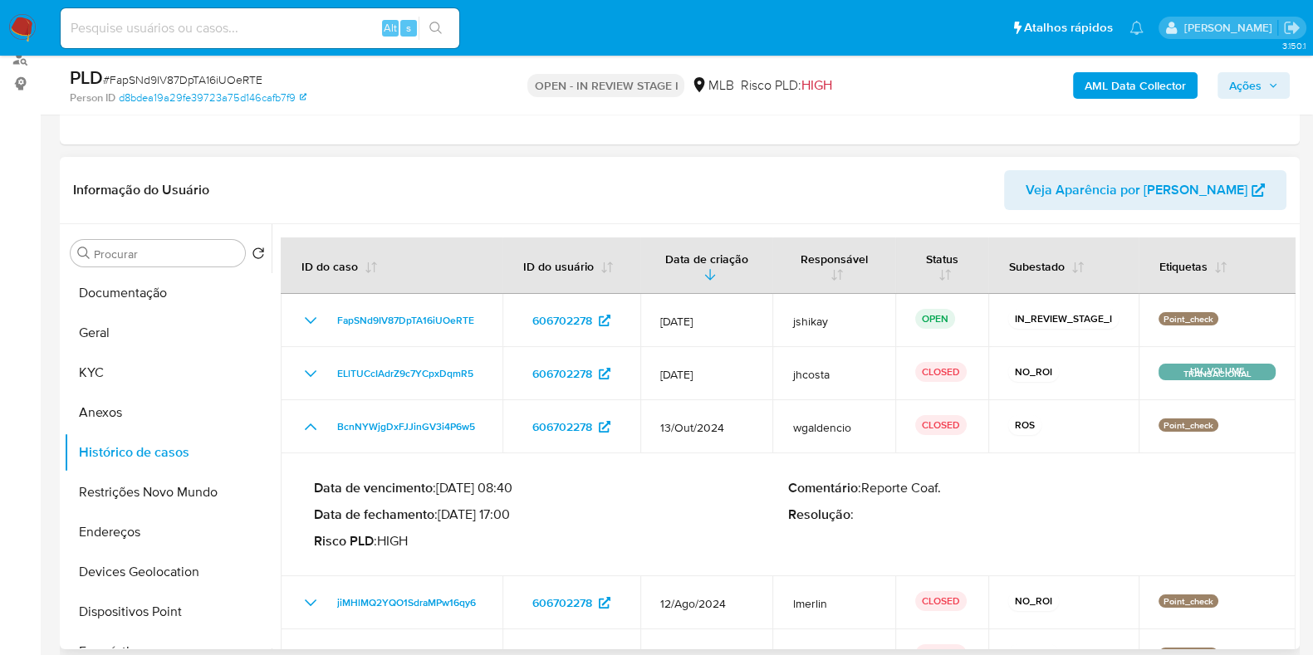
drag, startPoint x: 440, startPoint y: 517, endPoint x: 506, endPoint y: 517, distance: 65.6
click at [505, 519] on p "Data de fechamento : 21/11/2024 17:00" at bounding box center [551, 515] width 474 height 17
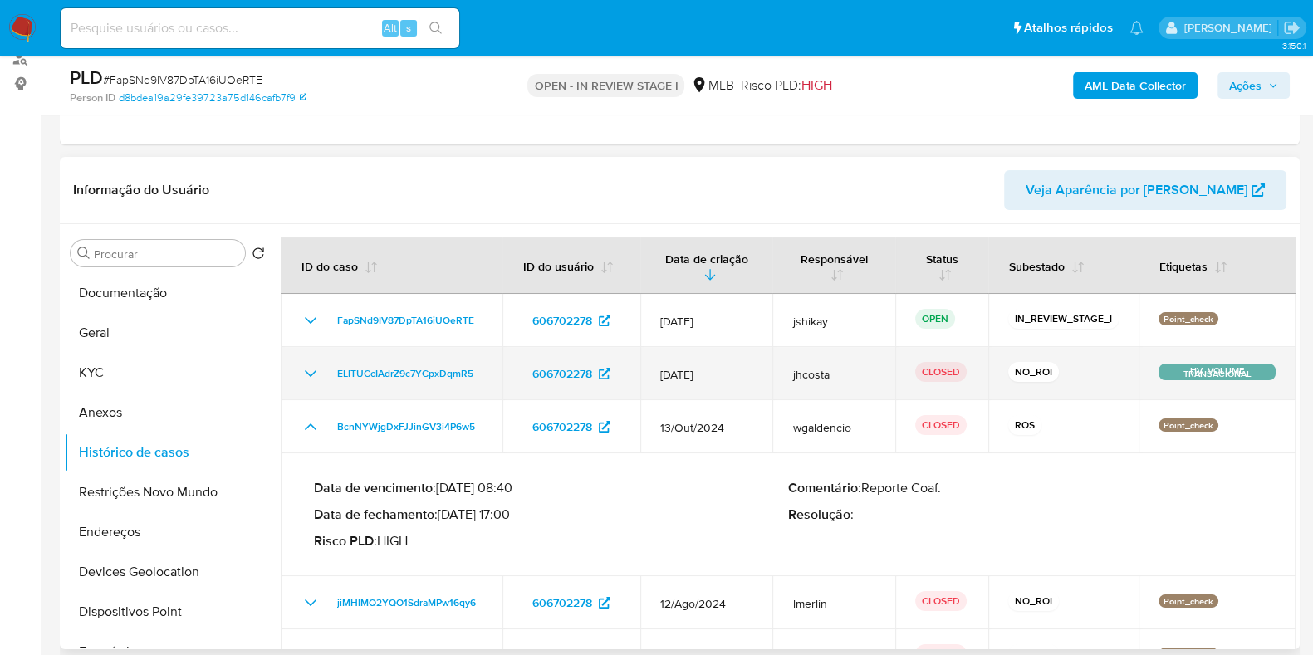
click at [311, 371] on icon "Mostrar/Ocultar" at bounding box center [311, 374] width 20 height 20
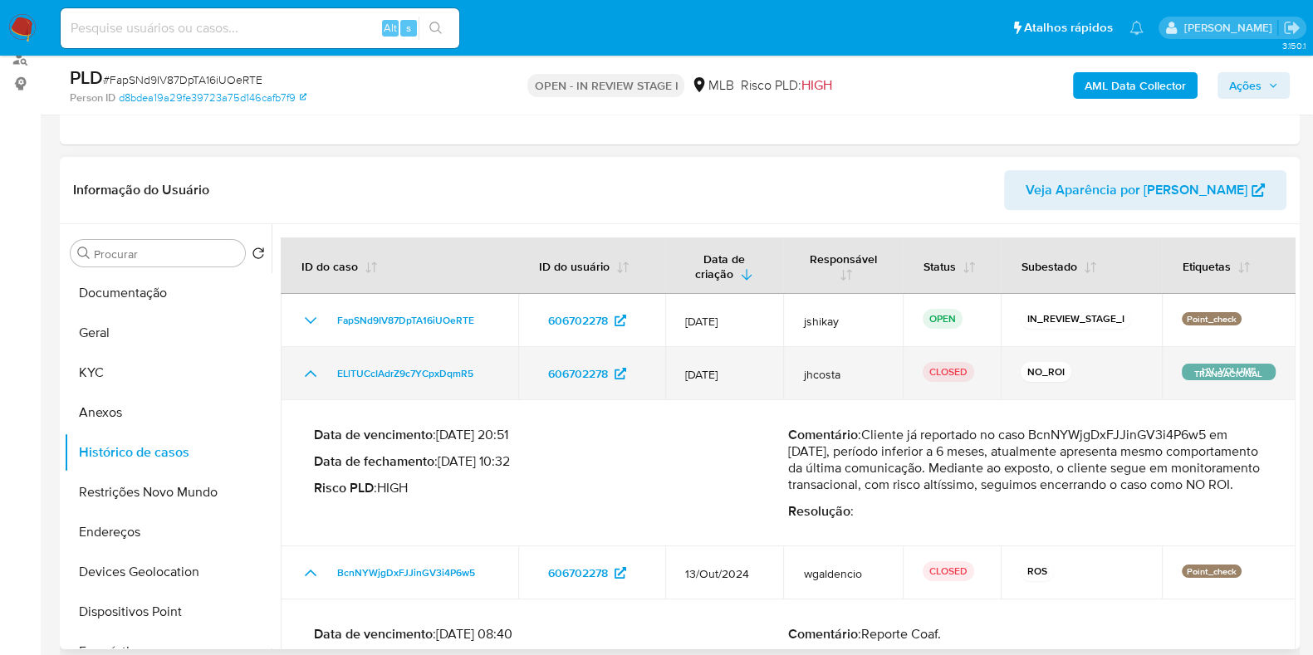
click at [311, 371] on icon "Mostrar/Ocultar" at bounding box center [311, 373] width 12 height 7
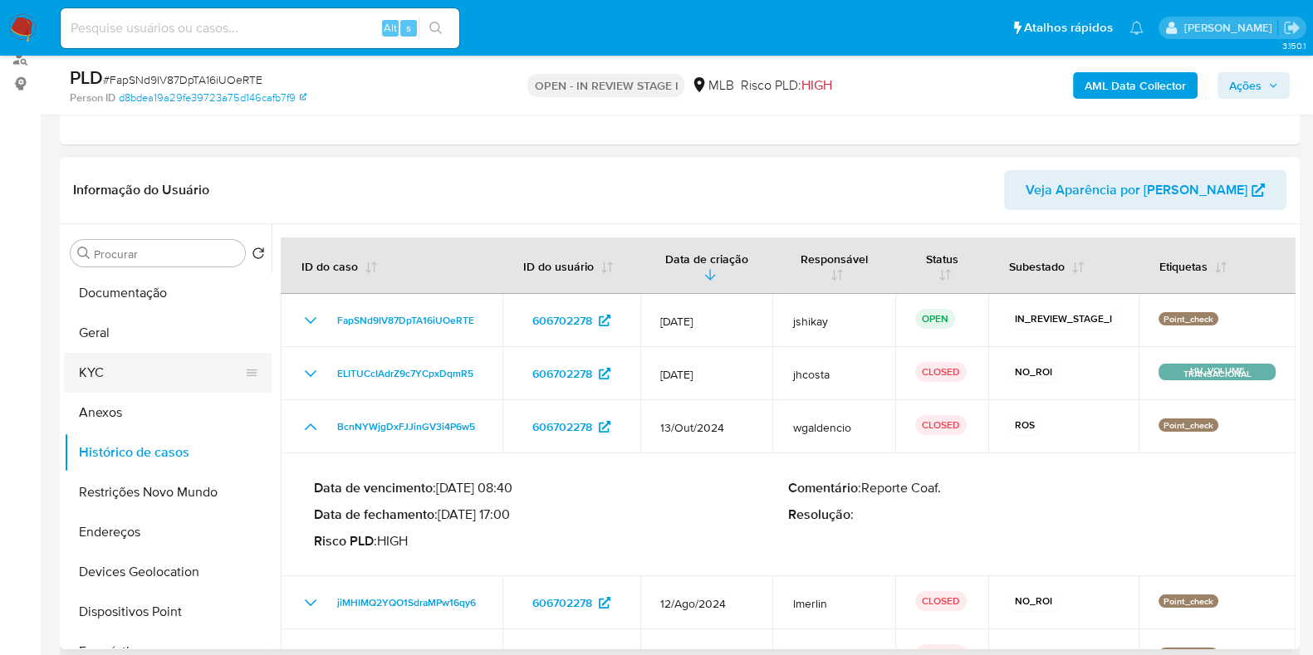
click at [107, 370] on button "KYC" at bounding box center [161, 373] width 194 height 40
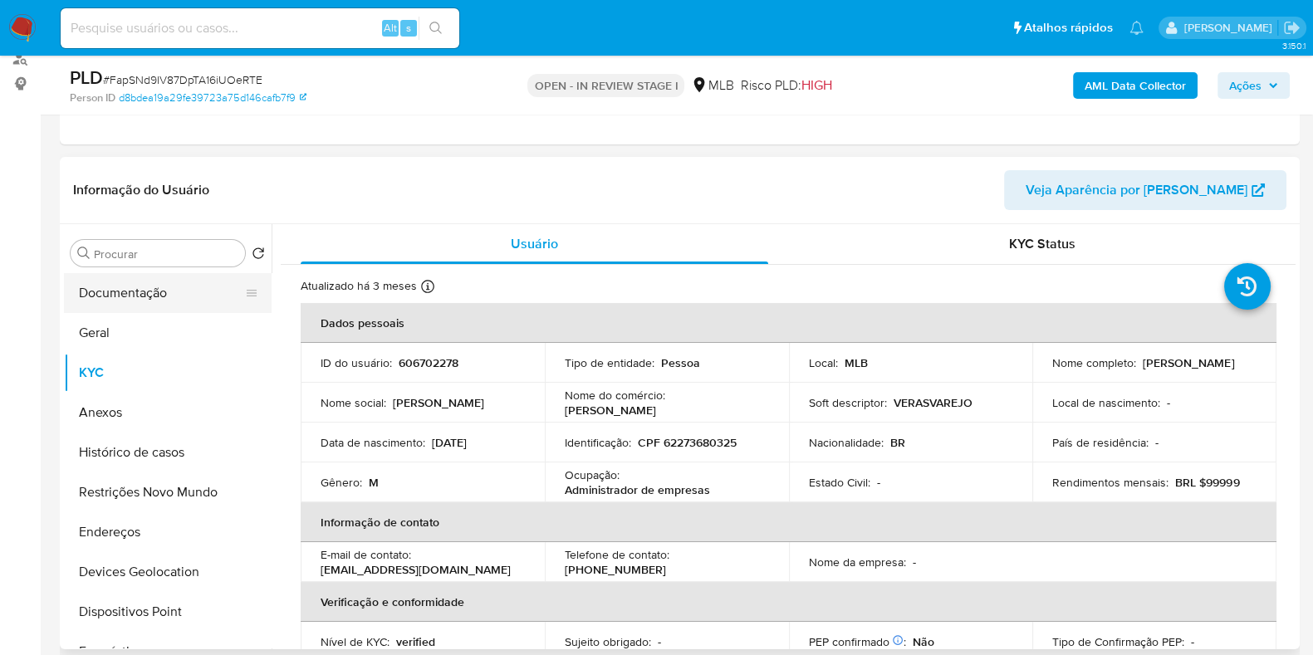
click at [107, 300] on button "Documentação" at bounding box center [161, 293] width 194 height 40
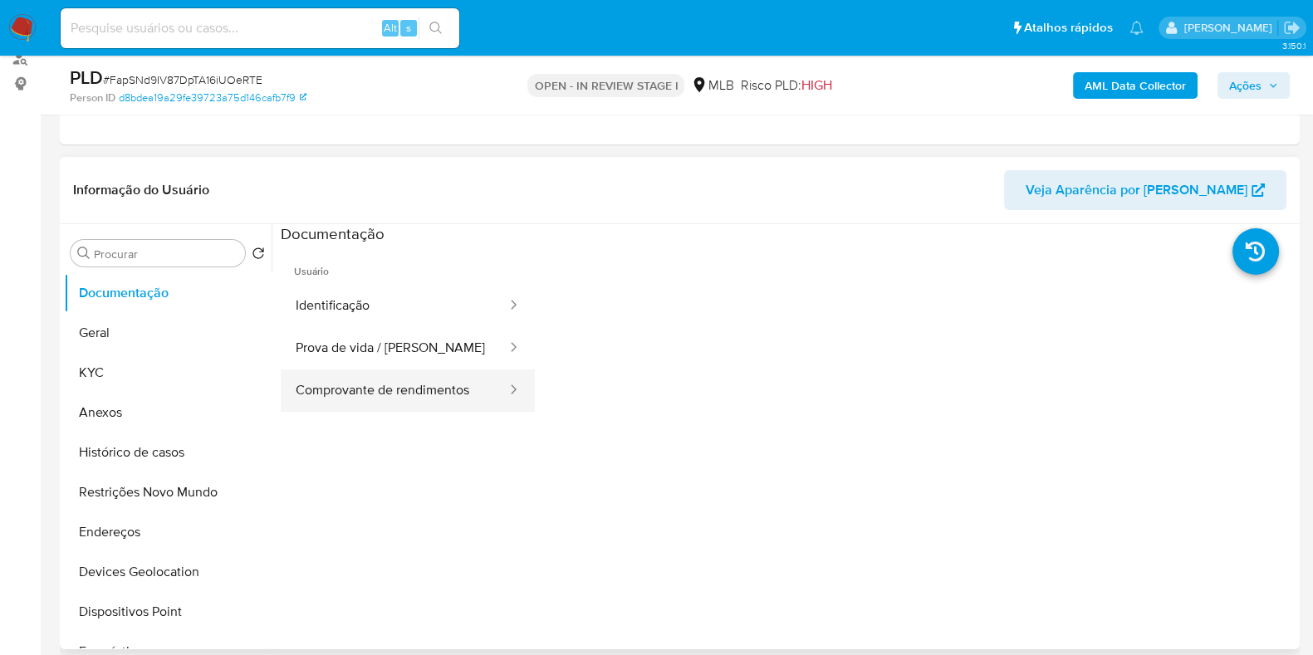
click at [468, 399] on button "Comprovante de rendimentos" at bounding box center [395, 391] width 228 height 42
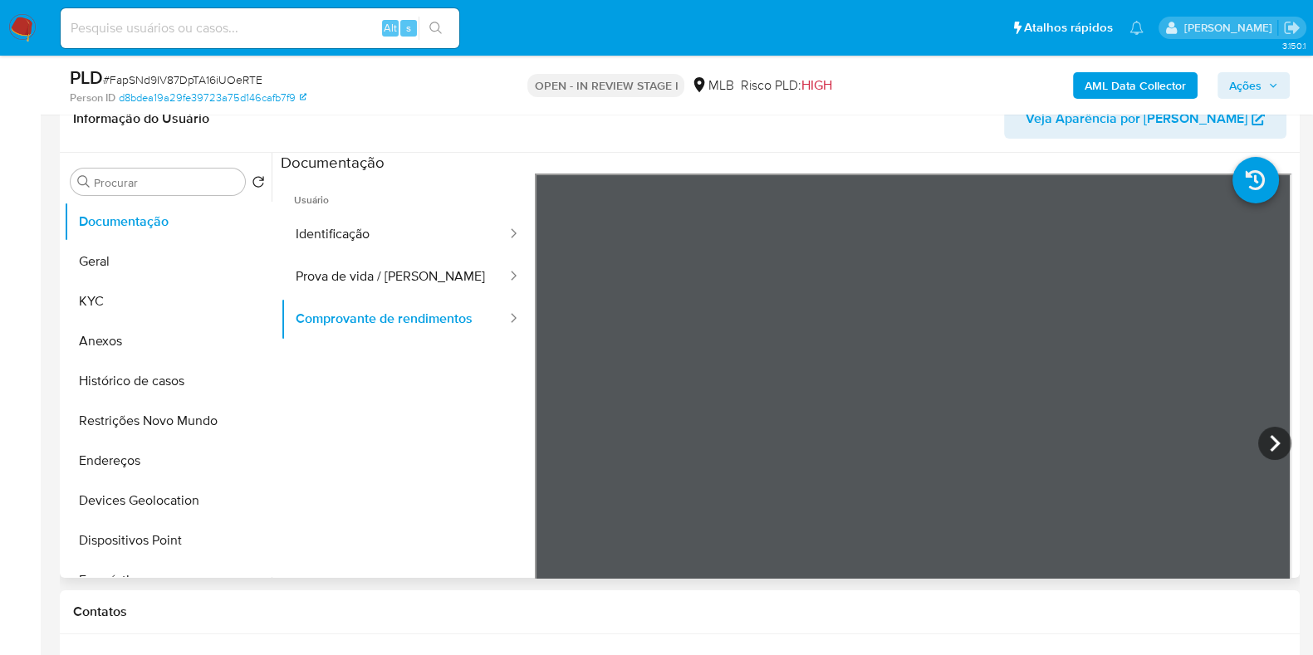
scroll to position [311, 0]
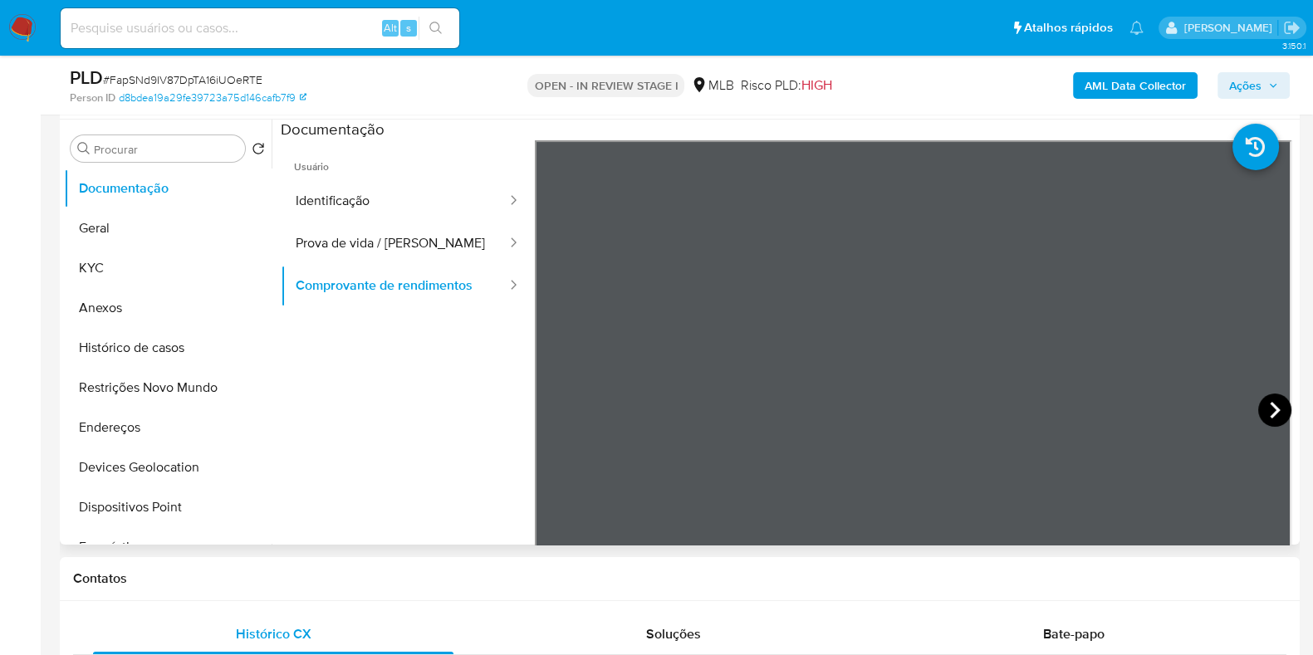
click at [1262, 399] on icon at bounding box center [1274, 410] width 33 height 33
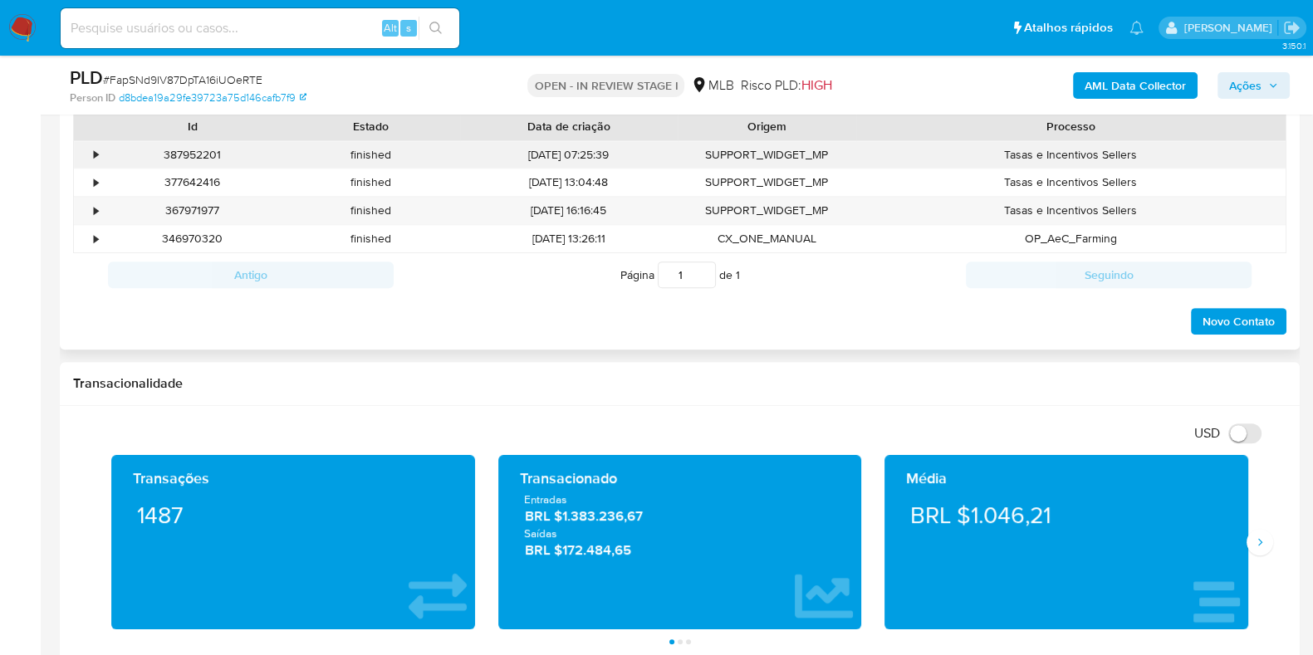
scroll to position [726, 0]
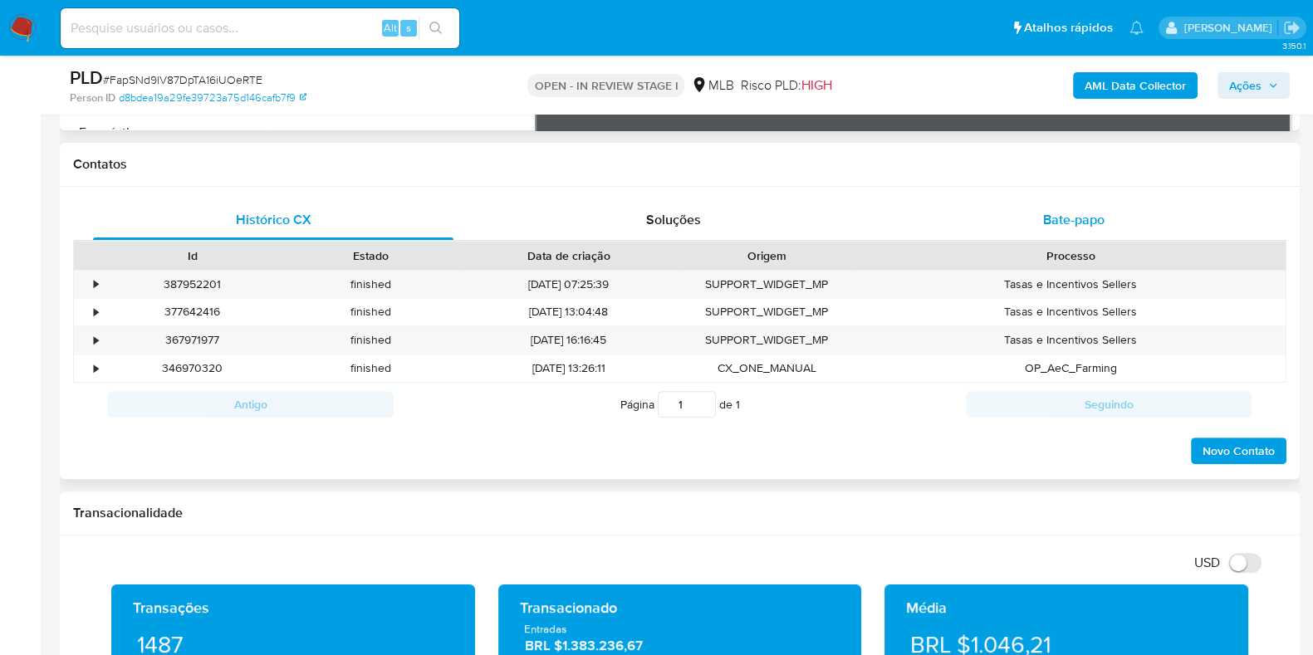
click at [1049, 221] on span "Bate-papo" at bounding box center [1073, 219] width 61 height 19
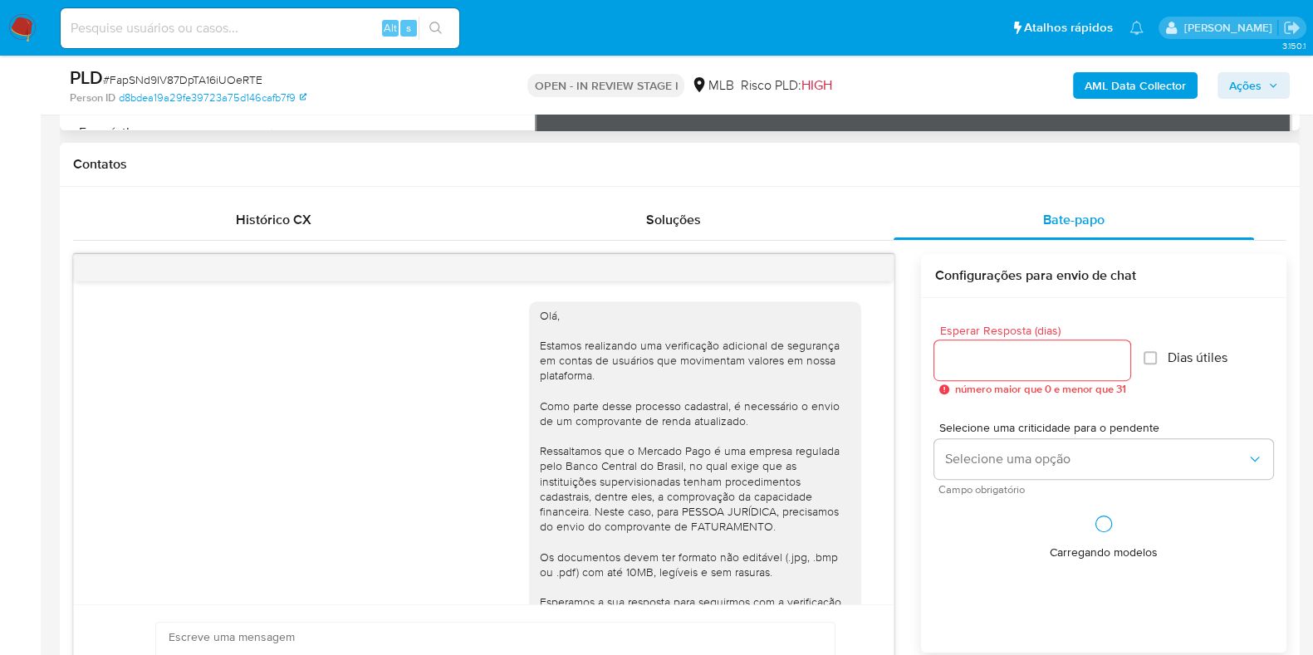
scroll to position [419, 0]
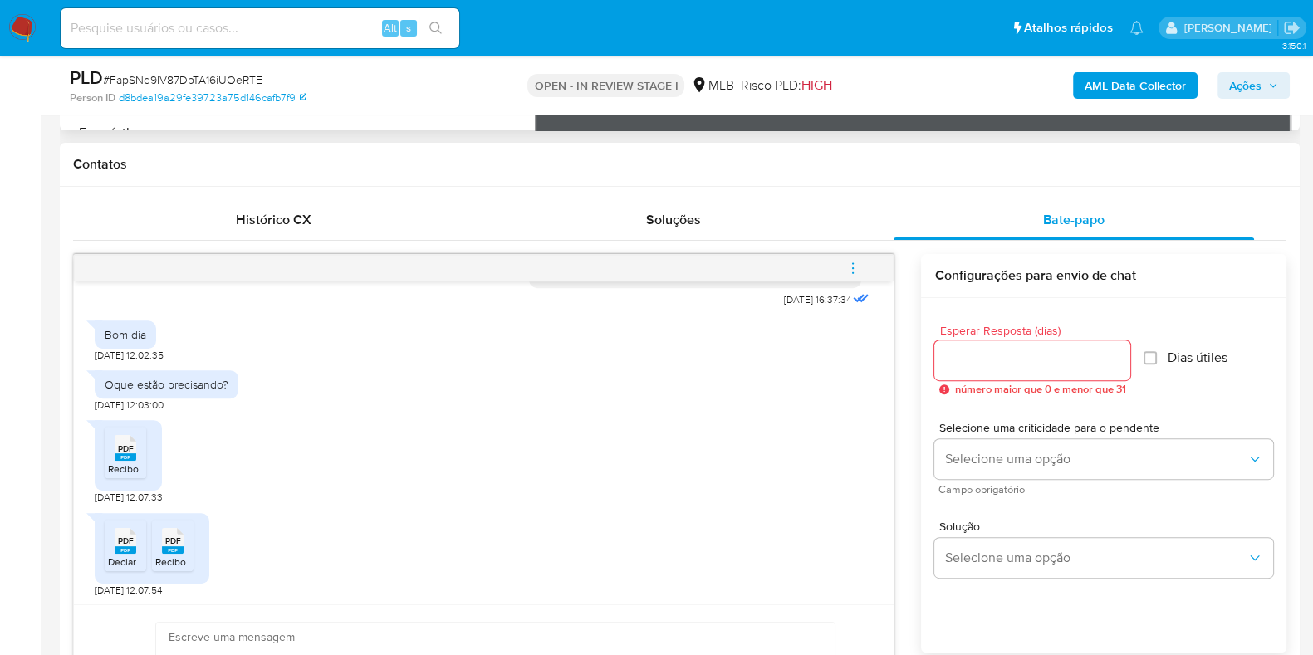
click at [120, 453] on rect at bounding box center [126, 456] width 22 height 7
click at [124, 556] on span "Declaração.pdf" at bounding box center [141, 562] width 66 height 14
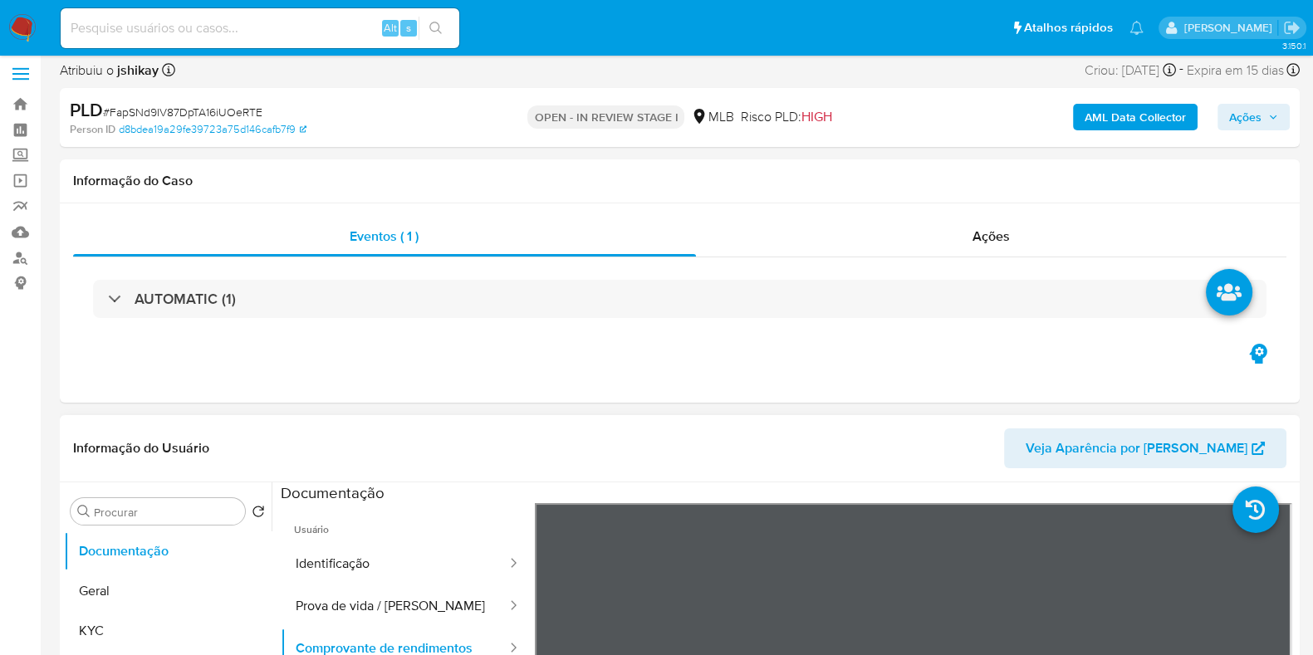
scroll to position [0, 0]
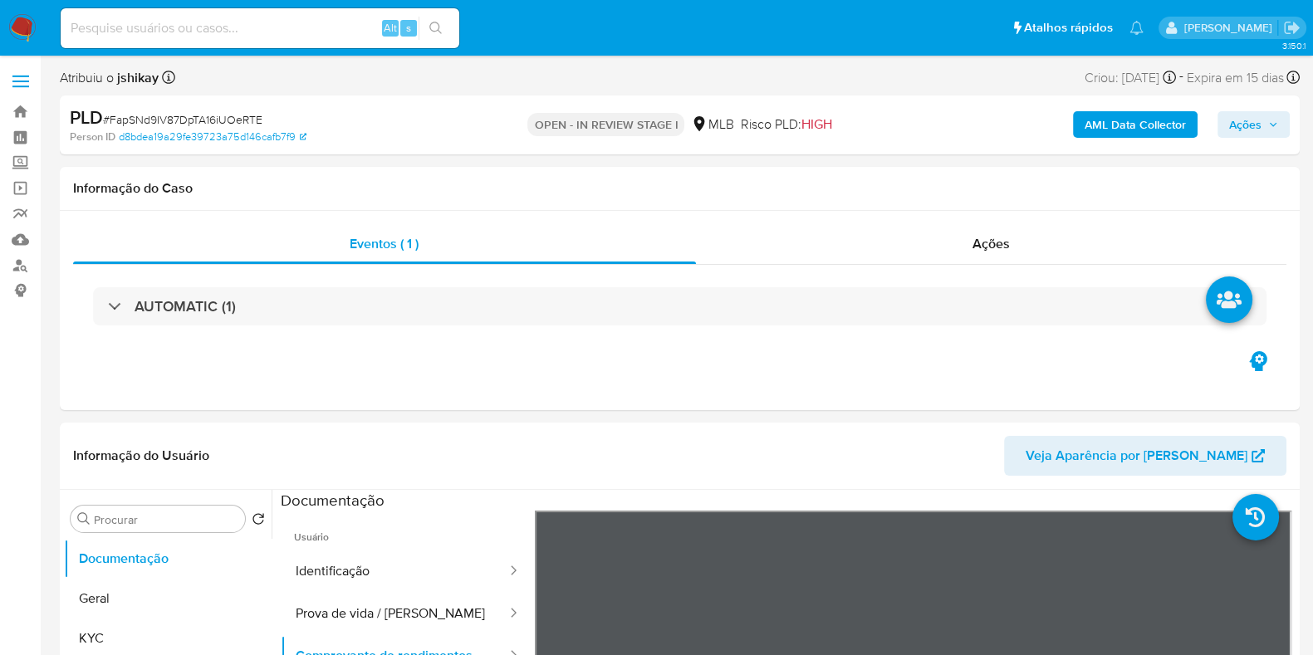
click at [225, 128] on div "PLD # FapSNd9IV87DpTA16iUOeRTE" at bounding box center [270, 117] width 400 height 25
click at [224, 111] on span "# FapSNd9IV87DpTA16iUOeRTE" at bounding box center [182, 119] width 159 height 17
copy span "FapSNd9IV87DpTA16iUOeRTE"
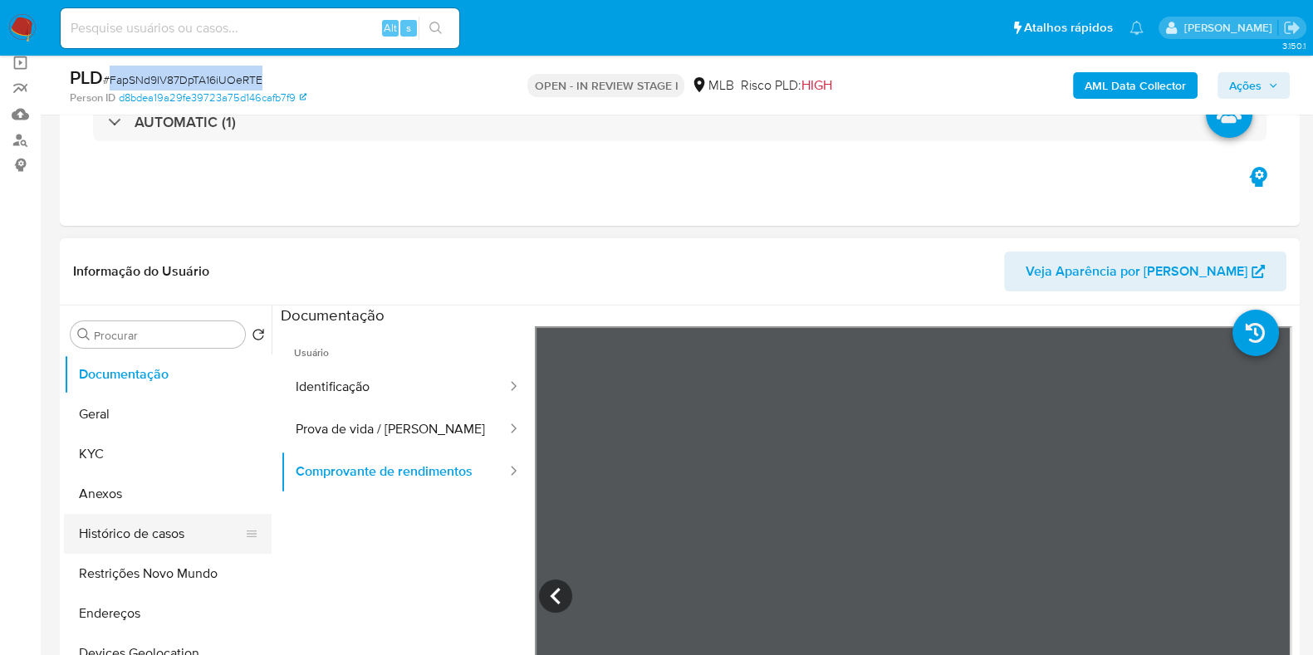
scroll to position [311, 0]
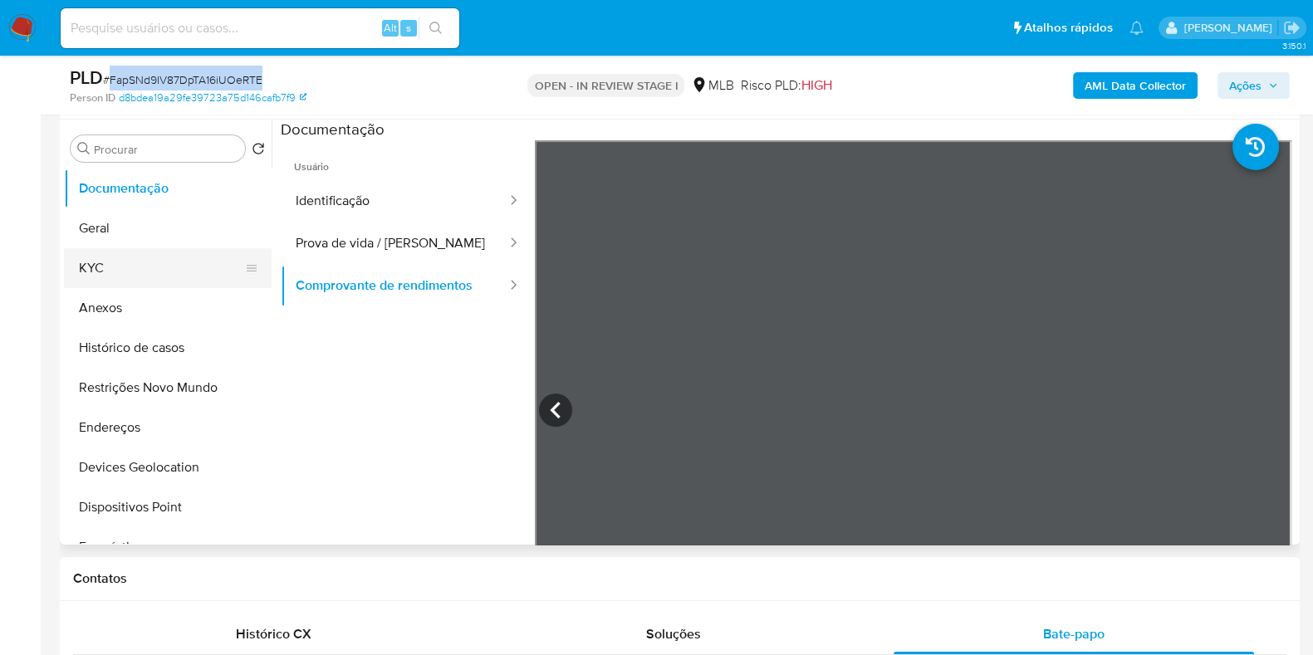
click at [132, 271] on button "KYC" at bounding box center [161, 268] width 194 height 40
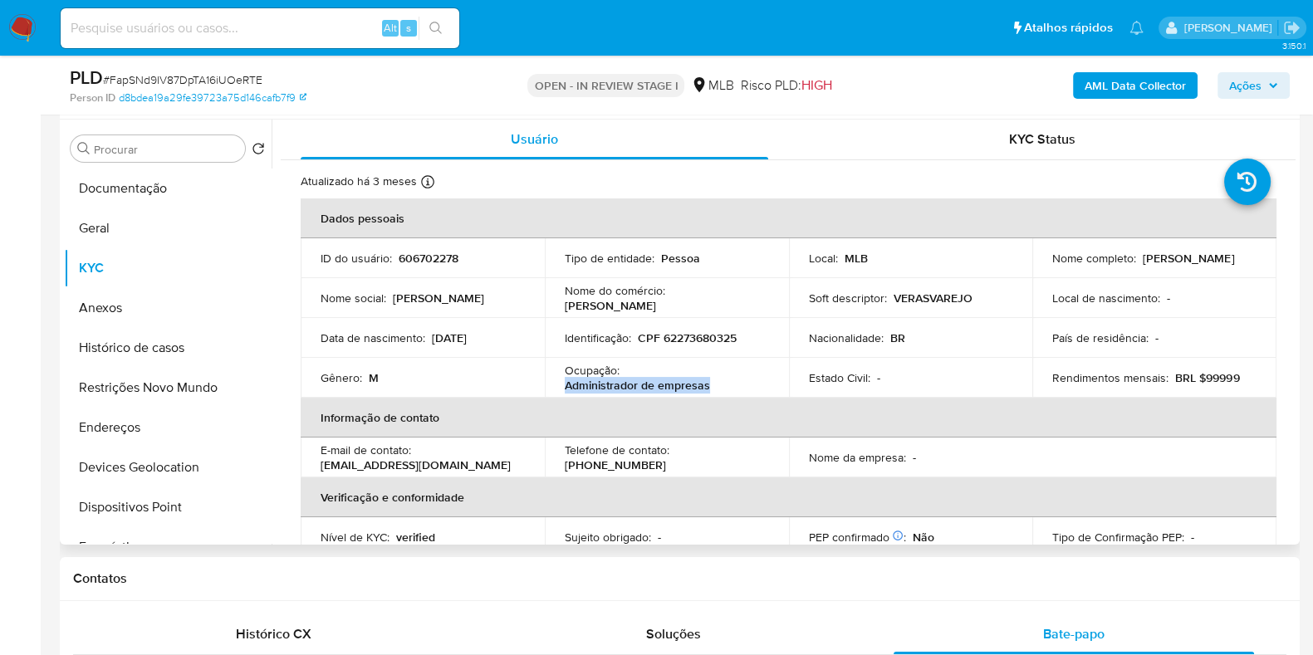
drag, startPoint x: 561, startPoint y: 388, endPoint x: 704, endPoint y: 382, distance: 143.8
click at [704, 382] on td "Ocupação : Administrador de empresas" at bounding box center [667, 378] width 244 height 40
copy p "Administrador de empresas"
click at [705, 388] on p "Administrador de empresas" at bounding box center [637, 385] width 145 height 15
drag, startPoint x: 1047, startPoint y: 266, endPoint x: 1215, endPoint y: 268, distance: 167.8
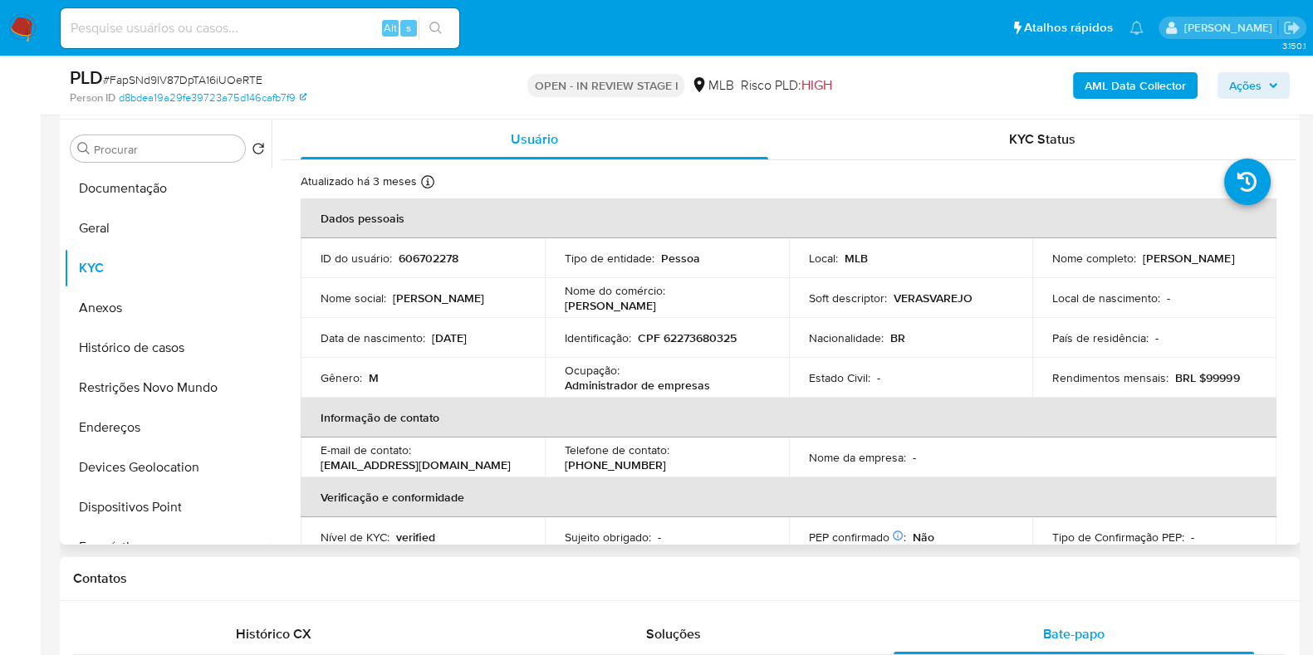
click at [1215, 266] on div "Nome completo : Edson Glaydson da Costa Veras" at bounding box center [1154, 258] width 204 height 15
copy p "Edson Glaydson da Costa Veras"
click at [935, 301] on p "VERASVAREJO" at bounding box center [933, 298] width 79 height 15
copy p "VERASVAREJO"
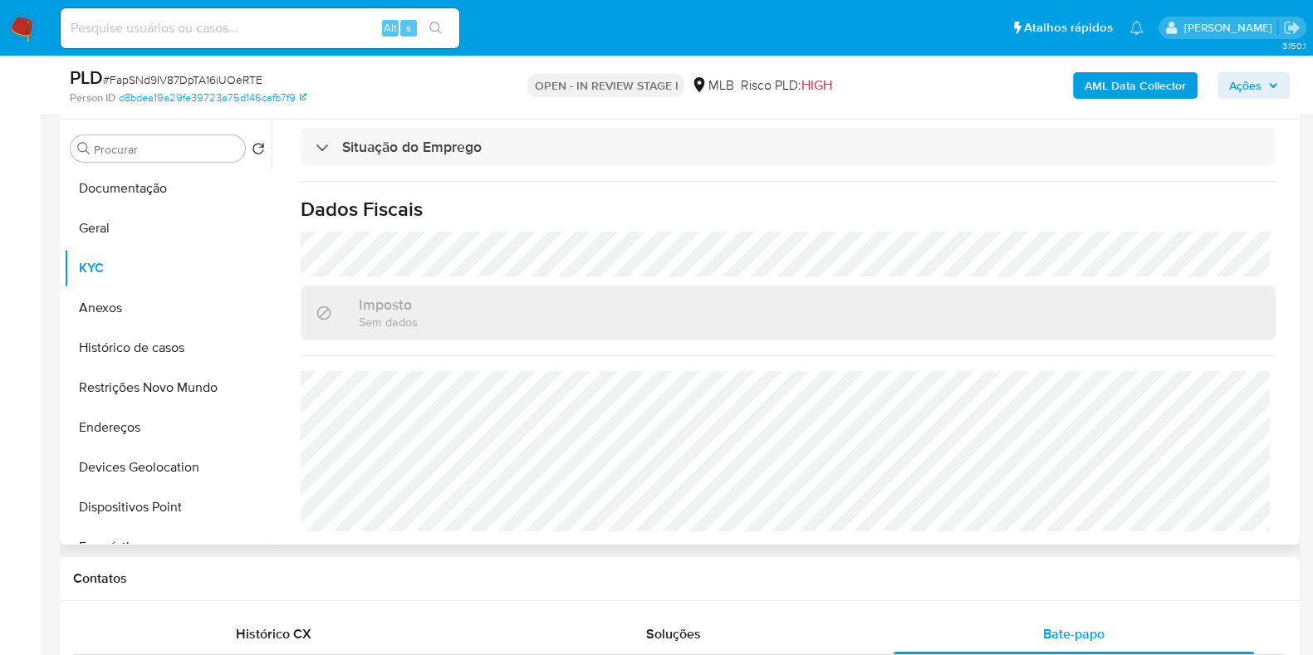
scroll to position [722, 0]
click at [136, 194] on button "Documentação" at bounding box center [161, 189] width 194 height 40
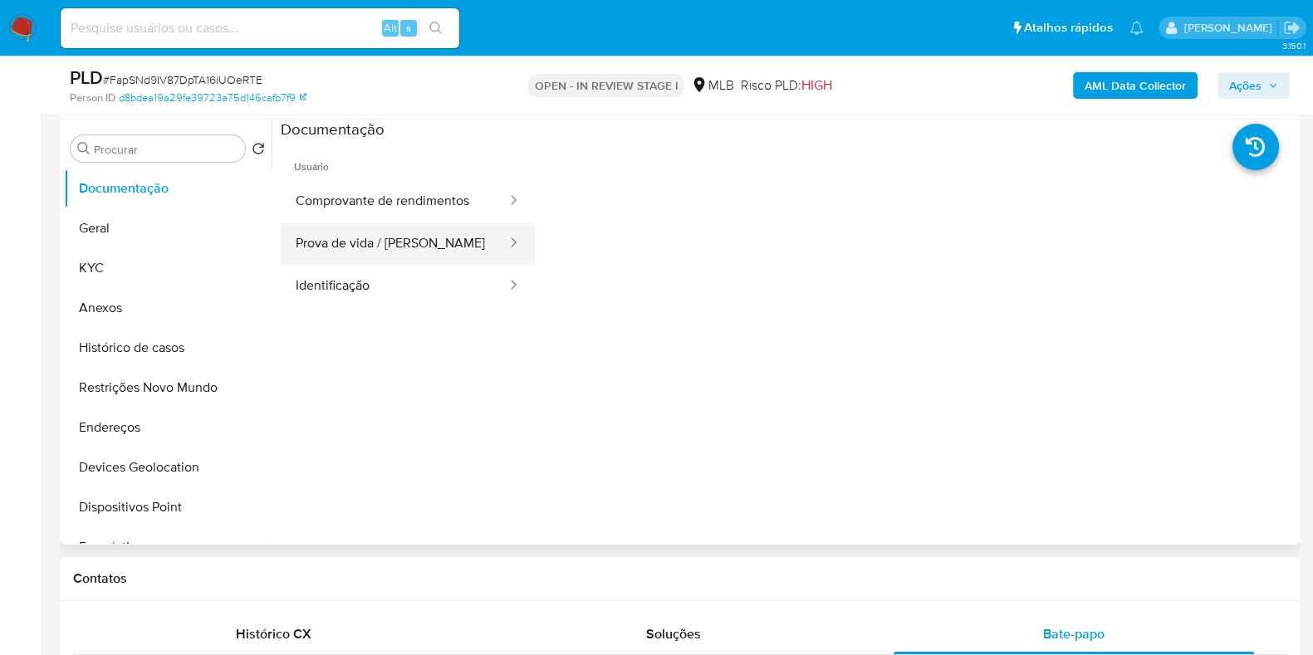
click at [432, 234] on button "Prova de vida / [PERSON_NAME]" at bounding box center [395, 244] width 228 height 42
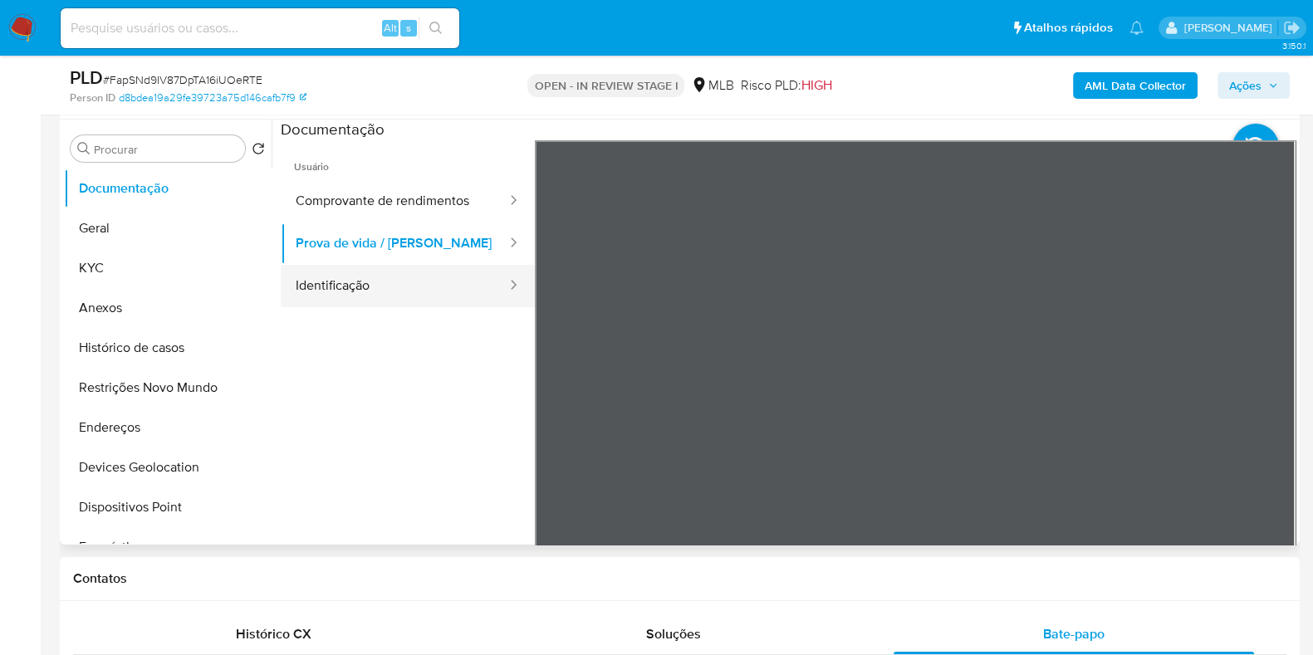
click at [438, 276] on button "Identificação" at bounding box center [395, 286] width 228 height 42
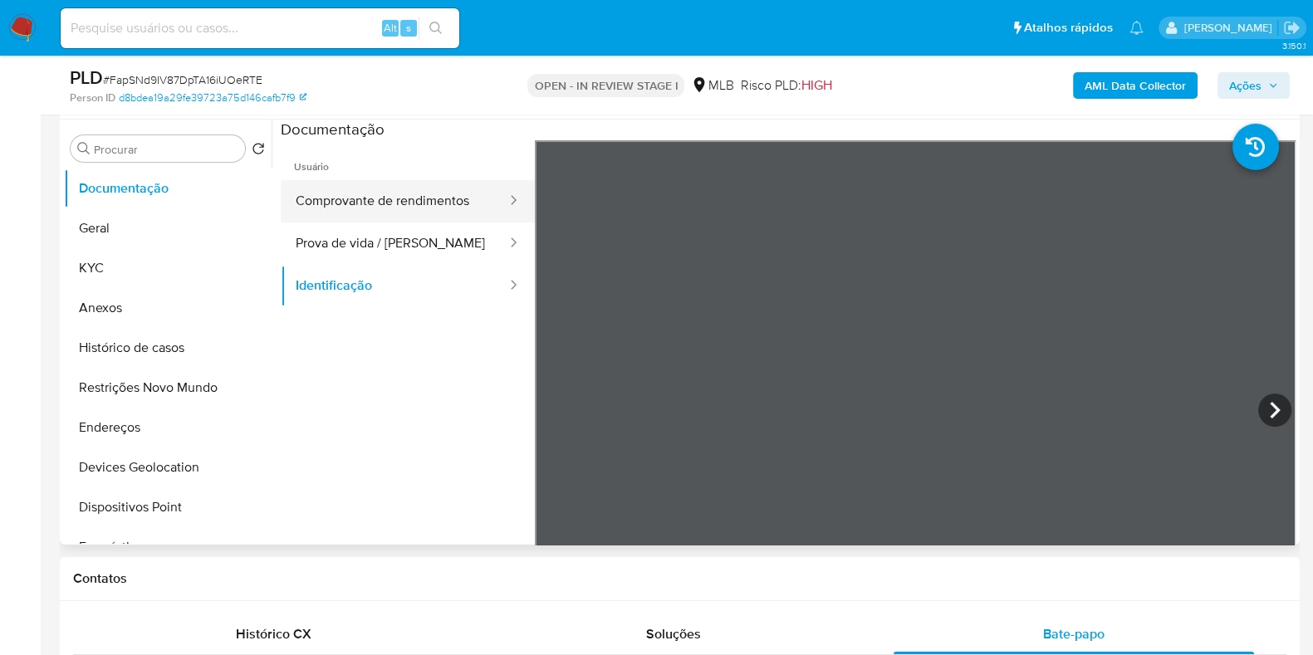
click at [469, 203] on button "Comprovante de rendimentos" at bounding box center [395, 201] width 228 height 42
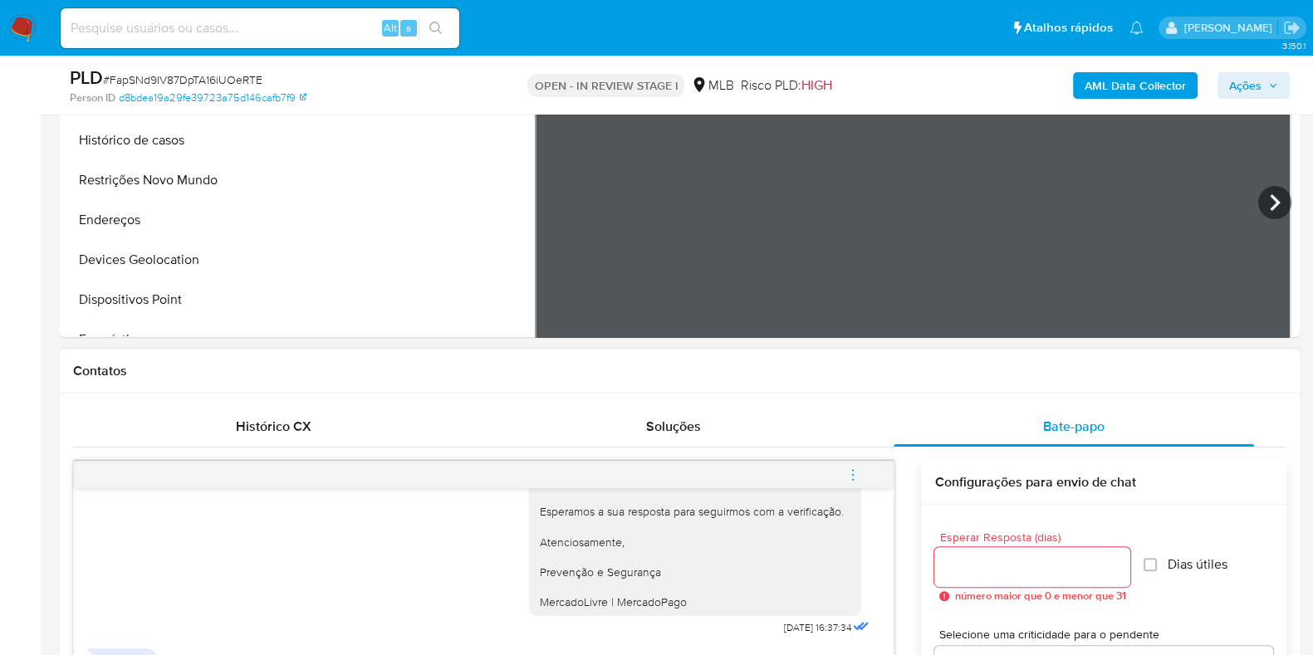
scroll to position [107, 0]
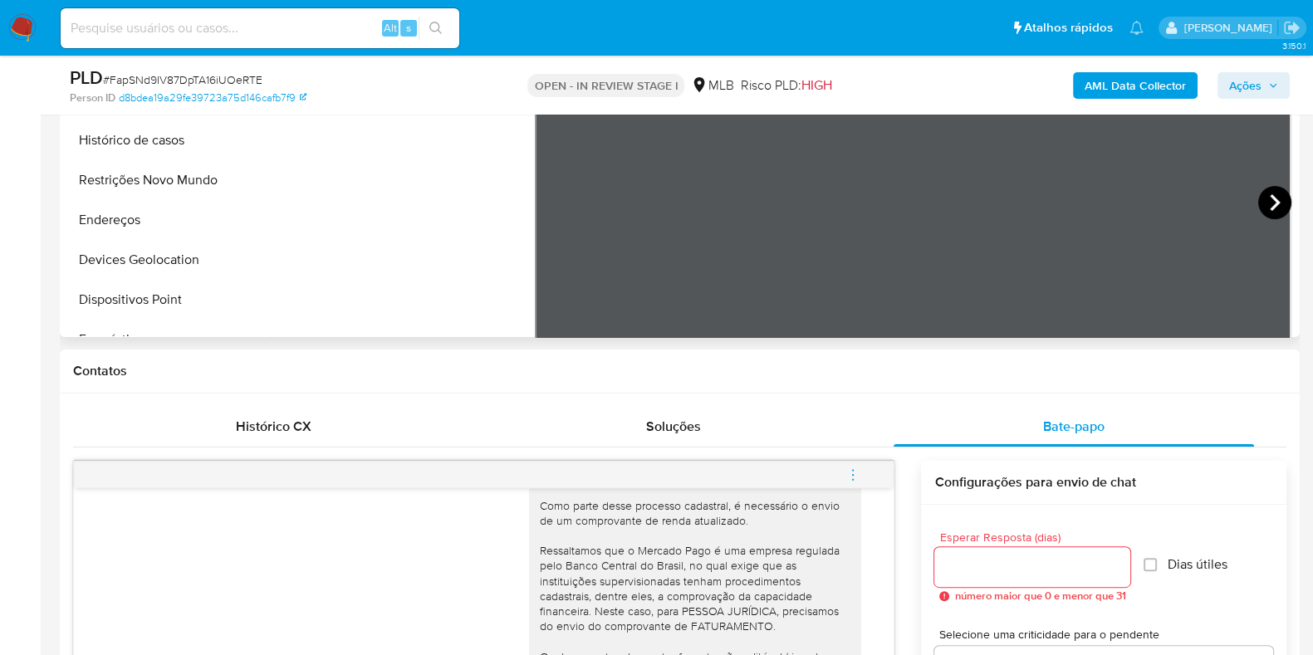
click at [1275, 193] on icon at bounding box center [1274, 202] width 33 height 33
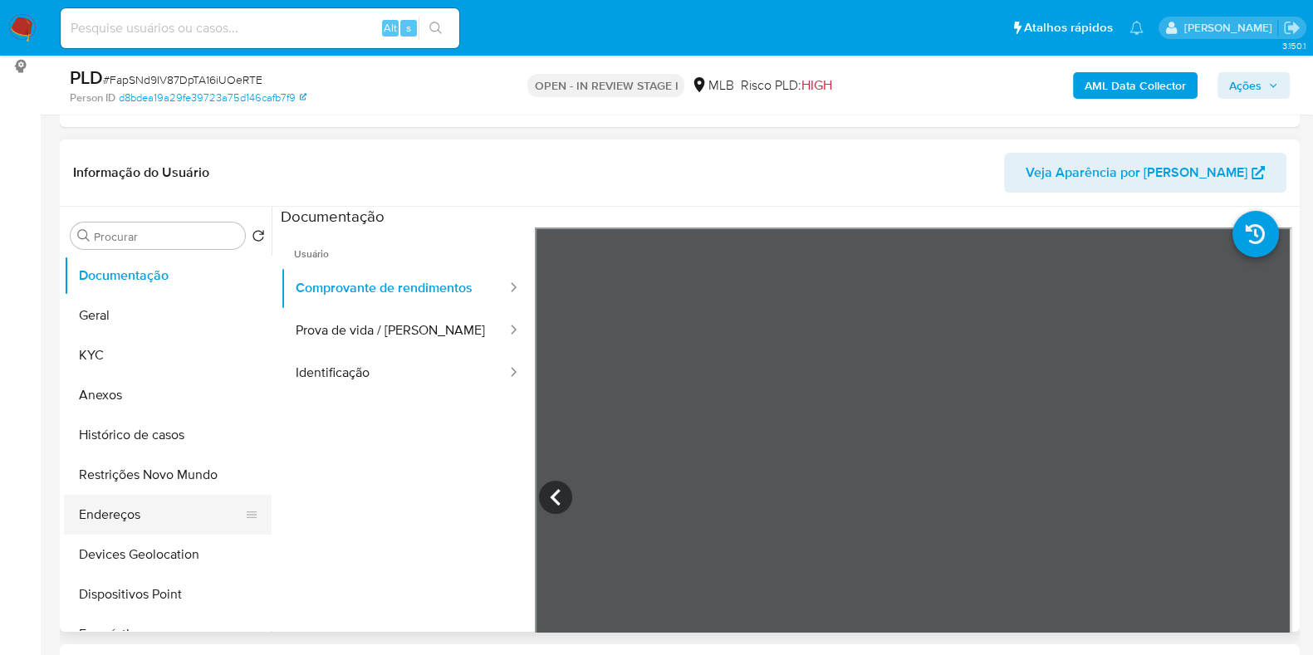
scroll to position [207, 0]
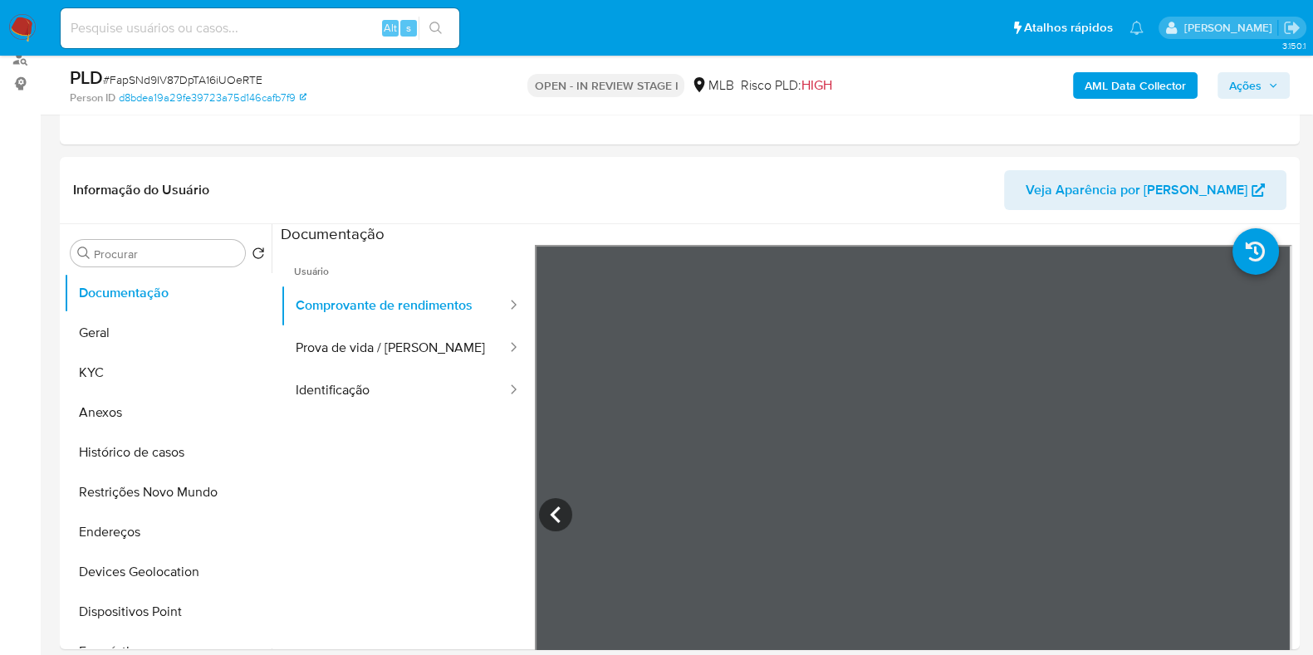
drag, startPoint x: 140, startPoint y: 331, endPoint x: 274, endPoint y: 321, distance: 134.9
click at [140, 331] on button "Geral" at bounding box center [168, 333] width 208 height 40
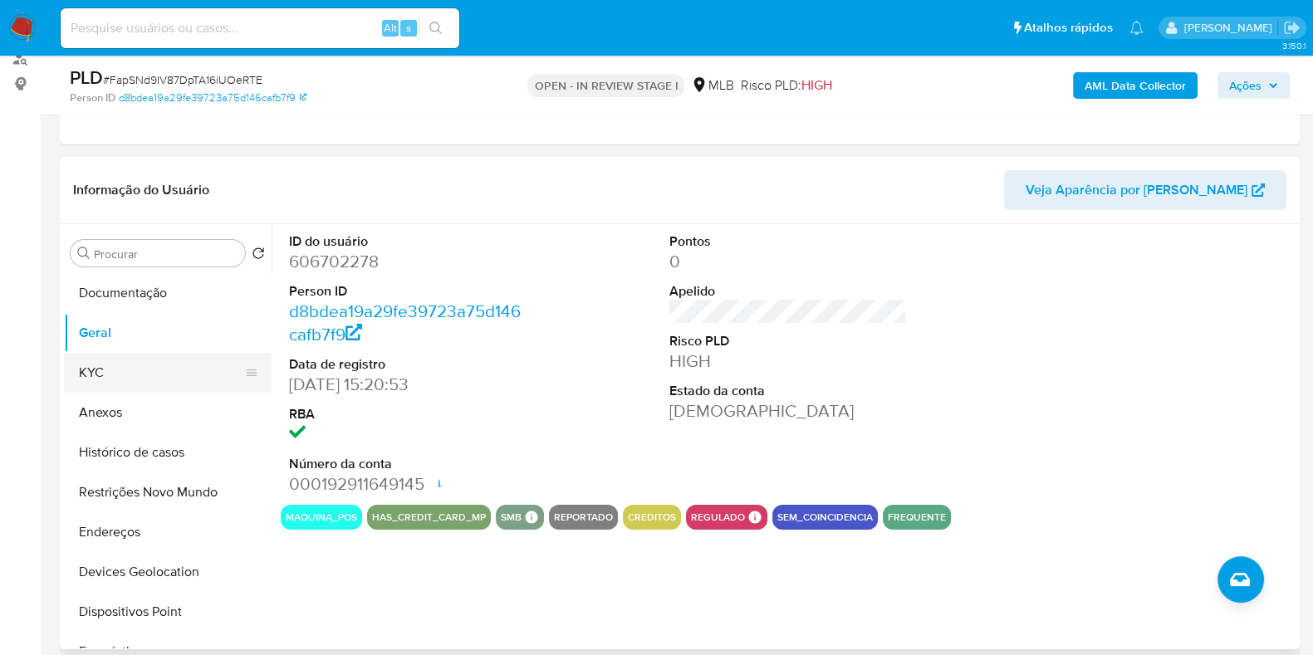
click at [105, 384] on button "KYC" at bounding box center [161, 373] width 194 height 40
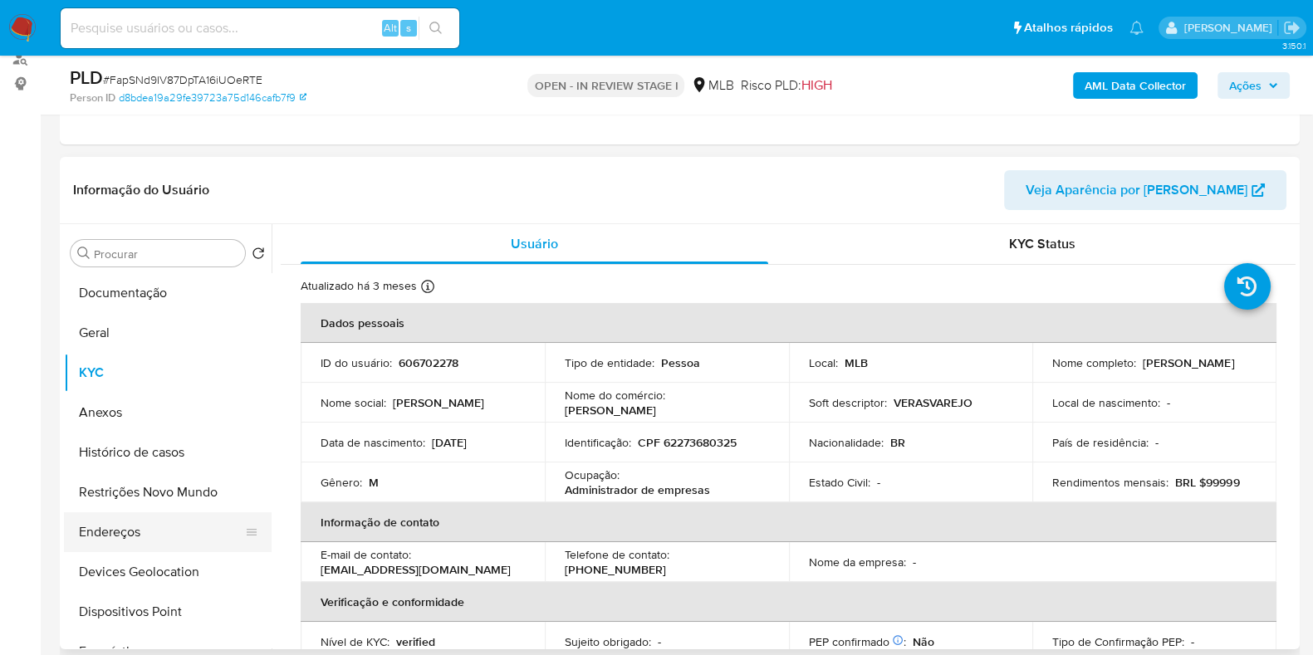
drag, startPoint x: 148, startPoint y: 530, endPoint x: 158, endPoint y: 532, distance: 10.3
click at [150, 532] on button "Endereços" at bounding box center [161, 532] width 194 height 40
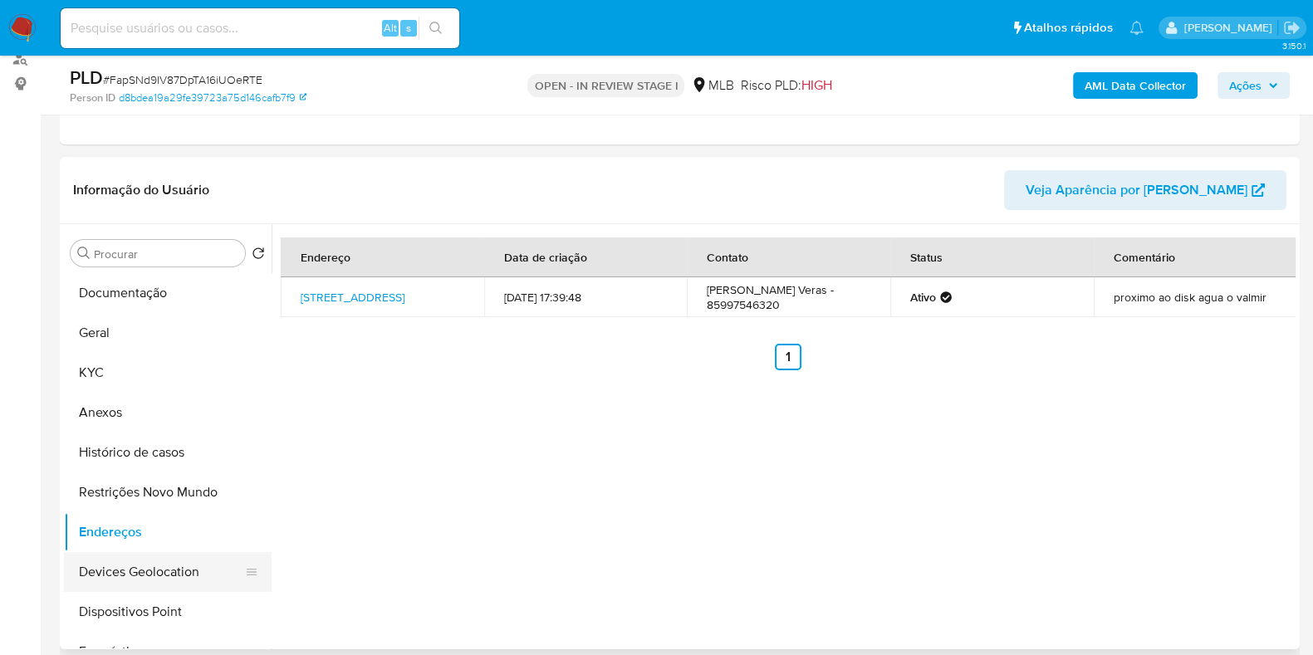
click at [110, 581] on button "Devices Geolocation" at bounding box center [161, 572] width 194 height 40
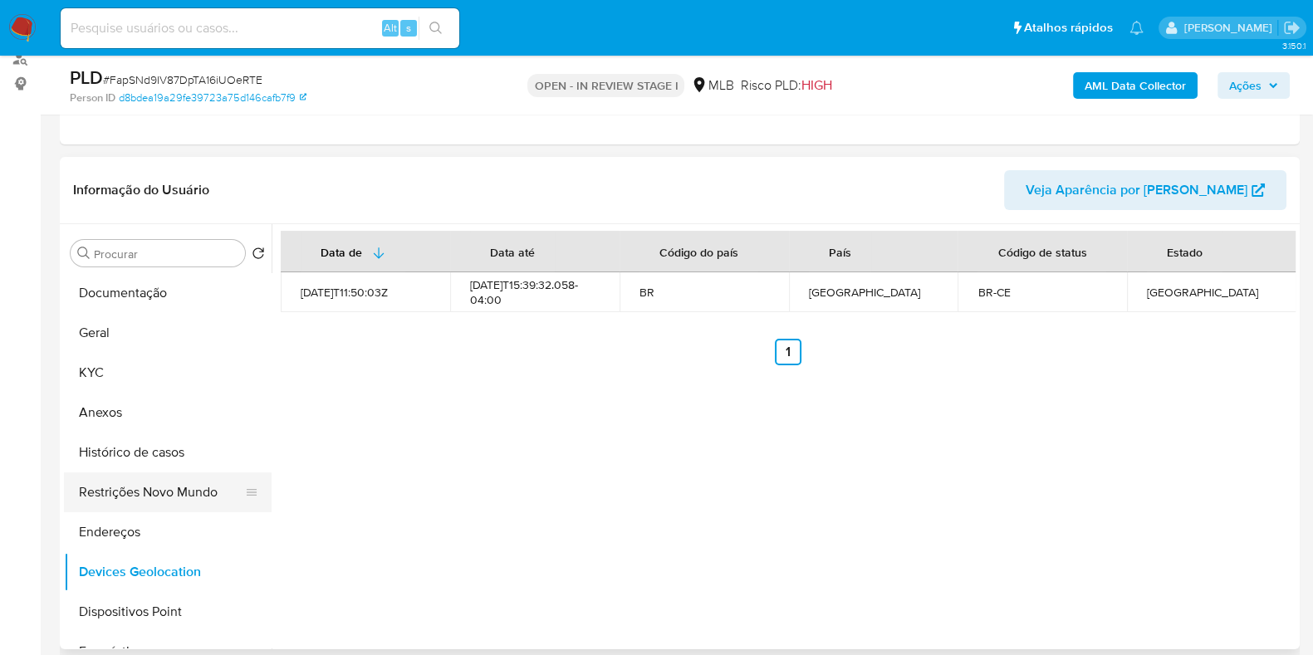
click at [141, 499] on button "Restrições Novo Mundo" at bounding box center [161, 493] width 194 height 40
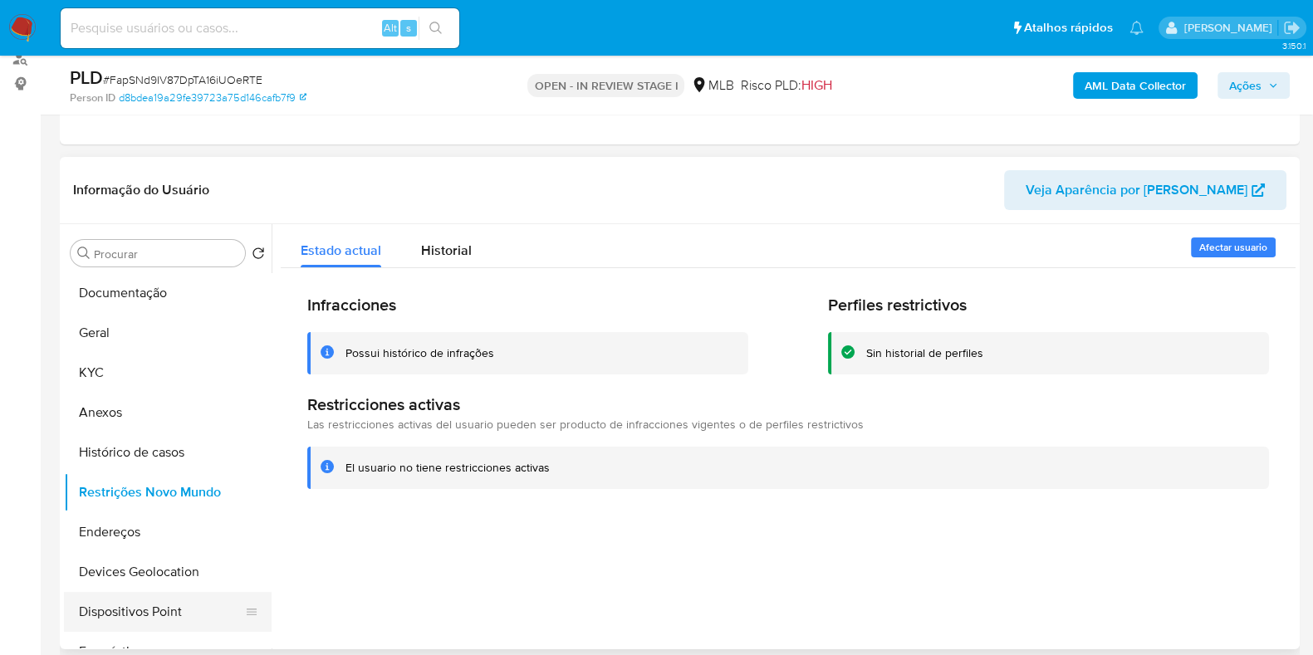
click at [141, 600] on button "Dispositivos Point" at bounding box center [161, 612] width 194 height 40
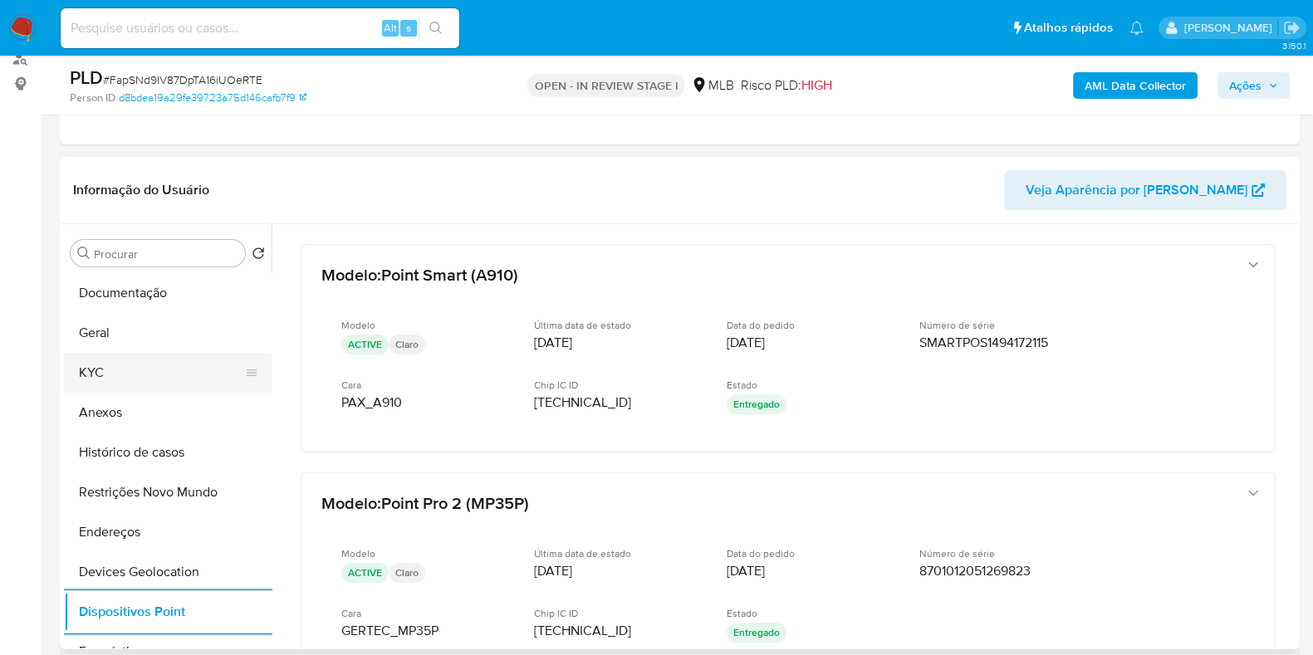
click at [125, 375] on button "KYC" at bounding box center [161, 373] width 194 height 40
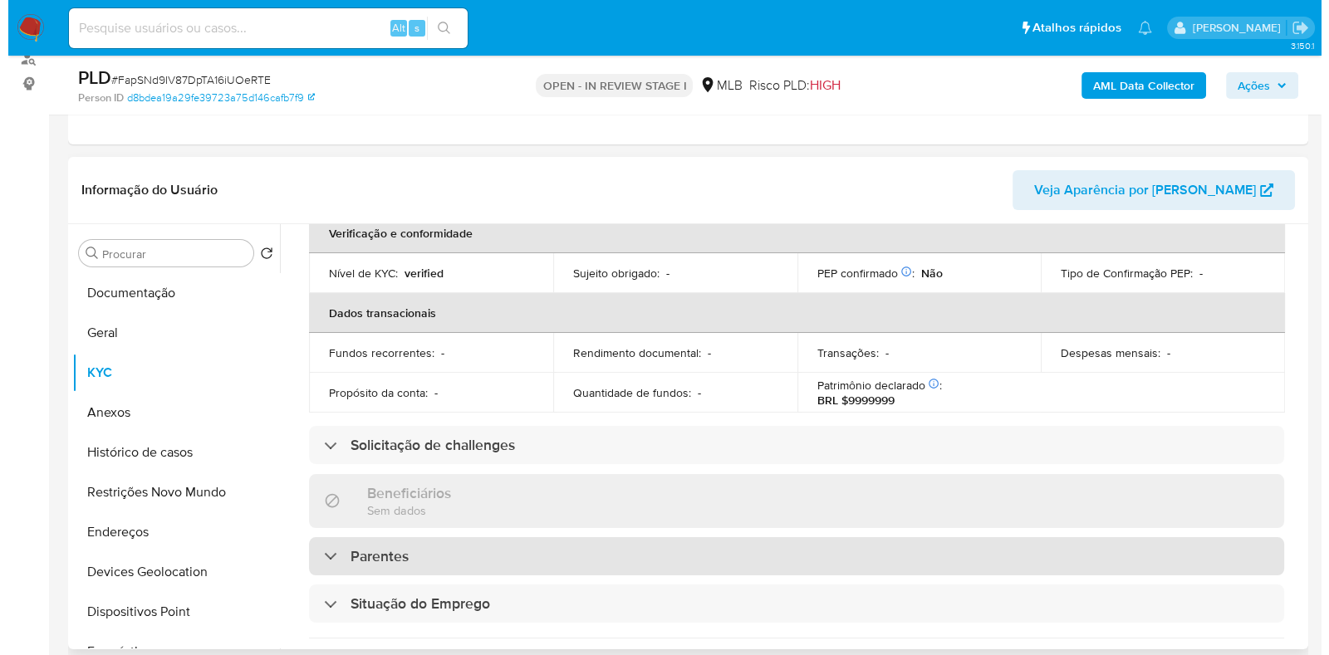
scroll to position [0, 0]
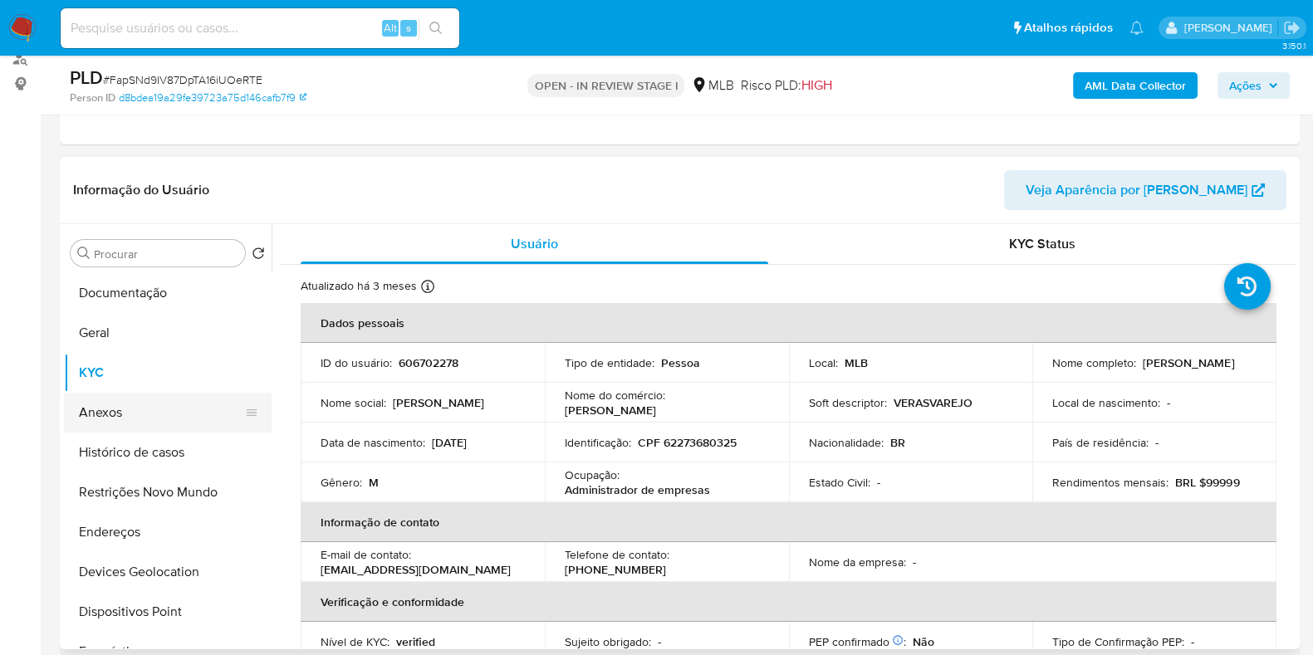
click at [115, 419] on button "Anexos" at bounding box center [161, 413] width 194 height 40
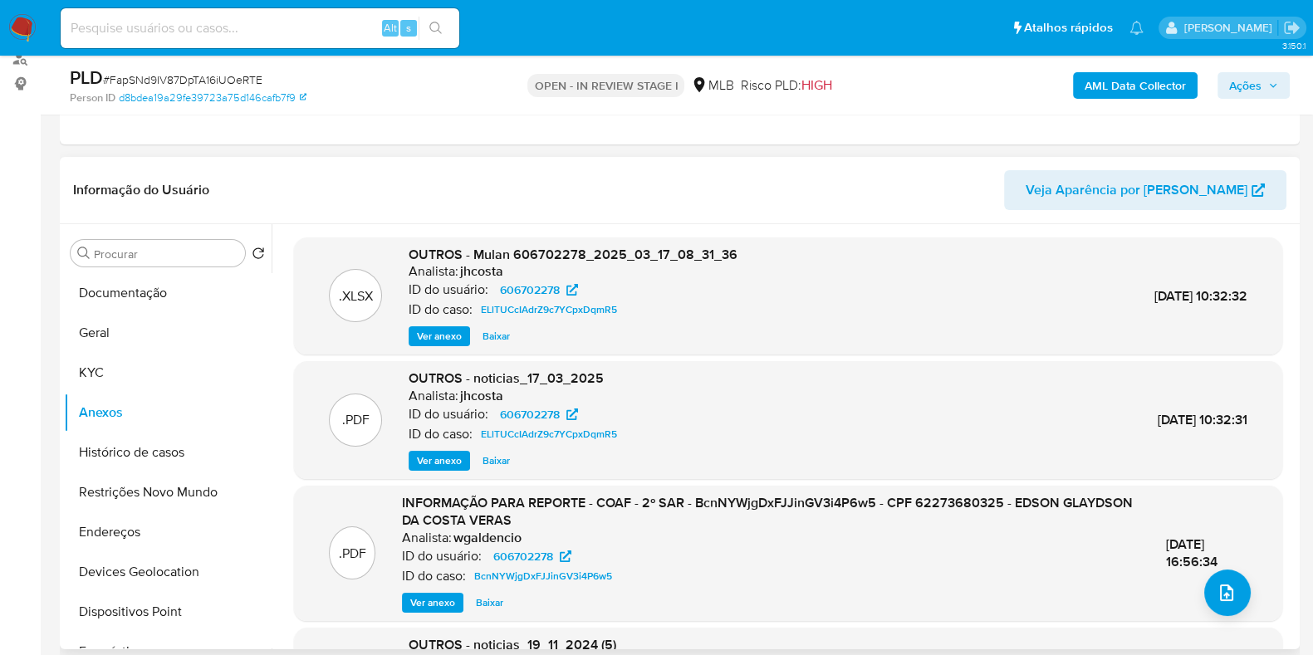
click at [1212, 566] on div "21/Nov/2024 16:56:34" at bounding box center [1206, 554] width 81 height 36
click at [1233, 596] on button "upload-file" at bounding box center [1227, 593] width 47 height 47
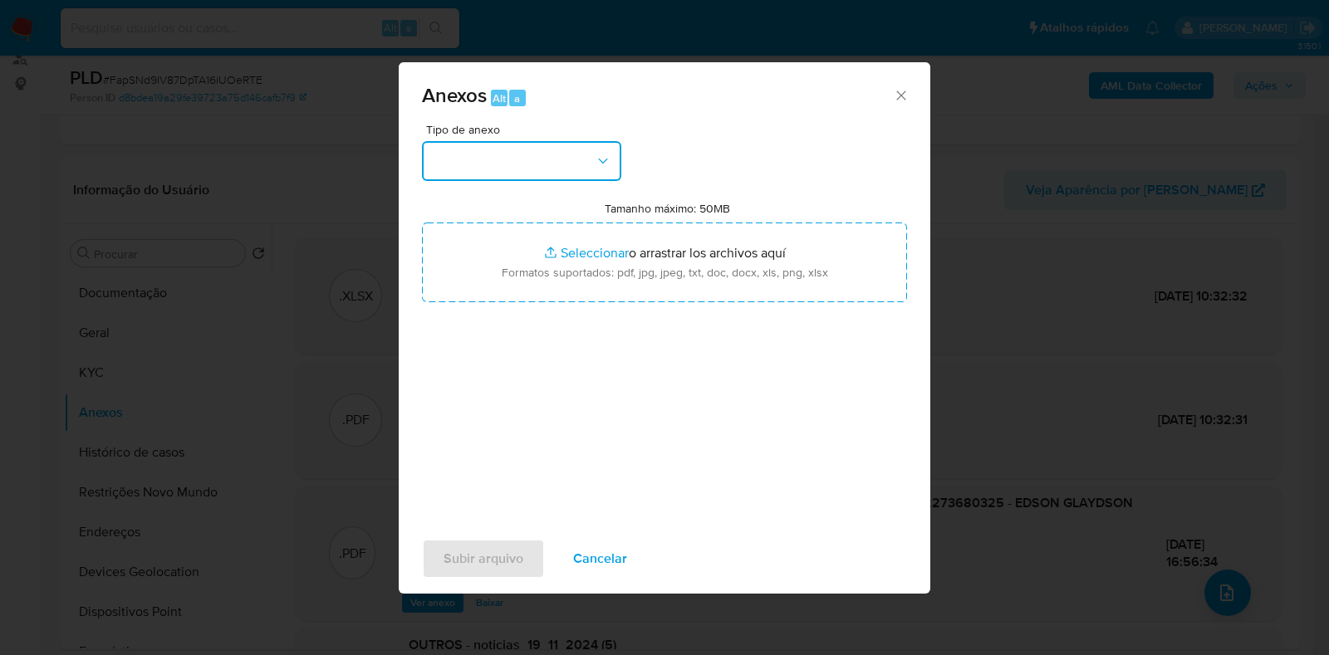
click at [523, 144] on button "button" at bounding box center [521, 161] width 199 height 40
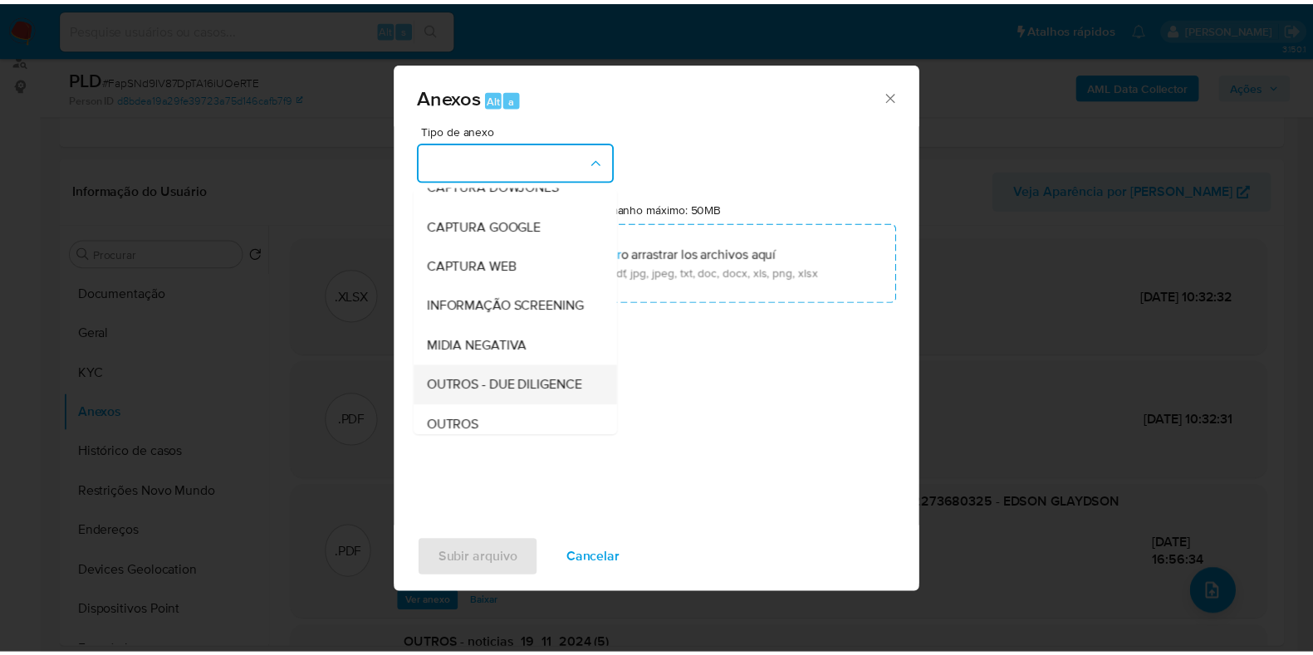
scroll to position [103, 0]
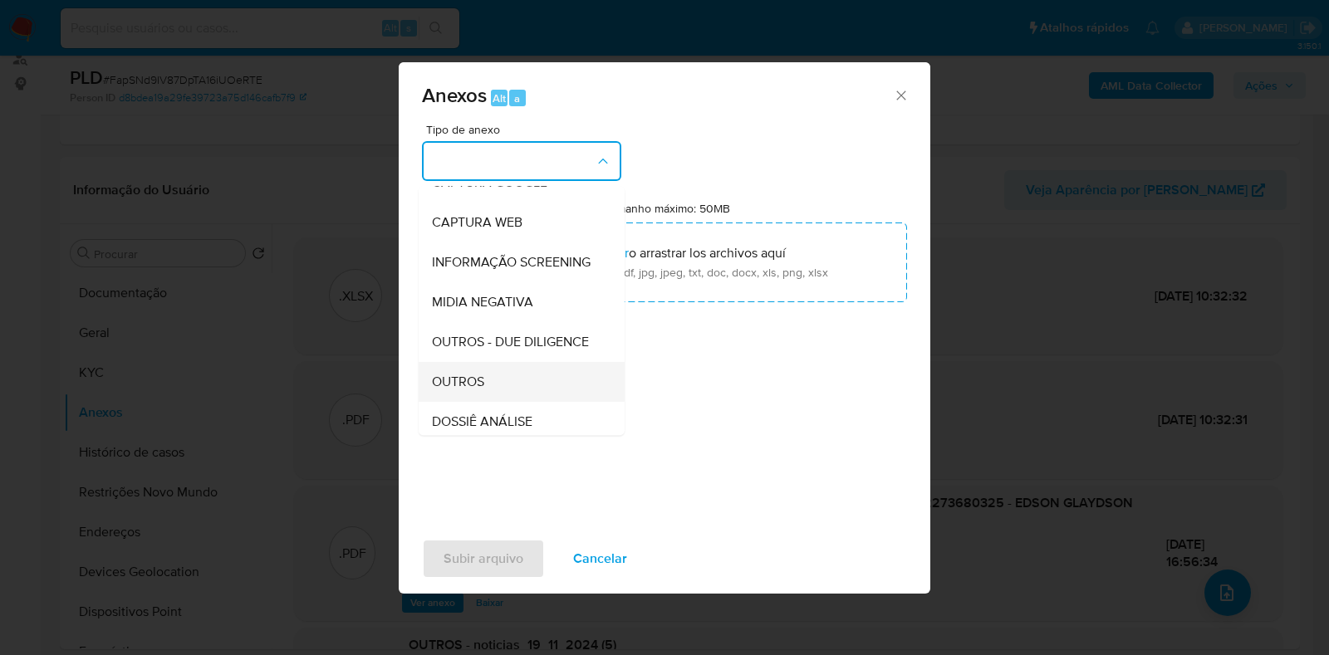
click at [494, 402] on div "OUTROS" at bounding box center [516, 382] width 169 height 40
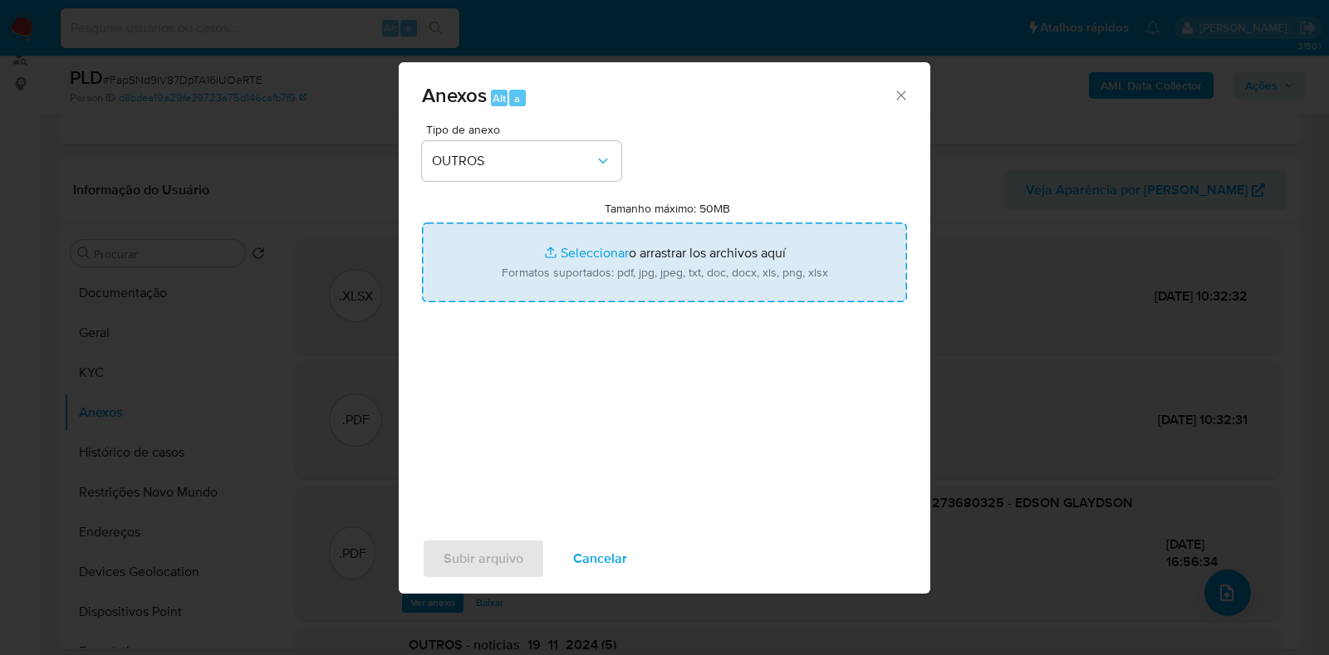
click at [625, 272] on input "Tamanho máximo: 50MB Seleccionar archivos" at bounding box center [664, 263] width 485 height 80
click at [581, 255] on input "Tamanho máximo: 50MB Seleccionar archivos" at bounding box center [664, 263] width 485 height 80
type input "C:\fakepath\Mulan 606702278_2025_08_11_08_28_09 - Resumen TX.pdf"
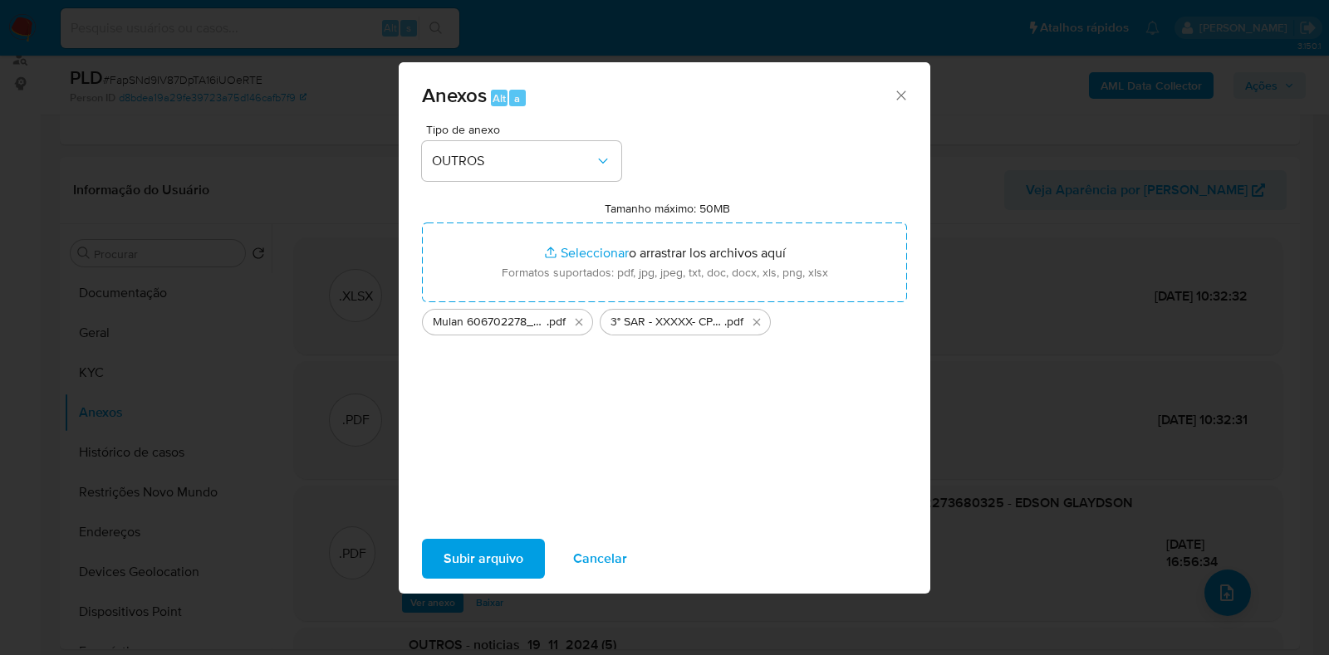
drag, startPoint x: 581, startPoint y: 255, endPoint x: 456, endPoint y: 558, distance: 327.8
click at [456, 558] on span "Subir arquivo" at bounding box center [484, 559] width 80 height 37
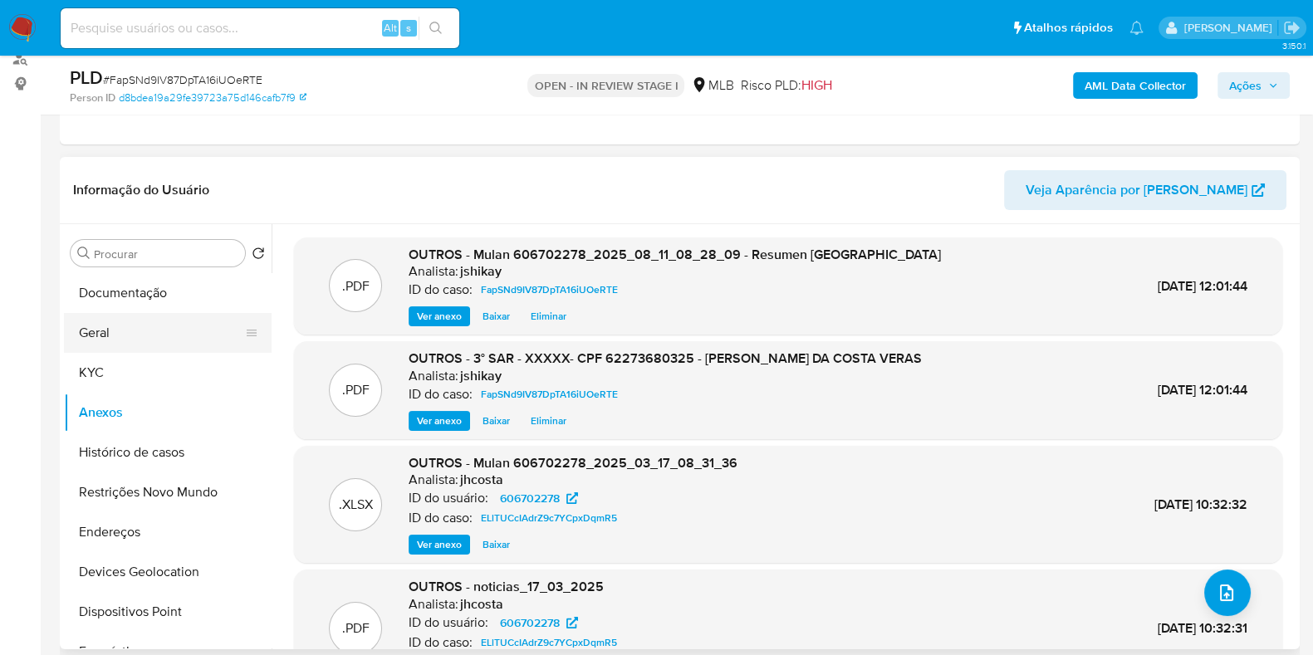
click at [137, 342] on button "Geral" at bounding box center [161, 333] width 194 height 40
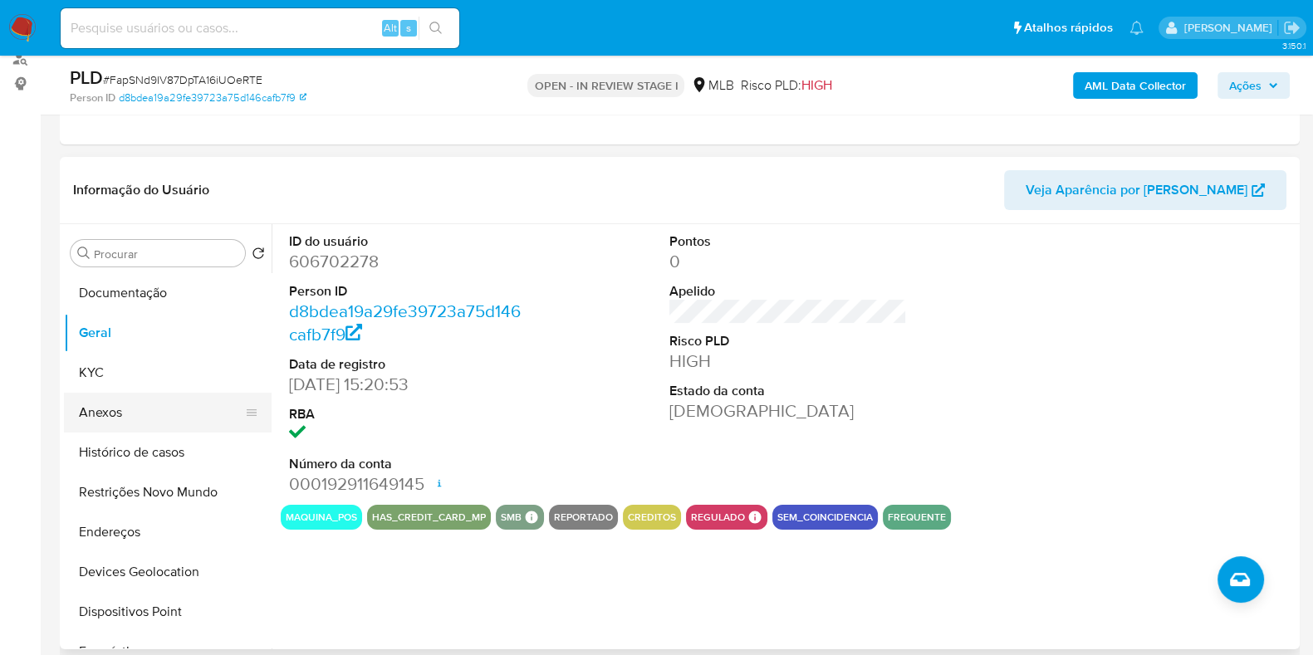
click at [128, 409] on button "Anexos" at bounding box center [161, 413] width 194 height 40
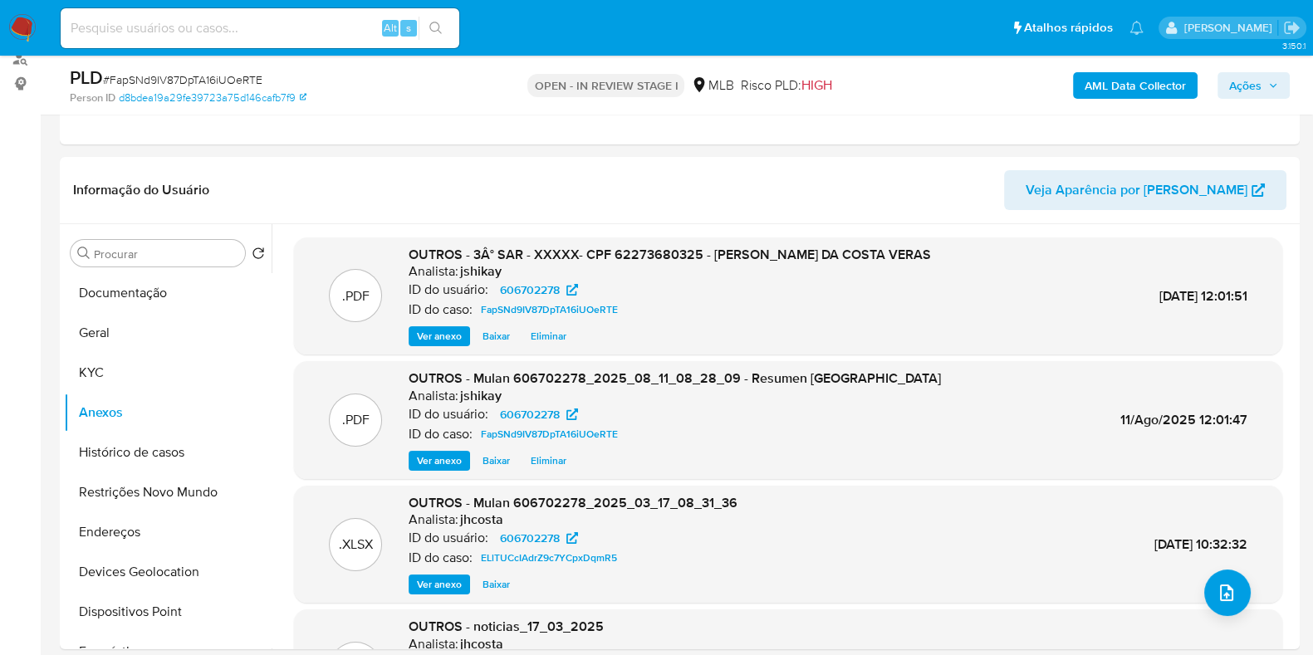
click at [1257, 86] on span "Ações" at bounding box center [1245, 85] width 32 height 27
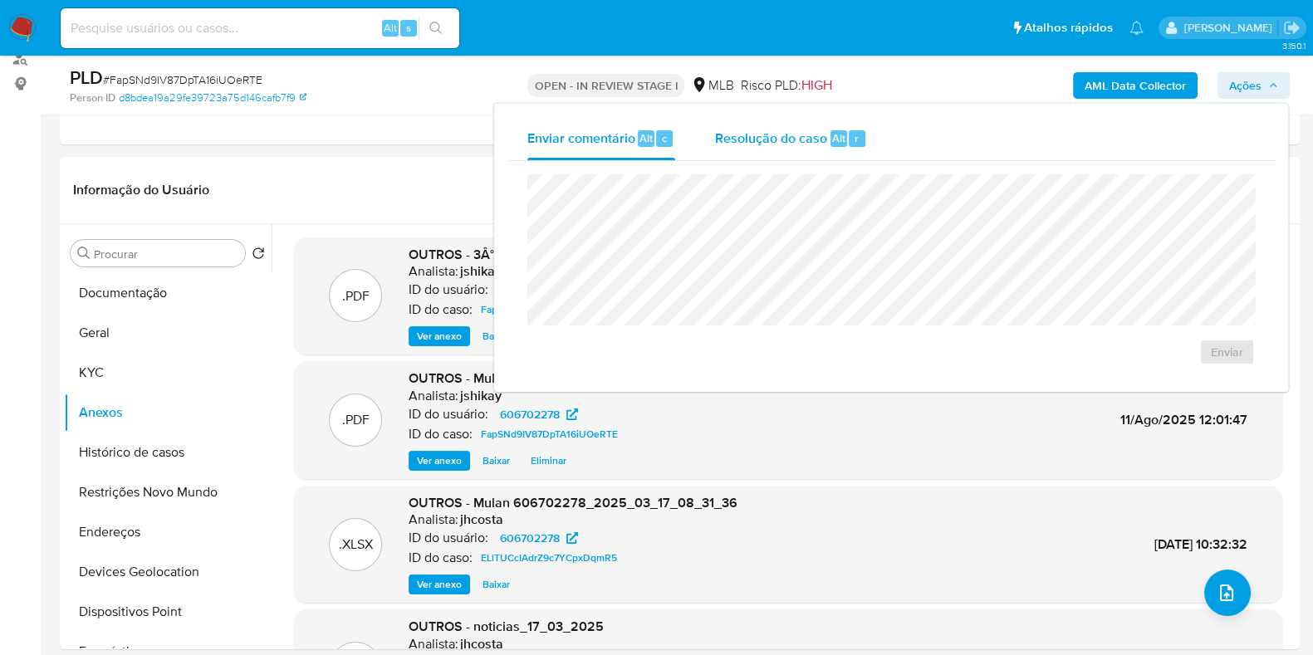
click at [806, 148] on div "Resolução do caso Alt r" at bounding box center [791, 138] width 152 height 43
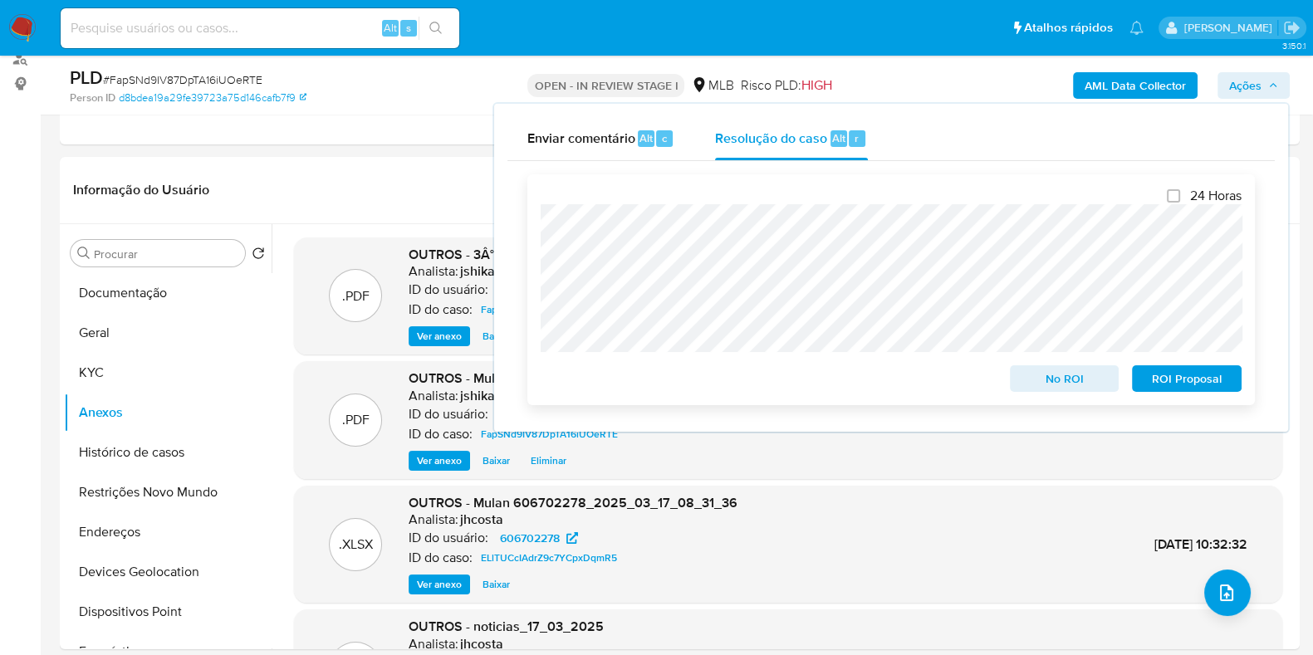
click at [1167, 388] on span "ROI Proposal" at bounding box center [1187, 378] width 86 height 23
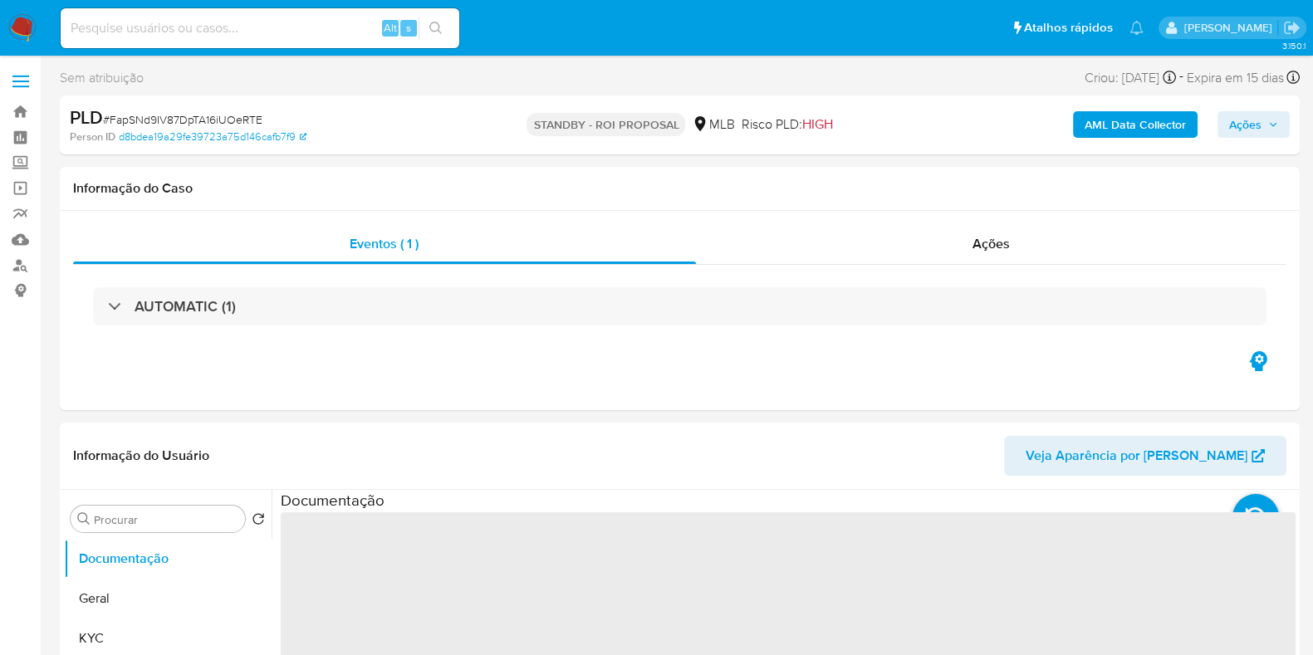
select select "10"
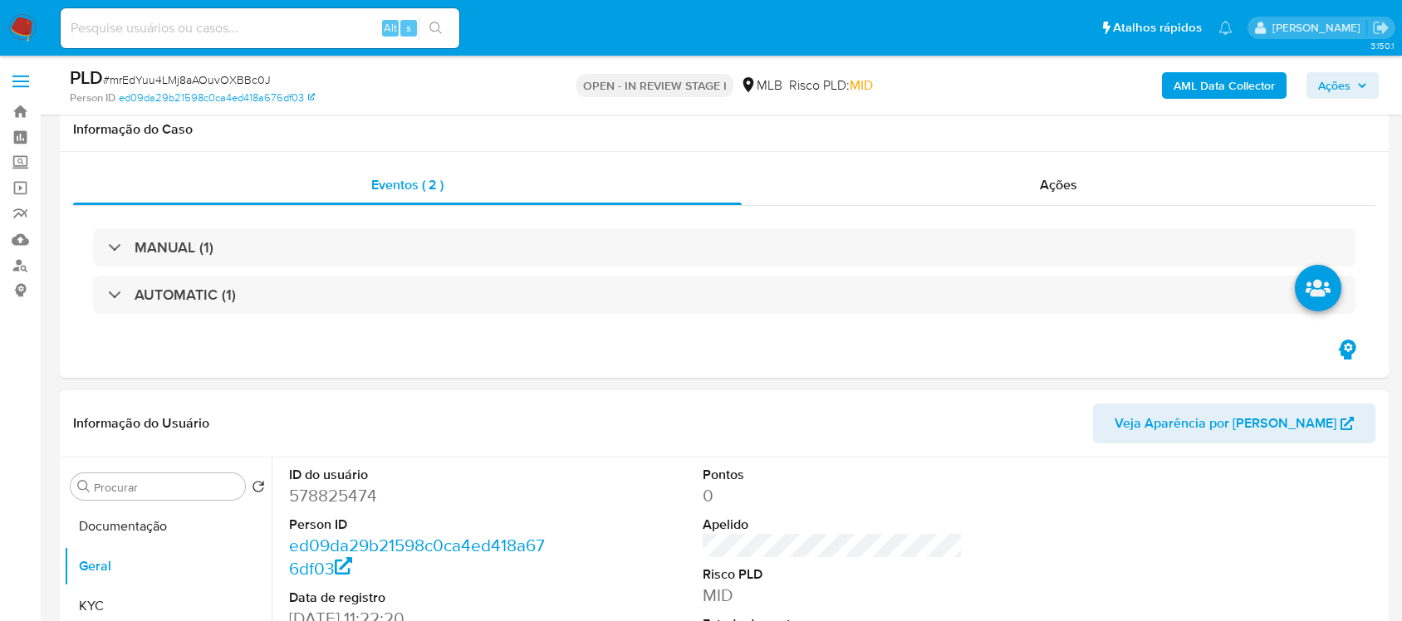
scroll to position [208, 0]
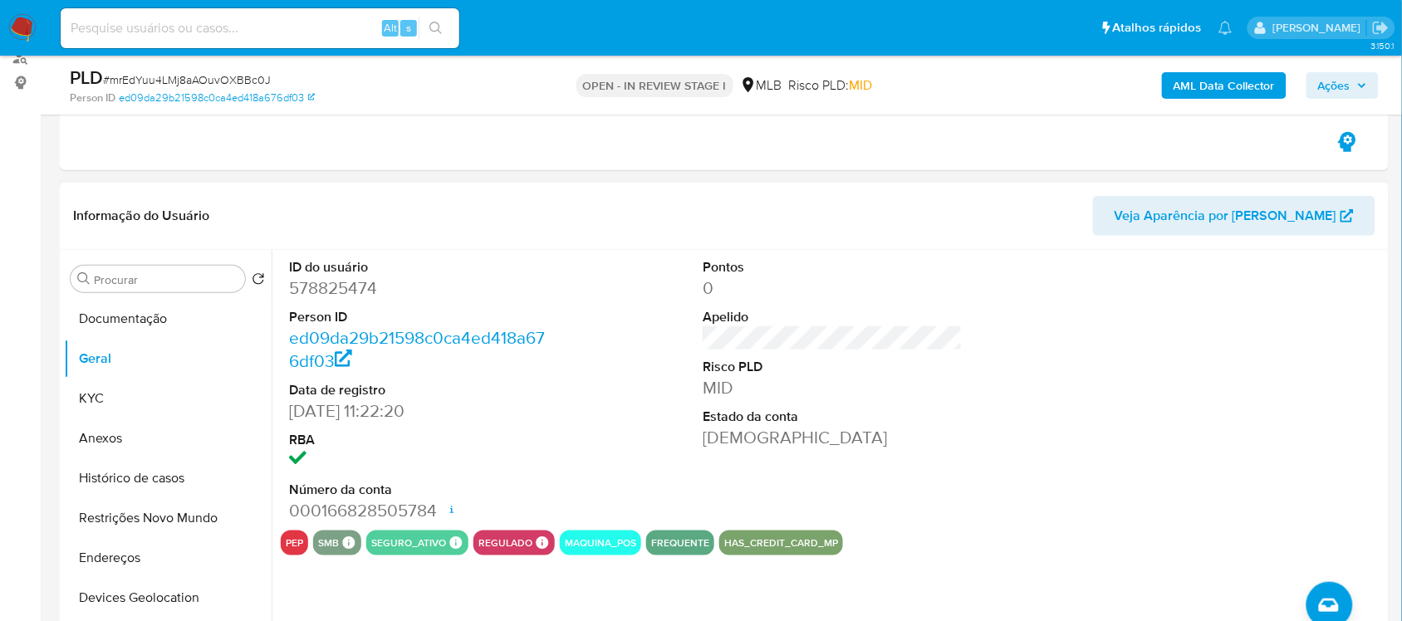
click at [320, 292] on dd "578825474" at bounding box center [418, 288] width 259 height 23
copy dd "578825474"
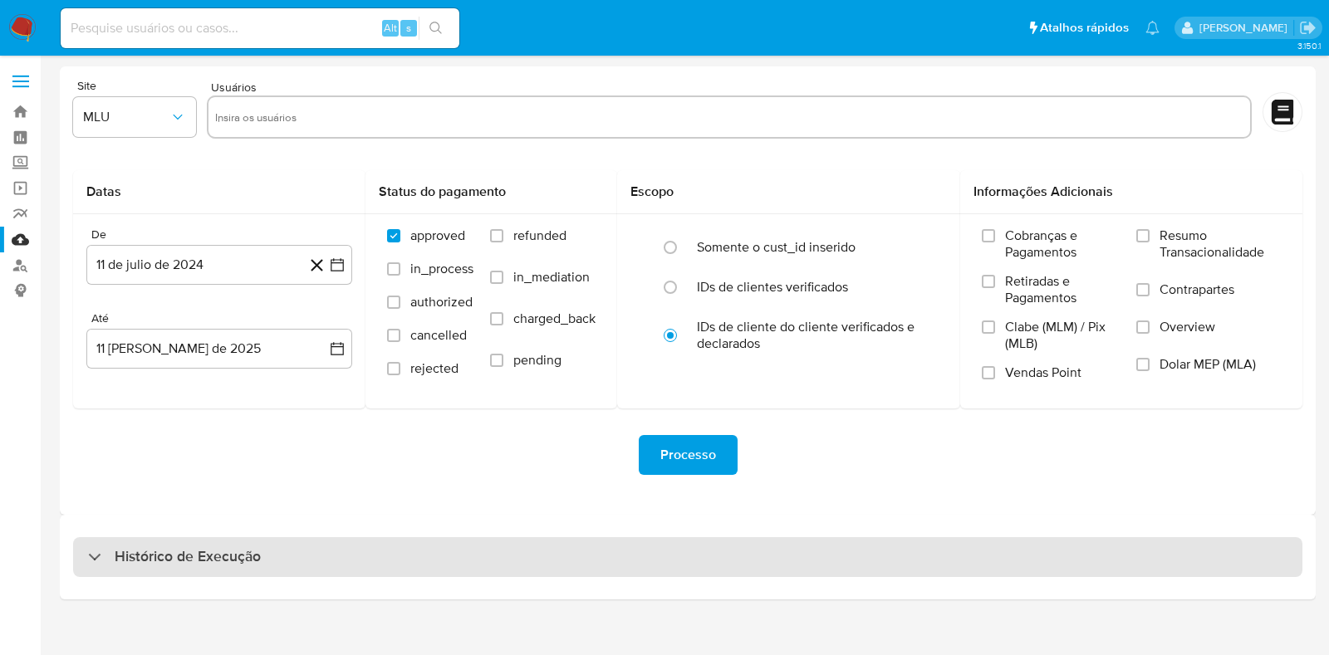
click at [250, 555] on h3 "Histórico de Execução" at bounding box center [188, 557] width 146 height 20
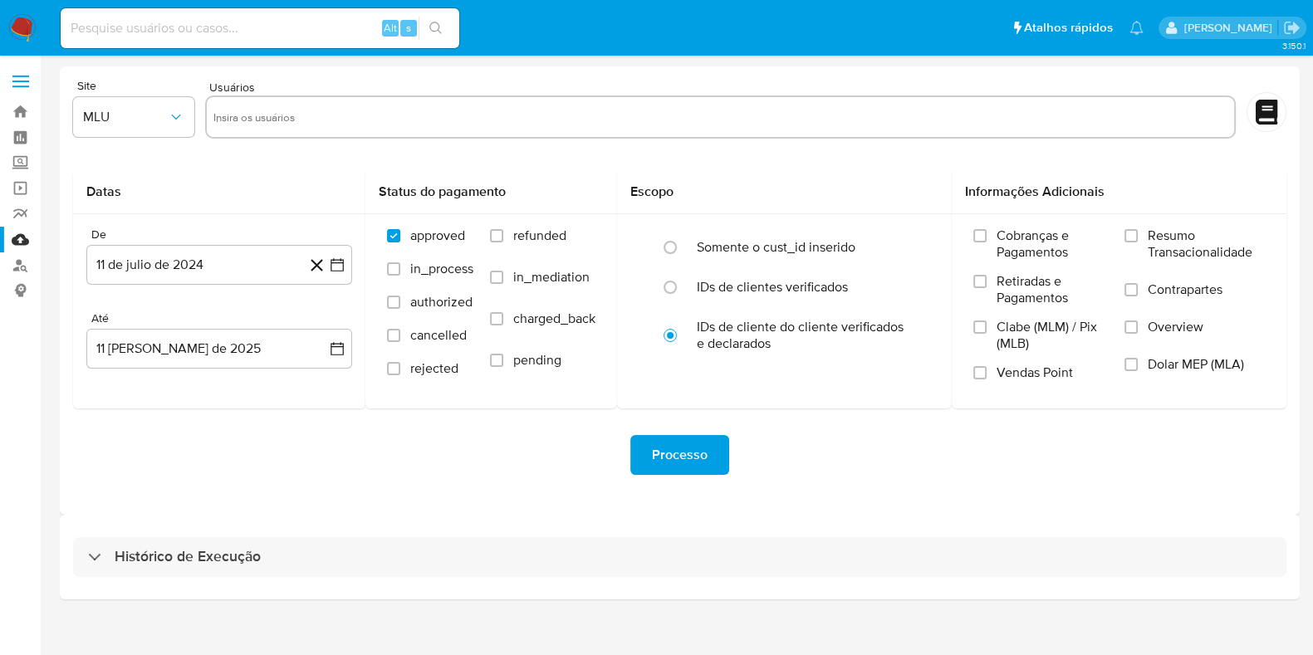
select select "10"
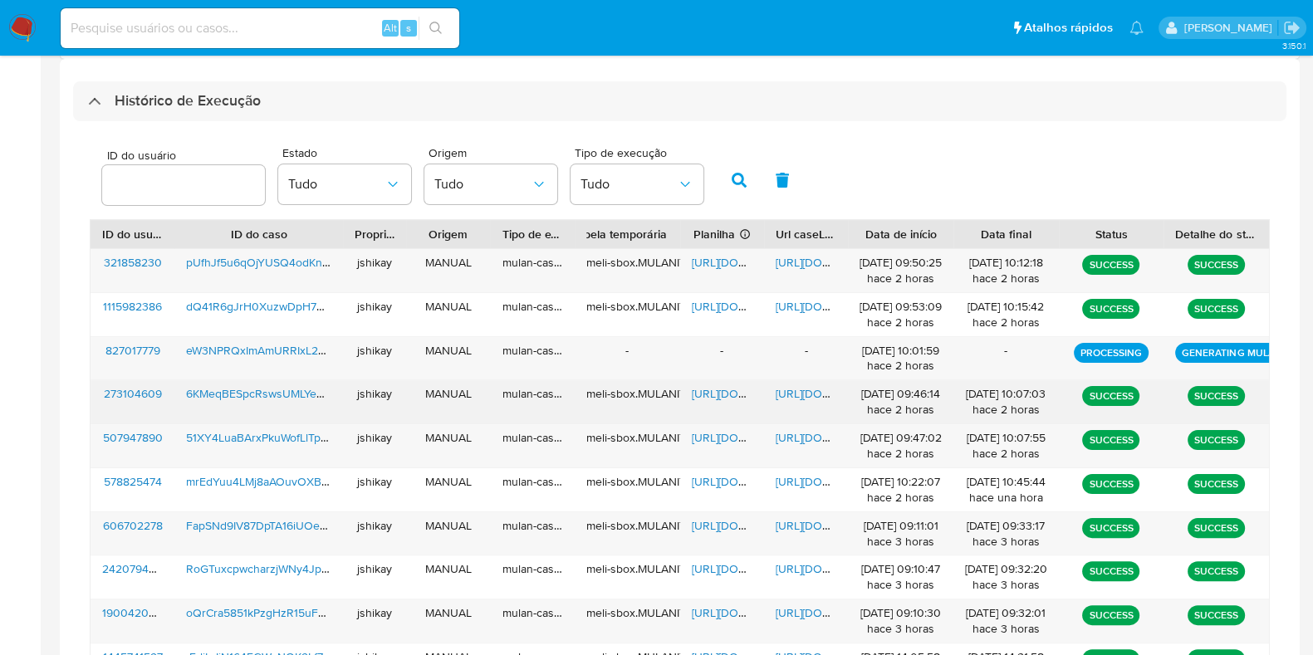
scroll to position [519, 0]
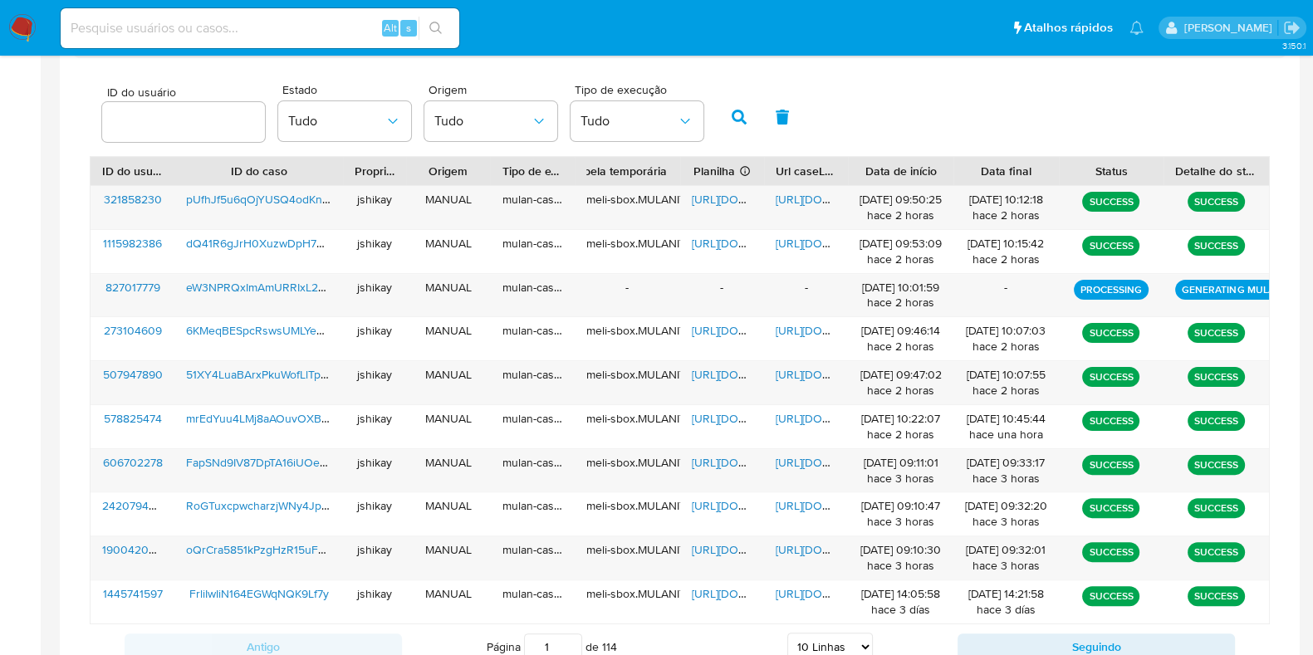
click at [983, 129] on div "ID do usuário Estado Tudo Origem Tudo Tipo de execução Tudo" at bounding box center [680, 115] width 1180 height 81
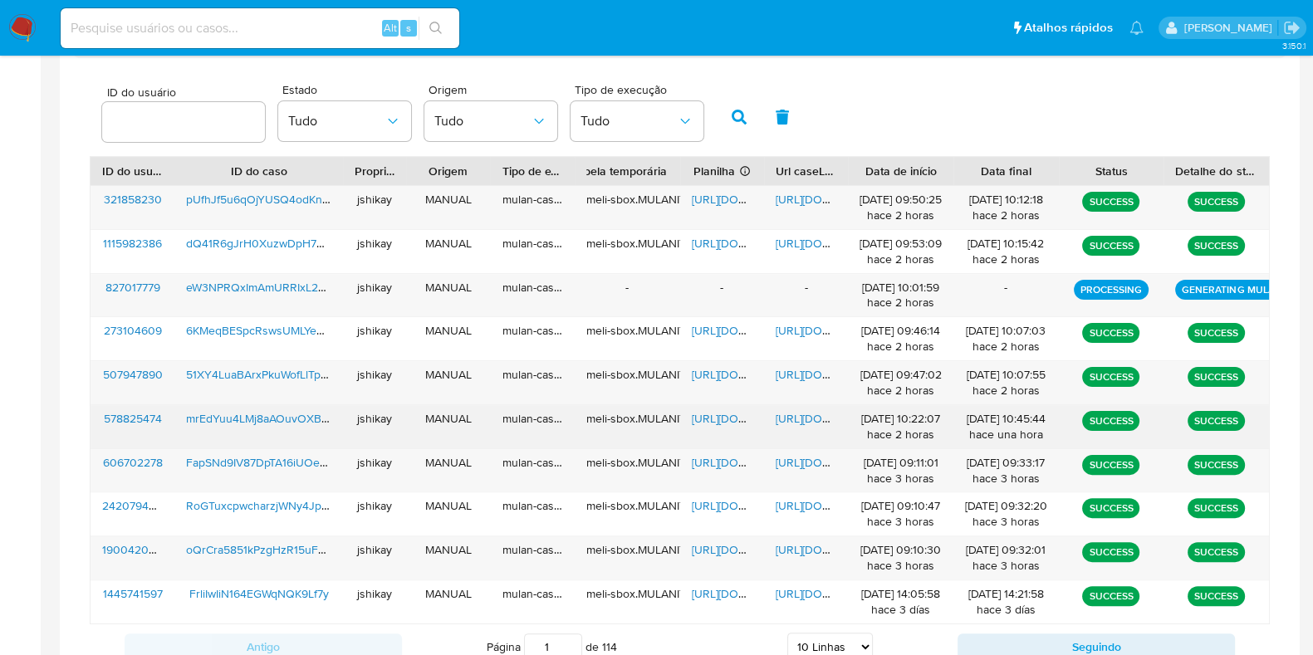
click at [714, 411] on span "[URL][DOMAIN_NAME]" at bounding box center [749, 418] width 115 height 17
click at [781, 410] on span "[URL][DOMAIN_NAME]" at bounding box center [833, 418] width 115 height 17
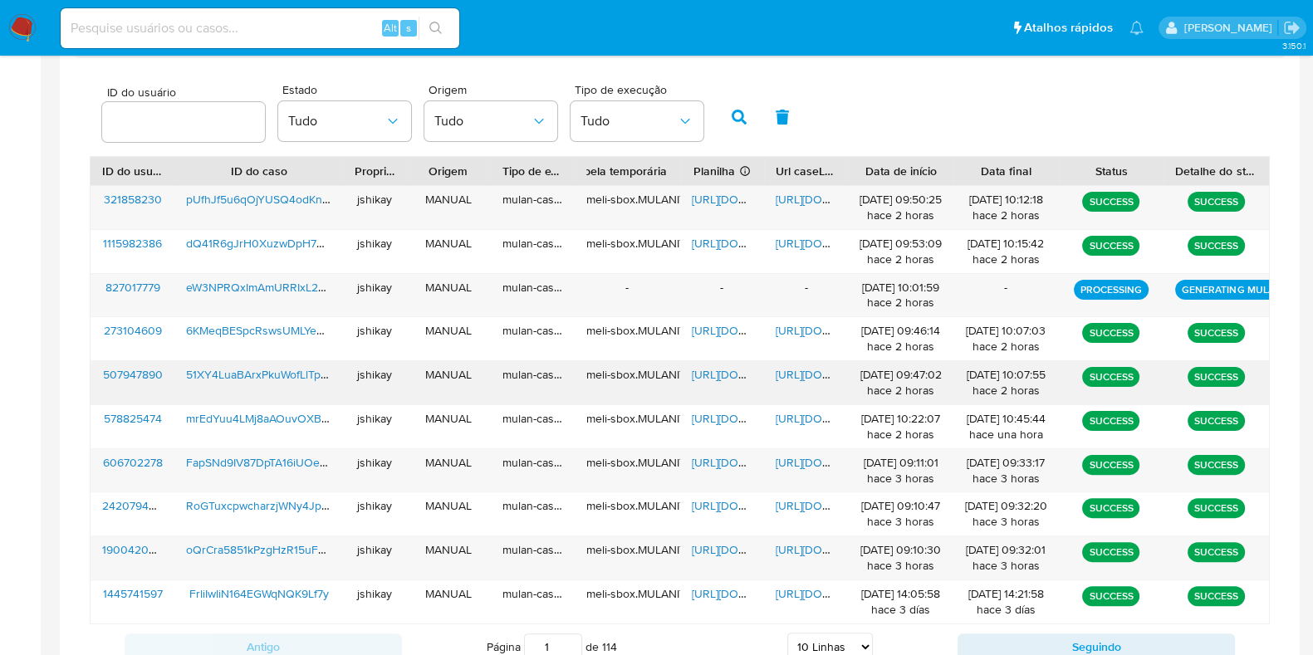
click at [724, 372] on span "[URL][DOMAIN_NAME]" at bounding box center [749, 374] width 115 height 17
click at [793, 371] on span "[URL][DOMAIN_NAME]" at bounding box center [833, 374] width 115 height 17
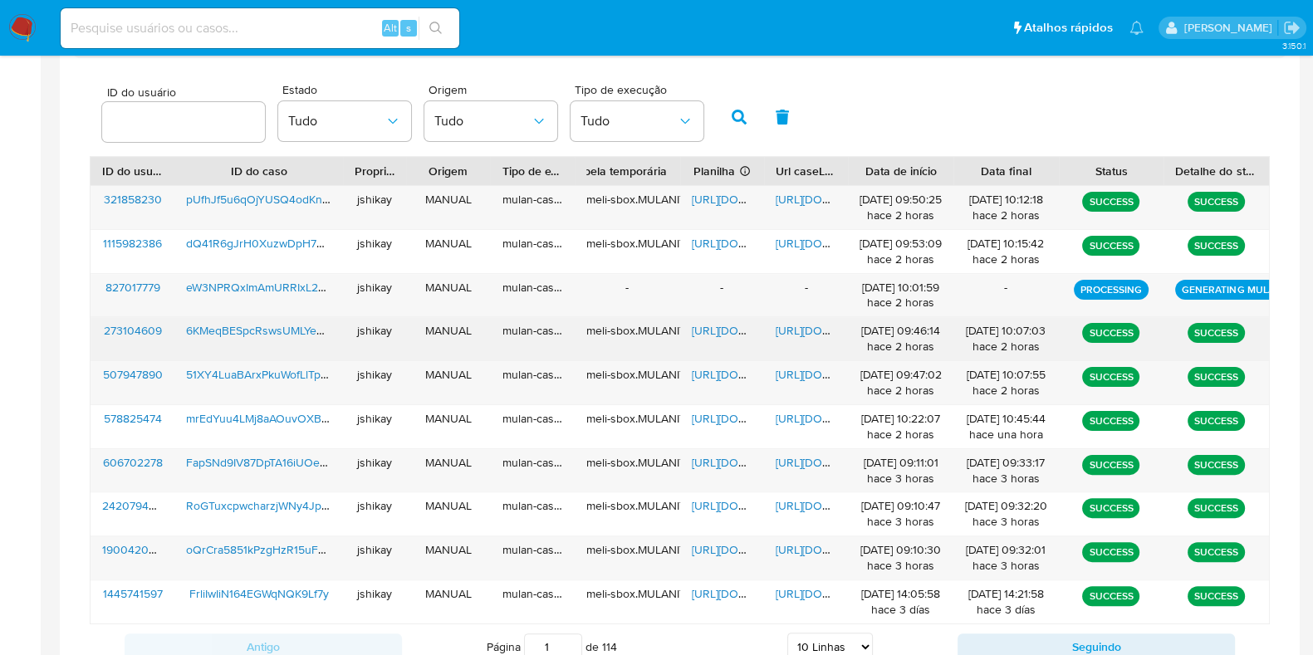
drag, startPoint x: 699, startPoint y: 331, endPoint x: 757, endPoint y: 331, distance: 57.3
click at [703, 331] on span "[URL][DOMAIN_NAME]" at bounding box center [749, 330] width 115 height 17
click at [806, 331] on span "[URL][DOMAIN_NAME]" at bounding box center [833, 330] width 115 height 17
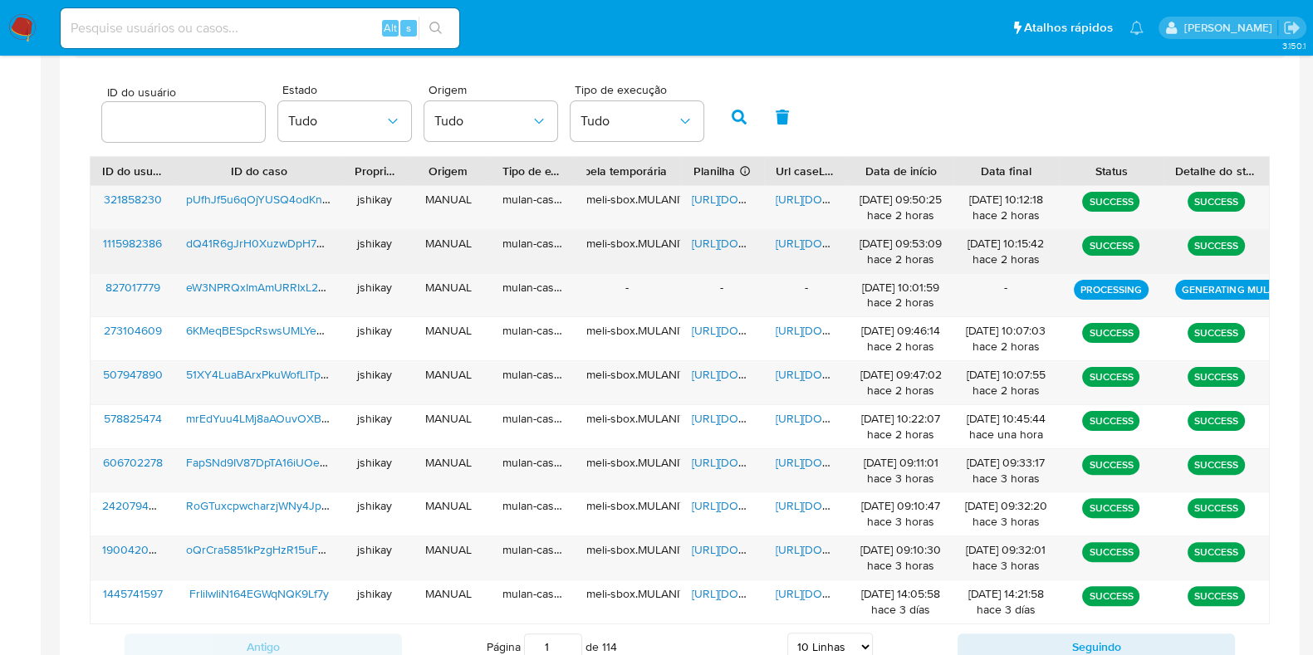
click at [762, 248] on span "[URL][DOMAIN_NAME]" at bounding box center [749, 243] width 115 height 17
click at [706, 244] on span "[URL][DOMAIN_NAME]" at bounding box center [749, 243] width 115 height 17
click at [782, 247] on span "[URL][DOMAIN_NAME]" at bounding box center [833, 243] width 115 height 17
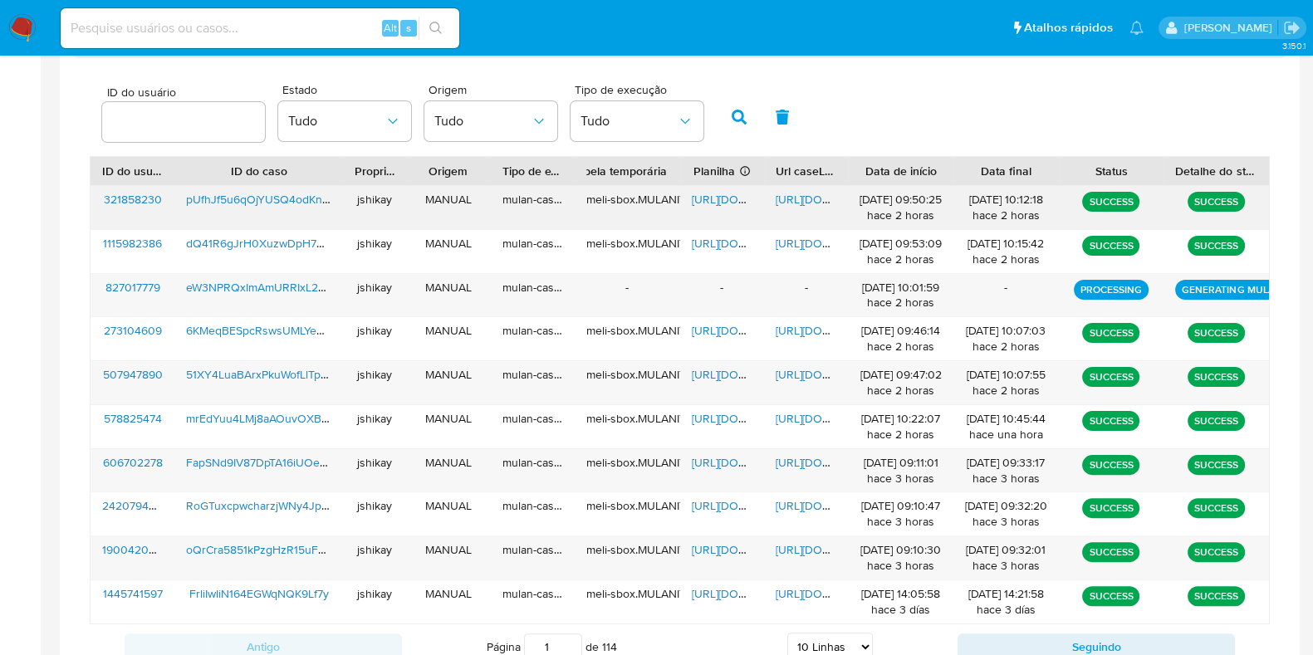
click at [706, 205] on span "[URL][DOMAIN_NAME]" at bounding box center [749, 199] width 115 height 17
click at [790, 201] on span "[URL][DOMAIN_NAME]" at bounding box center [833, 199] width 115 height 17
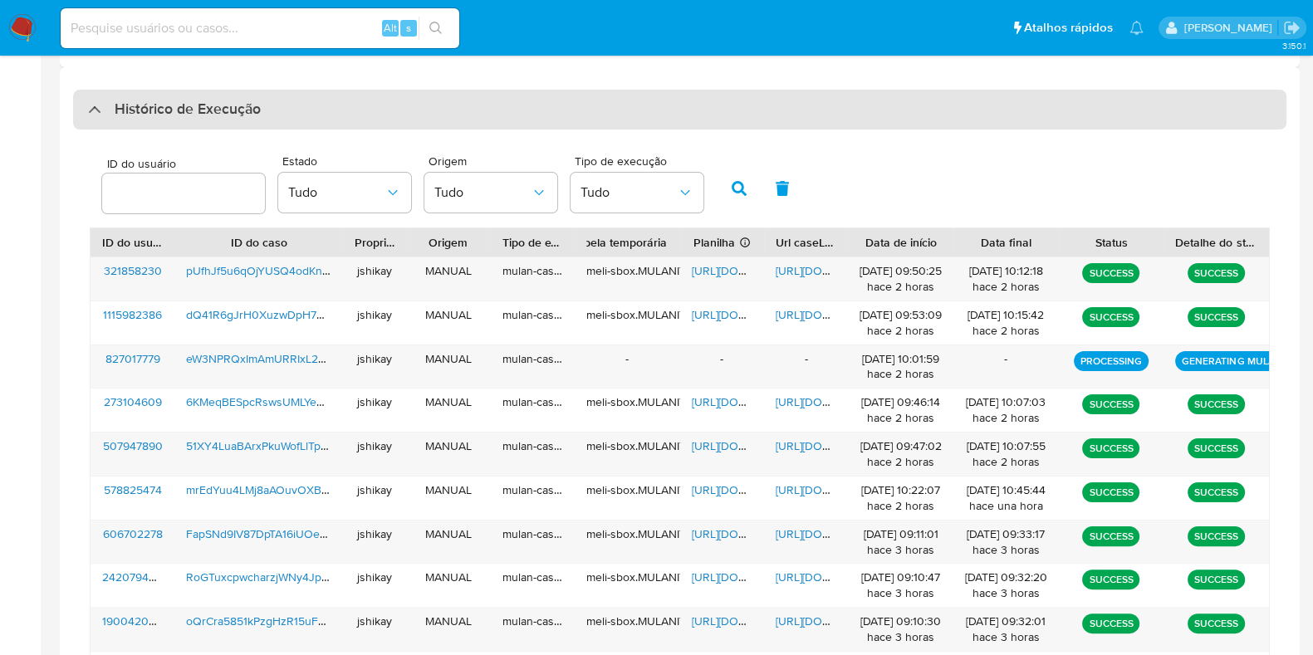
scroll to position [414, 0]
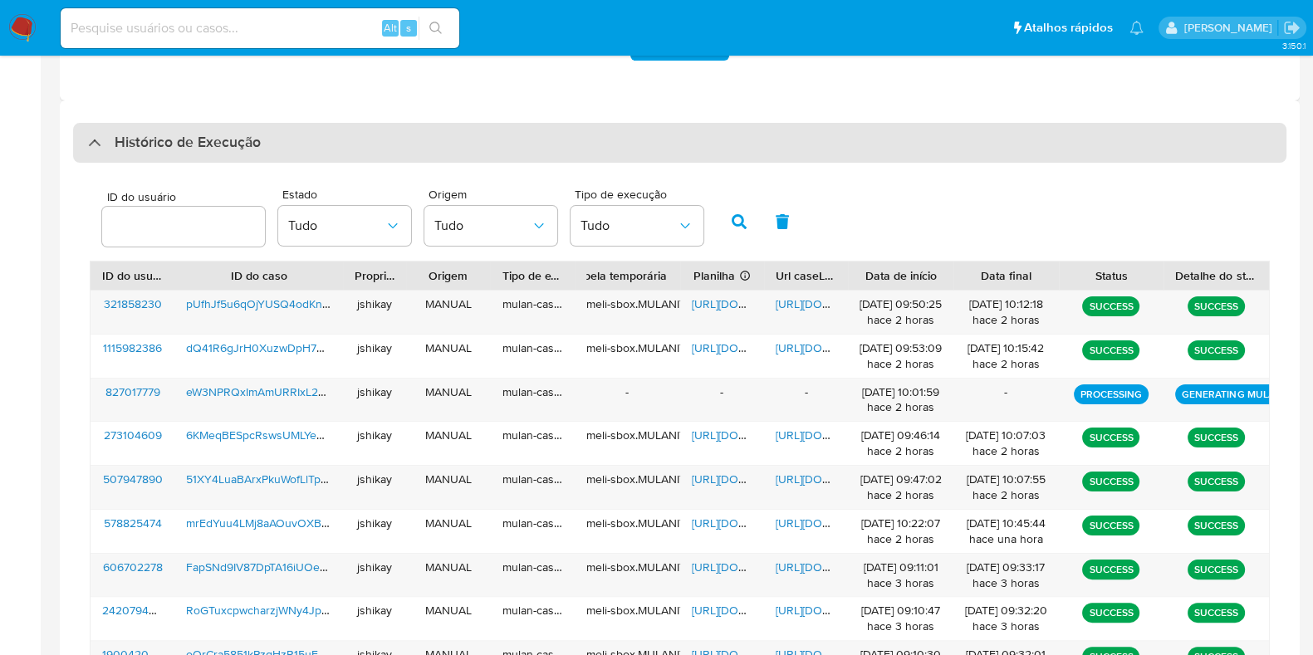
click at [120, 145] on h3 "Histórico de Execução" at bounding box center [188, 143] width 146 height 20
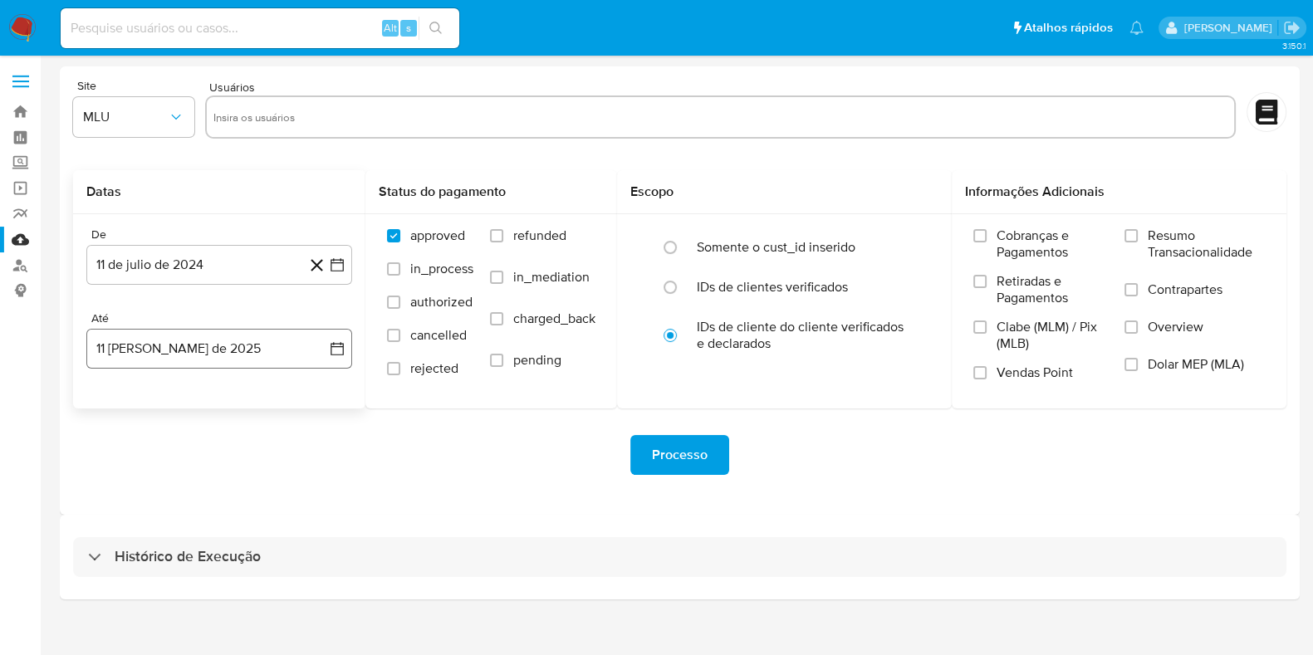
scroll to position [0, 0]
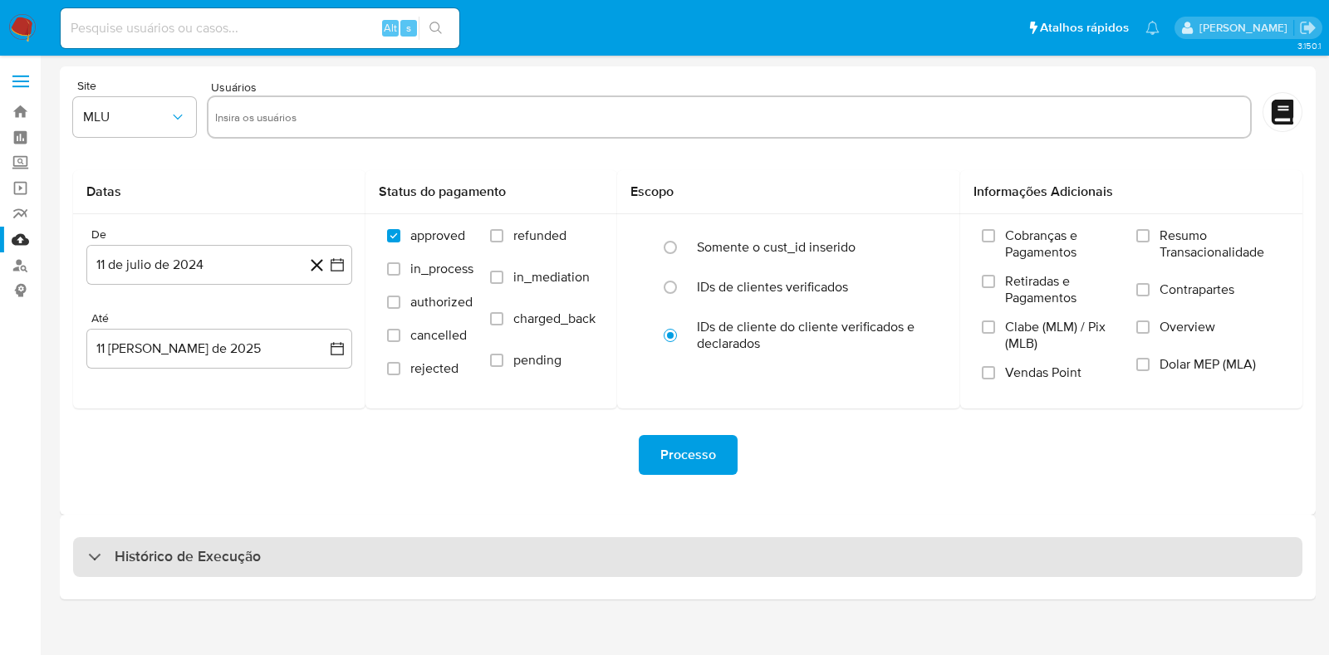
click at [128, 547] on h3 "Histórico de Execução" at bounding box center [188, 557] width 146 height 20
select select "10"
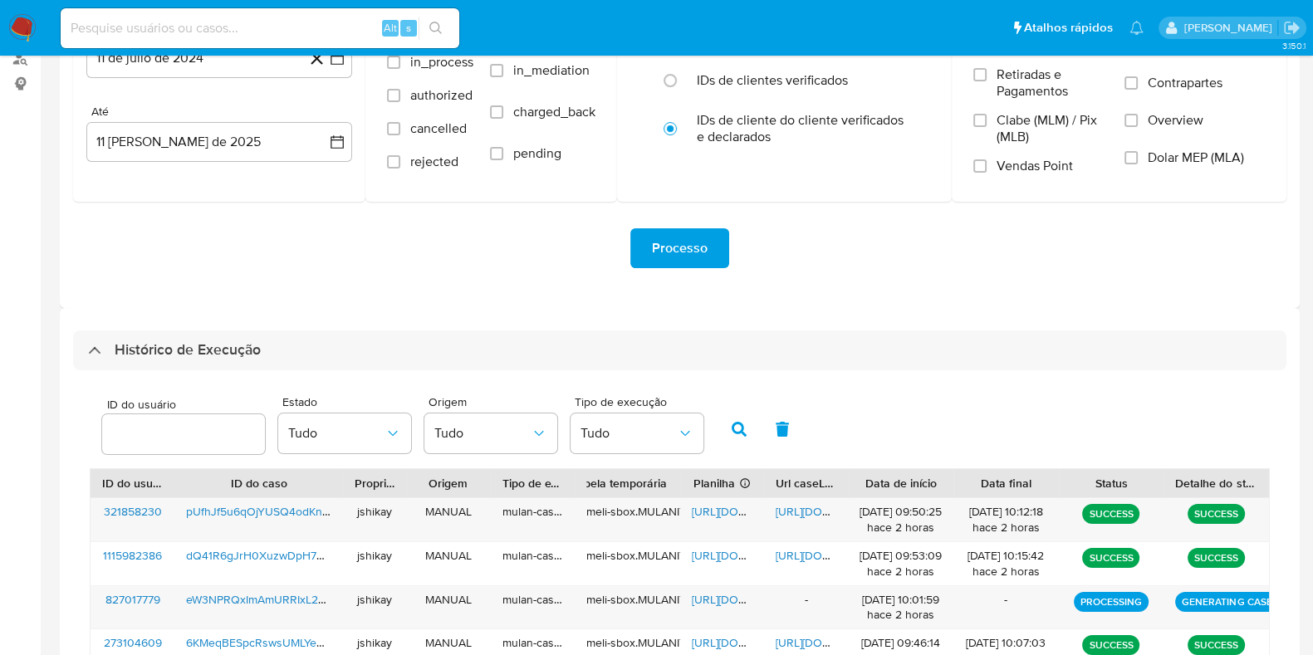
scroll to position [311, 0]
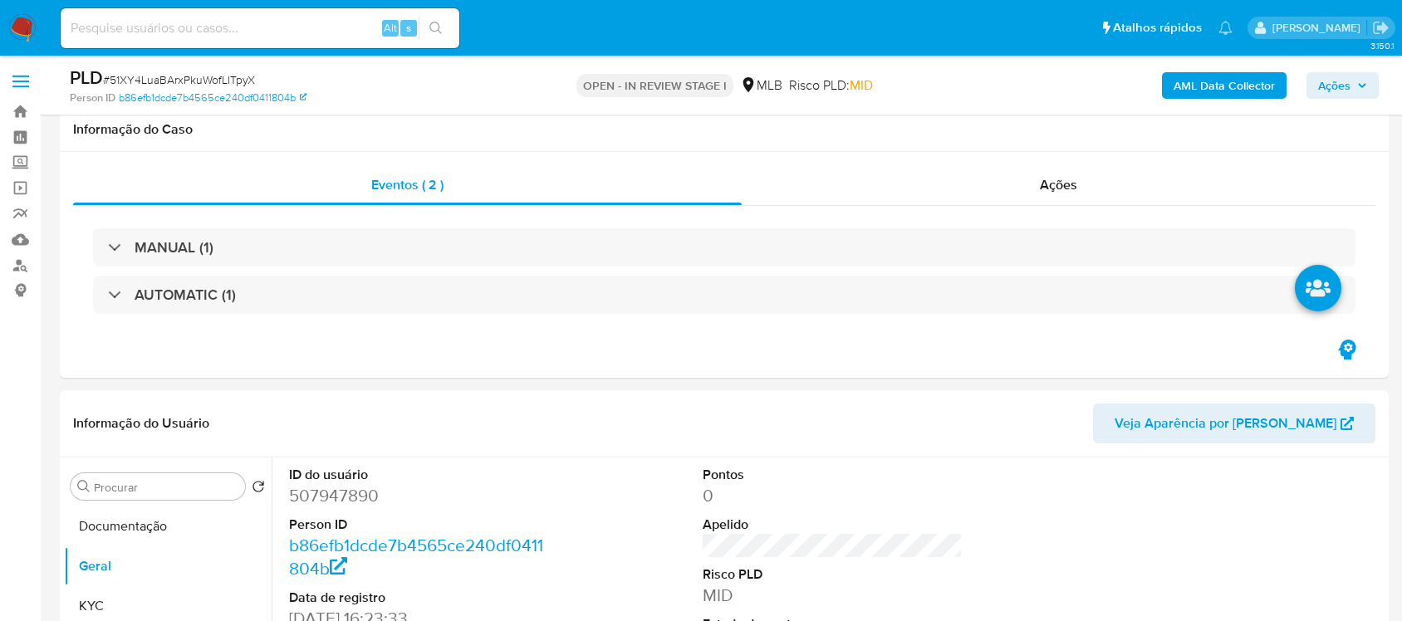
scroll to position [311, 0]
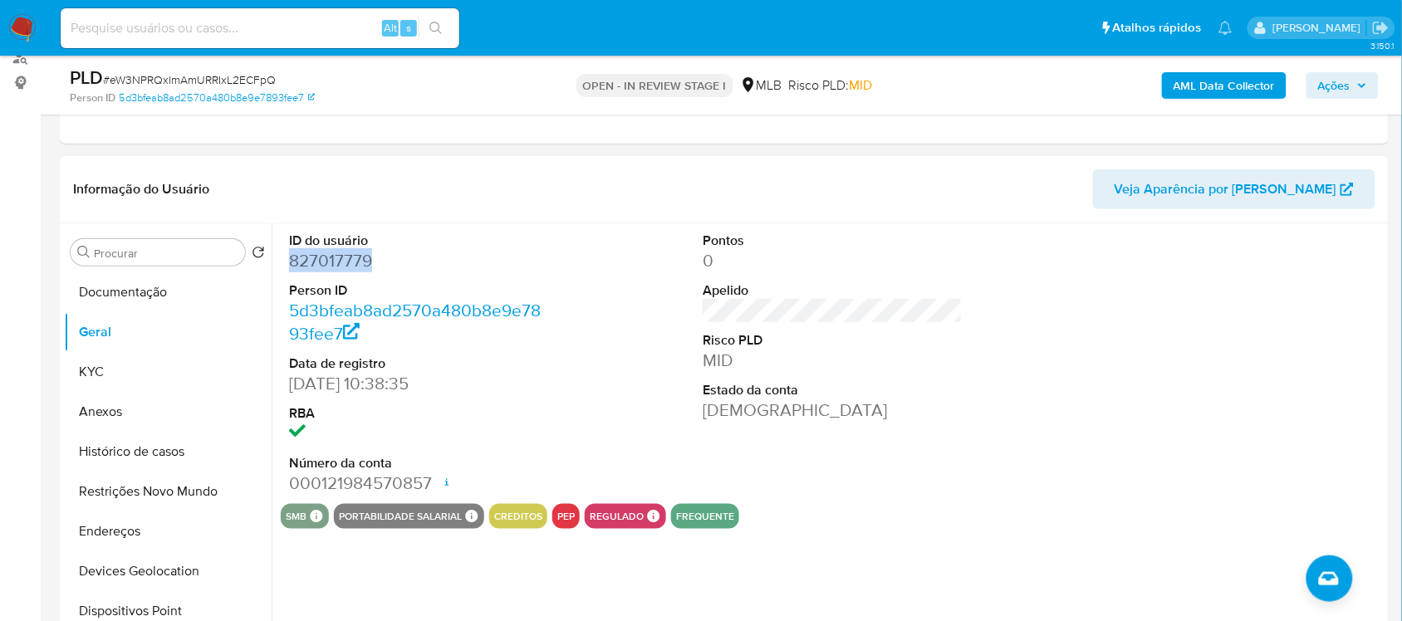
click at [343, 257] on dd "827017779" at bounding box center [418, 260] width 259 height 23
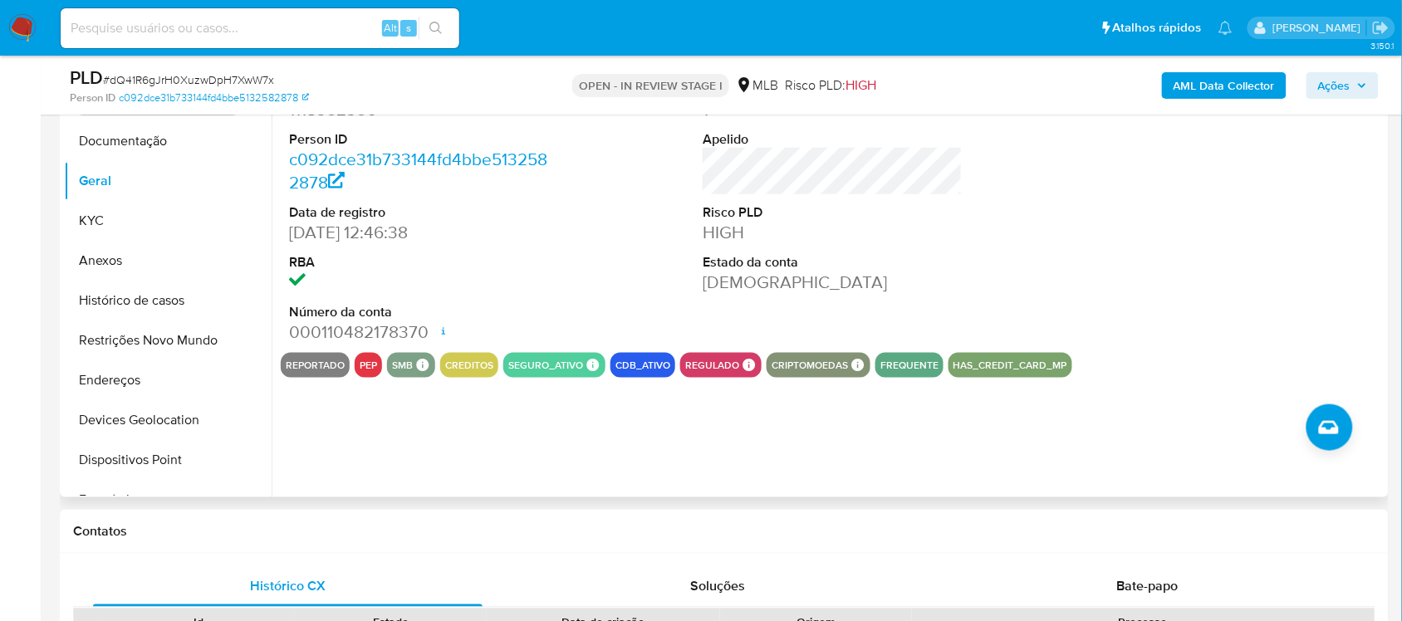
scroll to position [311, 0]
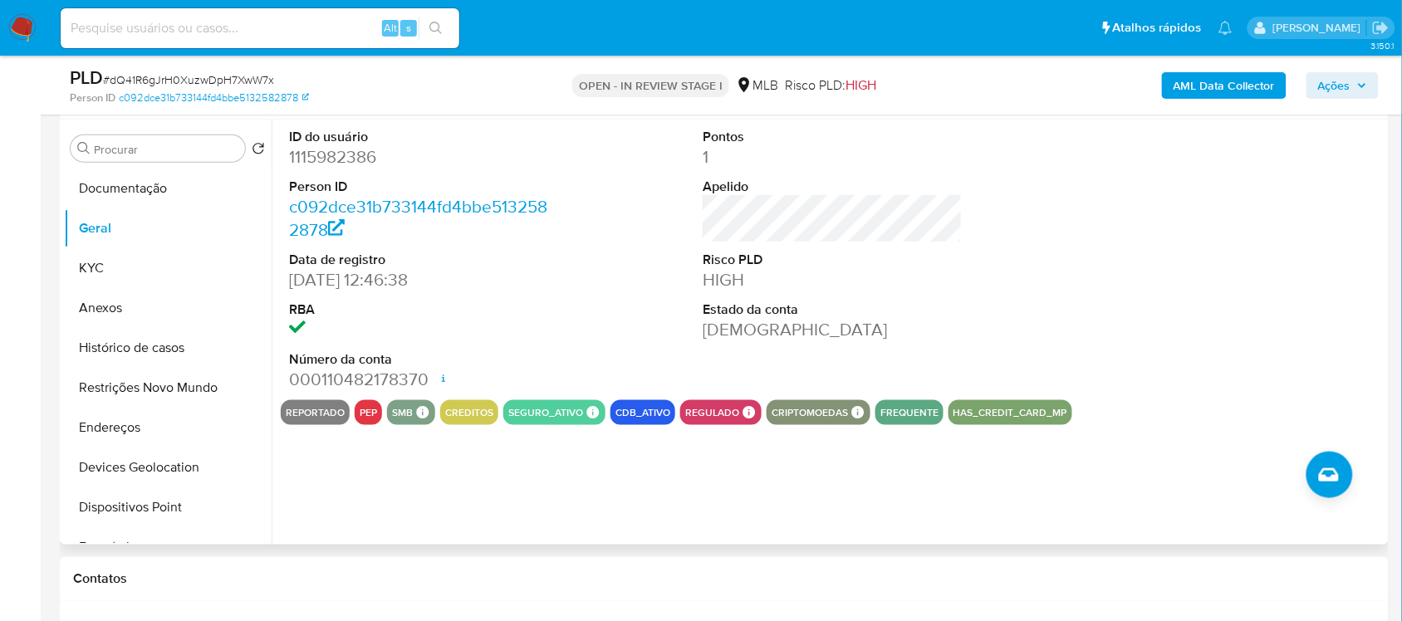
click at [343, 150] on dd "1115982386" at bounding box center [418, 156] width 259 height 23
copy dd "1115982386"
click at [96, 191] on button "Documentação" at bounding box center [161, 189] width 194 height 40
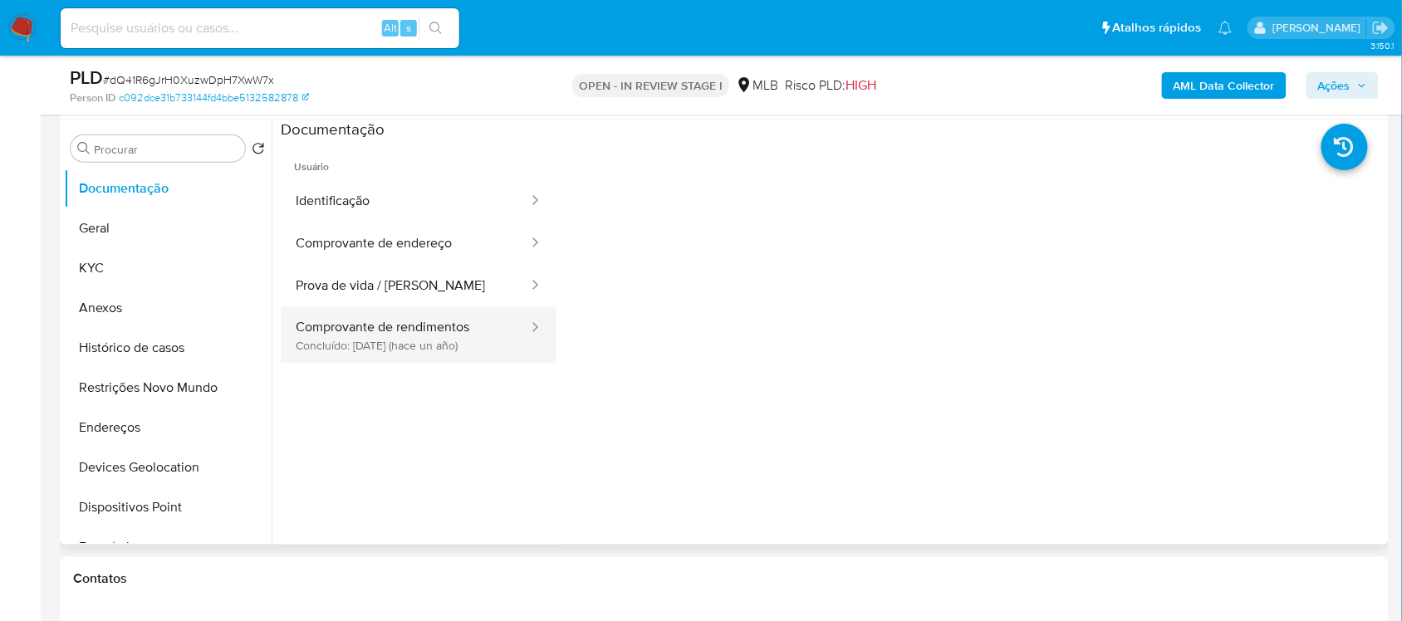
click at [351, 335] on button "Comprovante de rendimentos Concluído: 26/07/2024 (hace un año)" at bounding box center [405, 335] width 249 height 56
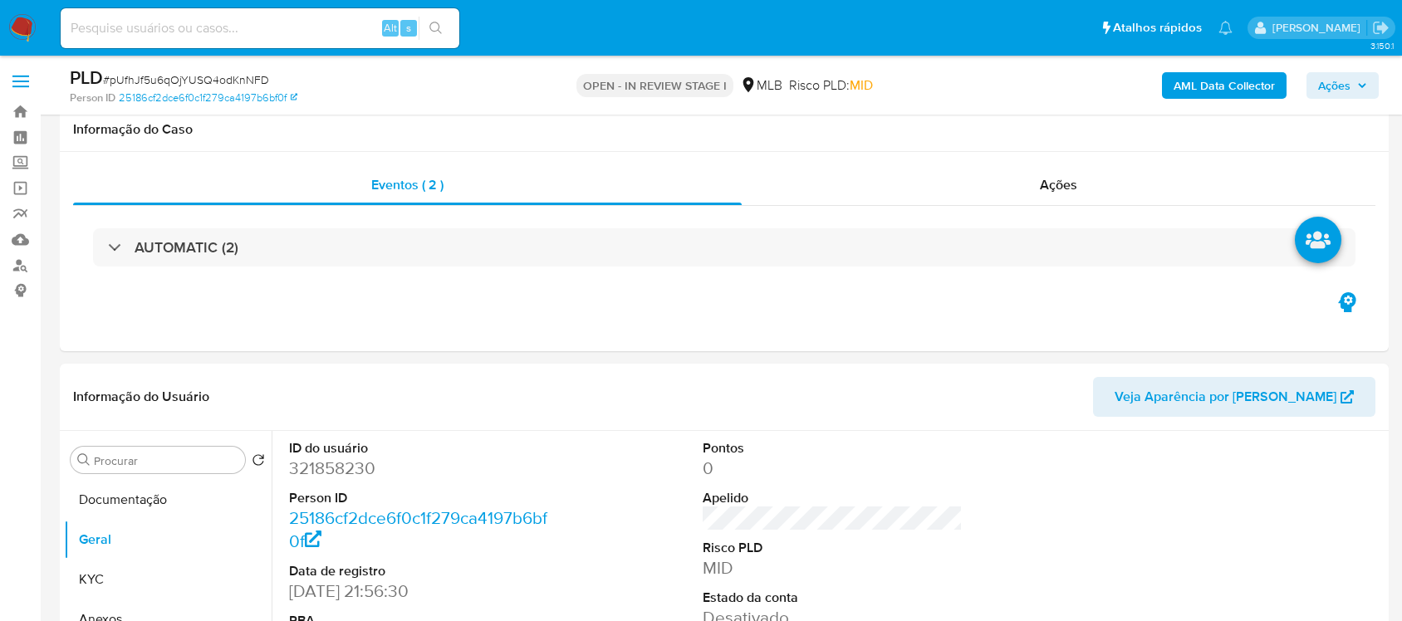
scroll to position [208, 0]
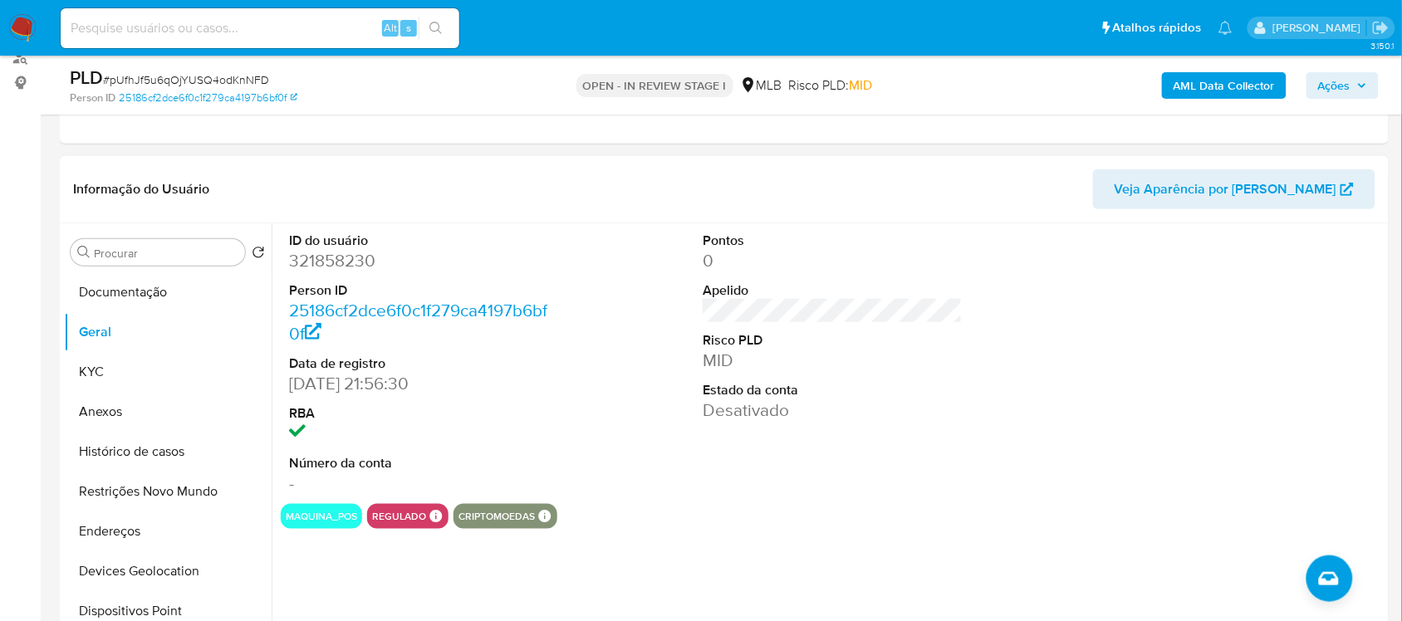
click at [321, 259] on dd "321858230" at bounding box center [418, 260] width 259 height 23
copy dd "321858230"
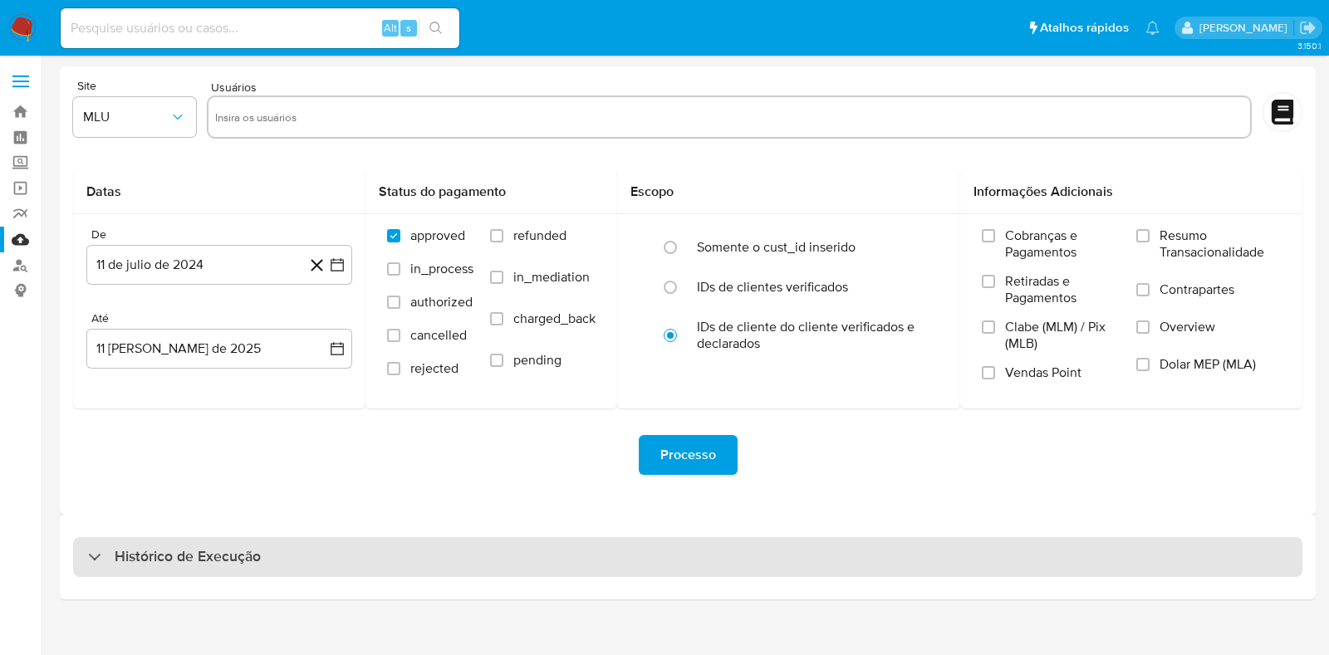
drag, startPoint x: 166, startPoint y: 586, endPoint x: 164, endPoint y: 566, distance: 19.3
click at [166, 585] on div "Histórico de Execução" at bounding box center [688, 557] width 1256 height 85
click at [164, 566] on h3 "Histórico de Execução" at bounding box center [188, 557] width 146 height 20
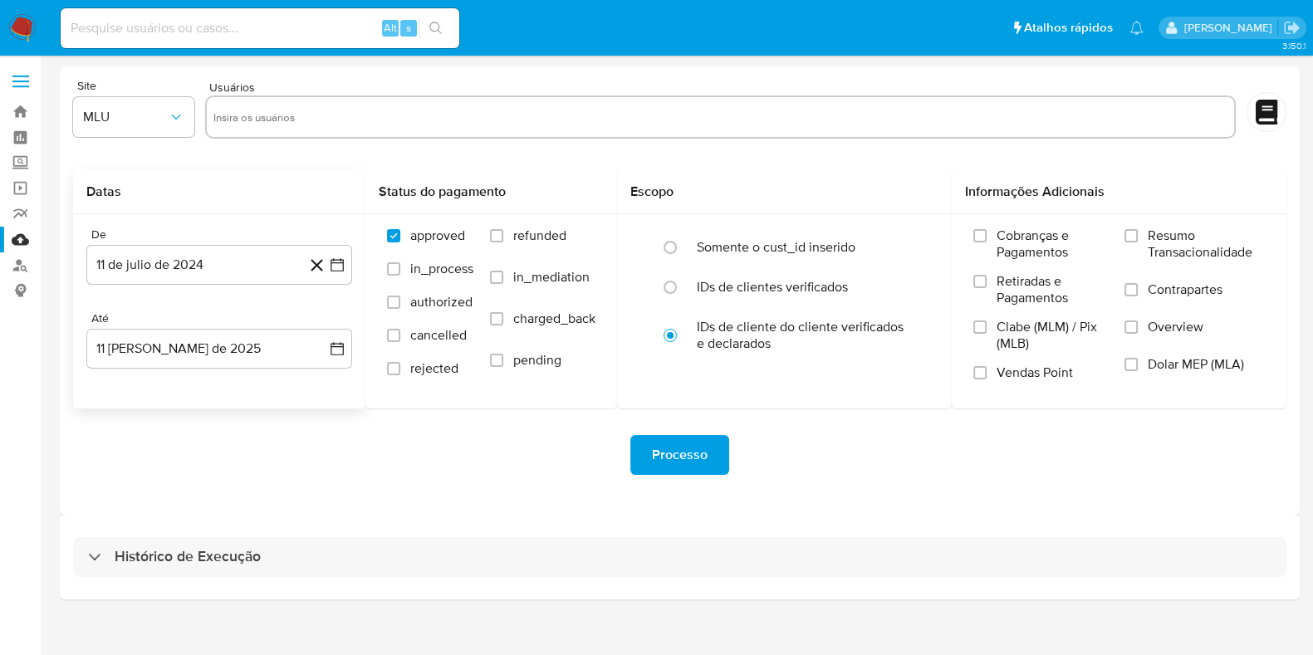
select select "10"
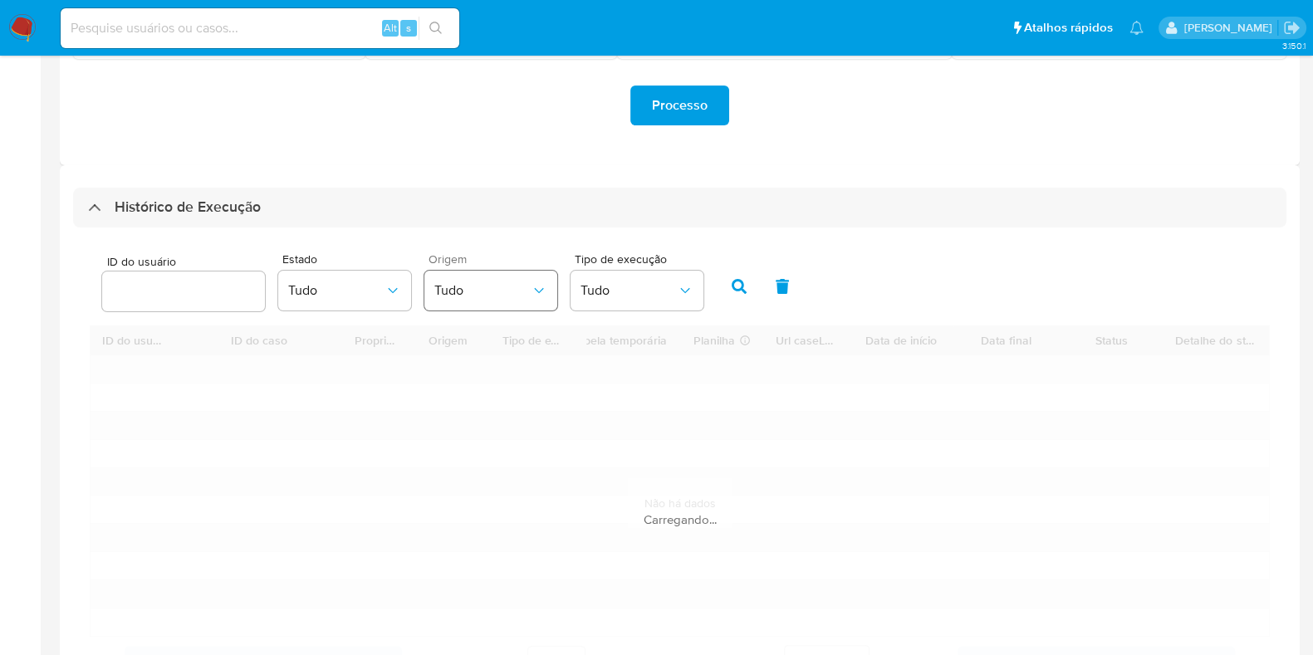
scroll to position [414, 0]
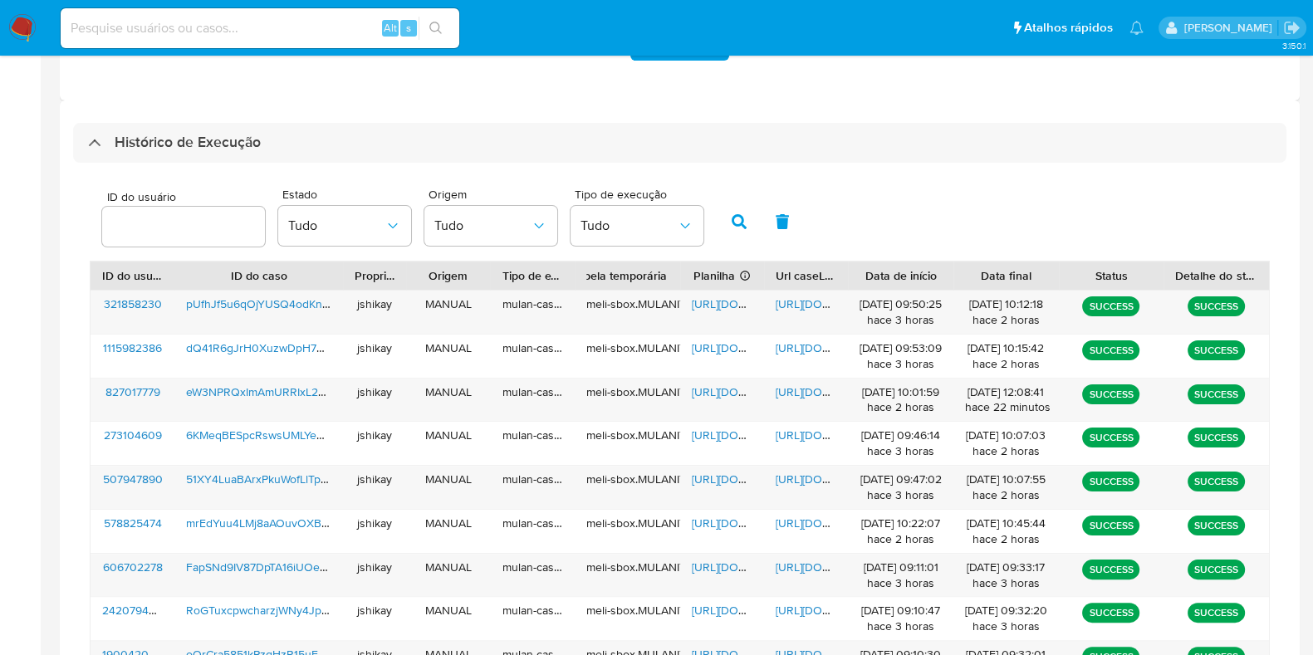
click at [937, 209] on div "ID do usuário Estado Tudo Origem Tudo Tipo de execução Tudo" at bounding box center [680, 219] width 1180 height 81
click at [726, 390] on span "[URL][DOMAIN_NAME]" at bounding box center [749, 392] width 115 height 17
click at [797, 385] on span "[URL][DOMAIN_NAME]" at bounding box center [833, 392] width 115 height 17
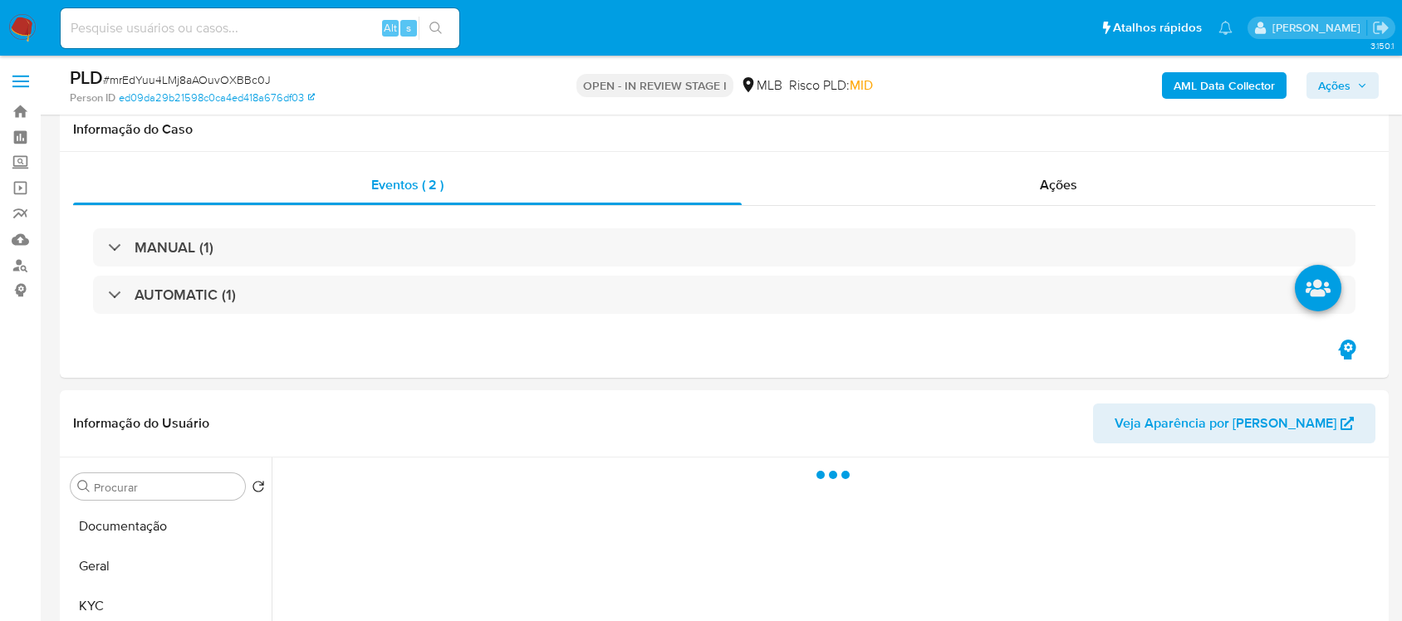
scroll to position [208, 0]
